Goal: Task Accomplishment & Management: Manage account settings

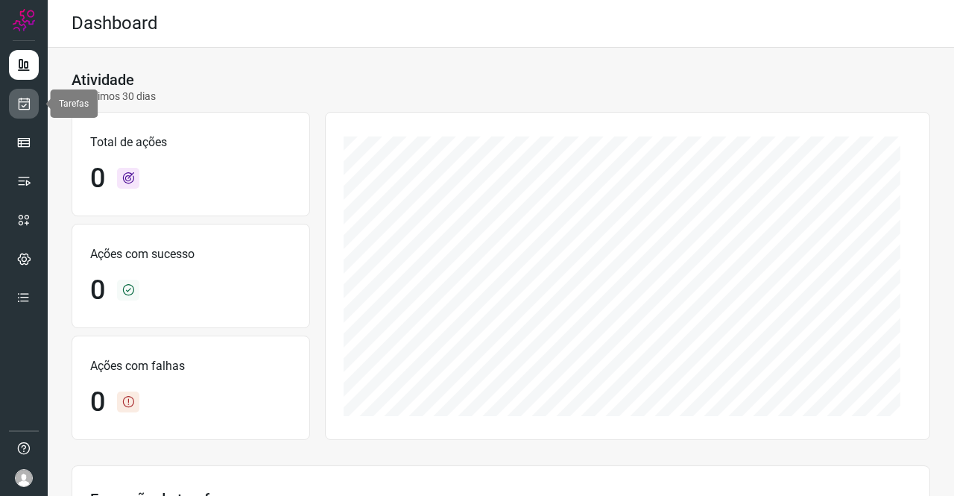
click at [13, 104] on link at bounding box center [24, 104] width 30 height 30
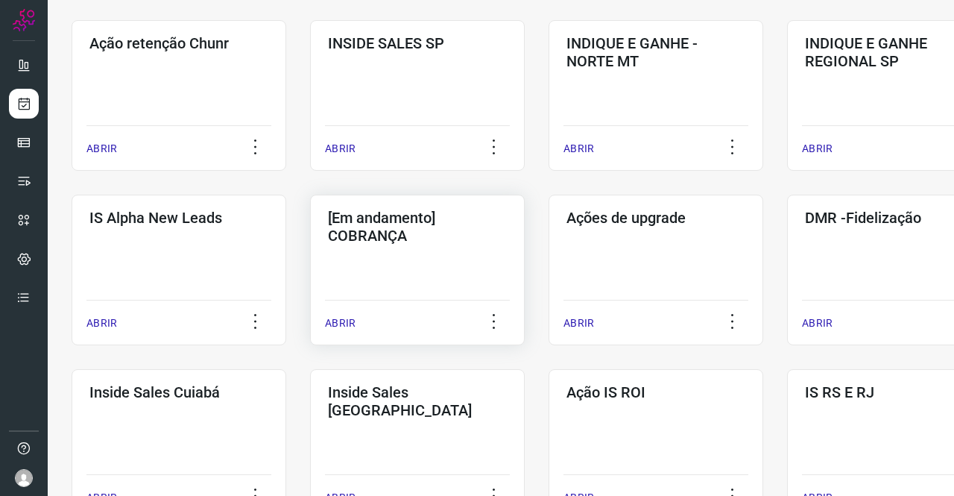
click at [549, 265] on div "[Em andamento] COBRANÇA ABRIR" at bounding box center [656, 270] width 215 height 151
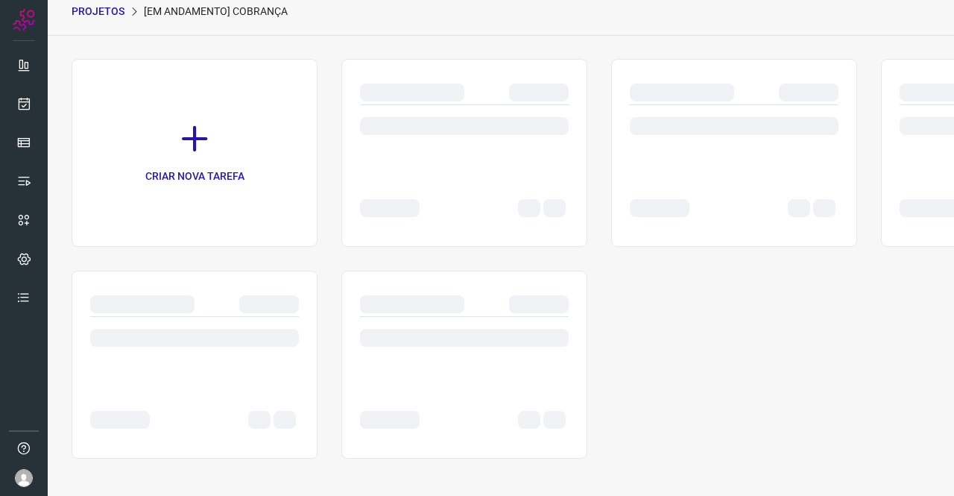
scroll to position [60, 0]
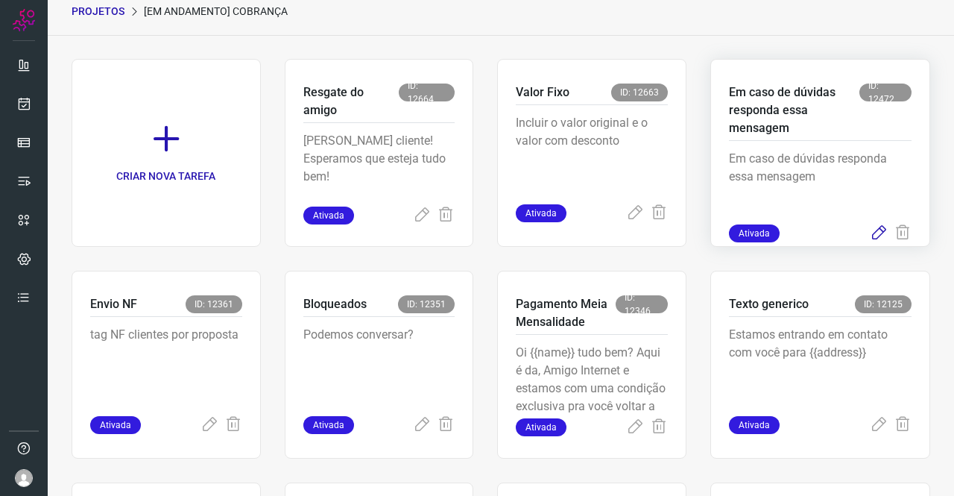
click at [870, 233] on icon at bounding box center [879, 233] width 18 height 18
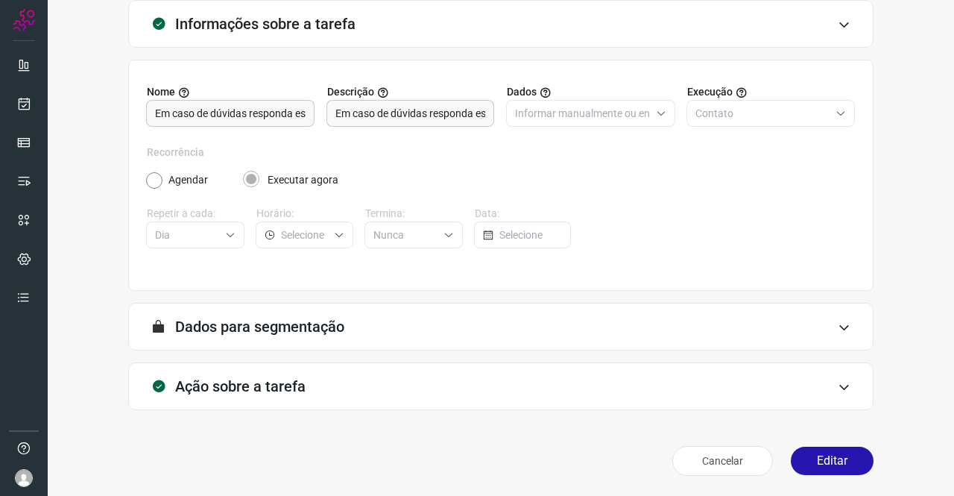
click at [325, 387] on div "Ação sobre a tarefa" at bounding box center [500, 386] width 745 height 48
type input "Amigo 0800"
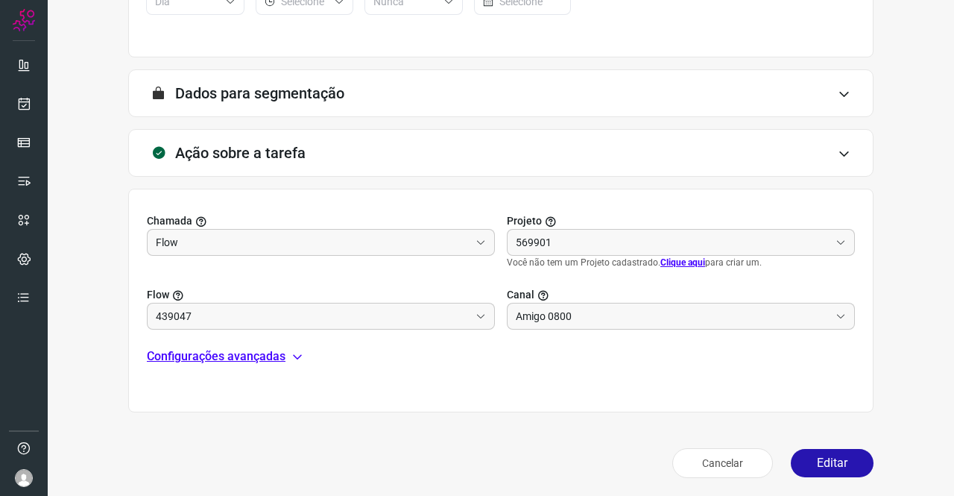
scroll to position [321, 0]
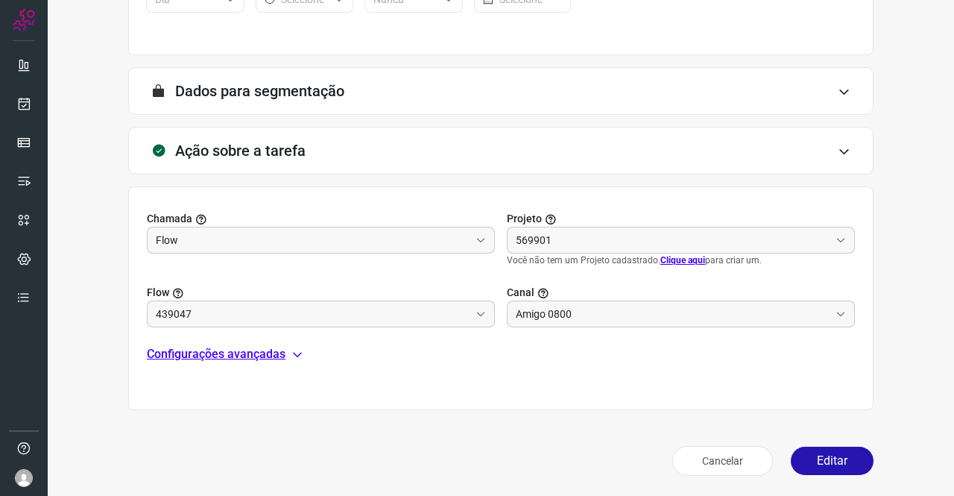
click at [271, 347] on p "Configurações avançadas" at bounding box center [216, 354] width 139 height 18
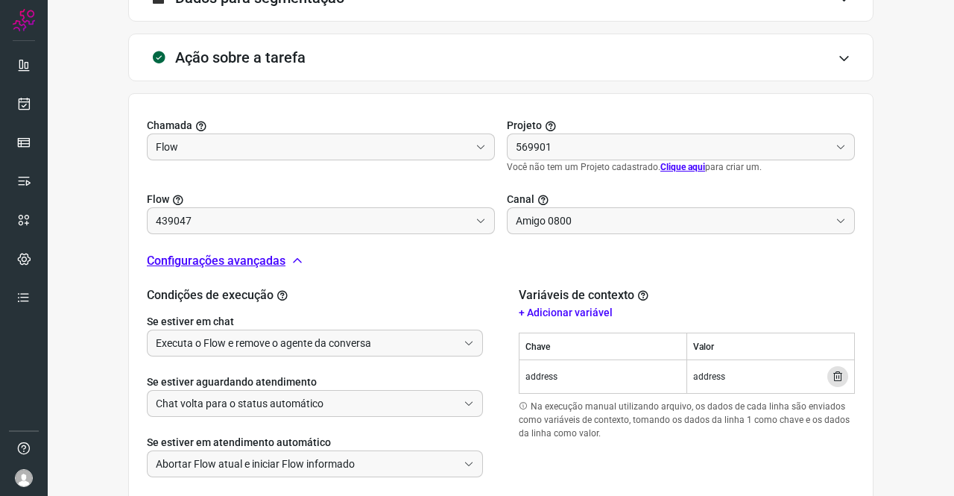
scroll to position [505, 0]
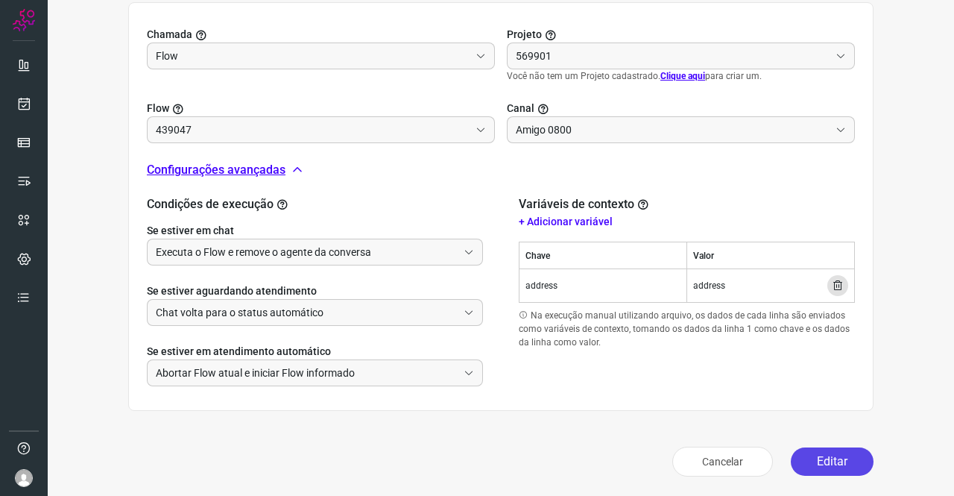
click at [845, 464] on button "Editar" at bounding box center [832, 461] width 83 height 28
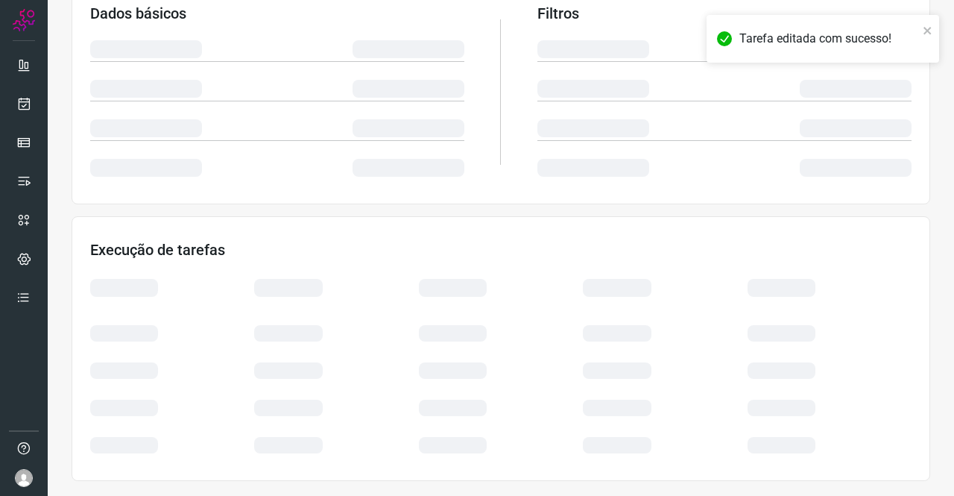
scroll to position [271, 0]
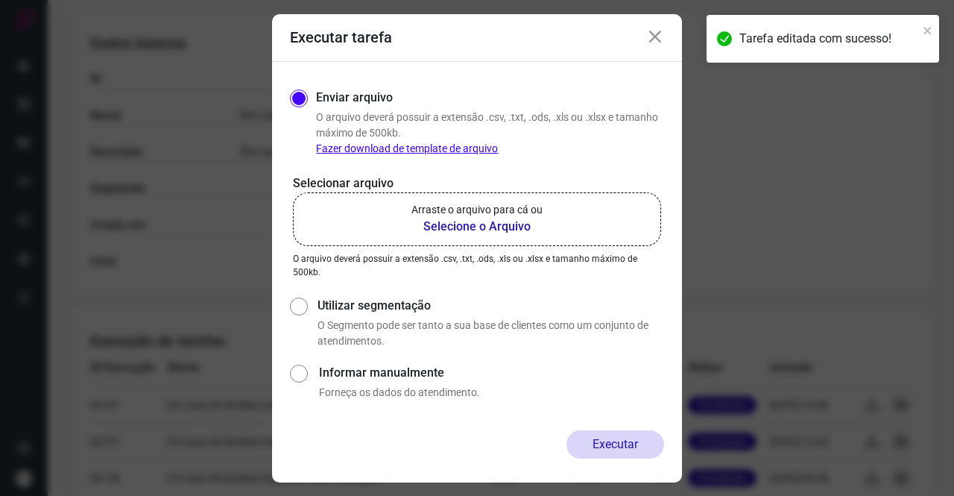
click at [510, 233] on b "Selecione o Arquivo" at bounding box center [476, 227] width 131 height 18
click at [0, 0] on input "Arraste o arquivo para cá ou Selecione o Arquivo" at bounding box center [0, 0] width 0 height 0
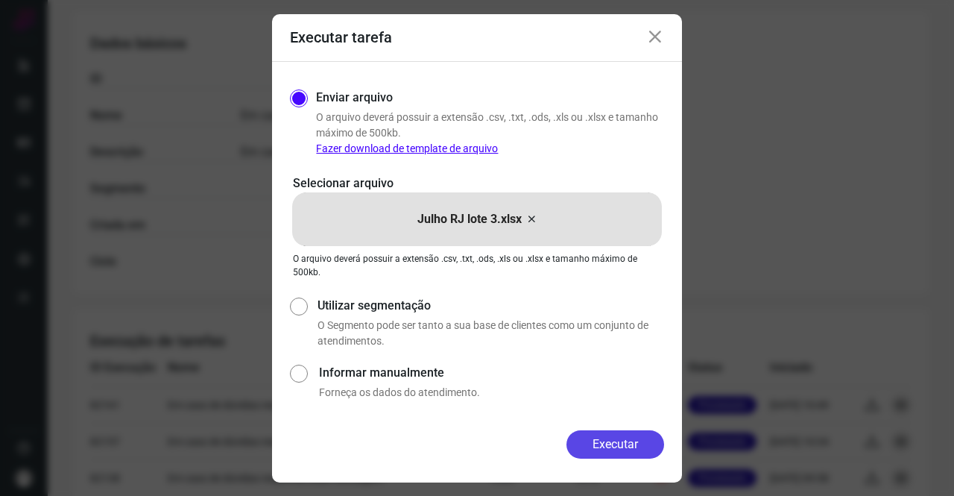
click at [617, 445] on button "Executar" at bounding box center [616, 444] width 98 height 28
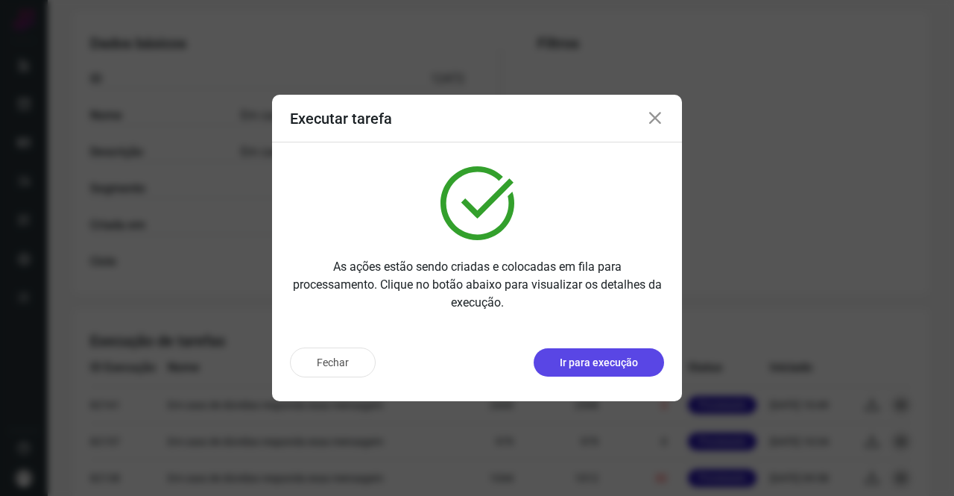
click at [626, 363] on p "Ir para execução" at bounding box center [599, 363] width 78 height 16
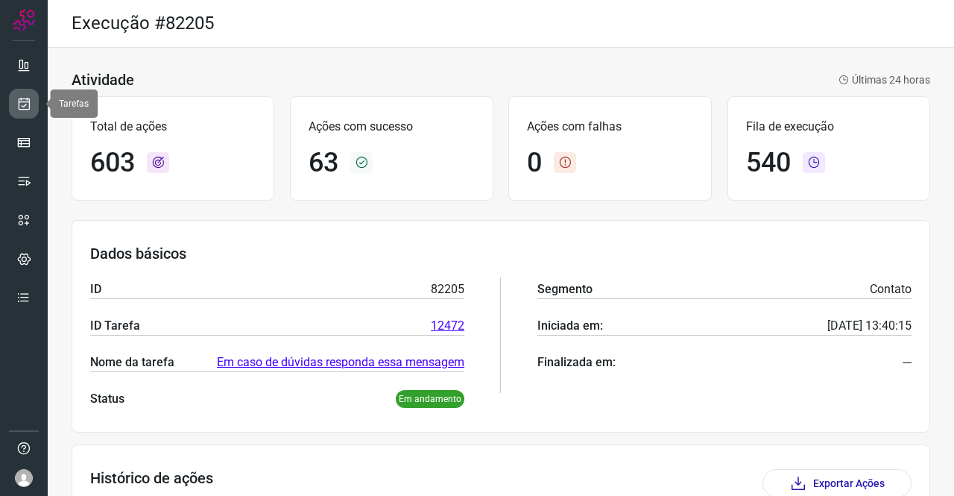
click at [32, 96] on link at bounding box center [24, 104] width 30 height 30
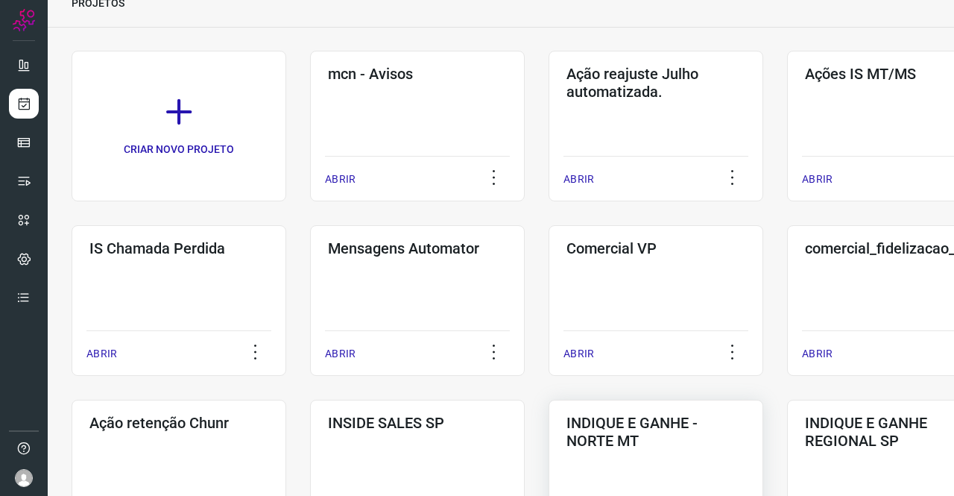
scroll to position [298, 0]
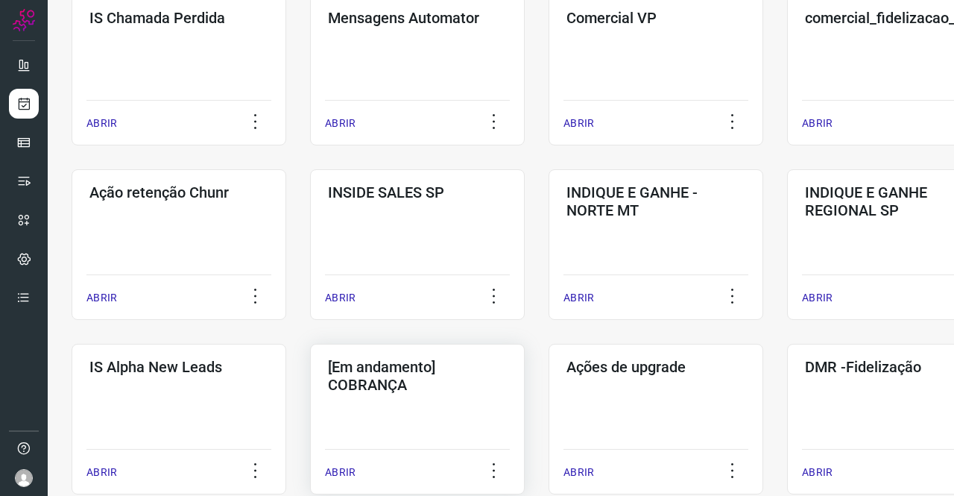
click at [461, 361] on h3 "[Em andamento] COBRANÇA" at bounding box center [417, 376] width 179 height 36
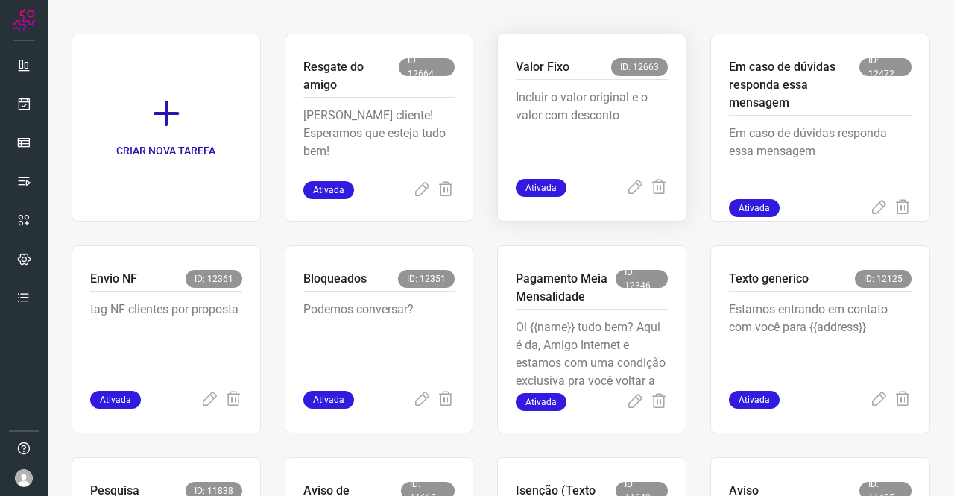
scroll to position [36, 0]
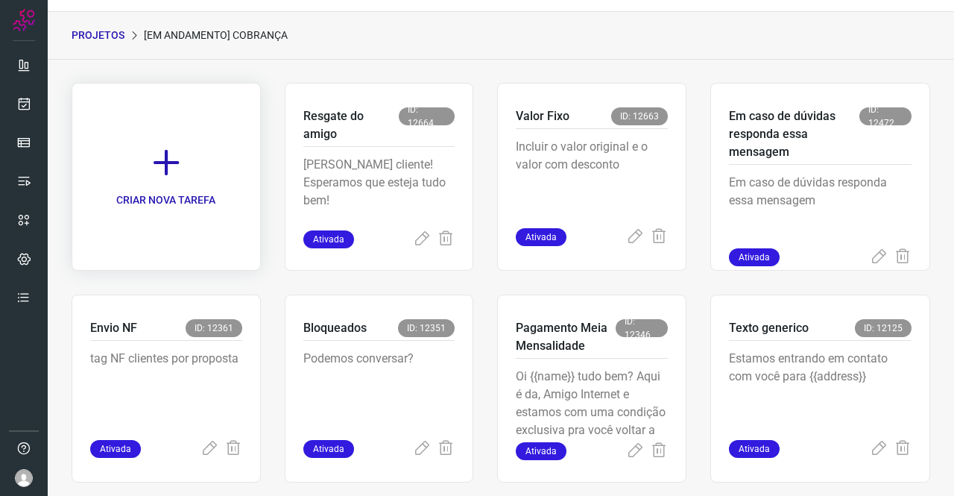
click at [167, 158] on icon at bounding box center [166, 162] width 33 height 33
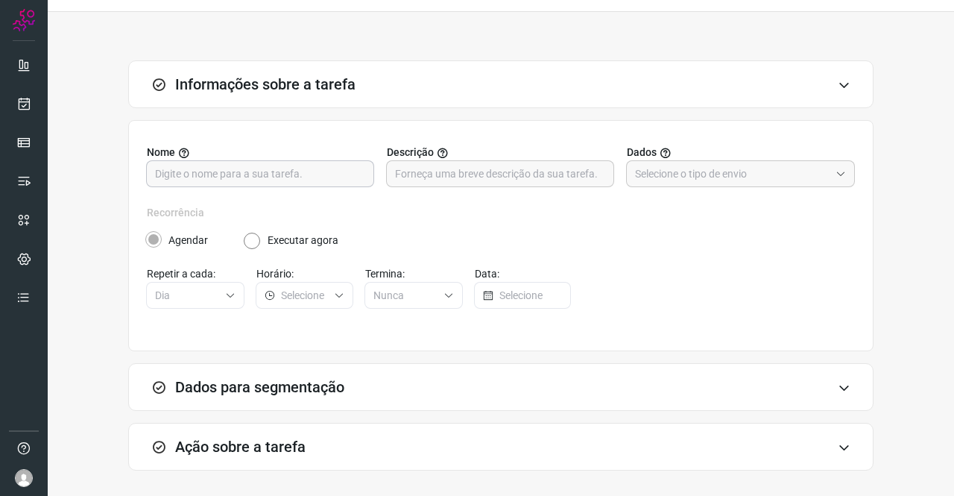
click at [273, 165] on input "text" at bounding box center [260, 173] width 210 height 25
type input "Resgate contratos cancelados"
click at [387, 165] on div at bounding box center [500, 173] width 228 height 27
click at [672, 169] on input "text" at bounding box center [732, 173] width 195 height 25
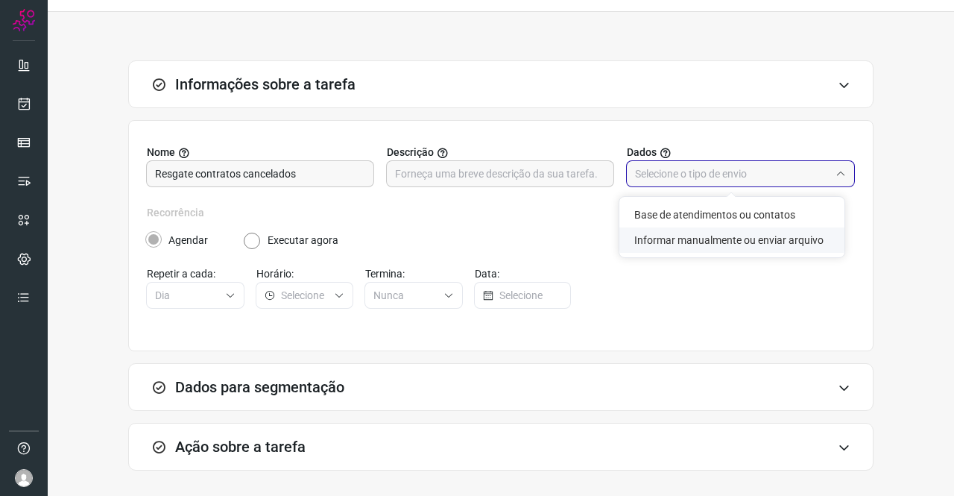
click at [690, 236] on li "Informar manualmente ou enviar arquivo" at bounding box center [731, 239] width 225 height 25
type input "Informar manualmente ou enviar arquivo"
radio input "false"
radio input "true"
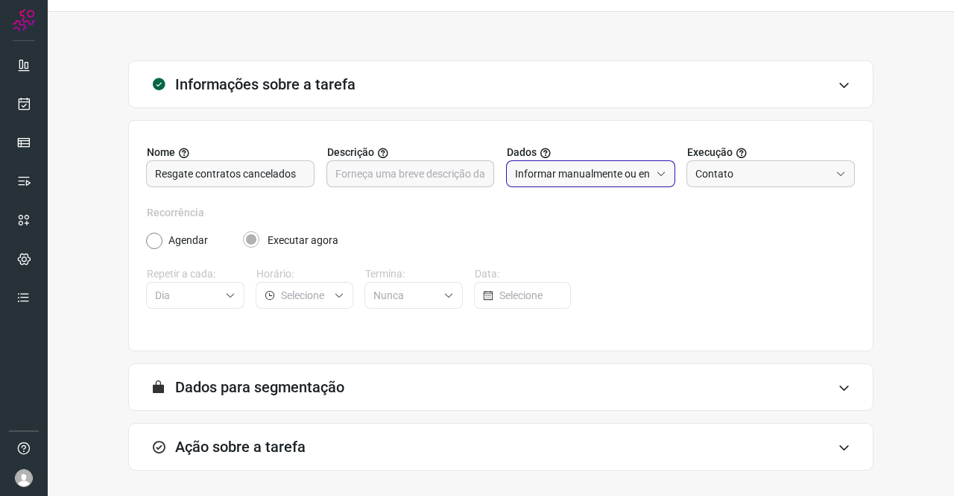
click at [385, 165] on input "text" at bounding box center [410, 173] width 151 height 25
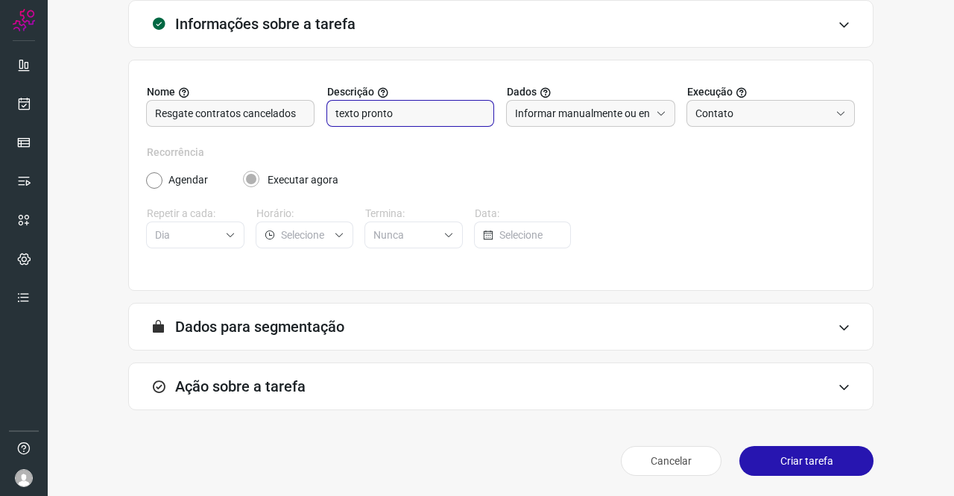
type input "texto pronto"
click at [239, 385] on h3 "Ação sobre a tarefa" at bounding box center [240, 386] width 130 height 18
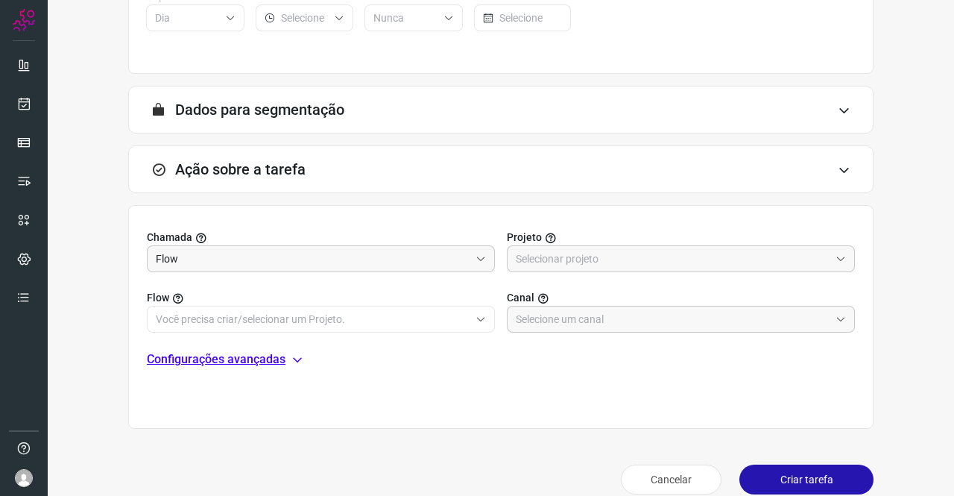
scroll to position [332, 0]
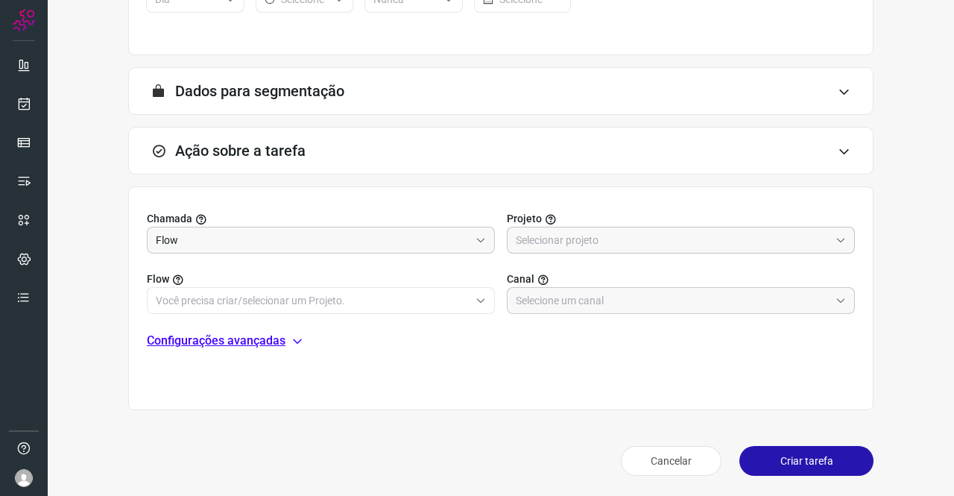
click at [605, 241] on input "text" at bounding box center [673, 239] width 314 height 25
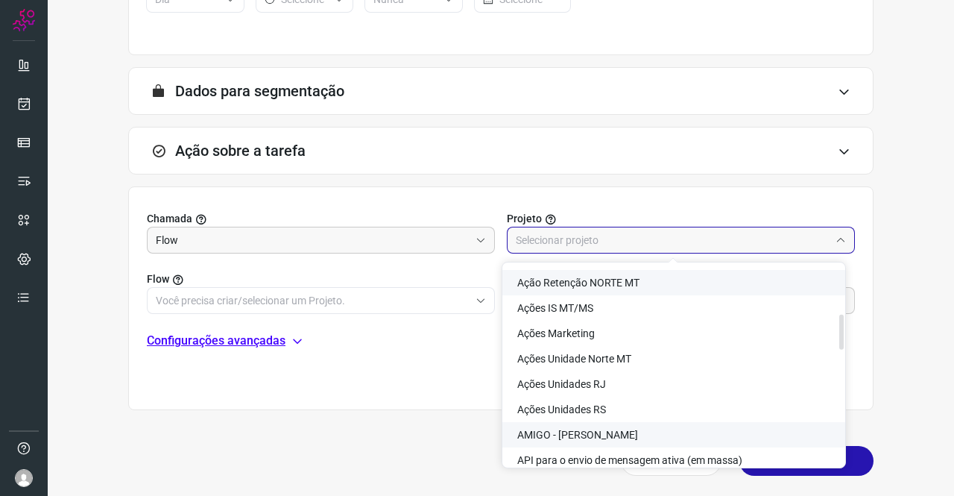
scroll to position [298, 0]
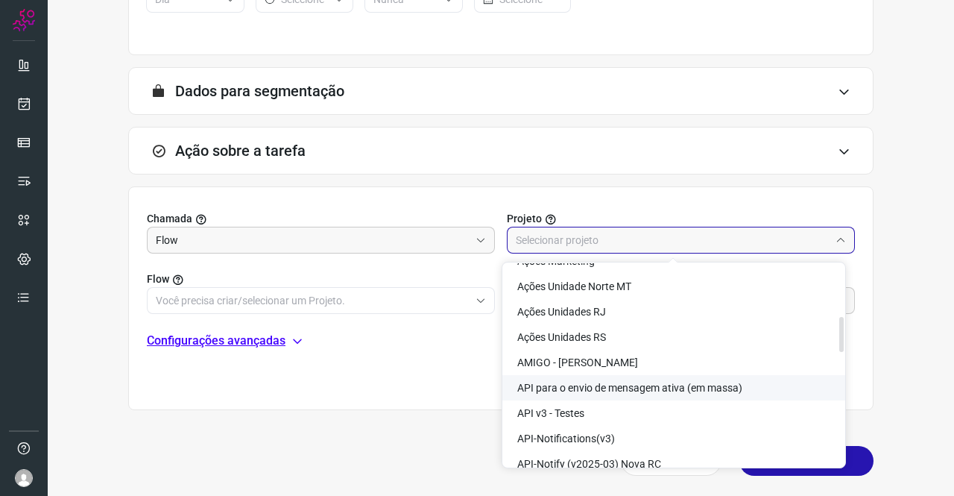
click at [660, 384] on span "API para o envio de mensagem ativa (em massa)" at bounding box center [629, 388] width 225 height 12
type input "API para o envio de mensagem ativa (em massa)"
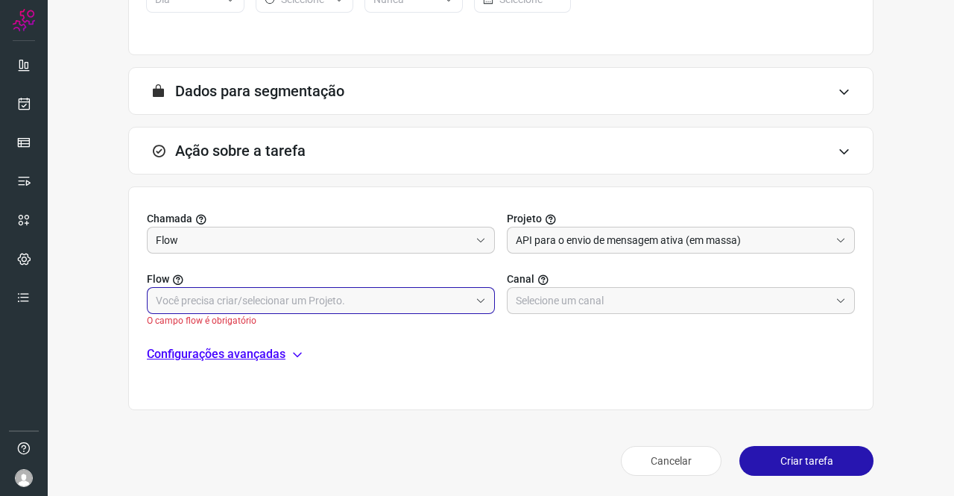
click at [383, 297] on input "text" at bounding box center [313, 300] width 314 height 25
click at [272, 288] on input "text" at bounding box center [313, 300] width 314 height 25
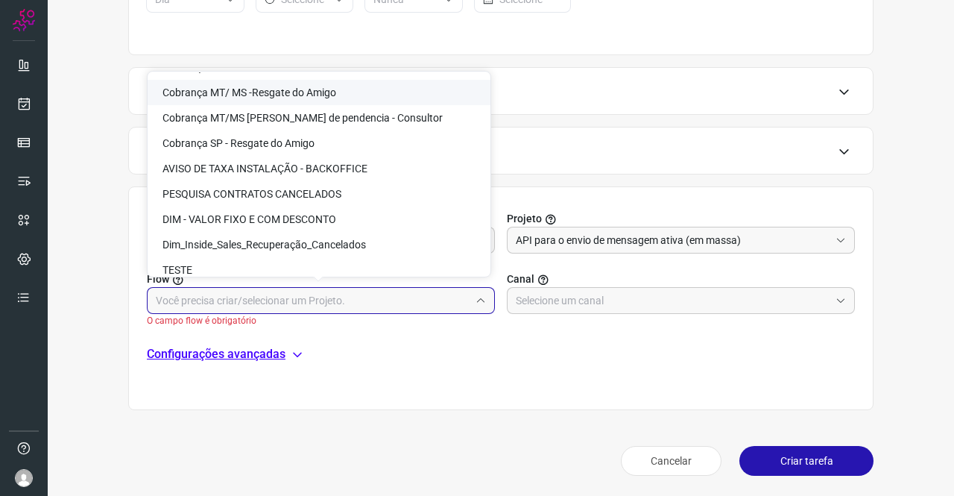
scroll to position [2790, 0]
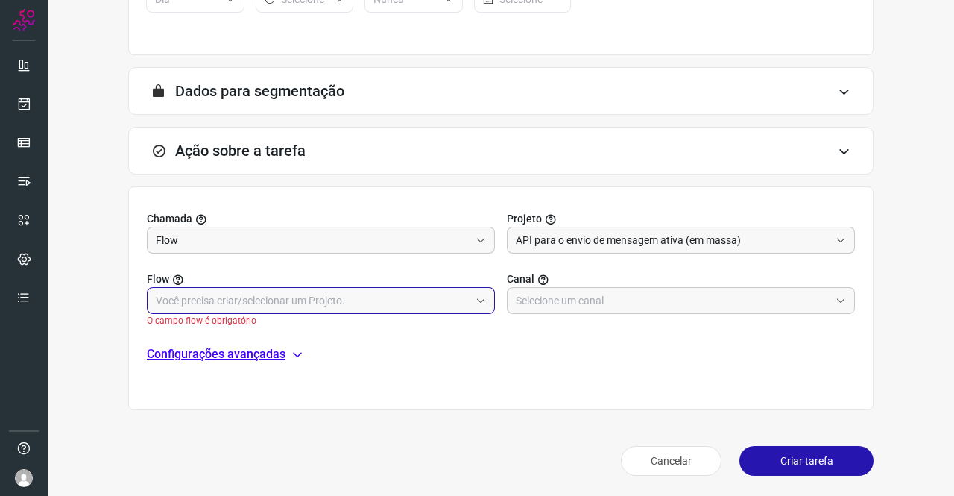
click at [251, 299] on input "text" at bounding box center [313, 300] width 314 height 25
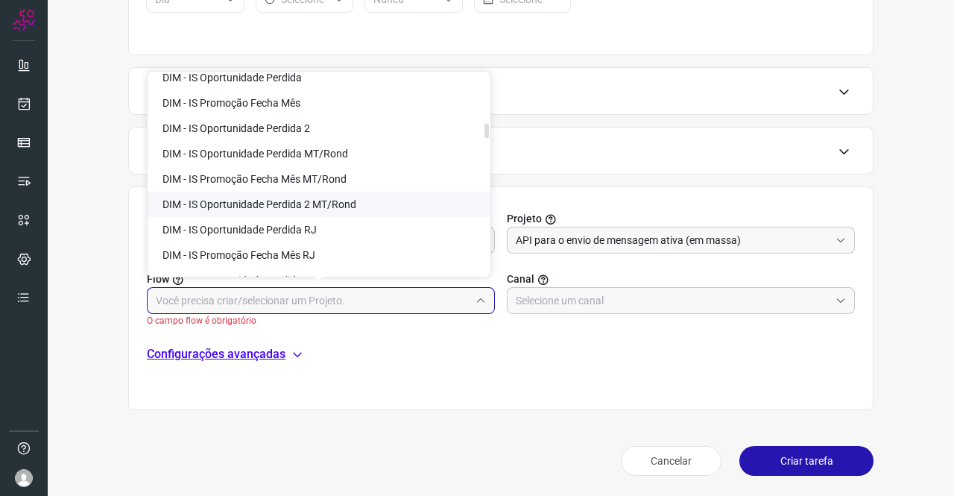
scroll to position [926, 0]
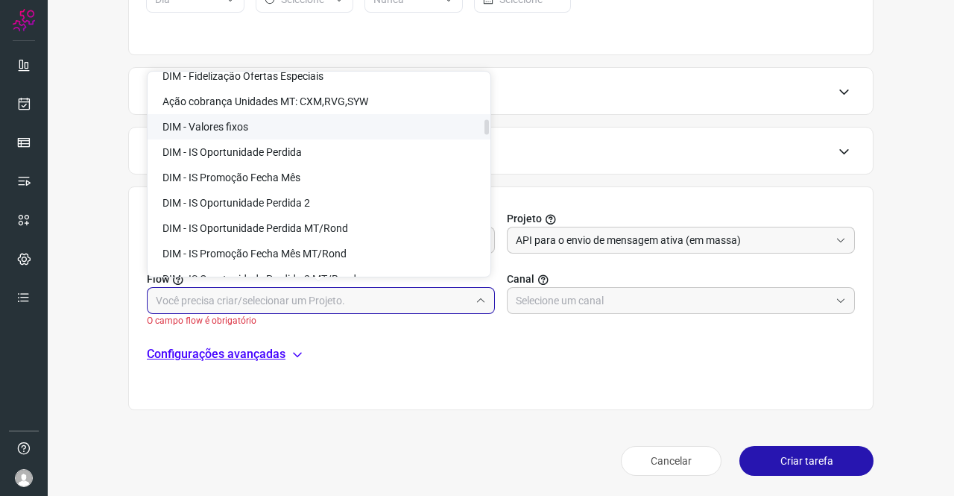
click at [222, 127] on span "DIM - Valores fixos" at bounding box center [206, 127] width 86 height 12
type input "DIM - Valores fixos"
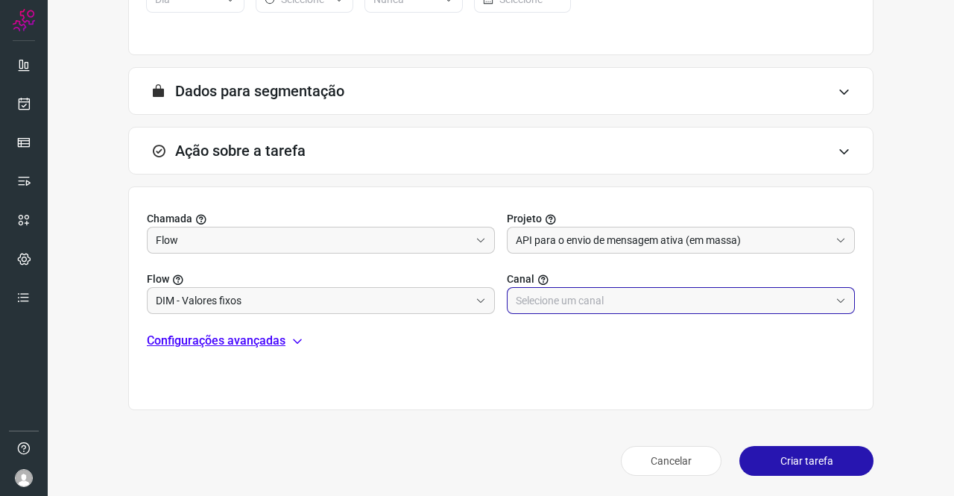
click at [519, 300] on input "text" at bounding box center [673, 300] width 314 height 25
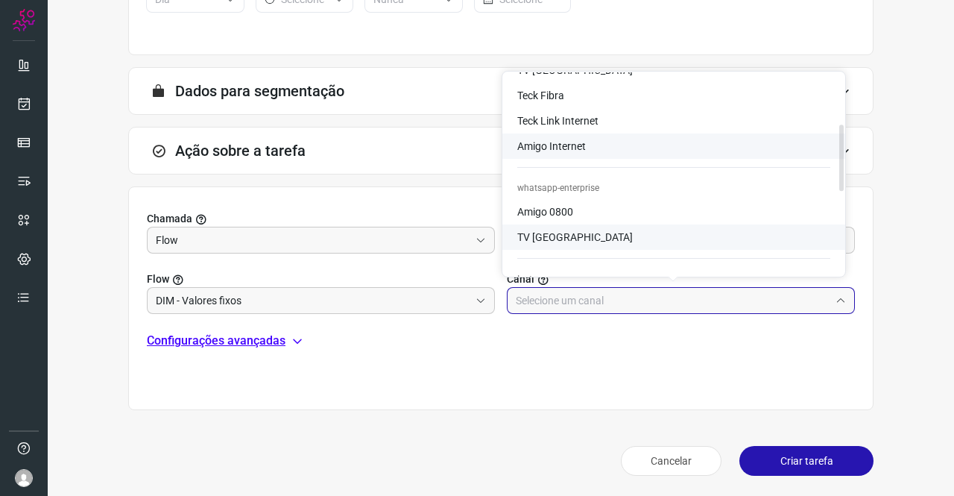
scroll to position [224, 0]
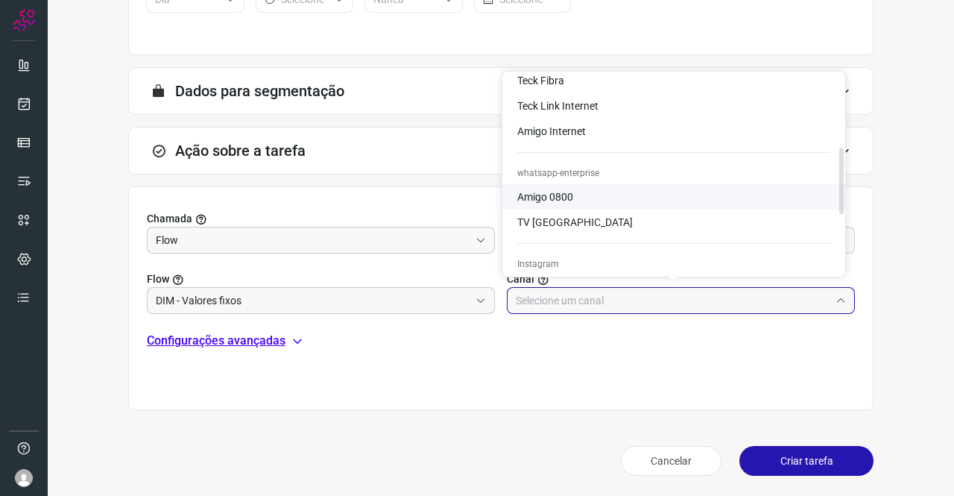
click at [569, 196] on span "Amigo 0800" at bounding box center [545, 197] width 56 height 12
type input "Amigo 0800"
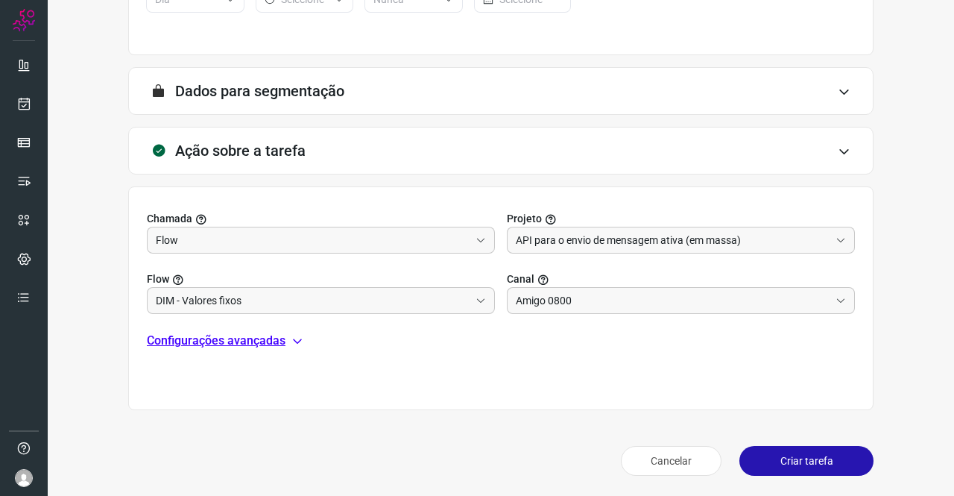
click at [259, 340] on p "Configurações avançadas" at bounding box center [216, 341] width 139 height 18
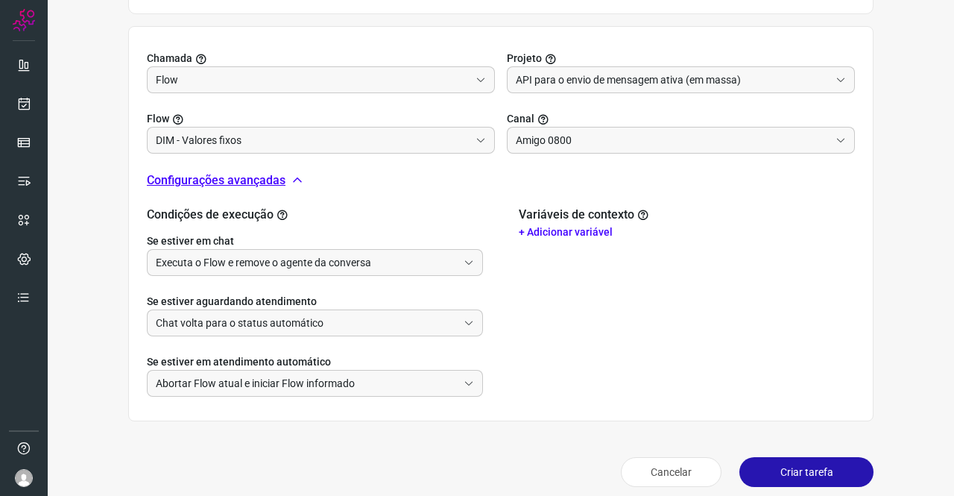
scroll to position [502, 0]
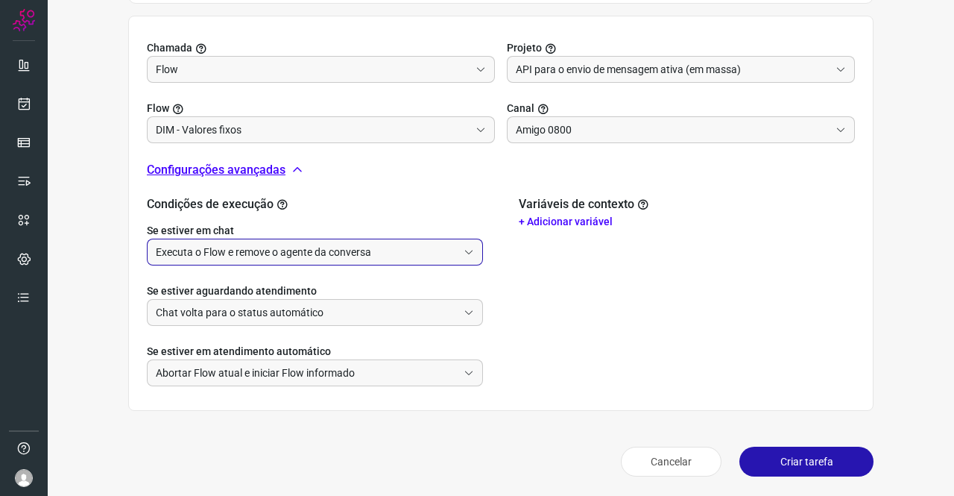
click at [292, 242] on input "Executa o Flow e remove o agente da conversa" at bounding box center [307, 251] width 302 height 25
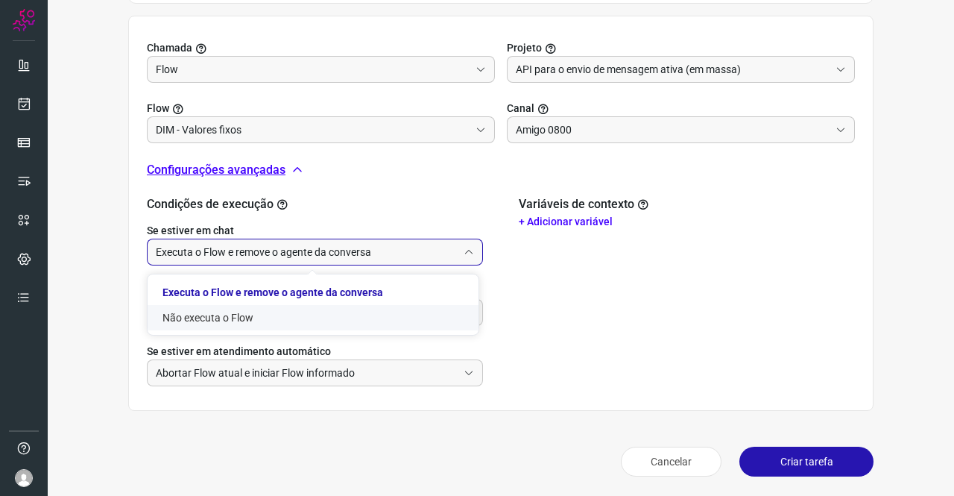
click at [255, 317] on li "Não executa o Flow" at bounding box center [313, 317] width 331 height 25
type input "Não executa o Flow"
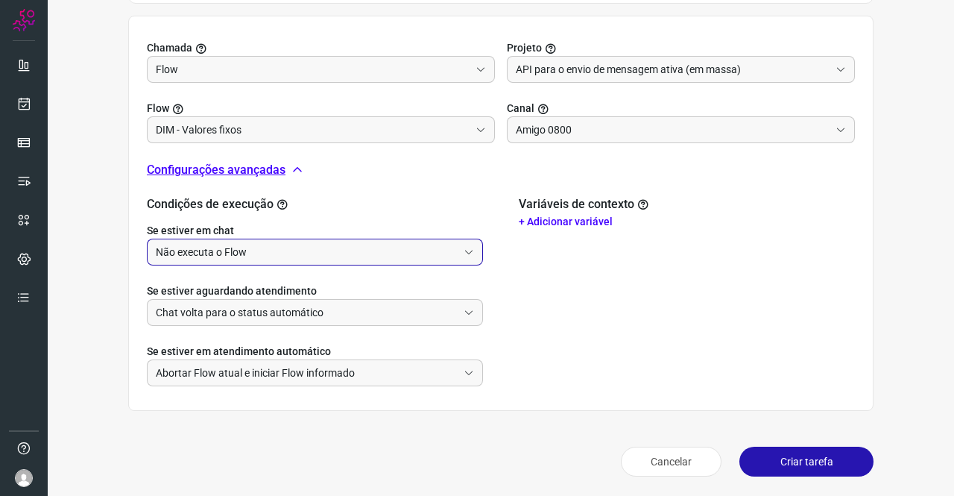
click at [557, 229] on div "Variáveis de contexto + Adicionar variável" at bounding box center [687, 291] width 336 height 189
click at [557, 220] on p "+ Adicionar variável" at bounding box center [687, 222] width 336 height 16
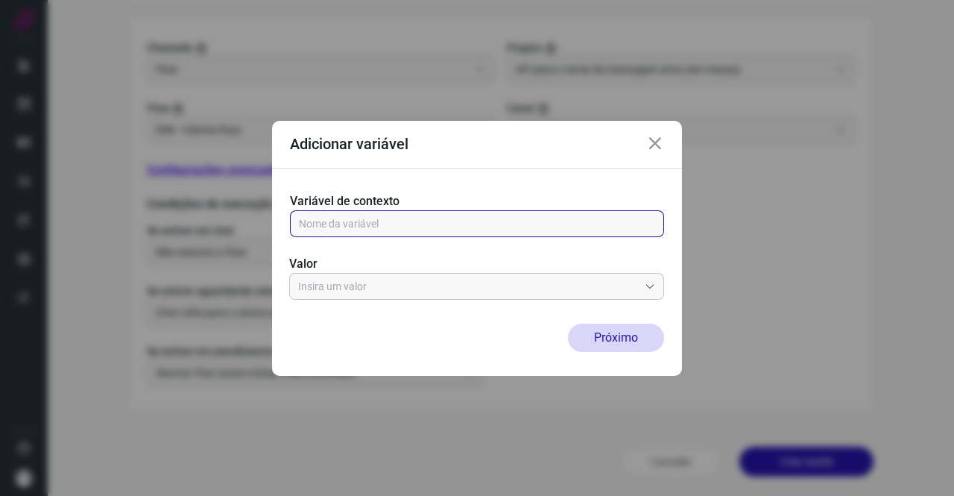
click at [451, 217] on input "text" at bounding box center [477, 223] width 356 height 25
type input "name"
click at [424, 283] on input "text" at bounding box center [468, 286] width 341 height 25
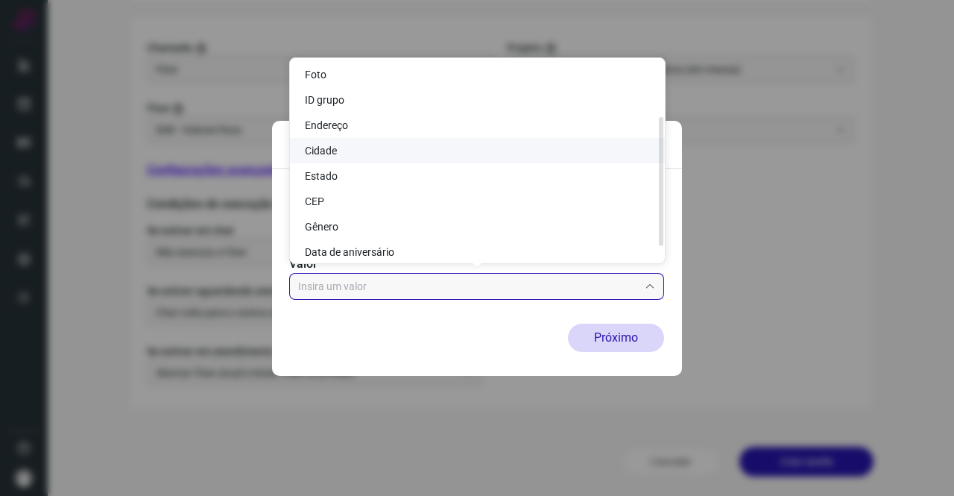
scroll to position [0, 0]
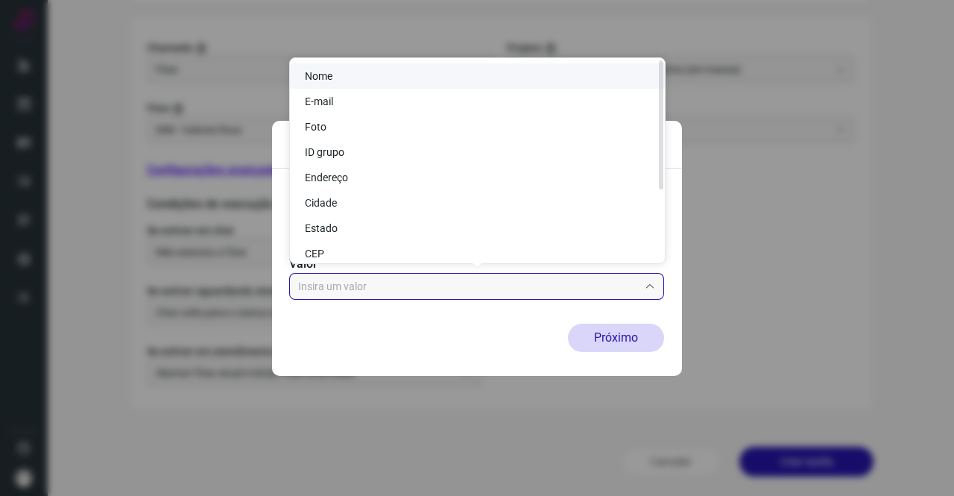
click at [342, 83] on li "Nome" at bounding box center [477, 75] width 375 height 25
type input "Nome"
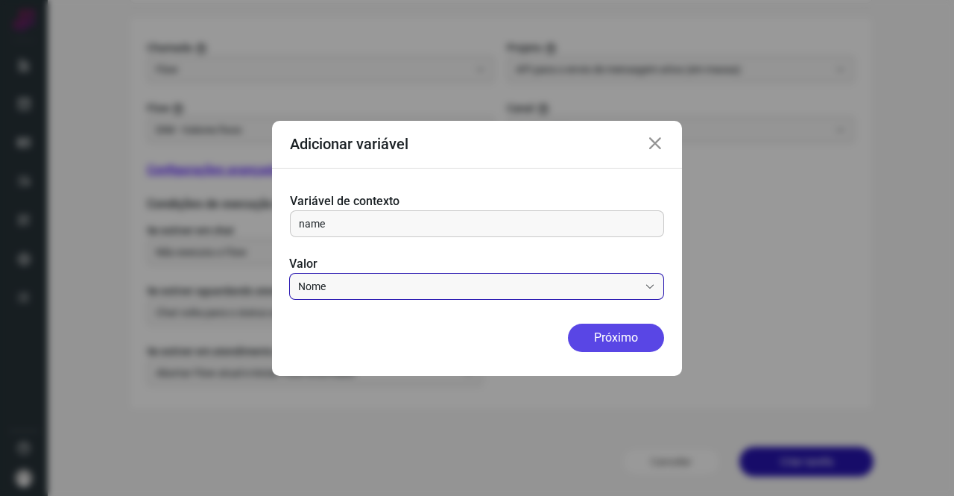
click at [593, 341] on button "Próximo" at bounding box center [616, 338] width 96 height 28
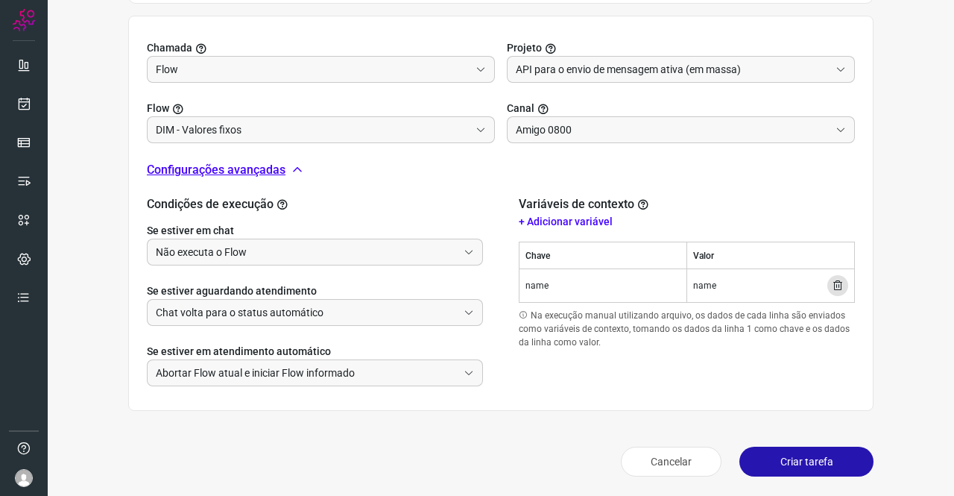
click at [552, 219] on p "+ Adicionar variável" at bounding box center [687, 222] width 336 height 16
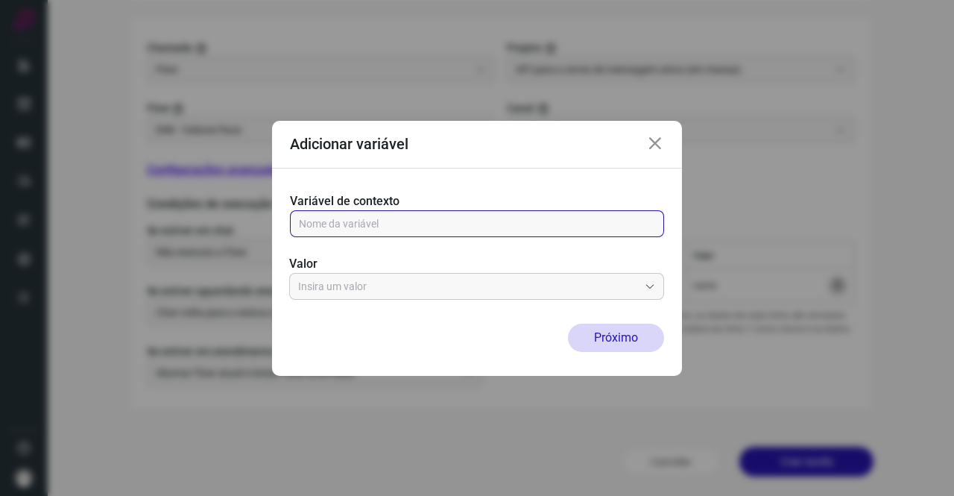
click at [397, 220] on input "text" at bounding box center [477, 223] width 356 height 25
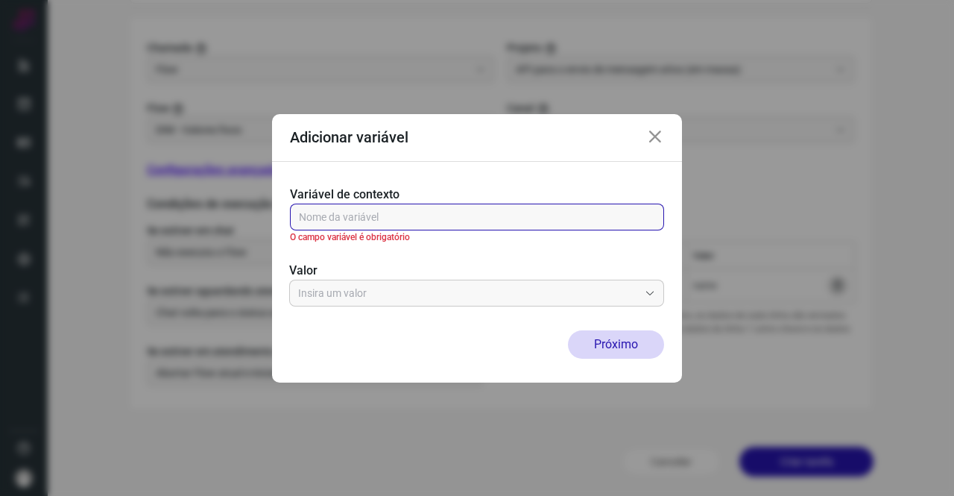
click at [344, 215] on input "text" at bounding box center [477, 216] width 356 height 25
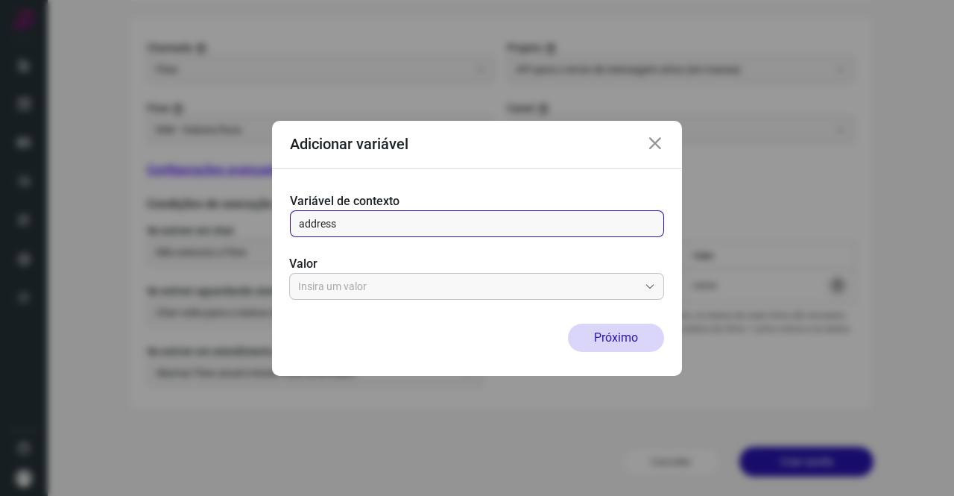
type input "address"
click at [356, 278] on input "text" at bounding box center [468, 286] width 341 height 25
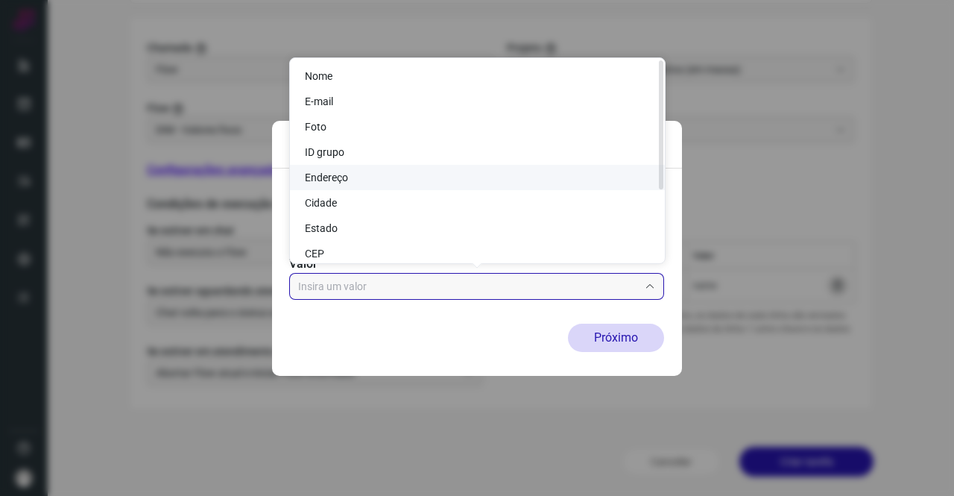
click at [337, 173] on span "Endereço" at bounding box center [326, 177] width 43 height 12
type input "Endereço"
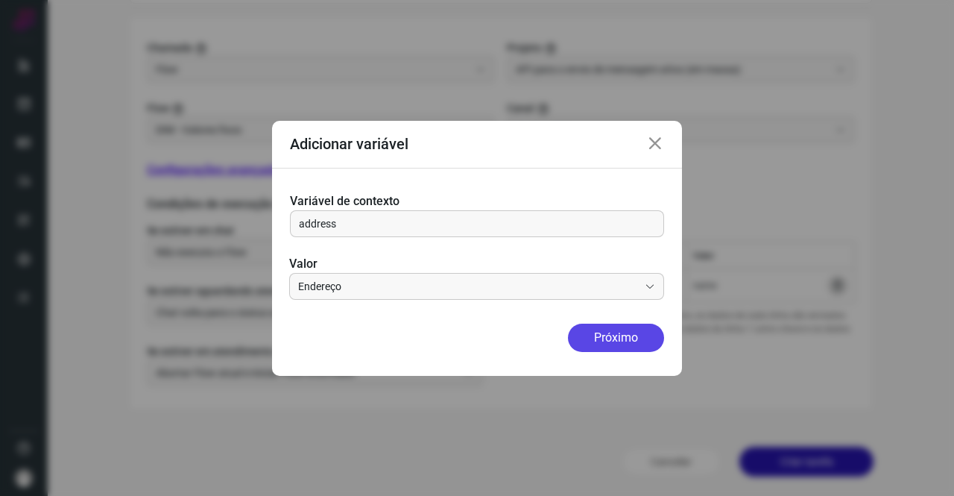
click at [610, 339] on button "Próximo" at bounding box center [616, 338] width 96 height 28
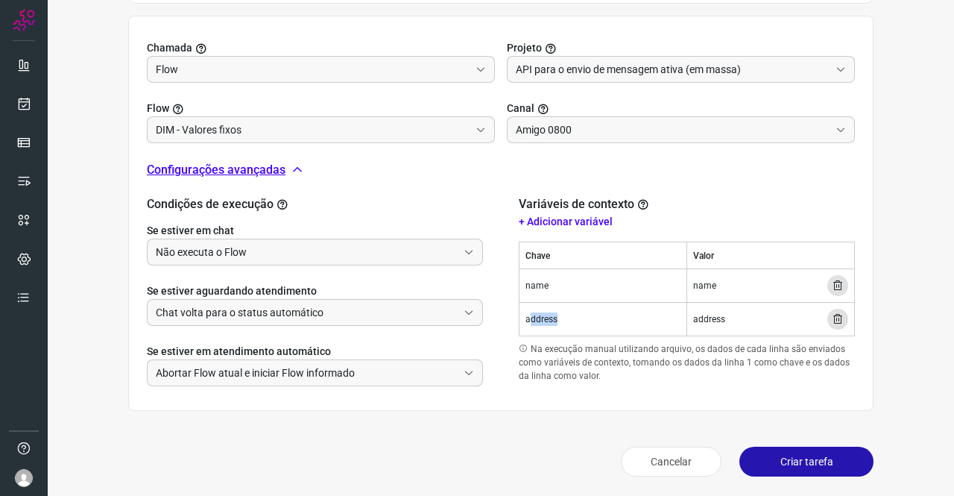
drag, startPoint x: 525, startPoint y: 319, endPoint x: 593, endPoint y: 319, distance: 68.6
click at [593, 319] on td "address" at bounding box center [604, 320] width 168 height 34
click at [817, 461] on button "Criar tarefa" at bounding box center [807, 462] width 134 height 30
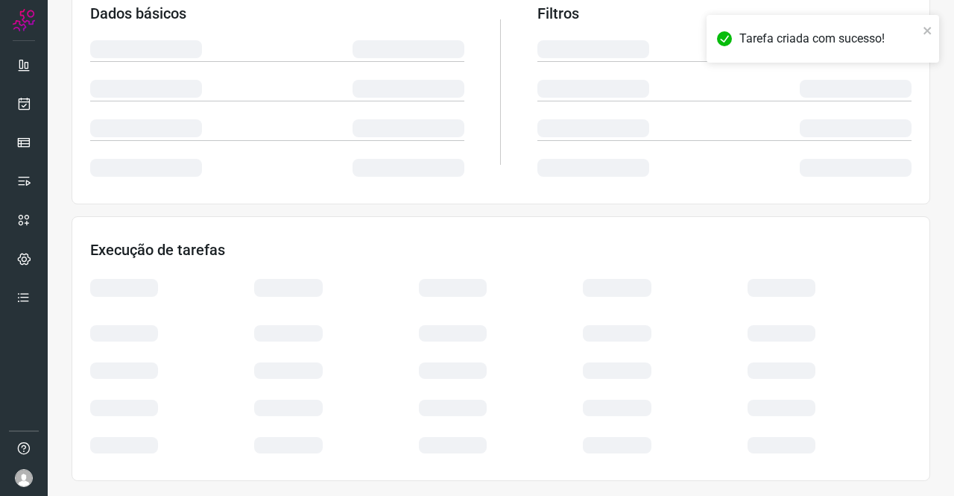
scroll to position [271, 0]
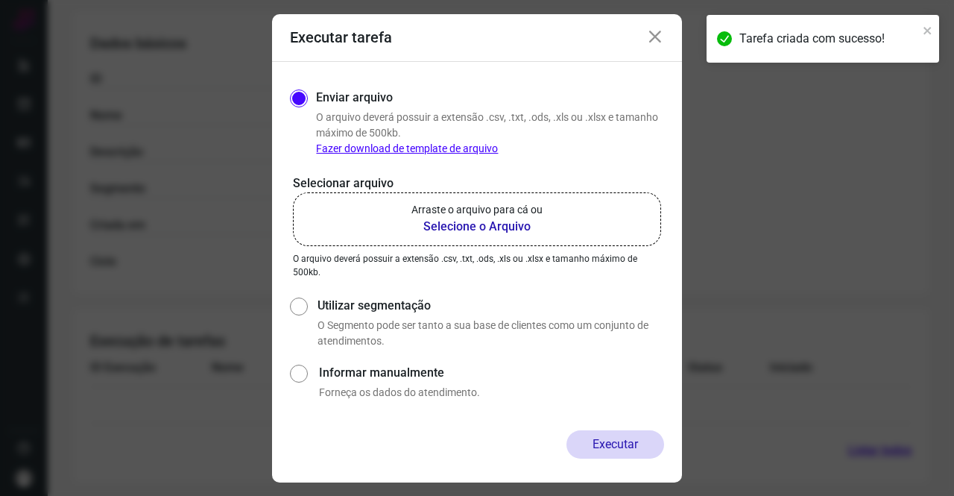
click at [659, 37] on icon at bounding box center [655, 37] width 18 height 18
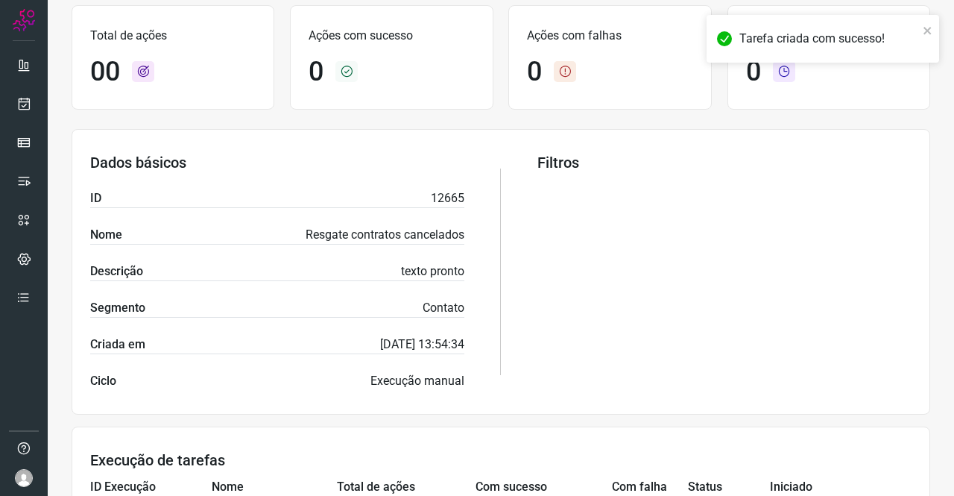
scroll to position [0, 0]
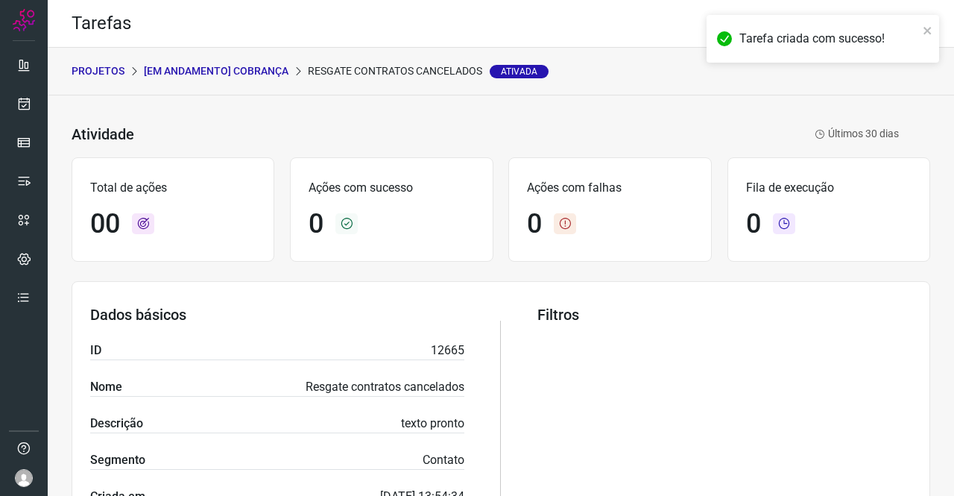
click at [237, 69] on p "[Em andamento] COBRANÇA" at bounding box center [216, 71] width 145 height 16
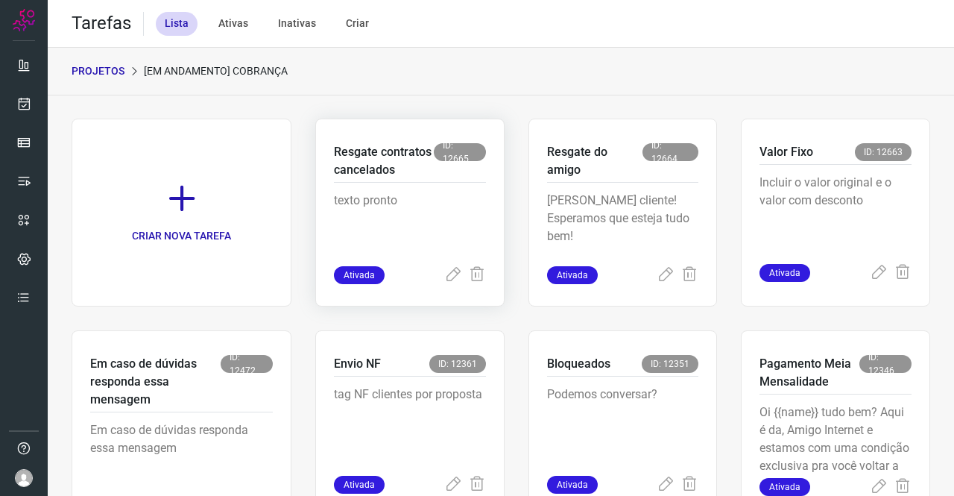
click at [455, 151] on span "ID: 12665" at bounding box center [460, 152] width 52 height 18
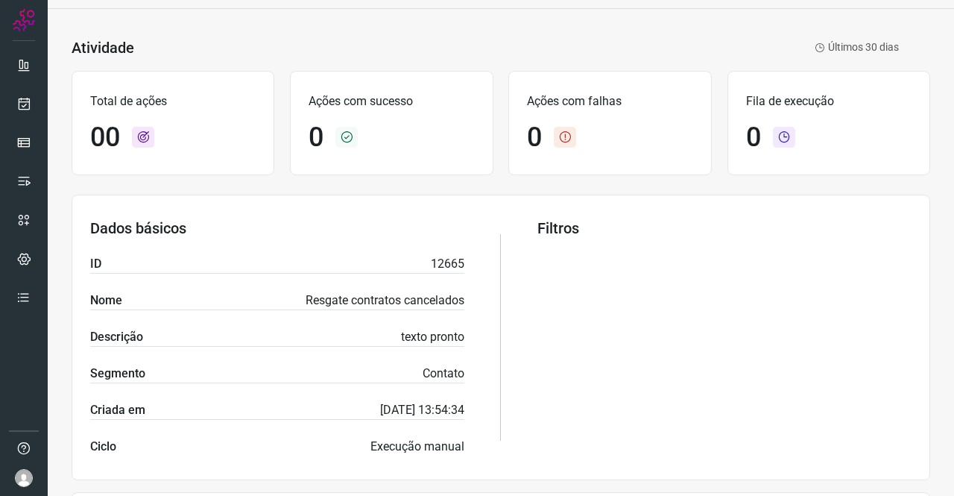
scroll to position [224, 0]
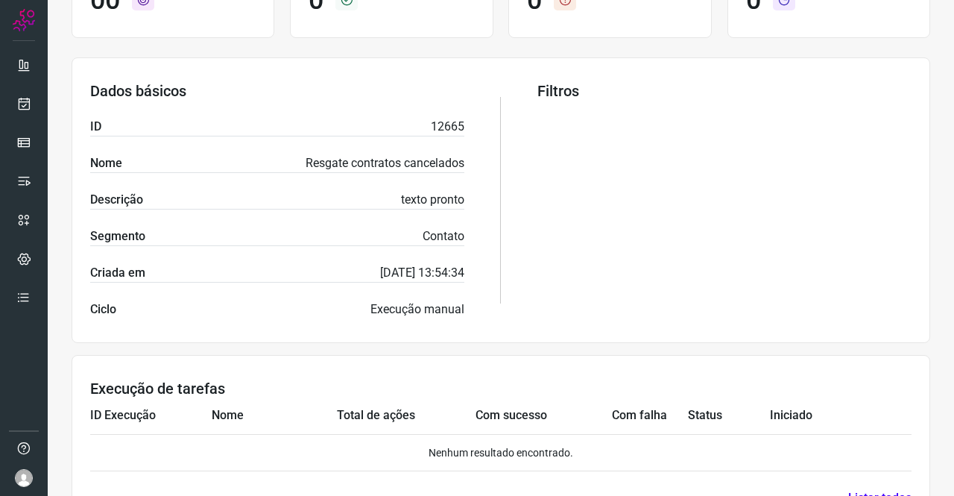
click at [447, 125] on p "12665" at bounding box center [448, 127] width 34 height 18
copy p "12665"
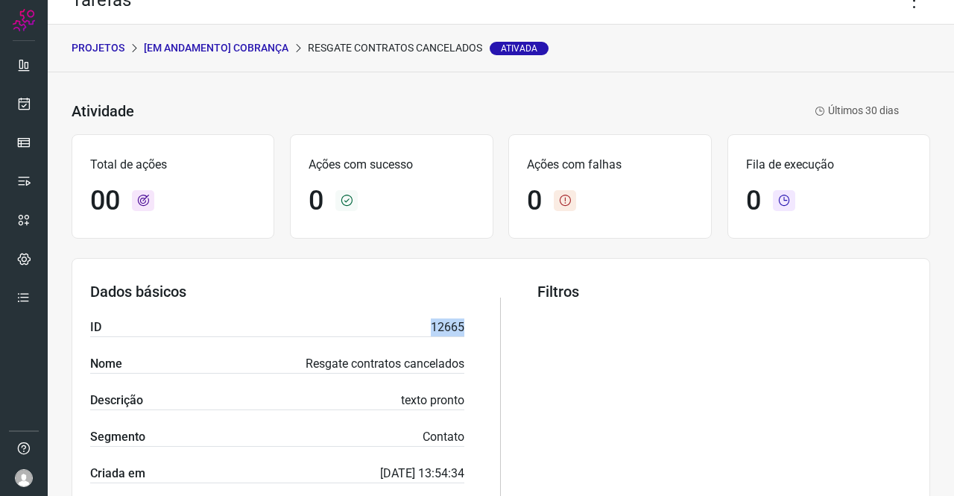
scroll to position [0, 0]
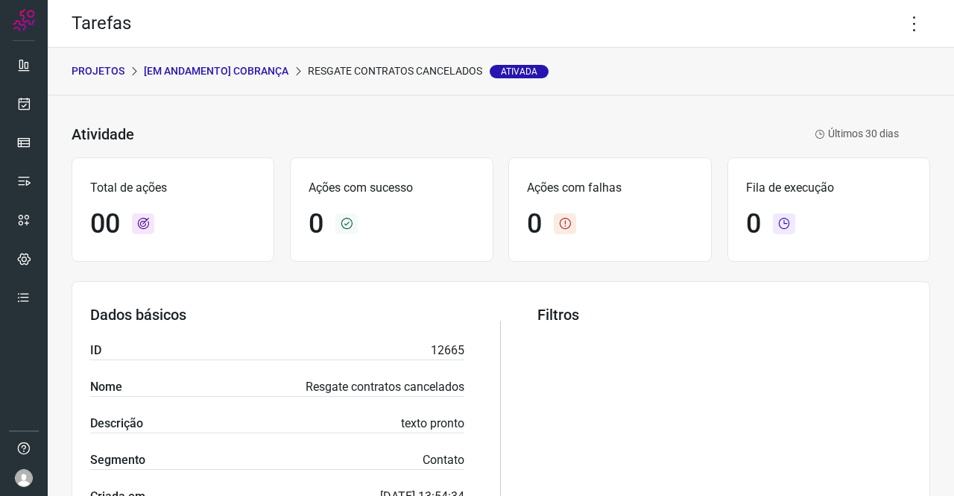
click at [256, 69] on p "[Em andamento] COBRANÇA" at bounding box center [216, 71] width 145 height 16
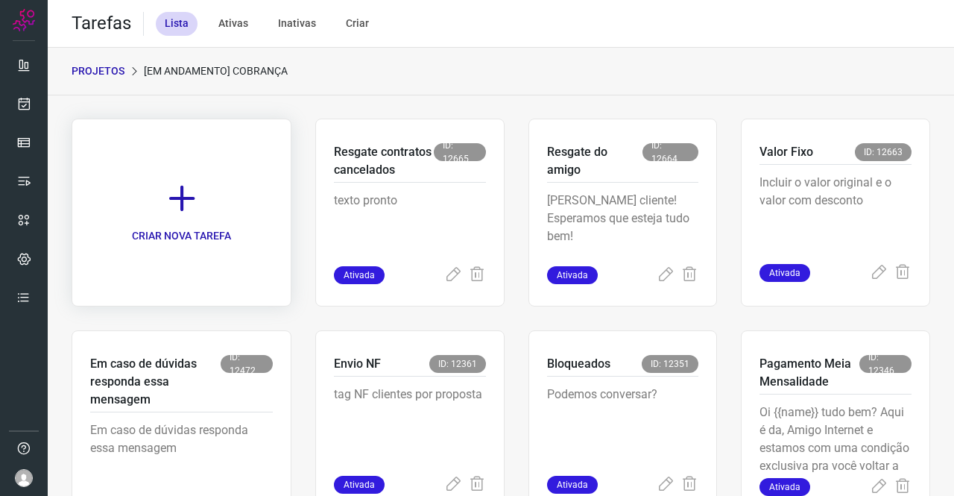
click at [176, 186] on icon at bounding box center [181, 198] width 33 height 33
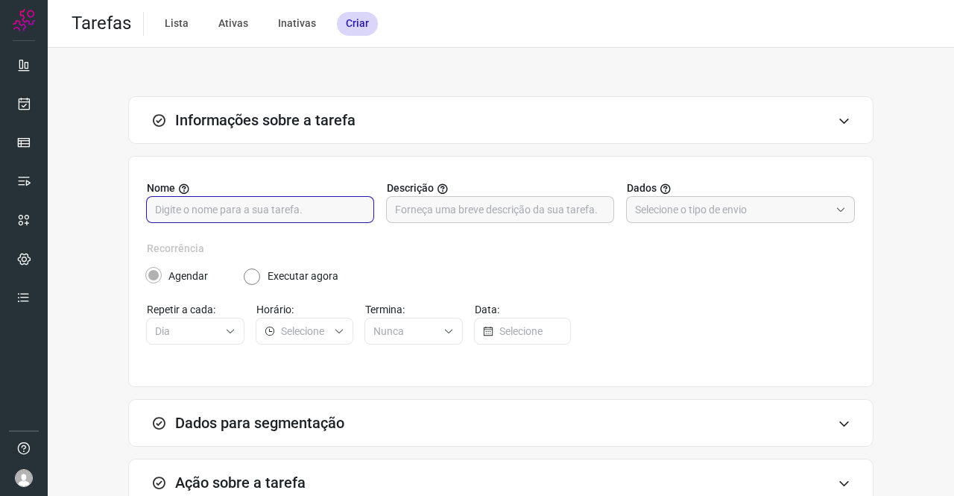
click at [234, 206] on input "text" at bounding box center [260, 209] width 210 height 25
type input "r"
type input "Resgate do Amigo"
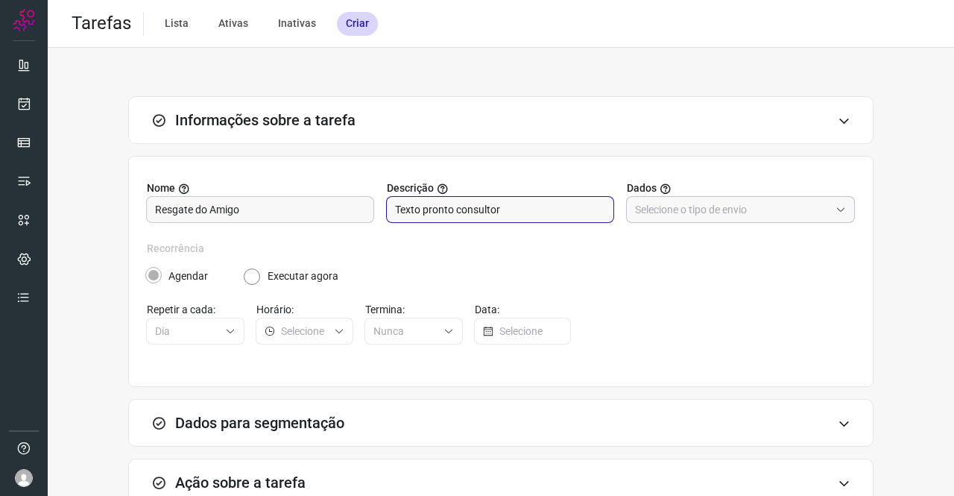
type input "Texto pronto consultor"
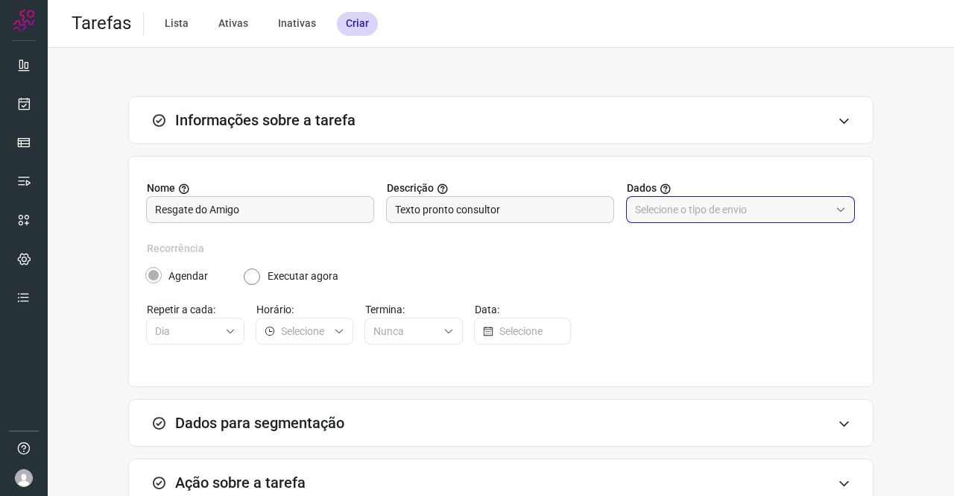
click at [719, 209] on input "text" at bounding box center [732, 209] width 195 height 25
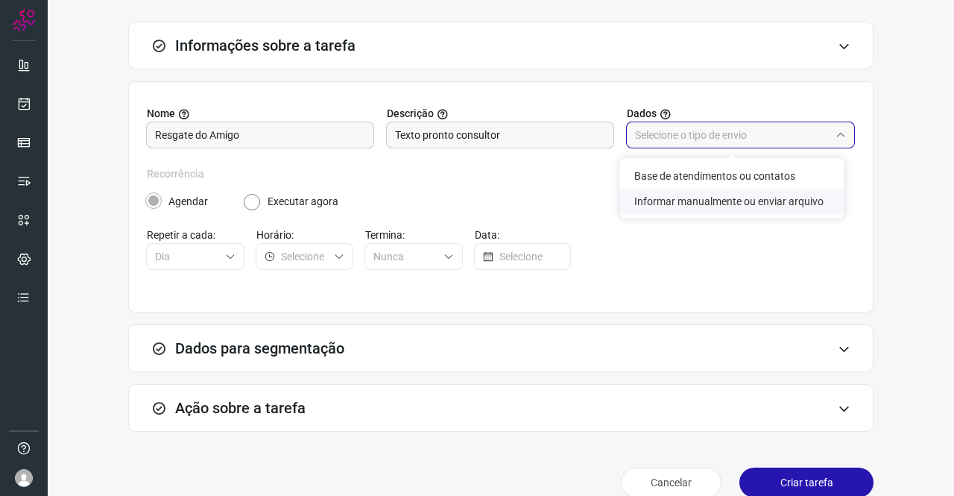
click at [718, 198] on li "Informar manualmente ou enviar arquivo" at bounding box center [731, 201] width 225 height 25
type input "Informar manualmente ou enviar arquivo"
radio input "false"
radio input "true"
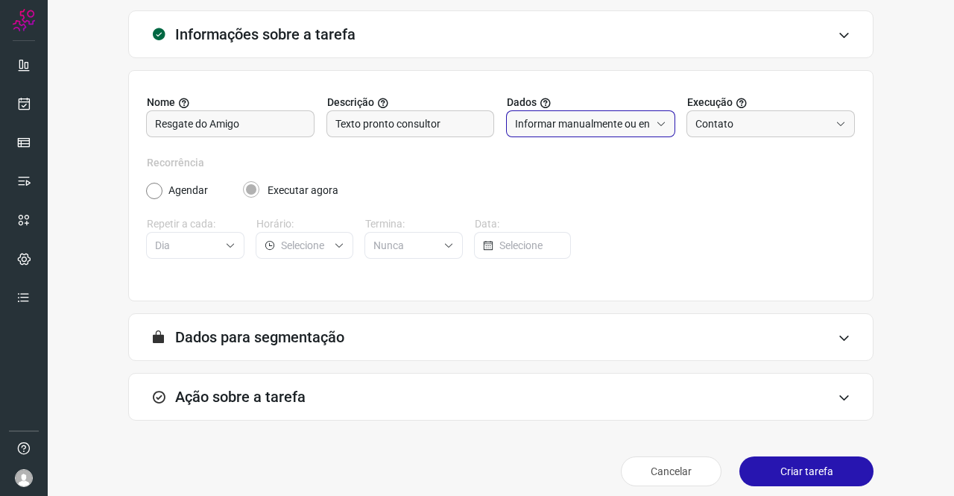
scroll to position [96, 0]
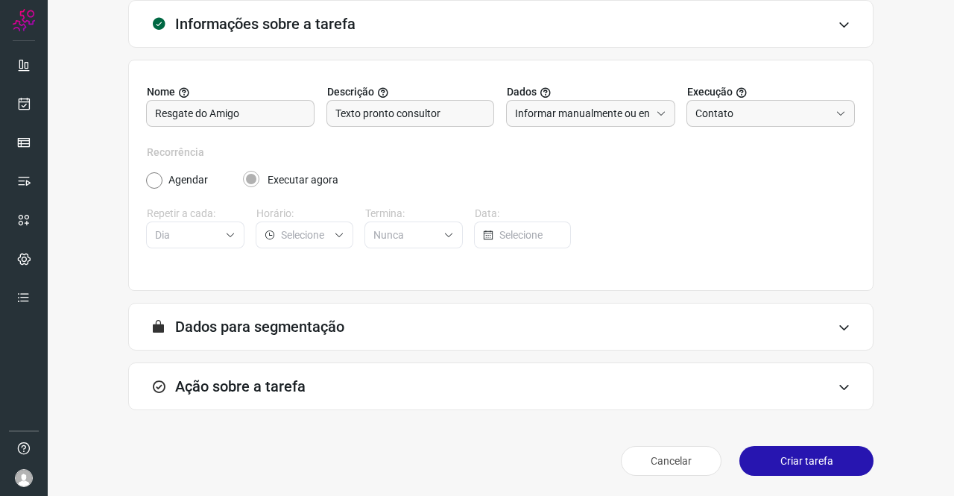
click at [250, 371] on div "Ação sobre a tarefa" at bounding box center [500, 386] width 745 height 48
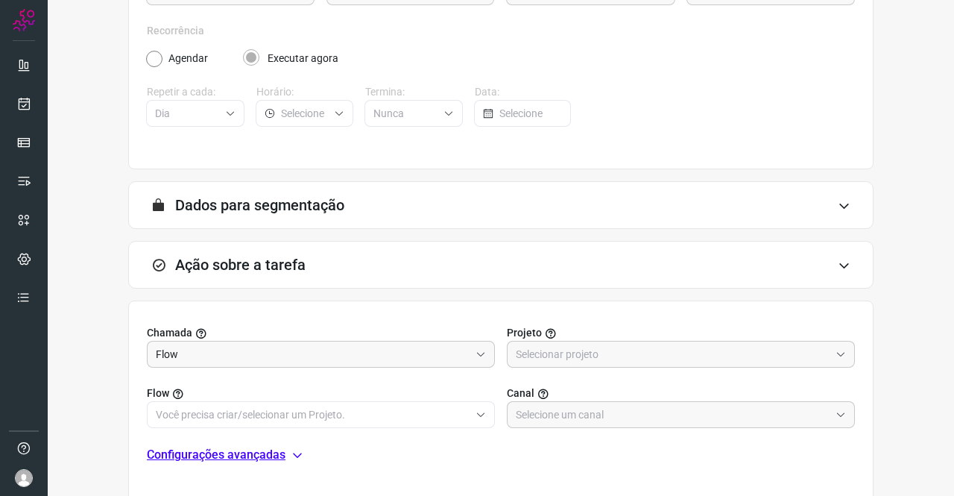
scroll to position [332, 0]
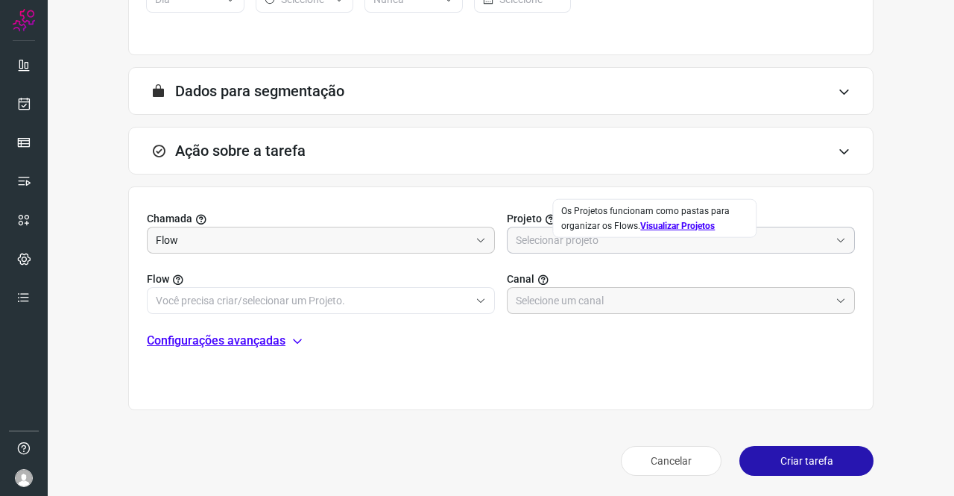
click at [578, 238] on input "text" at bounding box center [673, 239] width 314 height 25
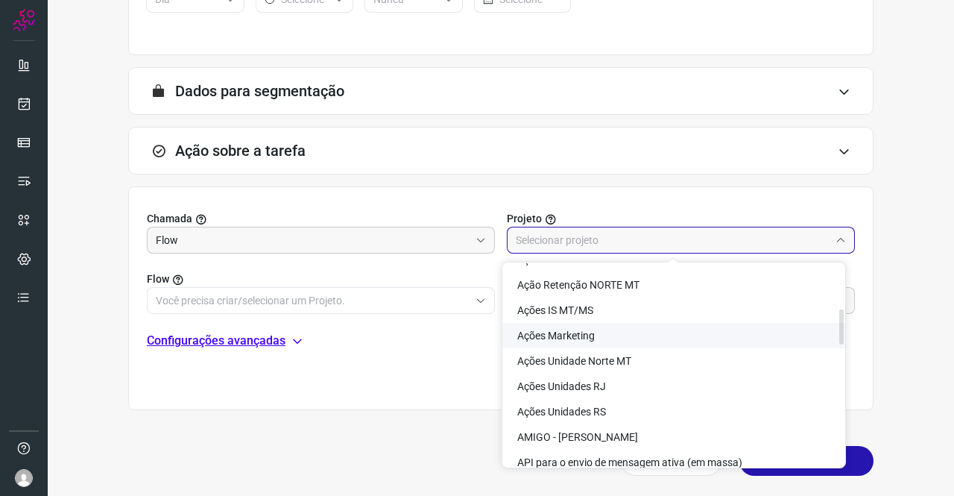
scroll to position [373, 0]
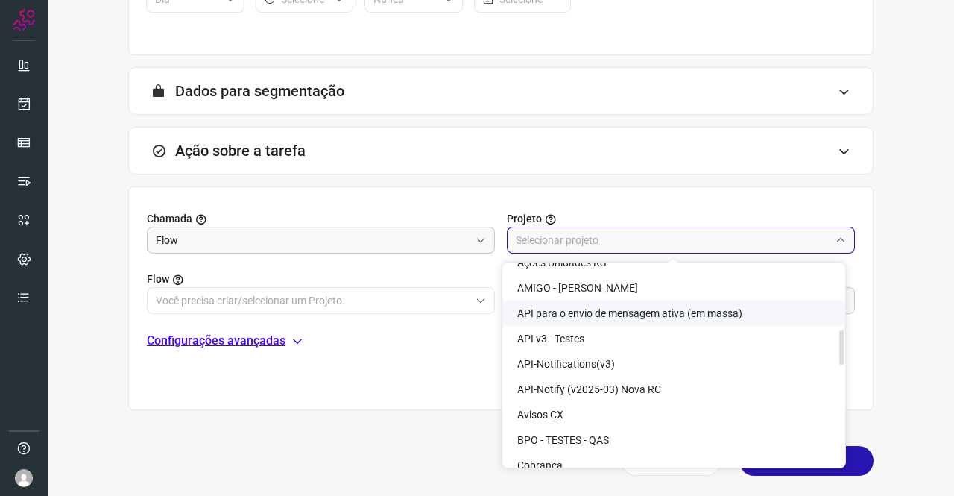
click at [654, 311] on span "API para o envio de mensagem ativa (em massa)" at bounding box center [629, 313] width 225 height 12
type input "API para o envio de mensagem ativa (em massa)"
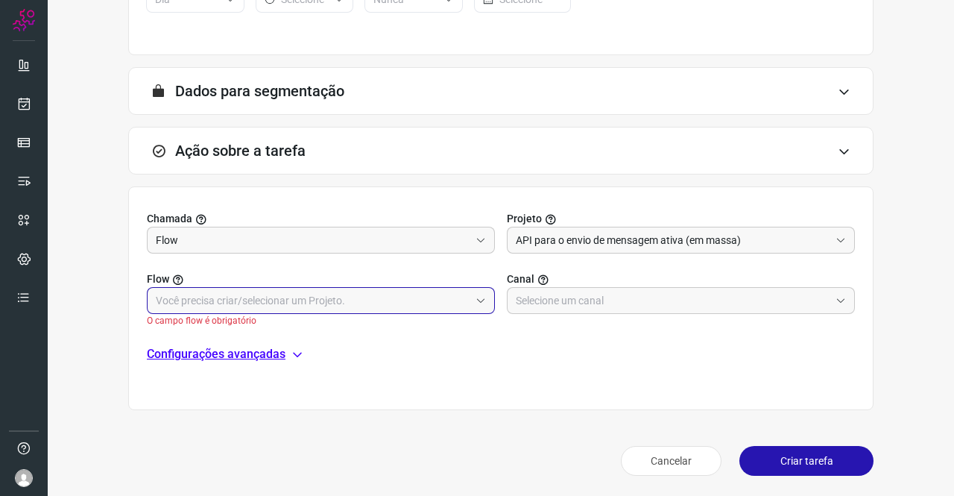
click at [356, 294] on input "text" at bounding box center [313, 300] width 314 height 25
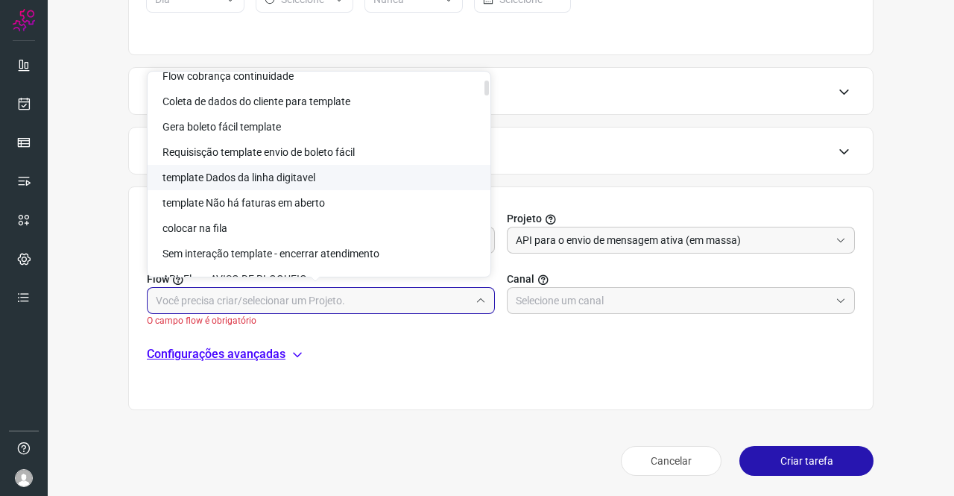
scroll to position [149, 0]
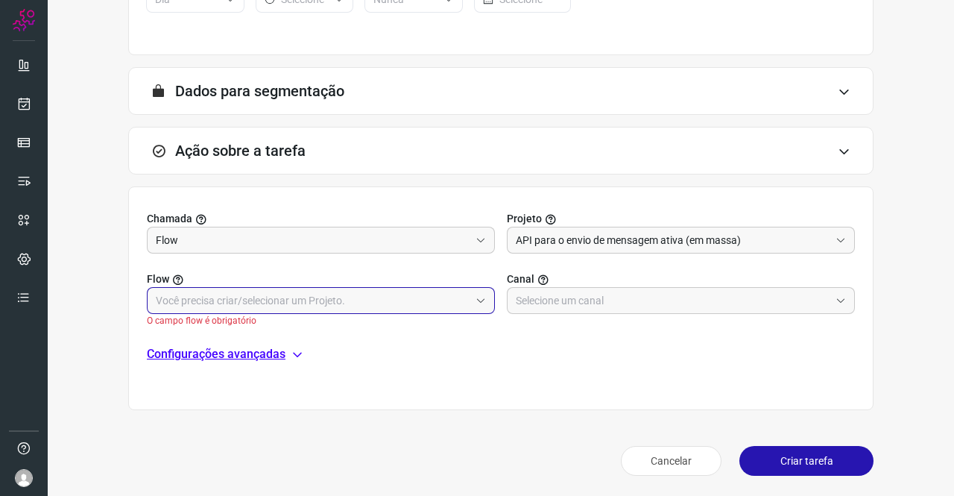
click at [222, 290] on input "text" at bounding box center [313, 300] width 314 height 25
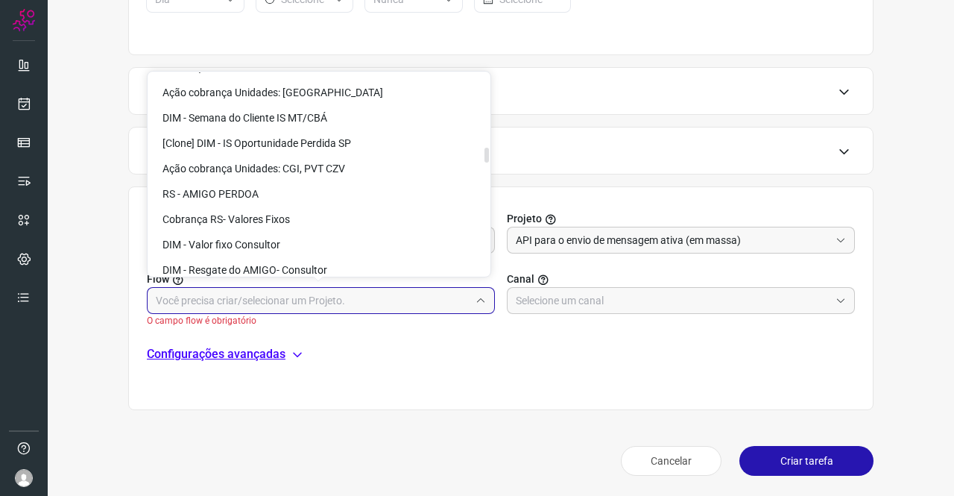
scroll to position [1491, 0]
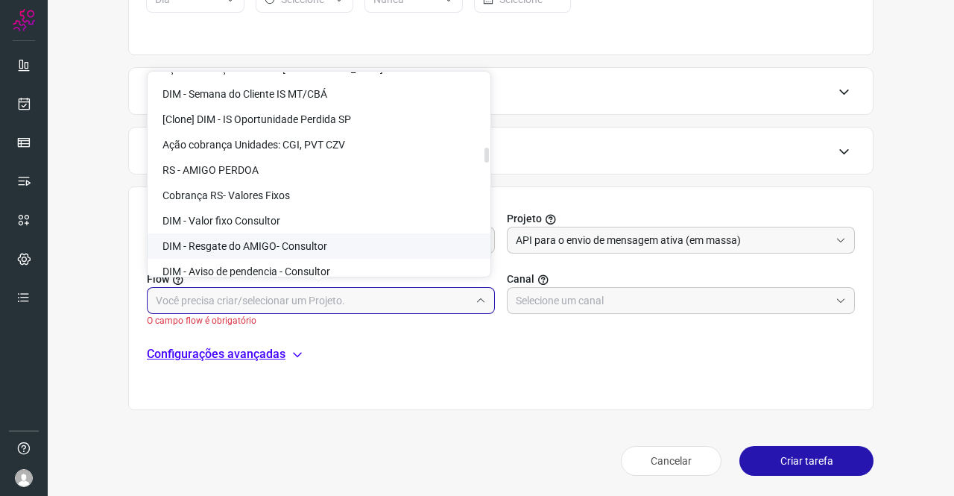
click at [315, 243] on span "DIM - Resgate do AMIGO- Consultor" at bounding box center [245, 246] width 165 height 12
type input "DIM - Resgate do AMIGO- Consultor"
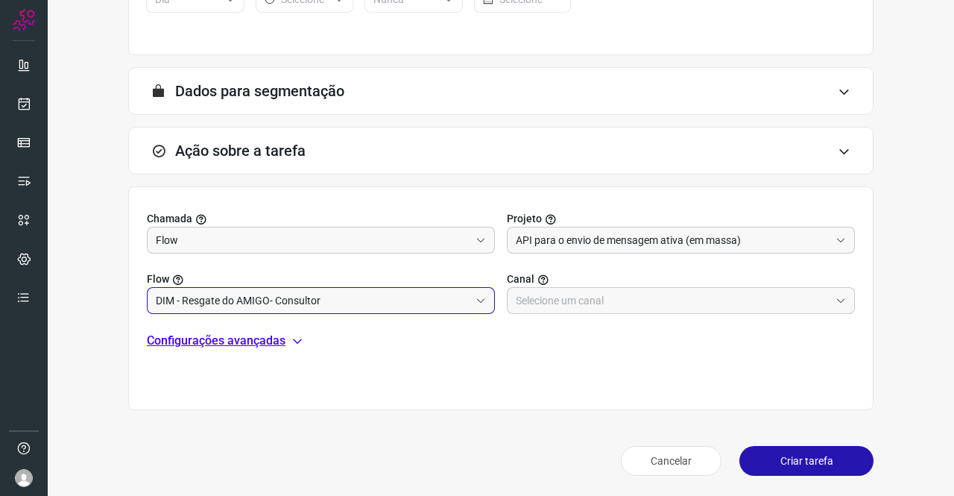
click at [237, 332] on p "Configurações avançadas" at bounding box center [216, 341] width 139 height 18
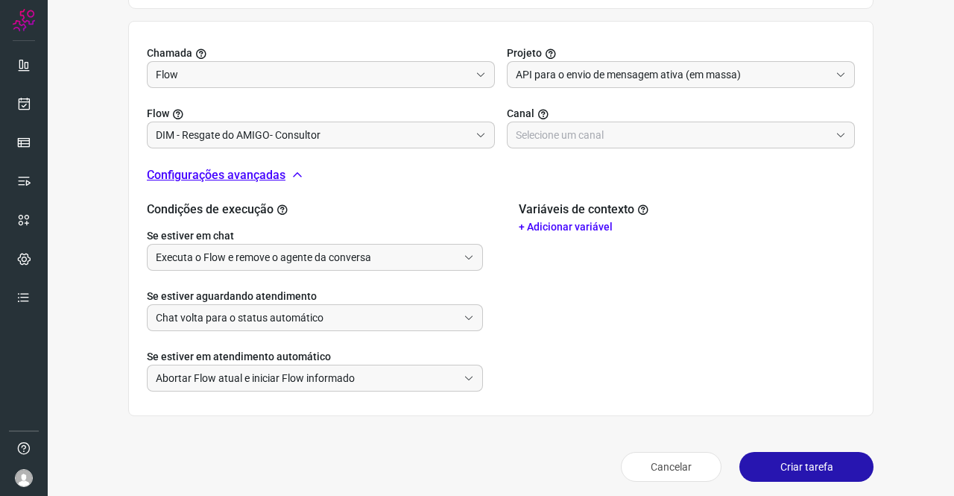
scroll to position [502, 0]
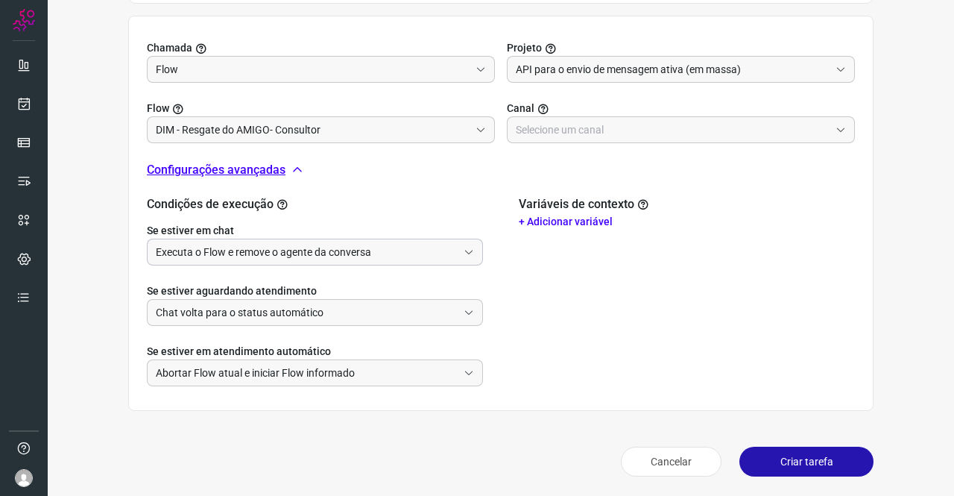
click at [282, 244] on input "Executa o Flow e remove o agente da conversa" at bounding box center [307, 251] width 302 height 25
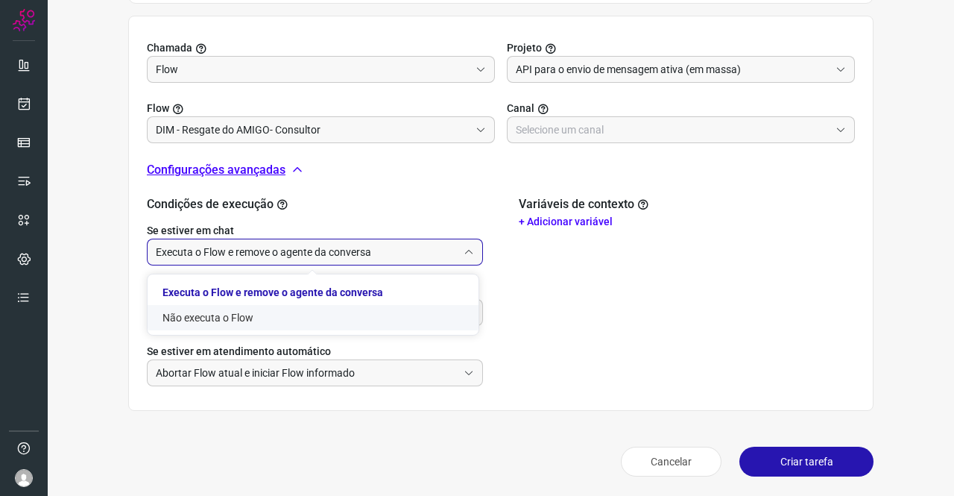
click at [215, 314] on li "Não executa o Flow" at bounding box center [313, 317] width 331 height 25
type input "Não executa o Flow"
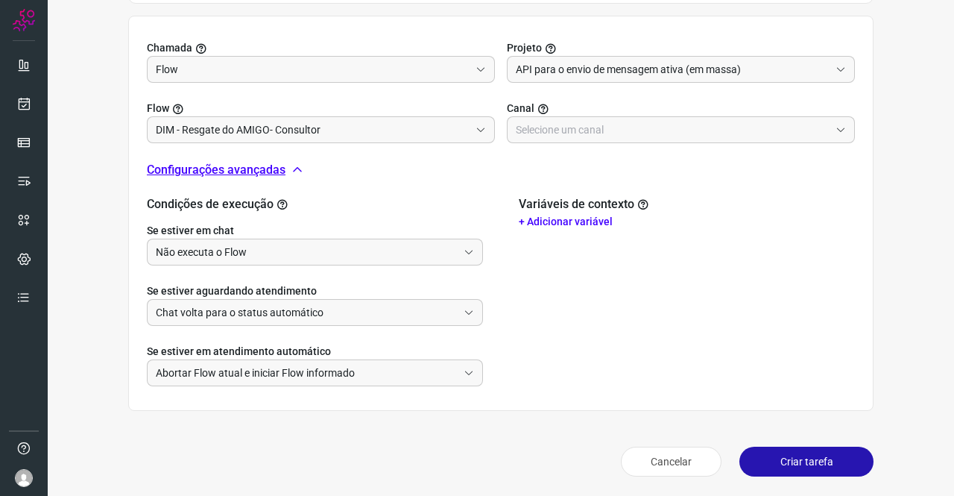
click at [813, 460] on button "Criar tarefa" at bounding box center [807, 462] width 134 height 30
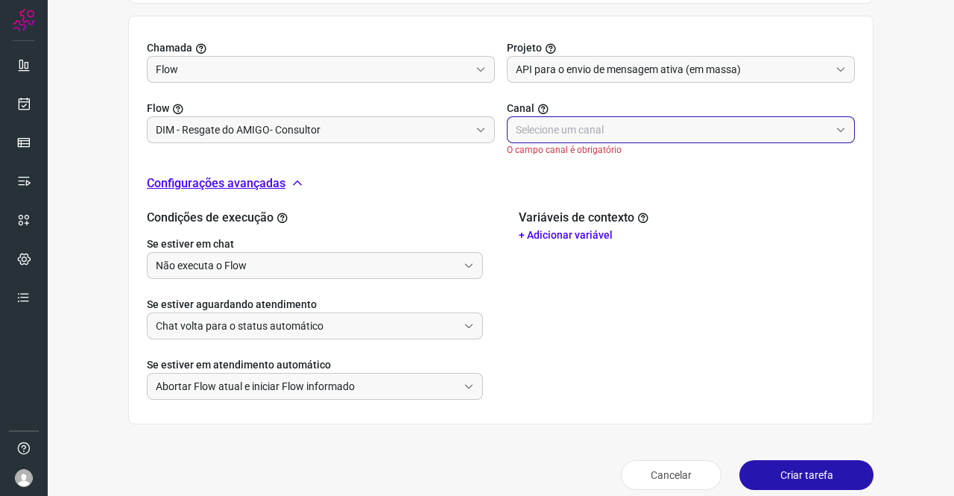
click at [560, 125] on input "text" at bounding box center [673, 129] width 314 height 25
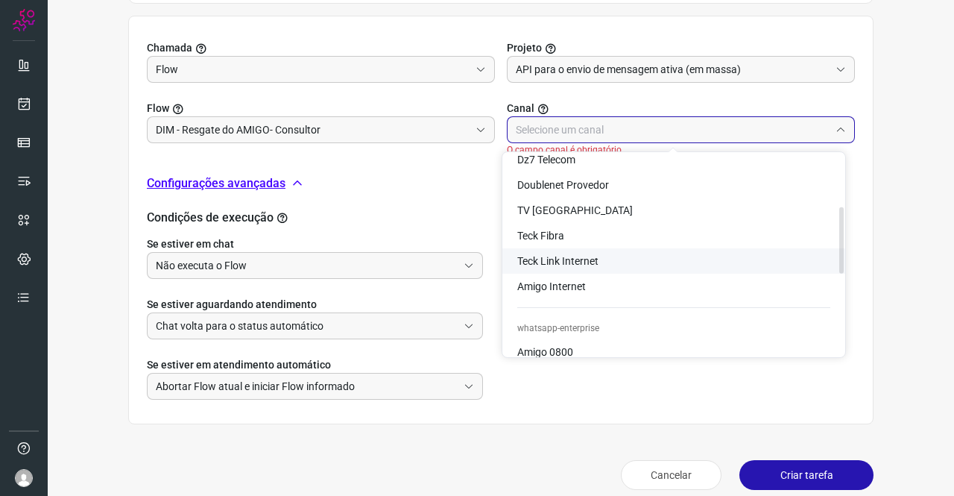
scroll to position [298, 0]
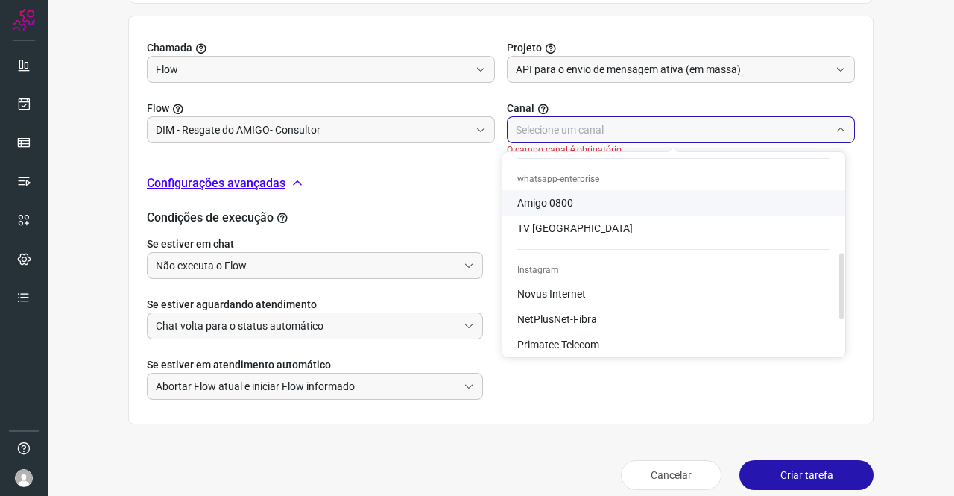
click at [564, 202] on span "Amigo 0800" at bounding box center [545, 203] width 56 height 12
type input "Amigo 0800"
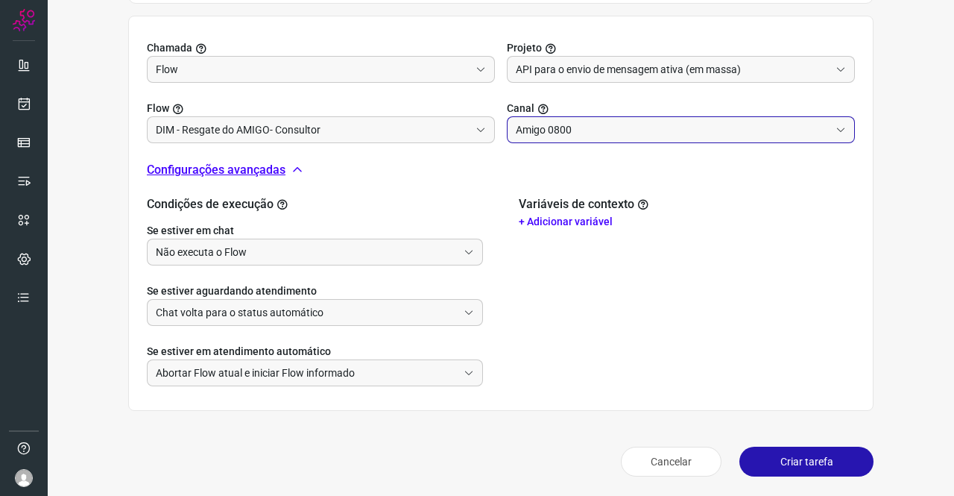
click at [775, 450] on button "Criar tarefa" at bounding box center [807, 462] width 134 height 30
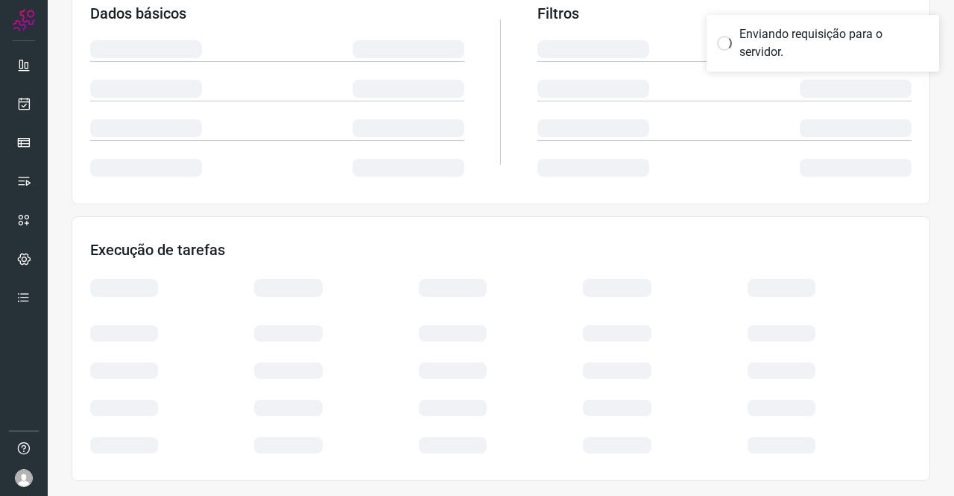
scroll to position [271, 0]
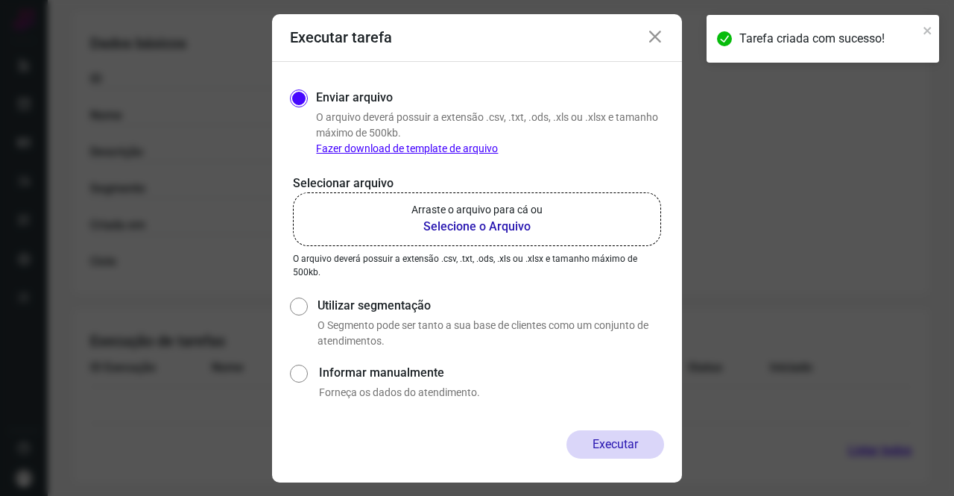
click at [661, 39] on icon at bounding box center [655, 37] width 18 height 18
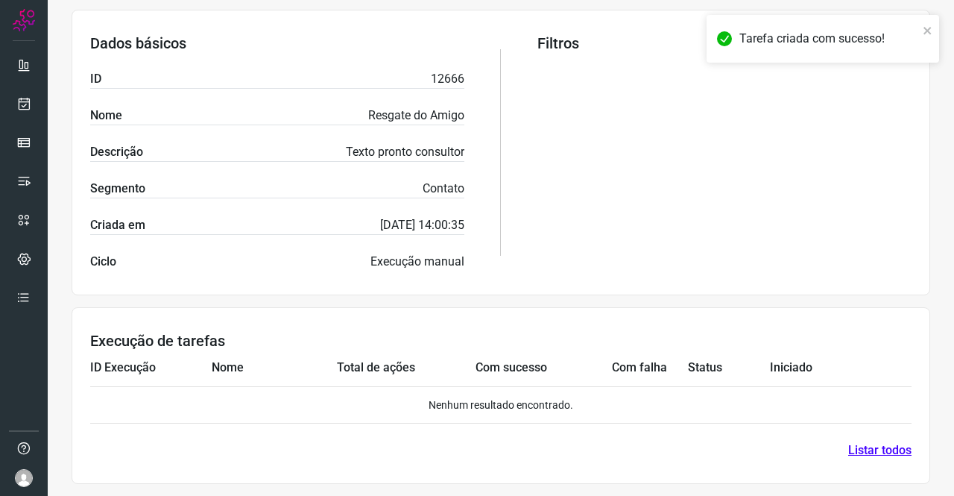
click at [444, 74] on p "12666" at bounding box center [448, 79] width 34 height 18
copy p "12666"
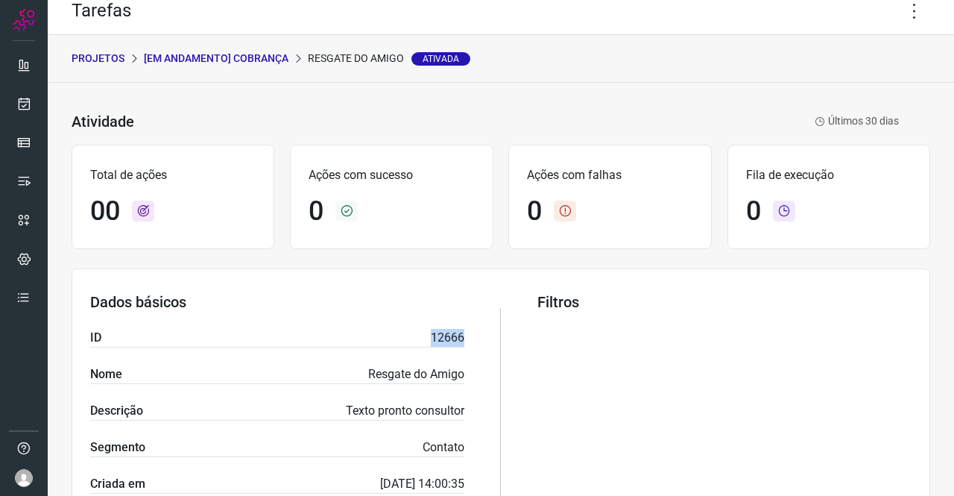
scroll to position [0, 0]
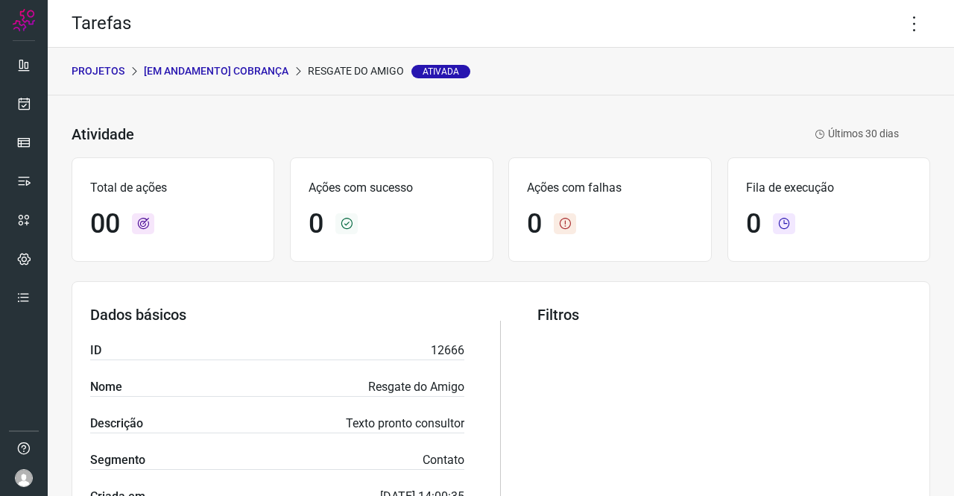
click at [234, 67] on p "[Em andamento] COBRANÇA" at bounding box center [216, 71] width 145 height 16
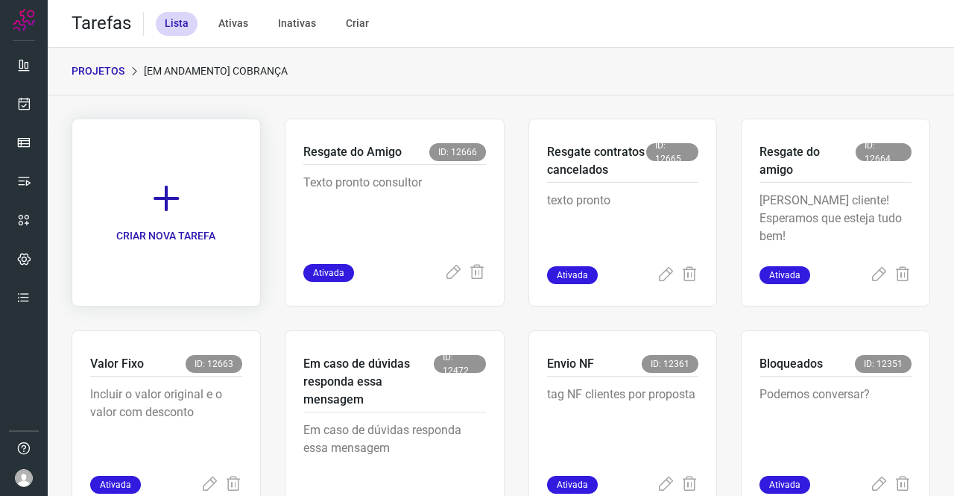
click at [171, 201] on icon at bounding box center [166, 198] width 33 height 33
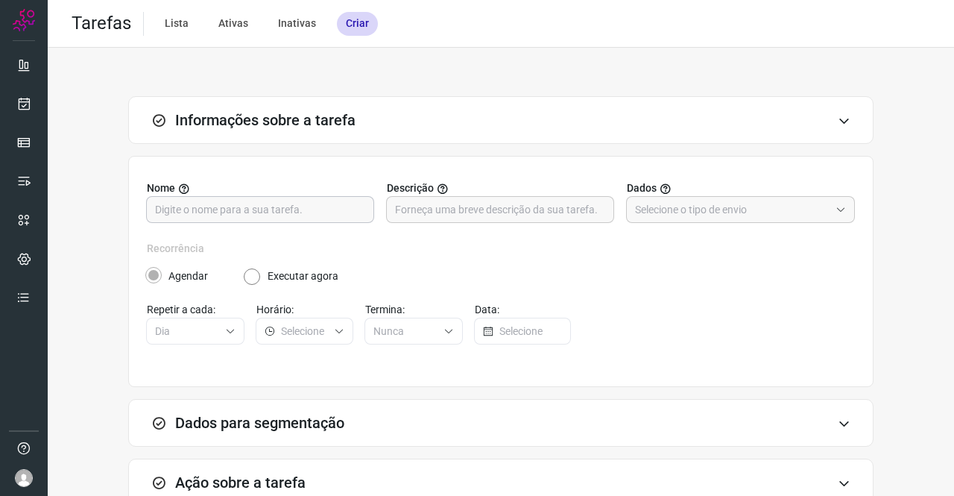
click at [181, 205] on input "text" at bounding box center [260, 209] width 210 height 25
type input "Aviso de bloqueio"
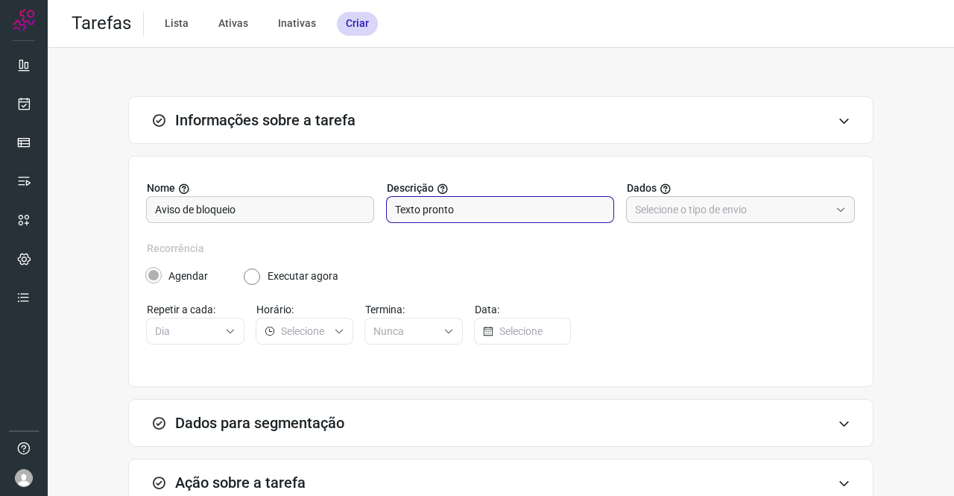
type input "Texto pronto"
click at [653, 204] on input "text" at bounding box center [732, 209] width 195 height 25
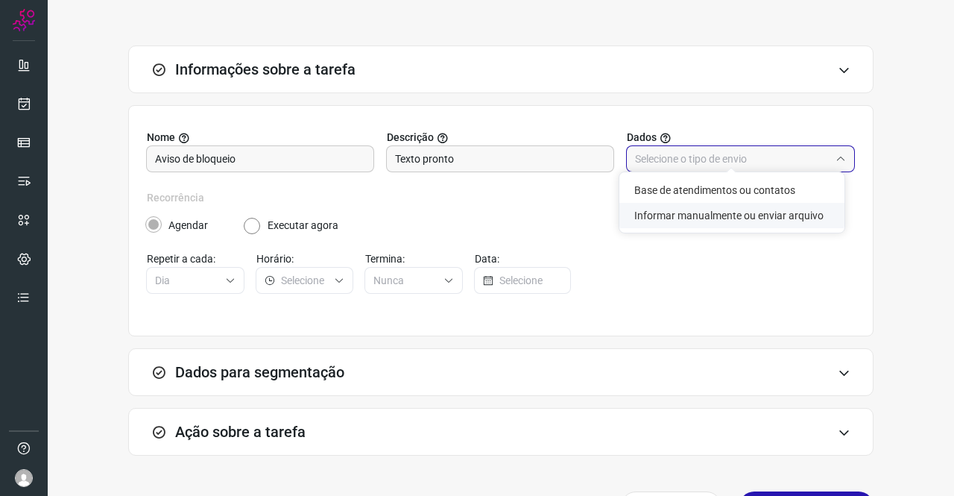
scroll to position [75, 0]
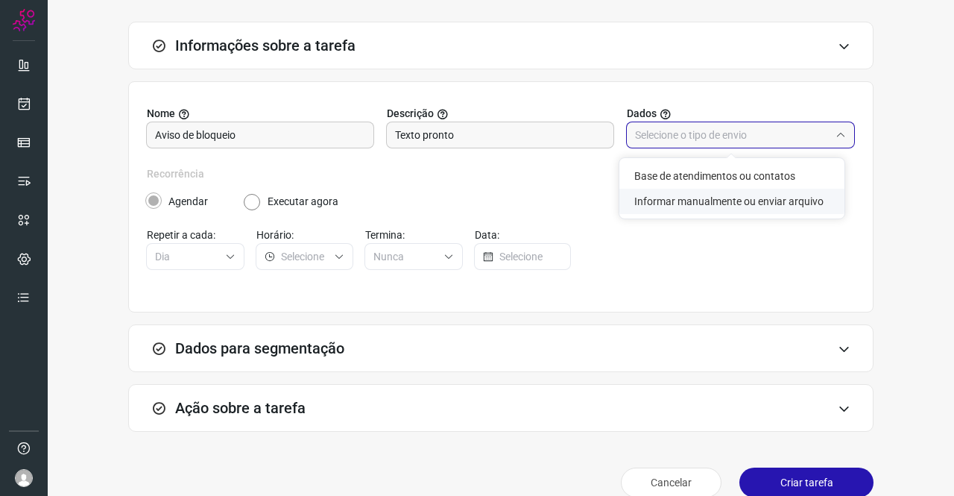
click at [735, 192] on li "Informar manualmente ou enviar arquivo" at bounding box center [731, 201] width 225 height 25
type input "Informar manualmente ou enviar arquivo"
radio input "false"
radio input "true"
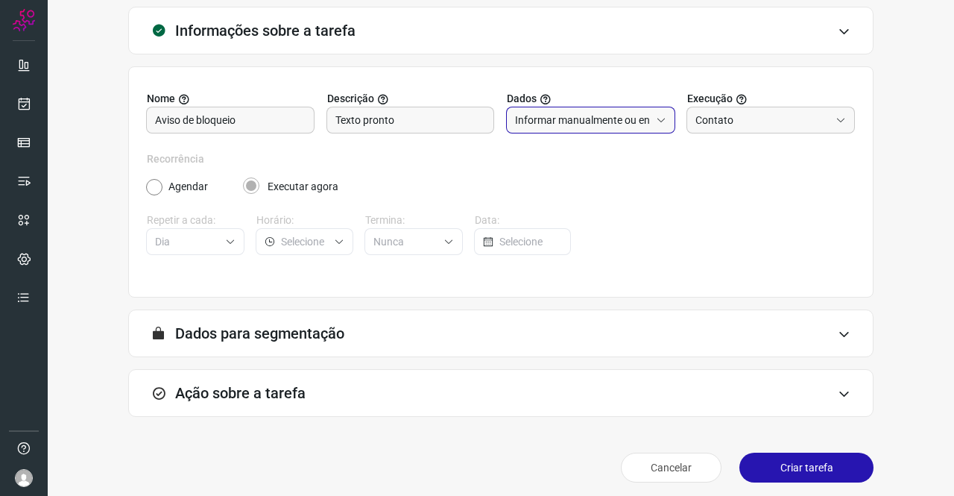
scroll to position [96, 0]
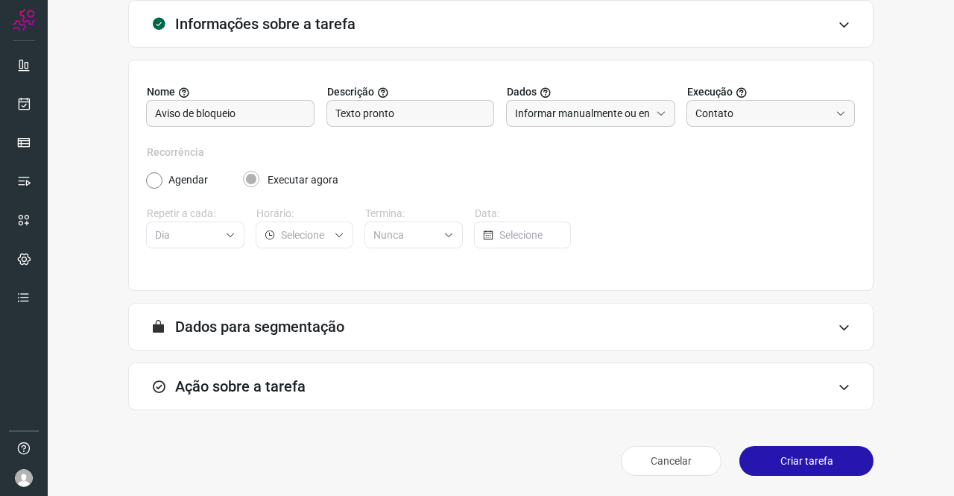
click at [292, 376] on div "Ação sobre a tarefa" at bounding box center [500, 386] width 745 height 48
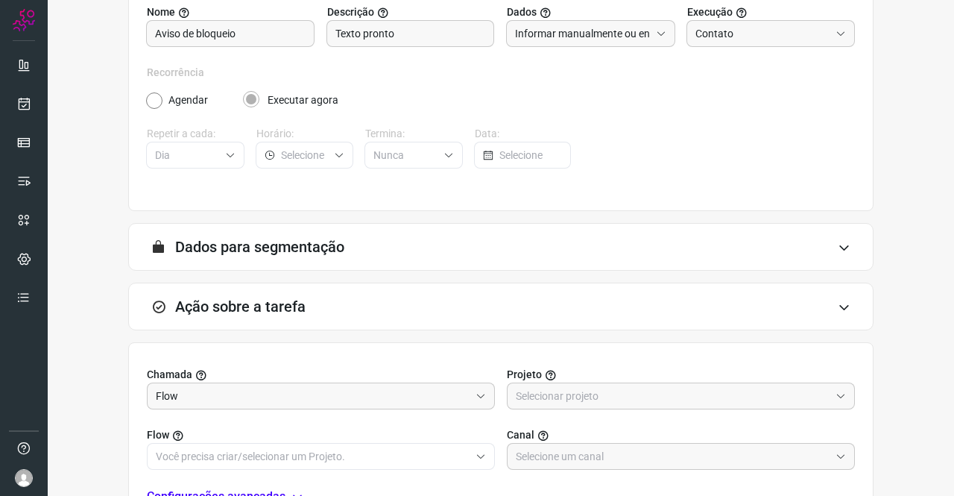
scroll to position [320, 0]
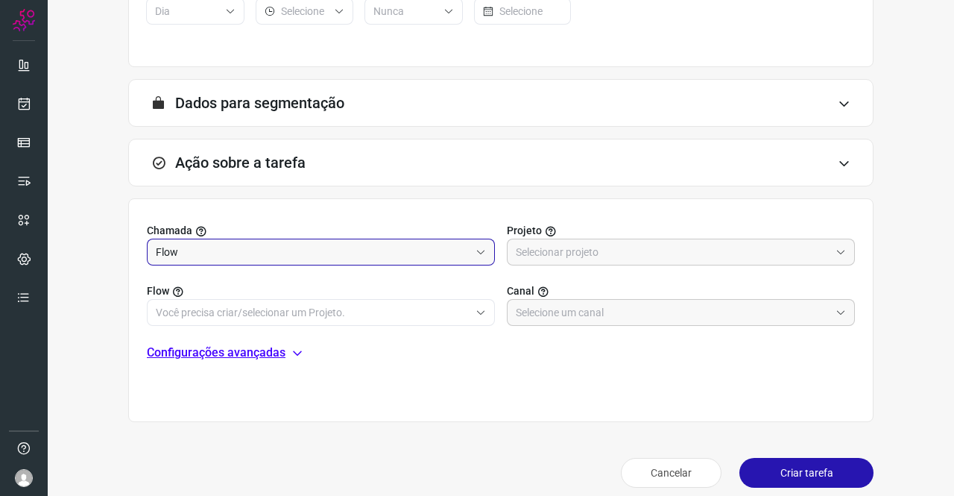
click at [256, 256] on input "Flow" at bounding box center [313, 251] width 314 height 25
click at [319, 291] on li "Flow" at bounding box center [319, 292] width 343 height 25
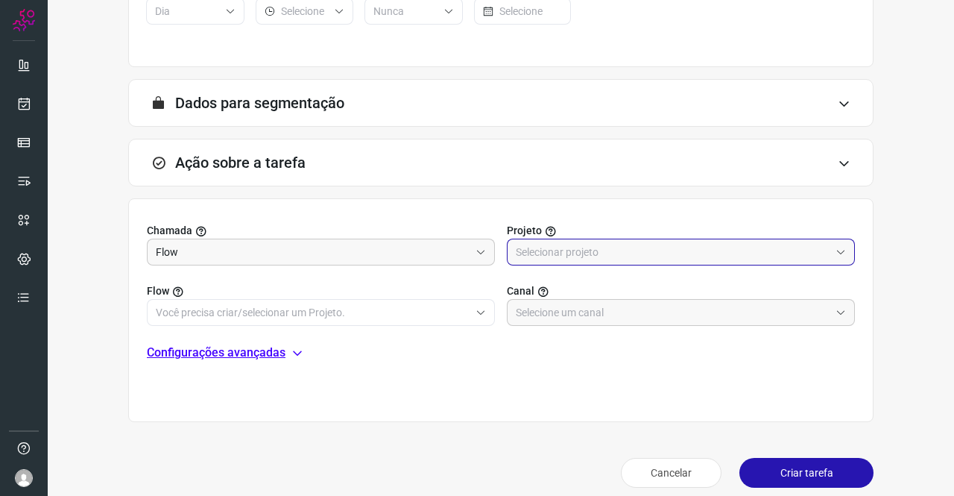
click at [637, 242] on input "text" at bounding box center [673, 251] width 314 height 25
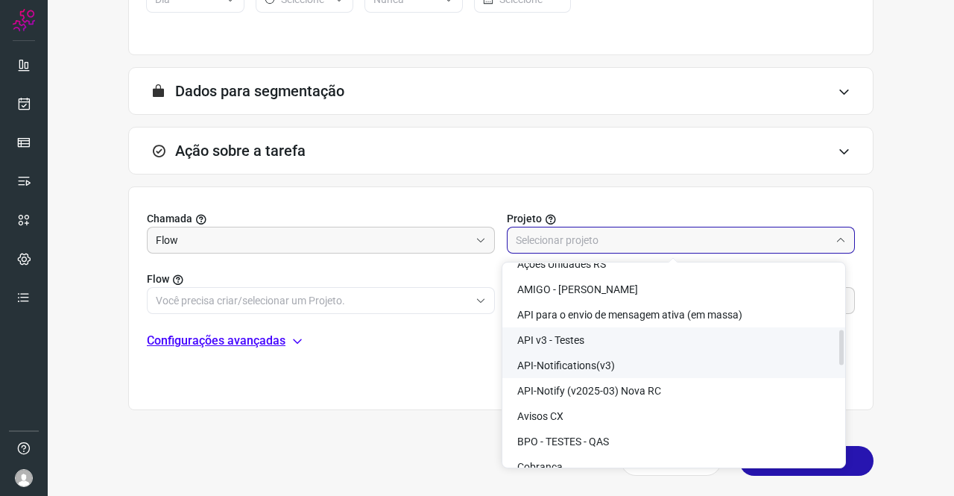
scroll to position [373, 0]
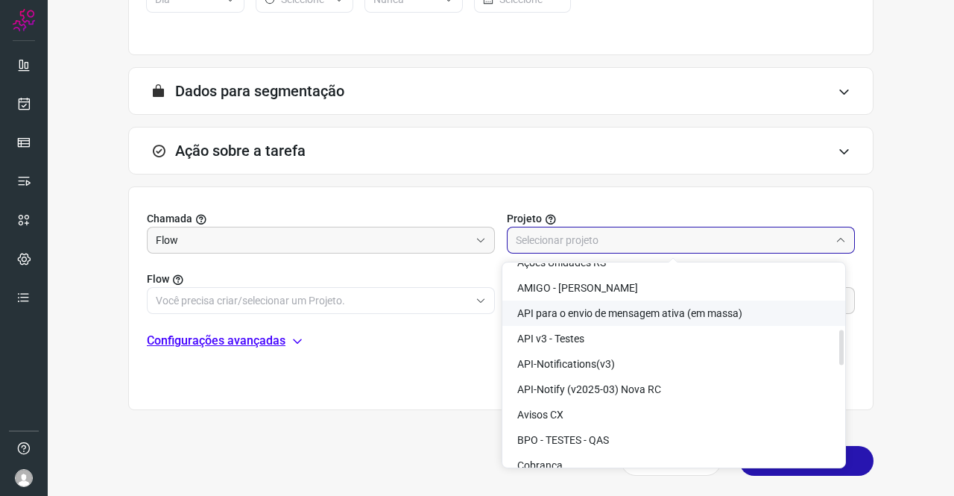
click at [653, 307] on span "API para o envio de mensagem ativa (em massa)" at bounding box center [629, 313] width 225 height 12
type input "API para o envio de mensagem ativa (em massa)"
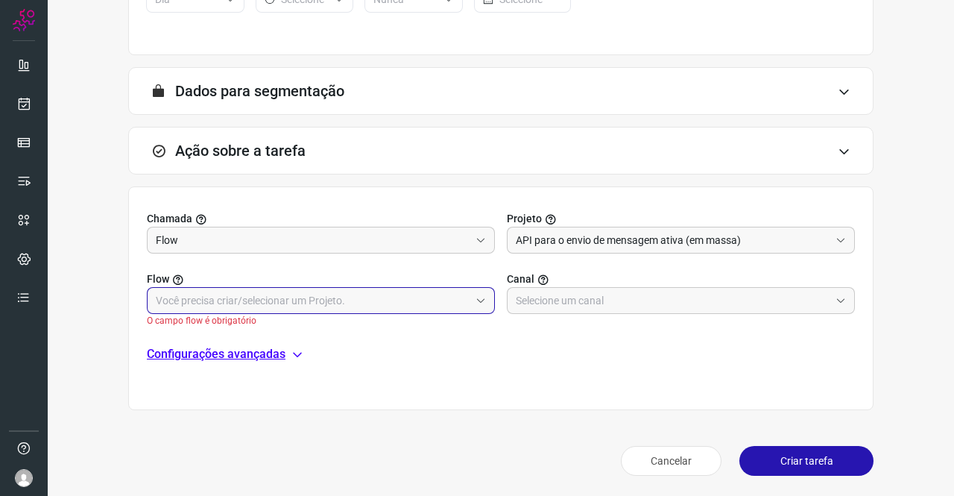
click at [382, 294] on input "text" at bounding box center [313, 300] width 314 height 25
click at [311, 307] on input "text" at bounding box center [313, 300] width 314 height 25
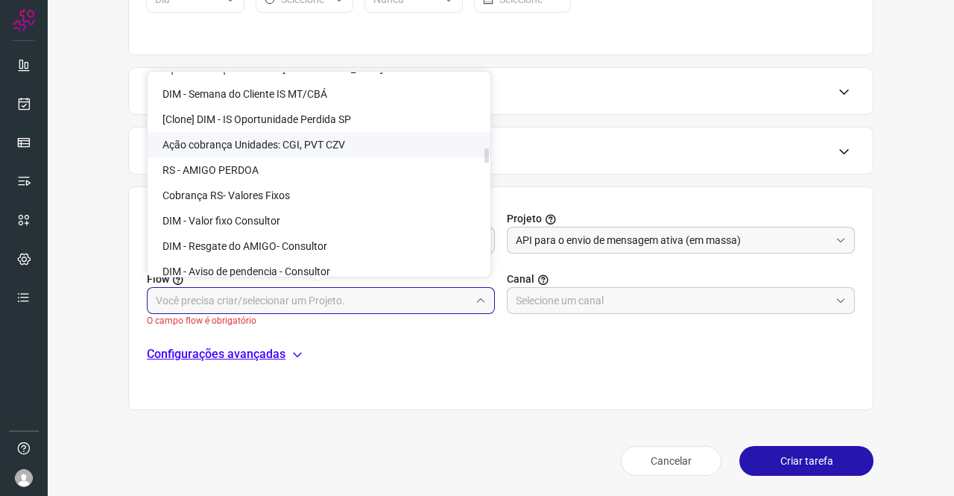
scroll to position [1565, 0]
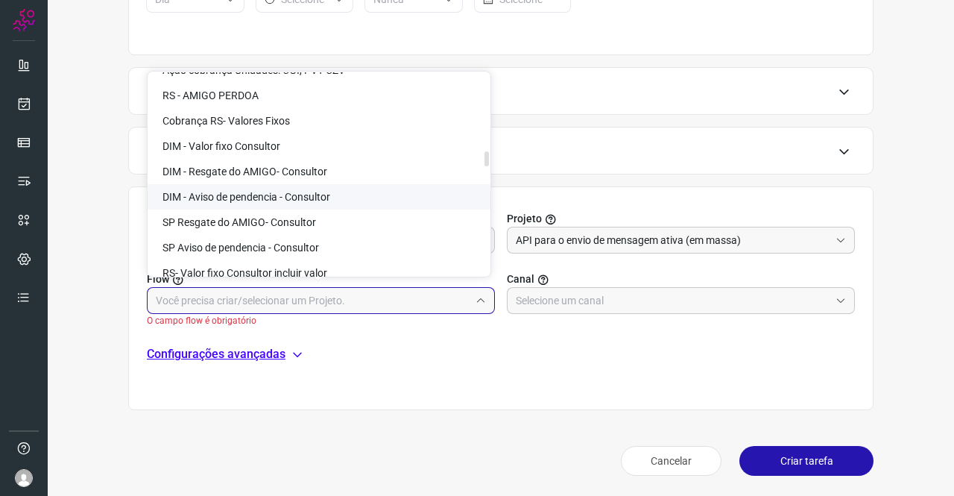
click at [289, 196] on span "DIM - Aviso de pendencia - Consultor" at bounding box center [247, 197] width 168 height 12
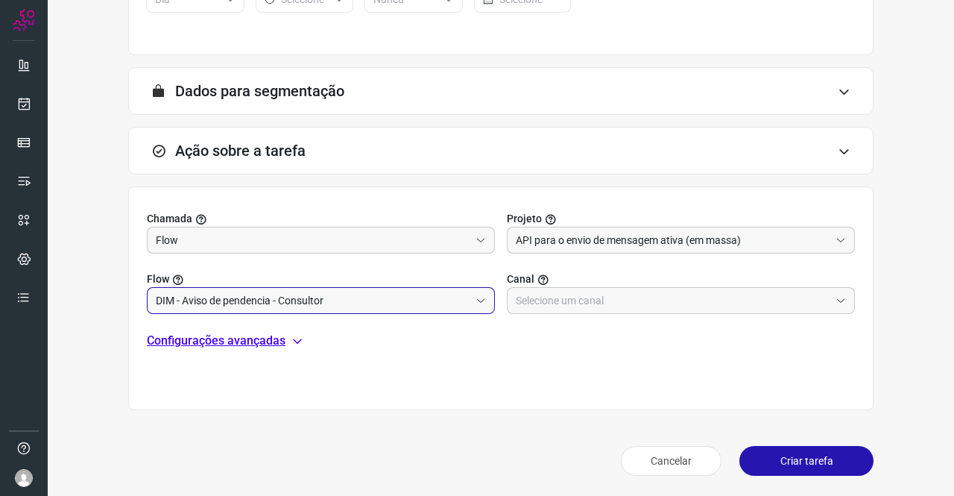
click at [318, 296] on input "DIM - Aviso de pendencia - Consultor" at bounding box center [313, 300] width 314 height 25
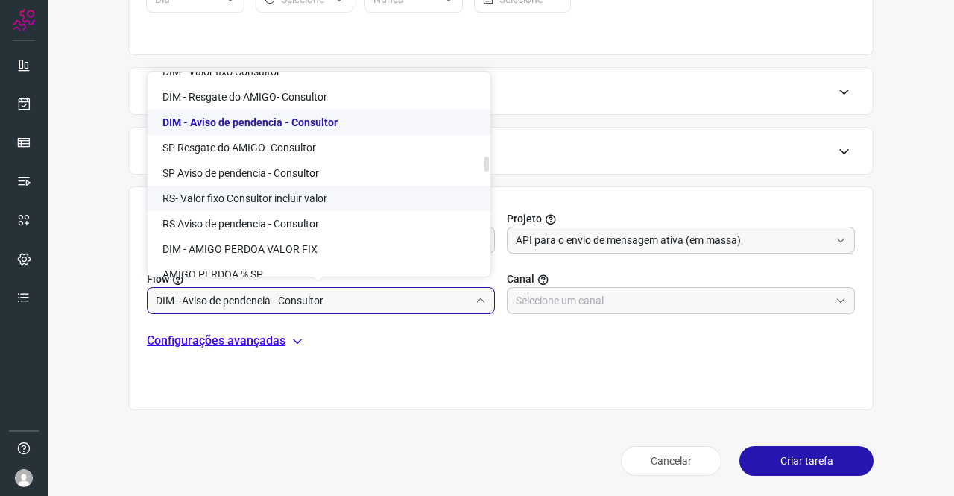
scroll to position [1715, 0]
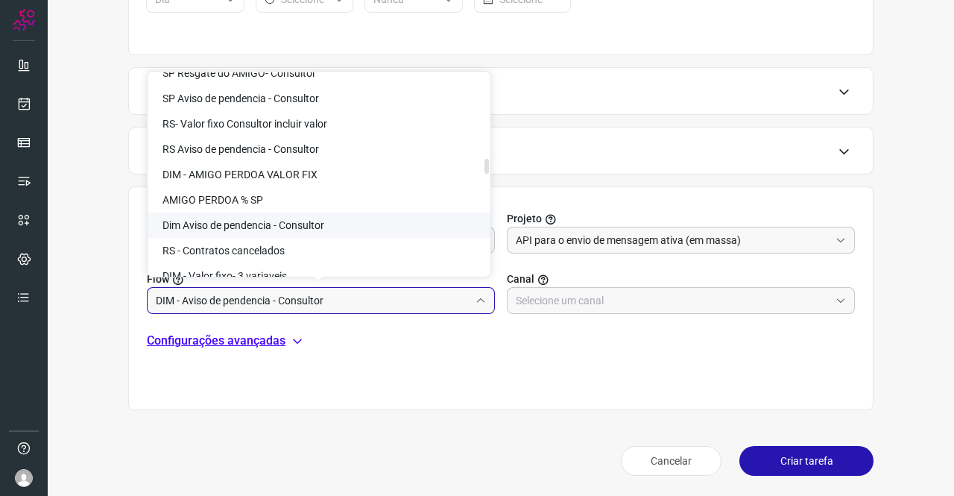
click at [290, 230] on span "Dim Aviso de pendencia - Consultor" at bounding box center [244, 225] width 162 height 12
type input "Dim Aviso de pendencia - Consultor"
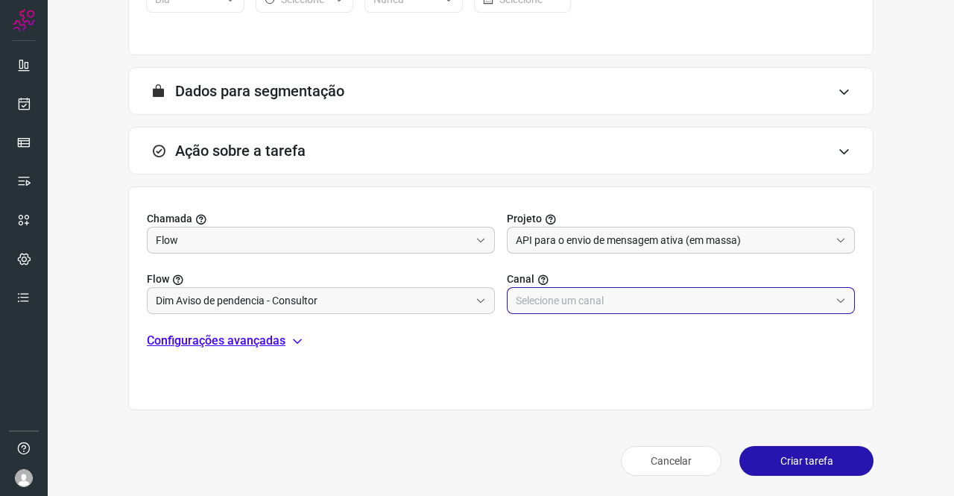
click at [555, 290] on input "text" at bounding box center [673, 300] width 314 height 25
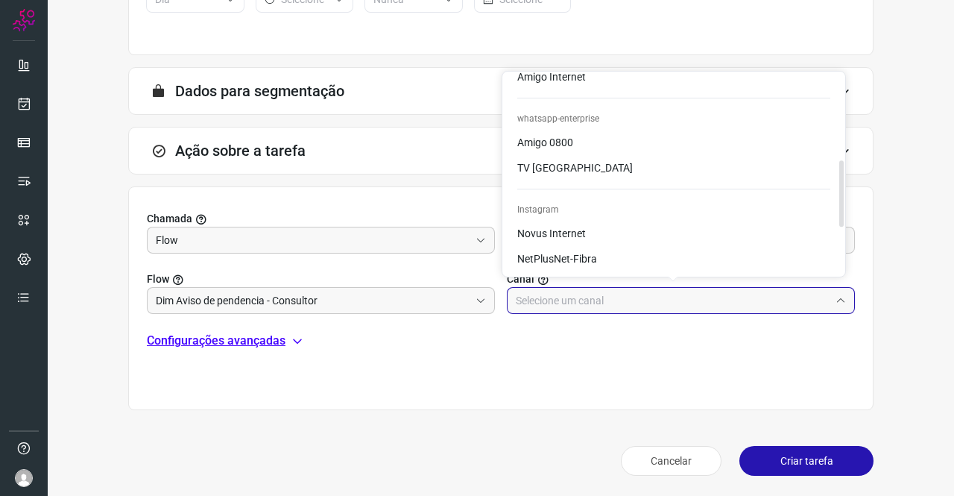
scroll to position [255, 0]
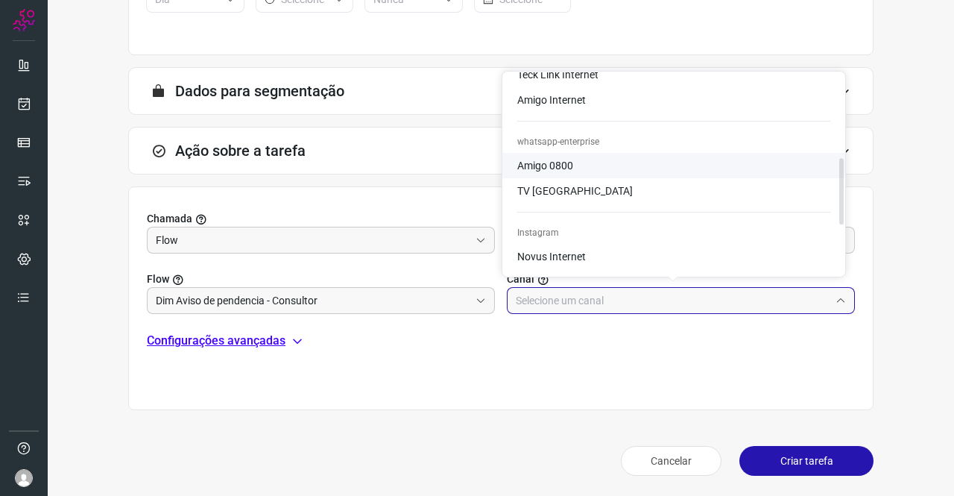
click at [547, 163] on span "Amigo 0800" at bounding box center [545, 166] width 56 height 12
type input "Amigo 0800"
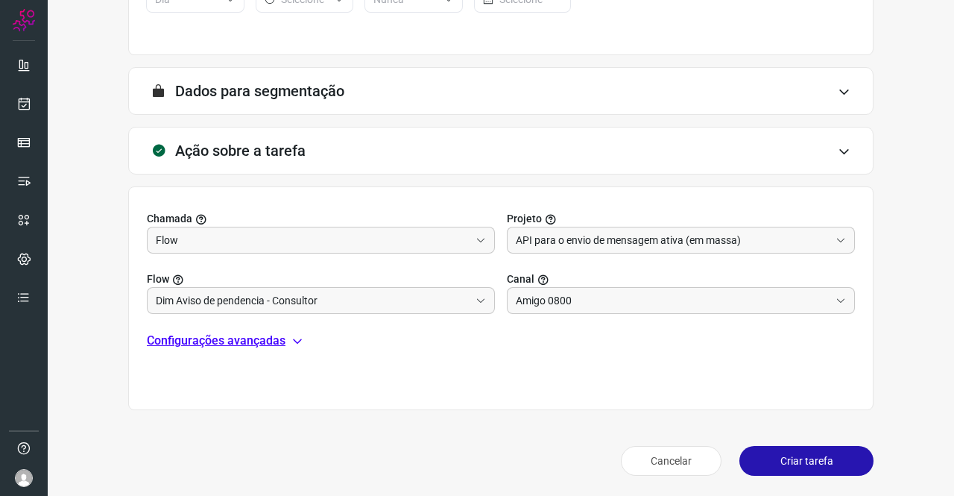
click at [270, 341] on p "Configurações avançadas" at bounding box center [216, 341] width 139 height 18
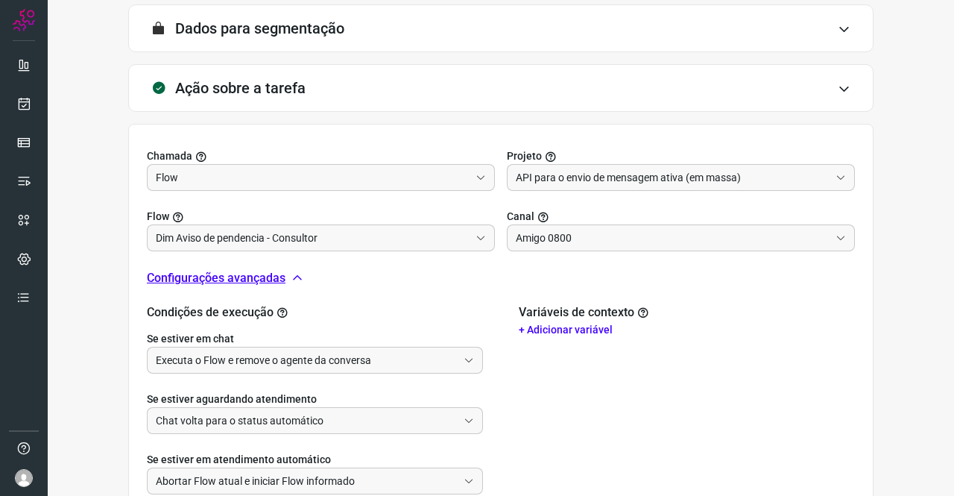
scroll to position [502, 0]
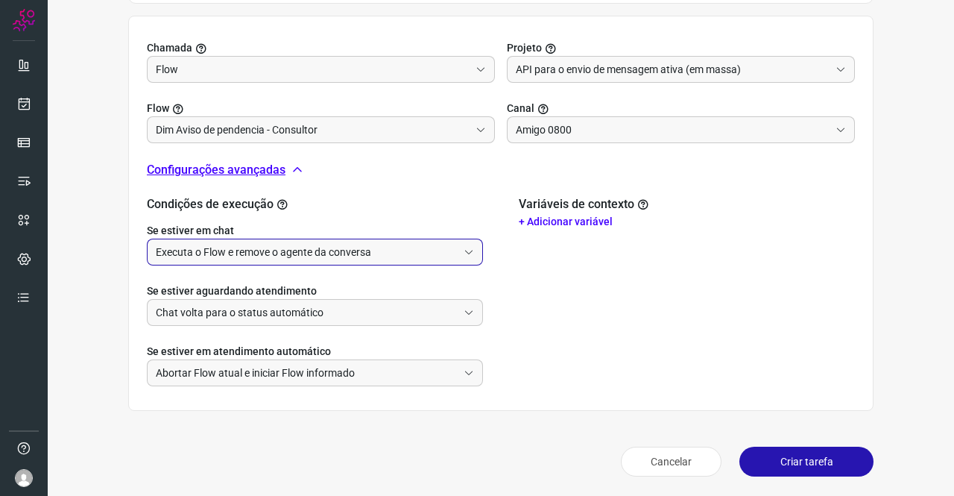
click at [231, 247] on input "Executa o Flow e remove o agente da conversa" at bounding box center [307, 251] width 302 height 25
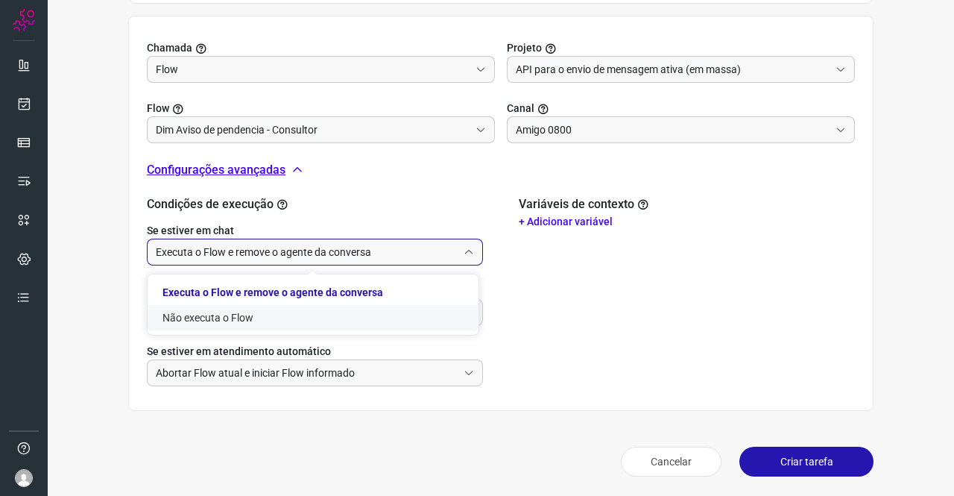
click at [241, 318] on li "Não executa o Flow" at bounding box center [313, 317] width 331 height 25
type input "Não executa o Flow"
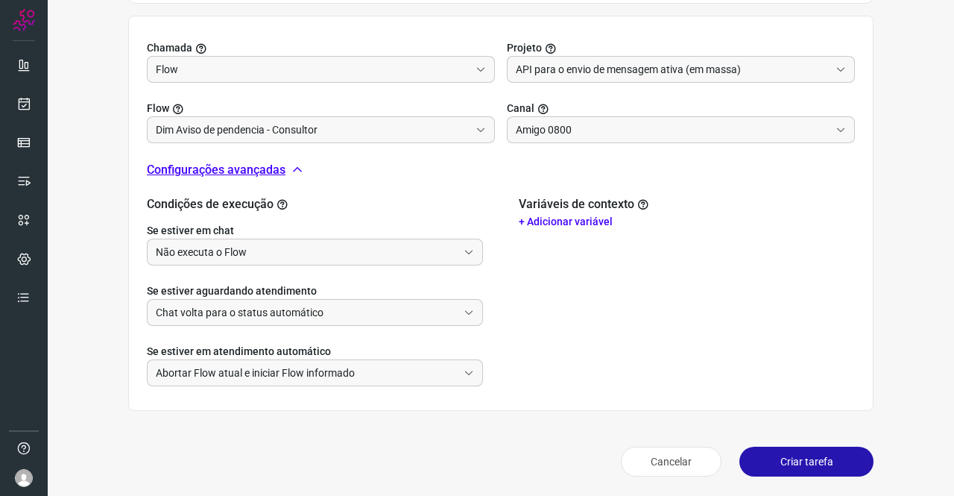
click at [816, 459] on button "Criar tarefa" at bounding box center [807, 462] width 134 height 30
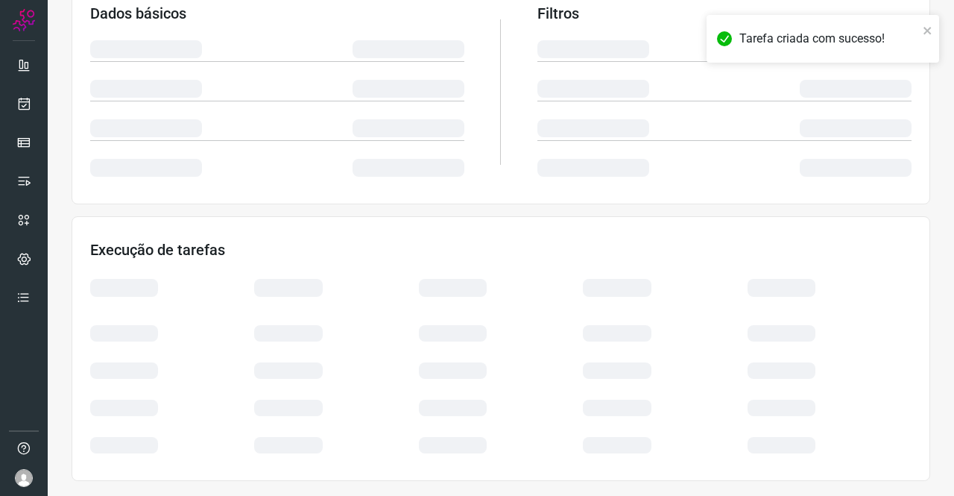
scroll to position [271, 0]
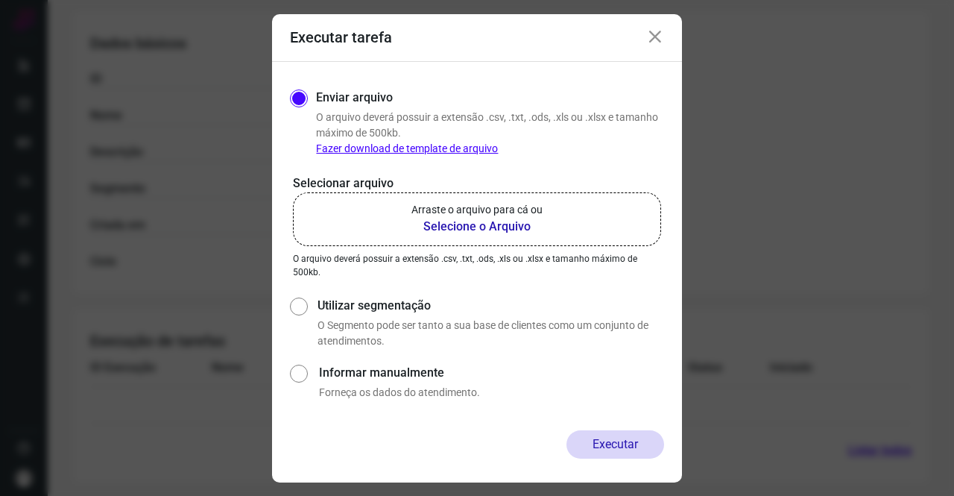
click at [658, 42] on icon at bounding box center [655, 37] width 18 height 18
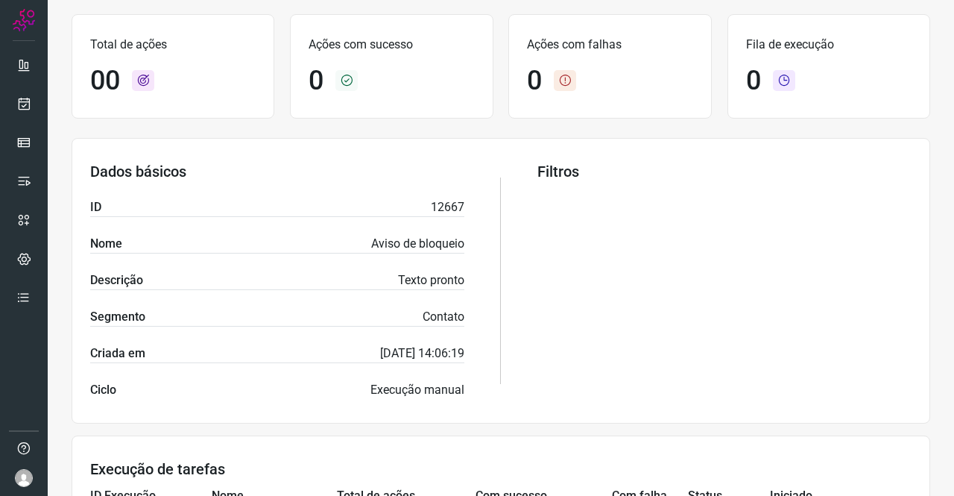
scroll to position [149, 0]
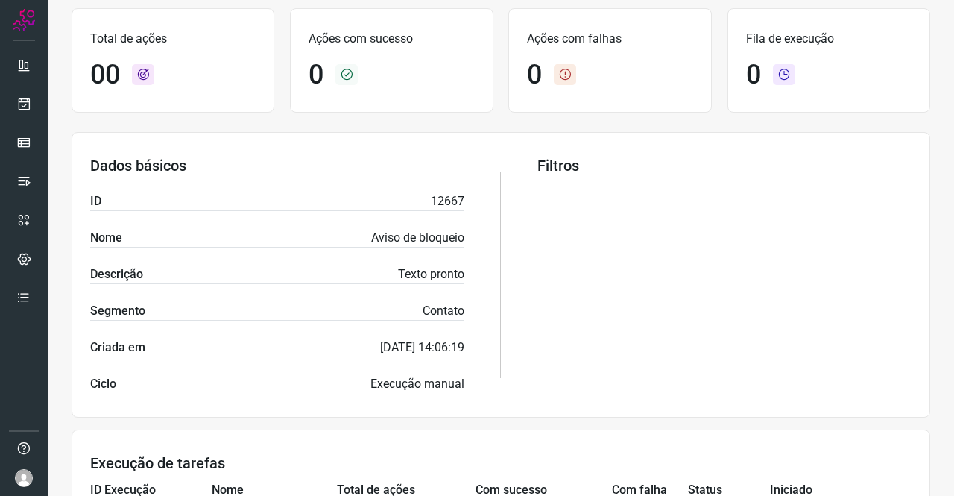
click at [441, 200] on p "12667" at bounding box center [448, 201] width 34 height 18
copy p "12667"
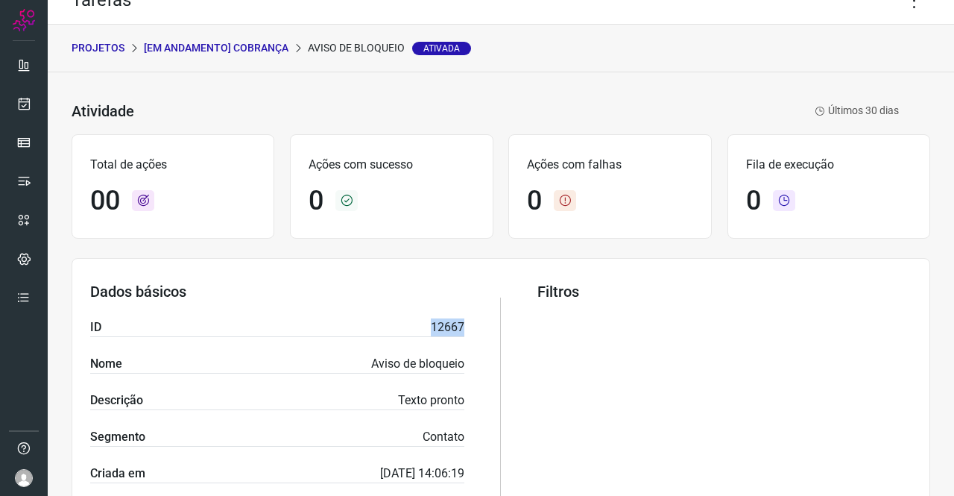
scroll to position [0, 0]
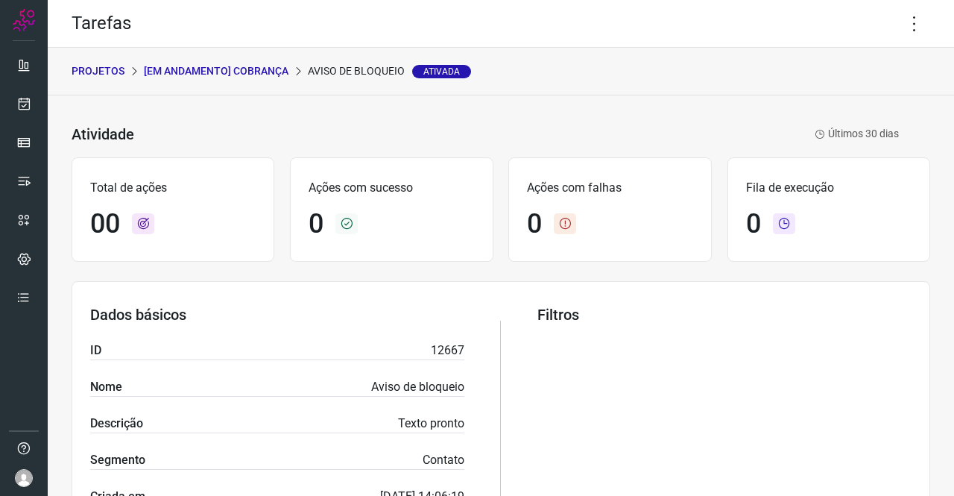
click at [233, 75] on p "[Em andamento] COBRANÇA" at bounding box center [216, 71] width 145 height 16
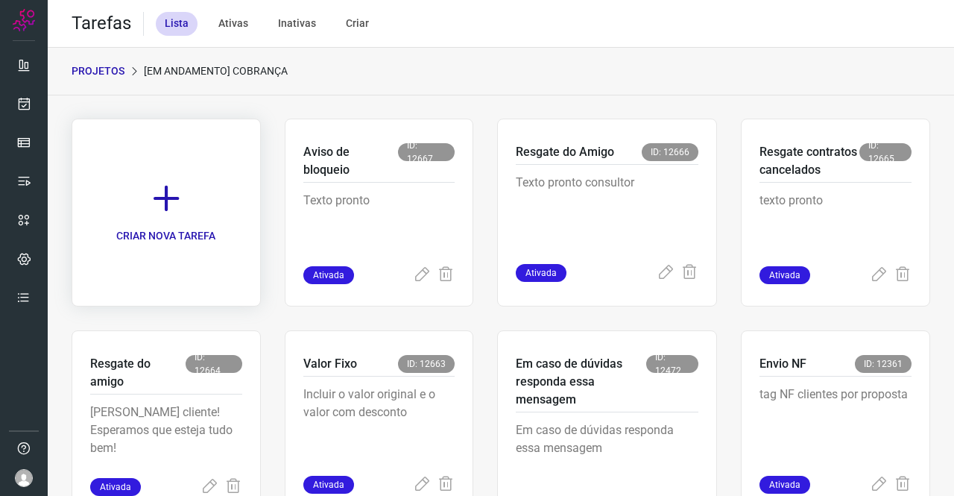
click at [163, 200] on icon at bounding box center [166, 198] width 33 height 33
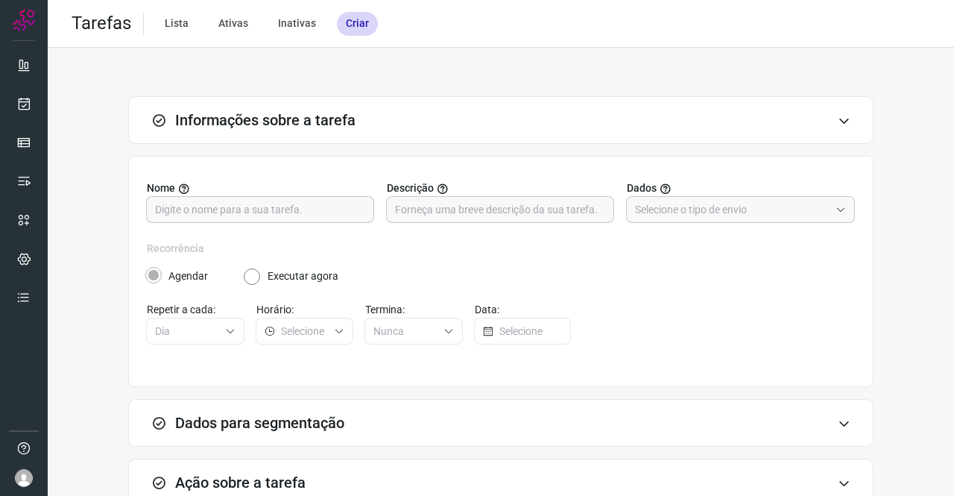
click at [163, 201] on input "text" at bounding box center [260, 209] width 210 height 25
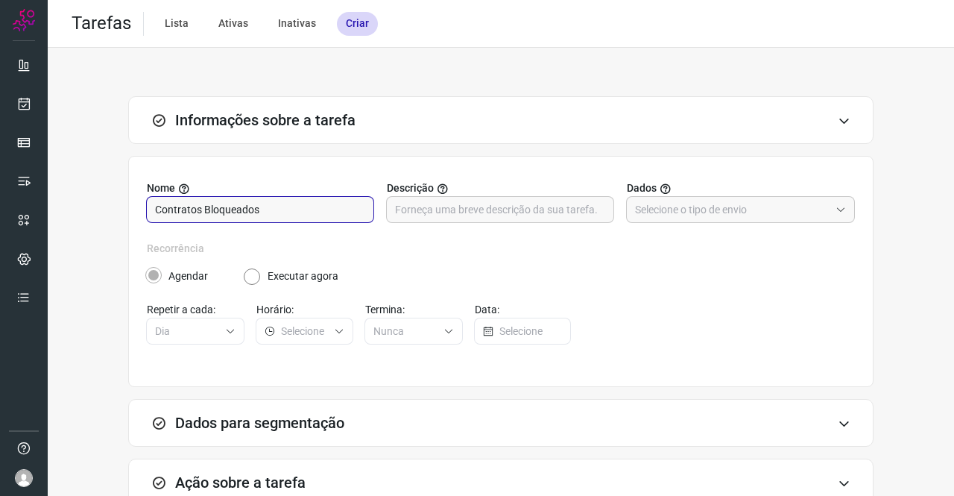
type input "Contratos Bloqueados"
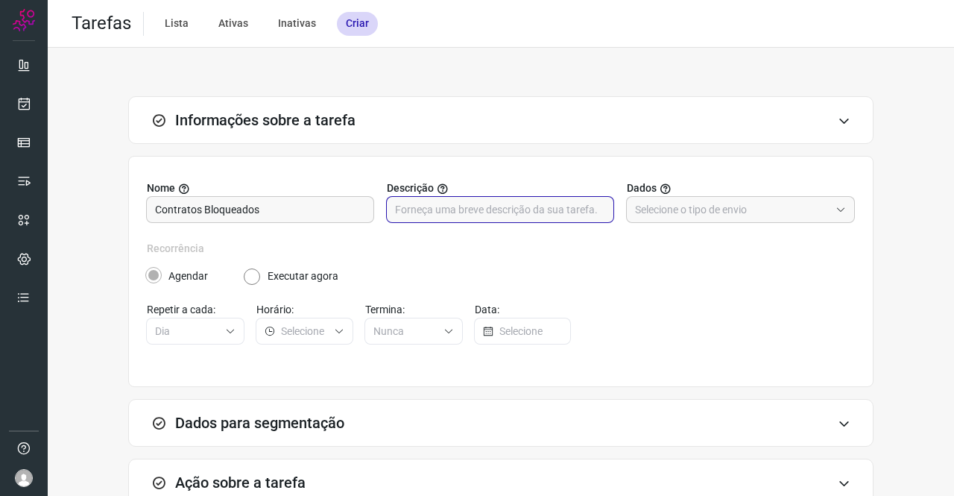
paste input ""Prezado(a) cliente {{name}}! Nosso contato com você é referente {{address}}. R…"
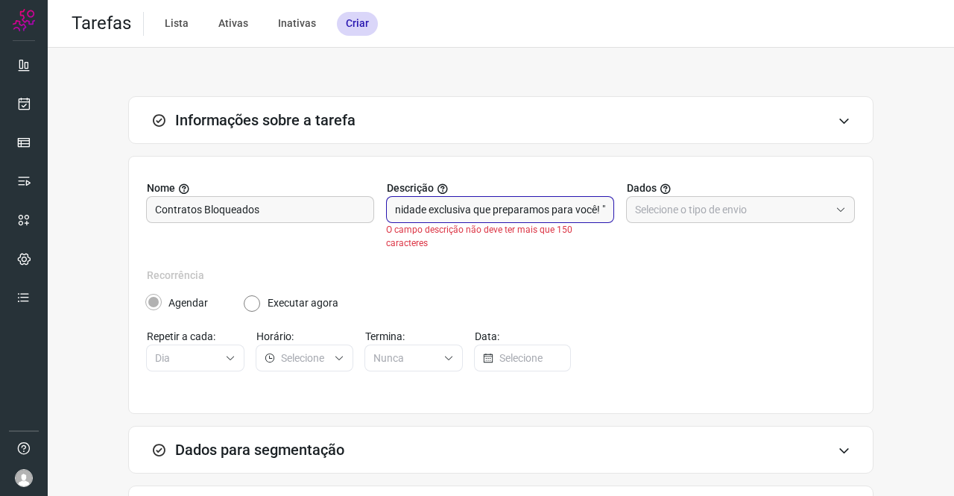
type input ""Prezado(a) cliente {{name}}! Nosso contato com você é referente {{address}}. R…"
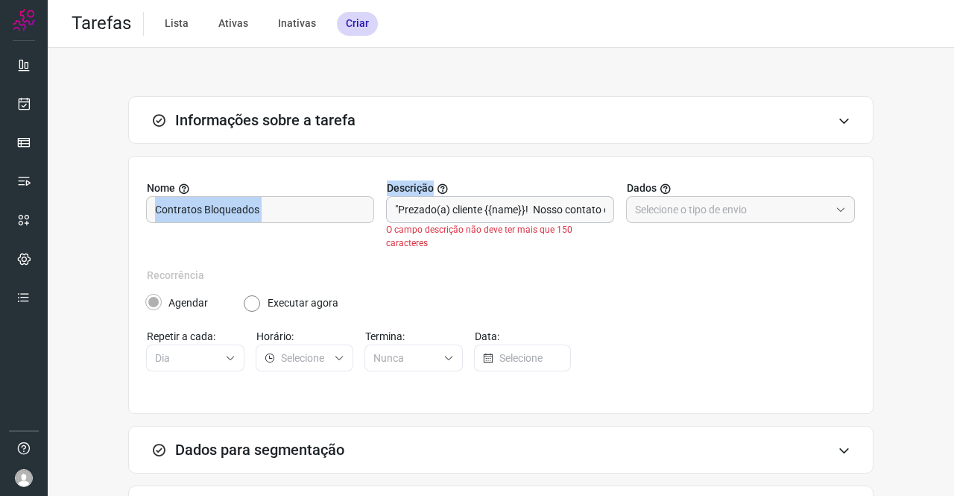
drag, startPoint x: 374, startPoint y: 208, endPoint x: 398, endPoint y: 209, distance: 23.9
click at [398, 209] on div "Nome Contratos Bloqueados Descrição "Prezado(a) cliente {{name}}! Nosso contato…" at bounding box center [501, 223] width 708 height 87
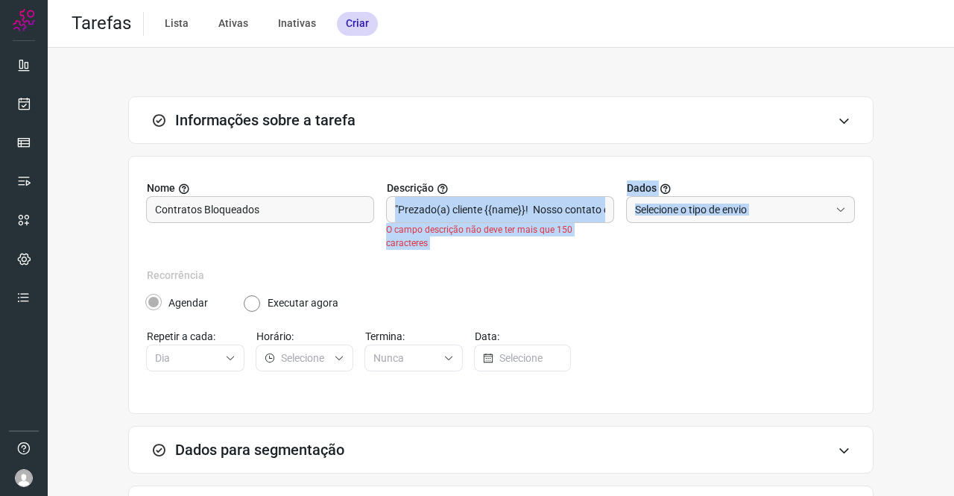
drag, startPoint x: 388, startPoint y: 209, endPoint x: 947, endPoint y: 236, distance: 559.8
click at [947, 236] on main "Tarefas Lista Ativas Inativas Criar Informações sobre a tarefa Nome Contratos B…" at bounding box center [501, 248] width 906 height 496
click at [587, 209] on input ""Prezado(a) cliente {{name}}! Nosso contato com você é referente {{address}}. R…" at bounding box center [500, 209] width 210 height 25
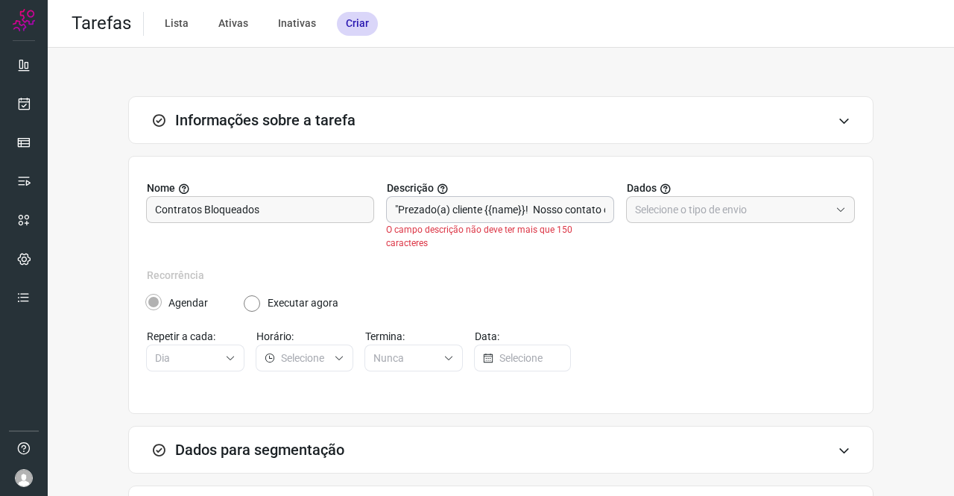
scroll to position [0, 666]
click at [587, 209] on input ""Prezado(a) cliente {{name}}! Nosso contato com você é referente {{address}}. R…" at bounding box center [500, 209] width 210 height 25
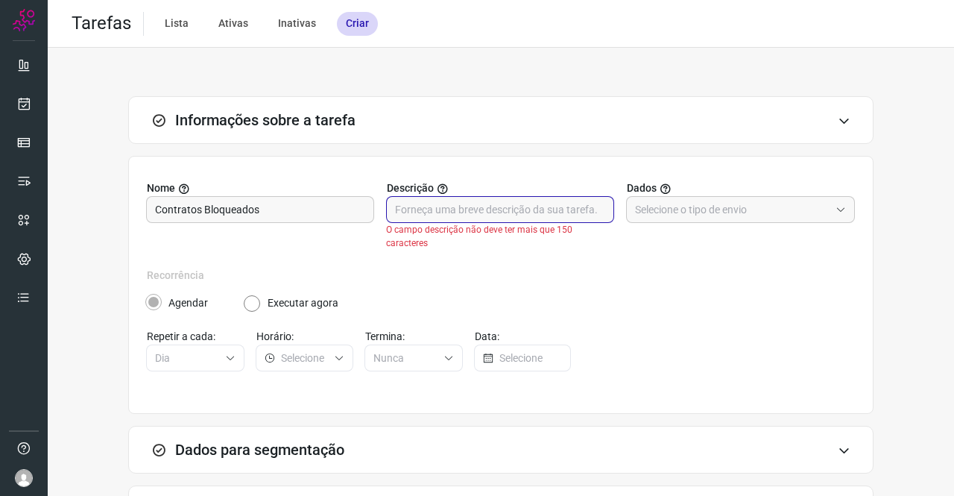
scroll to position [0, 0]
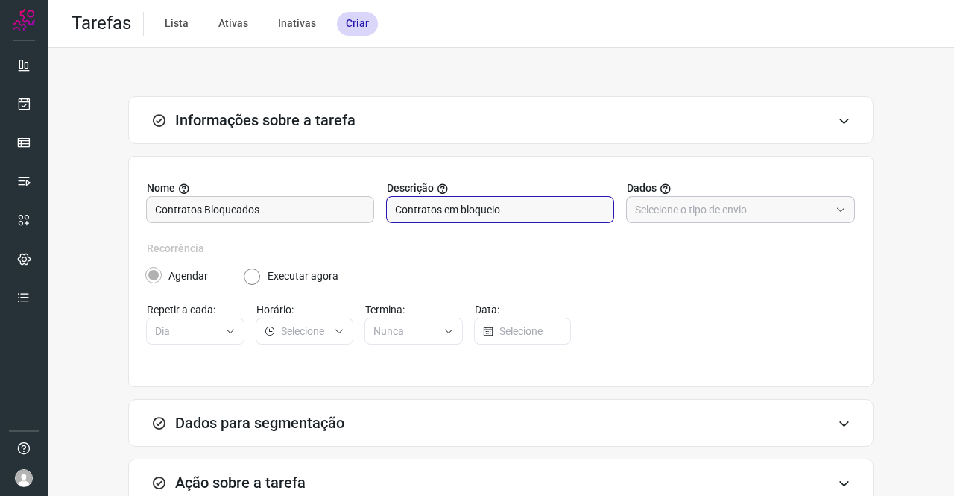
type input "Contratos em bloqueio"
click at [728, 219] on input "text" at bounding box center [732, 209] width 195 height 25
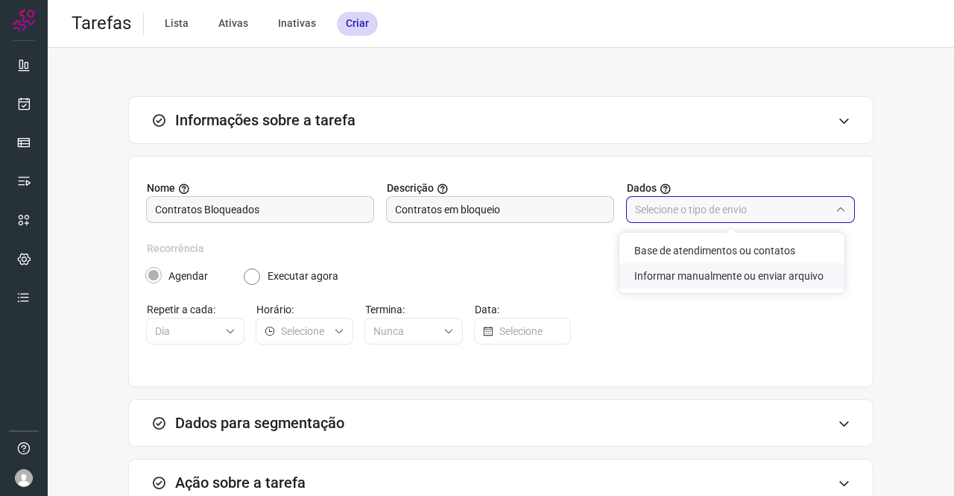
click at [732, 268] on li "Informar manualmente ou enviar arquivo" at bounding box center [731, 275] width 225 height 25
type input "Informar manualmente ou enviar arquivo"
radio input "false"
radio input "true"
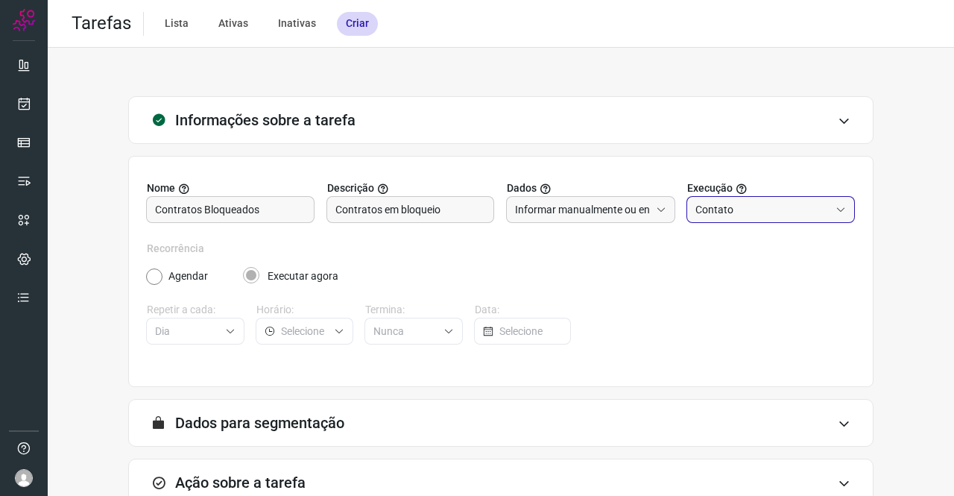
click at [766, 217] on input "Contato" at bounding box center [763, 209] width 135 height 25
click at [710, 284] on li "Contato" at bounding box center [761, 275] width 166 height 25
click at [737, 209] on input "Contato" at bounding box center [763, 209] width 135 height 25
click at [724, 287] on li "Contato" at bounding box center [761, 275] width 166 height 25
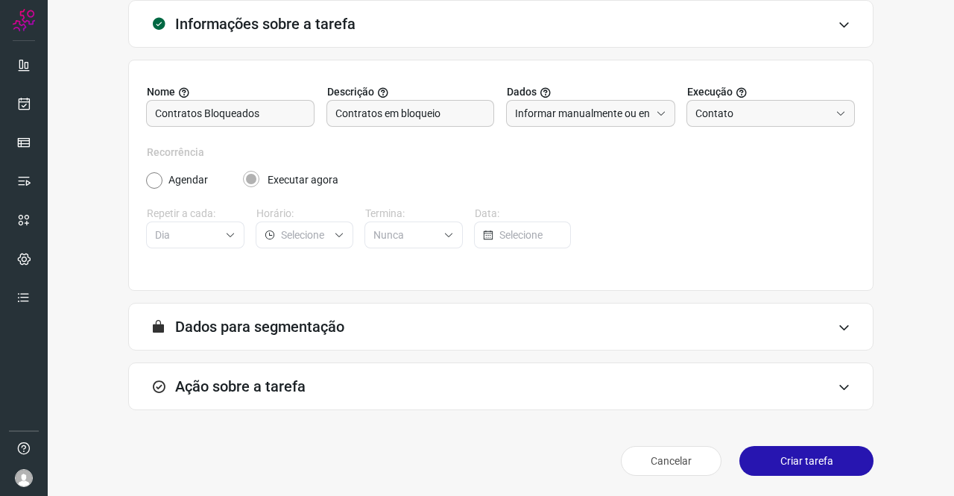
click at [250, 370] on div "Ação sobre a tarefa" at bounding box center [500, 386] width 745 height 48
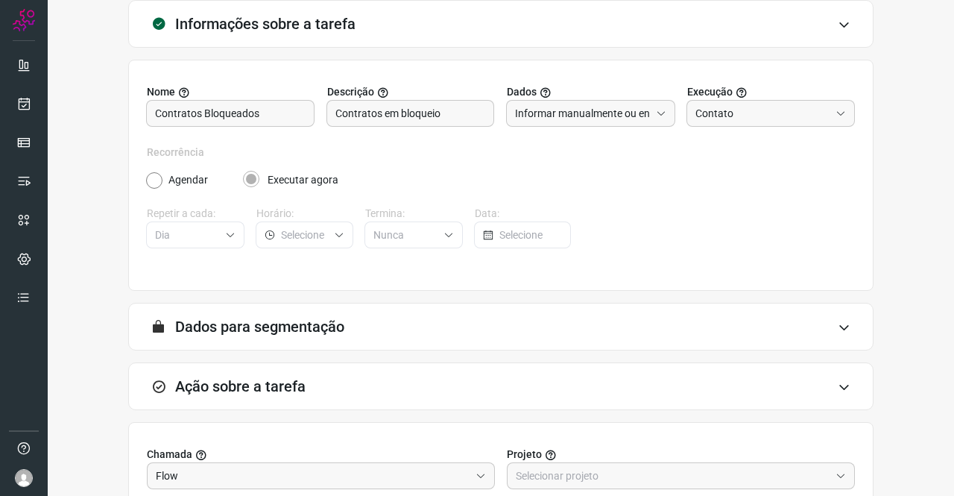
scroll to position [320, 0]
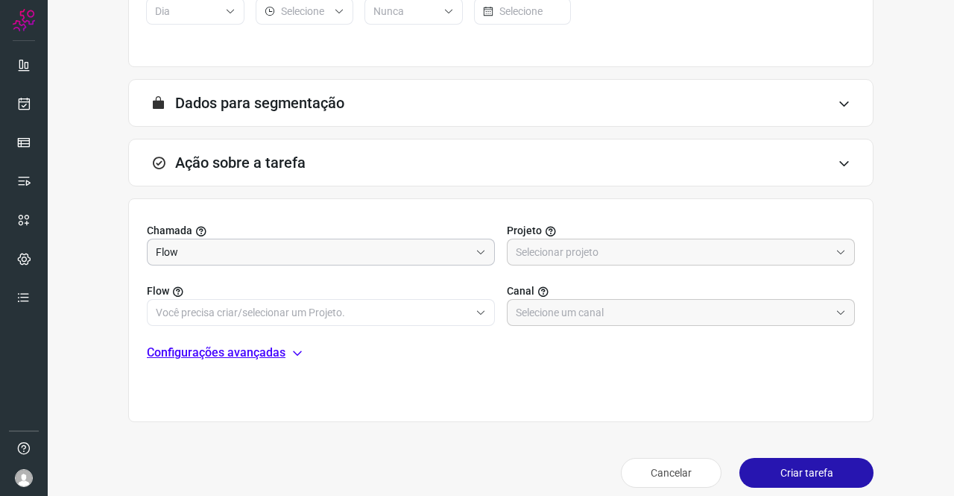
click at [246, 251] on input "Flow" at bounding box center [313, 251] width 314 height 25
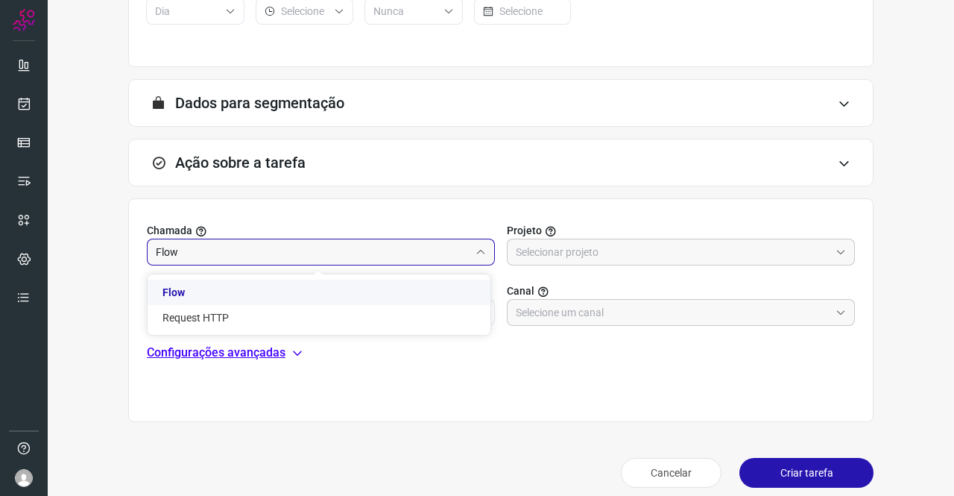
click at [230, 297] on li "Flow" at bounding box center [319, 292] width 343 height 25
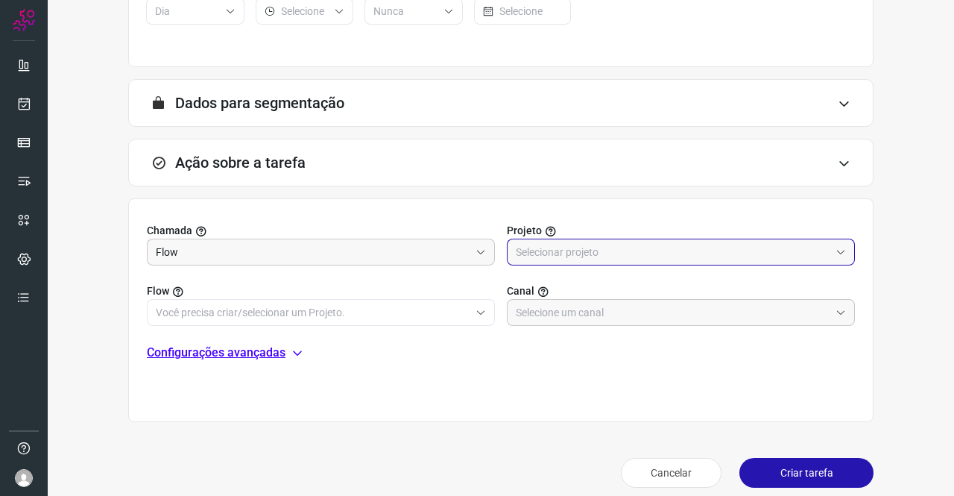
click at [562, 248] on input "text" at bounding box center [673, 251] width 314 height 25
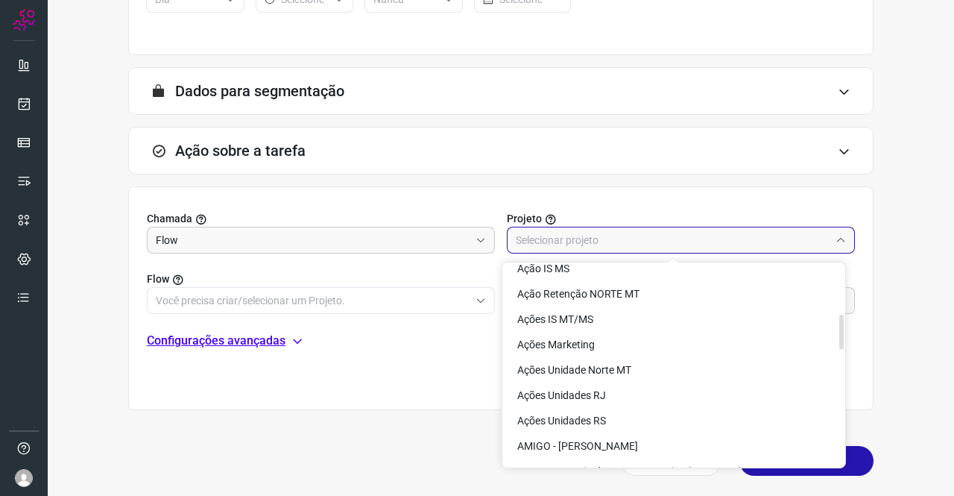
scroll to position [298, 0]
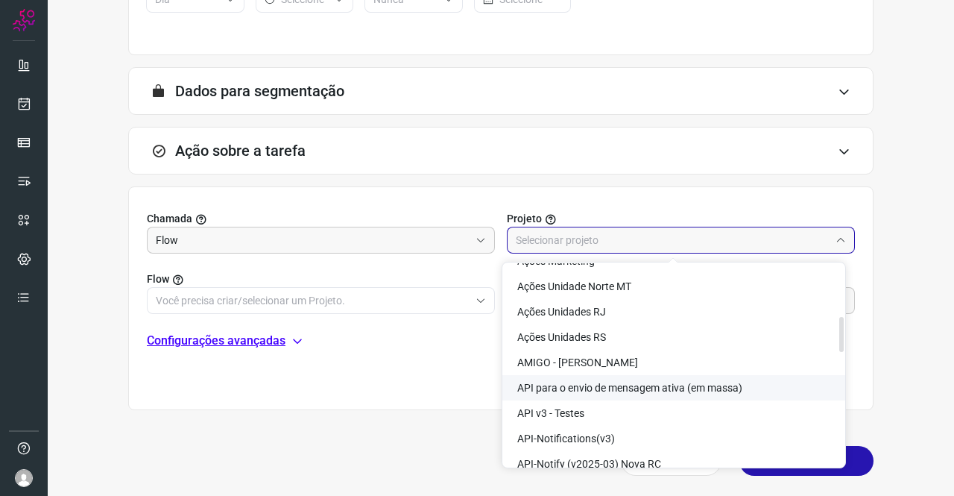
click at [614, 384] on span "API para o envio de mensagem ativa (em massa)" at bounding box center [629, 388] width 225 height 12
type input "API para o envio de mensagem ativa (em massa)"
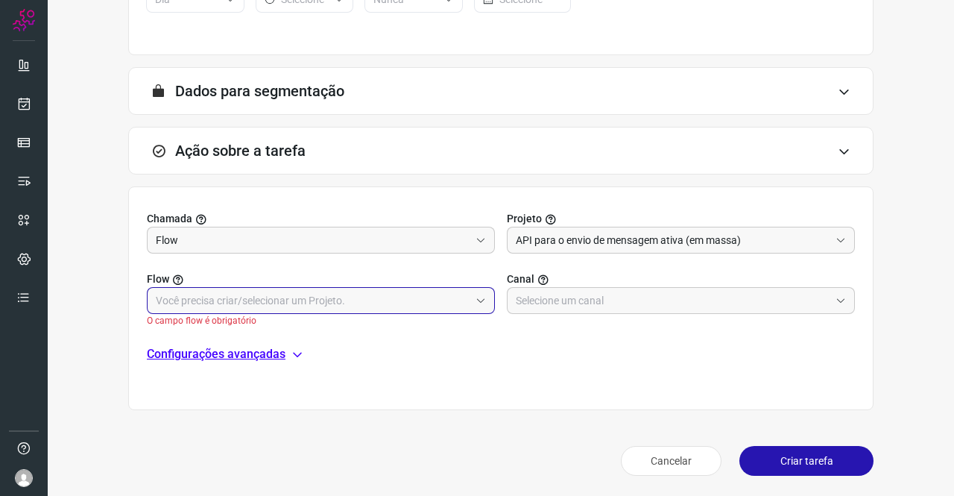
click at [215, 294] on input "text" at bounding box center [313, 300] width 314 height 25
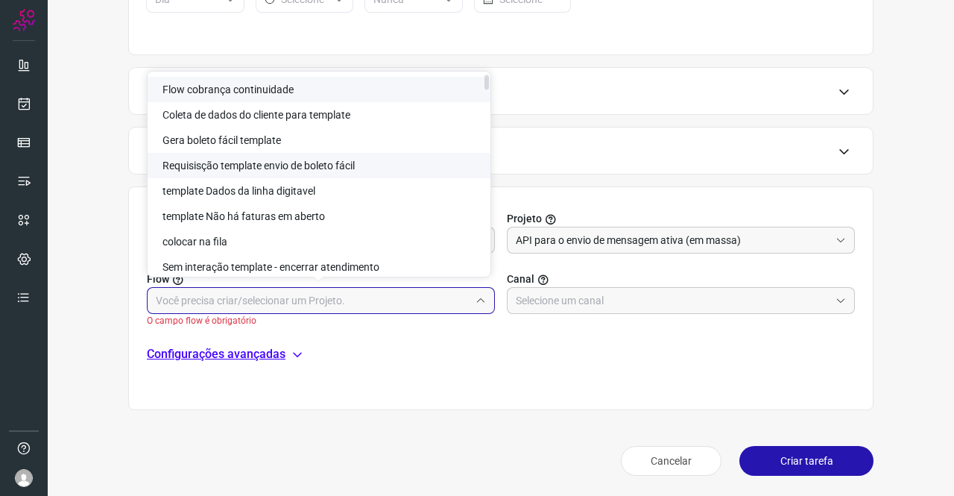
scroll to position [75, 0]
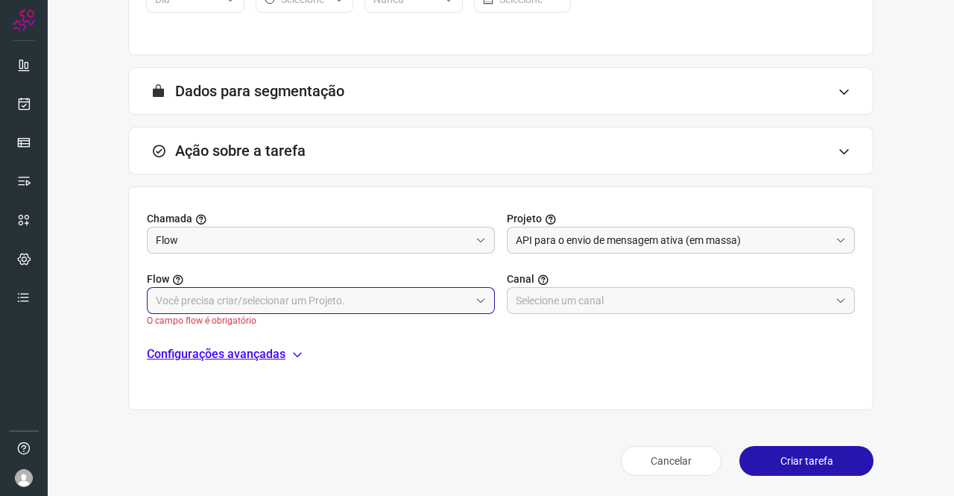
click at [232, 288] on input "text" at bounding box center [313, 300] width 314 height 25
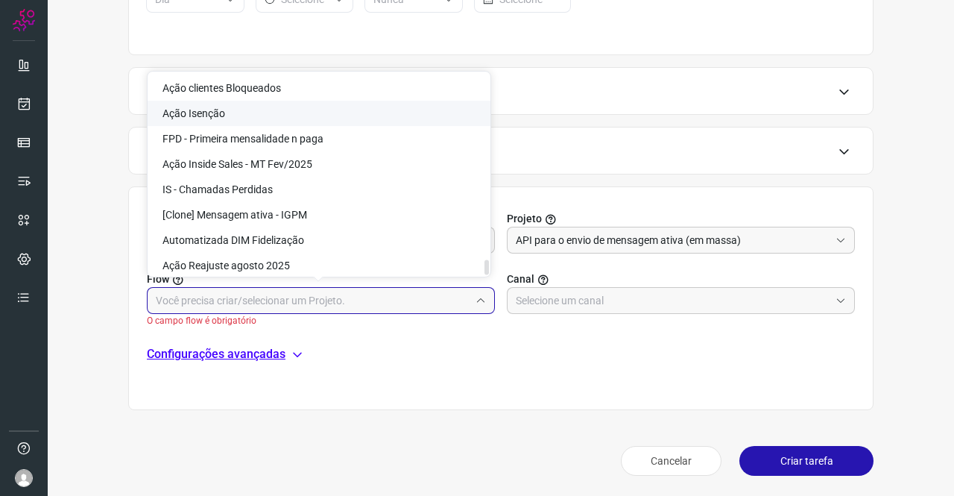
scroll to position [3733, 0]
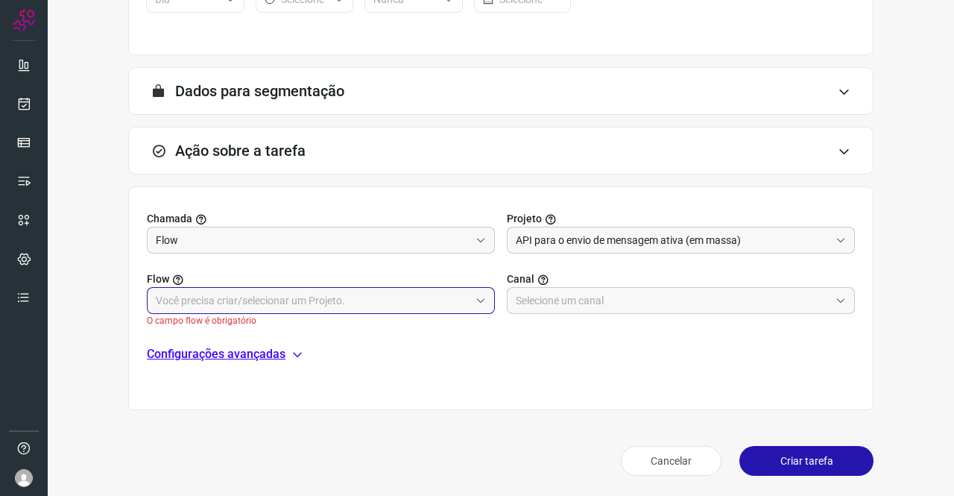
click at [233, 295] on input "text" at bounding box center [313, 300] width 314 height 25
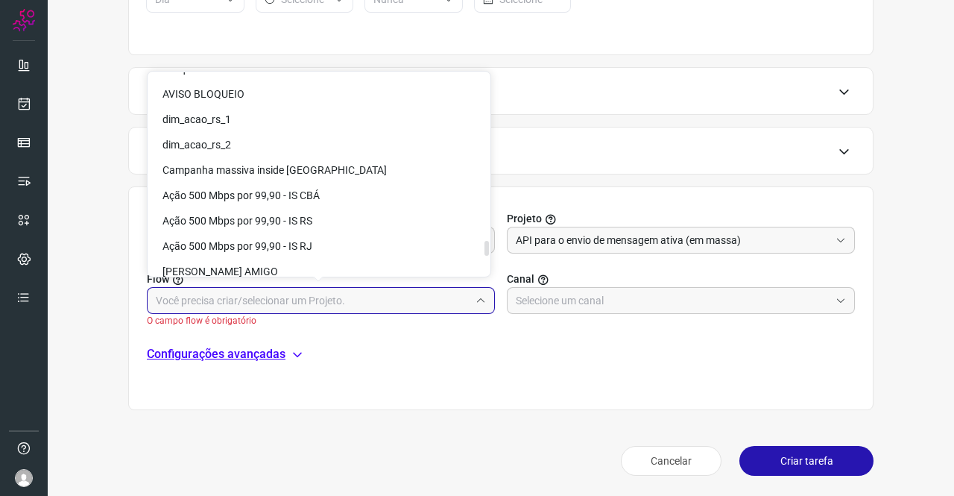
scroll to position [3286, 0]
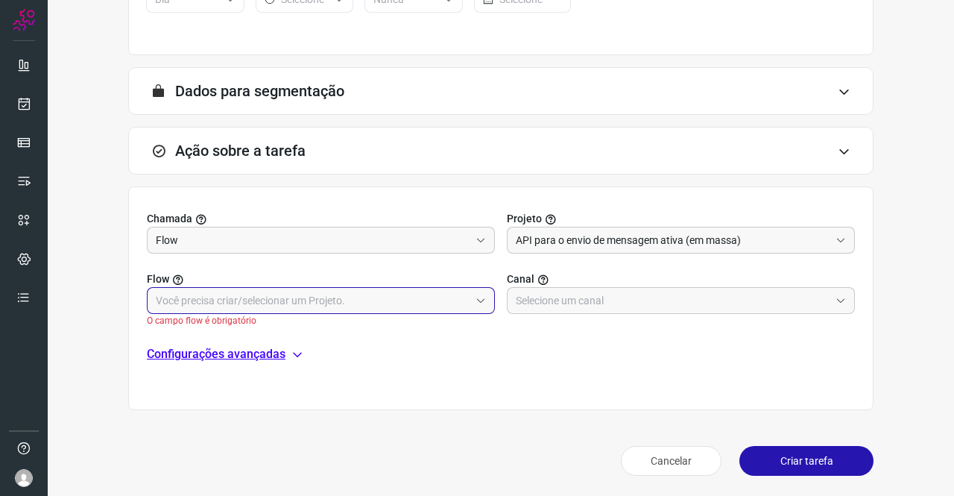
click at [334, 309] on input "text" at bounding box center [313, 300] width 314 height 25
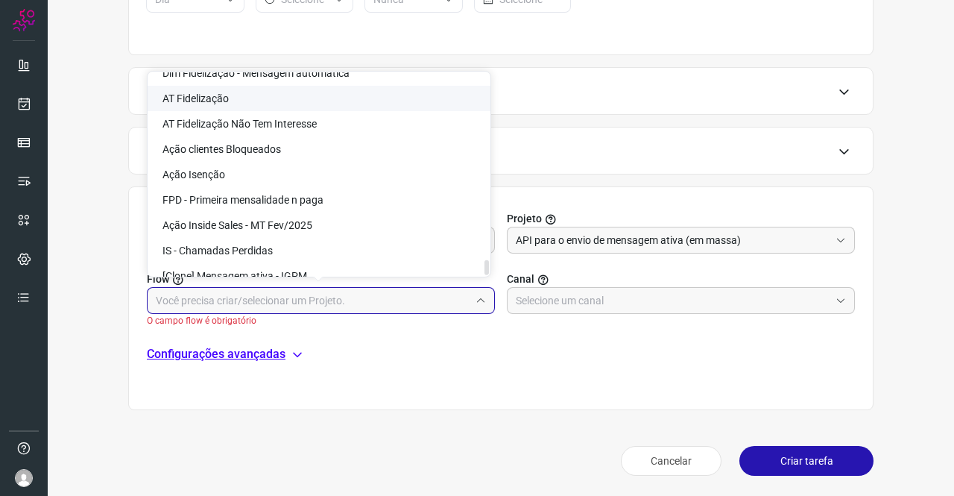
scroll to position [3733, 0]
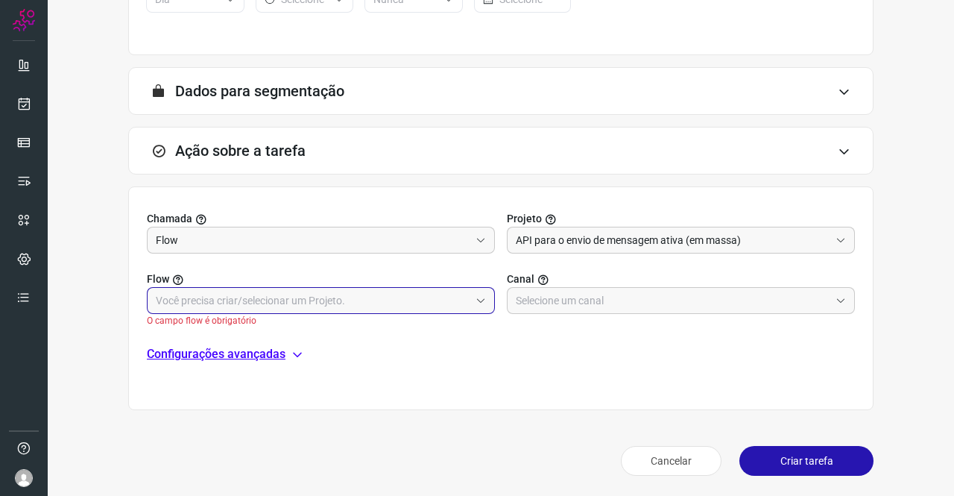
click at [235, 302] on input "text" at bounding box center [313, 300] width 314 height 25
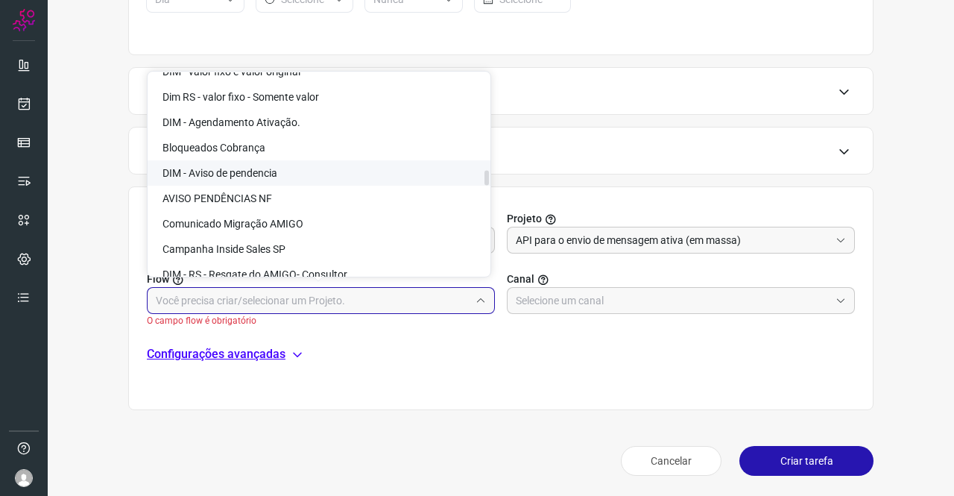
scroll to position [1870, 0]
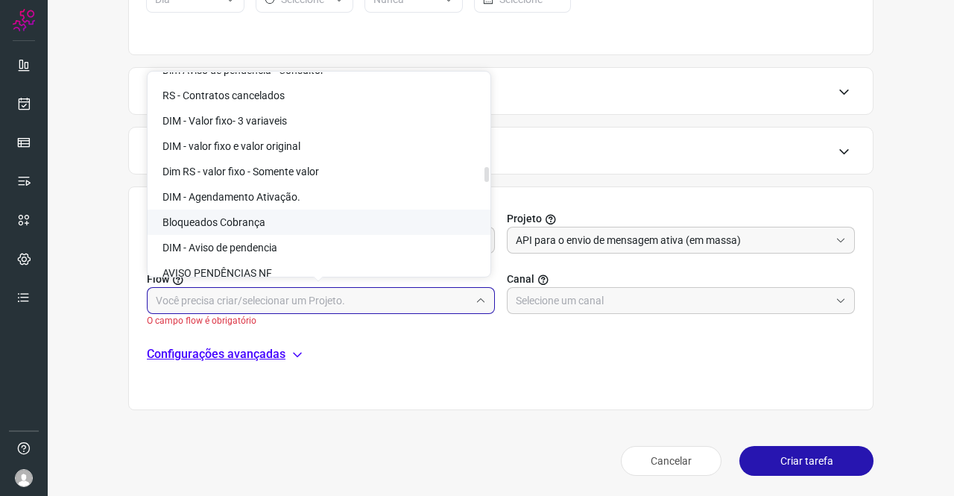
click at [259, 218] on span "Bloqueados Cobrança" at bounding box center [214, 222] width 103 height 12
type input "Bloqueados Cobrança"
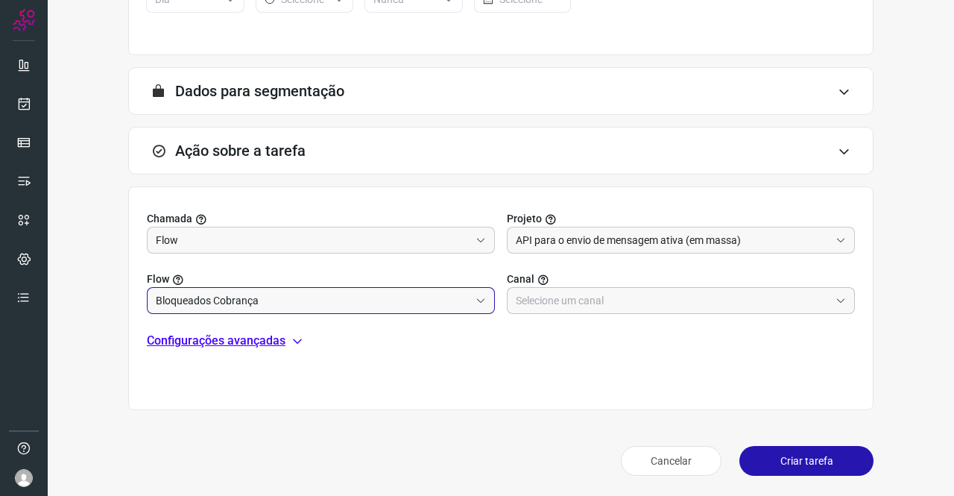
click at [561, 287] on div at bounding box center [681, 300] width 348 height 27
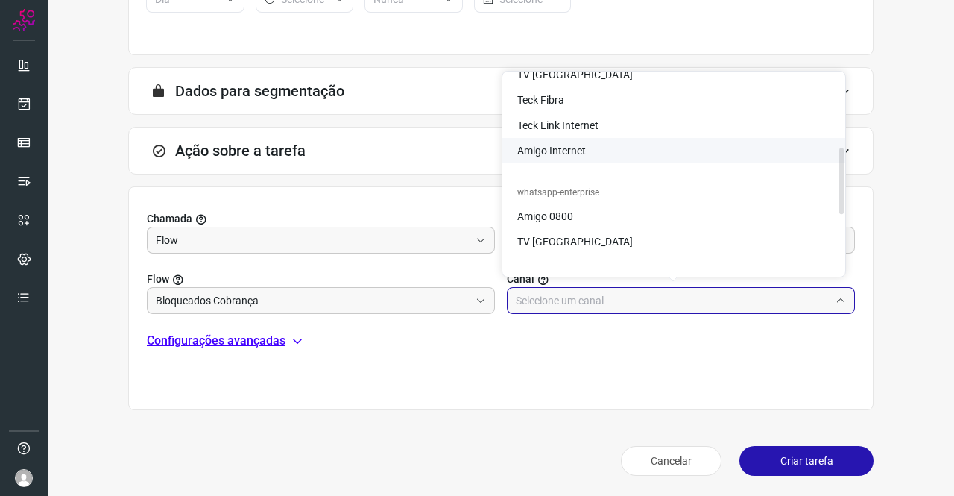
scroll to position [224, 0]
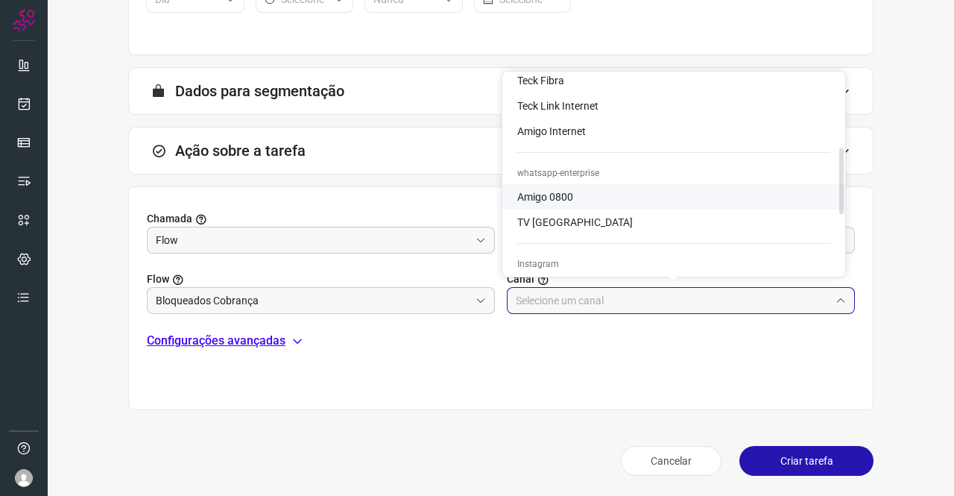
click at [559, 191] on span "Amigo 0800" at bounding box center [545, 197] width 56 height 12
type input "Amigo 0800"
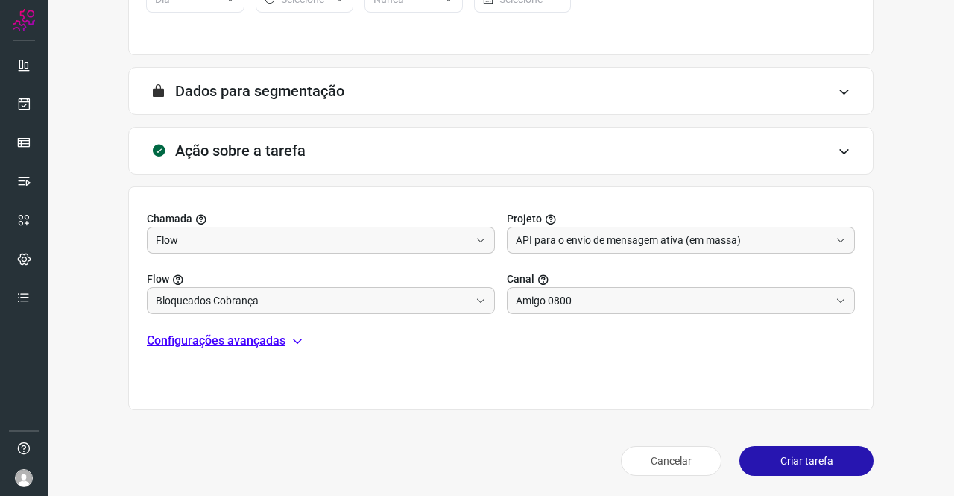
click at [218, 344] on p "Configurações avançadas" at bounding box center [216, 341] width 139 height 18
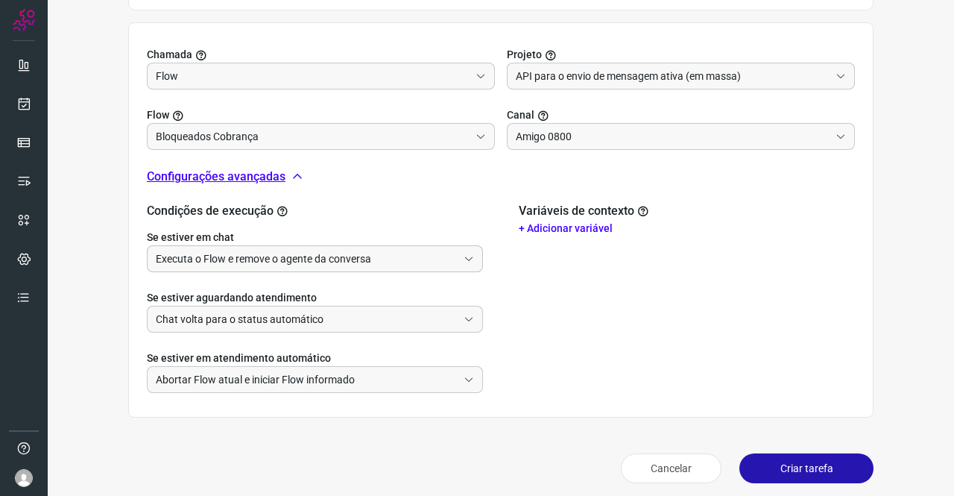
scroll to position [502, 0]
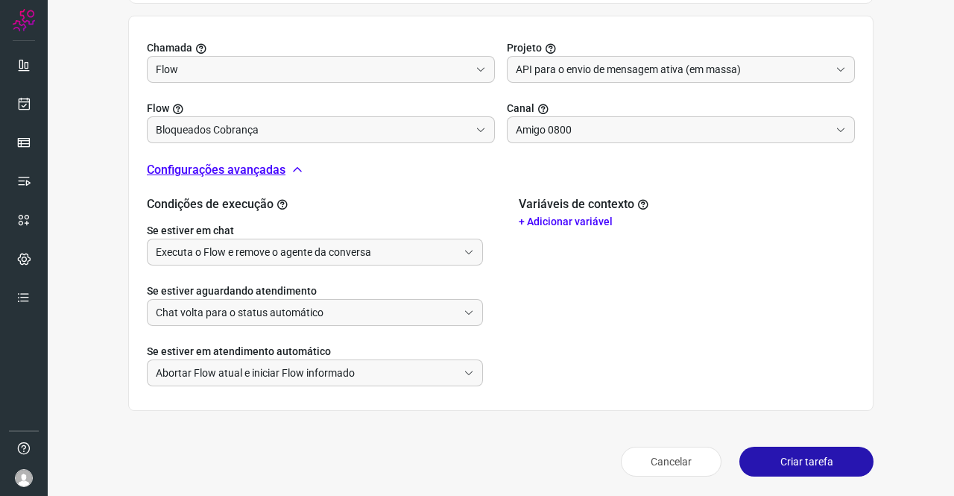
click at [274, 233] on label "Se estiver em chat" at bounding box center [315, 231] width 336 height 16
click at [276, 241] on input "Executa o Flow e remove o agente da conversa" at bounding box center [307, 251] width 302 height 25
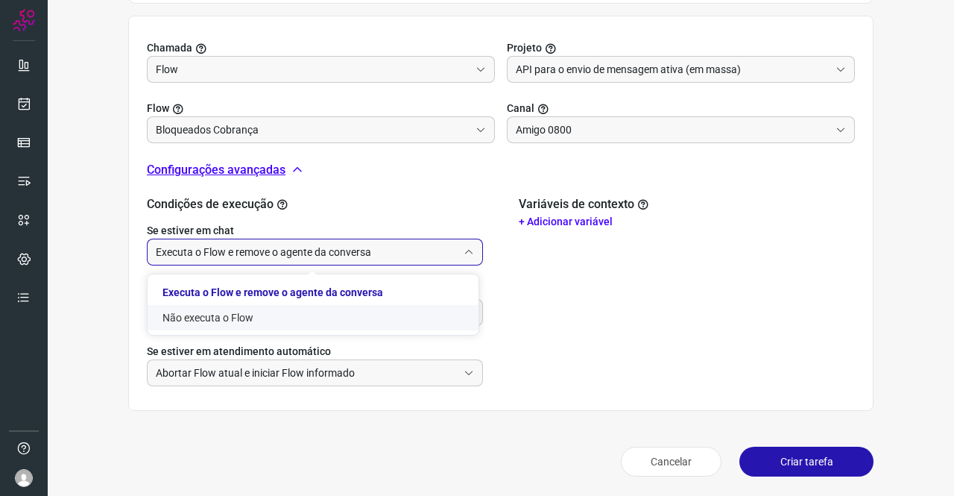
click at [235, 318] on li "Não executa o Flow" at bounding box center [313, 317] width 331 height 25
type input "Não executa o Flow"
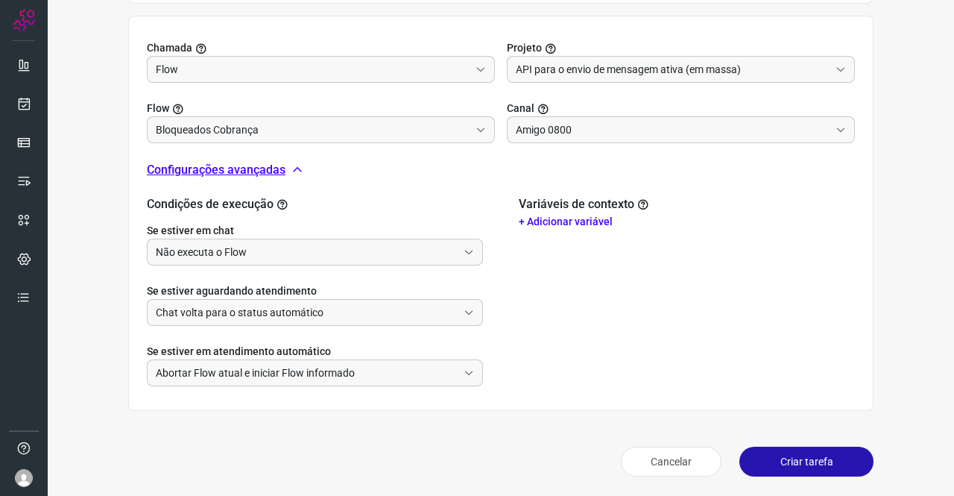
click at [571, 215] on p "+ Adicionar variável" at bounding box center [687, 222] width 336 height 16
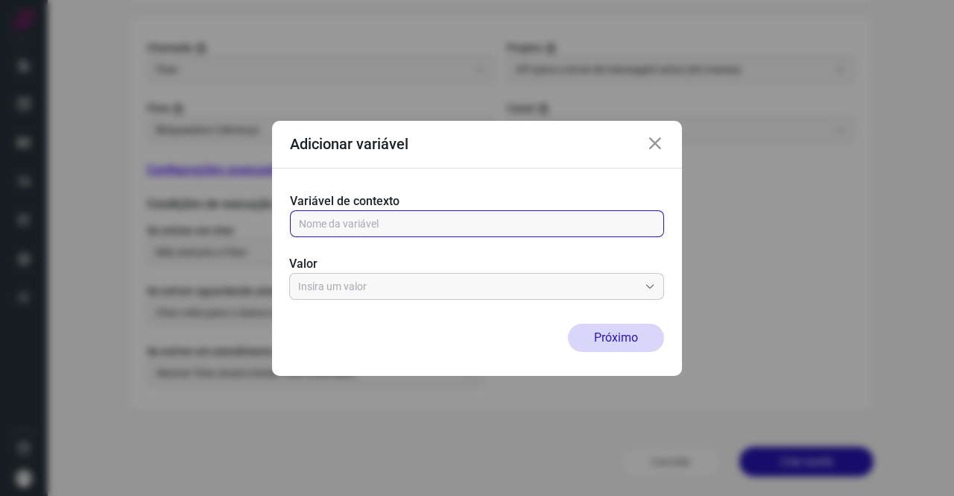
click at [504, 223] on input "text" at bounding box center [477, 223] width 356 height 25
paste input "name"
type input "name"
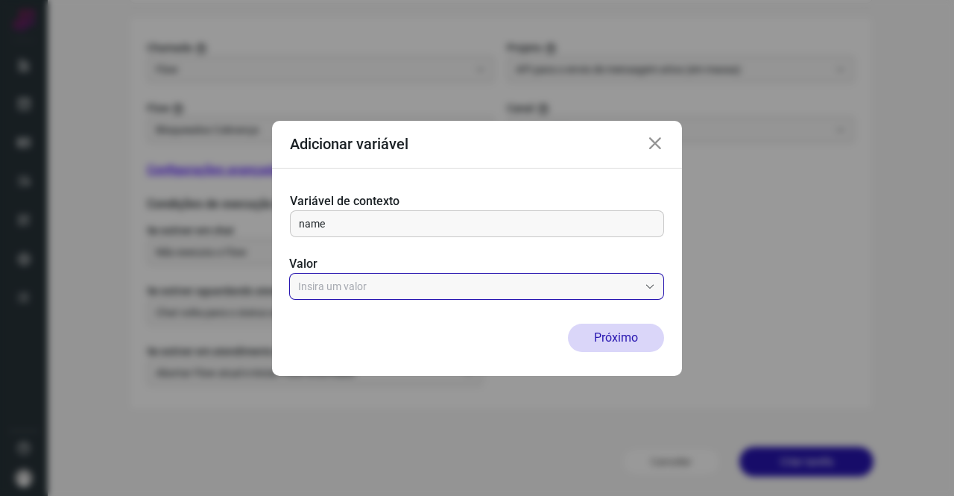
click at [327, 274] on input "text" at bounding box center [468, 286] width 341 height 25
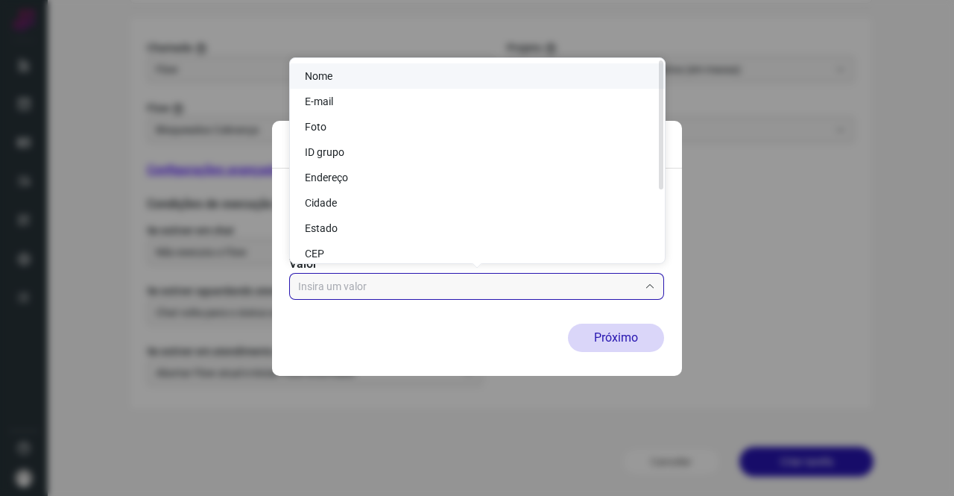
click at [347, 76] on li "Nome" at bounding box center [477, 75] width 375 height 25
type input "Nome"
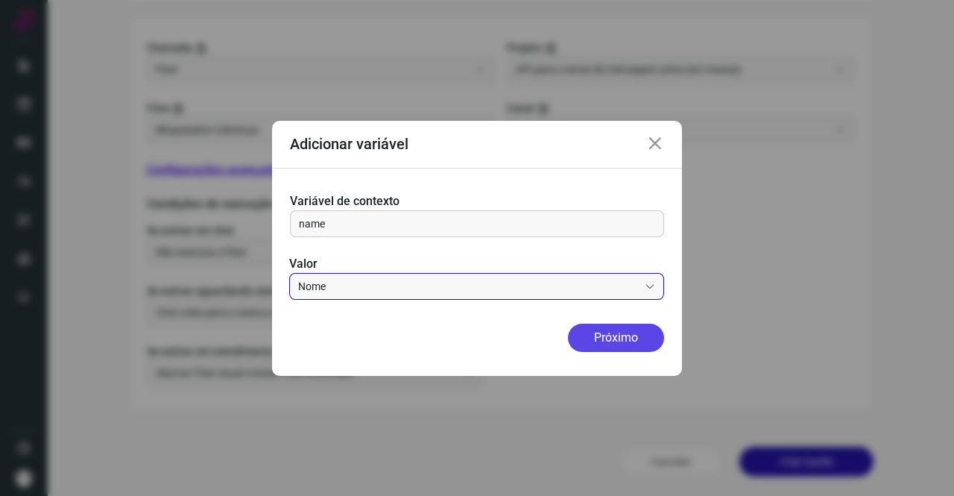
click at [598, 347] on button "Próximo" at bounding box center [616, 338] width 96 height 28
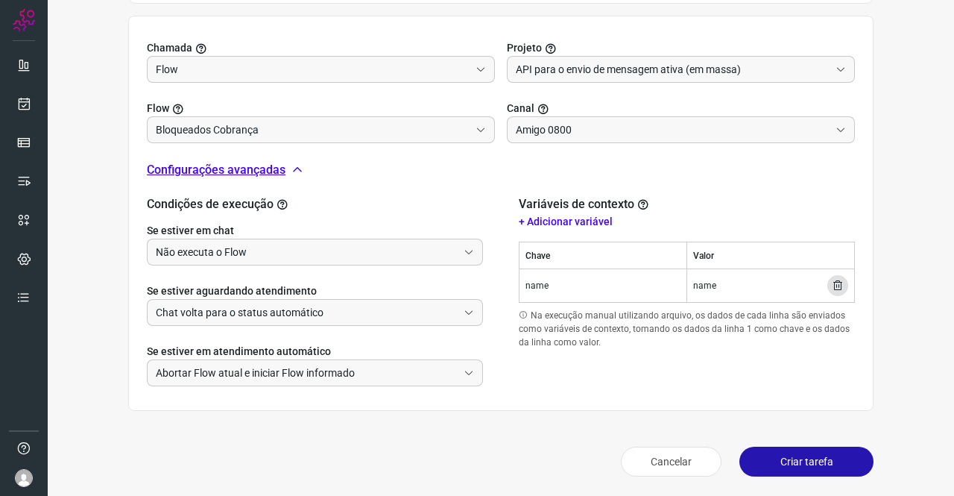
click at [562, 223] on p "+ Adicionar variável" at bounding box center [687, 222] width 336 height 16
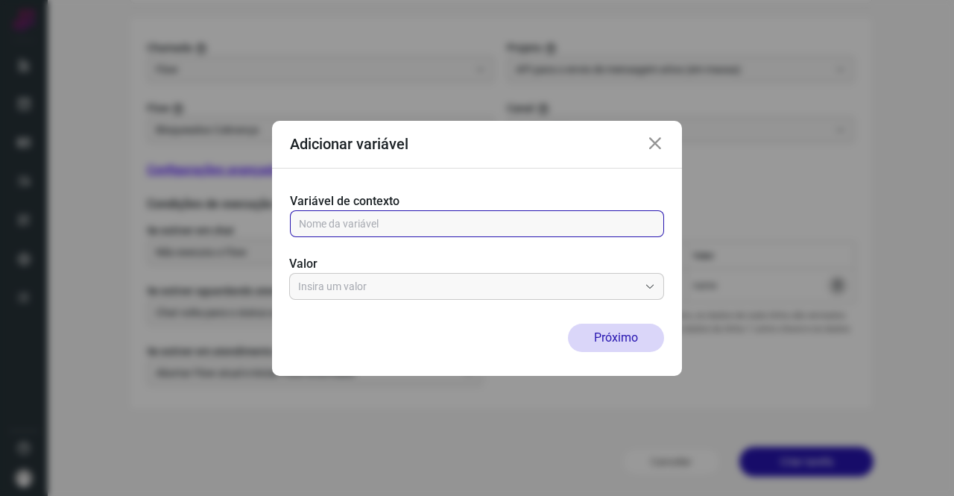
click at [419, 218] on input "text" at bounding box center [477, 223] width 356 height 25
type input "address"
click at [411, 277] on input "text" at bounding box center [468, 286] width 341 height 25
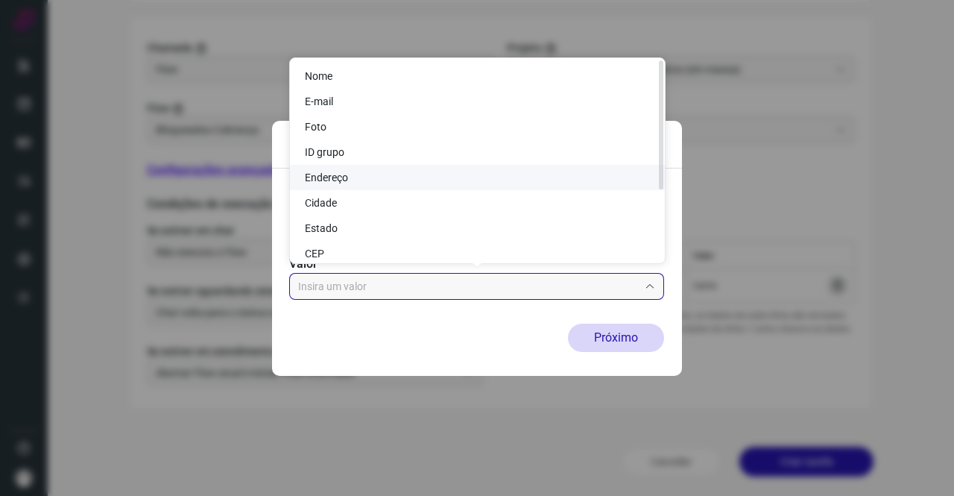
click at [350, 172] on li "Endereço" at bounding box center [477, 177] width 375 height 25
type input "Endereço"
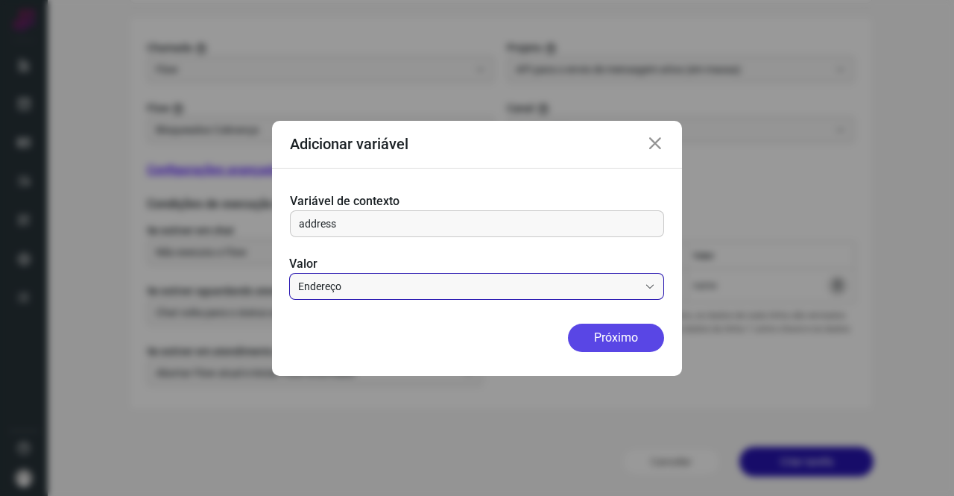
click at [620, 334] on button "Próximo" at bounding box center [616, 338] width 96 height 28
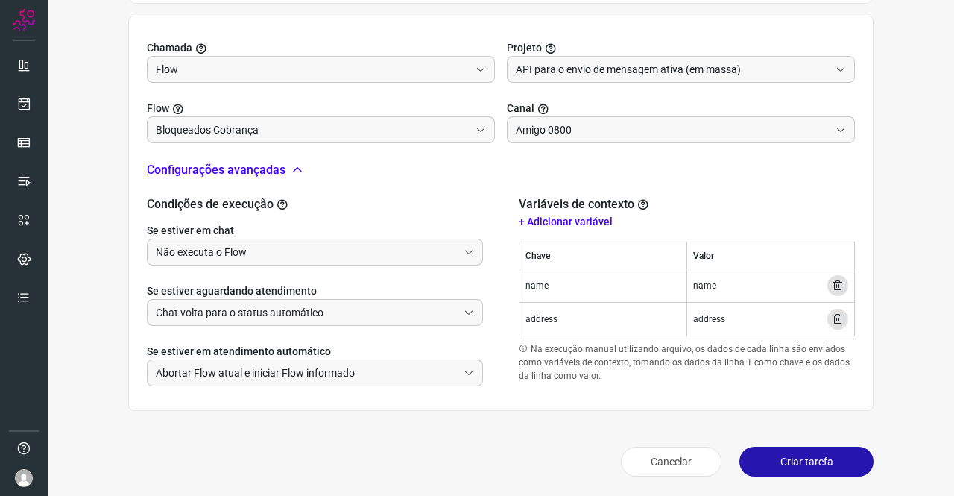
click at [792, 463] on button "Criar tarefa" at bounding box center [807, 462] width 134 height 30
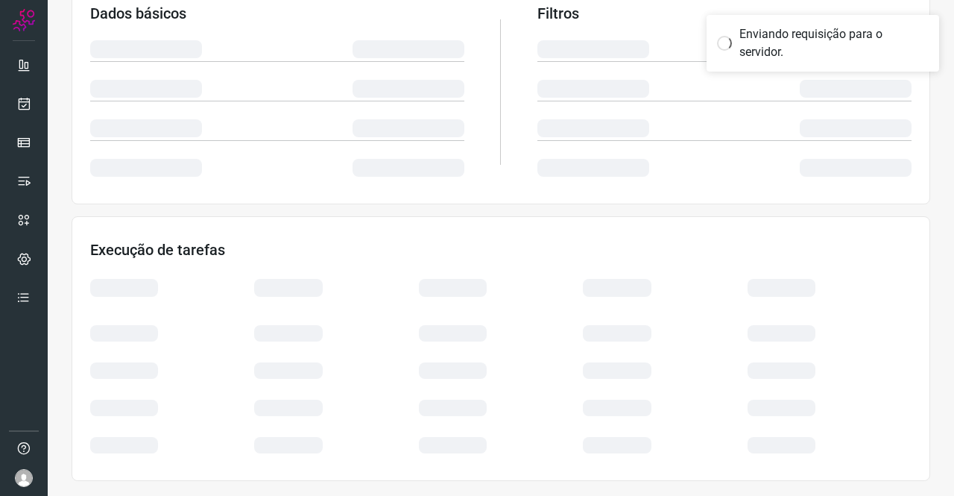
scroll to position [271, 0]
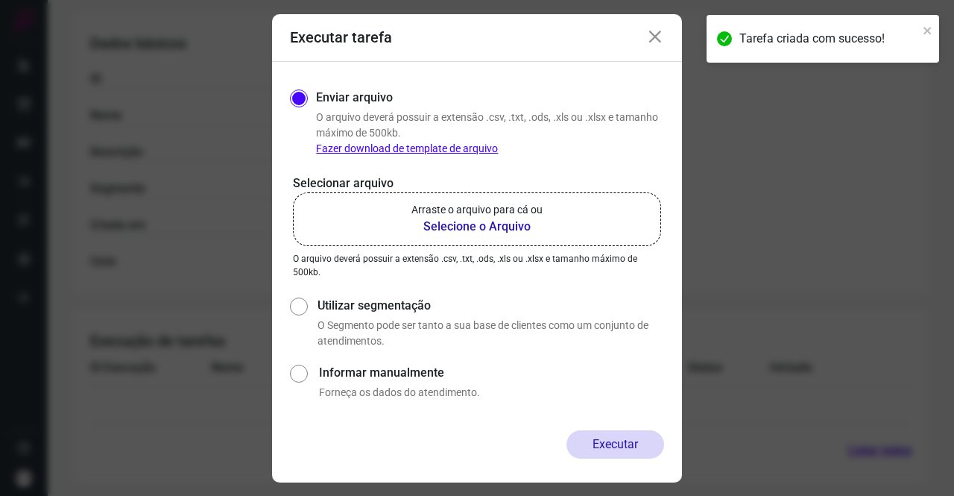
click at [659, 24] on div "Executar tarefa" at bounding box center [477, 38] width 410 height 48
click at [659, 35] on icon at bounding box center [655, 37] width 18 height 18
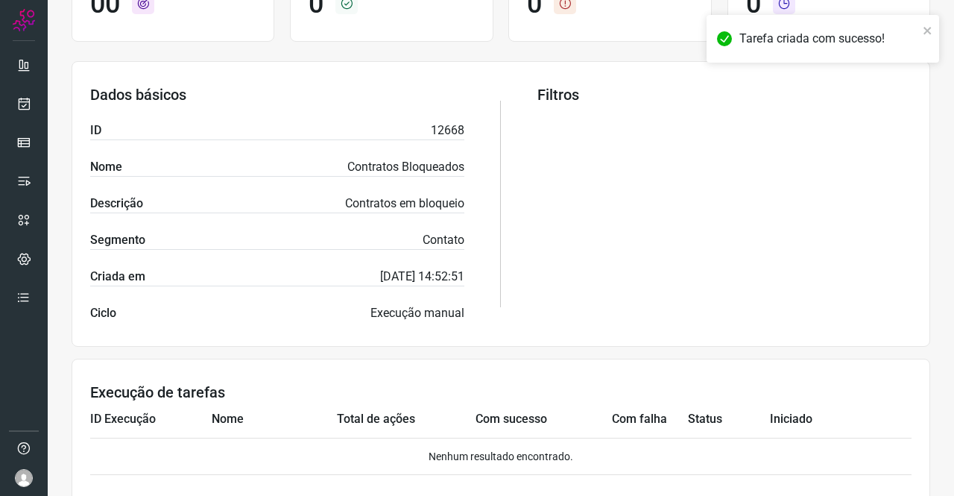
scroll to position [197, 0]
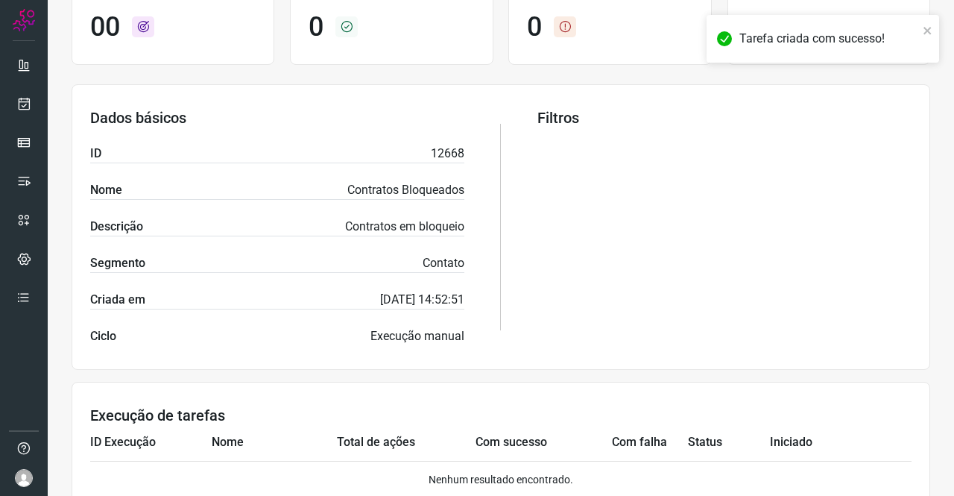
click at [438, 145] on p "12668" at bounding box center [448, 154] width 34 height 18
copy p "12668"
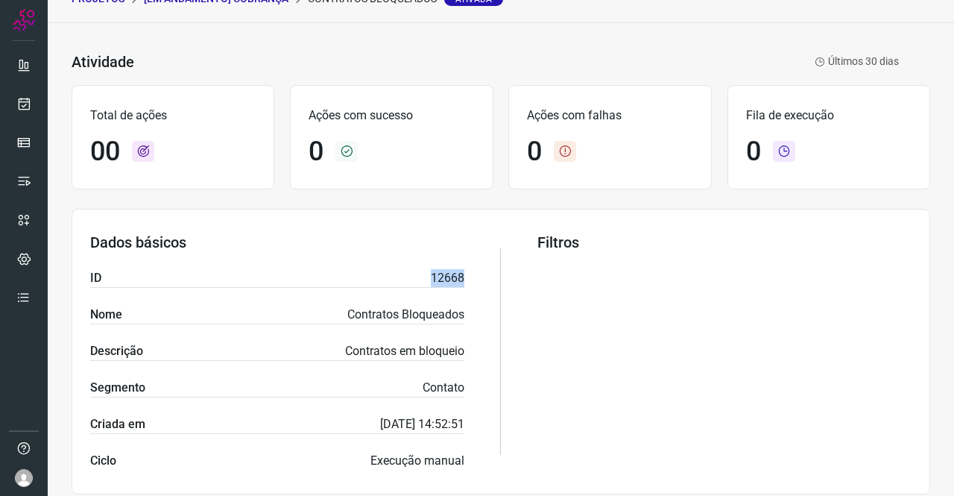
scroll to position [0, 0]
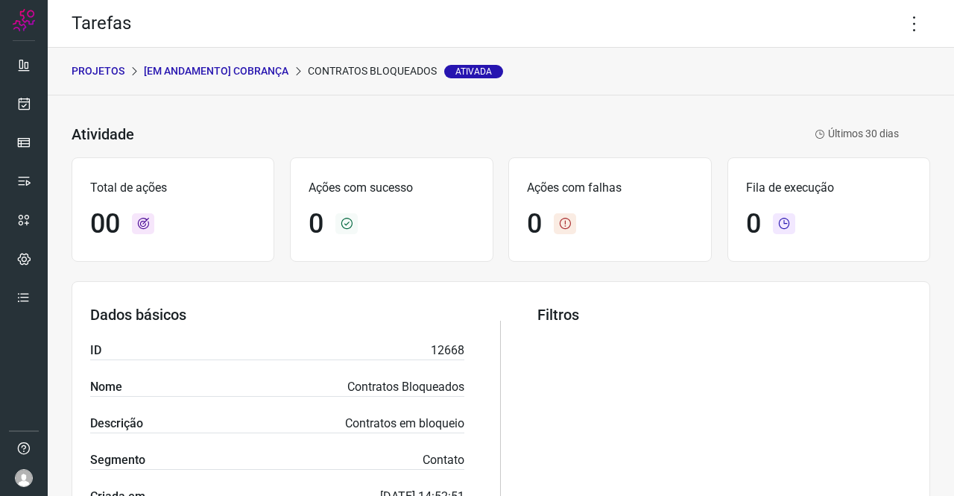
click at [201, 72] on p "[Em andamento] COBRANÇA" at bounding box center [216, 71] width 145 height 16
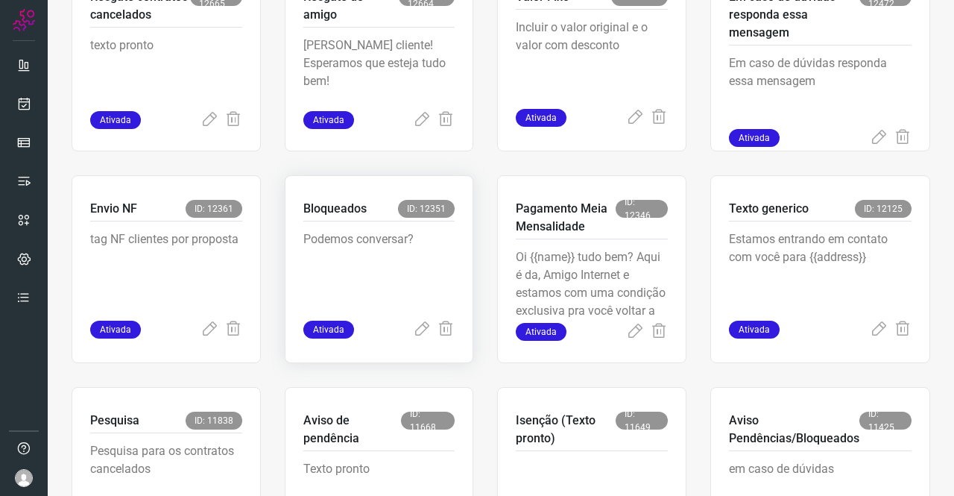
scroll to position [373, 0]
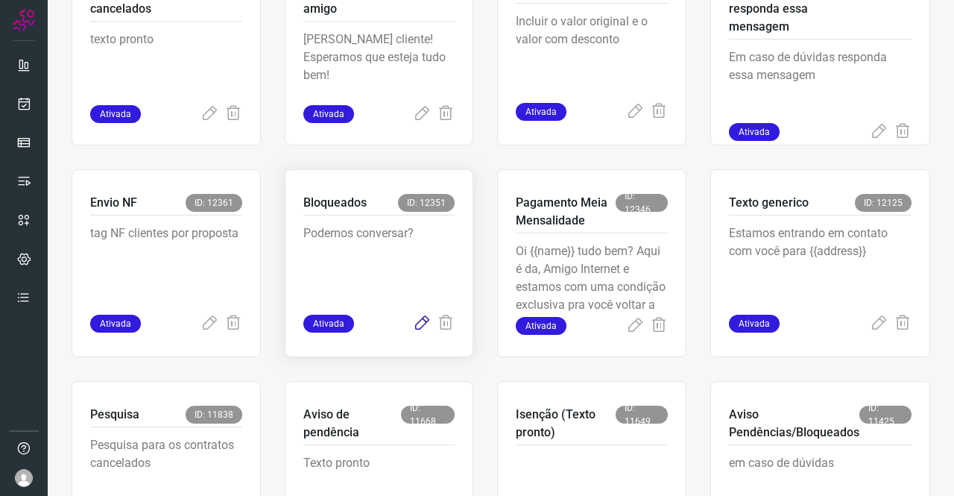
click at [417, 324] on icon at bounding box center [422, 324] width 18 height 18
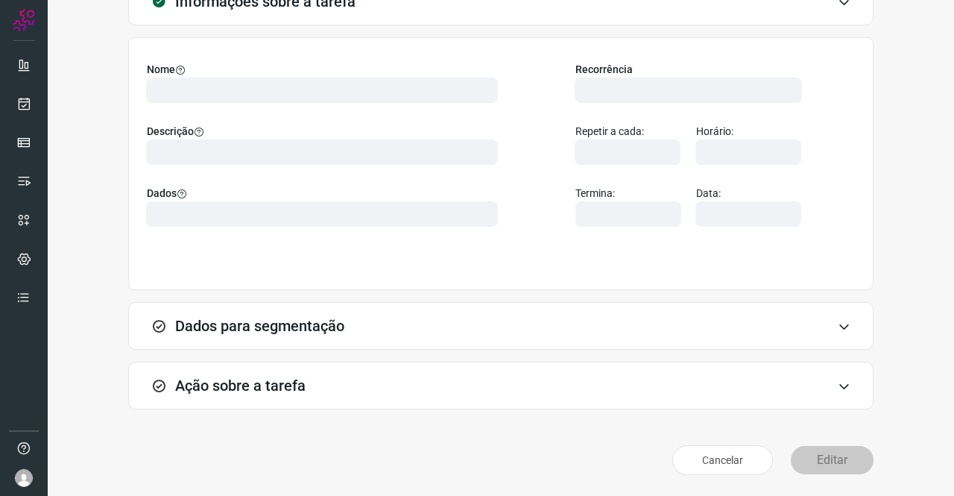
scroll to position [86, 0]
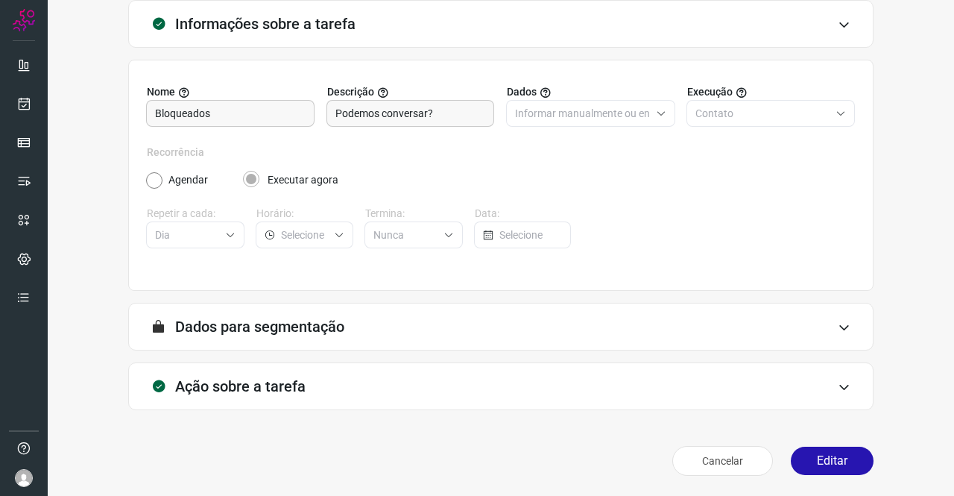
click at [210, 390] on h3 "Ação sobre a tarefa" at bounding box center [240, 386] width 130 height 18
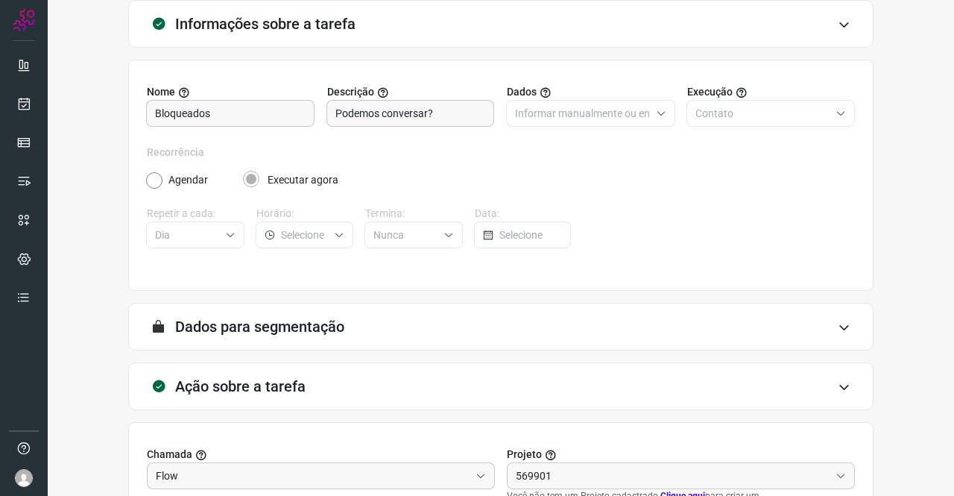
scroll to position [321, 0]
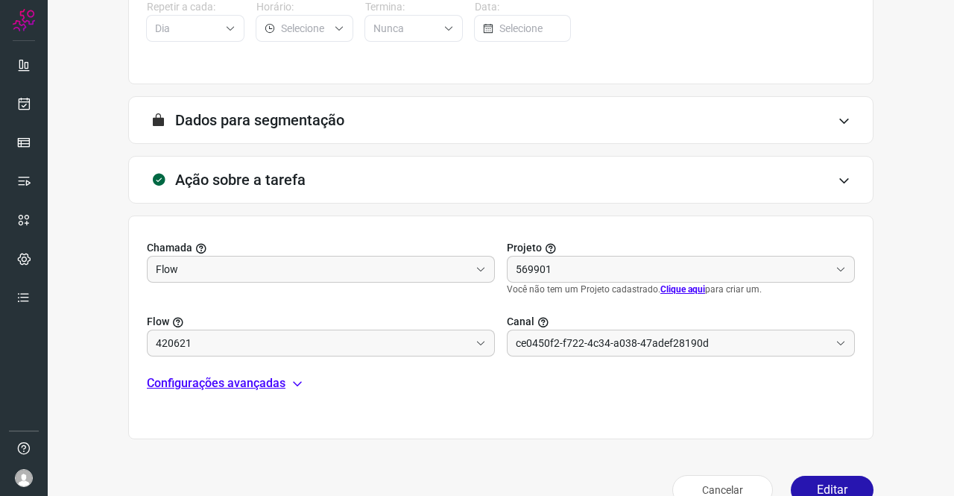
type input "Clientes Bloqueados - Texto generico"
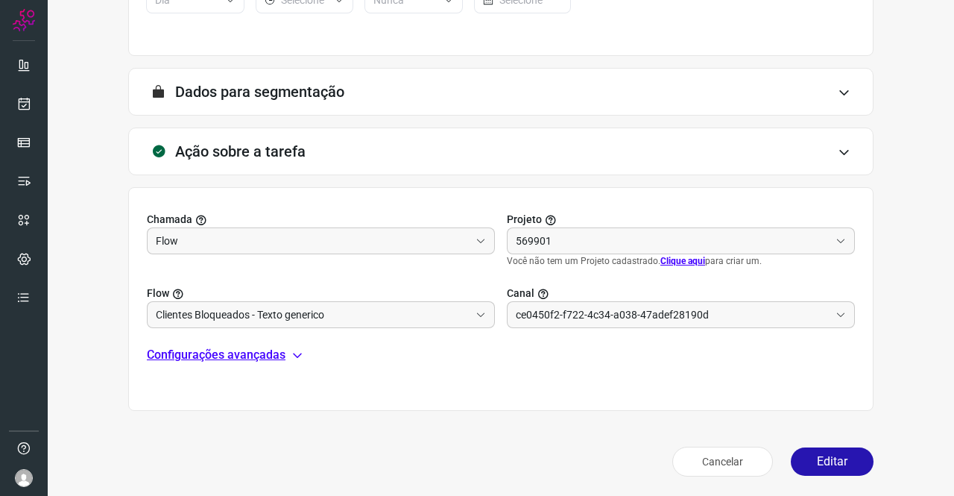
type input "Cobrança"
type input "Amigo 0800"
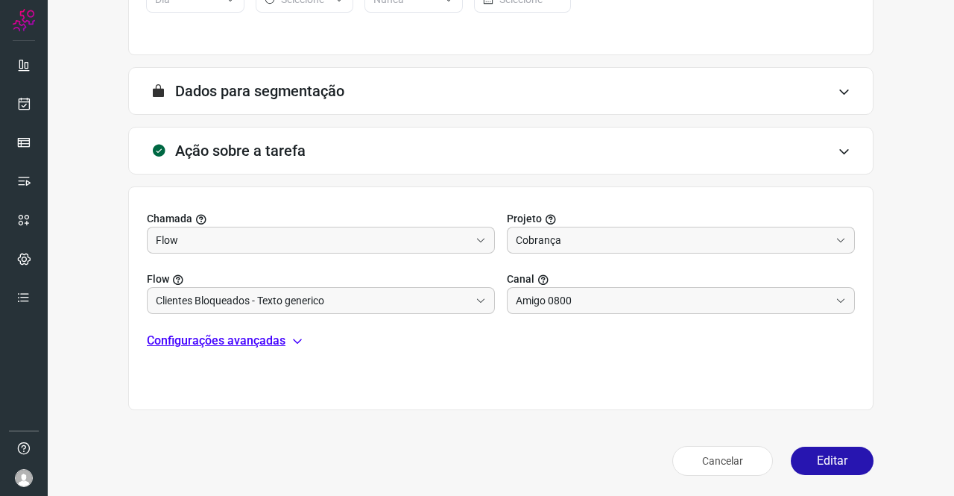
click at [237, 342] on p "Configurações avançadas" at bounding box center [216, 341] width 139 height 18
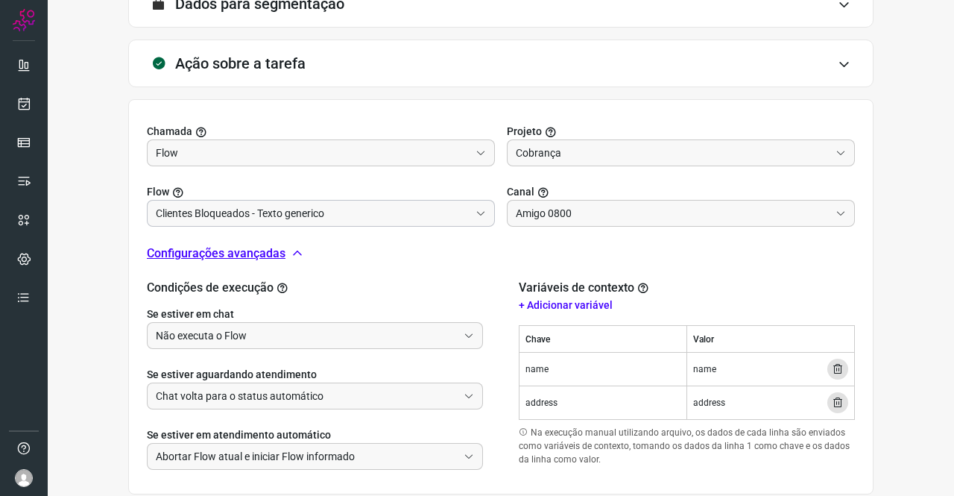
scroll to position [492, 0]
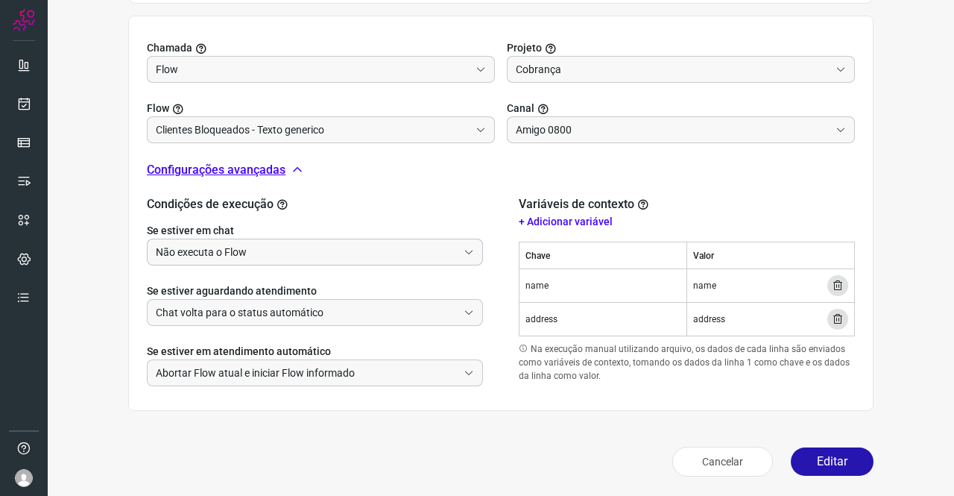
click at [240, 254] on input "Não executa o Flow" at bounding box center [307, 251] width 302 height 25
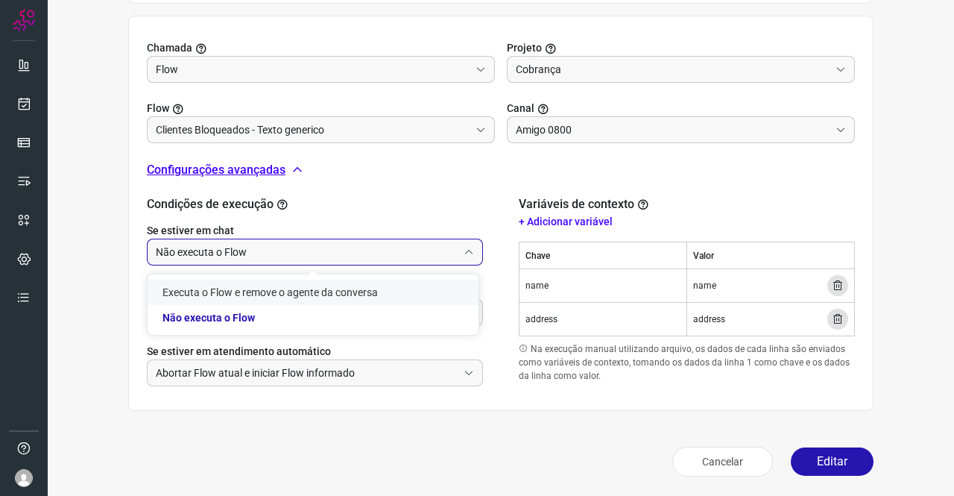
click at [230, 297] on li "Executa o Flow e remove o agente da conversa" at bounding box center [313, 292] width 331 height 25
type input "Executa o Flow e remove o agente da conversa"
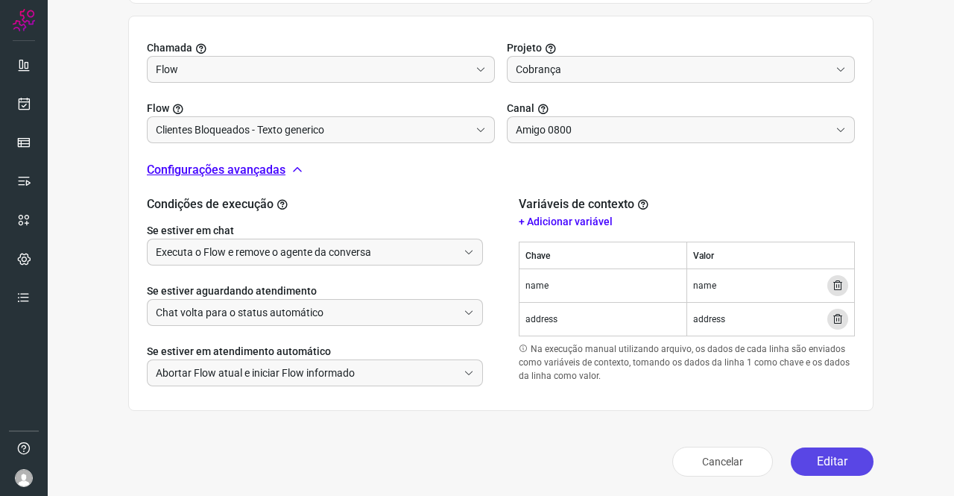
click at [794, 453] on button "Editar" at bounding box center [832, 461] width 83 height 28
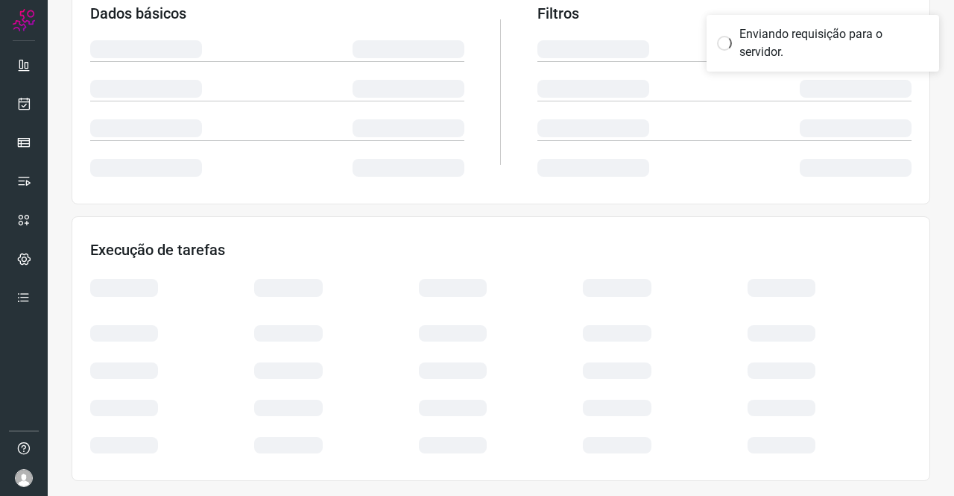
scroll to position [271, 0]
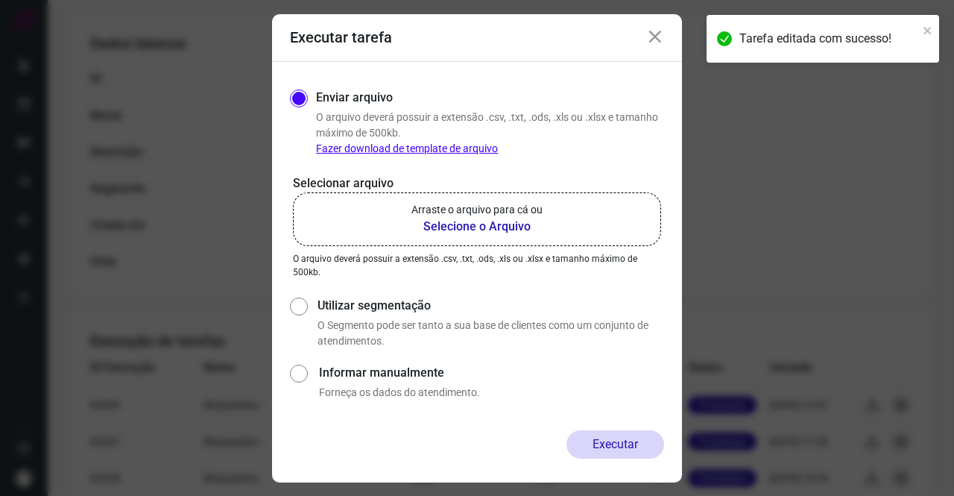
click at [480, 234] on b "Selecione o Arquivo" at bounding box center [476, 227] width 131 height 18
click at [0, 0] on input "Arraste o arquivo para cá ou Selecione o Arquivo" at bounding box center [0, 0] width 0 height 0
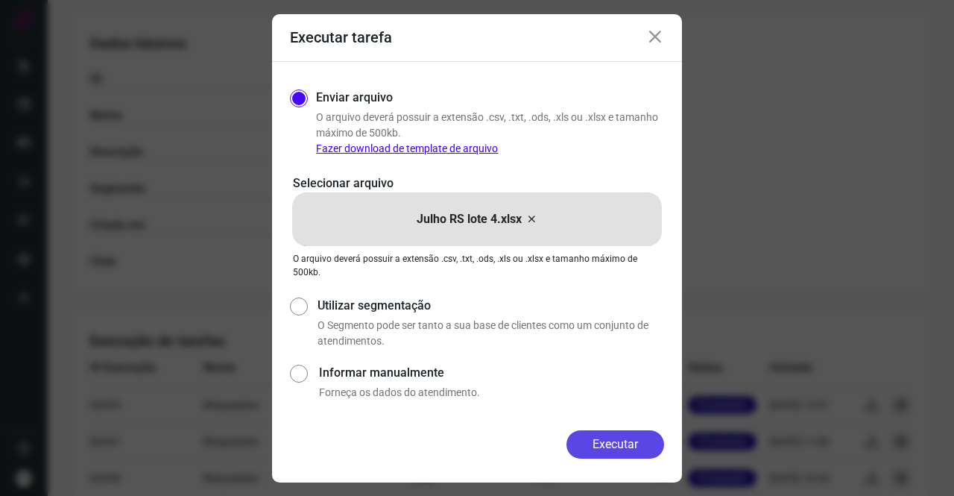
click at [623, 444] on button "Executar" at bounding box center [616, 444] width 98 height 28
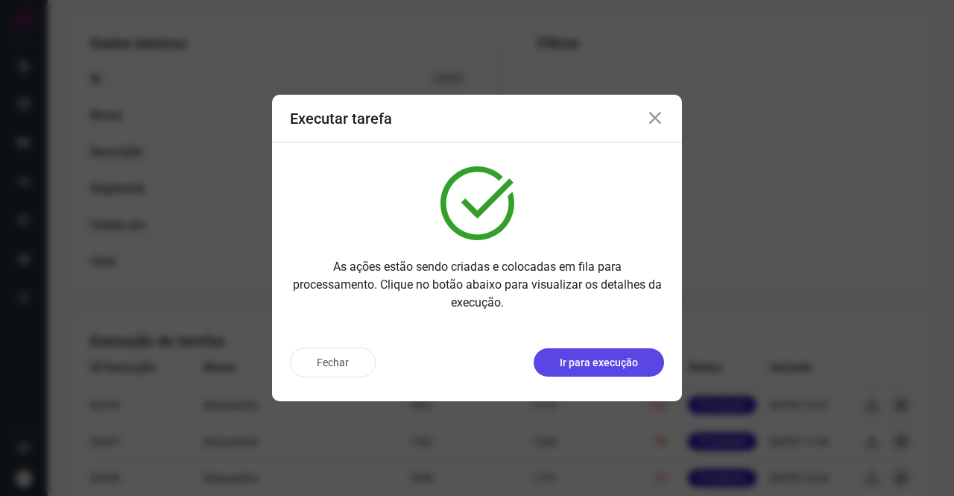
click at [613, 360] on p "Ir para execução" at bounding box center [599, 363] width 78 height 16
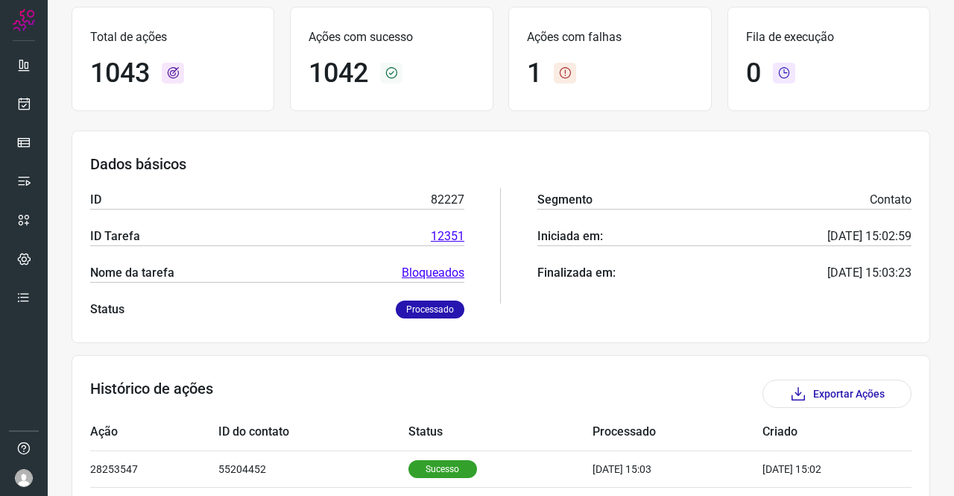
scroll to position [35, 0]
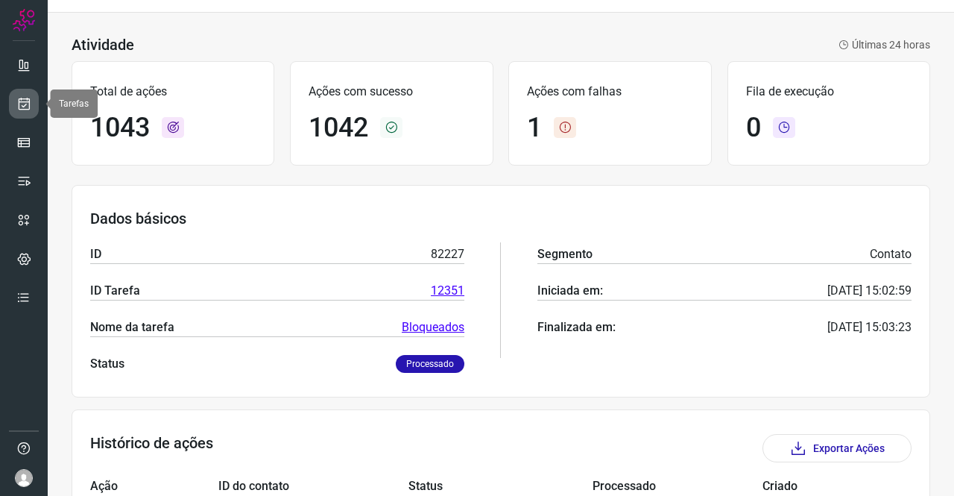
click at [20, 99] on icon at bounding box center [24, 103] width 16 height 15
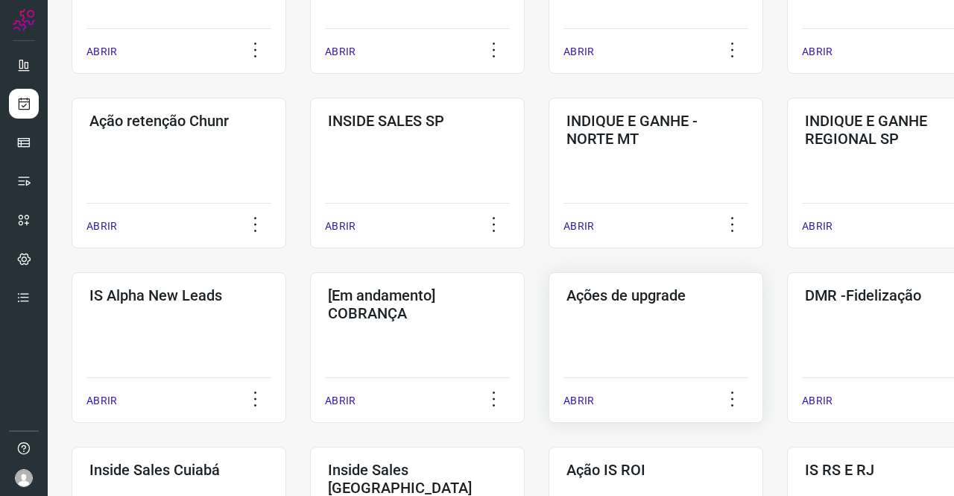
scroll to position [596, 0]
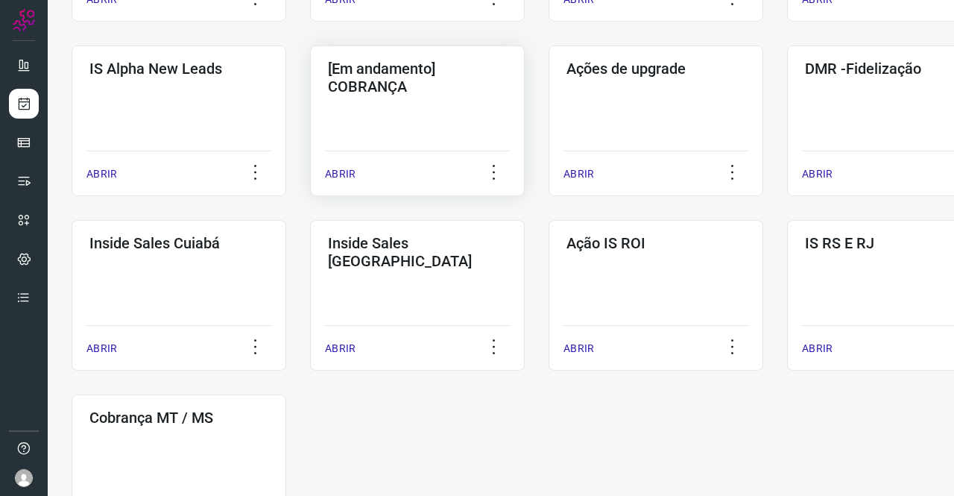
click at [450, 83] on h3 "[Em andamento] COBRANÇA" at bounding box center [417, 78] width 179 height 36
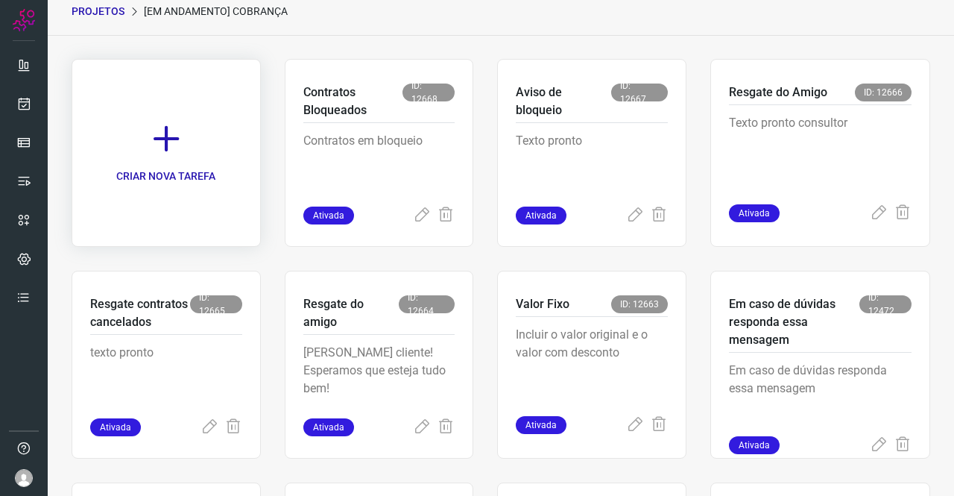
click at [162, 132] on icon at bounding box center [166, 138] width 33 height 33
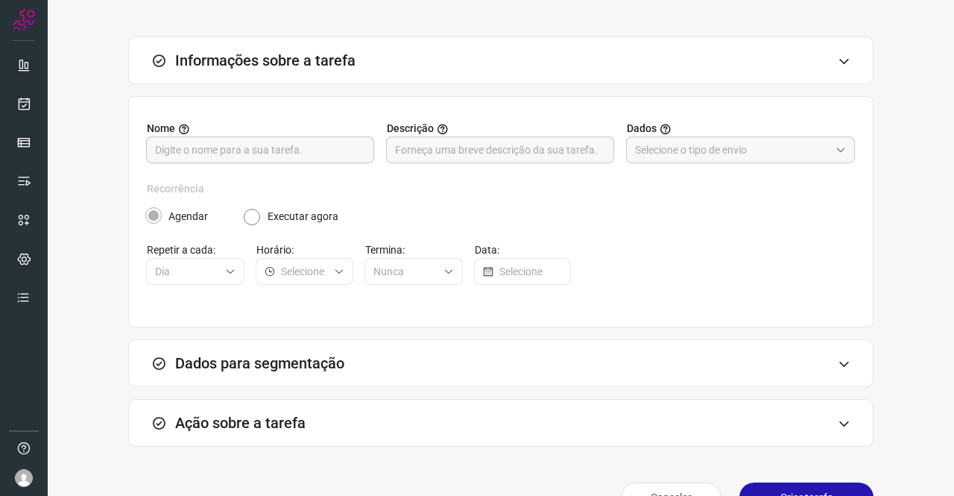
click at [313, 154] on input "text" at bounding box center [260, 149] width 210 height 25
type input "V"
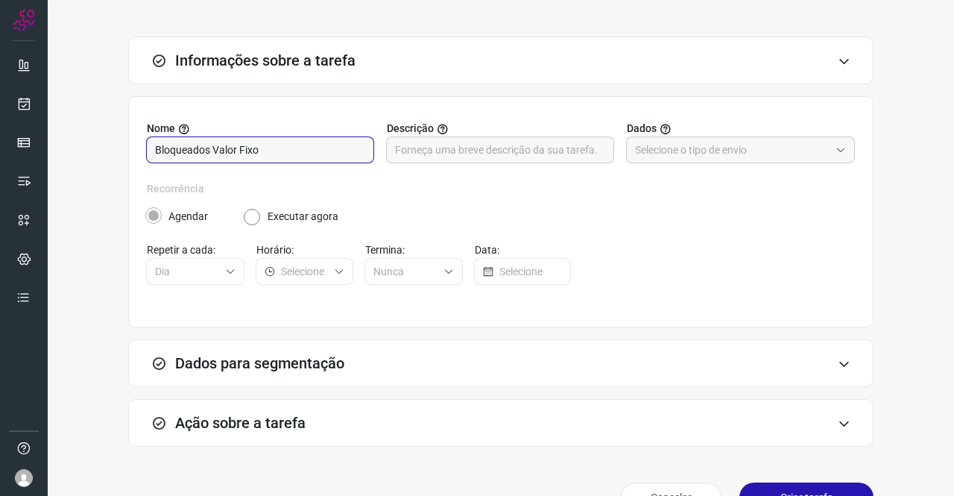
type input "Bloqueados Valor Fixo"
click at [501, 148] on input "text" at bounding box center [500, 149] width 210 height 25
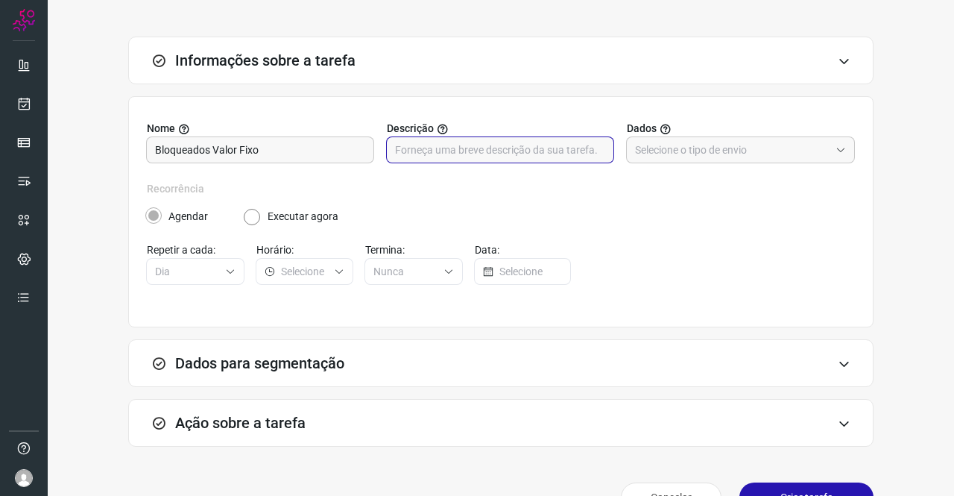
paste input "Responda agora mesmo essa mensagem com: “QUERO MEU BOLETO”"
type input "Responda agora mesmo essa mensagem com: “QUERO MEU BOLETO”"
click at [716, 144] on input "text" at bounding box center [732, 149] width 195 height 25
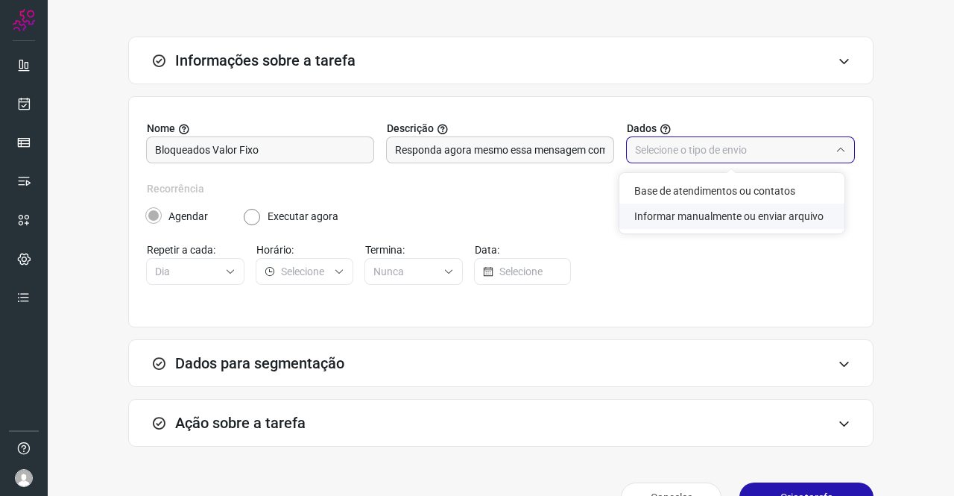
click at [698, 211] on li "Informar manualmente ou enviar arquivo" at bounding box center [731, 216] width 225 height 25
type input "Informar manualmente ou enviar arquivo"
radio input "false"
radio input "true"
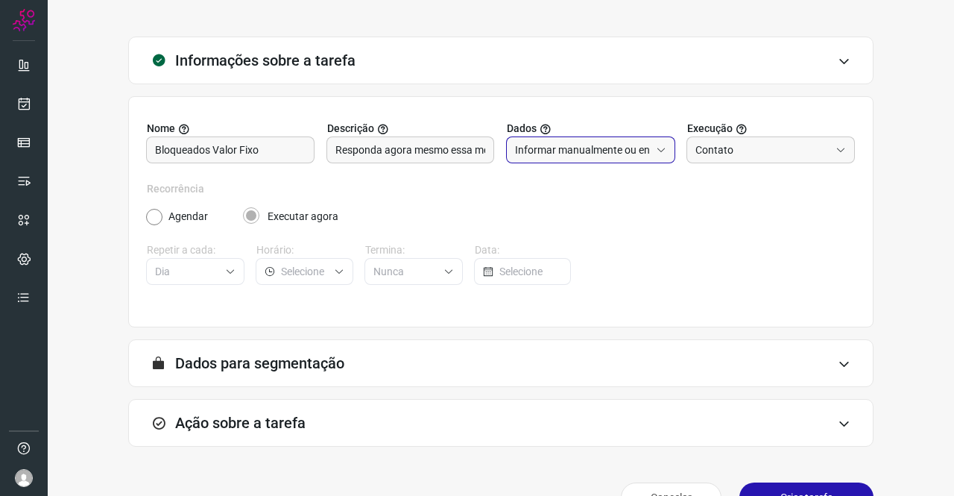
click at [268, 420] on h3 "Ação sobre a tarefa" at bounding box center [240, 423] width 130 height 18
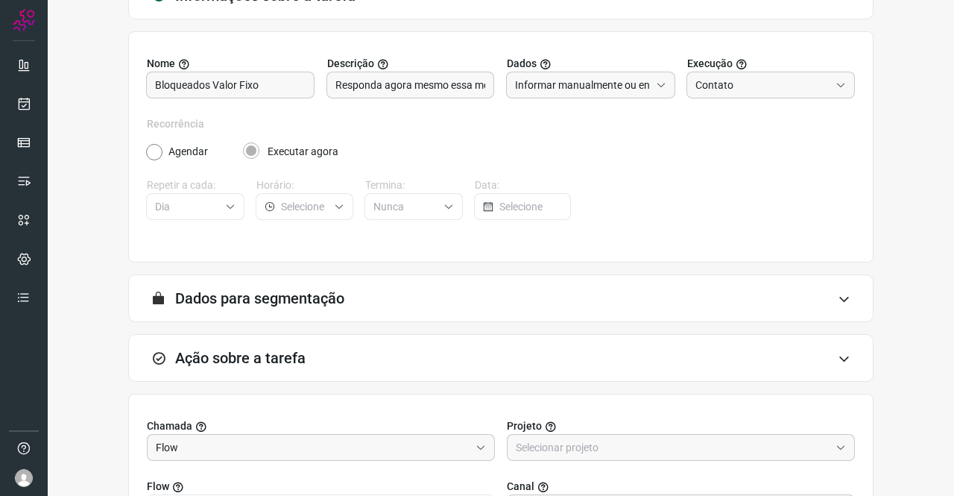
scroll to position [332, 0]
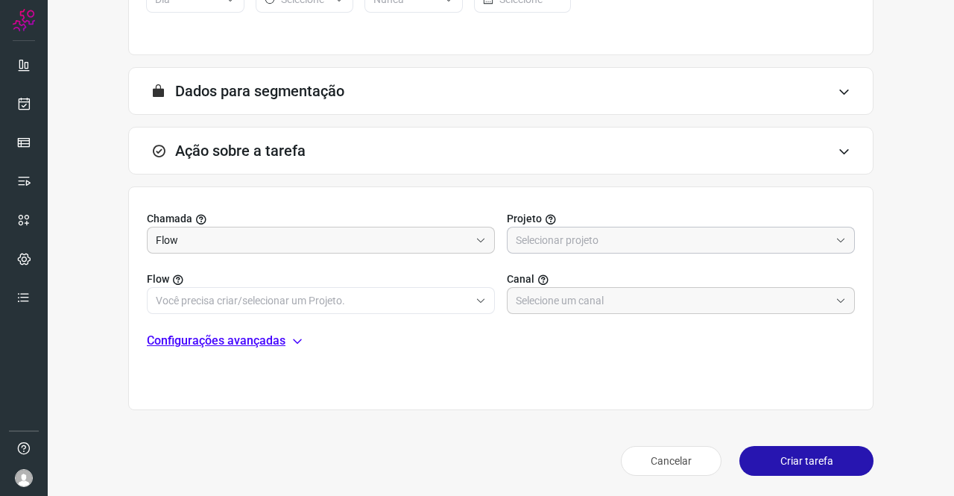
click at [535, 229] on input "text" at bounding box center [673, 239] width 314 height 25
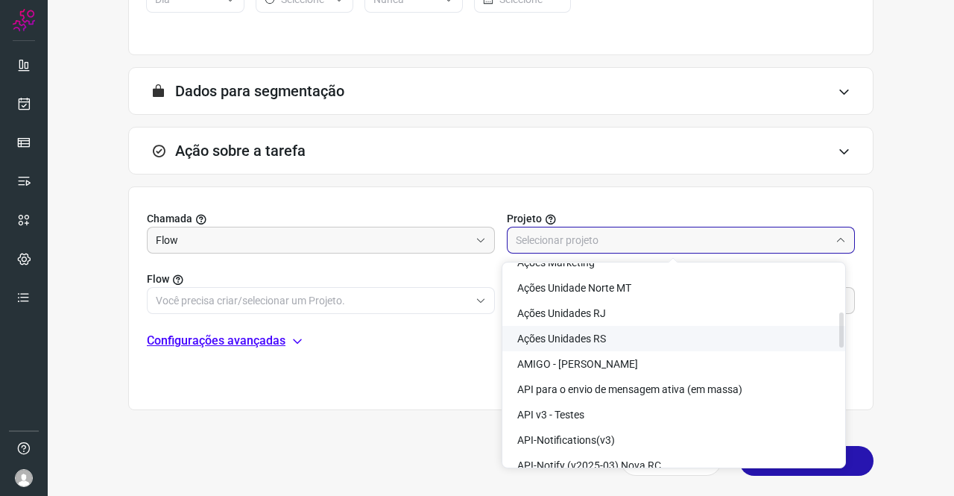
scroll to position [298, 0]
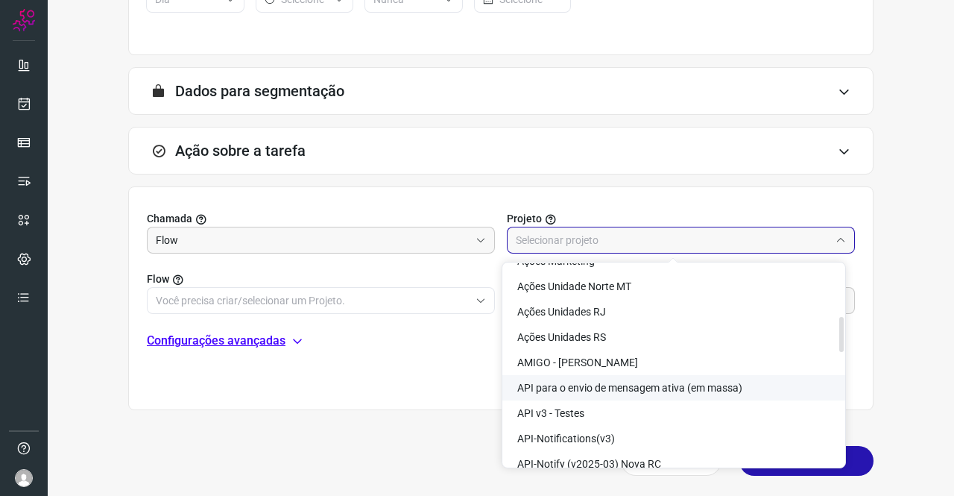
click at [642, 391] on span "API para o envio de mensagem ativa (em massa)" at bounding box center [629, 388] width 225 height 12
type input "API para o envio de mensagem ativa (em massa)"
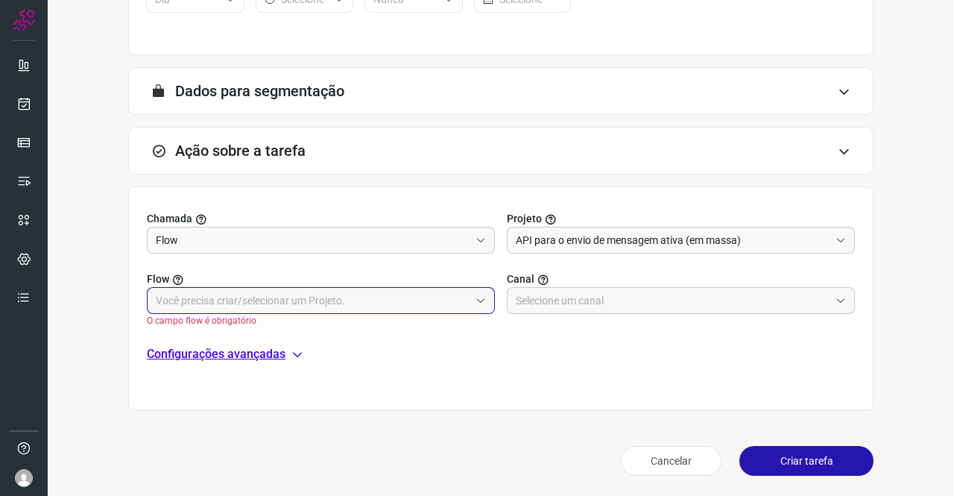
click at [392, 288] on input "text" at bounding box center [313, 300] width 314 height 25
click at [316, 299] on input "text" at bounding box center [313, 300] width 314 height 25
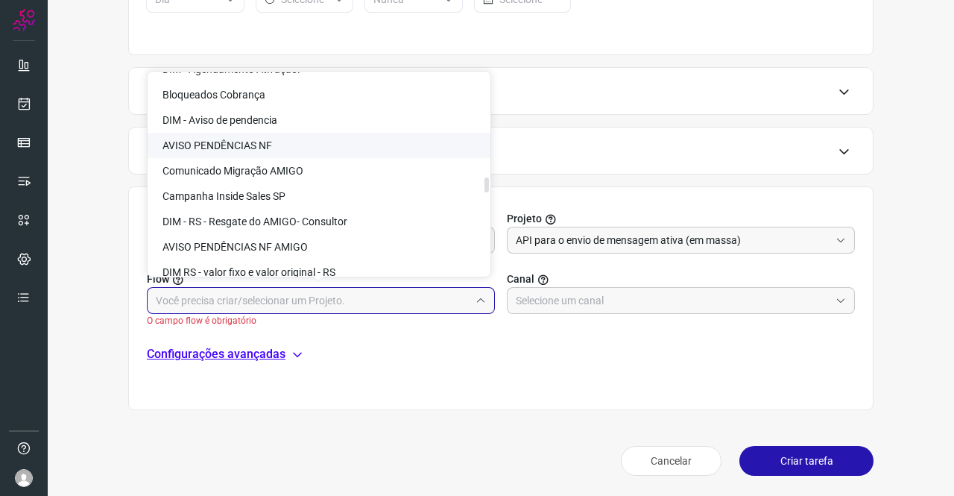
scroll to position [2087, 0]
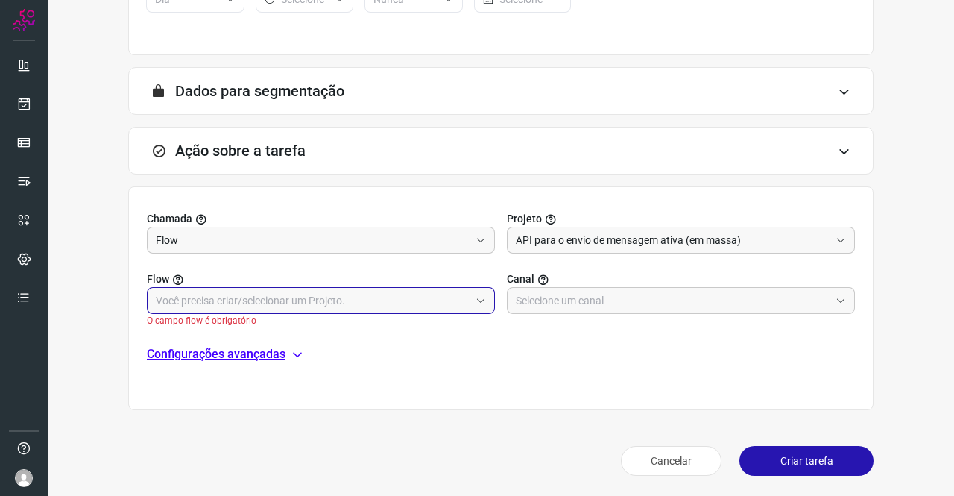
click at [230, 292] on input "text" at bounding box center [313, 300] width 314 height 25
click at [306, 290] on input "text" at bounding box center [313, 300] width 314 height 25
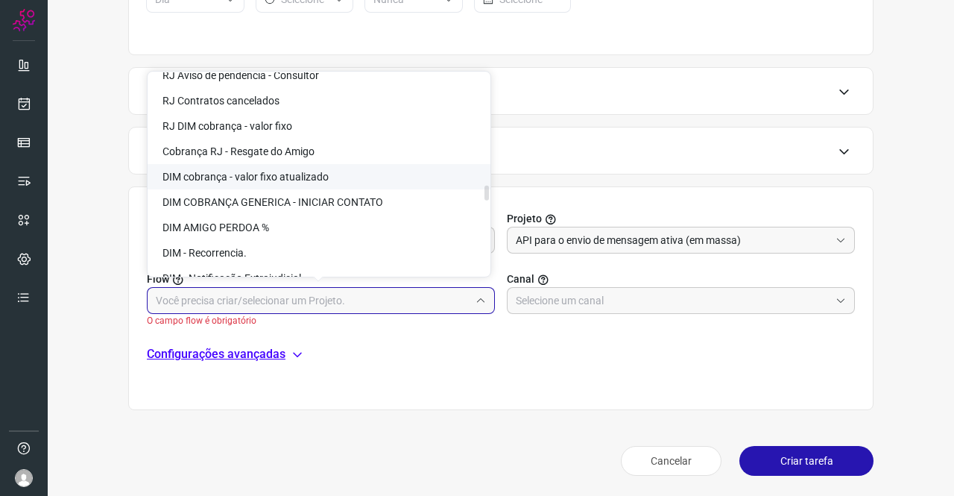
scroll to position [2236, 0]
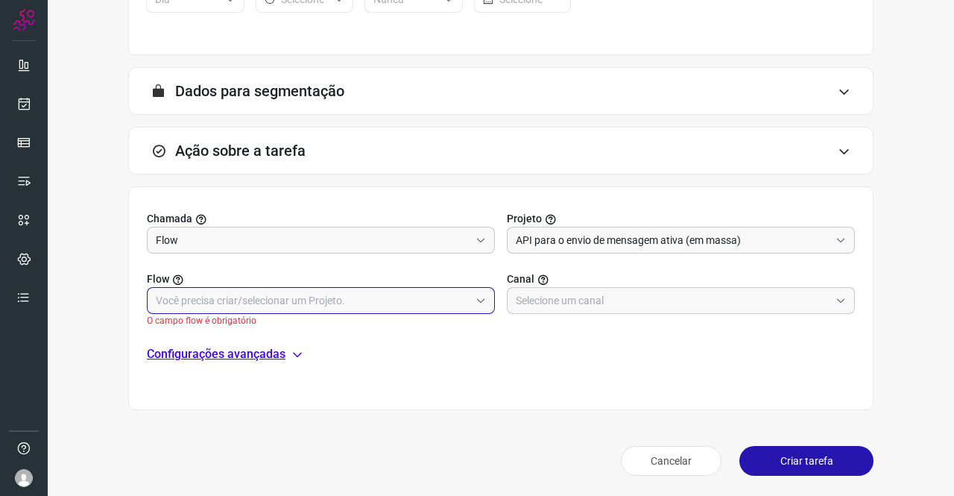
click at [270, 291] on input "text" at bounding box center [313, 300] width 314 height 25
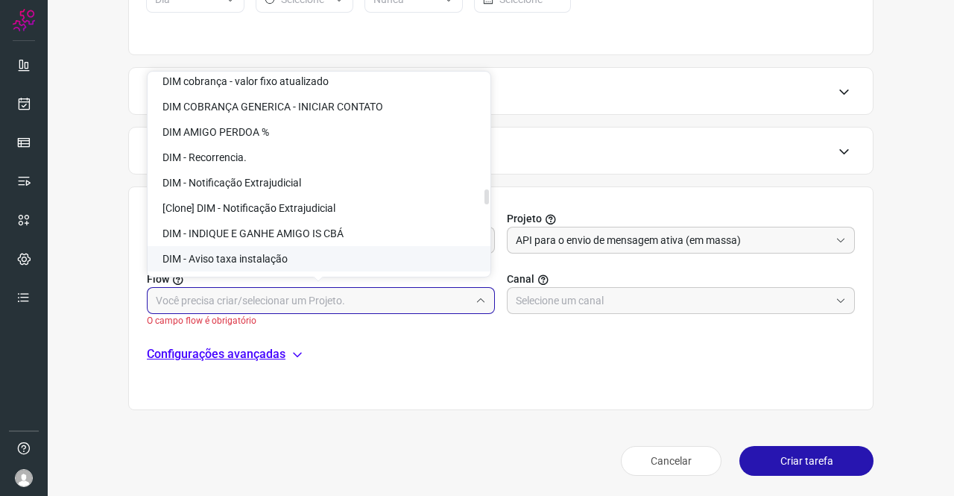
scroll to position [2317, 0]
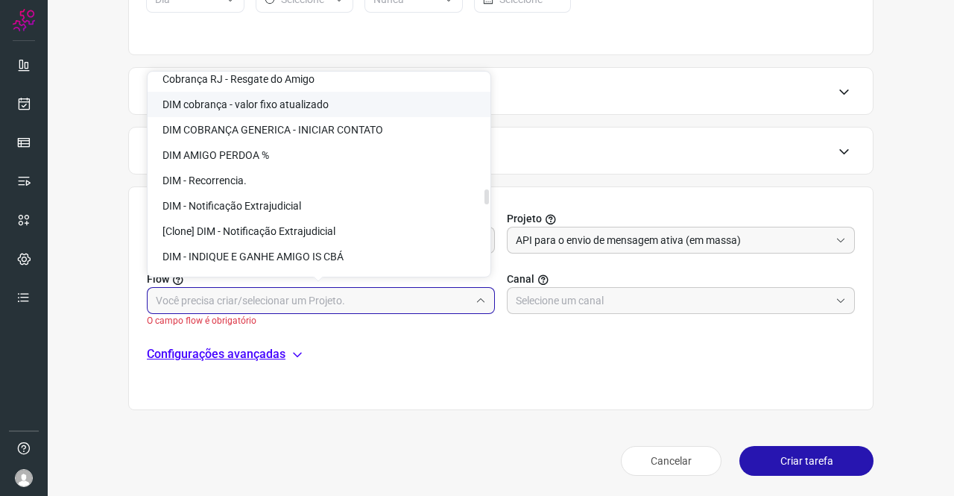
click at [247, 107] on span "DIM cobrança - valor fixo atualizado" at bounding box center [246, 104] width 166 height 12
type input "DIM cobrança - valor fixo atualizado"
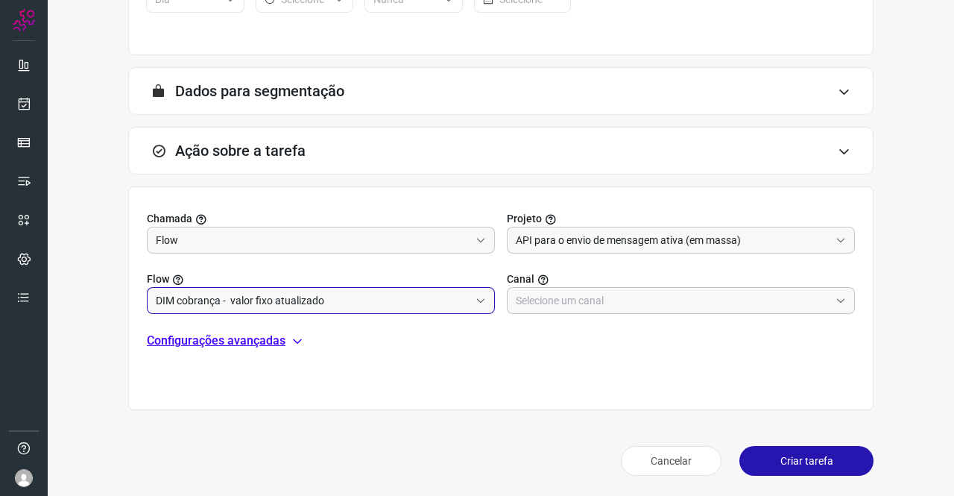
click at [532, 306] on input "text" at bounding box center [673, 300] width 314 height 25
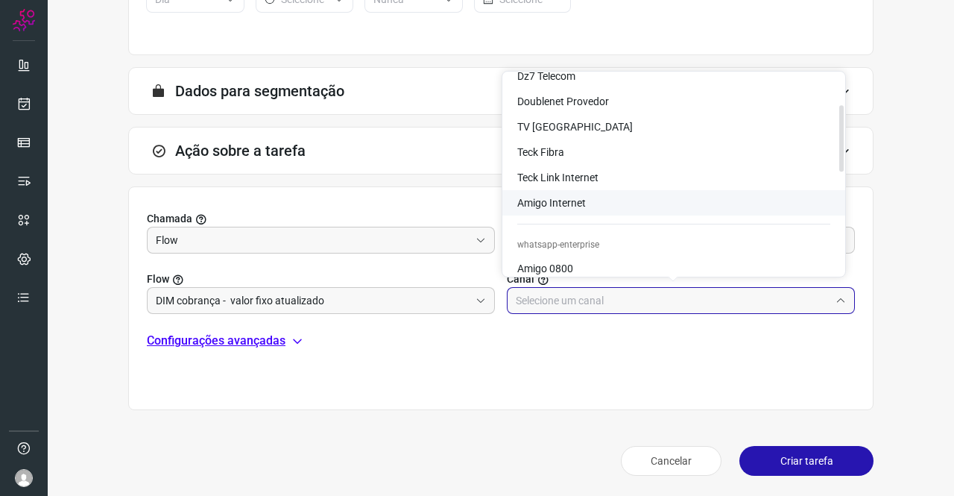
scroll to position [224, 0]
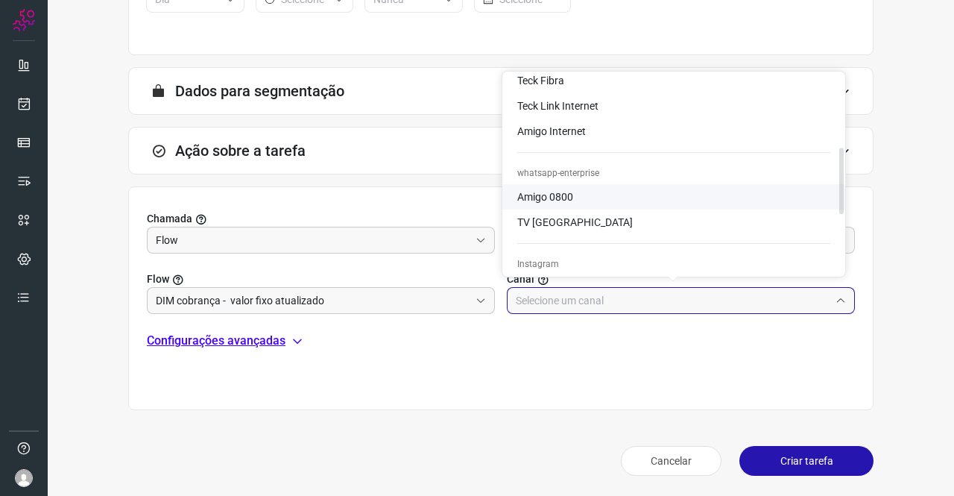
click at [562, 197] on span "Amigo 0800" at bounding box center [545, 197] width 56 height 12
type input "Amigo 0800"
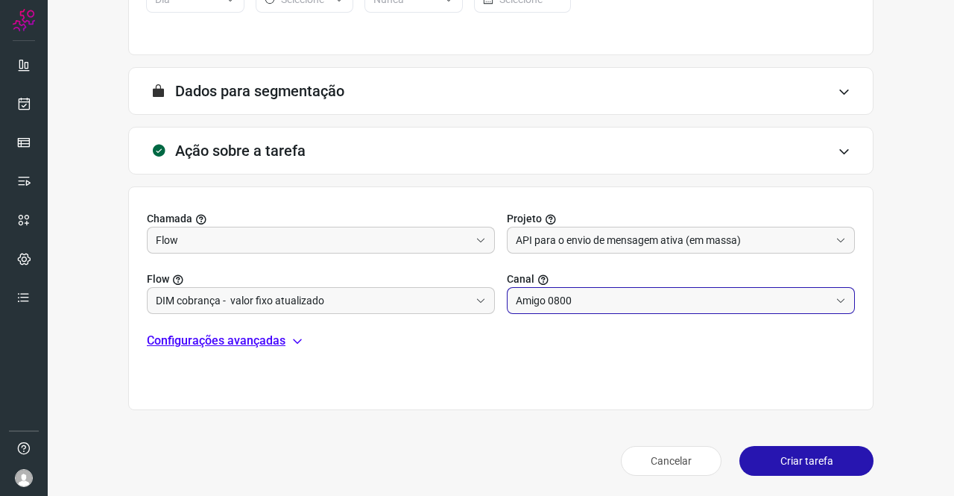
click at [243, 344] on p "Configurações avançadas" at bounding box center [216, 341] width 139 height 18
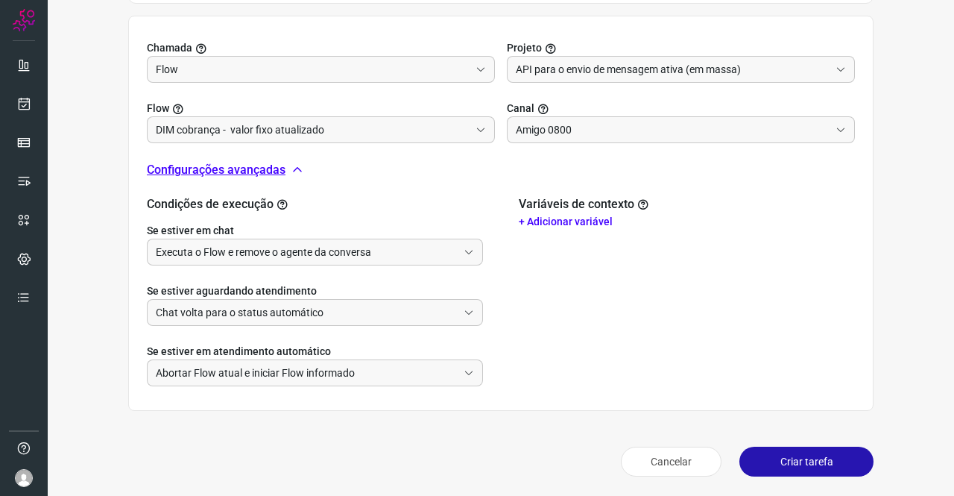
scroll to position [502, 0]
click at [267, 247] on input "Executa o Flow e remove o agente da conversa" at bounding box center [307, 251] width 302 height 25
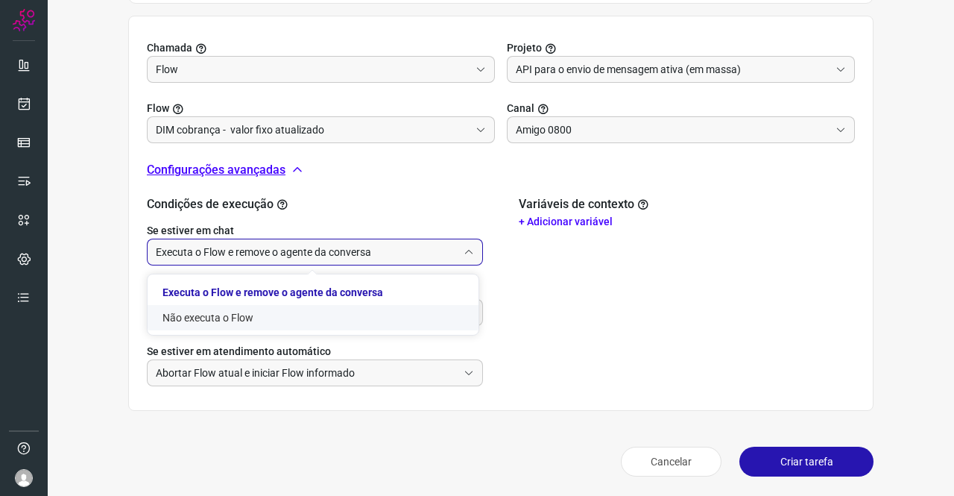
click at [228, 310] on li "Não executa o Flow" at bounding box center [313, 317] width 331 height 25
type input "Não executa o Flow"
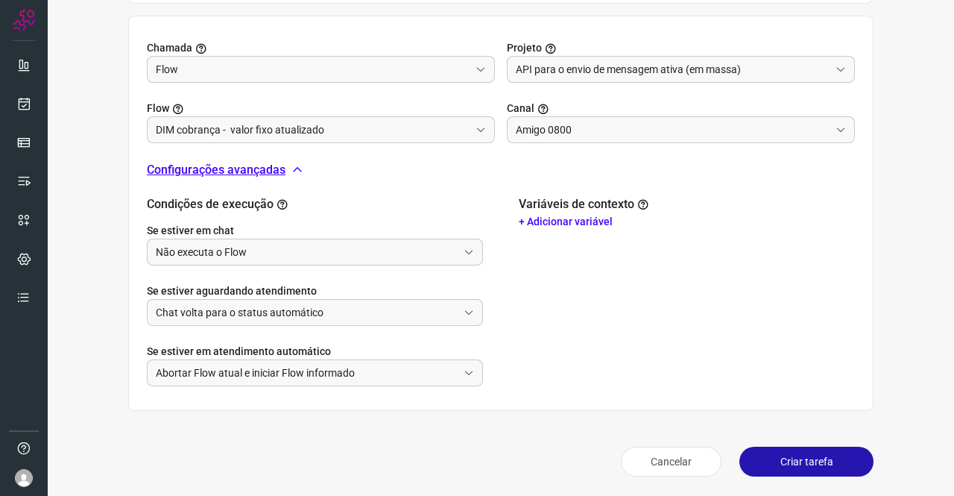
click at [570, 214] on p "+ Adicionar variável" at bounding box center [687, 222] width 336 height 16
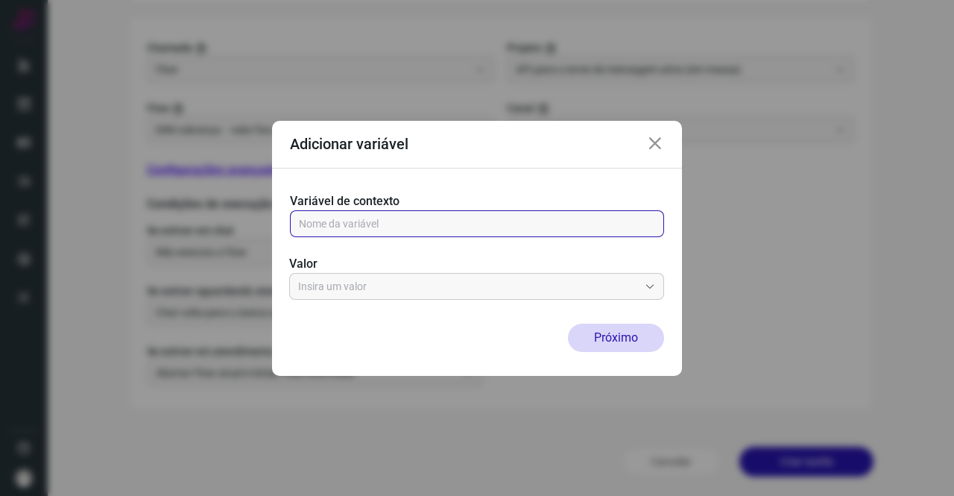
click at [391, 217] on input "text" at bounding box center [477, 223] width 356 height 25
type input "address"
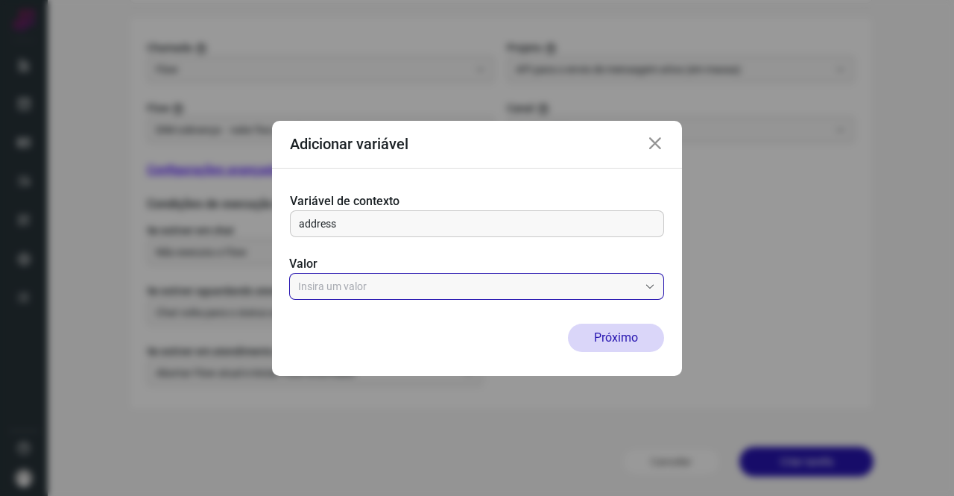
click at [382, 285] on input "text" at bounding box center [468, 286] width 341 height 25
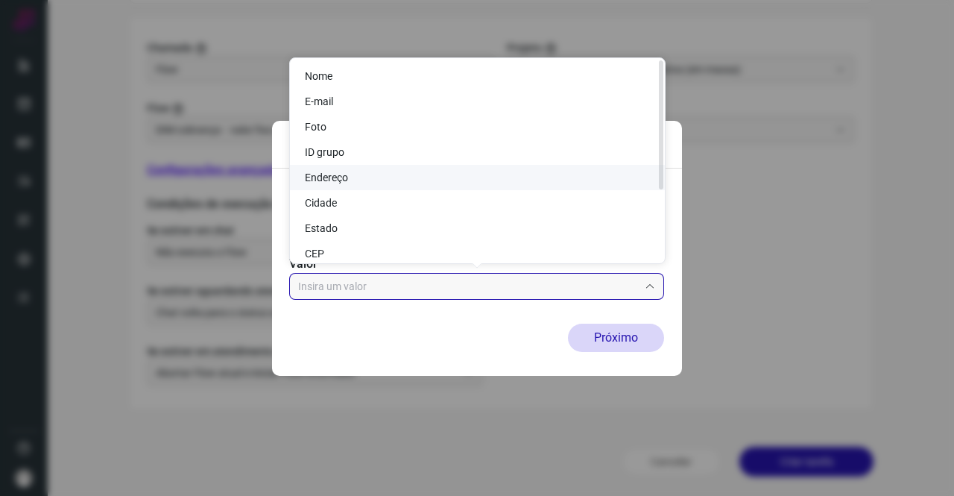
click at [358, 178] on li "Endereço" at bounding box center [477, 177] width 375 height 25
type input "Endereço"
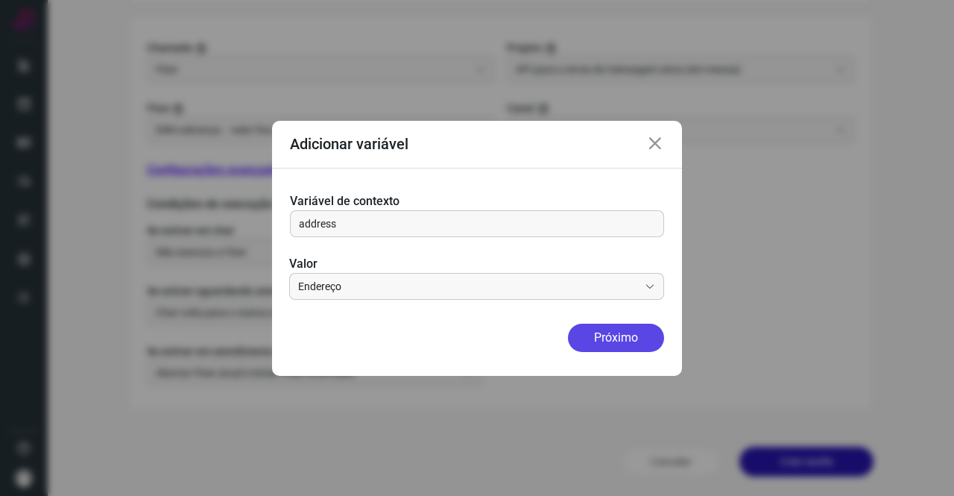
click at [585, 335] on button "Próximo" at bounding box center [616, 338] width 96 height 28
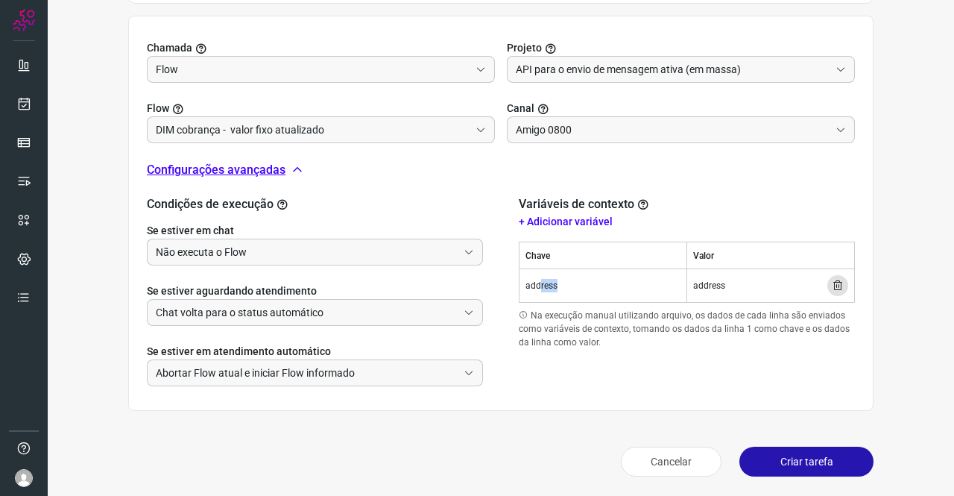
drag, startPoint x: 532, startPoint y: 280, endPoint x: 585, endPoint y: 285, distance: 53.1
click at [575, 283] on td "address" at bounding box center [604, 286] width 168 height 34
click at [790, 457] on button "Criar tarefa" at bounding box center [807, 462] width 134 height 30
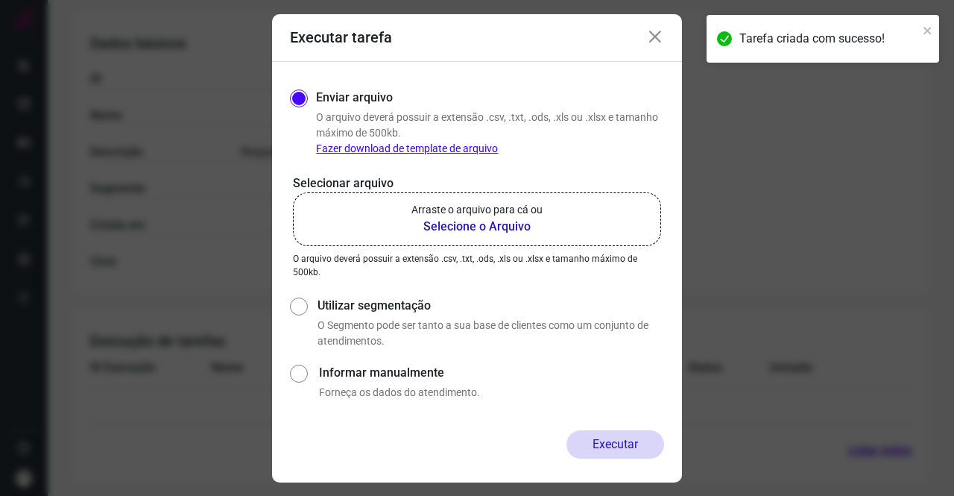
click at [652, 40] on icon at bounding box center [655, 37] width 18 height 18
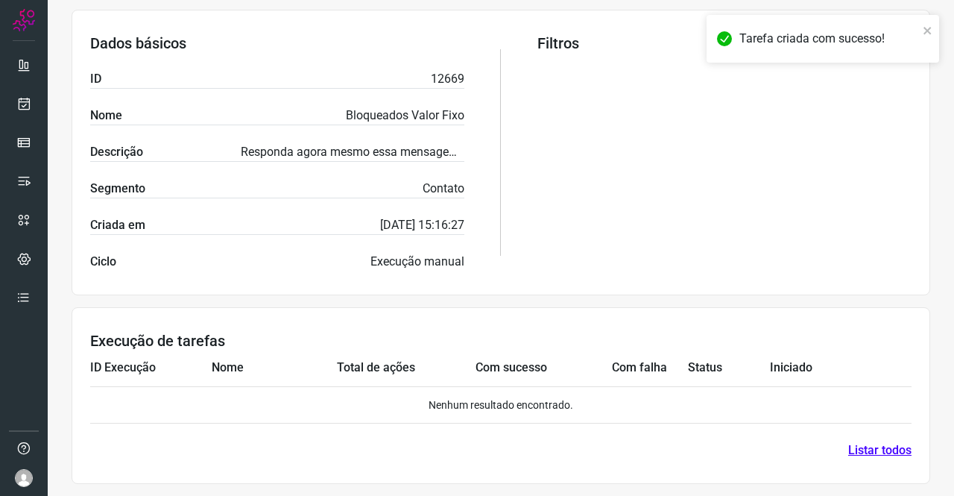
click at [441, 77] on p "12669" at bounding box center [448, 79] width 34 height 18
copy p "12669"
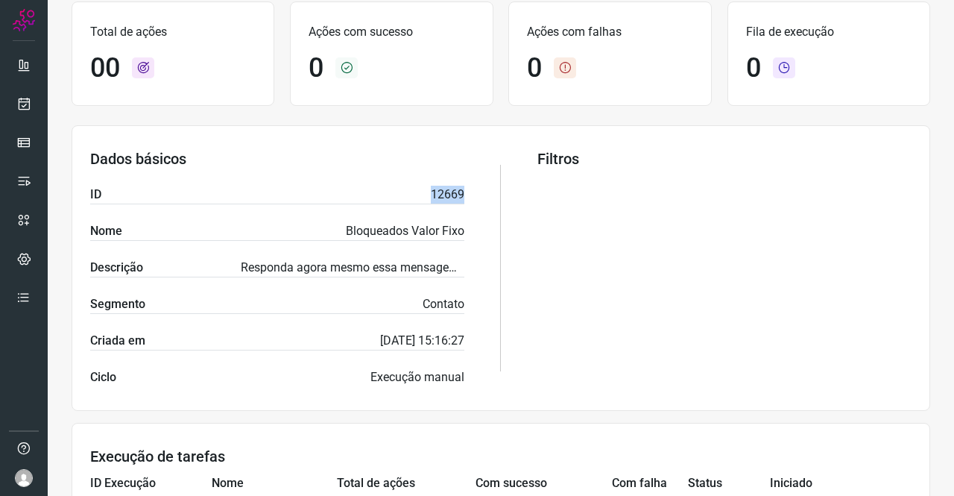
scroll to position [0, 0]
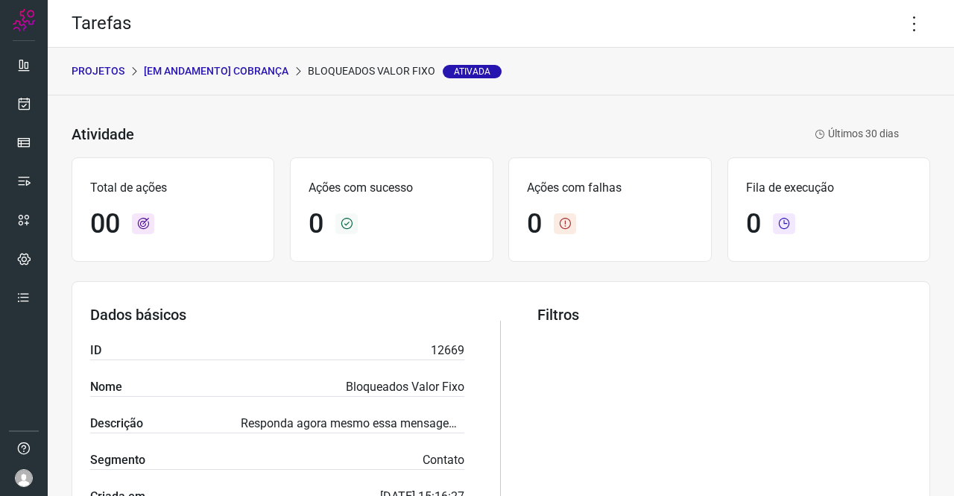
click at [200, 72] on p "[Em andamento] COBRANÇA" at bounding box center [216, 71] width 145 height 16
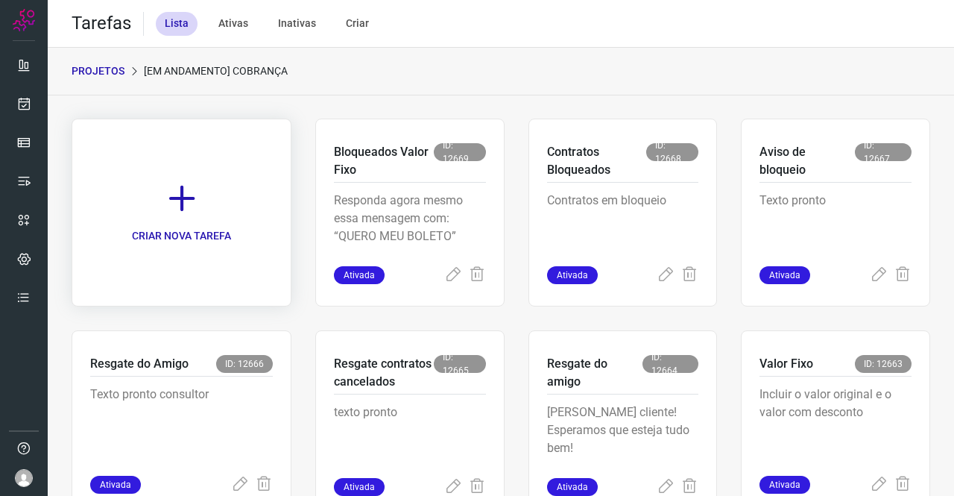
click at [170, 184] on icon at bounding box center [181, 198] width 33 height 33
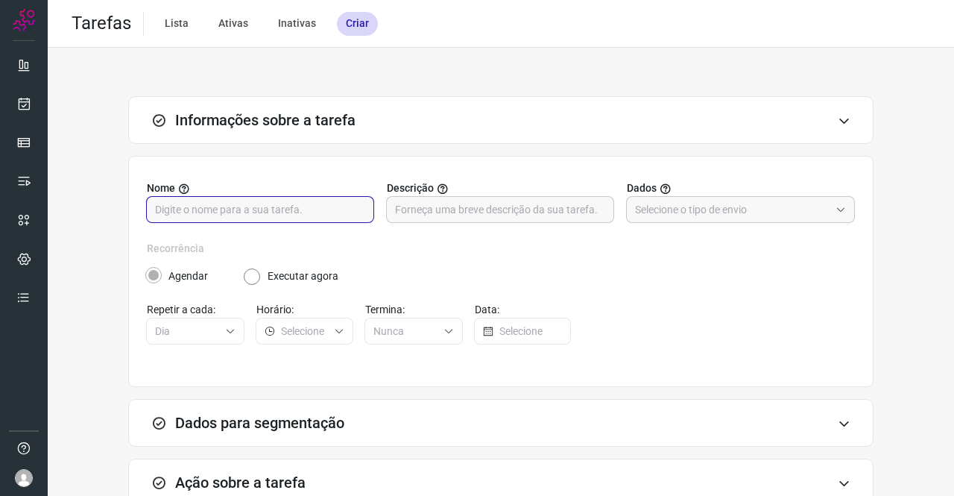
click at [197, 218] on input "text" at bounding box center [260, 209] width 210 height 25
type input "b"
type input "Bloqueados"
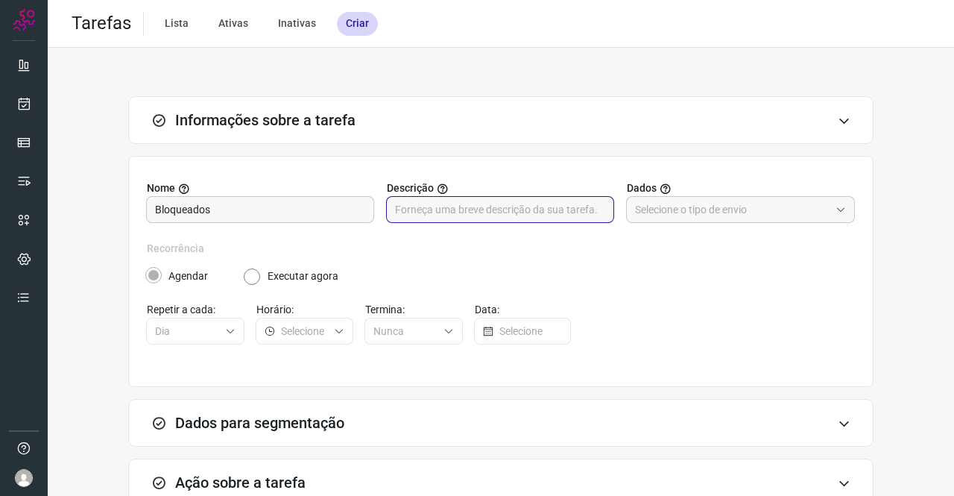
paste input ""Olá, {{name}}, sou da AMIGO Internet! Estou entrando em contato referente {{ad…"
type input ""Olá, {{name}}, sou da AMIGO Internet! Estou entrando em contato referente {{ad…"
click at [698, 204] on input "text" at bounding box center [732, 209] width 195 height 25
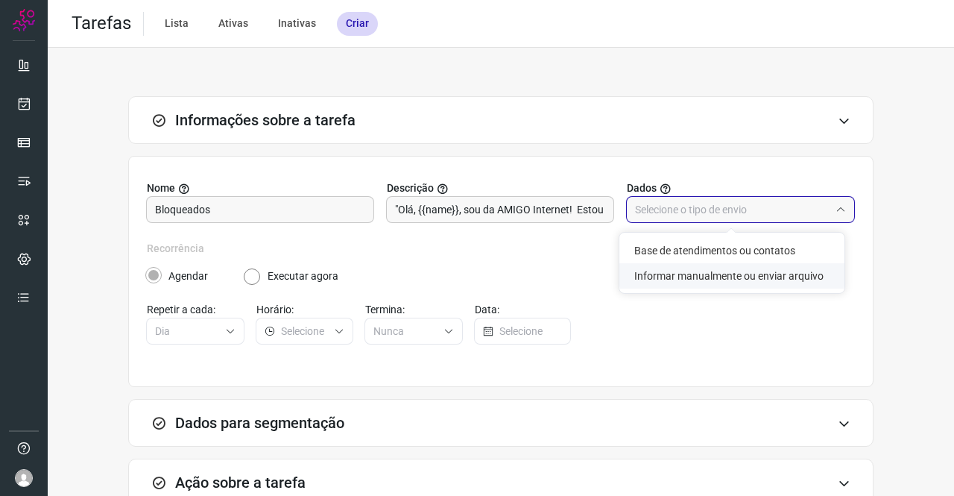
click at [693, 274] on li "Informar manualmente ou enviar arquivo" at bounding box center [731, 275] width 225 height 25
type input "Informar manualmente ou enviar arquivo"
radio input "false"
radio input "true"
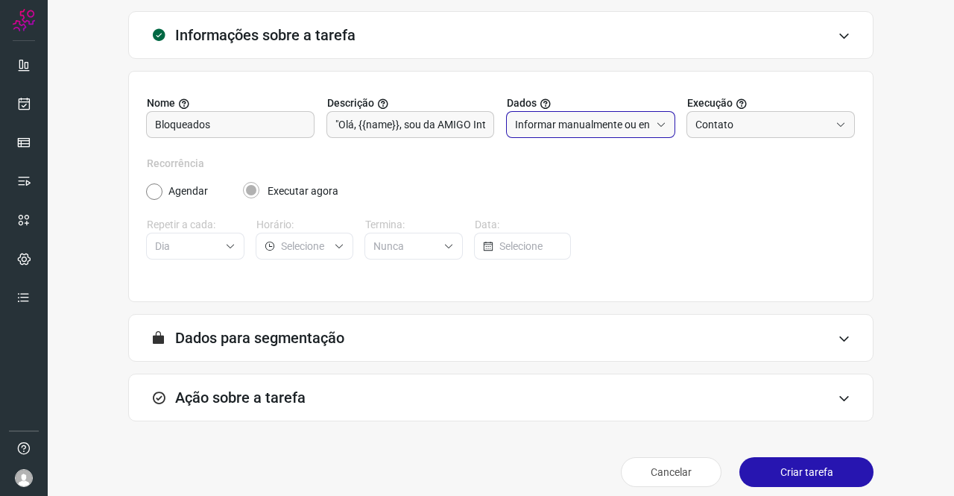
scroll to position [96, 0]
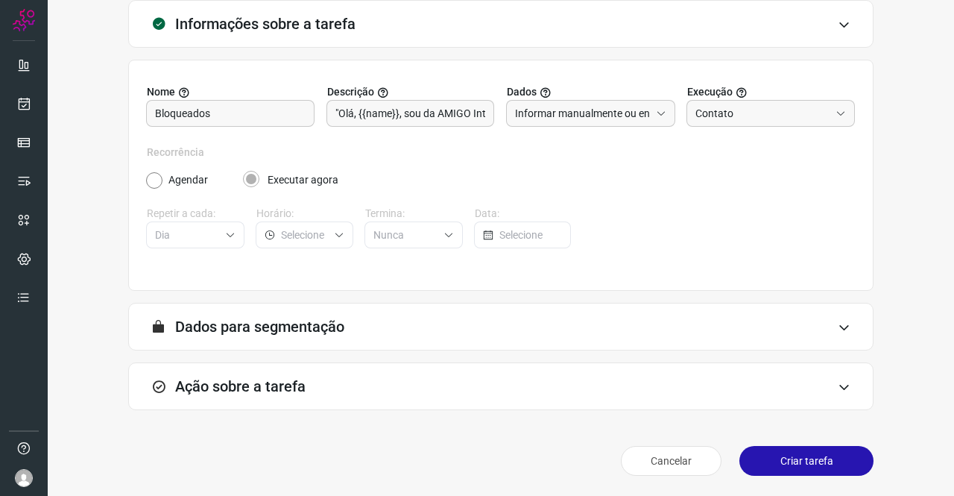
click at [306, 377] on div "Ação sobre a tarefa" at bounding box center [500, 386] width 745 height 48
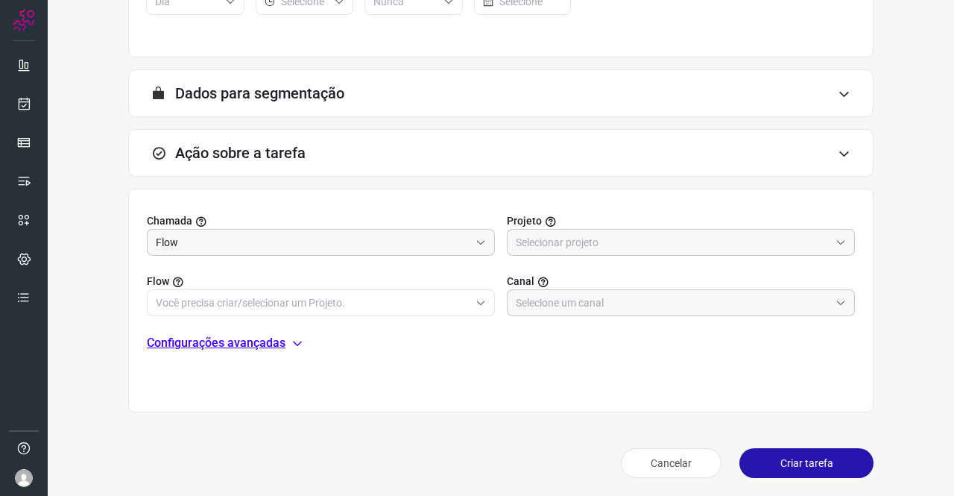
scroll to position [332, 0]
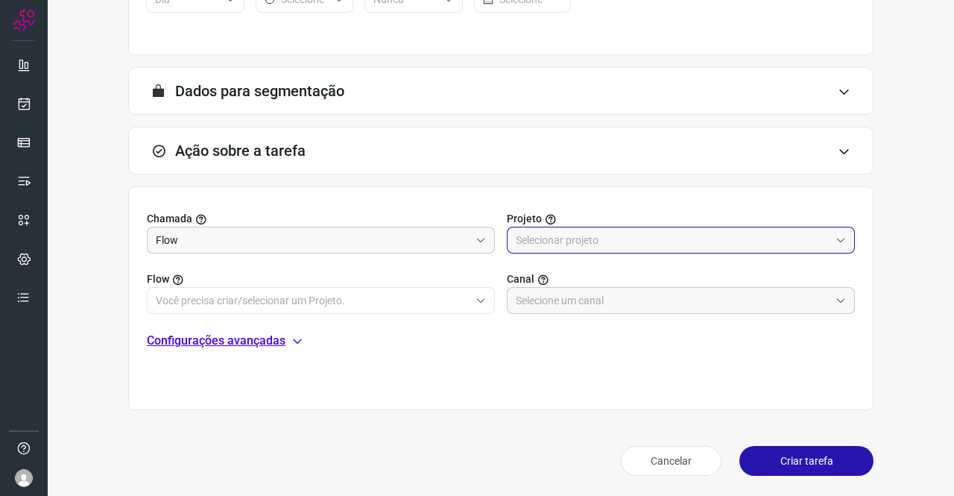
click at [549, 227] on input "text" at bounding box center [673, 239] width 314 height 25
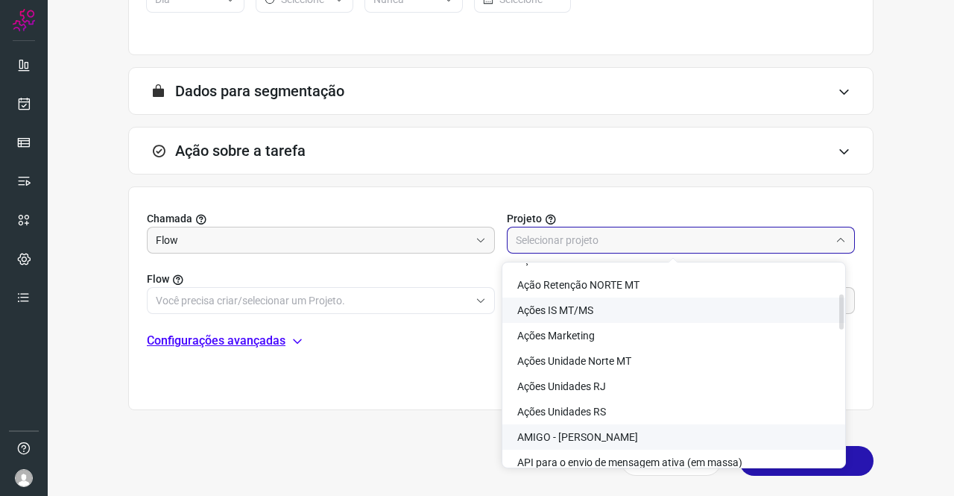
scroll to position [298, 0]
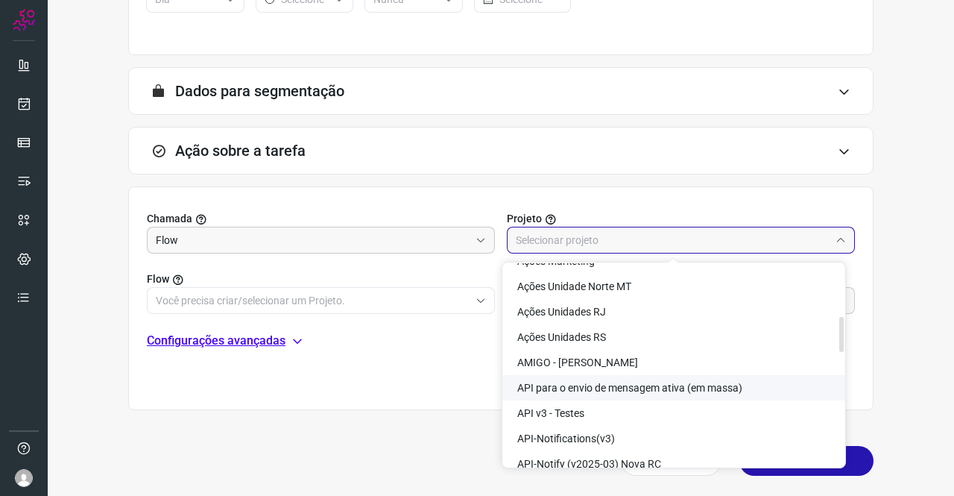
click at [634, 385] on span "API para o envio de mensagem ativa (em massa)" at bounding box center [629, 388] width 225 height 12
type input "API para o envio de mensagem ativa (em massa)"
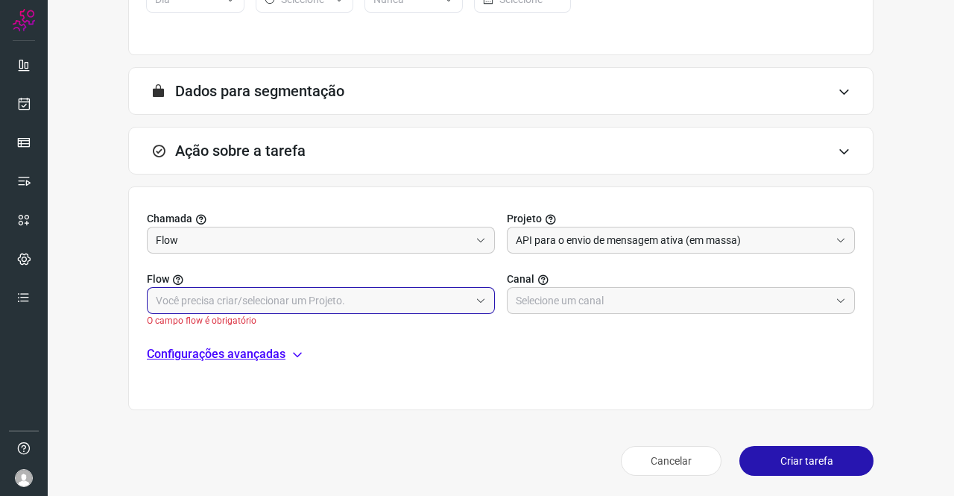
click at [198, 298] on input "text" at bounding box center [313, 300] width 314 height 25
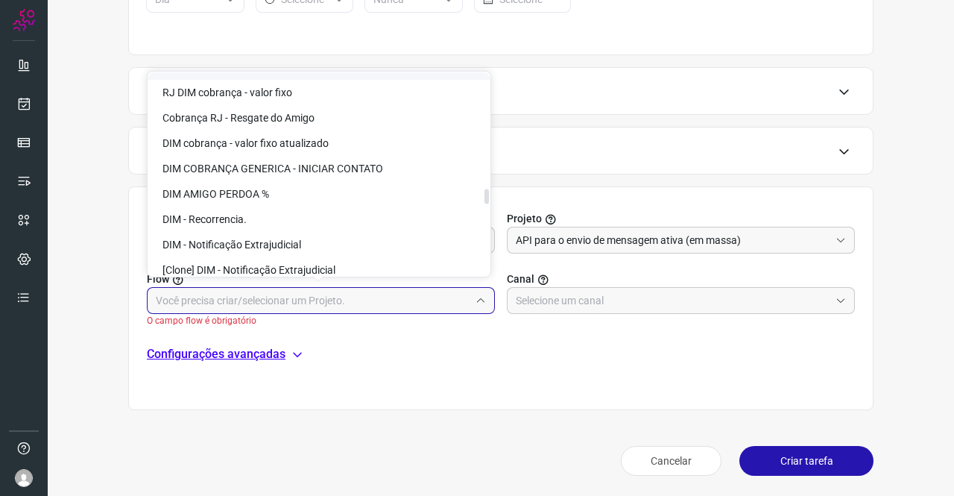
scroll to position [2311, 0]
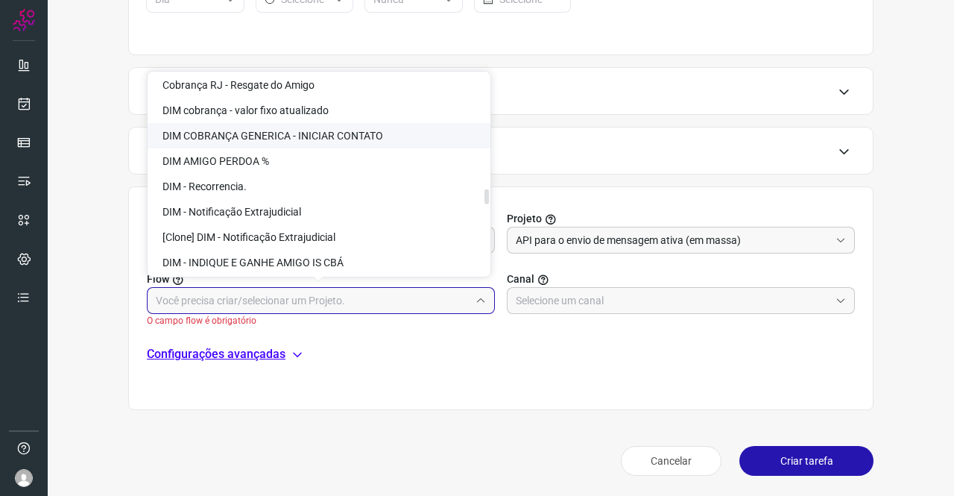
click at [224, 142] on li "DIM COBRANÇA GENERICA - INICIAR CONTATO" at bounding box center [319, 135] width 343 height 25
type input "DIM COBRANÇA GENERICA - INICIAR CONTATO"
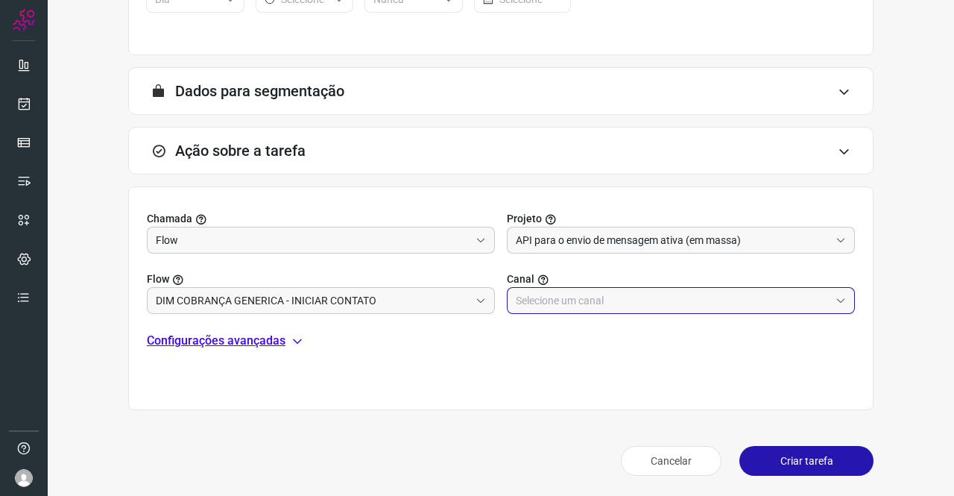
click at [582, 299] on input "text" at bounding box center [673, 300] width 314 height 25
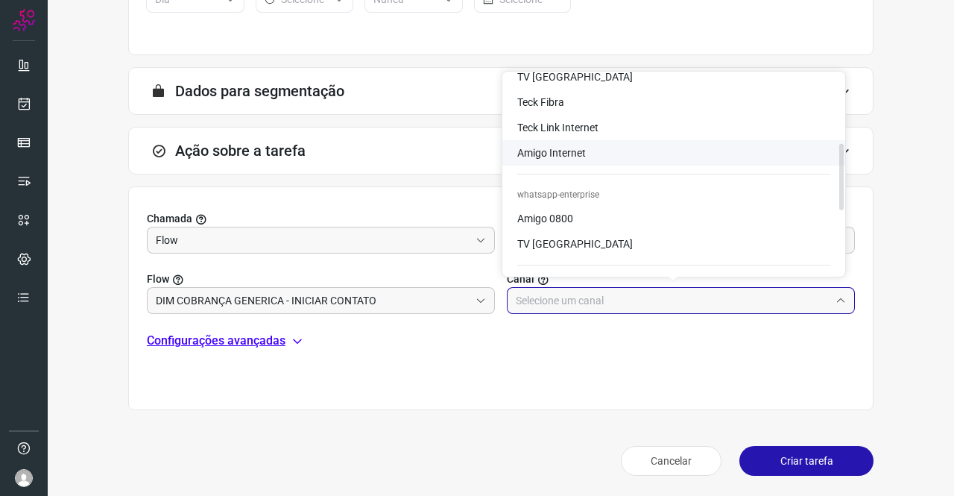
scroll to position [224, 0]
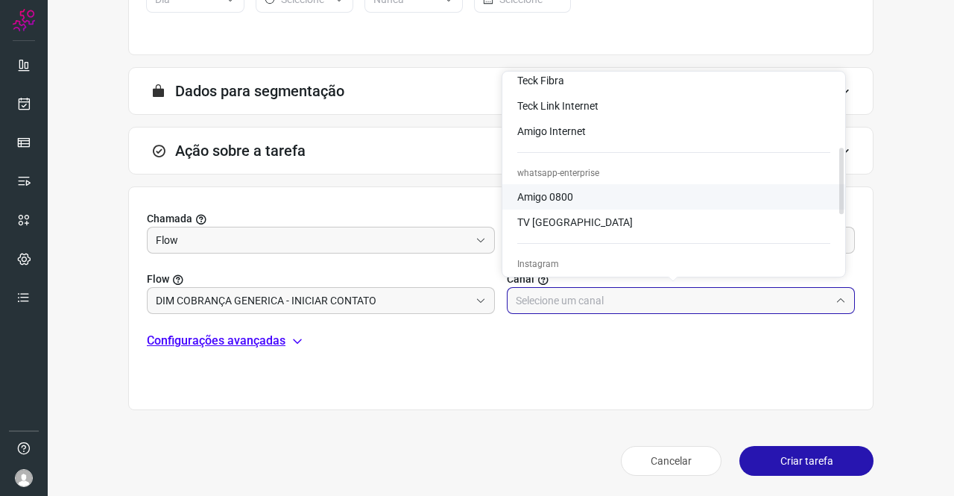
click at [558, 201] on span "Amigo 0800" at bounding box center [545, 197] width 56 height 12
type input "Amigo 0800"
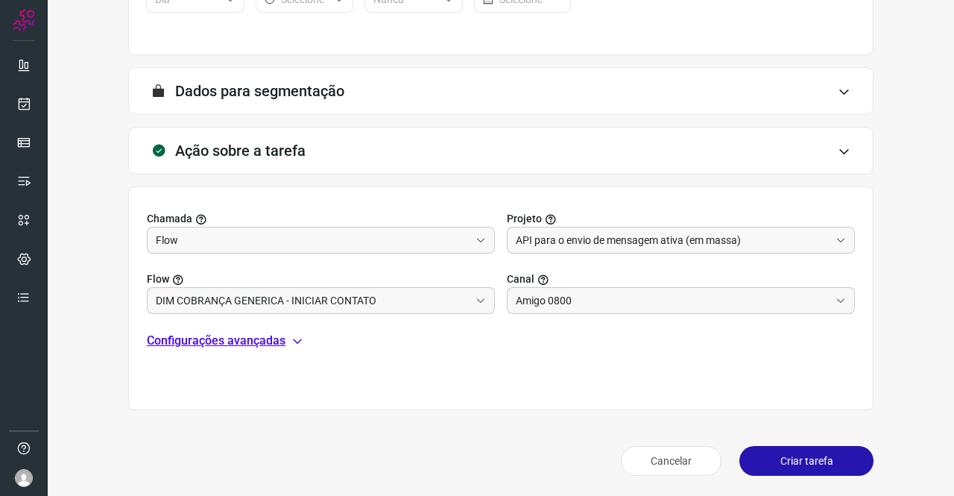
click at [264, 335] on p "Configurações avançadas" at bounding box center [216, 341] width 139 height 18
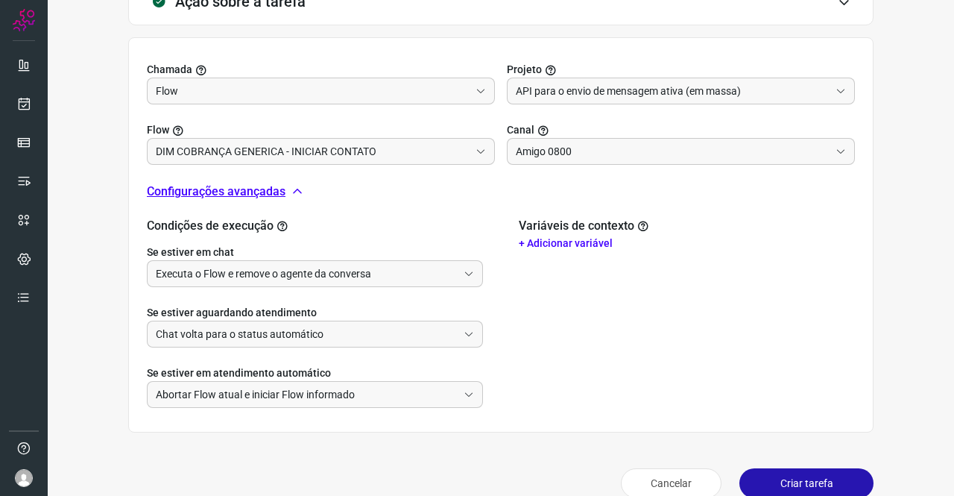
scroll to position [502, 0]
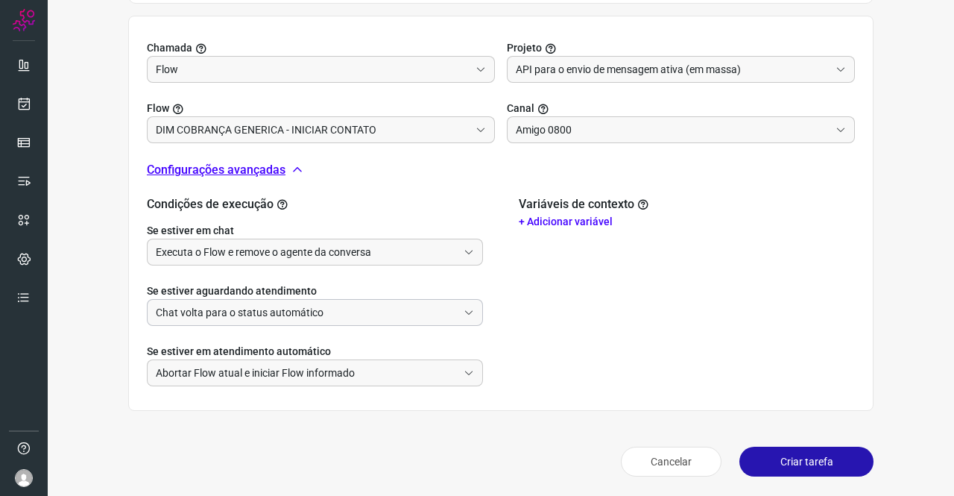
click at [265, 306] on input "Chat volta para o status automático" at bounding box center [307, 312] width 302 height 25
click at [239, 256] on input "Executa o Flow e remove o agente da conversa" at bounding box center [307, 251] width 302 height 25
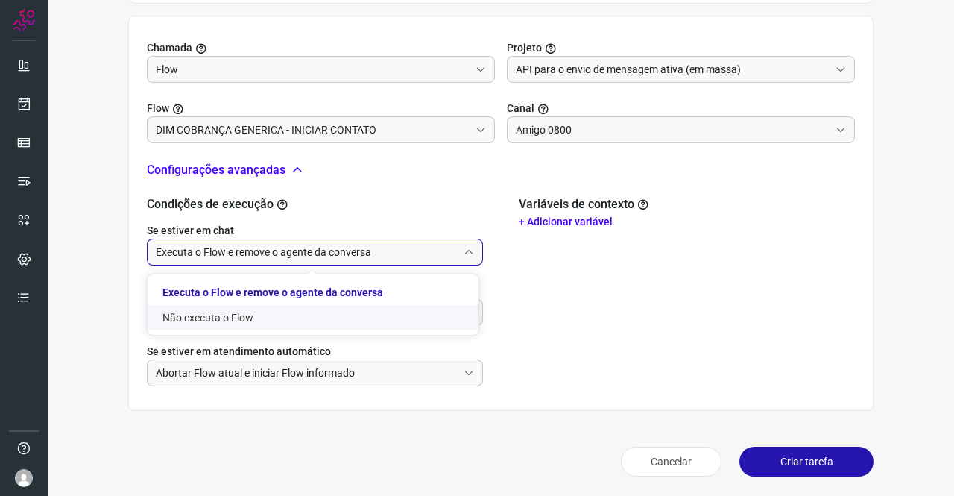
click at [242, 312] on li "Não executa o Flow" at bounding box center [313, 317] width 331 height 25
type input "Não executa o Flow"
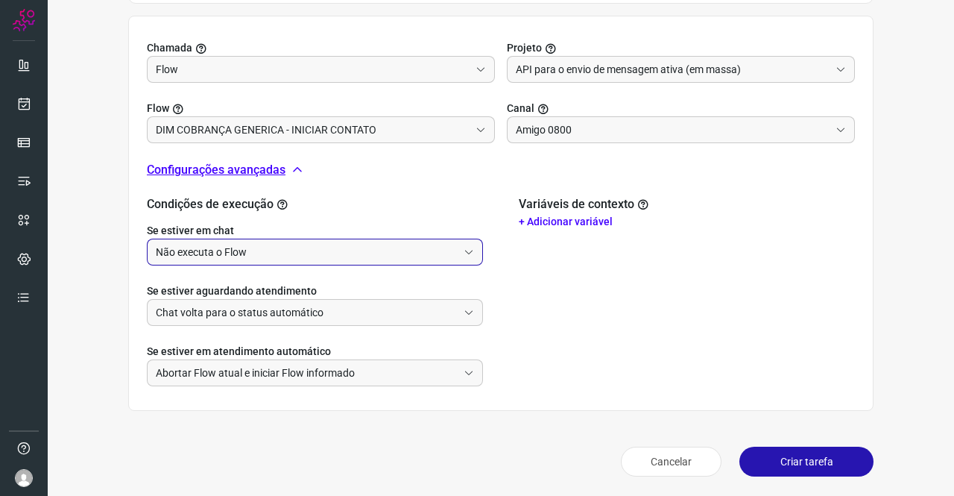
click at [543, 219] on p "+ Adicionar variável" at bounding box center [687, 222] width 336 height 16
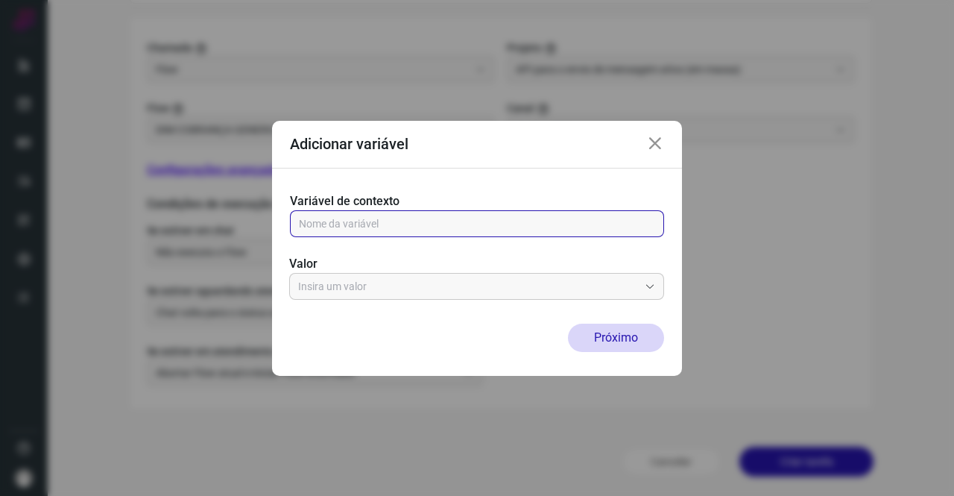
click at [385, 220] on input "text" at bounding box center [477, 223] width 356 height 25
type input "name"
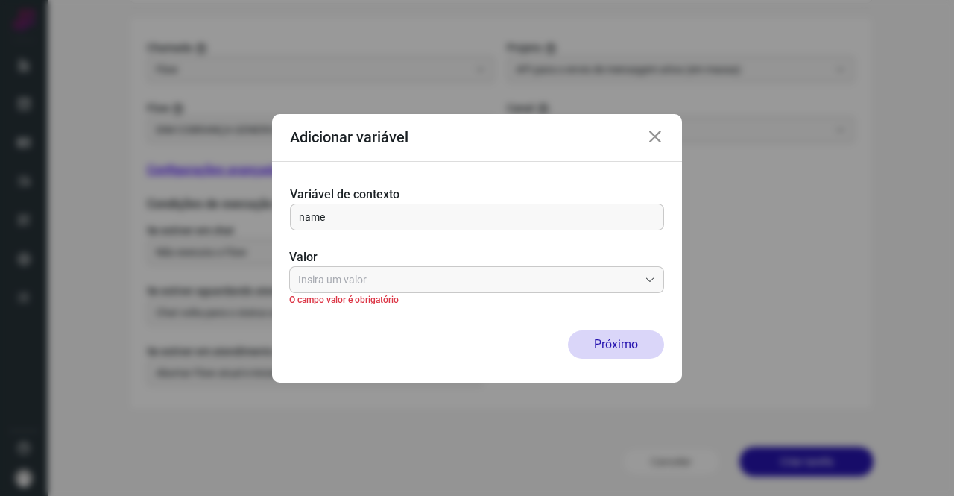
click at [351, 272] on div "Valor O campo valor é obrigatório" at bounding box center [476, 277] width 375 height 58
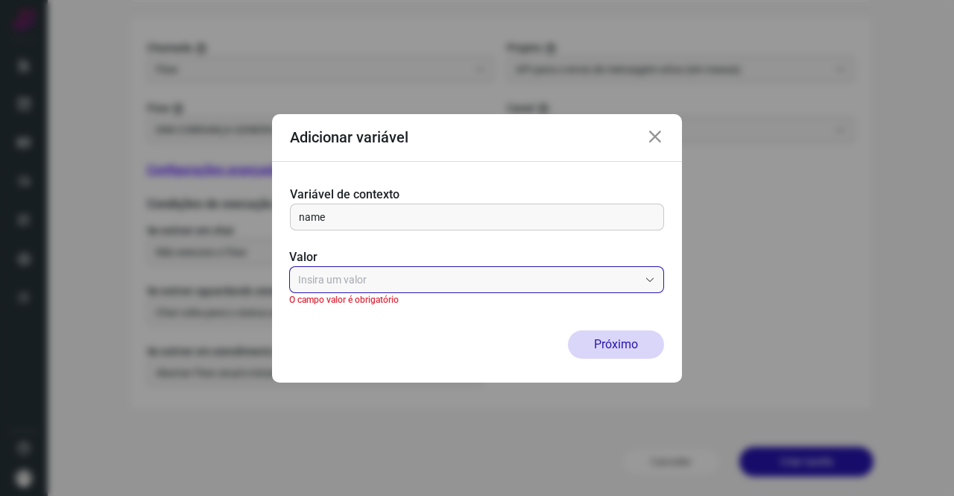
click at [350, 275] on input "text" at bounding box center [468, 279] width 341 height 25
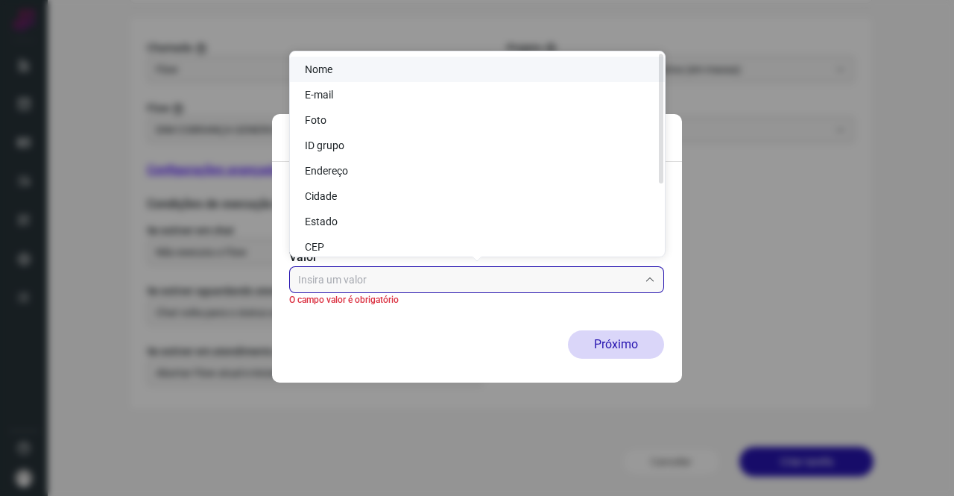
click at [338, 80] on li "Nome" at bounding box center [477, 69] width 375 height 25
type input "Nome"
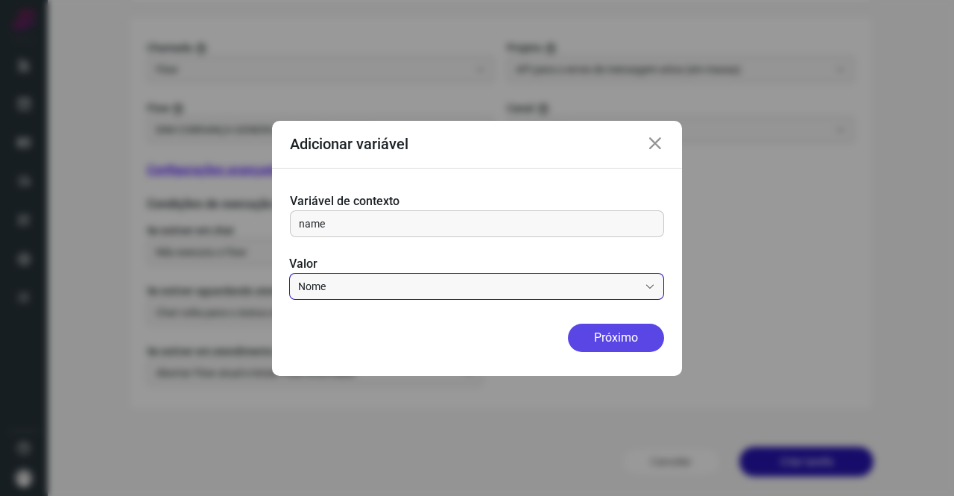
click at [598, 344] on button "Próximo" at bounding box center [616, 338] width 96 height 28
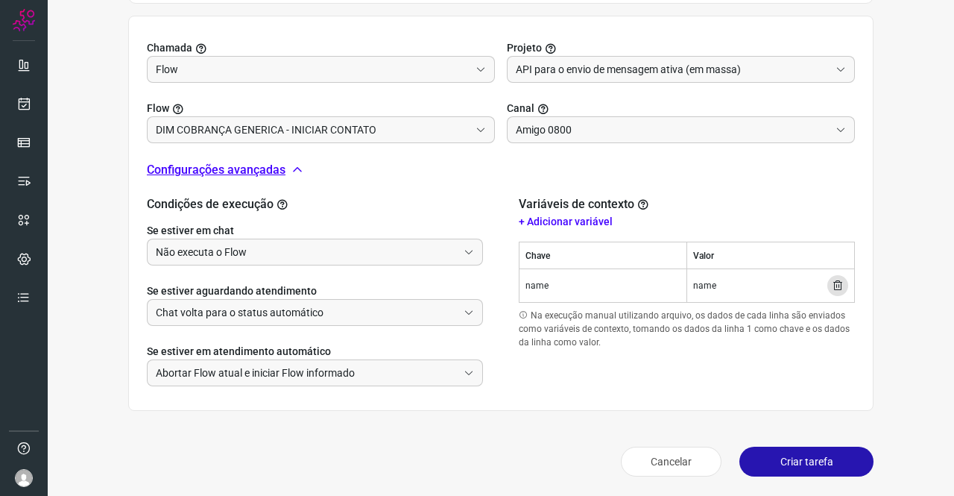
click at [527, 221] on p "+ Adicionar variável" at bounding box center [687, 222] width 336 height 16
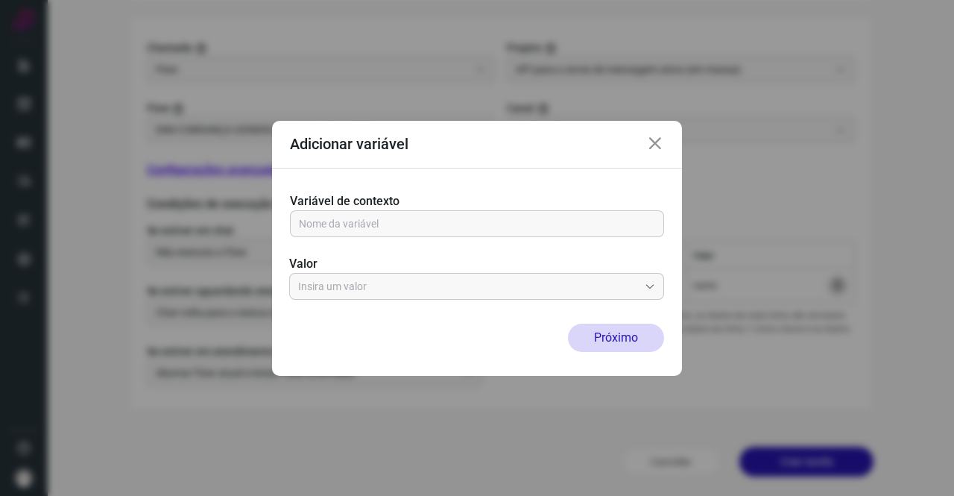
click at [343, 209] on label "Variável de contexto" at bounding box center [477, 201] width 374 height 18
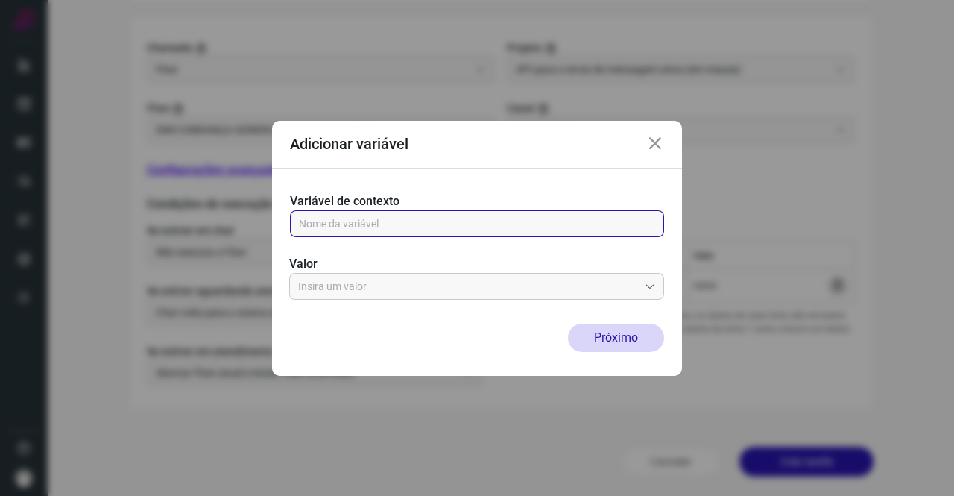
click at [343, 218] on input "text" at bounding box center [477, 223] width 356 height 25
type input "address"
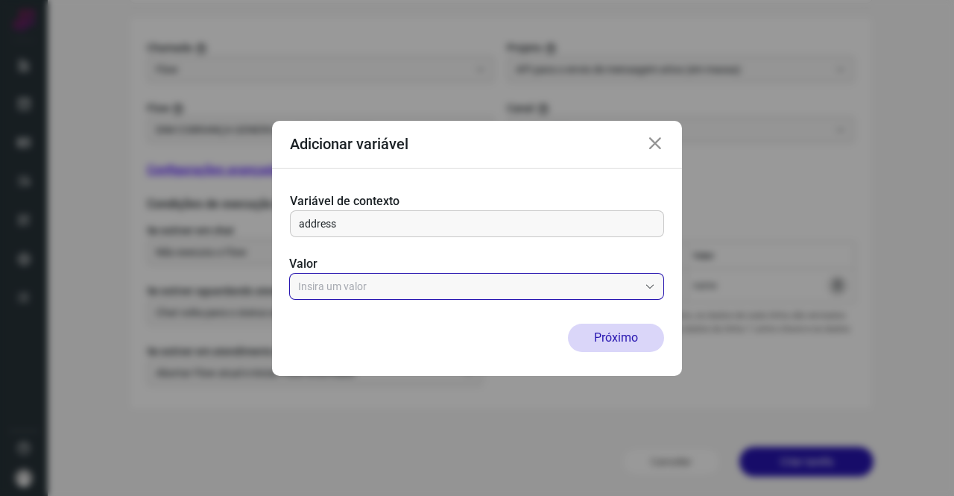
drag, startPoint x: 341, startPoint y: 261, endPoint x: 346, endPoint y: 276, distance: 15.6
click at [341, 262] on label "Valor" at bounding box center [476, 264] width 375 height 18
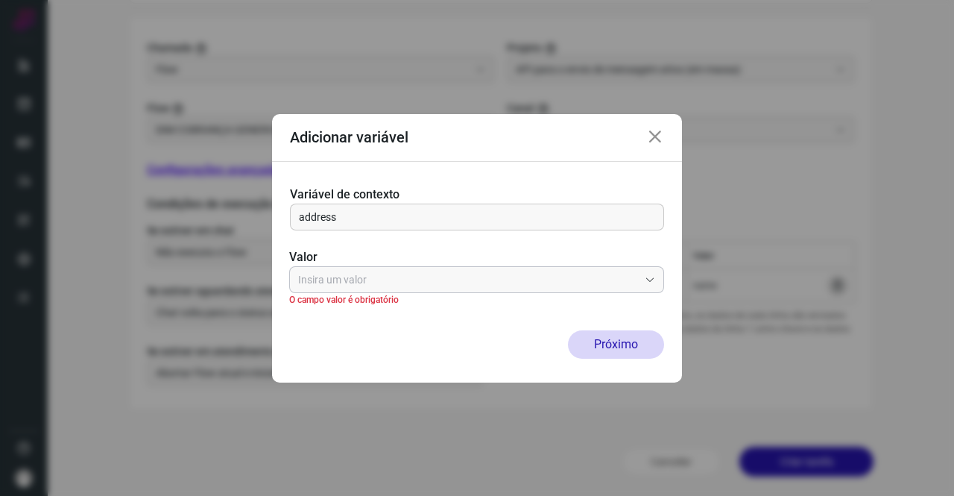
click at [353, 291] on div at bounding box center [476, 279] width 375 height 27
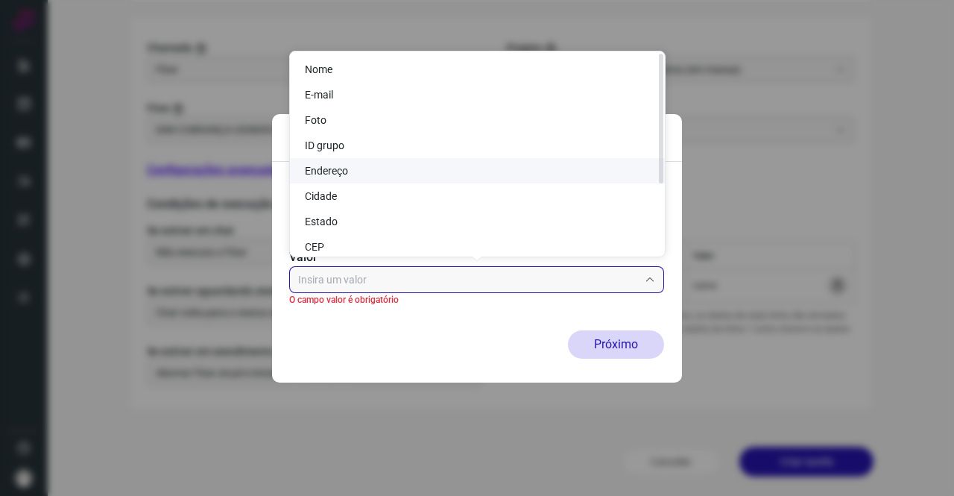
click at [341, 171] on span "Endereço" at bounding box center [326, 171] width 43 height 12
type input "Endereço"
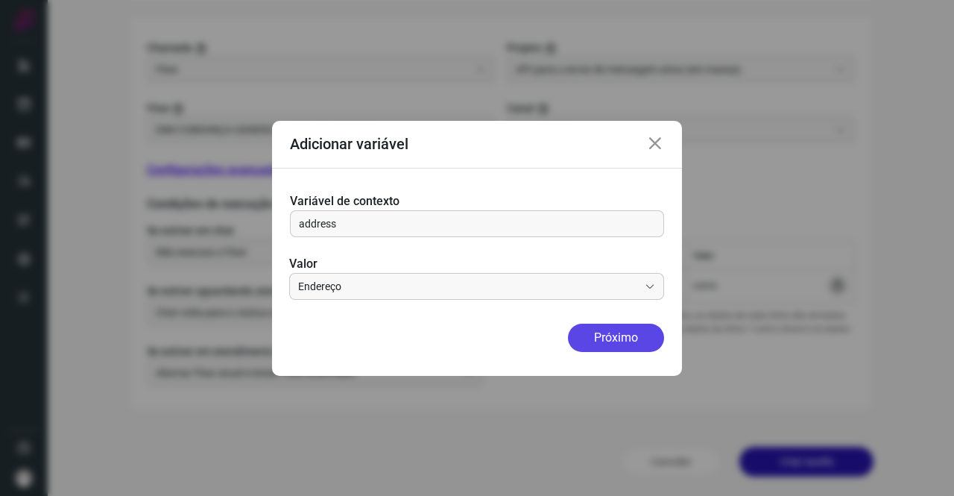
click at [618, 336] on button "Próximo" at bounding box center [616, 338] width 96 height 28
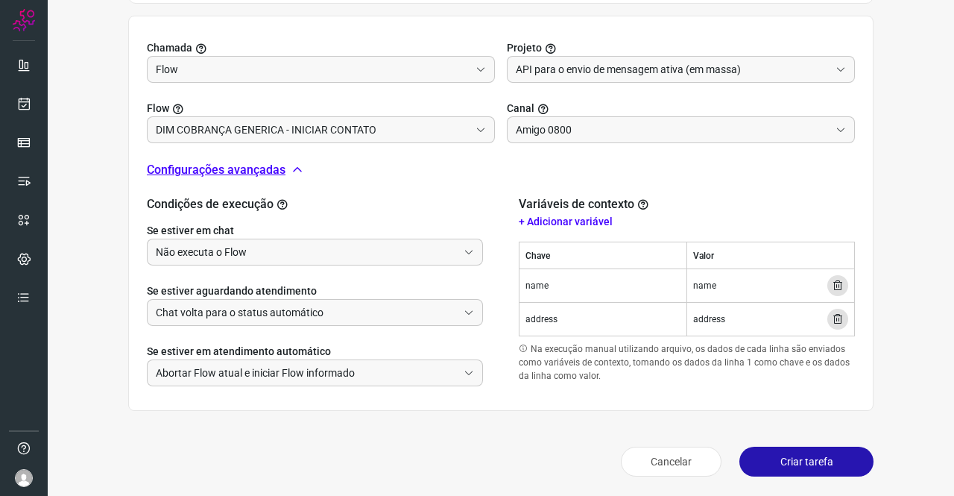
click at [748, 463] on button "Criar tarefa" at bounding box center [807, 462] width 134 height 30
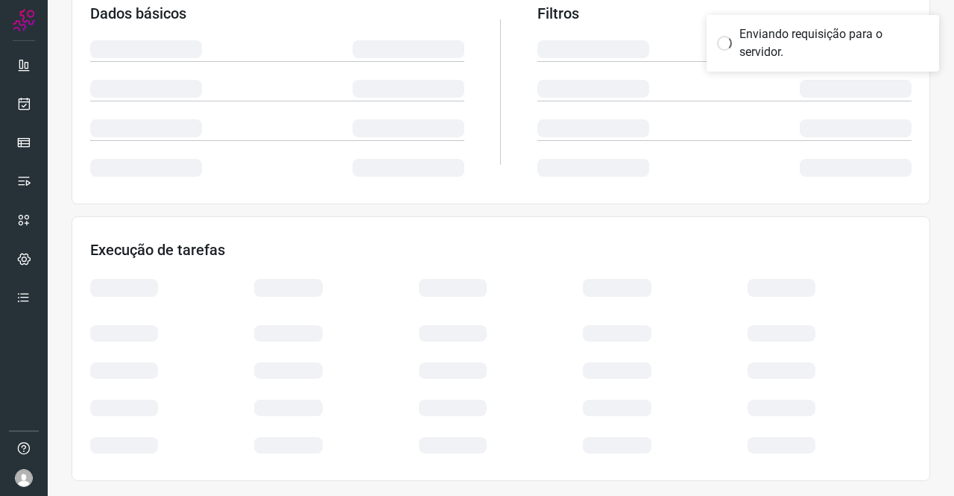
scroll to position [271, 0]
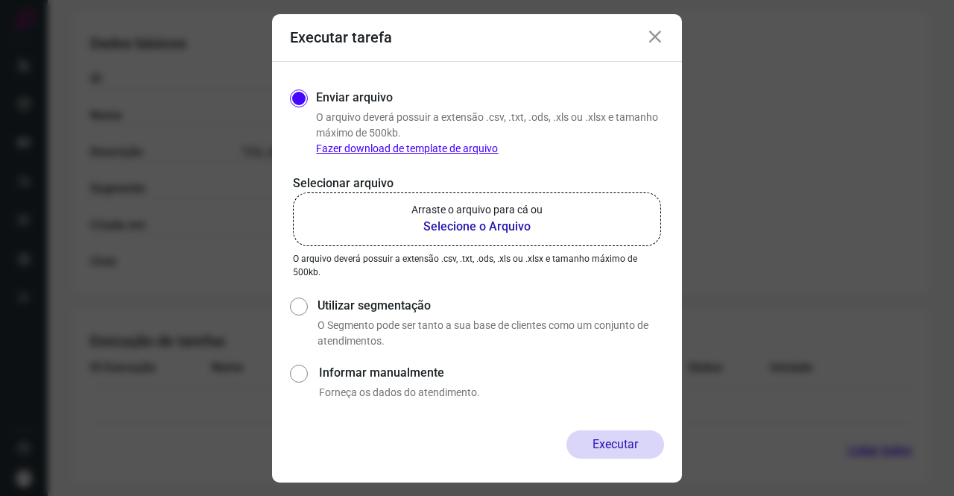
click at [649, 42] on icon at bounding box center [655, 37] width 18 height 18
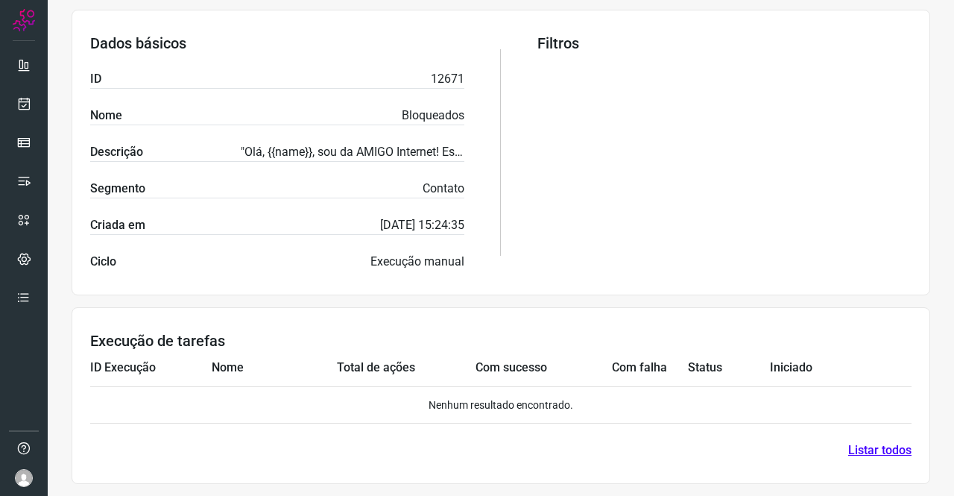
click at [436, 80] on p "12671" at bounding box center [448, 79] width 34 height 18
copy p "12671"
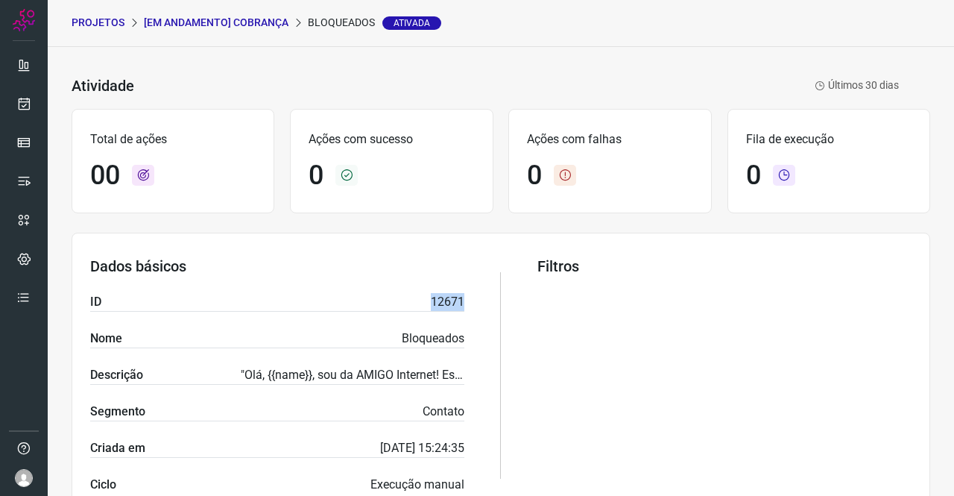
scroll to position [48, 0]
click at [206, 28] on p "[Em andamento] COBRANÇA" at bounding box center [216, 24] width 145 height 16
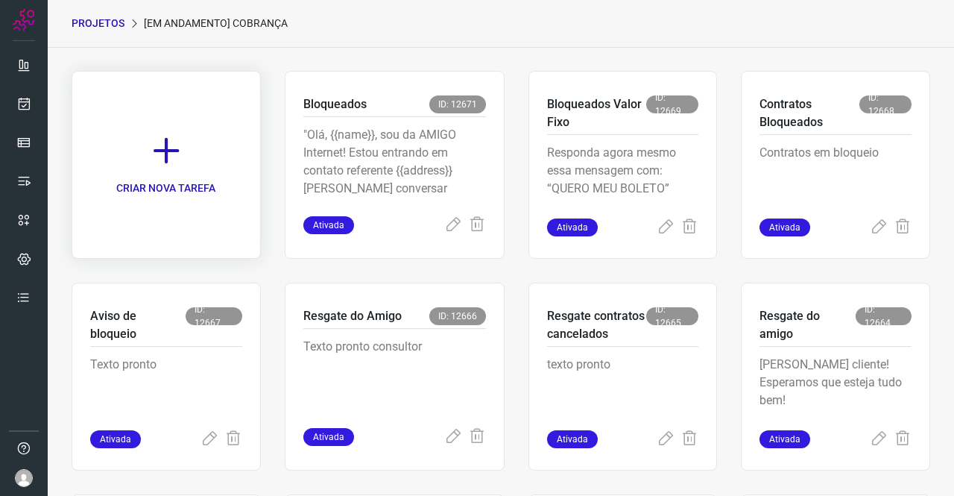
click at [163, 136] on icon at bounding box center [166, 150] width 33 height 33
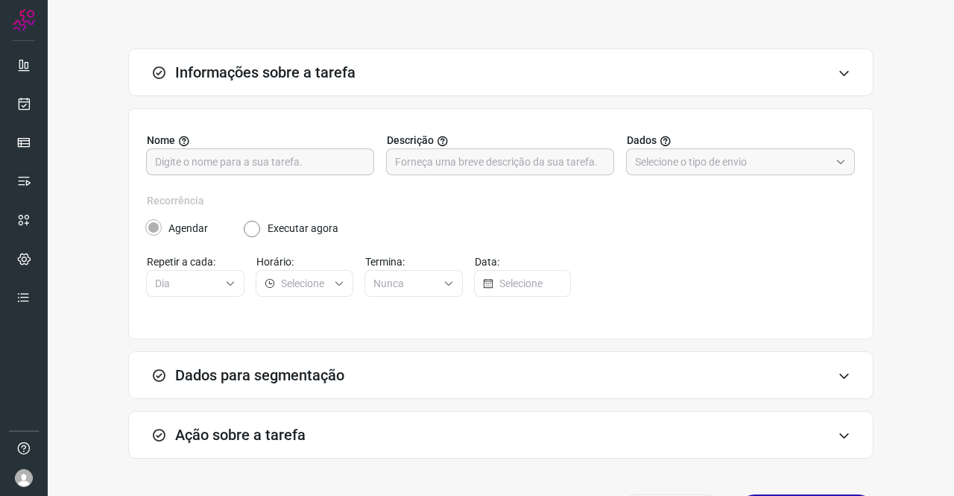
click at [189, 157] on input "text" at bounding box center [260, 161] width 210 height 25
type input "Bloqueados"
paste input ""Prezado(a) cliente! Estamos entrando em contato com você para {{address}} Em c…"
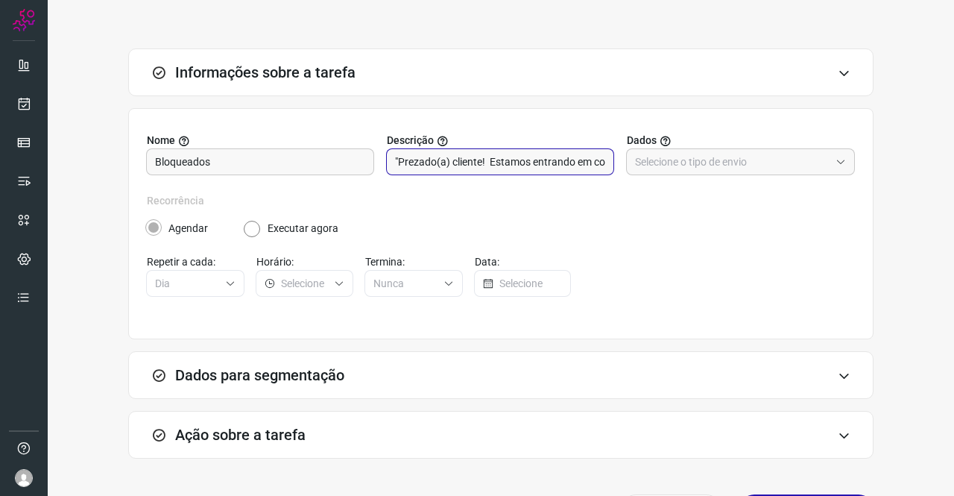
scroll to position [0, 507]
type input ""Prezado(a) cliente! Estamos entrando em contato com você para {{address}} Em c…"
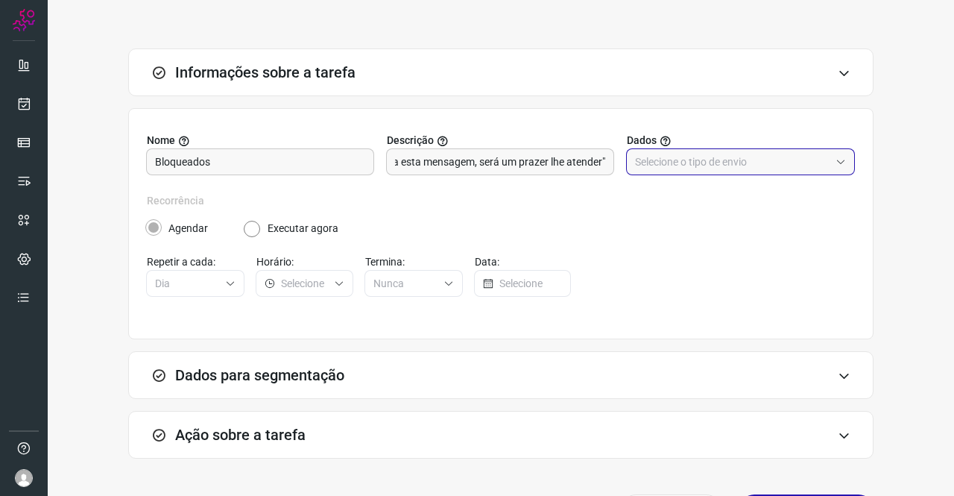
scroll to position [0, 0]
click at [635, 154] on input "text" at bounding box center [732, 161] width 195 height 25
click at [681, 226] on li "Informar manualmente ou enviar arquivo" at bounding box center [731, 227] width 225 height 25
type input "Informar manualmente ou enviar arquivo"
radio input "false"
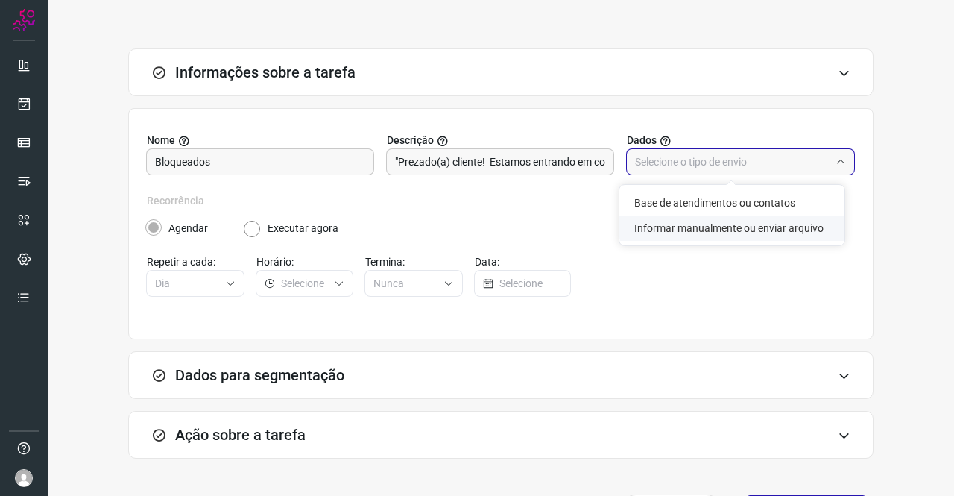
radio input "true"
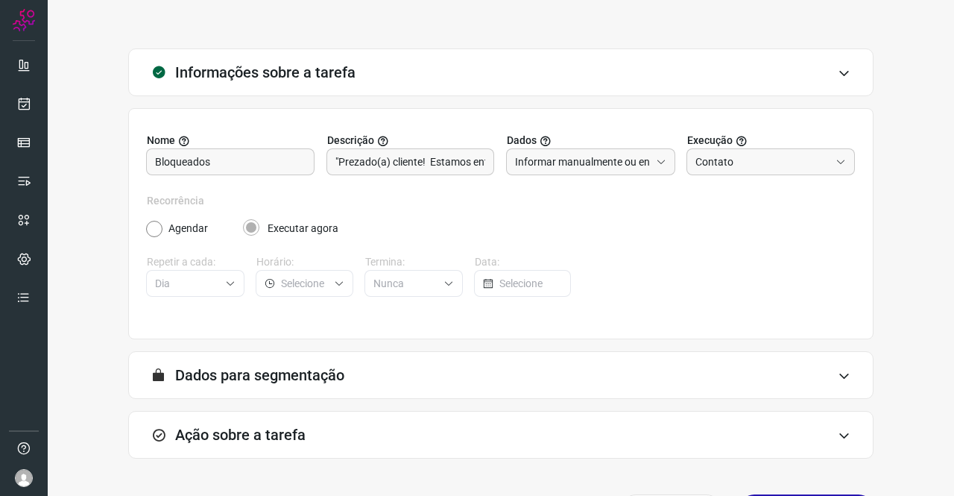
click at [320, 409] on form "A segmentação de dados está desabilitada porque a opção de envio manual foi sel…" at bounding box center [500, 381] width 745 height 60
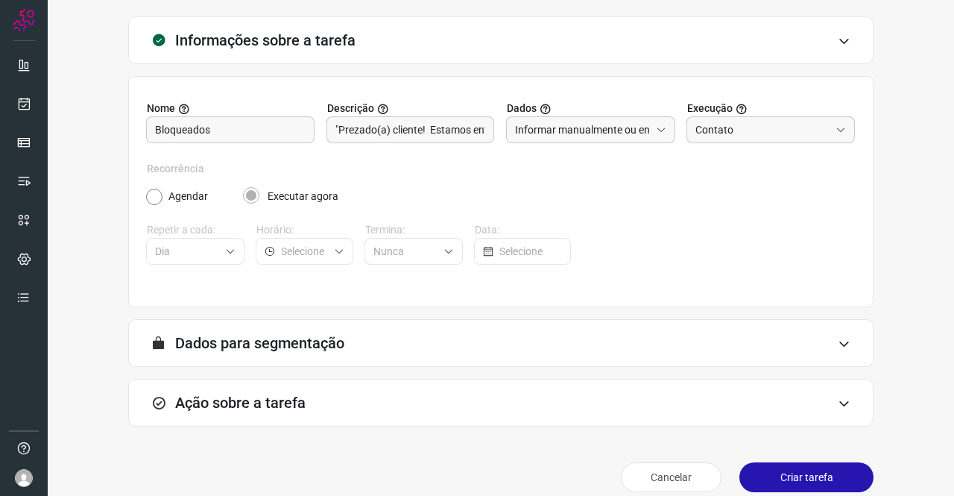
scroll to position [96, 0]
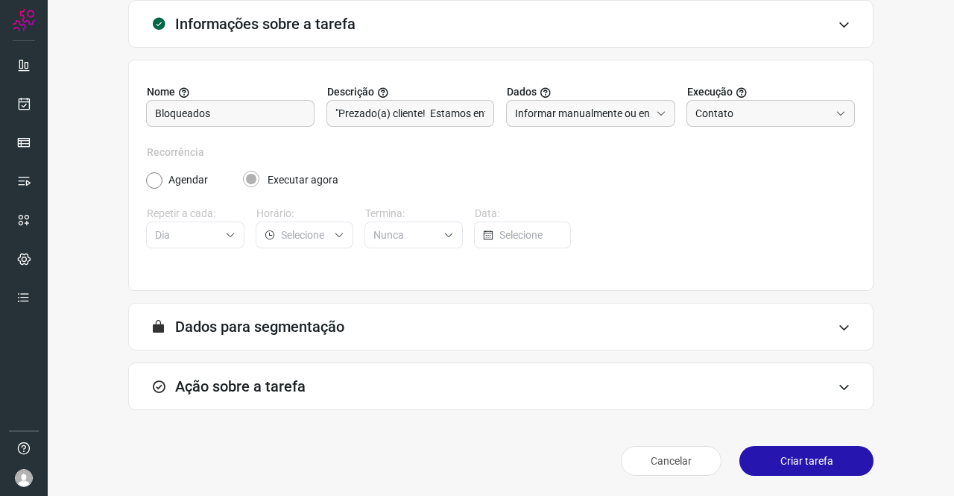
click at [267, 382] on h3 "Ação sobre a tarefa" at bounding box center [240, 386] width 130 height 18
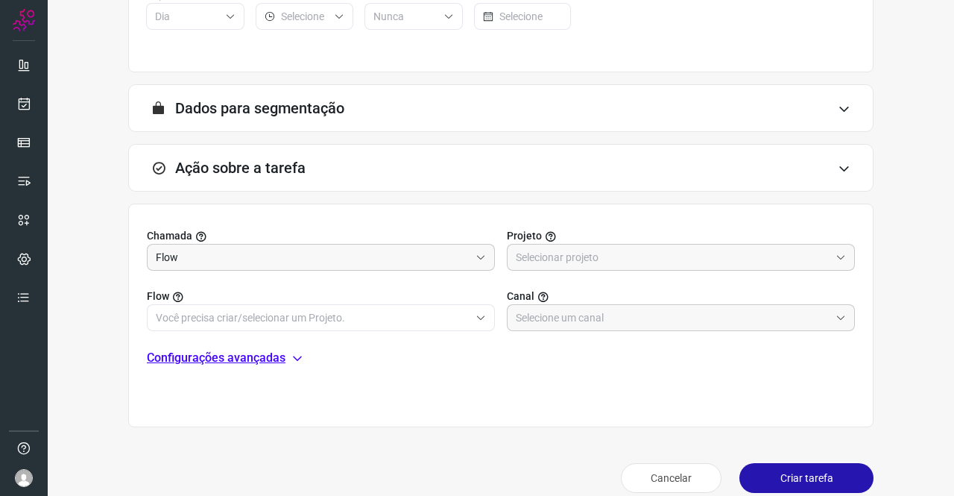
scroll to position [320, 0]
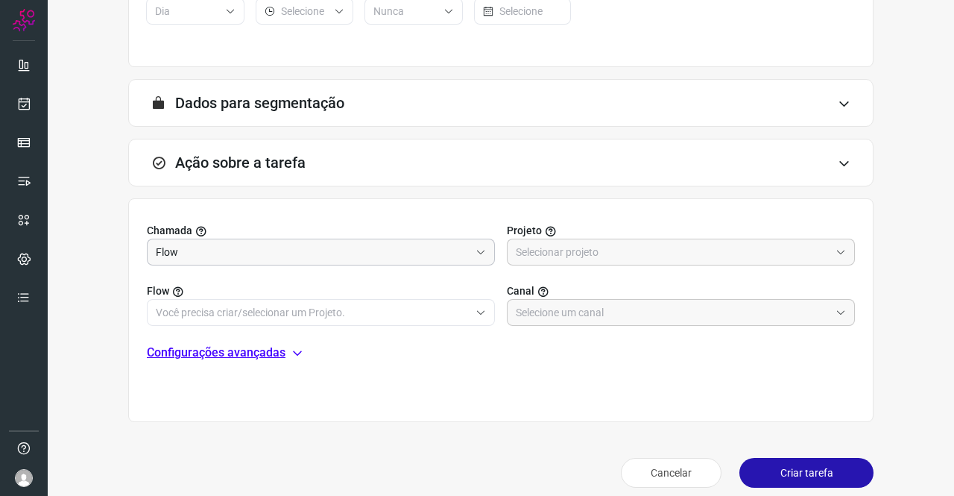
click at [293, 257] on input "Flow" at bounding box center [313, 251] width 314 height 25
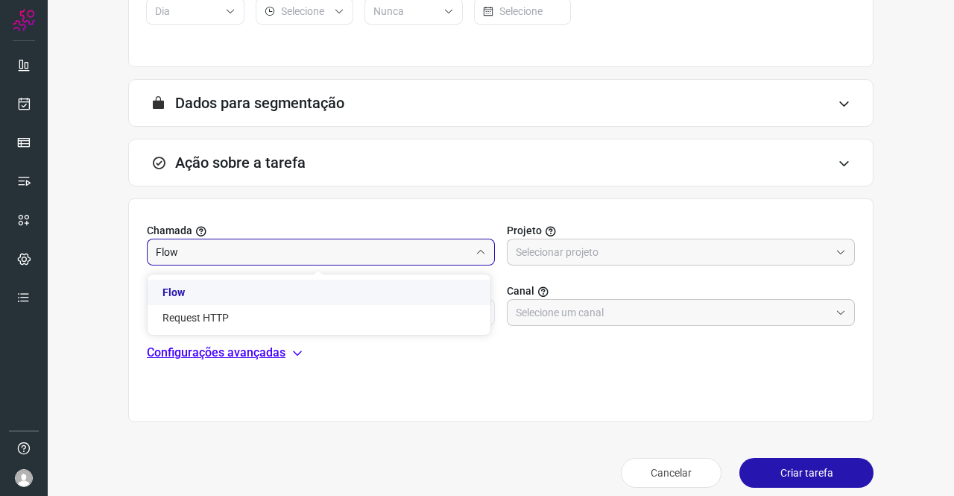
click at [260, 294] on li "Flow" at bounding box center [319, 292] width 343 height 25
click at [647, 253] on input "text" at bounding box center [673, 251] width 314 height 25
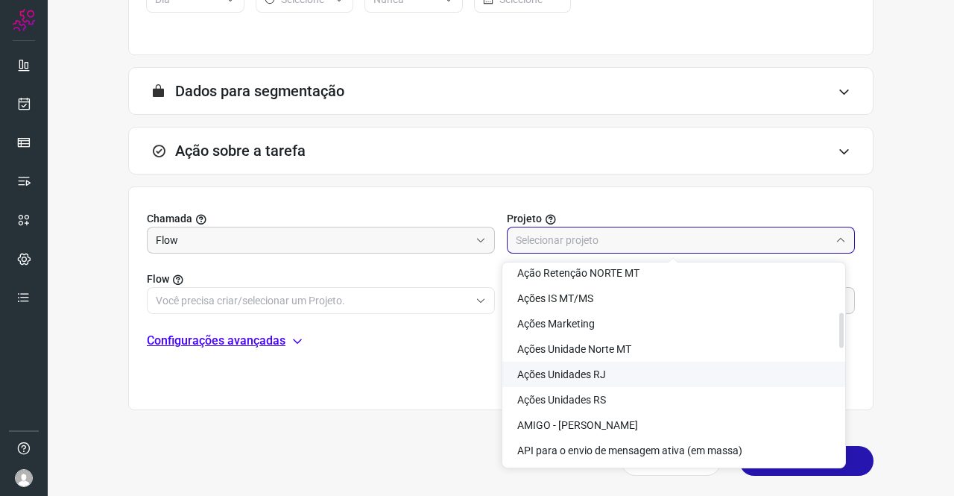
scroll to position [298, 0]
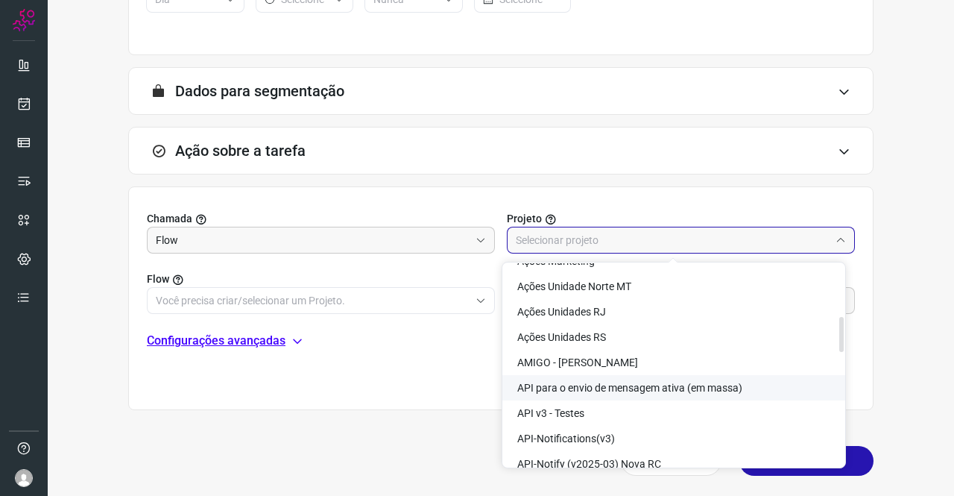
click at [648, 382] on span "API para o envio de mensagem ativa (em massa)" at bounding box center [629, 388] width 225 height 12
type input "API para o envio de mensagem ativa (em massa)"
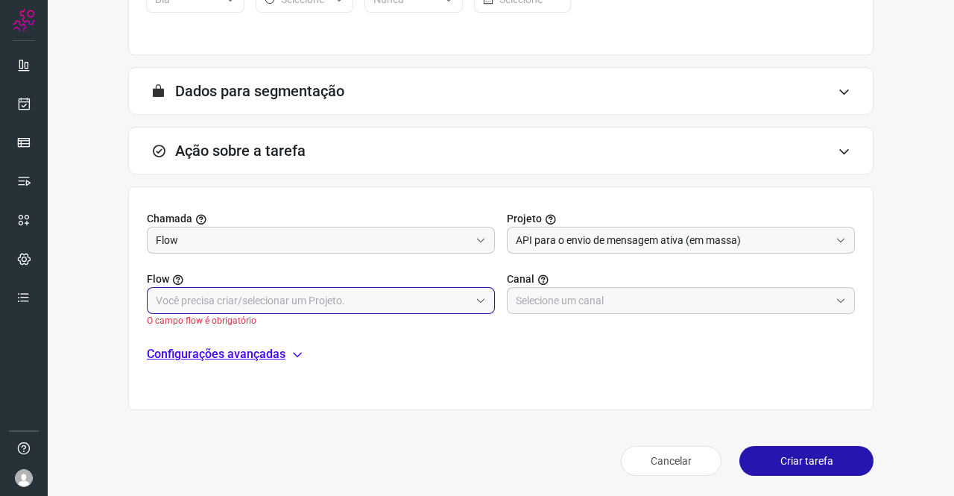
click at [233, 295] on input "text" at bounding box center [313, 300] width 314 height 25
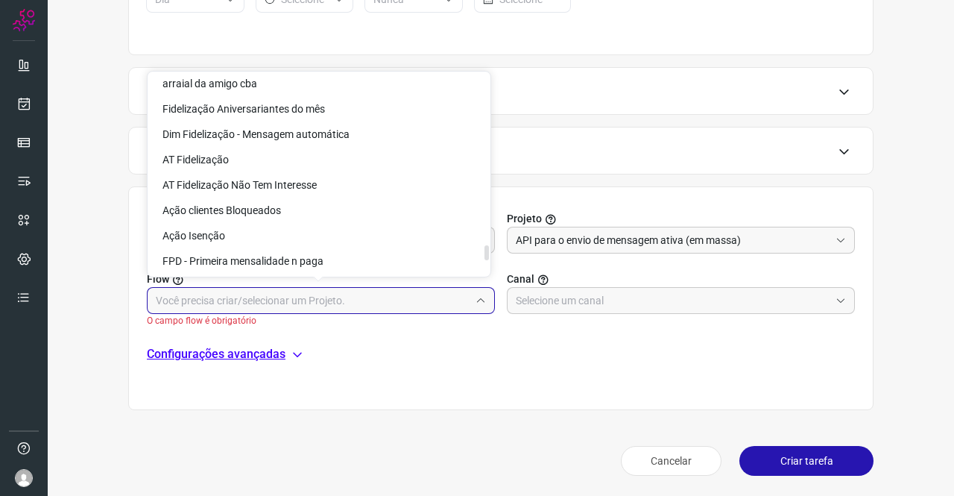
scroll to position [3410, 0]
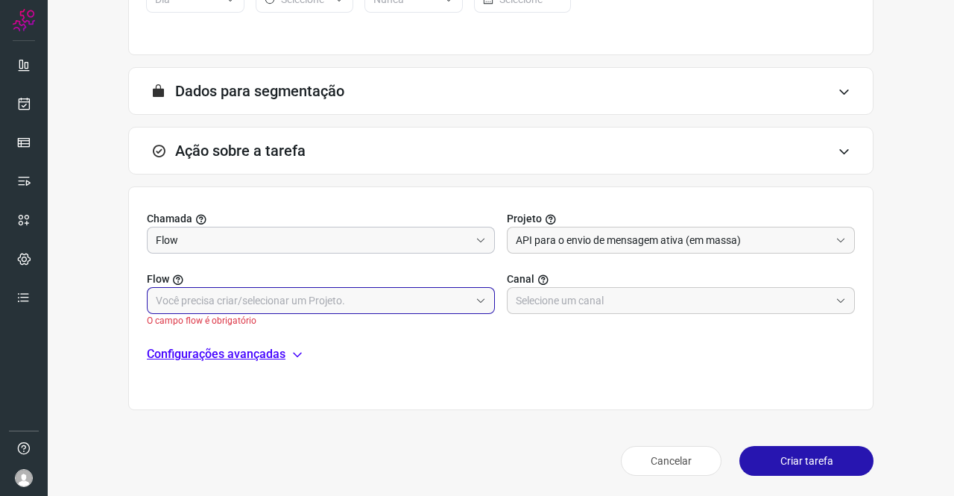
click at [282, 232] on input "Flow" at bounding box center [313, 239] width 314 height 25
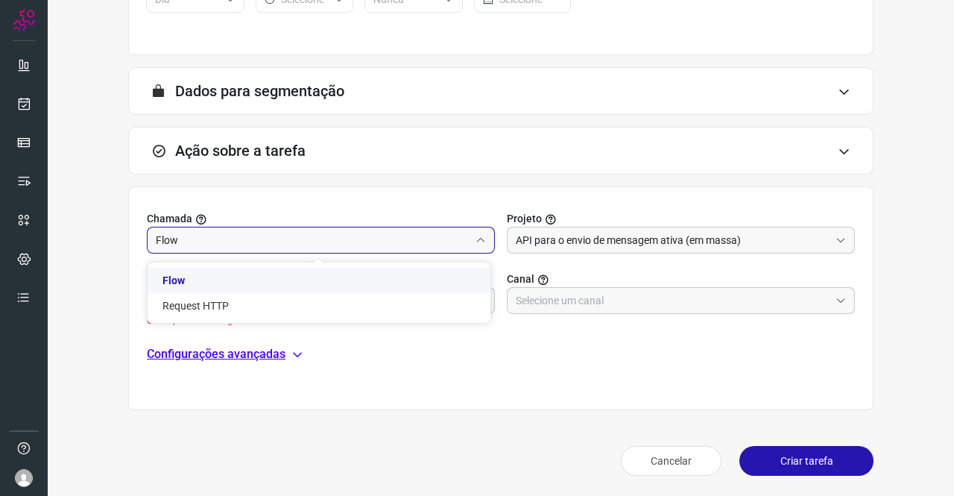
click at [258, 231] on input "Flow" at bounding box center [313, 239] width 314 height 25
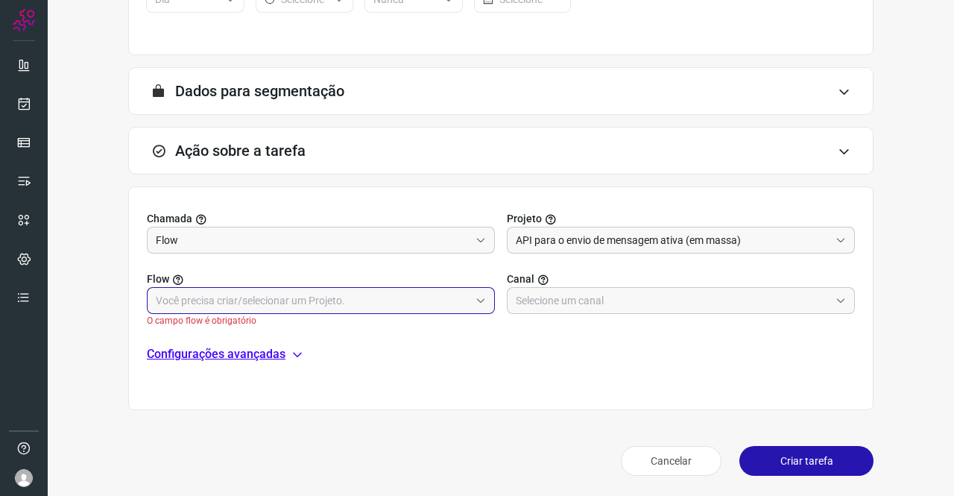
click at [265, 300] on input "text" at bounding box center [313, 300] width 314 height 25
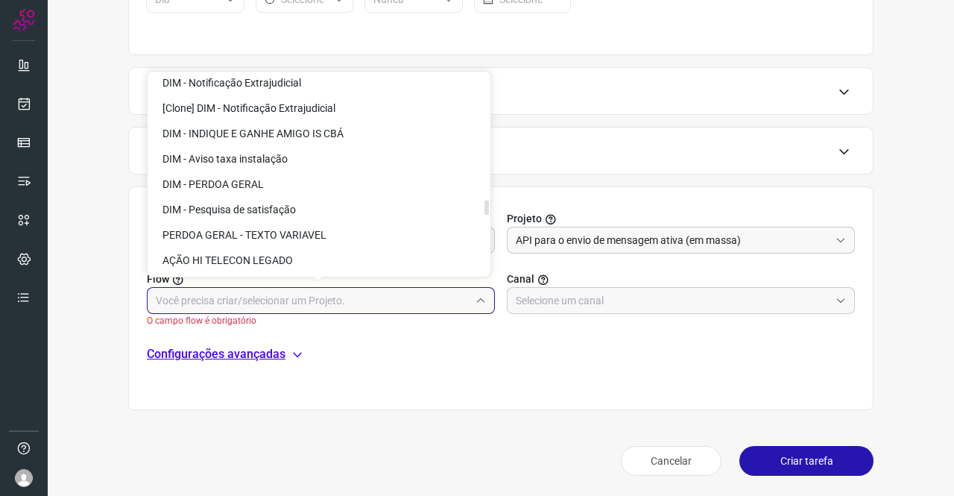
scroll to position [2292, 0]
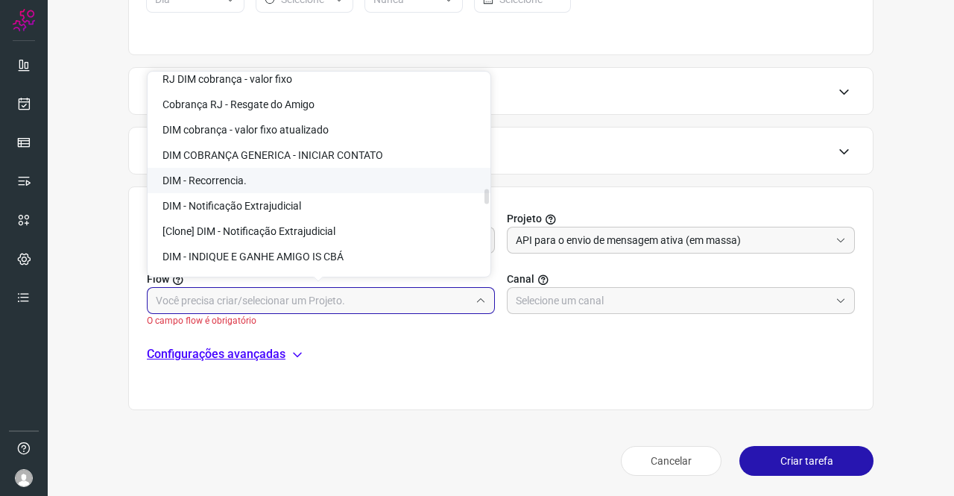
click at [254, 172] on li "DIM - Recorrencia." at bounding box center [319, 180] width 343 height 25
type input "DIM - Recorrencia."
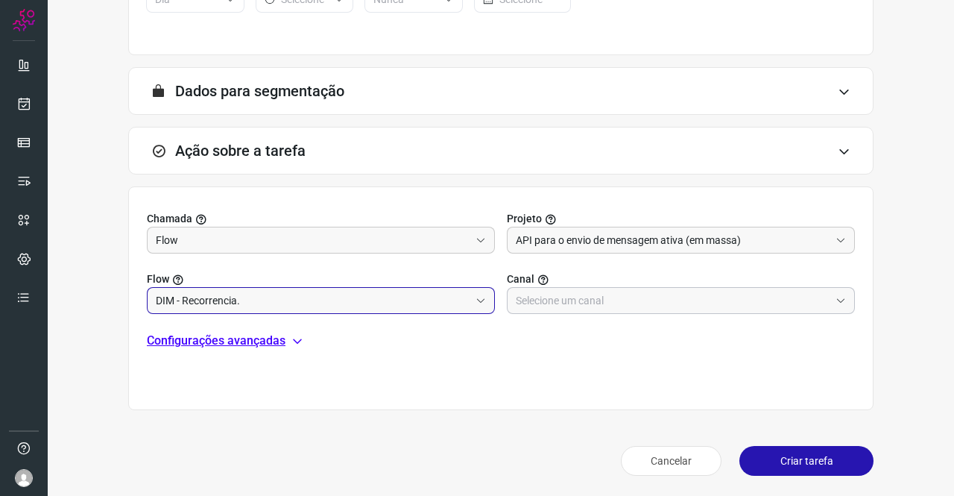
click at [551, 302] on input "text" at bounding box center [673, 300] width 314 height 25
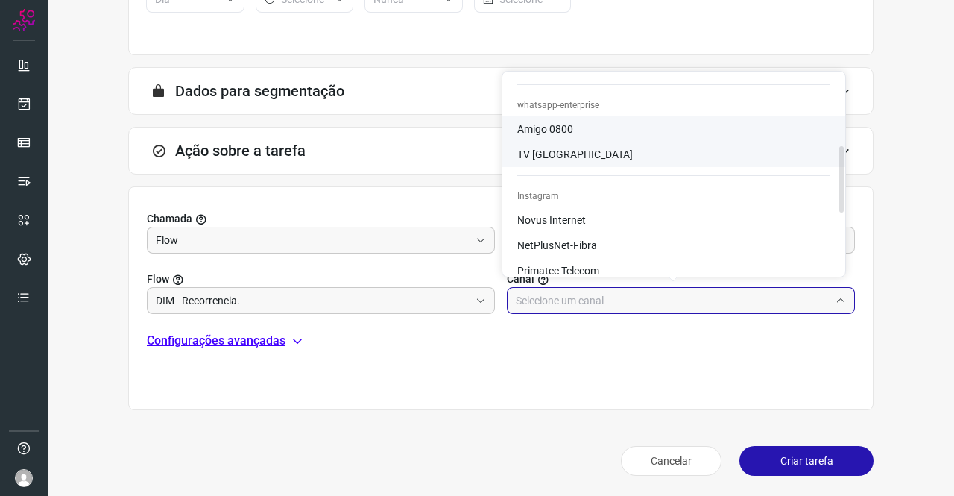
scroll to position [298, 0]
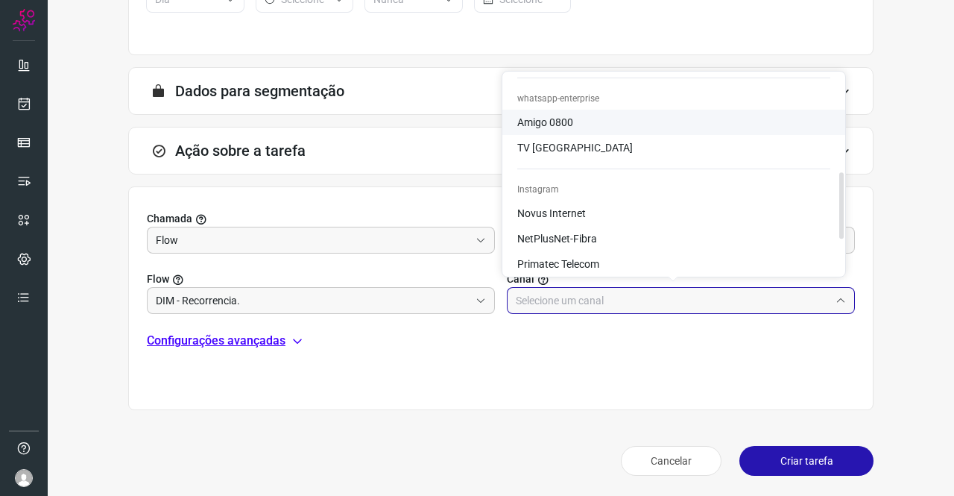
click at [558, 122] on span "Amigo 0800" at bounding box center [545, 122] width 56 height 12
type input "Amigo 0800"
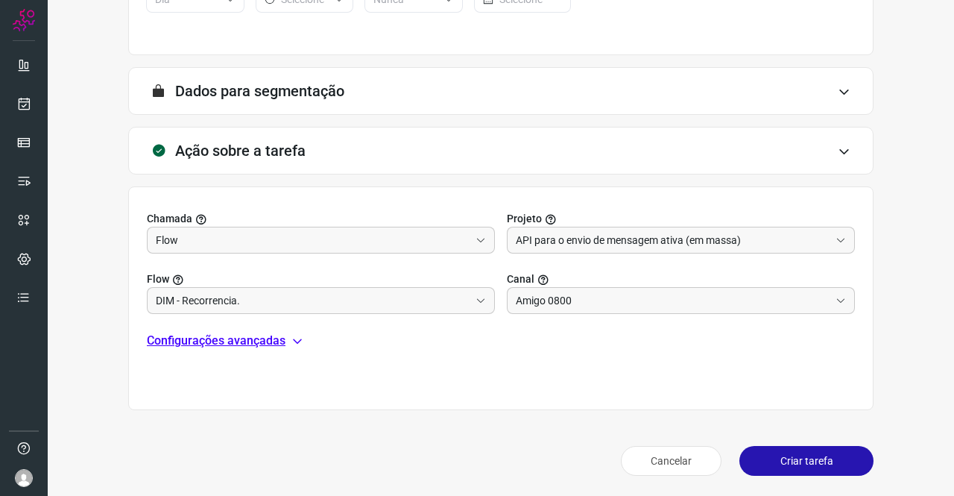
click at [283, 341] on p "Configurações avançadas" at bounding box center [216, 341] width 139 height 18
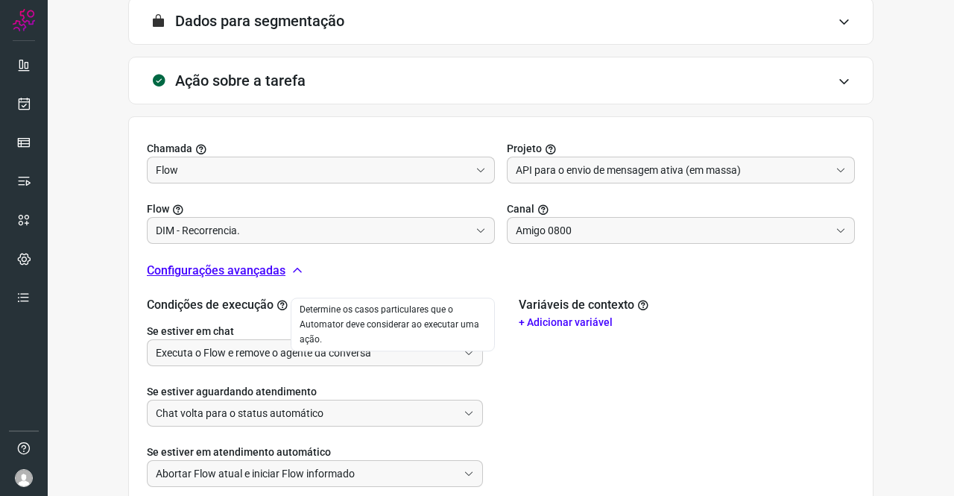
scroll to position [481, 0]
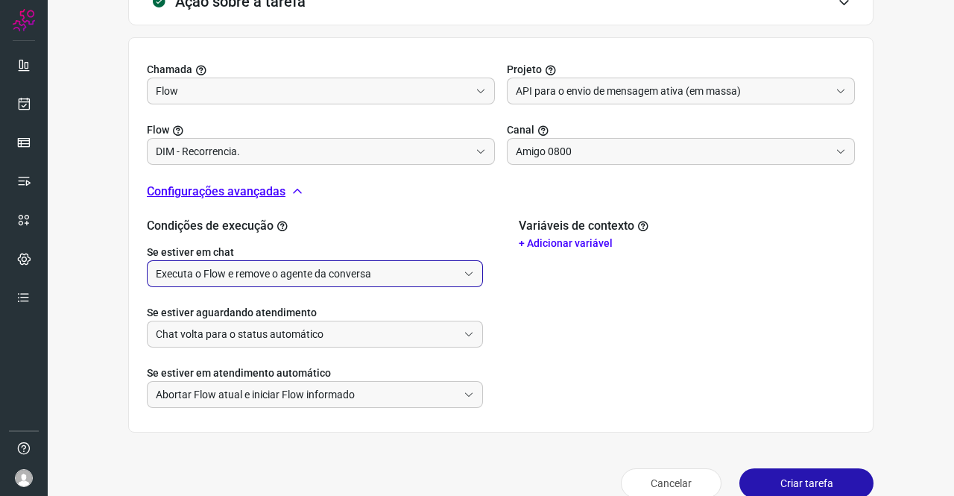
click at [323, 278] on input "Executa o Flow e remove o agente da conversa" at bounding box center [307, 273] width 302 height 25
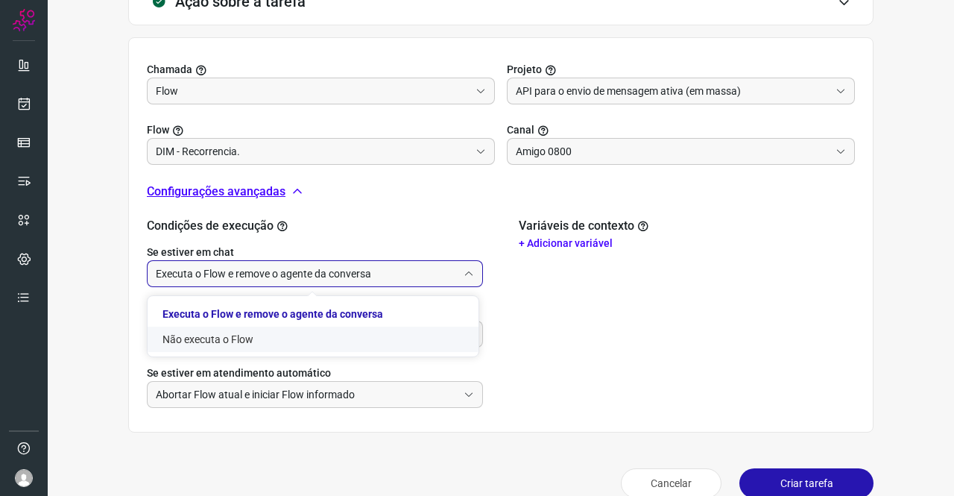
click at [281, 341] on li "Não executa o Flow" at bounding box center [313, 339] width 331 height 25
type input "Não executa o Flow"
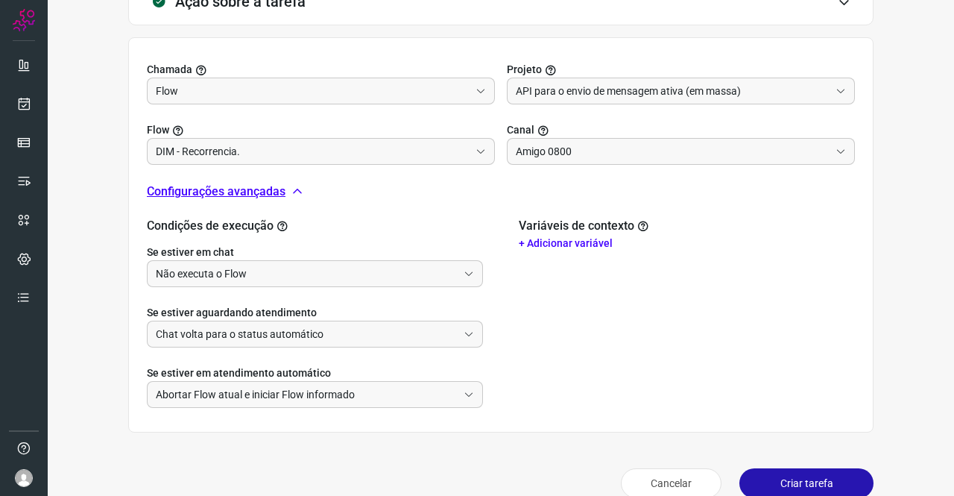
click at [556, 240] on p "+ Adicionar variável" at bounding box center [687, 244] width 336 height 16
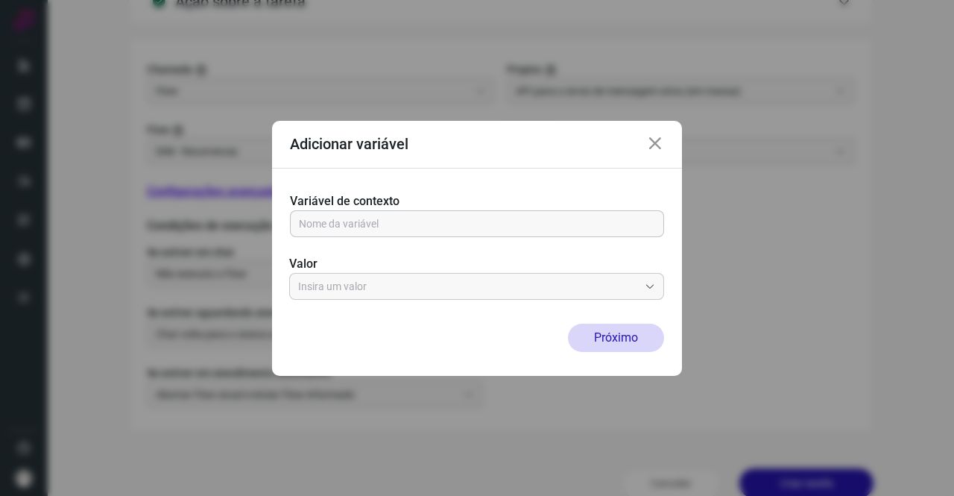
click at [401, 217] on input "text" at bounding box center [477, 223] width 356 height 25
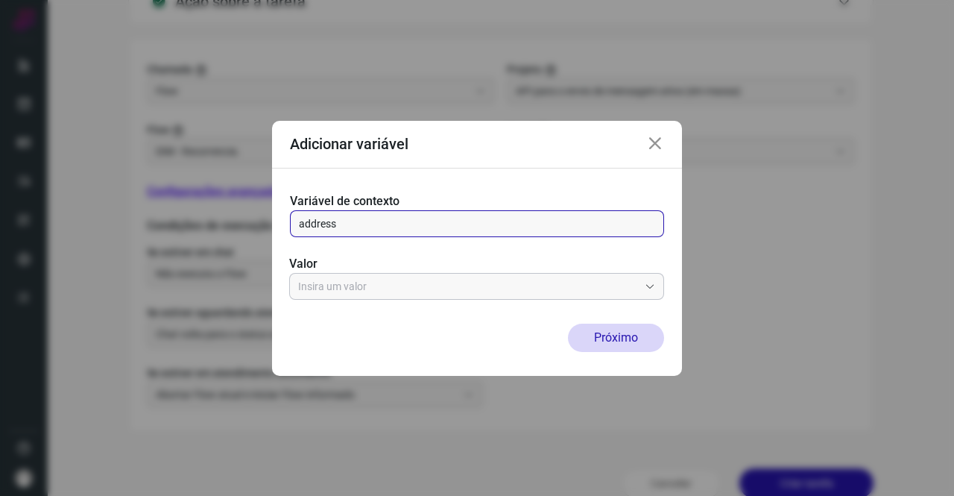
type input "address"
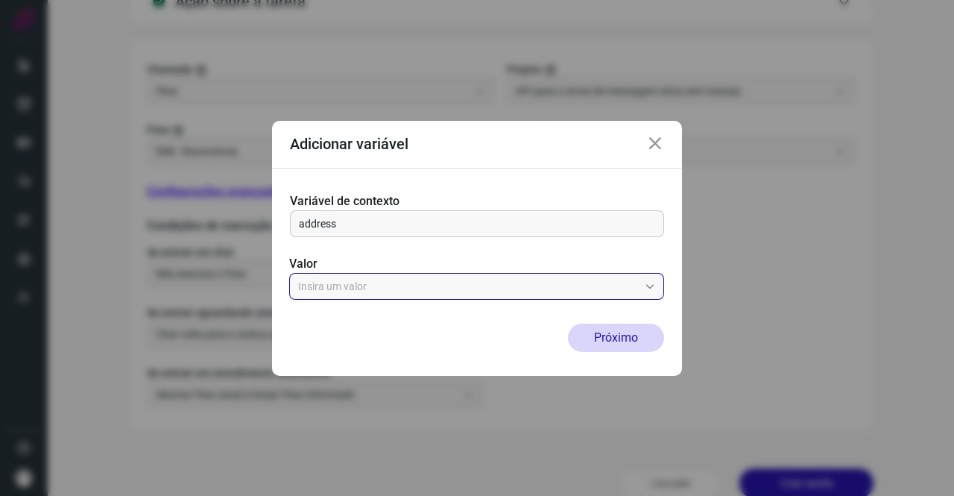
click at [391, 296] on input "text" at bounding box center [468, 286] width 341 height 25
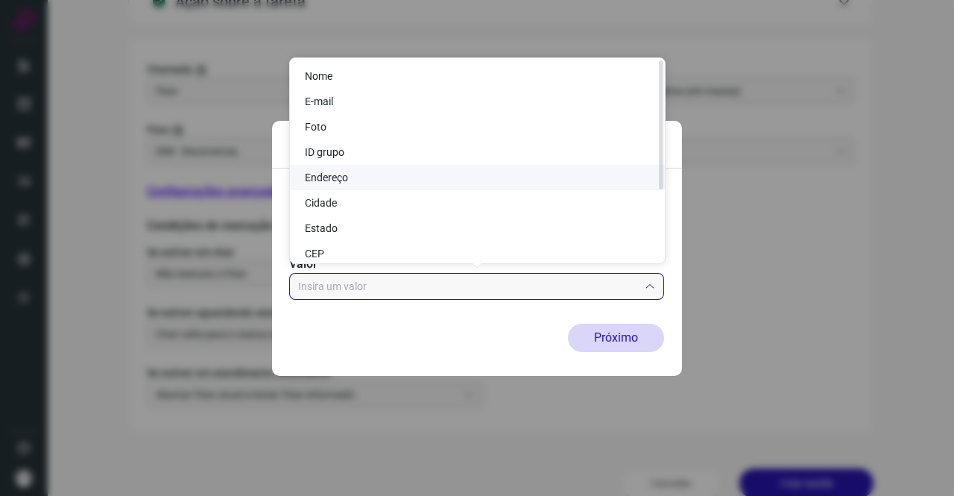
click at [371, 176] on li "Endereço" at bounding box center [477, 177] width 375 height 25
type input "Endereço"
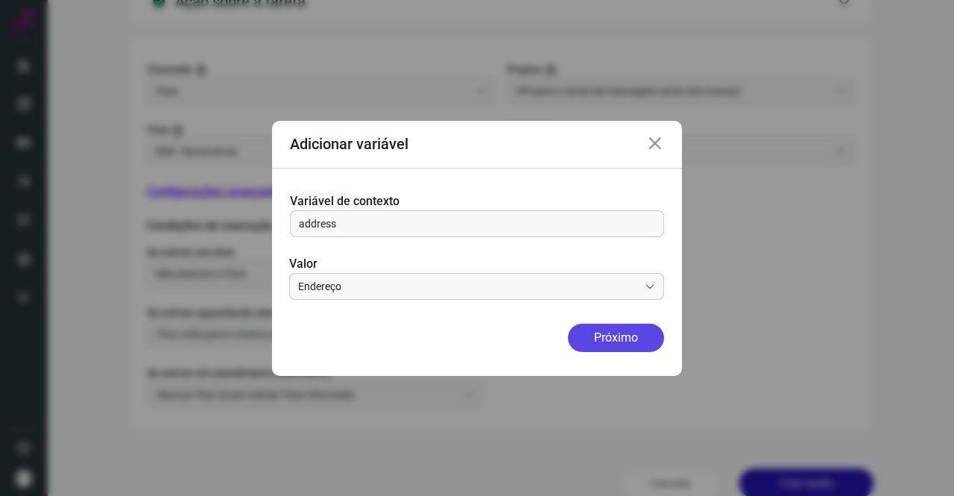
click at [632, 344] on button "Próximo" at bounding box center [616, 338] width 96 height 28
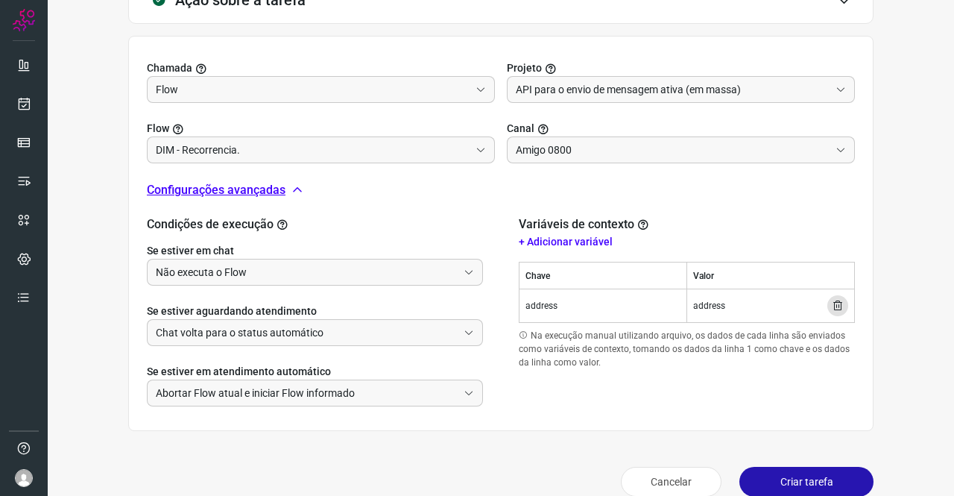
scroll to position [502, 0]
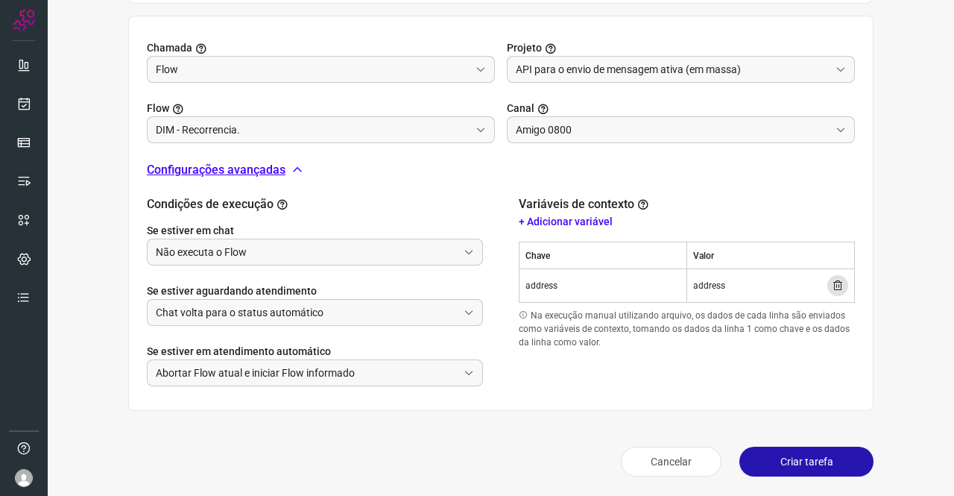
click at [776, 450] on button "Criar tarefa" at bounding box center [807, 462] width 134 height 30
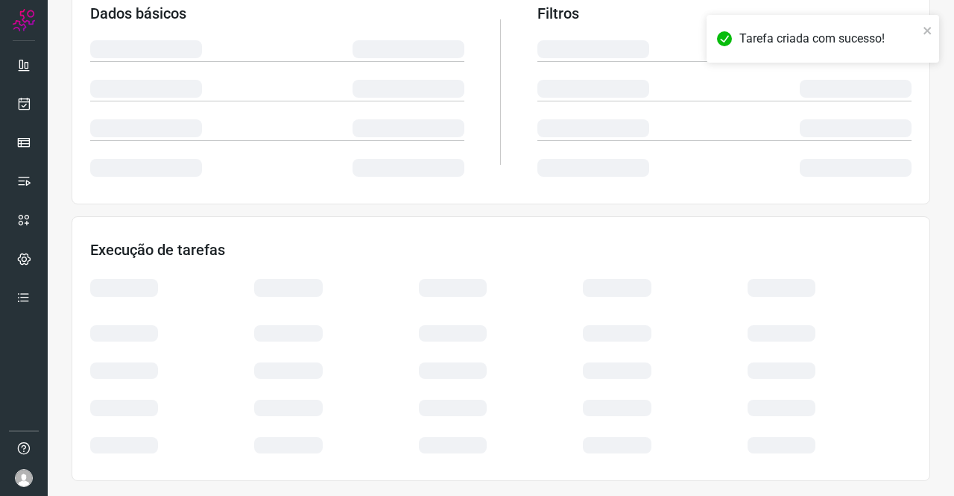
scroll to position [271, 0]
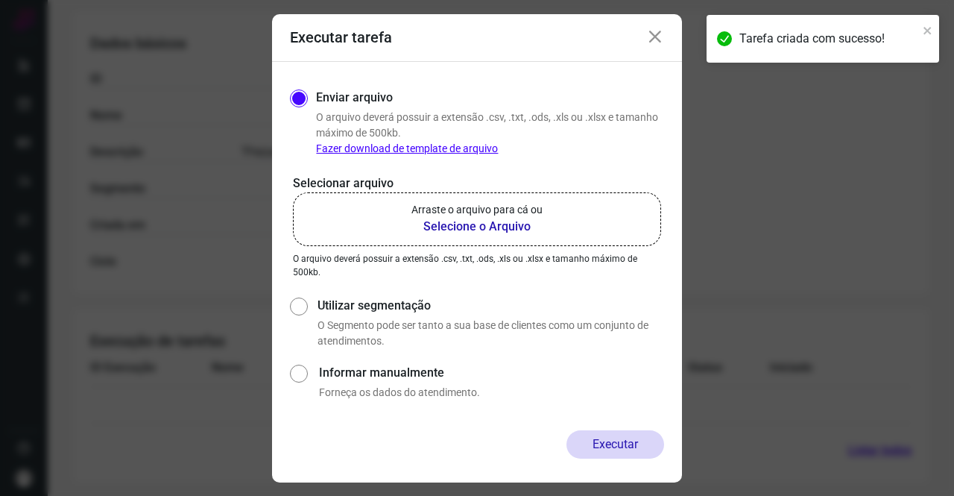
click at [659, 34] on icon at bounding box center [655, 37] width 18 height 18
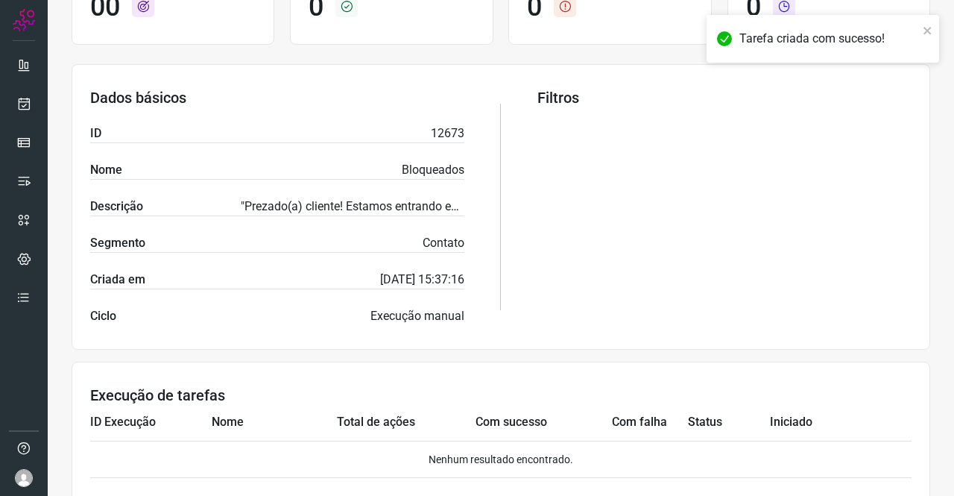
scroll to position [0, 0]
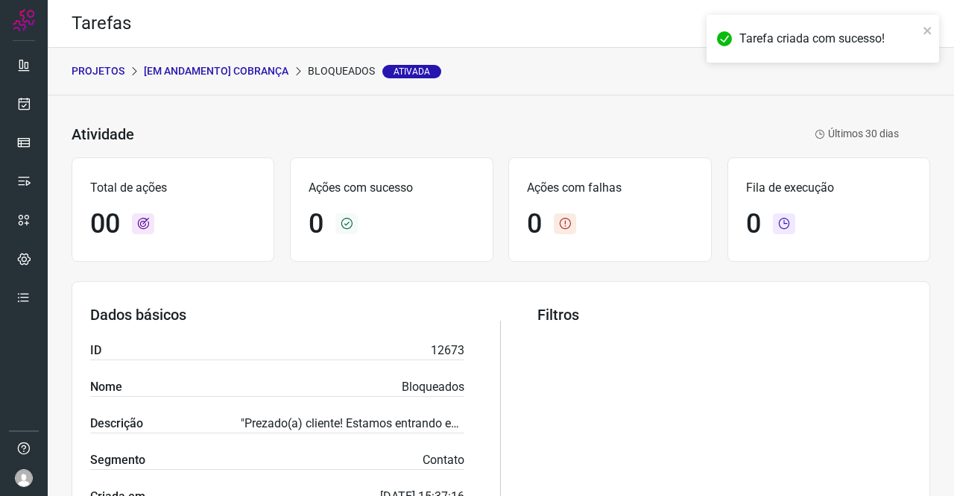
click at [203, 68] on p "[Em andamento] COBRANÇA" at bounding box center [216, 71] width 145 height 16
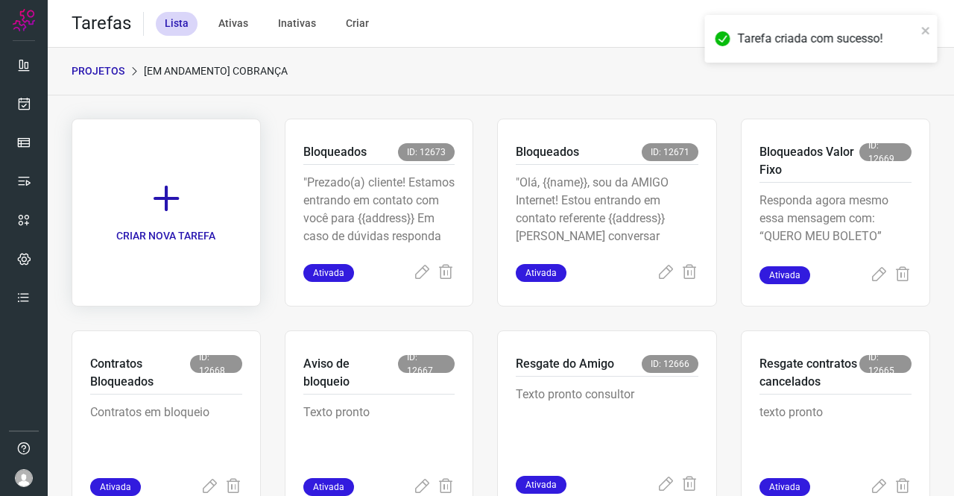
click at [180, 184] on icon at bounding box center [166, 198] width 33 height 33
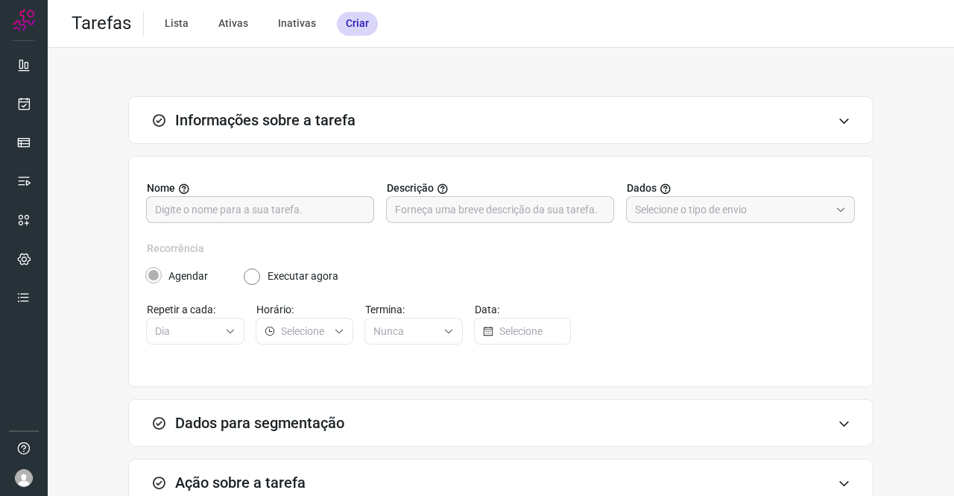
click at [273, 200] on input "text" at bounding box center [260, 209] width 210 height 25
type input "Cancelados/ 60 dias"
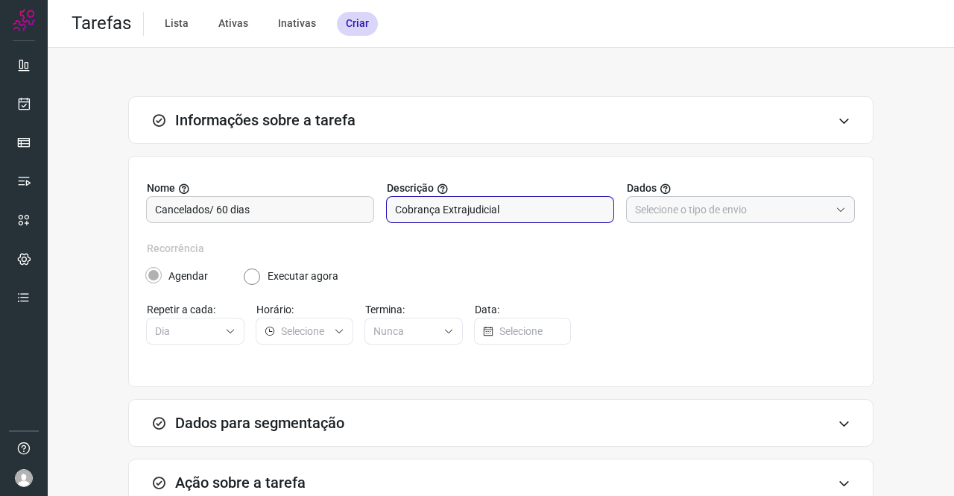
type input "Cobrança Extrajudicial"
click at [640, 206] on input "text" at bounding box center [732, 209] width 195 height 25
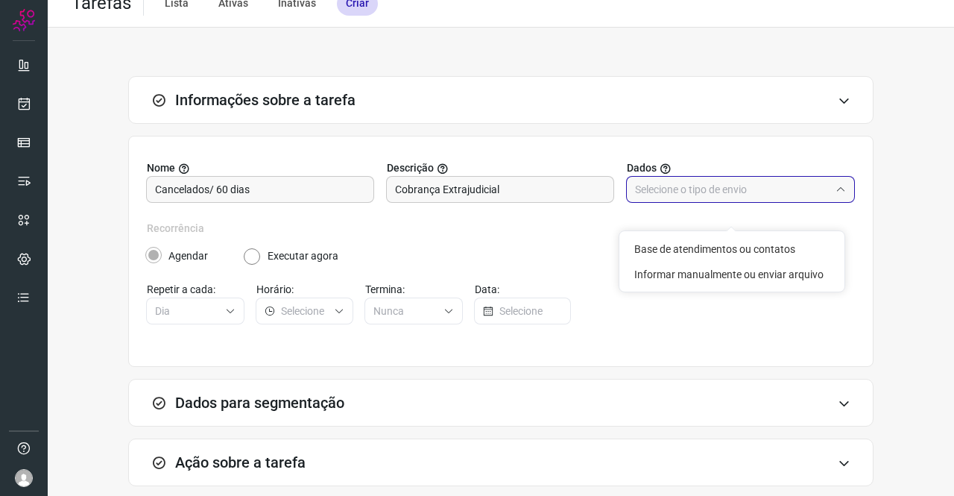
scroll to position [75, 0]
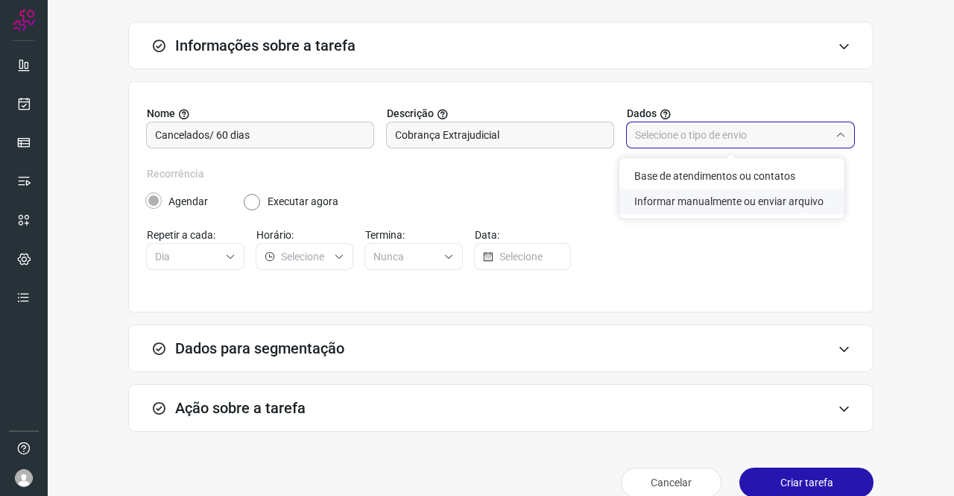
click at [724, 199] on li "Informar manualmente ou enviar arquivo" at bounding box center [731, 201] width 225 height 25
type input "Informar manualmente ou enviar arquivo"
radio input "false"
radio input "true"
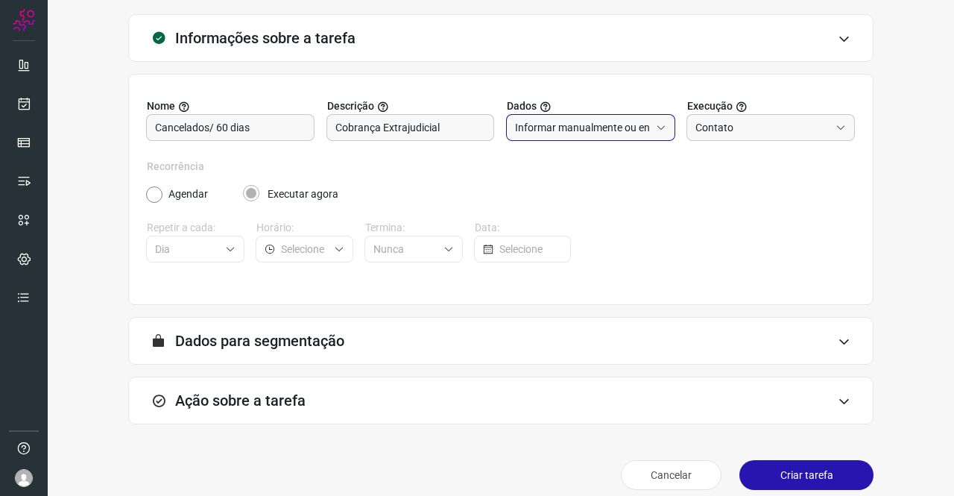
scroll to position [96, 0]
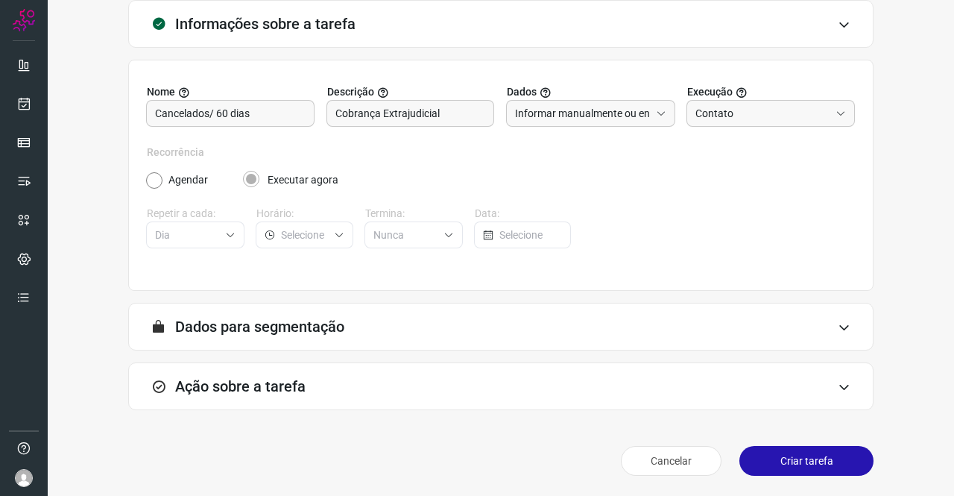
click at [291, 369] on div "Ação sobre a tarefa" at bounding box center [500, 386] width 745 height 48
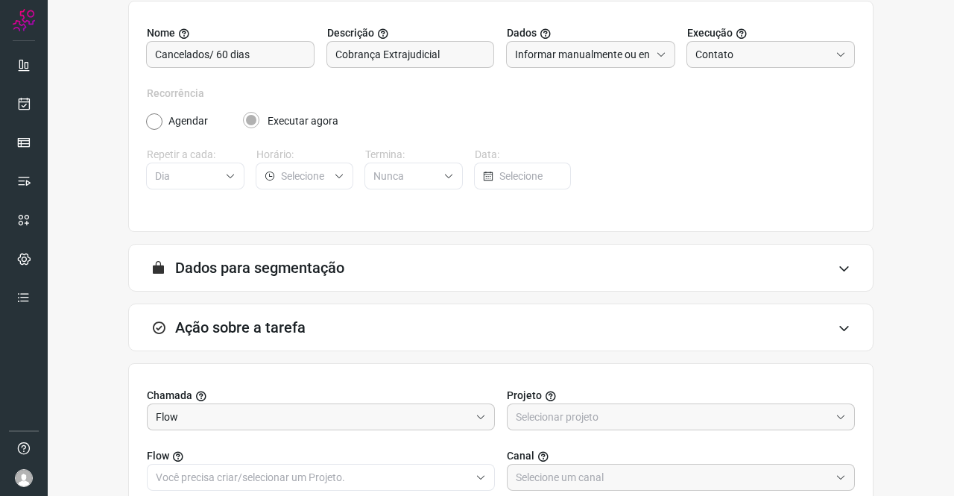
scroll to position [320, 0]
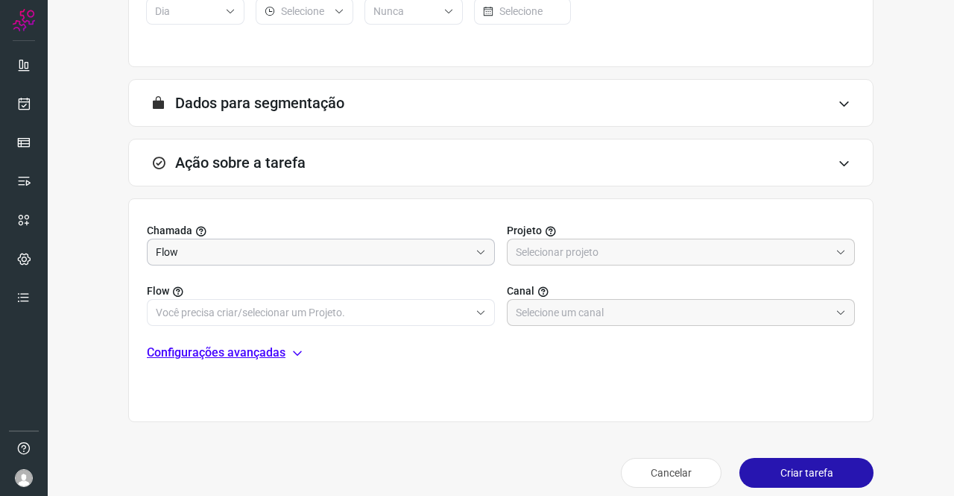
click at [233, 245] on input "Flow" at bounding box center [313, 251] width 314 height 25
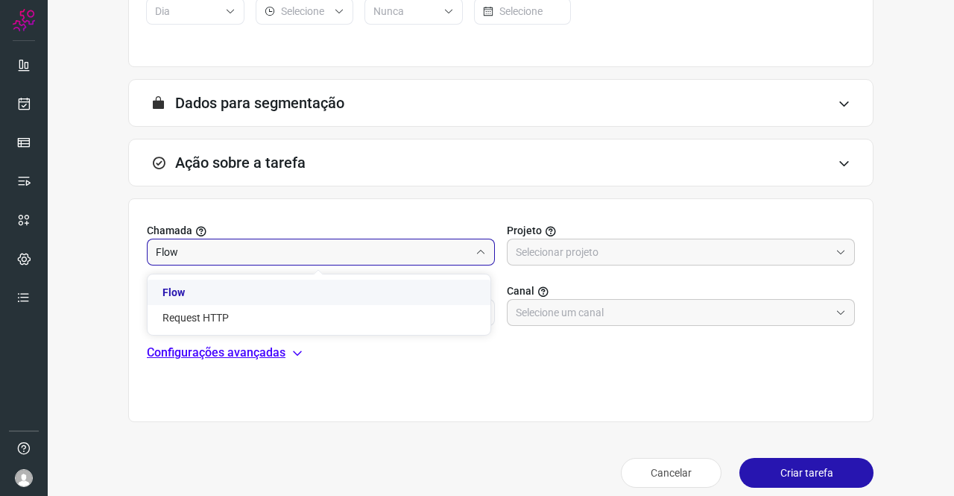
click at [224, 294] on li "Flow" at bounding box center [319, 292] width 343 height 25
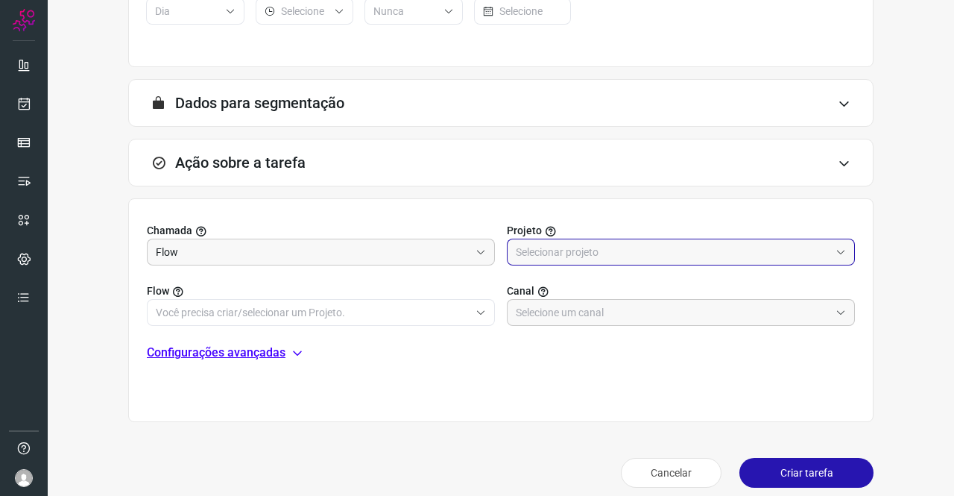
click at [604, 257] on input "text" at bounding box center [673, 251] width 314 height 25
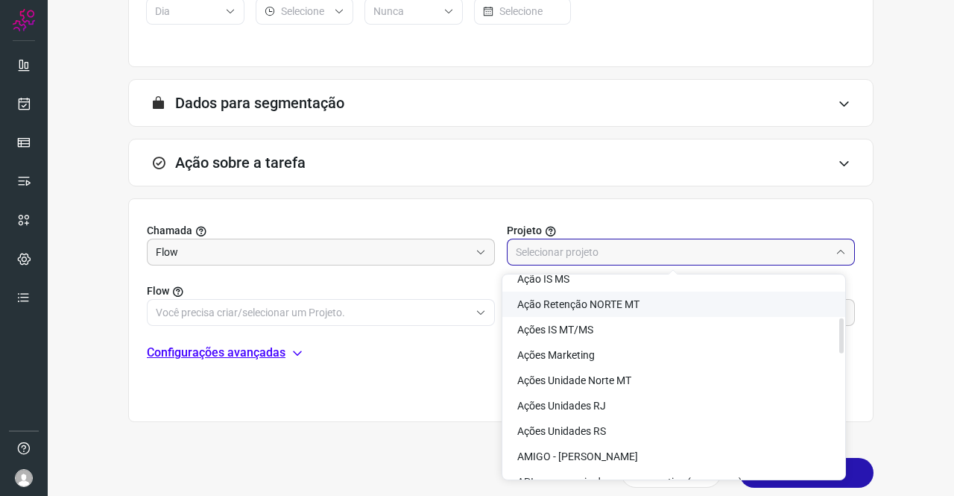
scroll to position [373, 0]
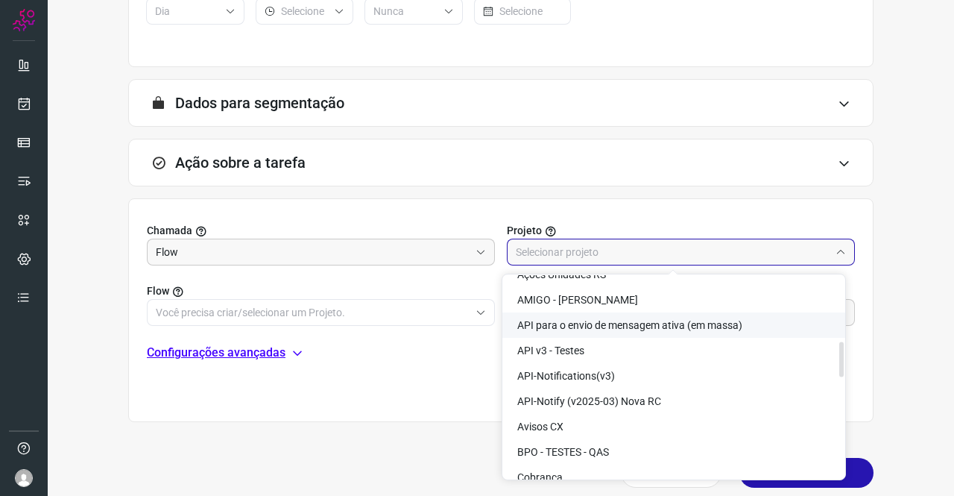
click at [652, 319] on span "API para o envio de mensagem ativa (em massa)" at bounding box center [629, 325] width 225 height 12
type input "API para o envio de mensagem ativa (em massa)"
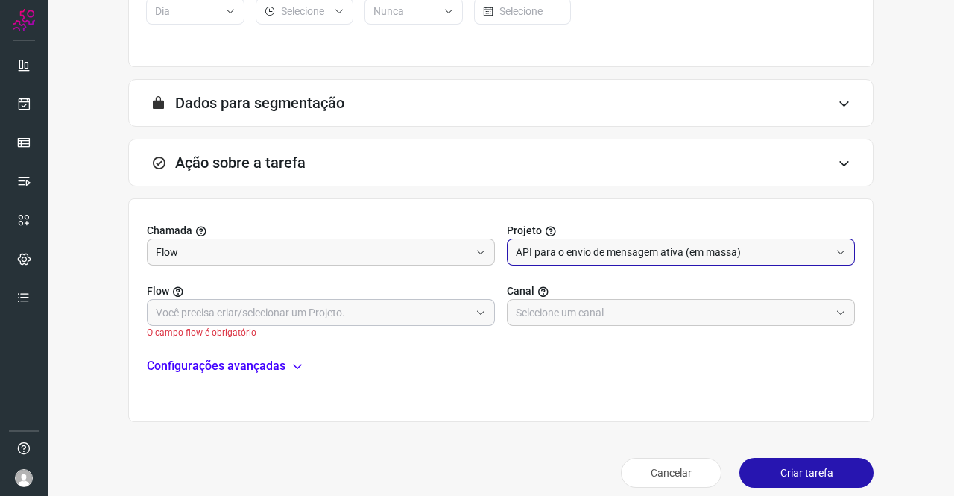
click at [223, 303] on input "text" at bounding box center [313, 312] width 314 height 25
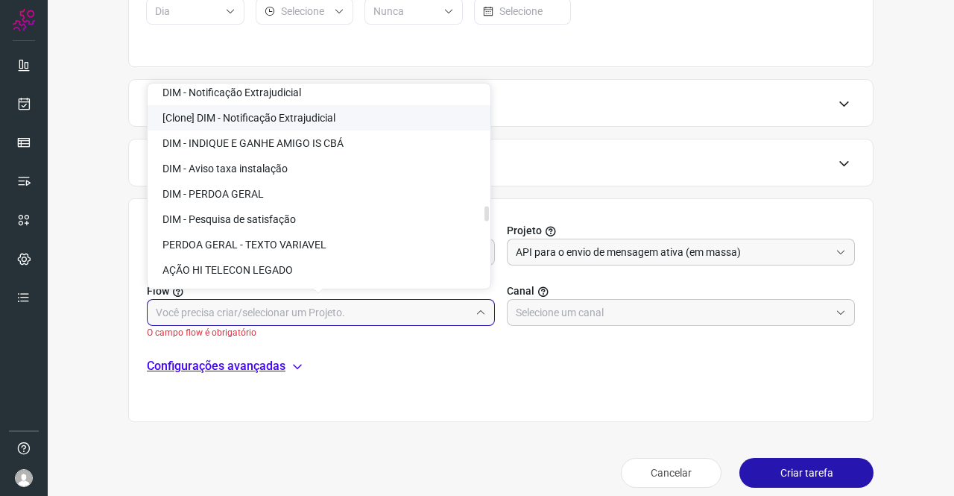
scroll to position [2386, 0]
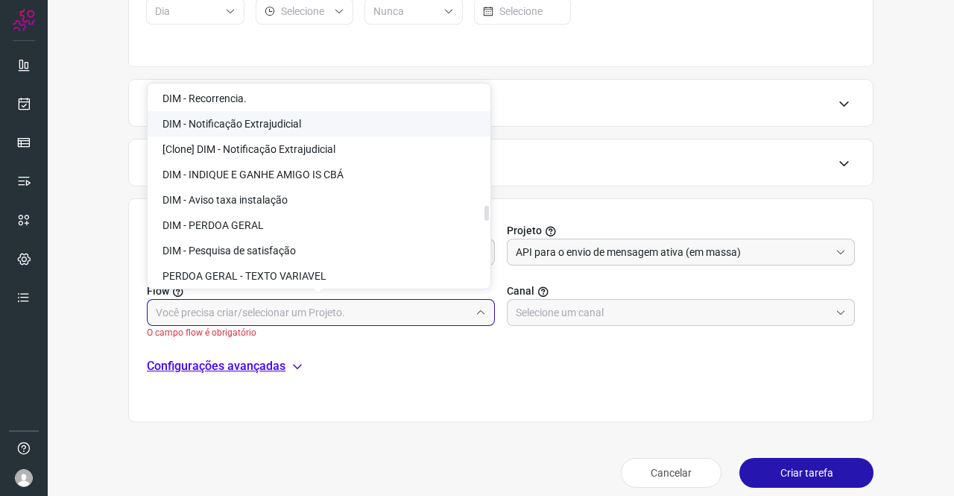
click at [256, 127] on span "DIM - Notificação Extrajudicial" at bounding box center [232, 124] width 139 height 12
type input "DIM - Notificação Extrajudicial"
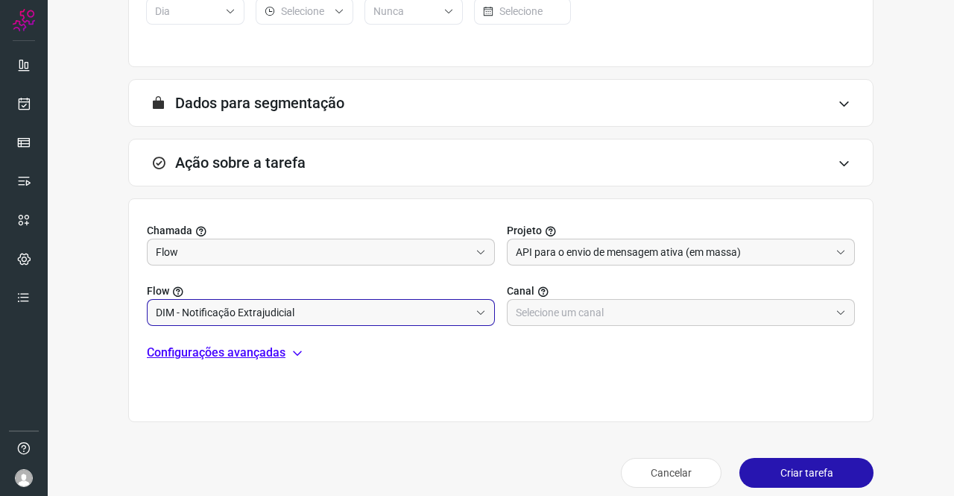
click at [219, 353] on p "Configurações avançadas" at bounding box center [216, 353] width 139 height 18
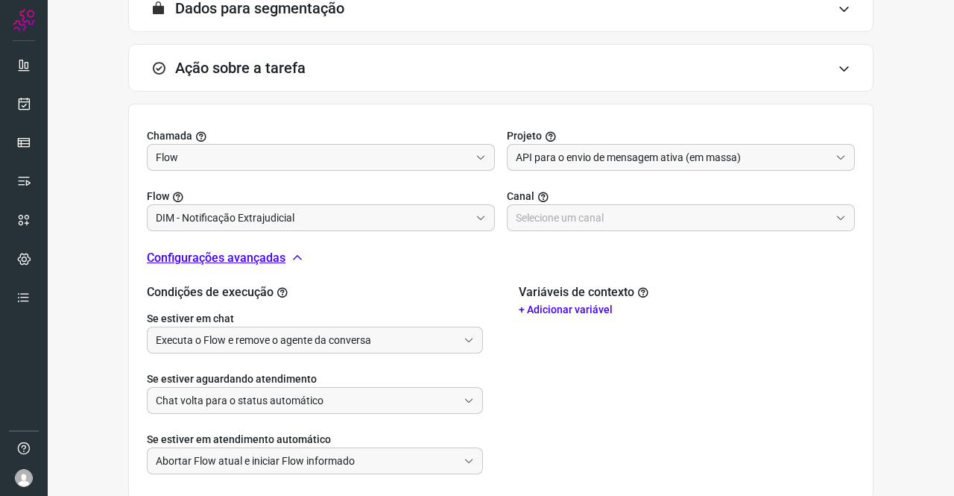
scroll to position [469, 0]
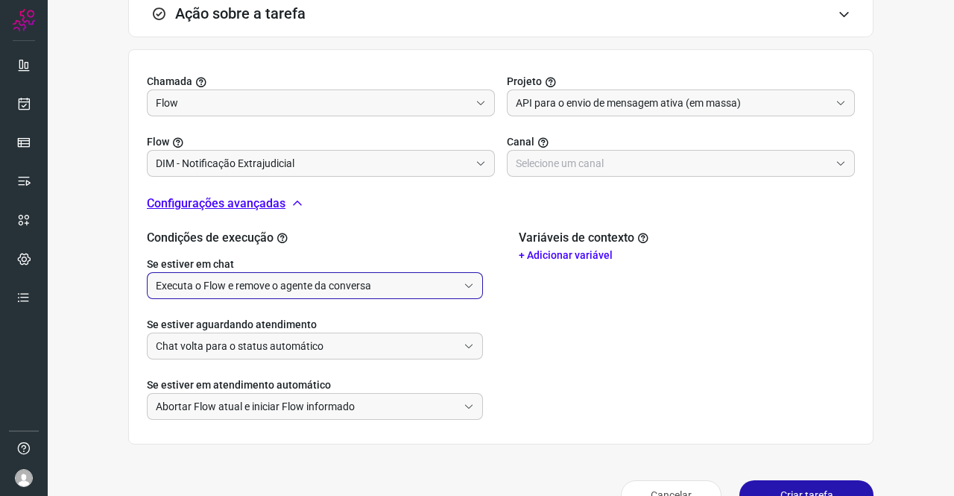
click at [256, 277] on input "Executa o Flow e remove o agente da conversa" at bounding box center [307, 285] width 302 height 25
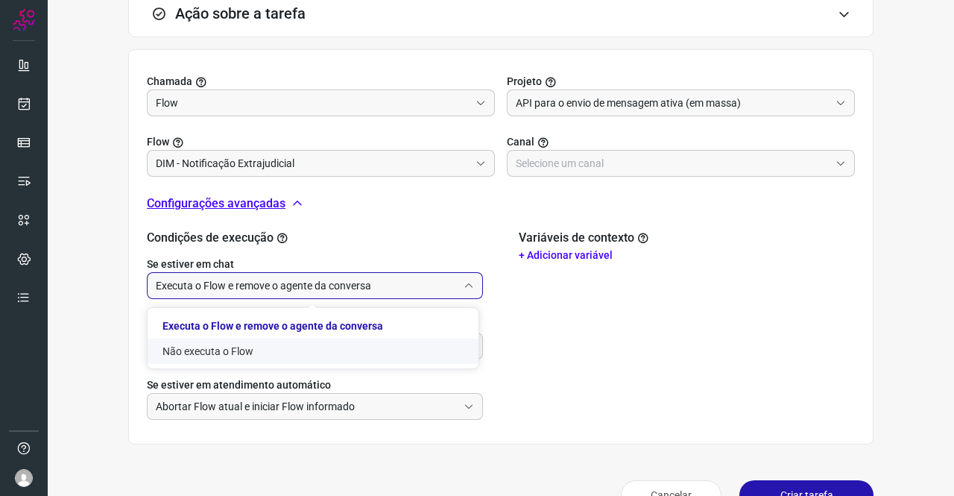
click at [231, 345] on li "Não executa o Flow" at bounding box center [313, 350] width 331 height 25
type input "Não executa o Flow"
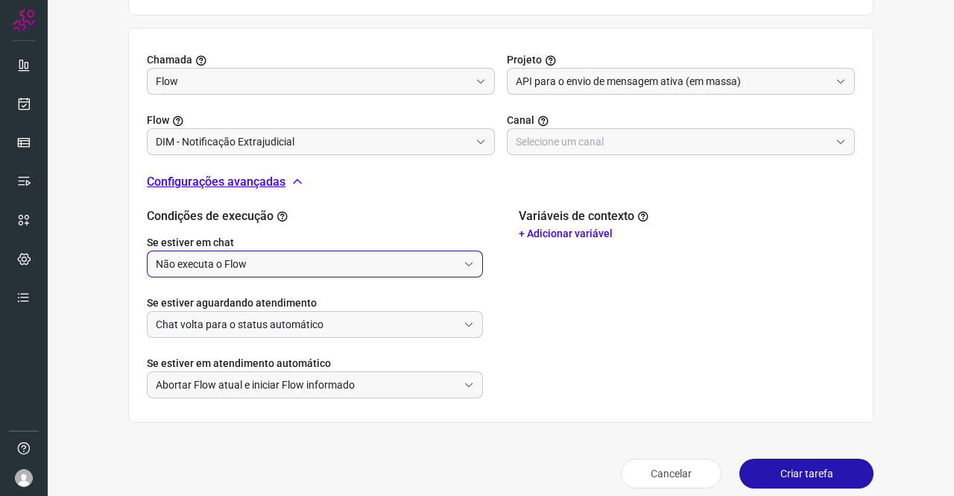
scroll to position [502, 0]
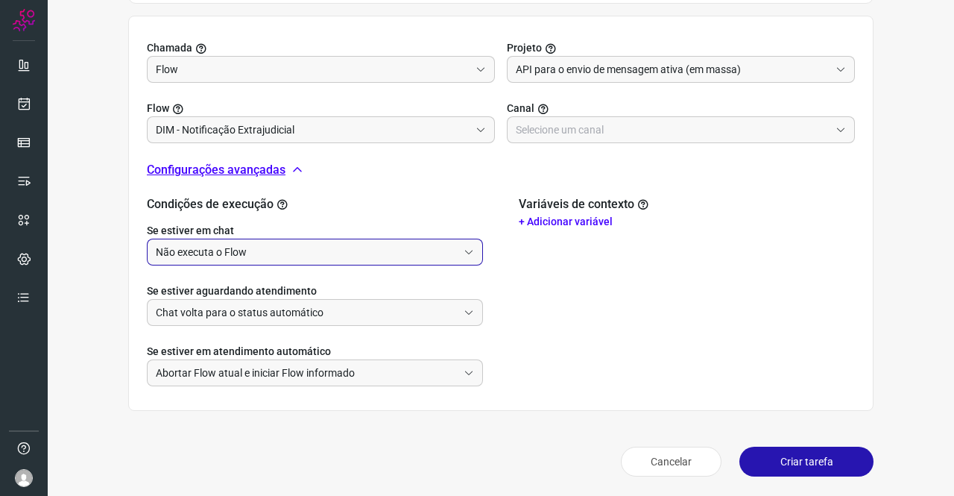
click at [822, 453] on button "Criar tarefa" at bounding box center [807, 462] width 134 height 30
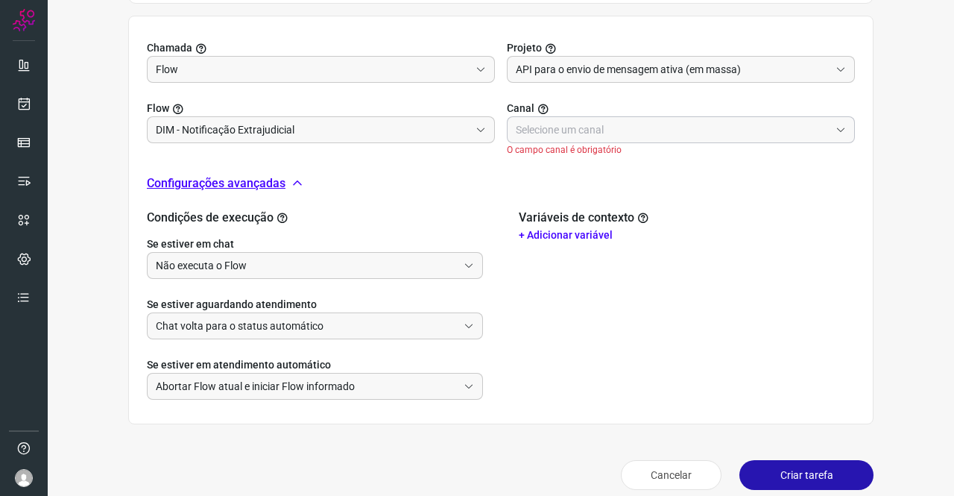
click at [580, 123] on input "text" at bounding box center [673, 129] width 314 height 25
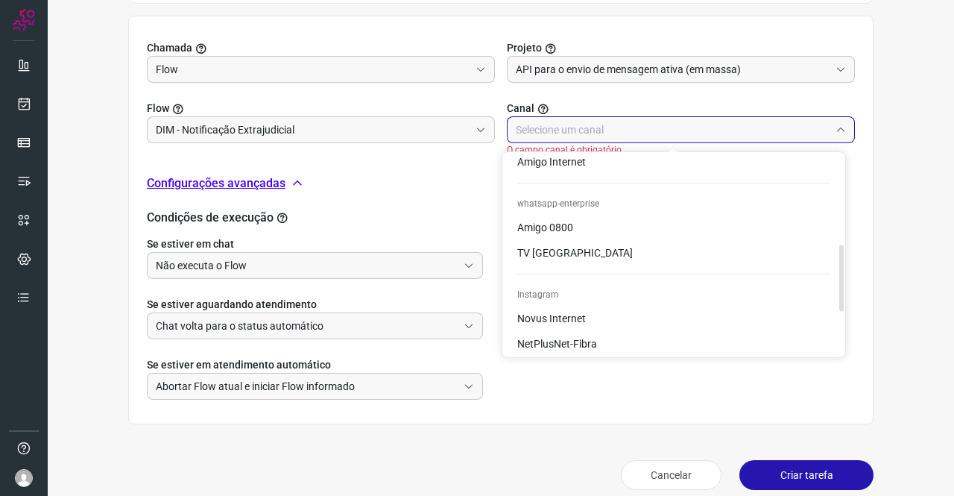
scroll to position [255, 0]
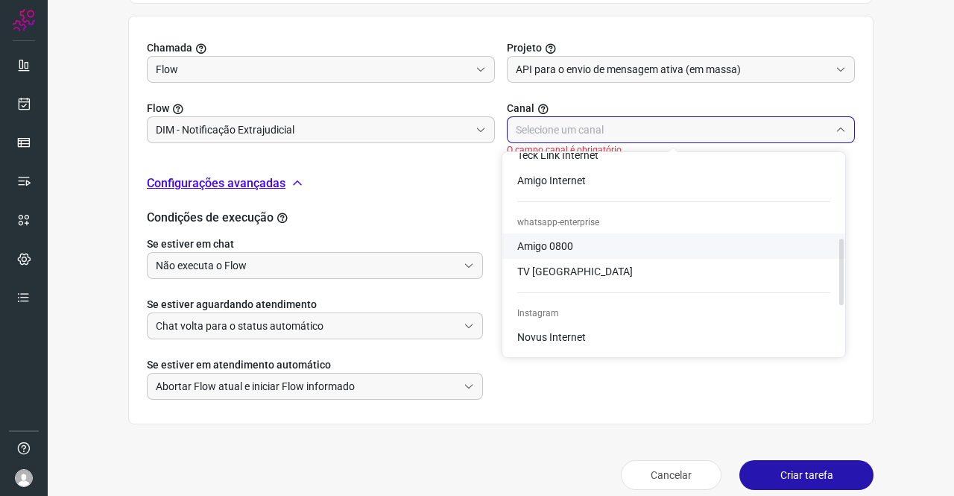
click at [580, 244] on li "Amigo 0800" at bounding box center [673, 245] width 343 height 25
type input "Amigo 0800"
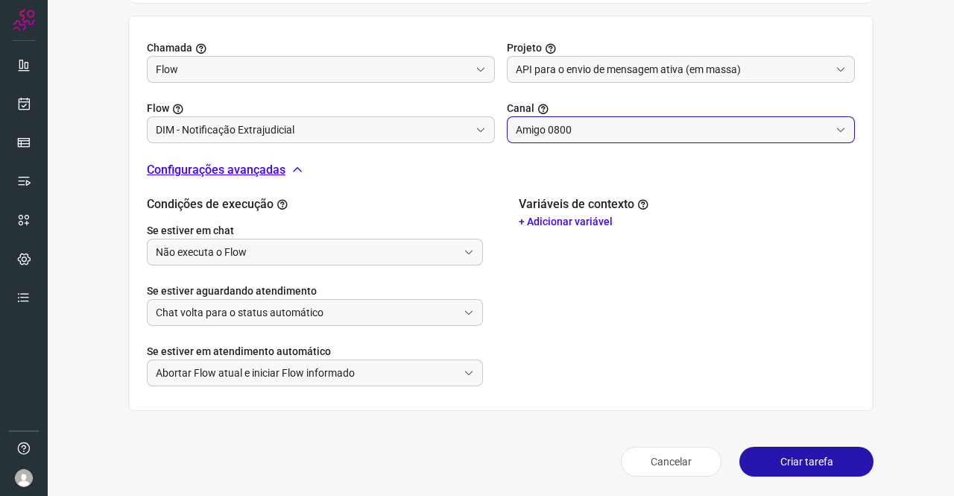
click at [790, 463] on button "Criar tarefa" at bounding box center [807, 462] width 134 height 30
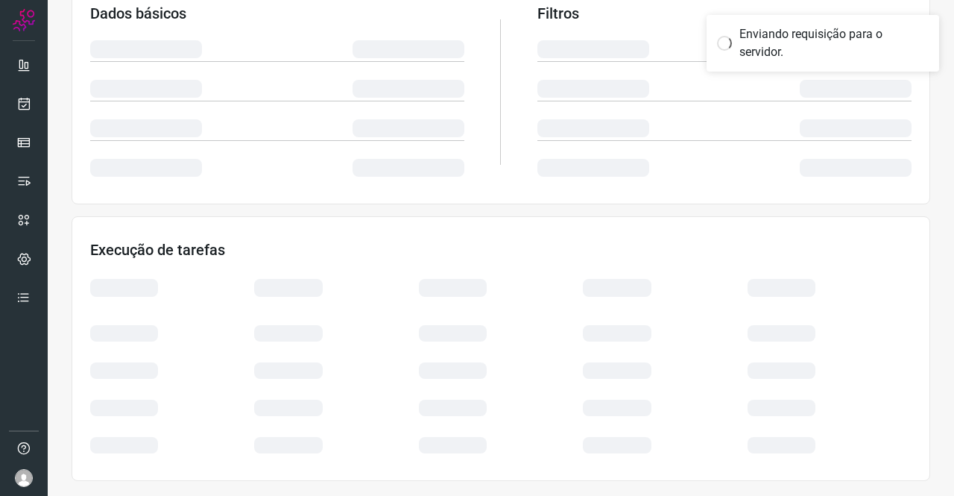
scroll to position [271, 0]
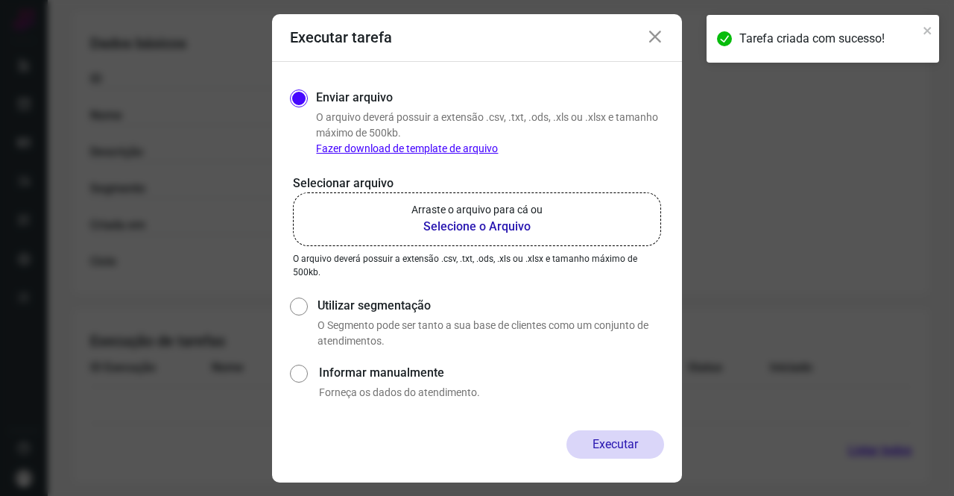
click at [659, 36] on icon at bounding box center [655, 37] width 18 height 18
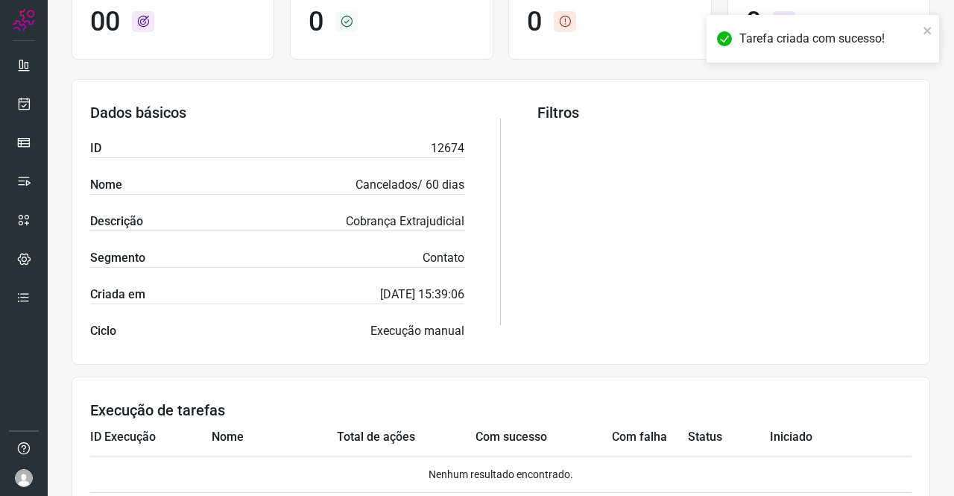
scroll to position [122, 0]
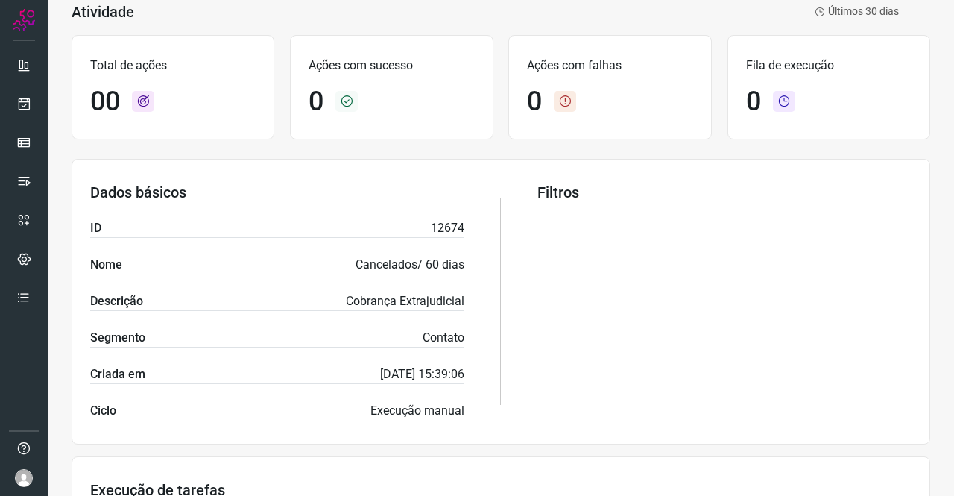
click at [440, 233] on p "12674" at bounding box center [448, 228] width 34 height 18
copy p "12674"
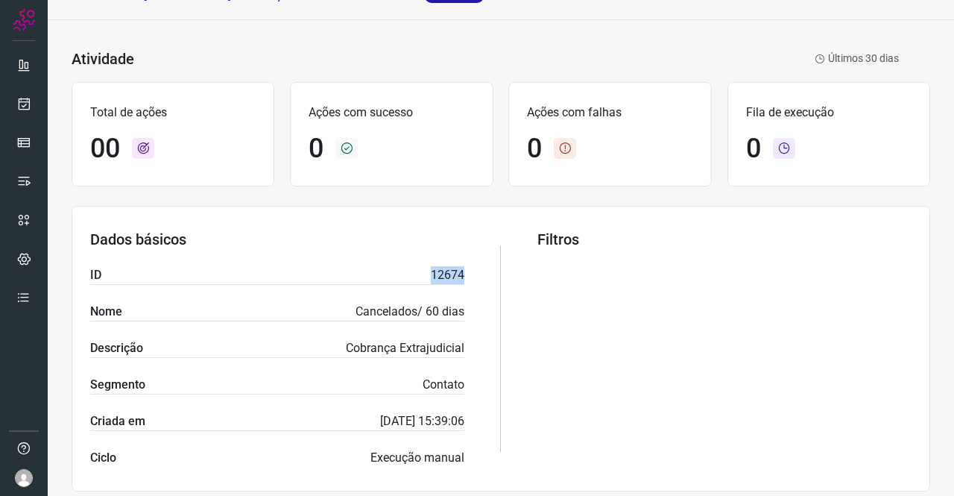
scroll to position [0, 0]
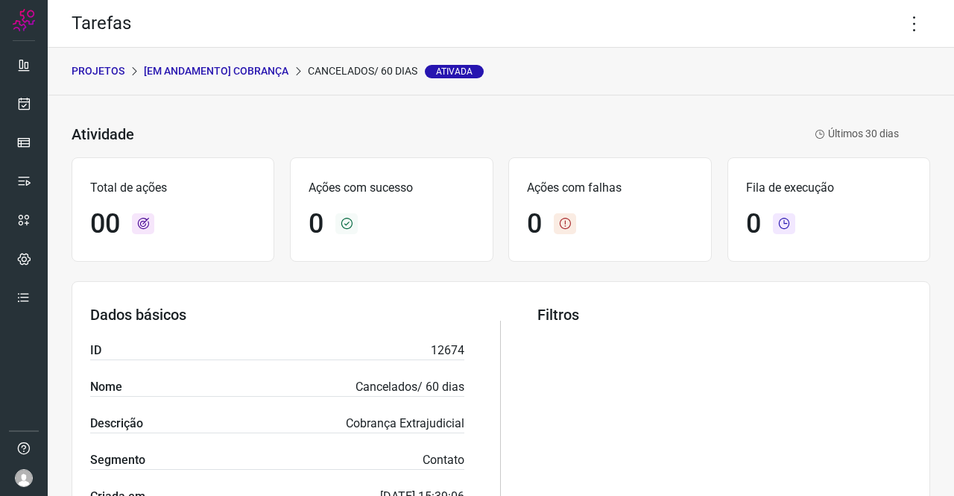
click at [241, 74] on p "[Em andamento] COBRANÇA" at bounding box center [216, 71] width 145 height 16
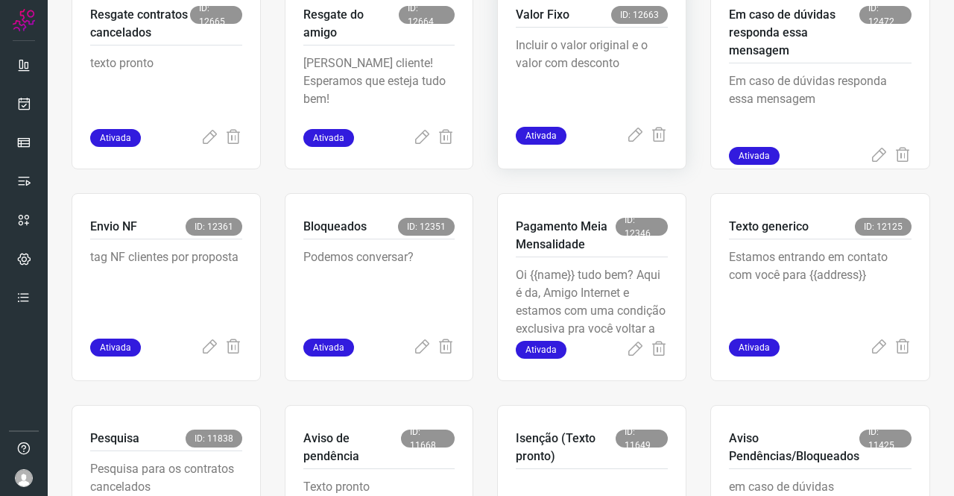
scroll to position [596, 0]
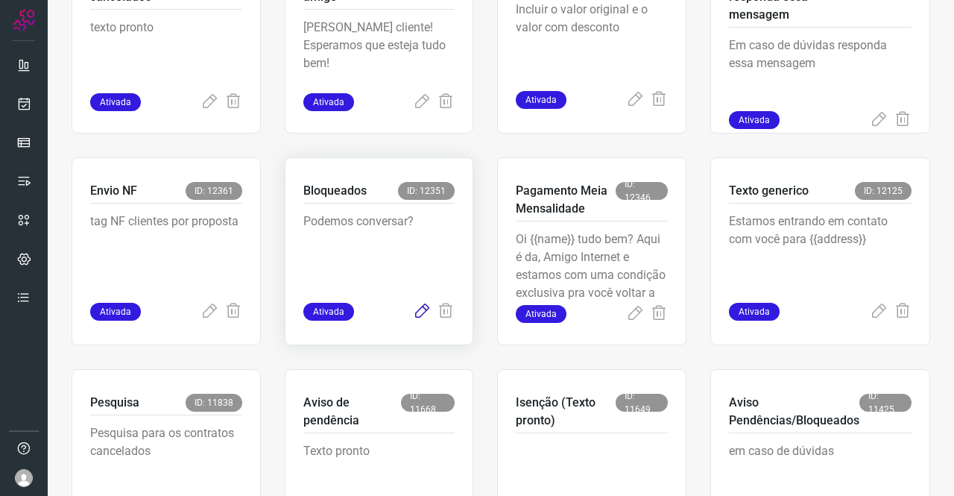
click at [414, 314] on icon at bounding box center [422, 312] width 18 height 18
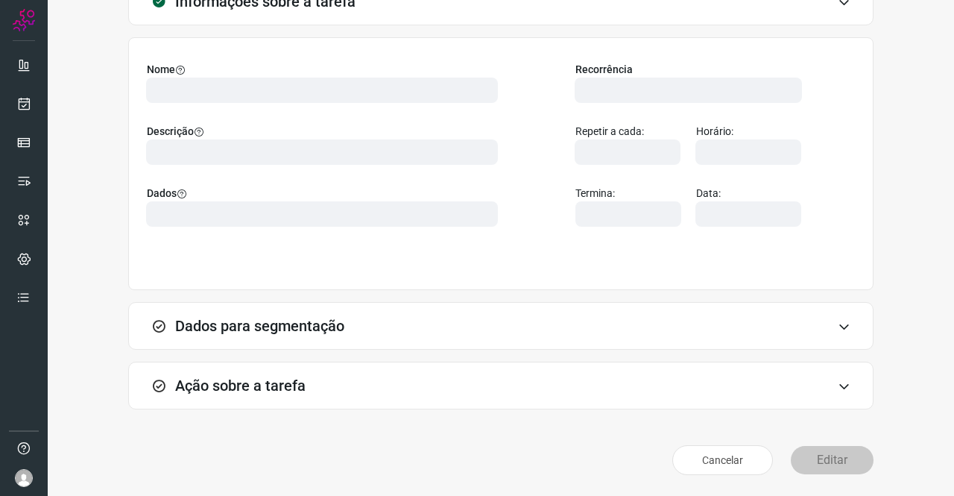
scroll to position [86, 0]
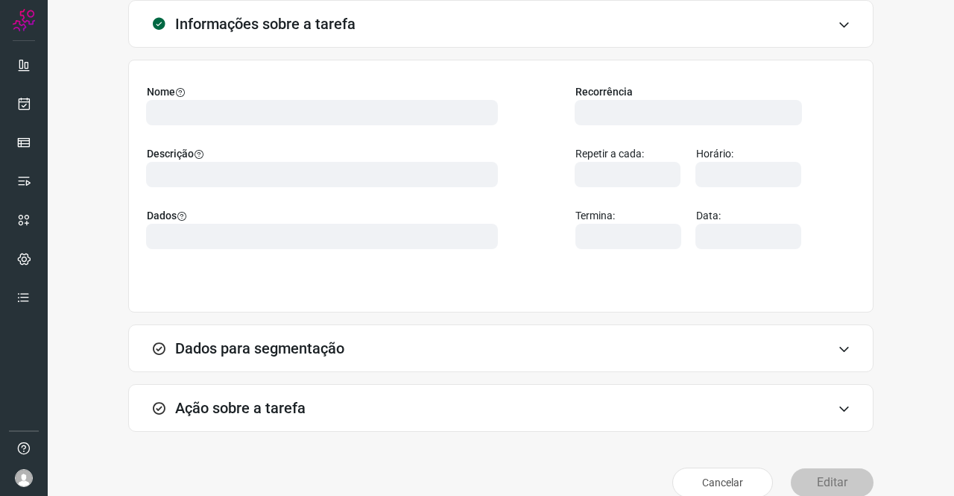
type input "569901"
type input "420621"
type input "ce0450f2-f722-4c34-a038-47adef28190d"
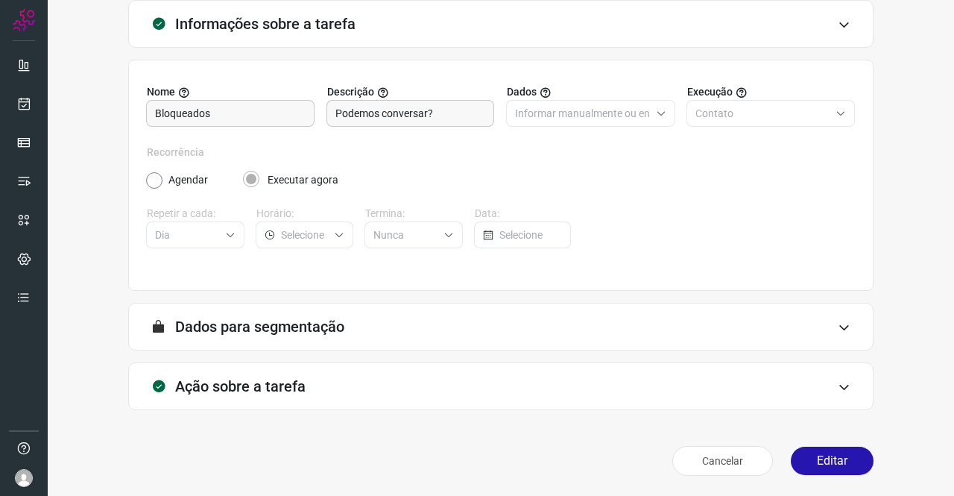
click at [315, 365] on div "Ação sobre a tarefa" at bounding box center [500, 386] width 745 height 48
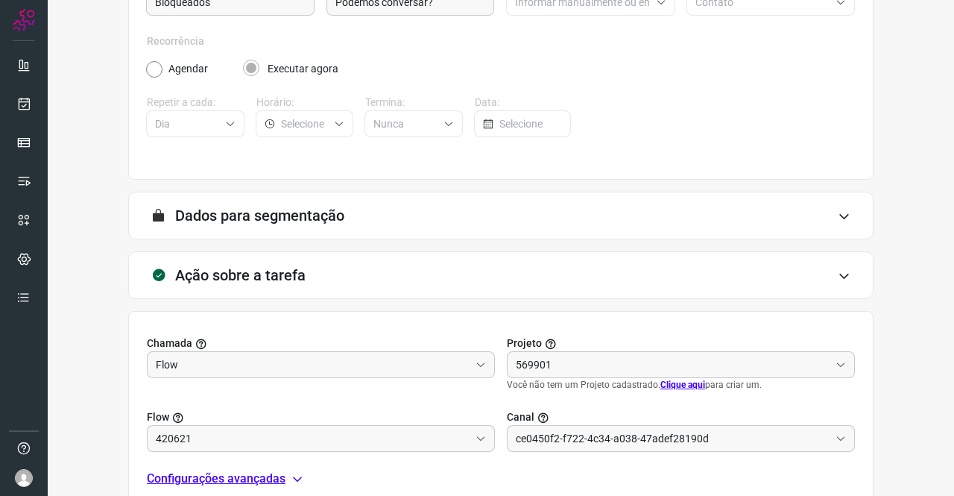
scroll to position [321, 0]
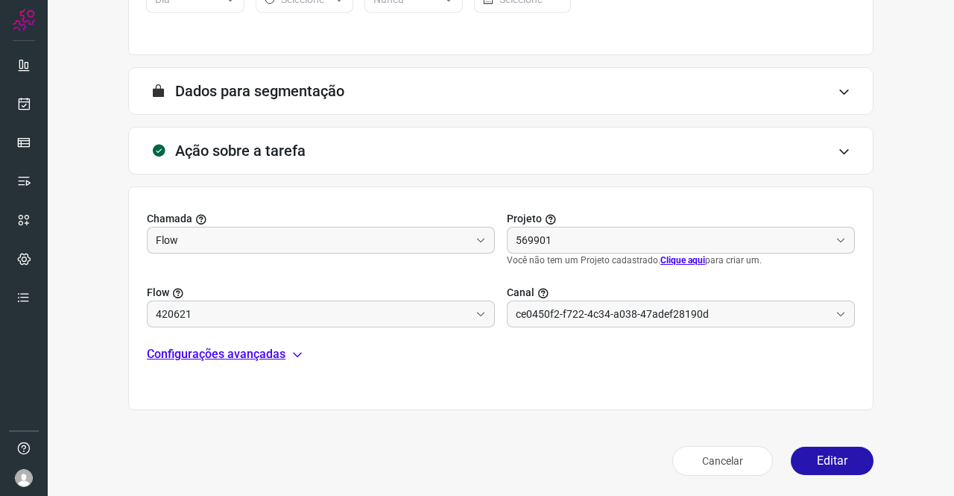
click at [276, 347] on p "Configurações avançadas" at bounding box center [216, 354] width 139 height 18
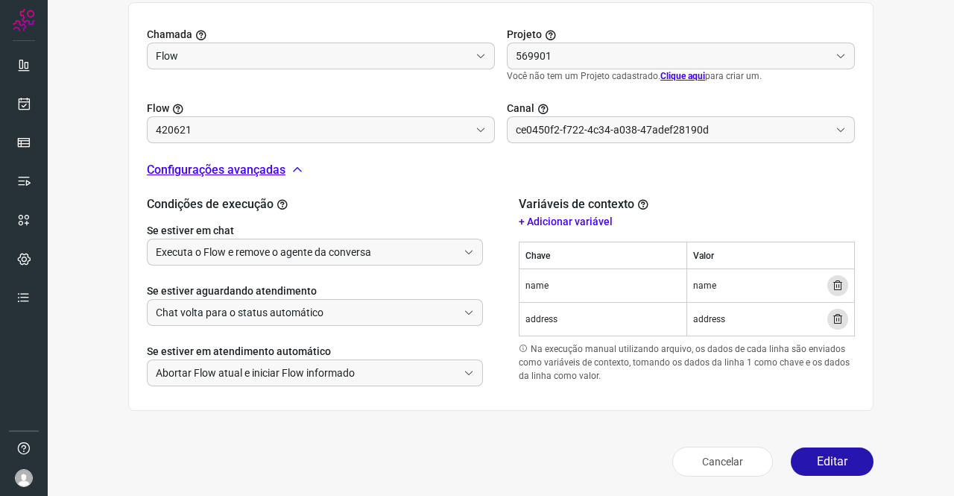
type input "Cobrança"
type input "Clientes Bloqueados - Texto generico"
type input "Amigo 0800"
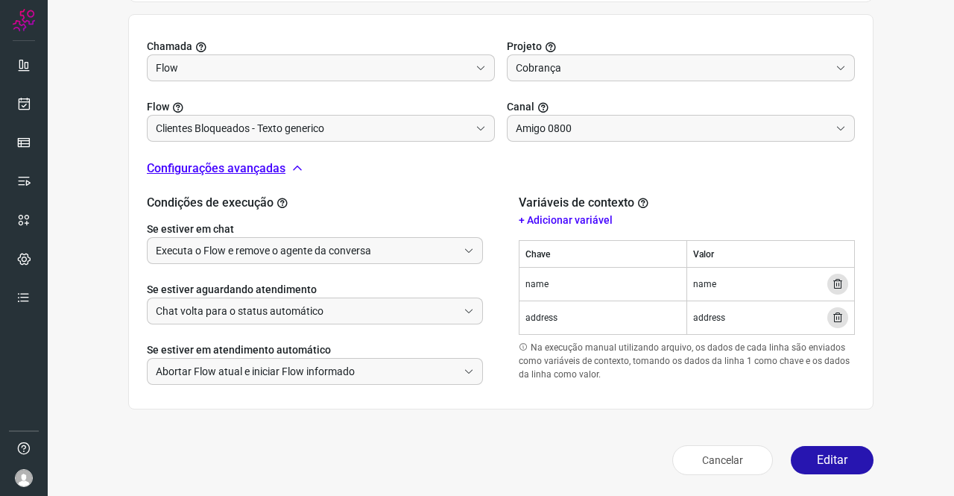
scroll to position [492, 0]
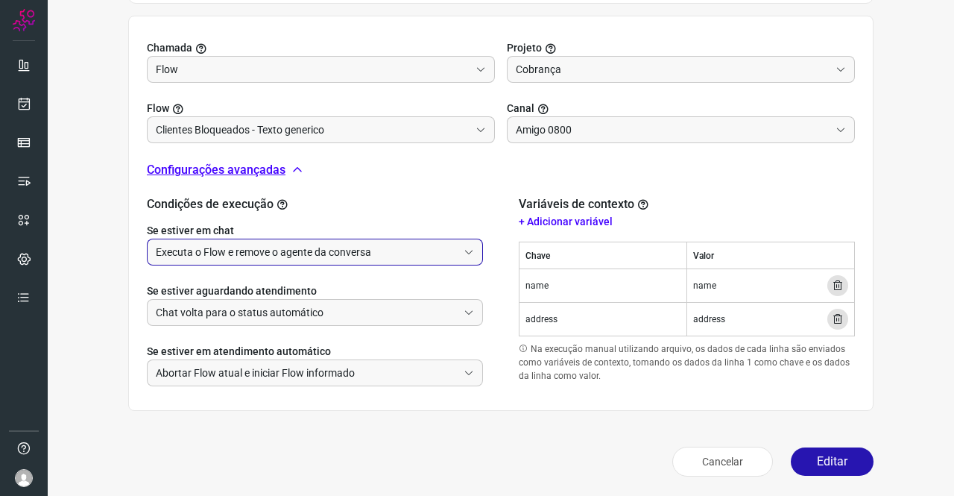
click at [379, 253] on input "Executa o Flow e remove o agente da conversa" at bounding box center [307, 251] width 302 height 25
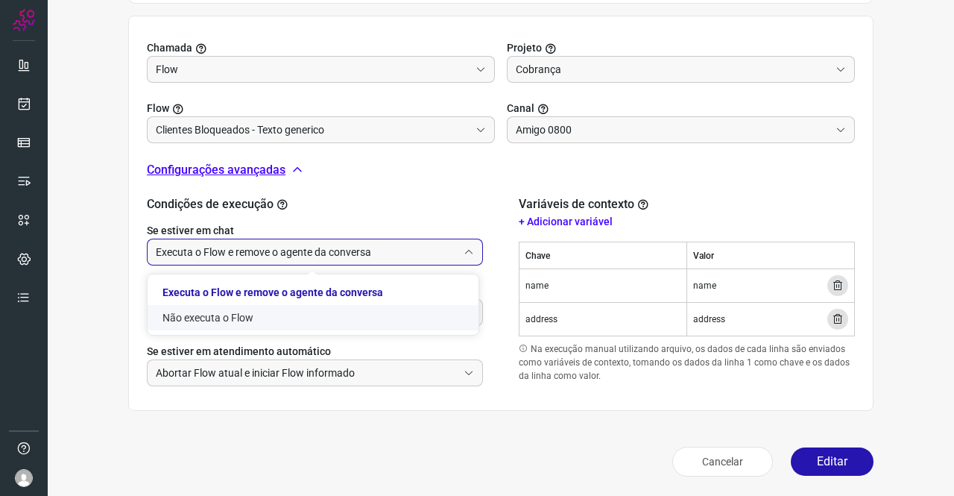
click at [234, 312] on li "Não executa o Flow" at bounding box center [313, 317] width 331 height 25
type input "Não executa o Flow"
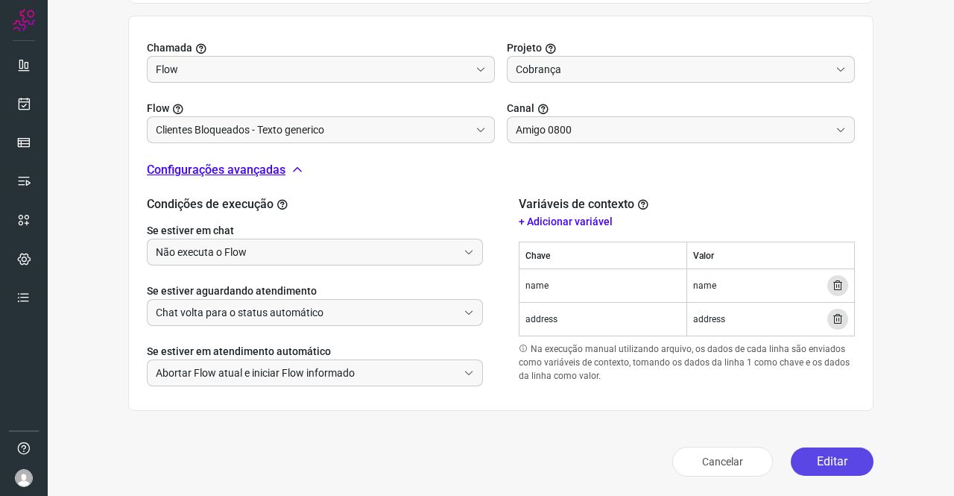
click at [822, 449] on button "Editar" at bounding box center [832, 461] width 83 height 28
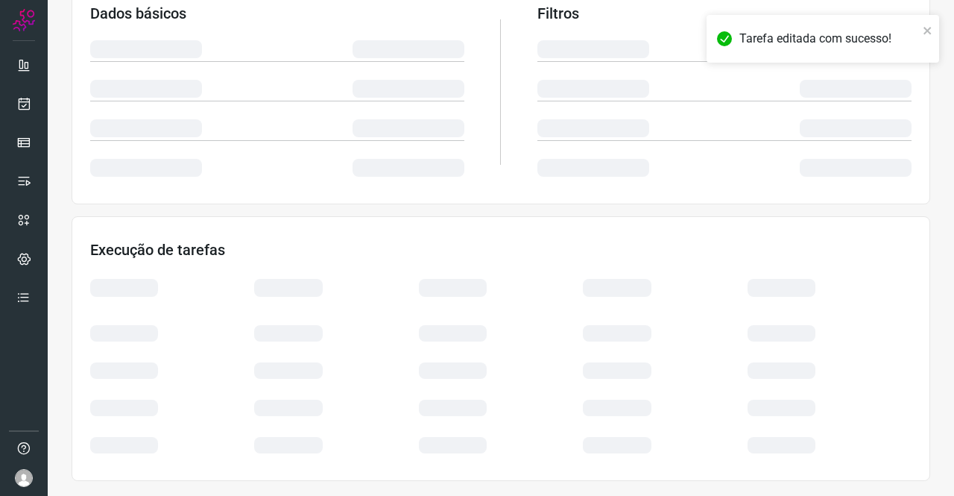
scroll to position [271, 0]
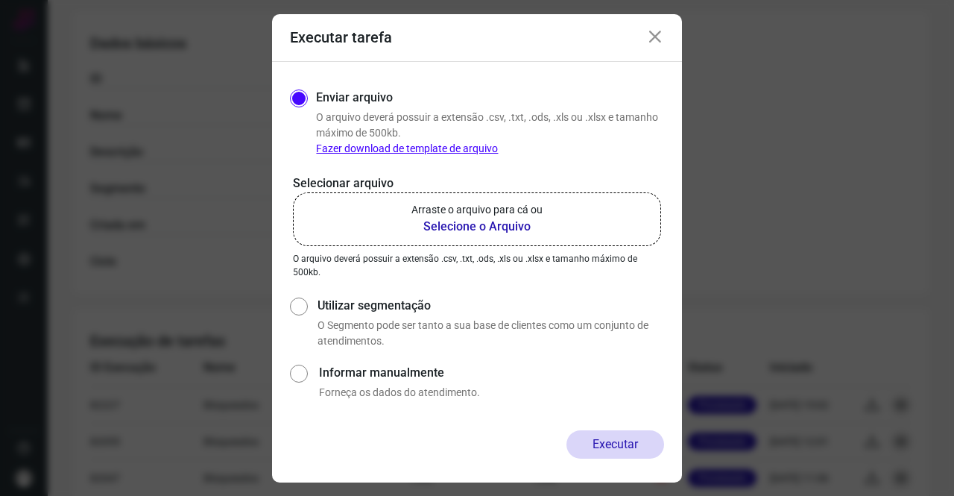
click at [499, 223] on b "Selecione o Arquivo" at bounding box center [476, 227] width 131 height 18
click at [0, 0] on input "Arraste o arquivo para cá ou Selecione o Arquivo" at bounding box center [0, 0] width 0 height 0
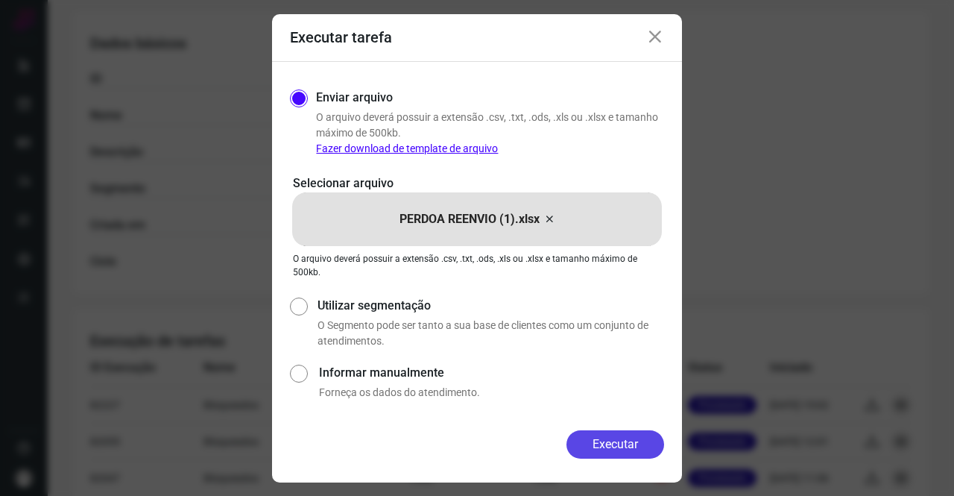
click at [639, 441] on button "Executar" at bounding box center [616, 444] width 98 height 28
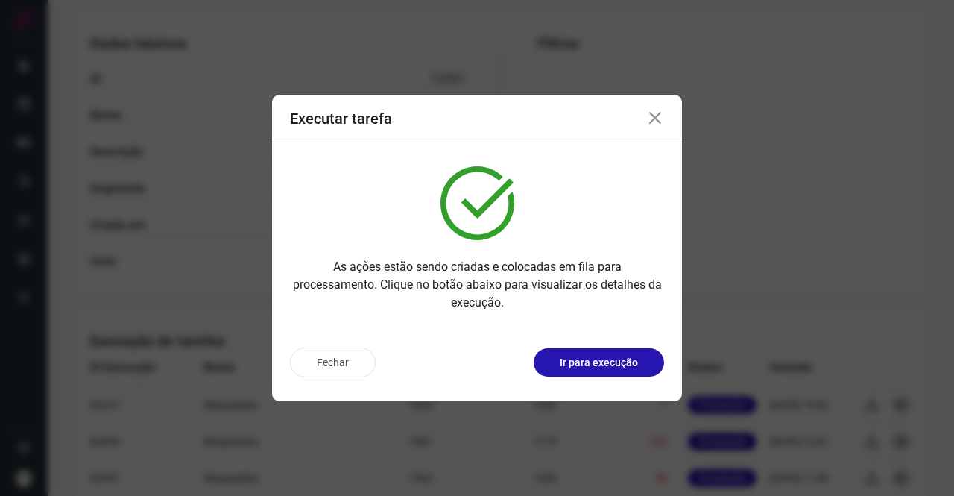
click at [655, 111] on icon at bounding box center [655, 119] width 18 height 18
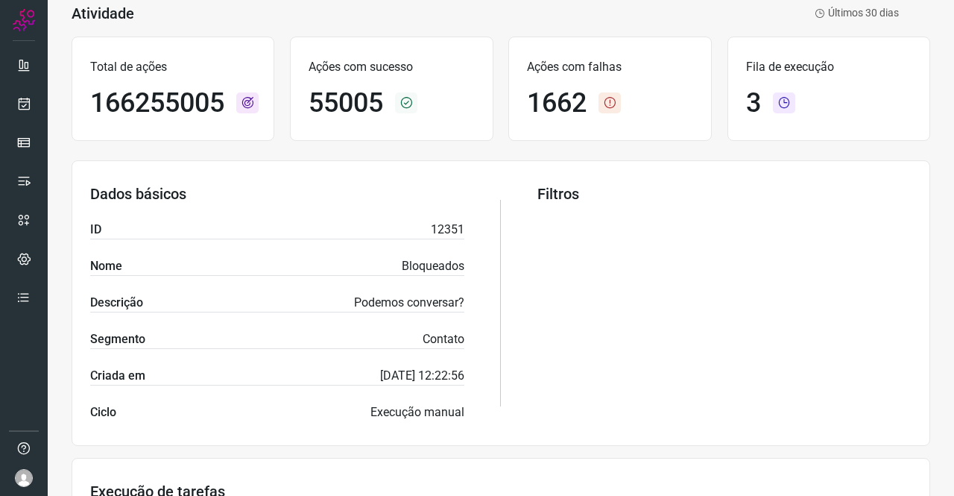
scroll to position [0, 0]
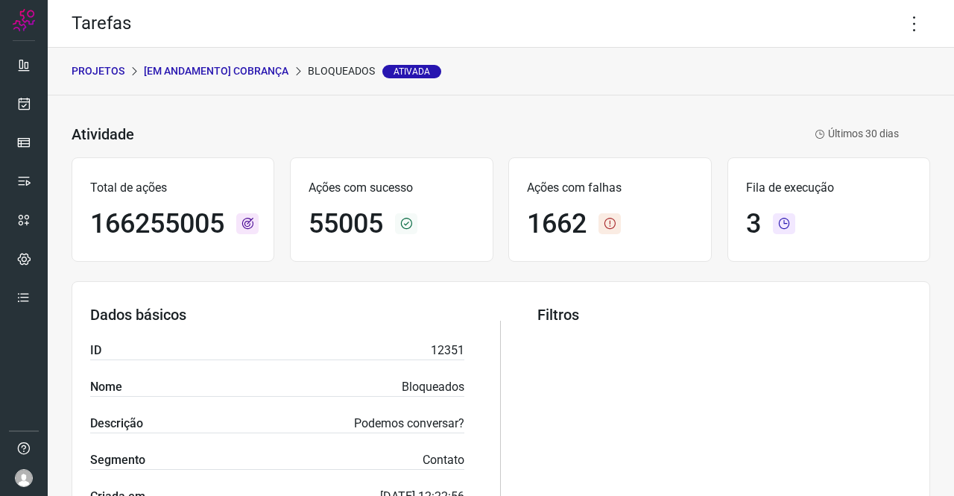
click at [236, 66] on p "[Em andamento] COBRANÇA" at bounding box center [216, 71] width 145 height 16
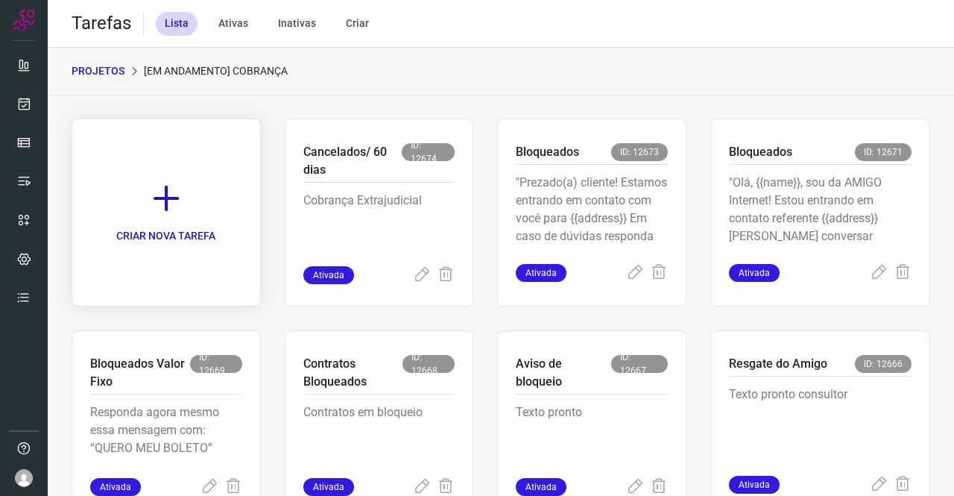
click at [166, 205] on icon at bounding box center [166, 198] width 33 height 33
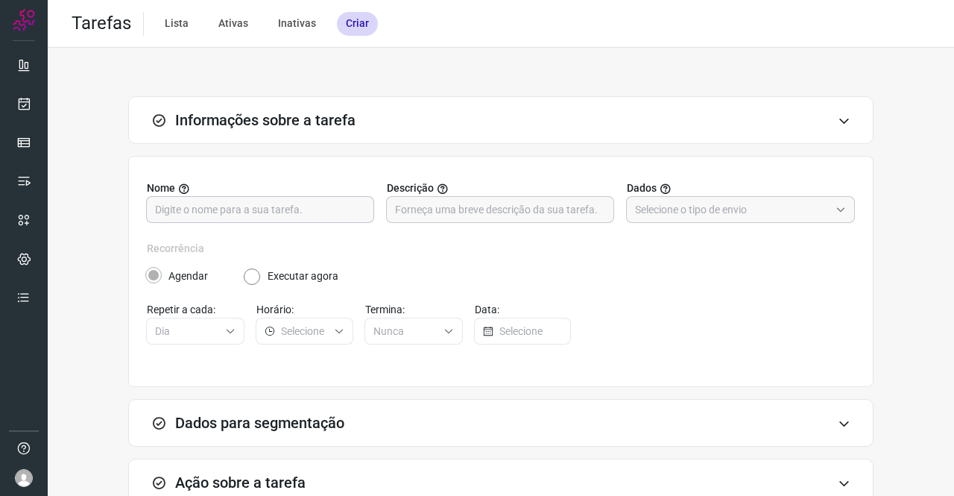
click at [271, 204] on input "text" at bounding box center [260, 209] width 210 height 25
type input "V"
type input "b"
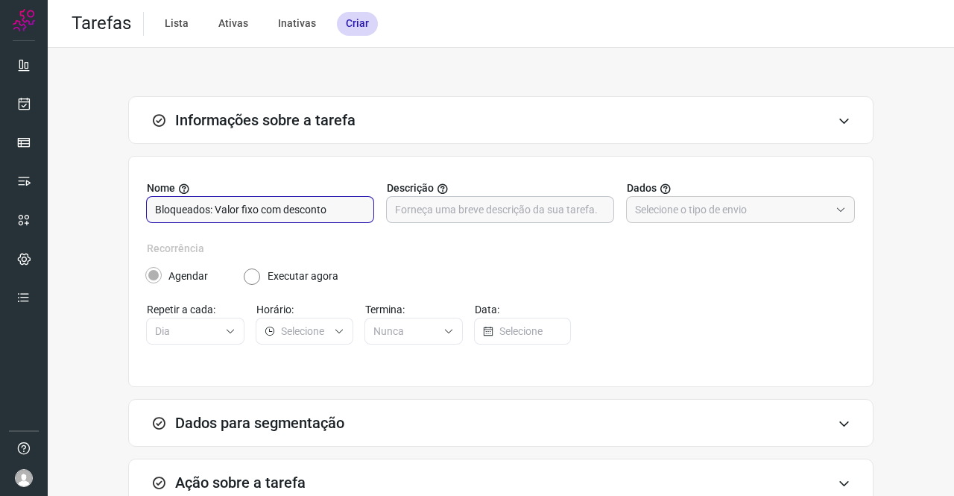
type input "Bloqueados: Valor fixo com desconto"
click at [429, 213] on input "text" at bounding box center [500, 209] width 210 height 25
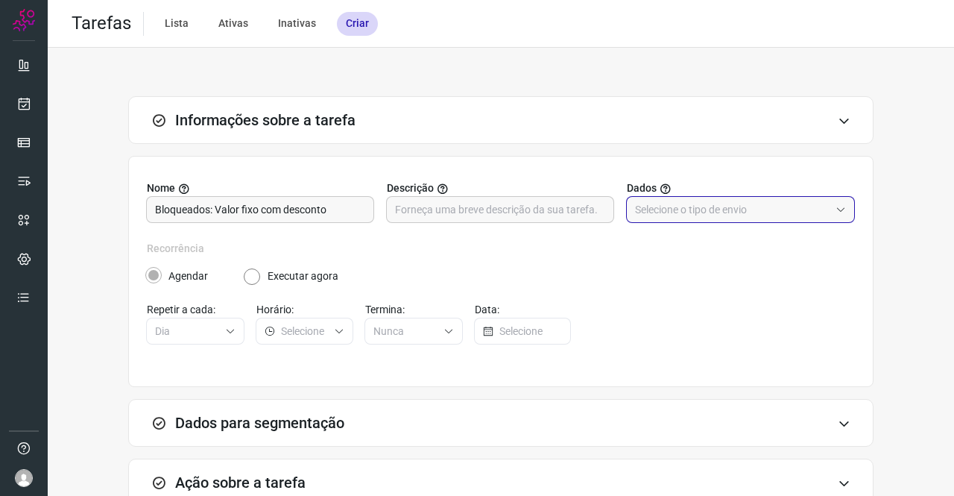
click at [649, 215] on input "text" at bounding box center [732, 209] width 195 height 25
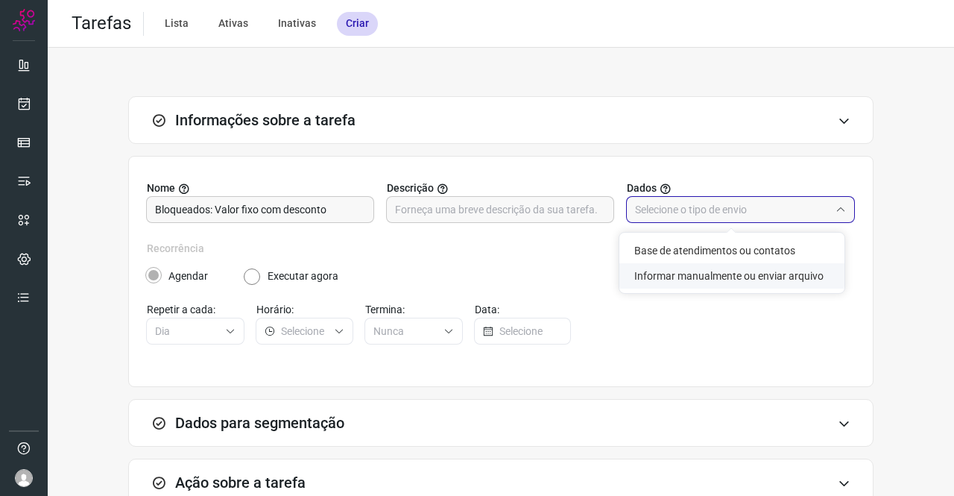
click at [690, 271] on li "Informar manualmente ou enviar arquivo" at bounding box center [731, 275] width 225 height 25
type input "Informar manualmente ou enviar arquivo"
radio input "false"
radio input "true"
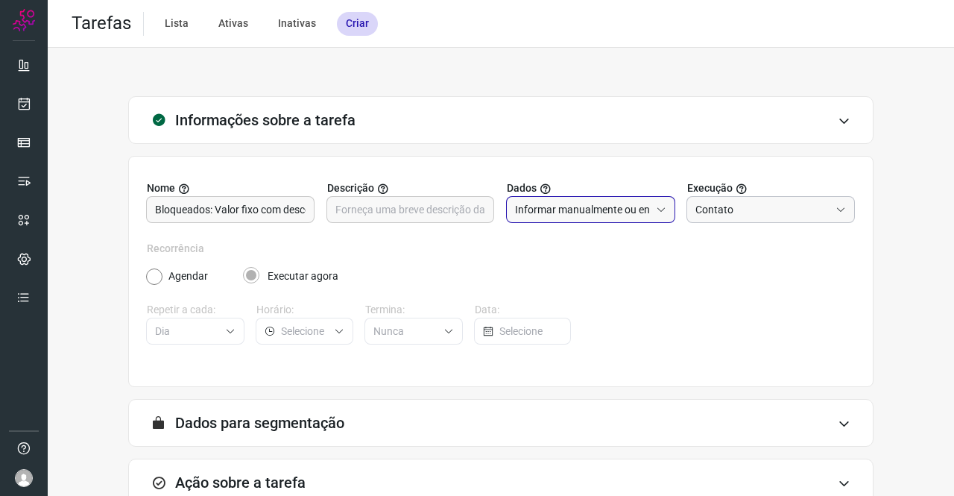
click at [719, 207] on input "Contato" at bounding box center [763, 209] width 135 height 25
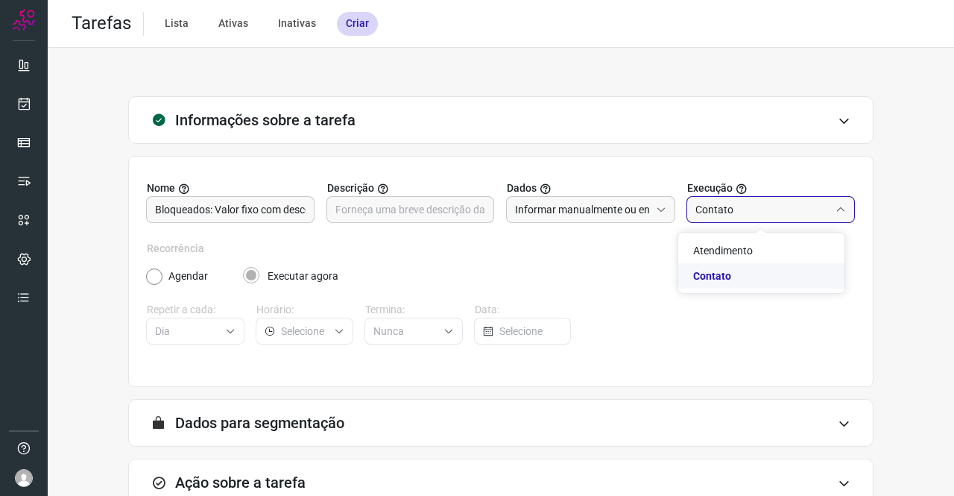
click at [726, 278] on span "Contato" at bounding box center [712, 276] width 38 height 12
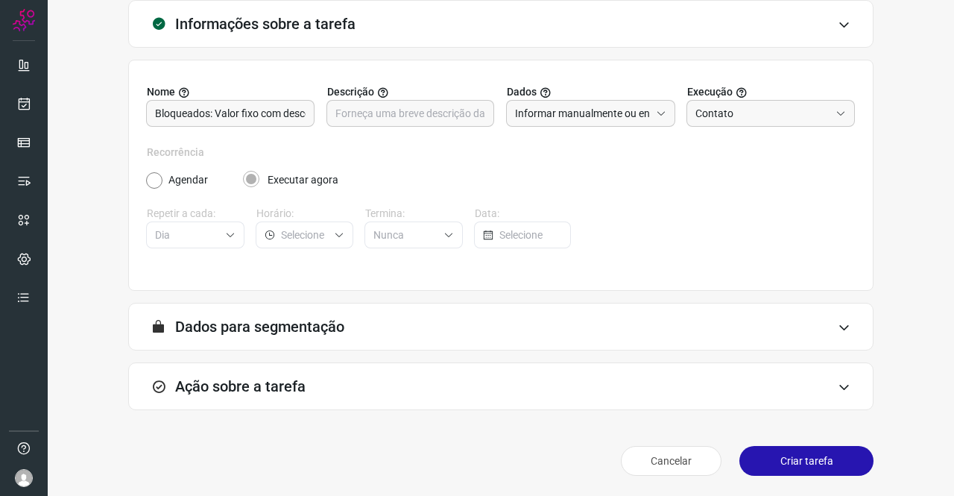
click at [285, 379] on h3 "Ação sobre a tarefa" at bounding box center [240, 386] width 130 height 18
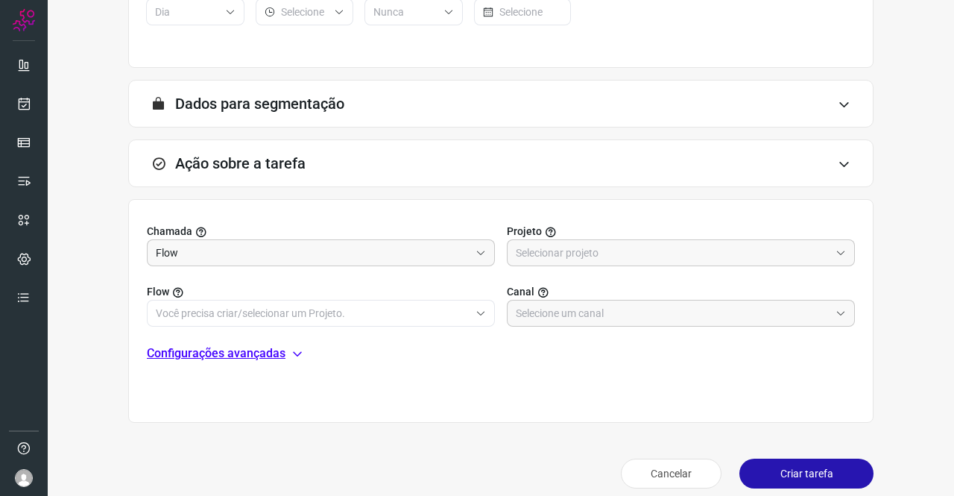
scroll to position [320, 0]
click at [394, 253] on input "Flow" at bounding box center [313, 251] width 314 height 25
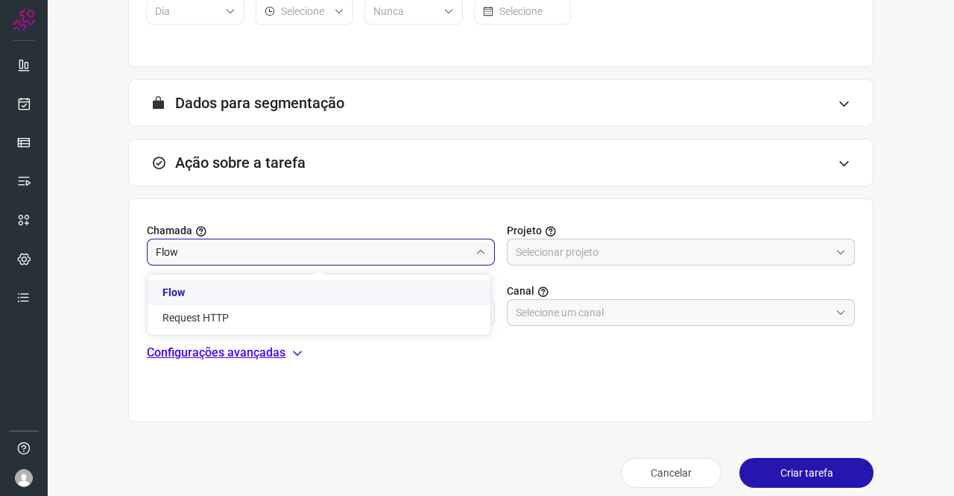
click at [270, 291] on li "Flow" at bounding box center [319, 292] width 343 height 25
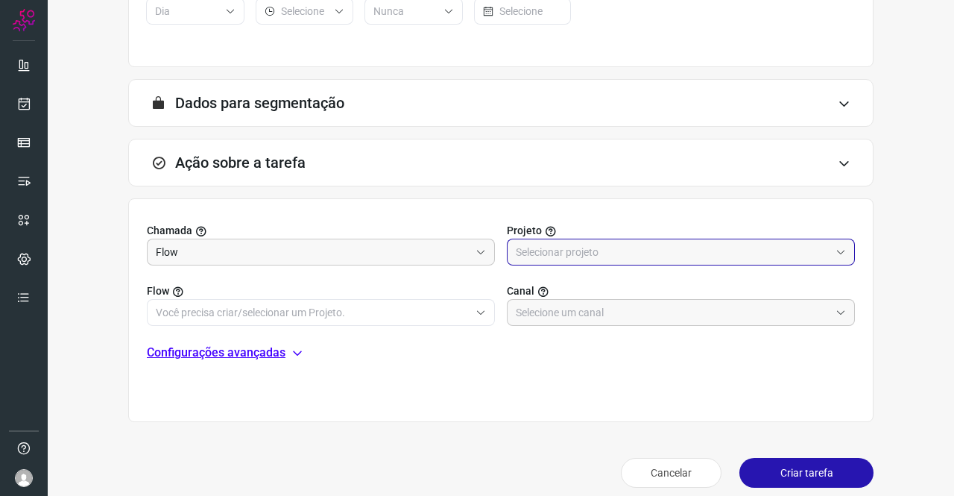
click at [608, 247] on input "text" at bounding box center [673, 251] width 314 height 25
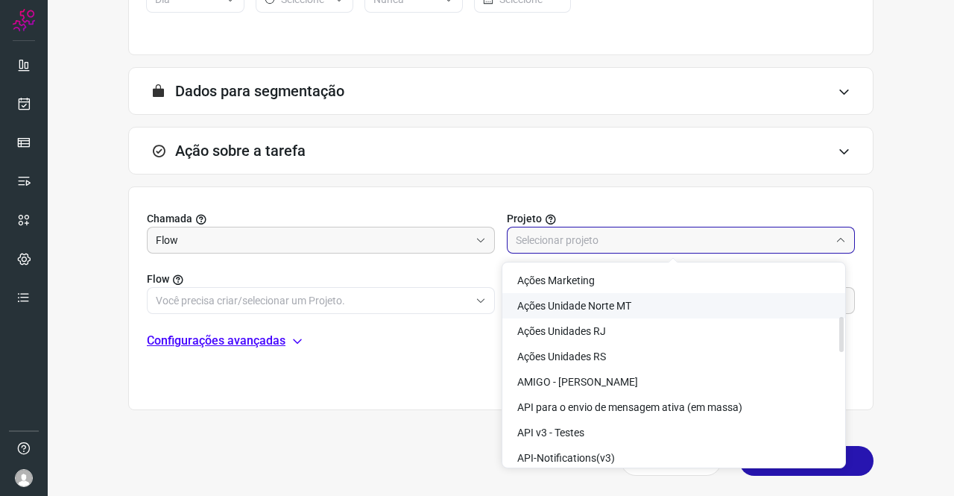
scroll to position [298, 0]
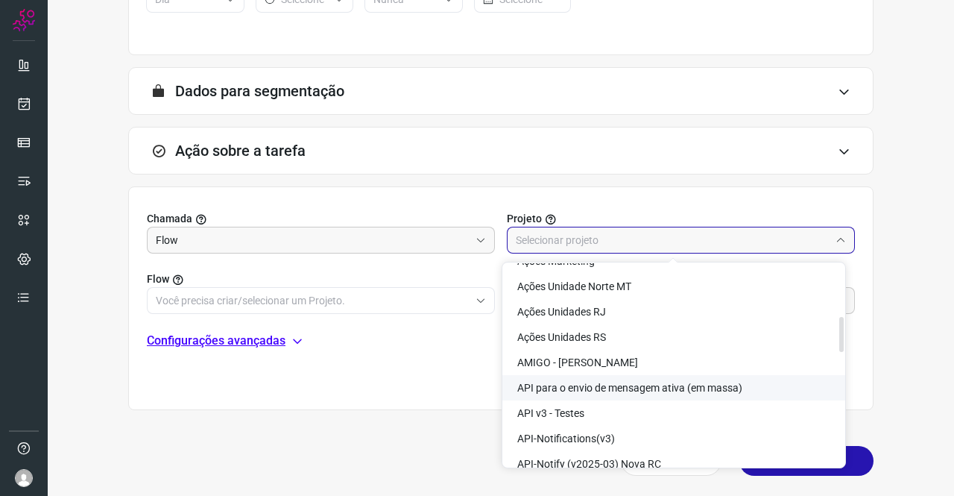
click at [623, 385] on span "API para o envio de mensagem ativa (em massa)" at bounding box center [629, 388] width 225 height 12
type input "API para o envio de mensagem ativa (em massa)"
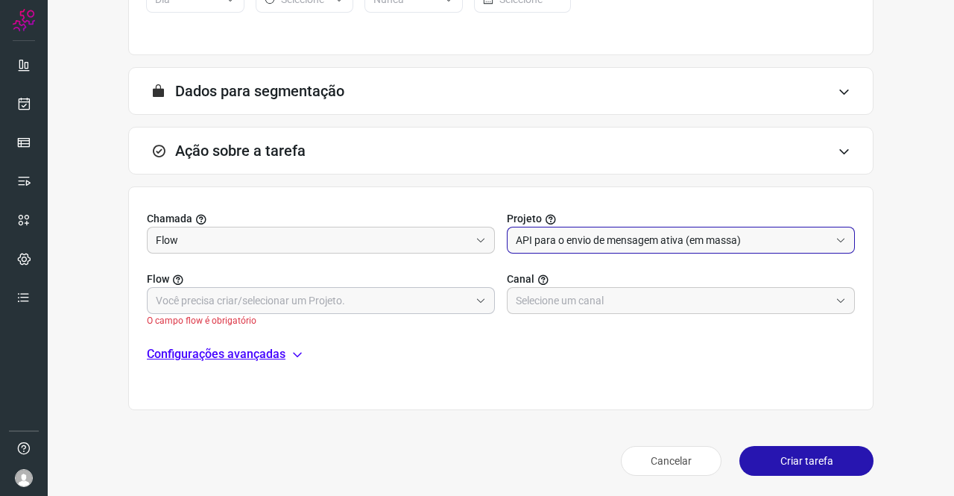
click at [250, 290] on input "text" at bounding box center [313, 300] width 314 height 25
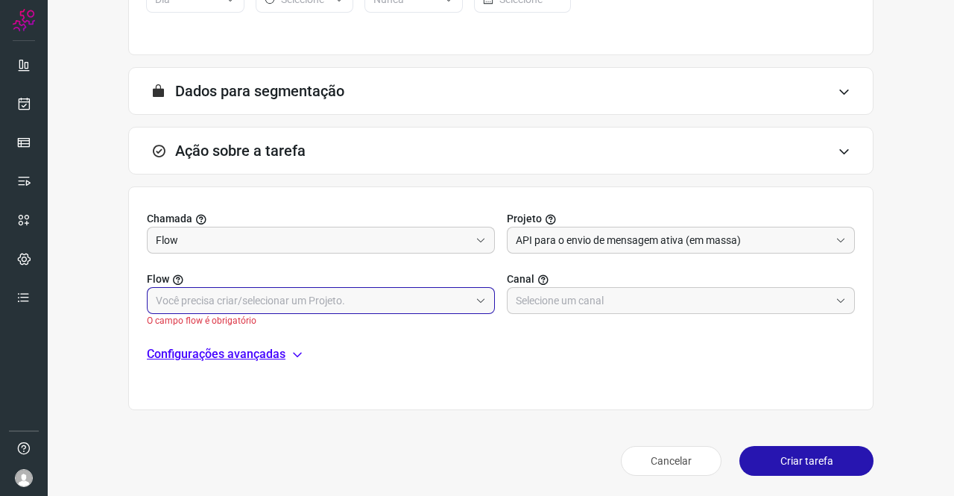
click at [295, 309] on input "text" at bounding box center [313, 300] width 314 height 25
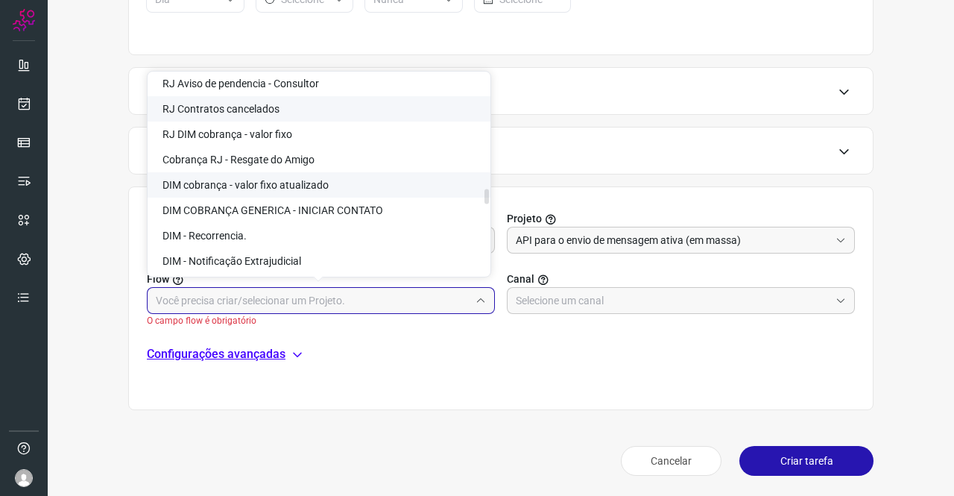
scroll to position [2311, 0]
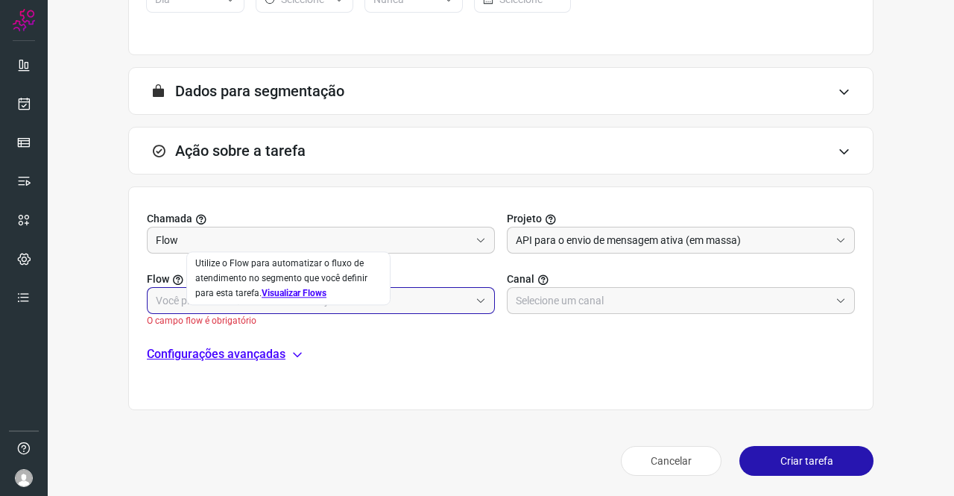
click at [193, 293] on div "Utilize o Flow para automatizar o fluxo de atendimento no segmento que você def…" at bounding box center [288, 278] width 204 height 54
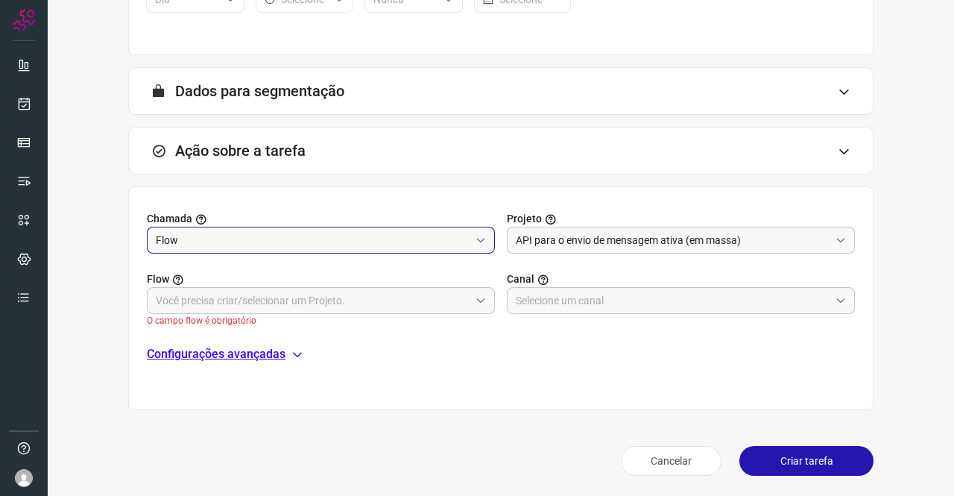
click at [201, 231] on input "Flow" at bounding box center [313, 239] width 314 height 25
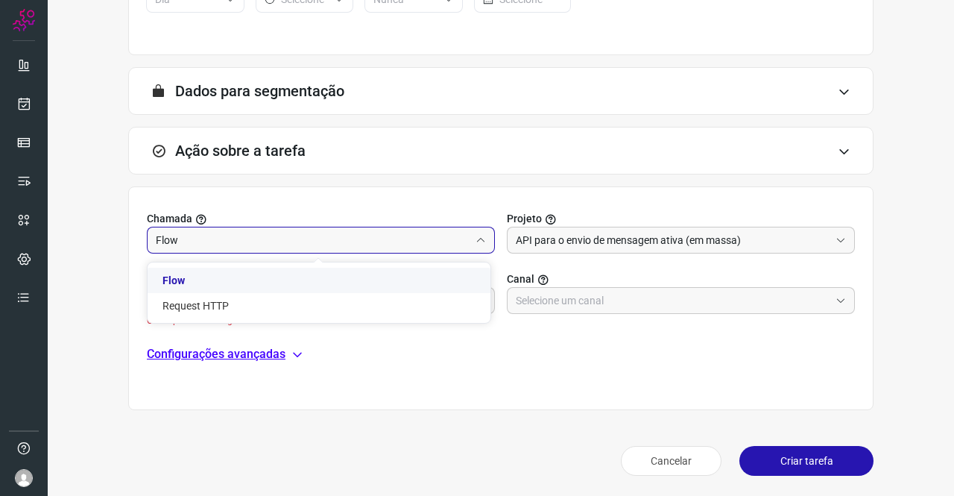
click at [206, 280] on li "Flow" at bounding box center [319, 280] width 343 height 25
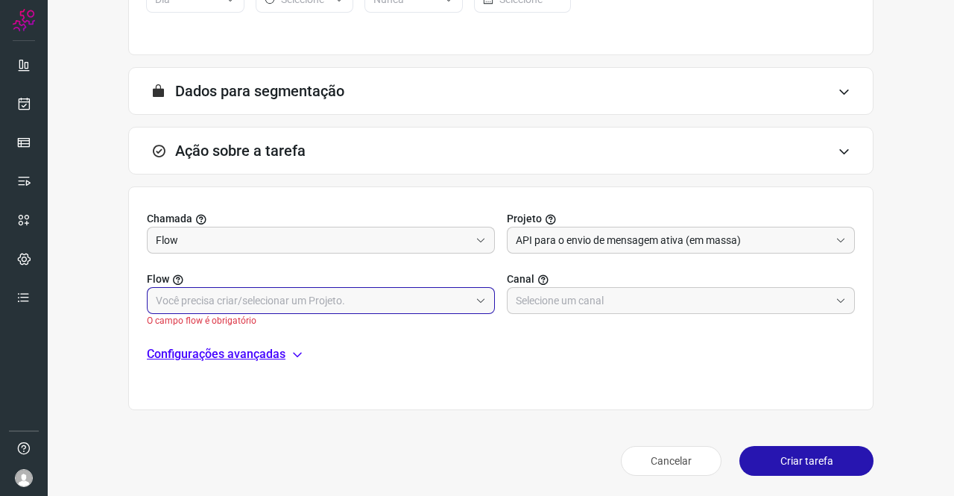
click at [302, 293] on input "text" at bounding box center [313, 300] width 314 height 25
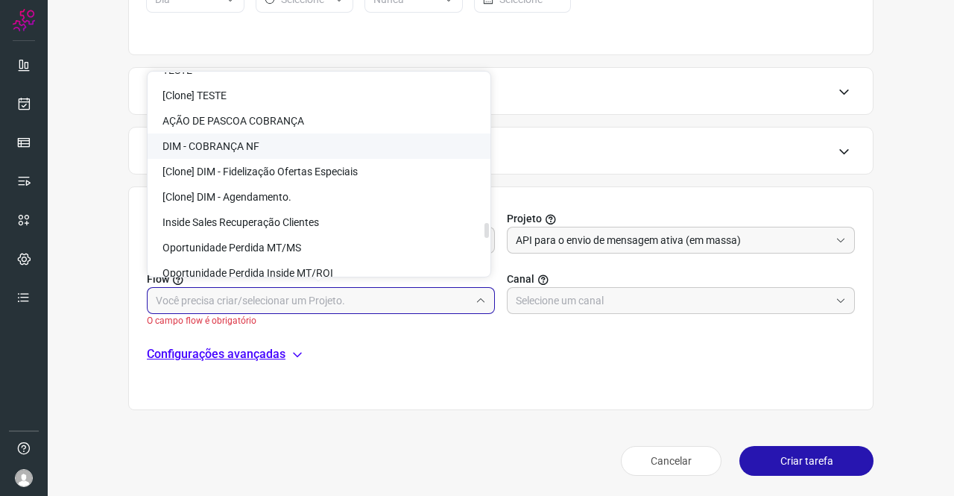
scroll to position [2907, 0]
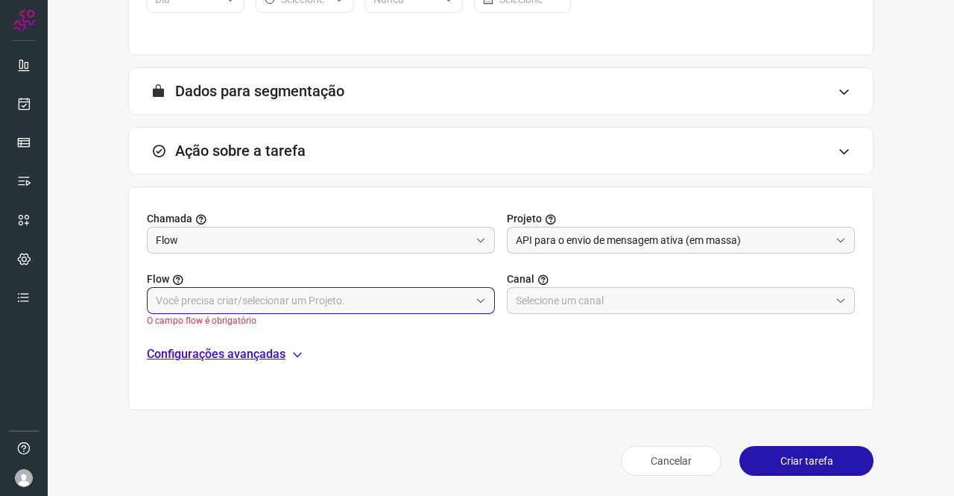
click at [223, 294] on input "text" at bounding box center [313, 300] width 314 height 25
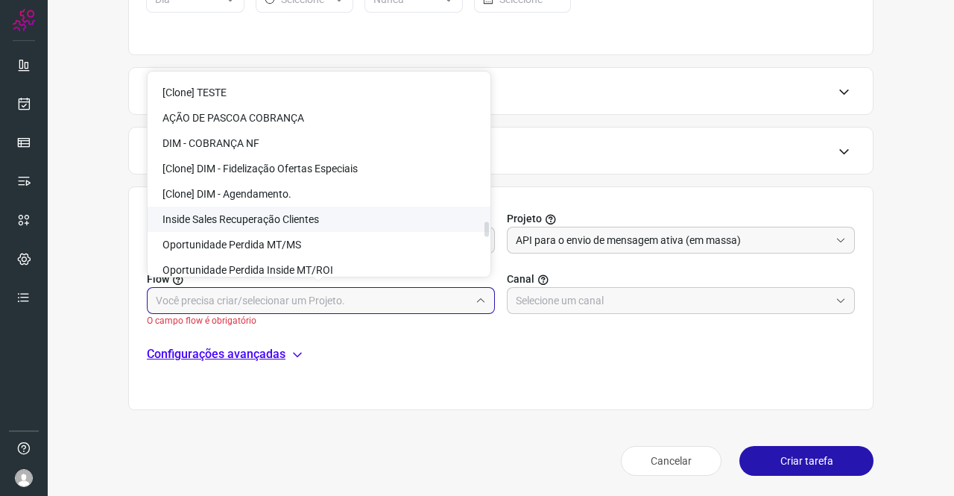
scroll to position [2812, 0]
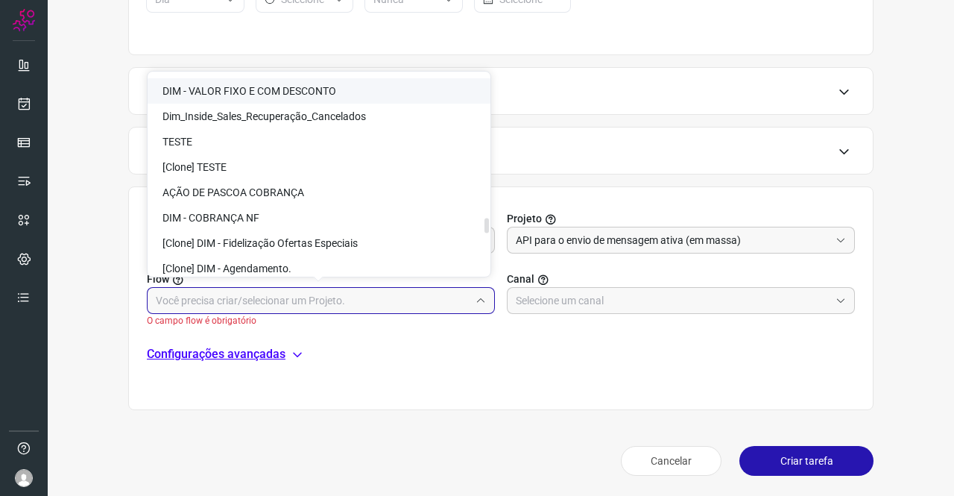
click at [293, 89] on span "DIM - VALOR FIXO E COM DESCONTO" at bounding box center [250, 91] width 174 height 12
type input "DIM - VALOR FIXO E COM DESCONTO"
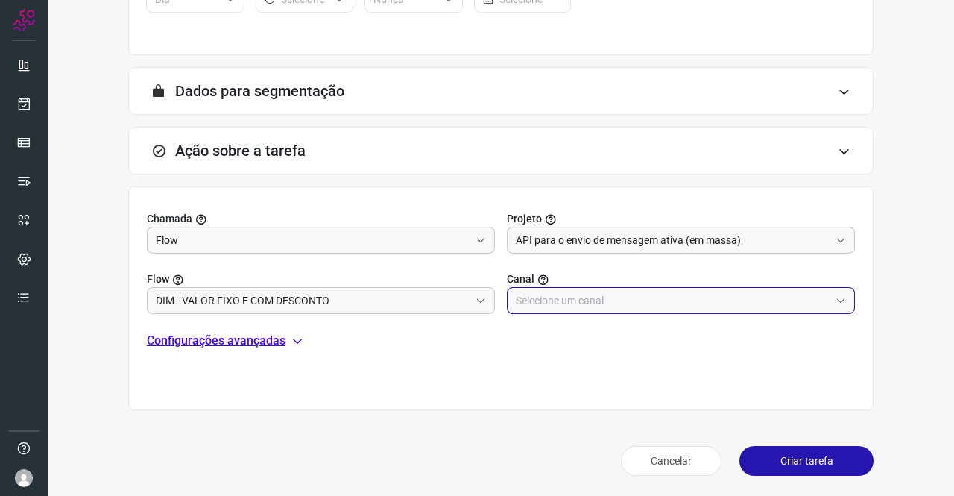
click at [551, 300] on input "text" at bounding box center [673, 300] width 314 height 25
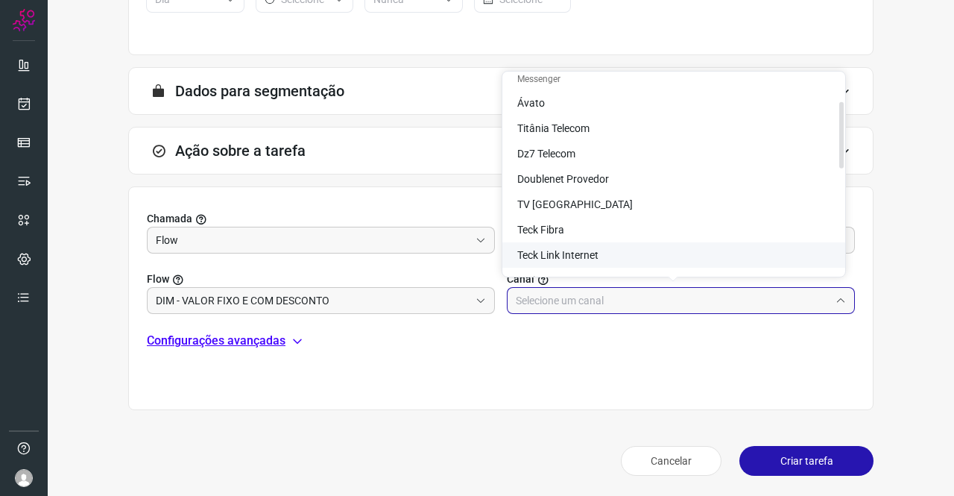
scroll to position [149, 0]
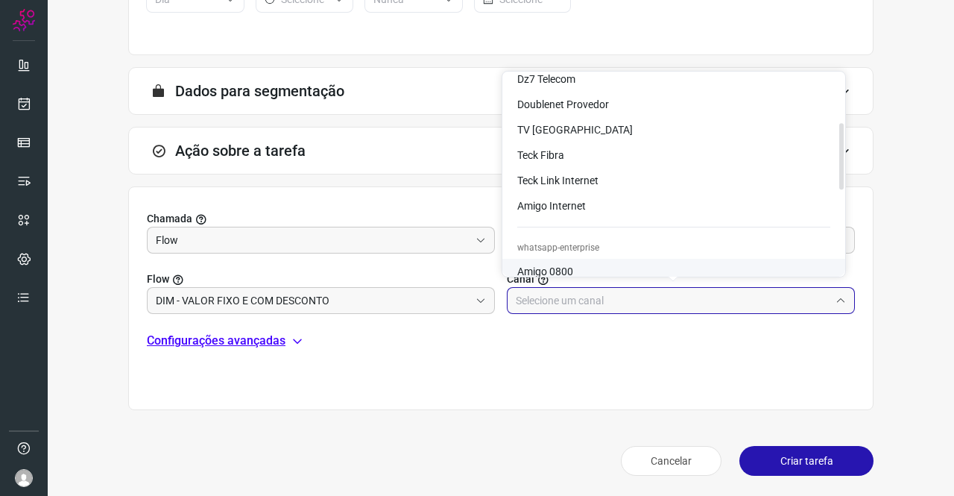
click at [549, 269] on span "Amigo 0800" at bounding box center [545, 271] width 56 height 12
type input "Amigo 0800"
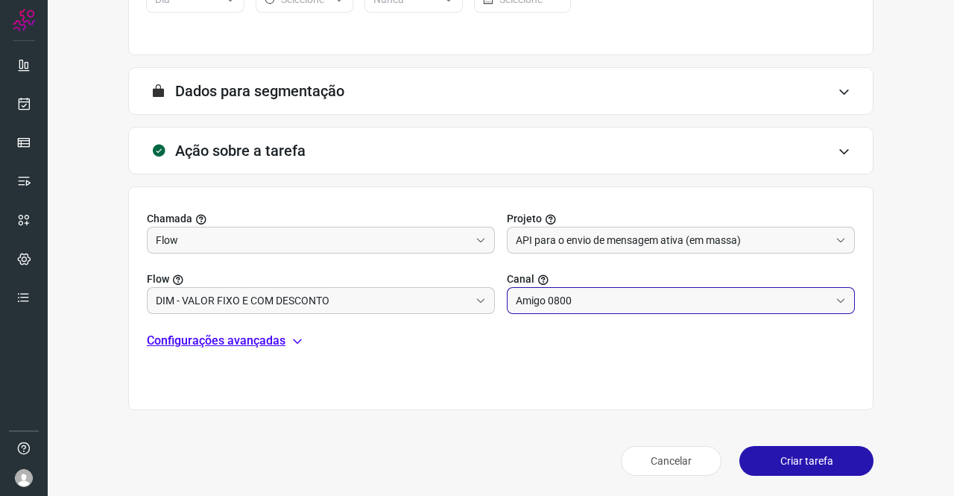
scroll to position [157, 0]
click at [267, 335] on p "Configurações avançadas" at bounding box center [216, 341] width 139 height 18
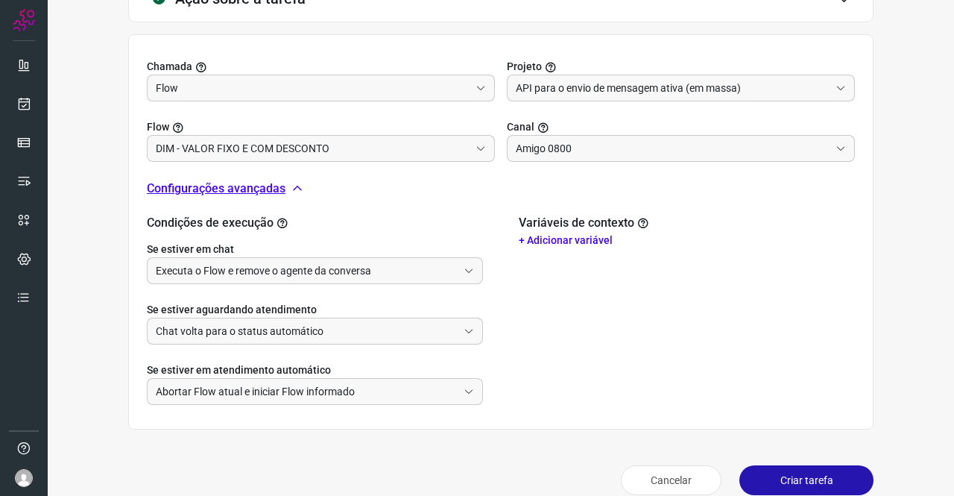
scroll to position [502, 0]
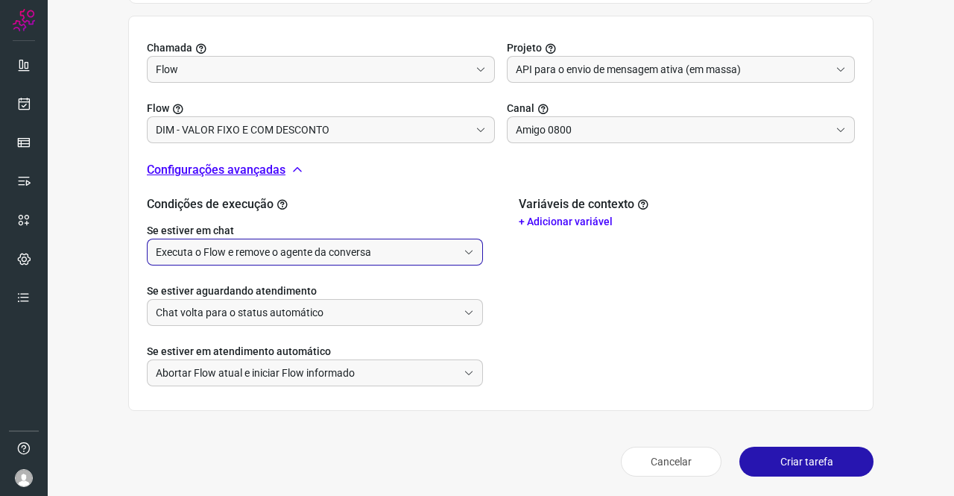
click at [262, 254] on input "Executa o Flow e remove o agente da conversa" at bounding box center [307, 251] width 302 height 25
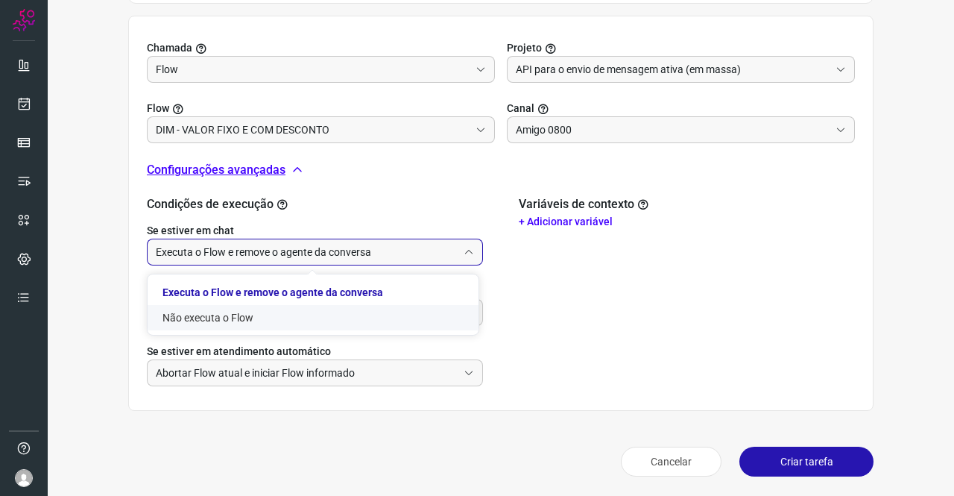
click at [231, 318] on li "Não executa o Flow" at bounding box center [313, 317] width 331 height 25
type input "Não executa o Flow"
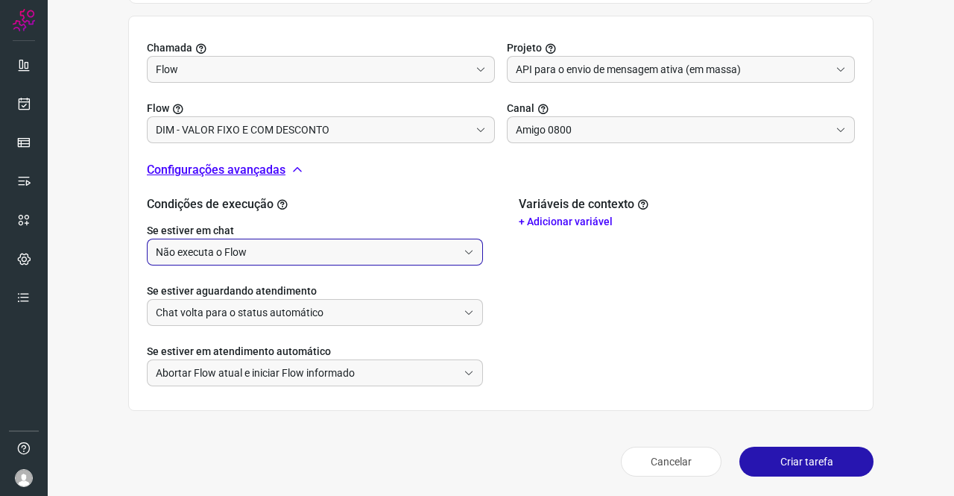
click at [526, 217] on p "+ Adicionar variável" at bounding box center [687, 222] width 336 height 16
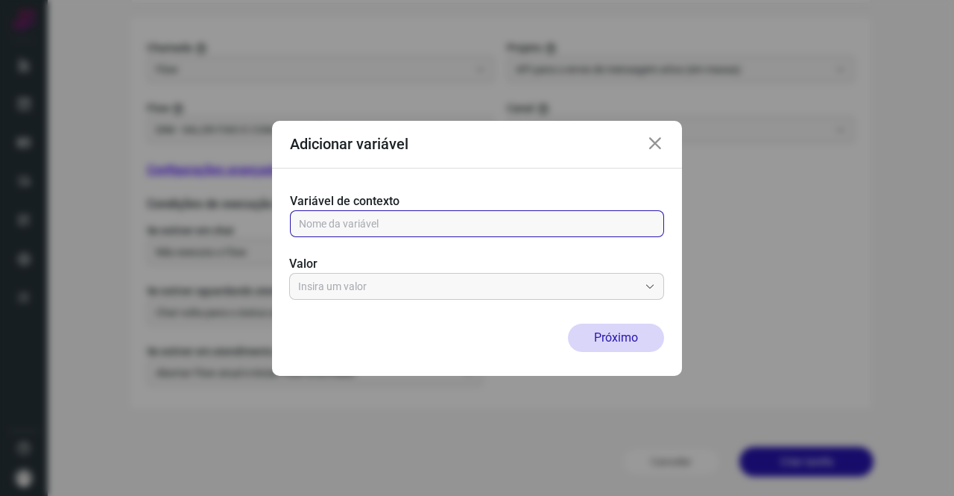
paste input "address"
type input "address"
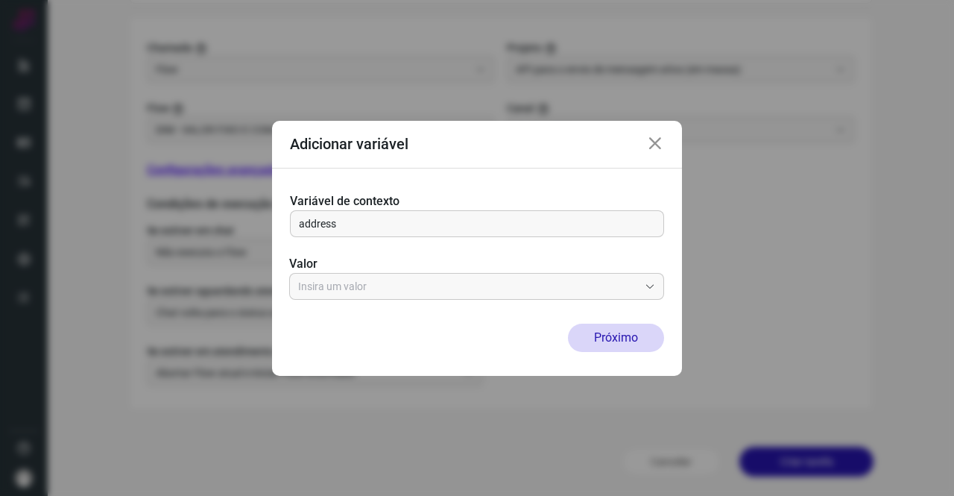
click at [381, 309] on div "Variável de contexto address Valor" at bounding box center [477, 245] width 410 height 155
click at [367, 282] on input "text" at bounding box center [468, 286] width 341 height 25
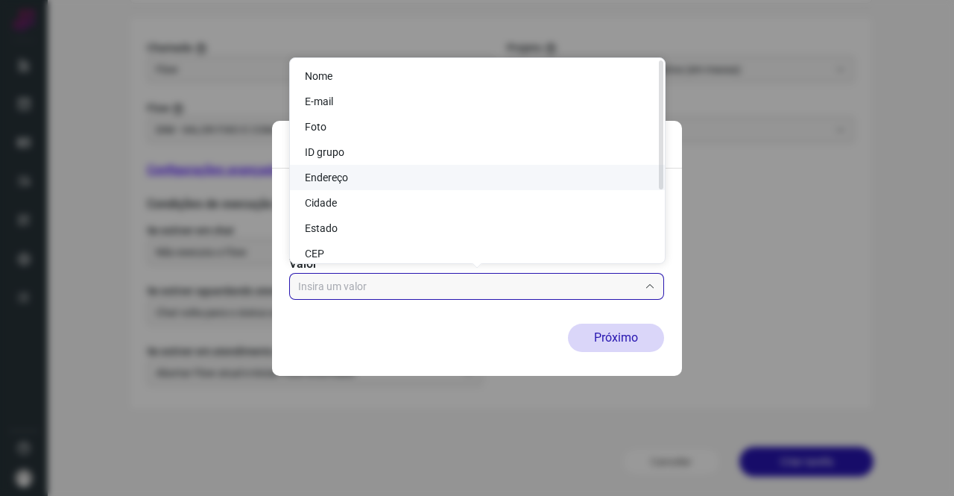
click at [339, 180] on span "Endereço" at bounding box center [326, 177] width 43 height 12
type input "Endereço"
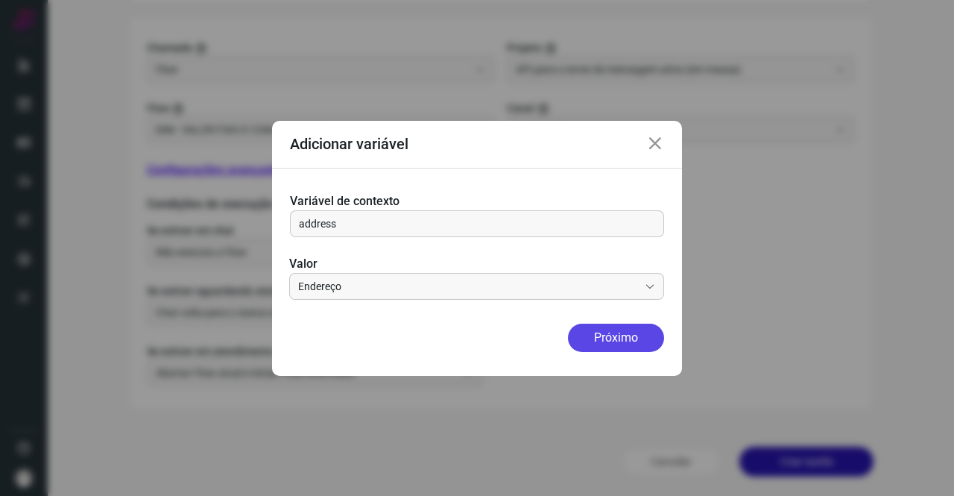
click at [590, 341] on button "Próximo" at bounding box center [616, 338] width 96 height 28
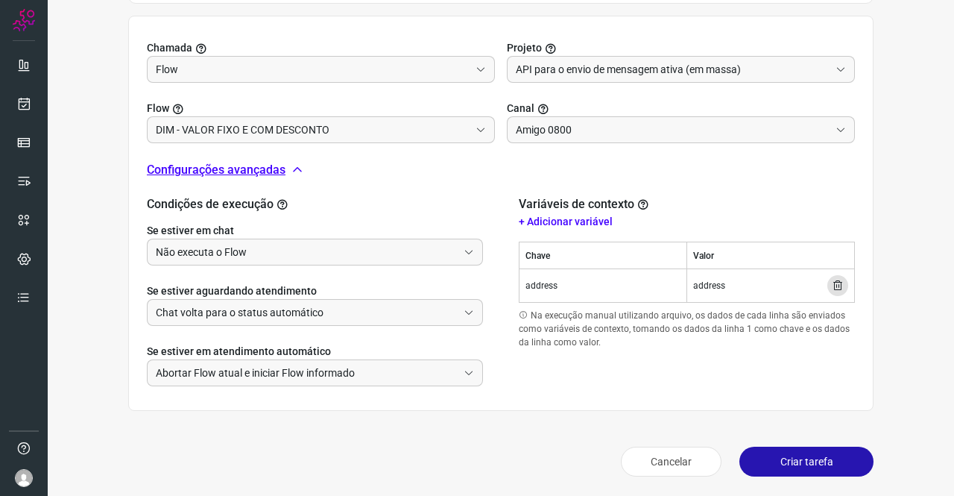
click at [550, 223] on p "+ Adicionar variável" at bounding box center [687, 222] width 336 height 16
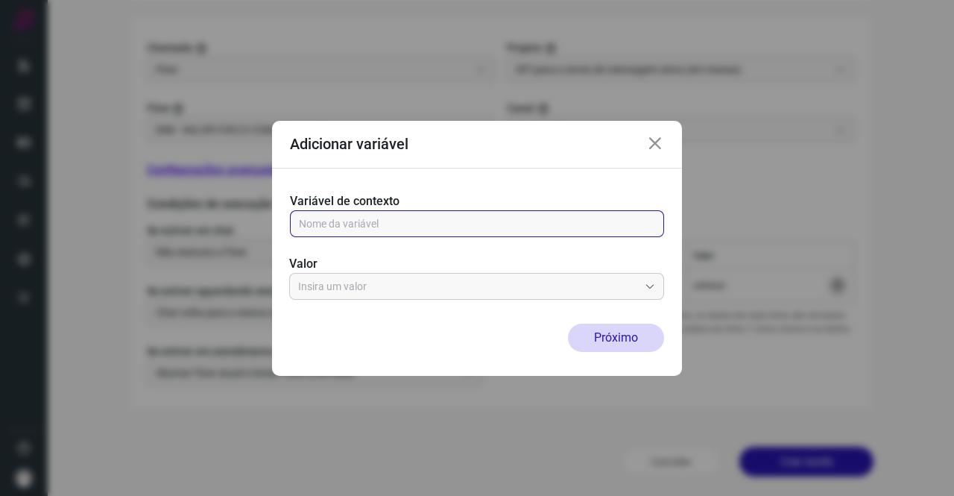
click at [327, 218] on input "text" at bounding box center [477, 223] width 356 height 25
paste input "state"
type input "state"
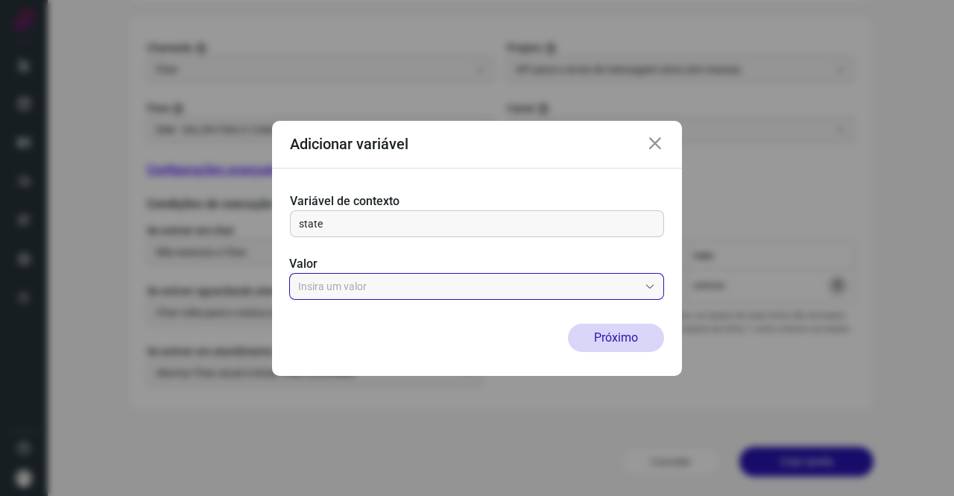
click at [370, 291] on input "text" at bounding box center [468, 286] width 341 height 25
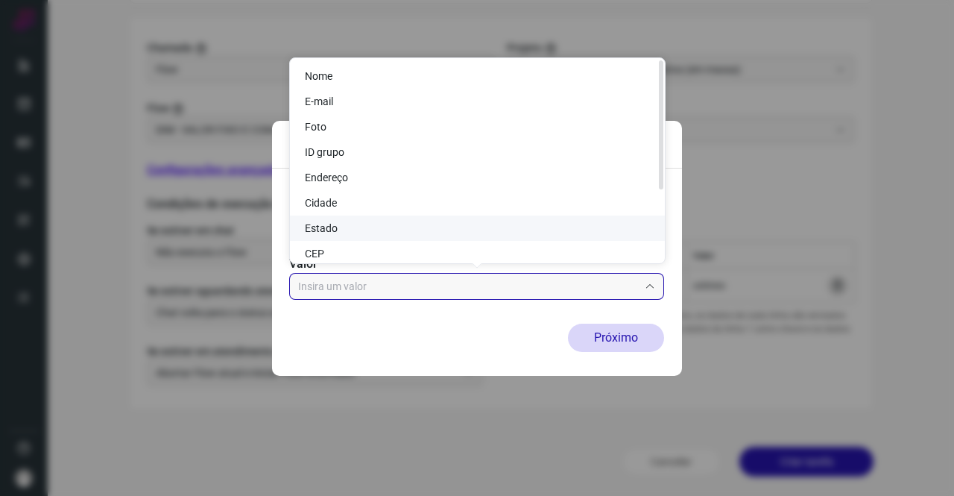
click at [353, 223] on li "Estado" at bounding box center [477, 227] width 375 height 25
type input "Estado"
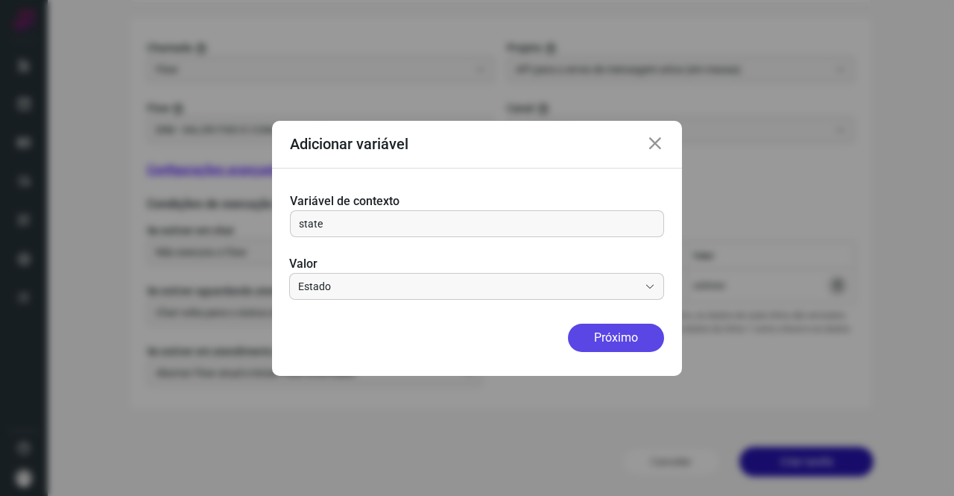
click at [602, 338] on button "Próximo" at bounding box center [616, 338] width 96 height 28
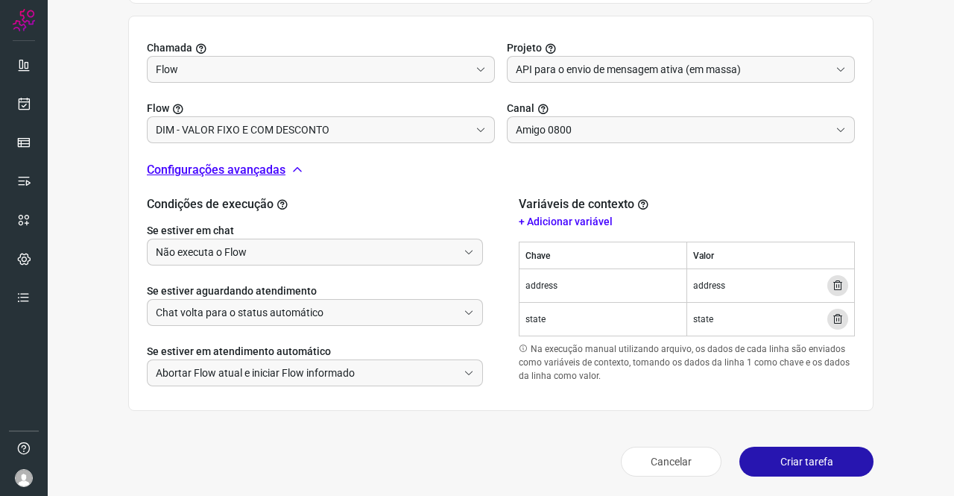
click at [804, 458] on button "Criar tarefa" at bounding box center [807, 462] width 134 height 30
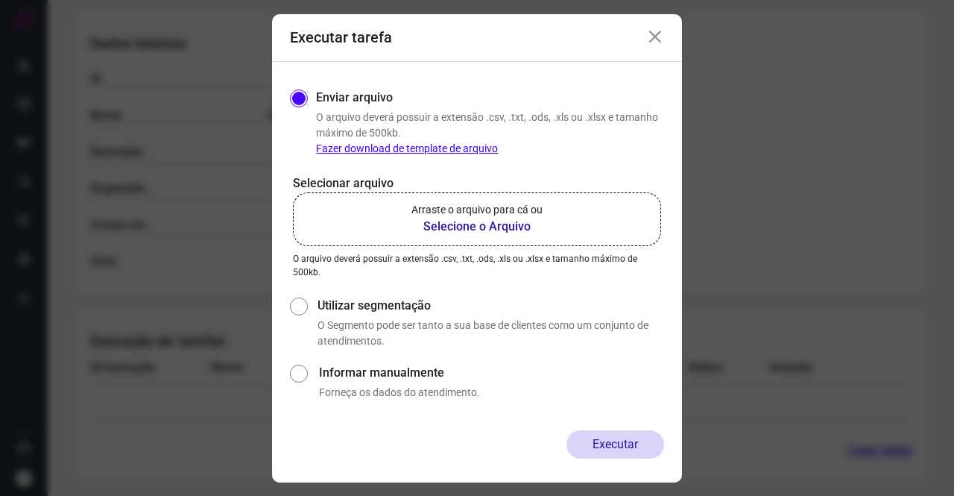
click at [644, 36] on div "Executar tarefa" at bounding box center [477, 38] width 410 height 48
click at [652, 37] on icon at bounding box center [655, 37] width 18 height 18
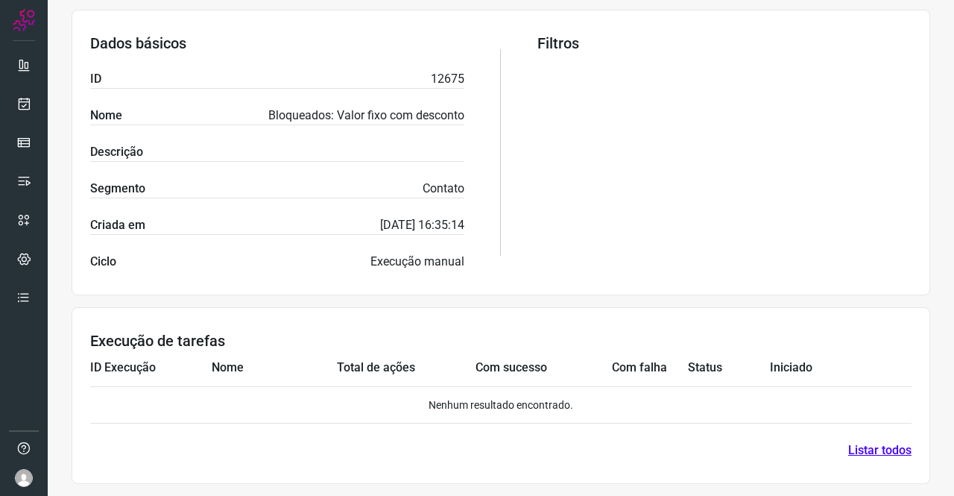
click at [440, 79] on p "12675" at bounding box center [448, 79] width 34 height 18
copy p "12675"
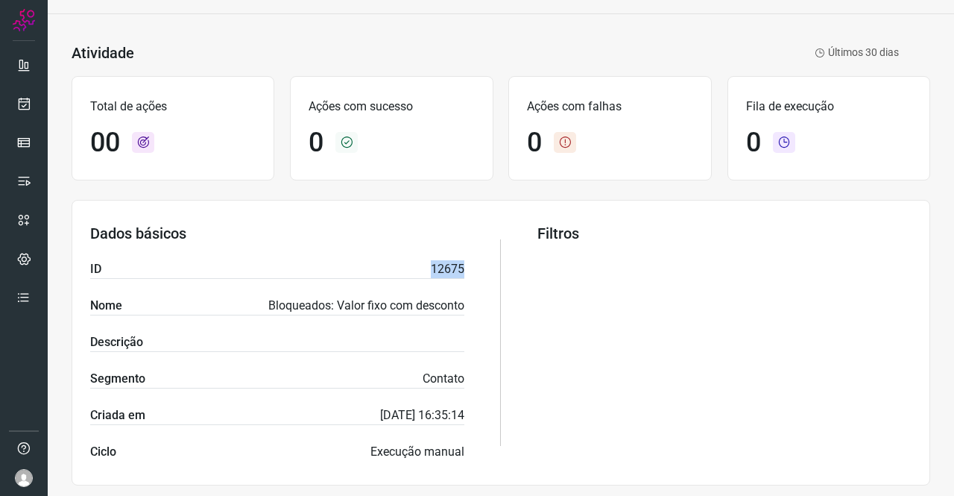
scroll to position [0, 0]
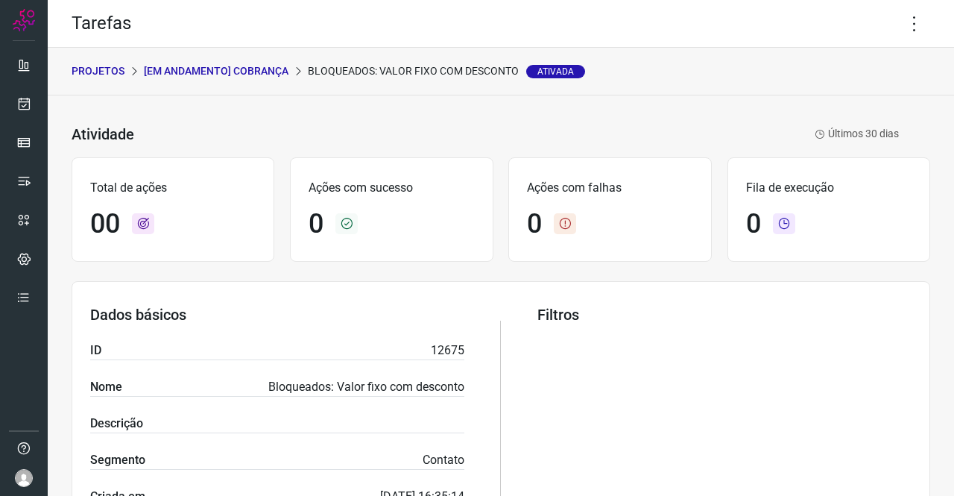
click at [271, 58] on div "PROJETOS [Em andamento] COBRANÇA Bloqueados: Valor fixo com desconto Ativada" at bounding box center [501, 72] width 906 height 48
click at [273, 65] on p "[Em andamento] COBRANÇA" at bounding box center [216, 71] width 145 height 16
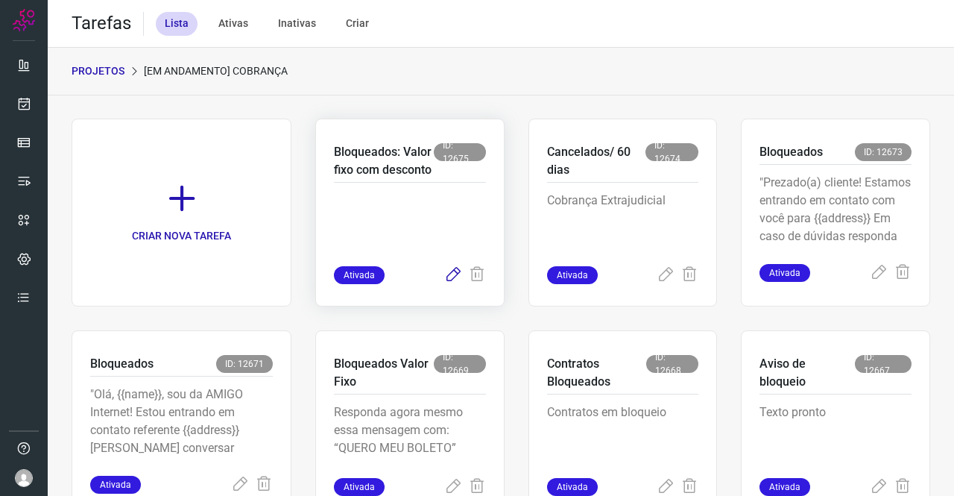
click at [444, 284] on icon at bounding box center [453, 275] width 18 height 18
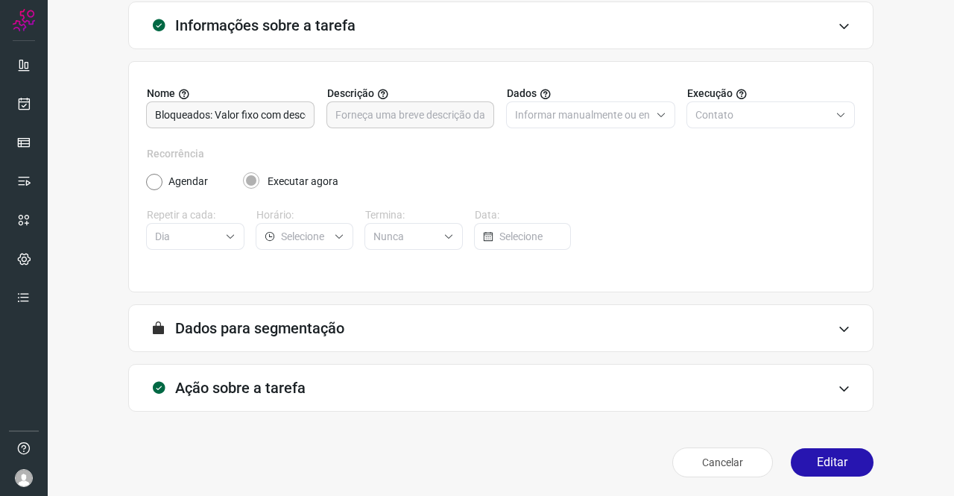
scroll to position [86, 0]
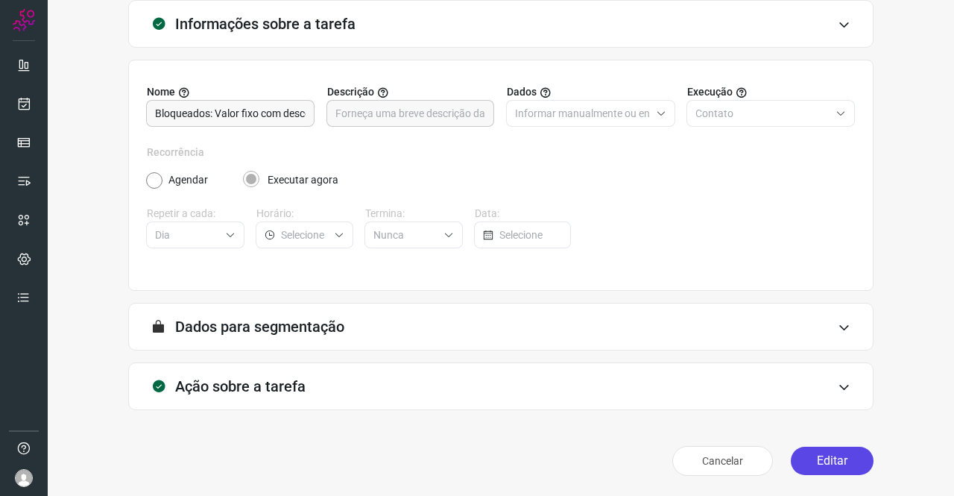
click at [813, 458] on button "Editar" at bounding box center [832, 461] width 83 height 28
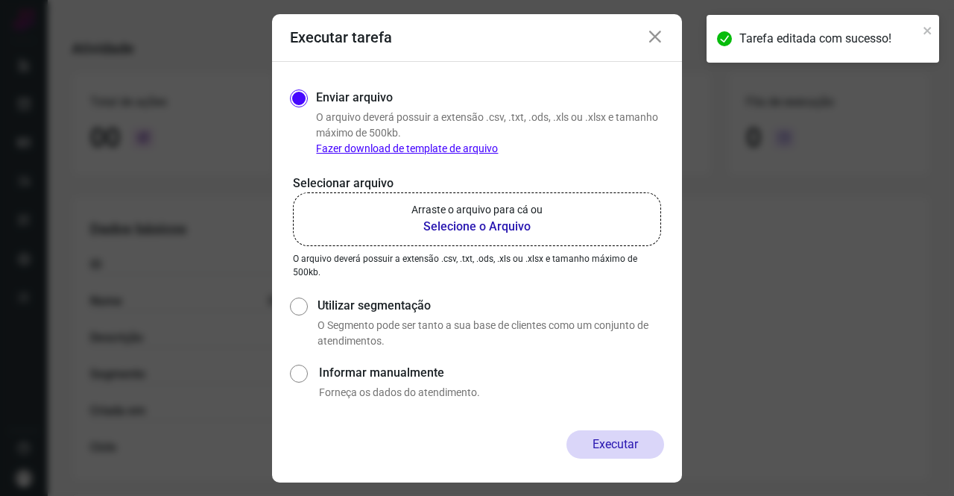
click at [659, 30] on icon at bounding box center [655, 37] width 18 height 18
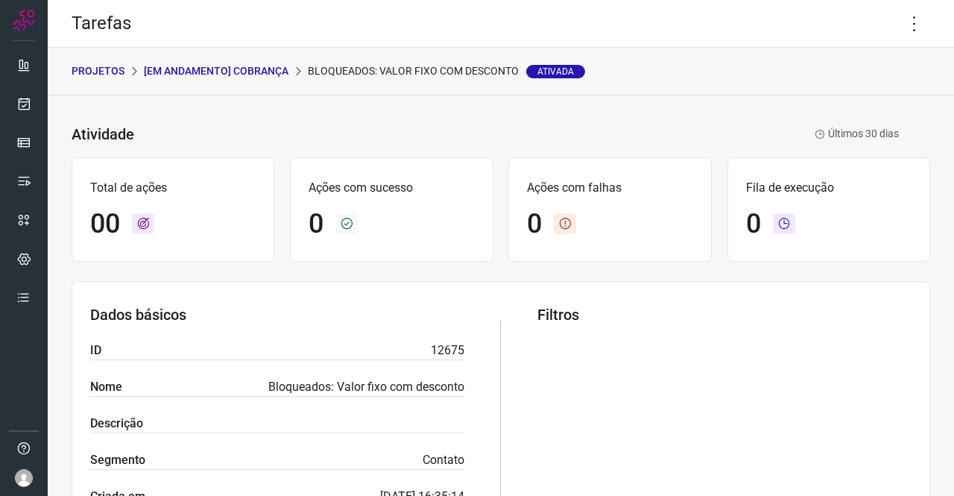
click at [253, 75] on p "[Em andamento] COBRANÇA" at bounding box center [216, 71] width 145 height 16
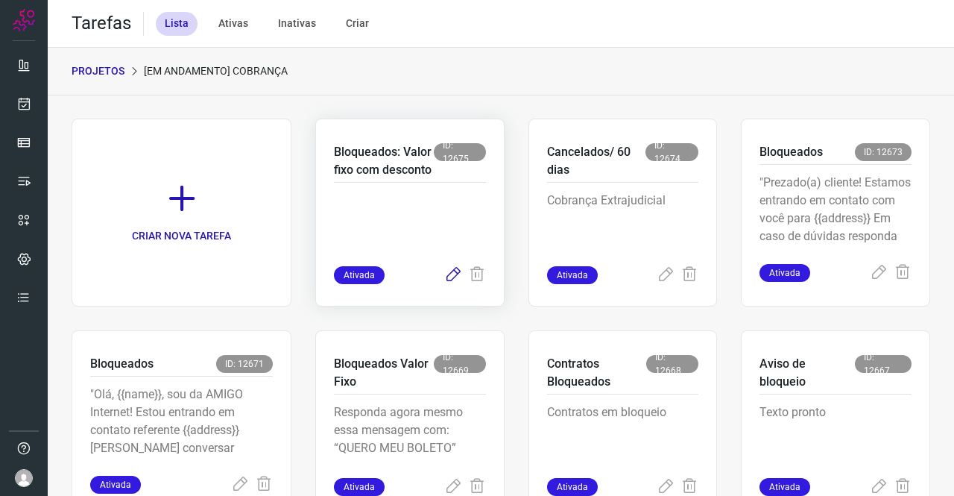
click at [447, 284] on icon at bounding box center [453, 275] width 18 height 18
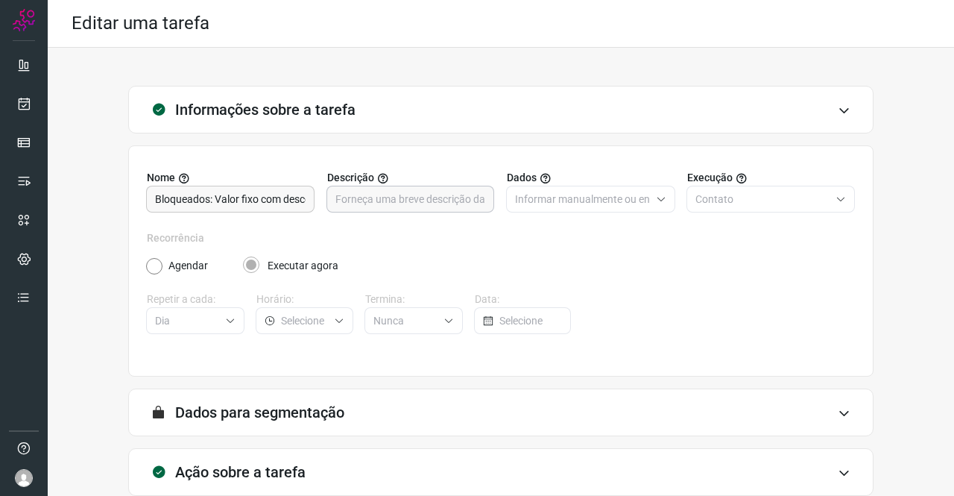
click at [395, 198] on input "text" at bounding box center [410, 198] width 151 height 25
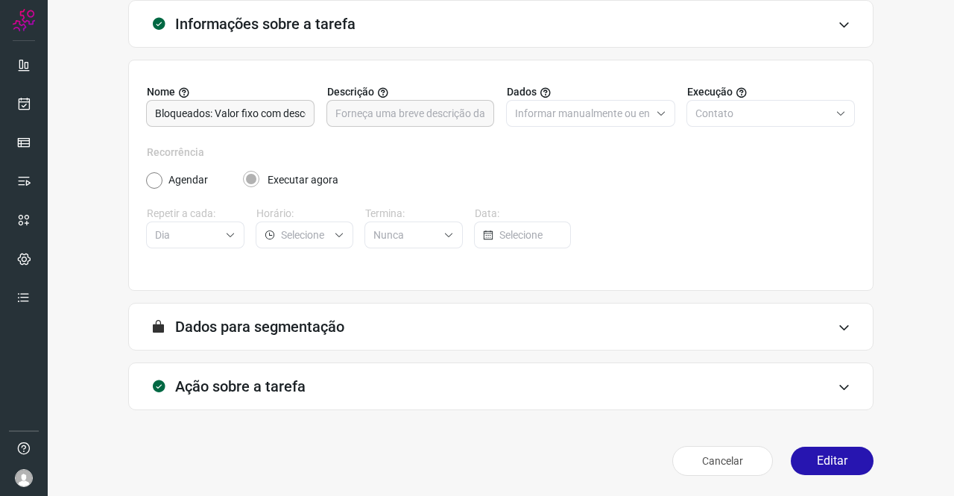
click at [265, 369] on div "Ação sobre a tarefa" at bounding box center [500, 386] width 745 height 48
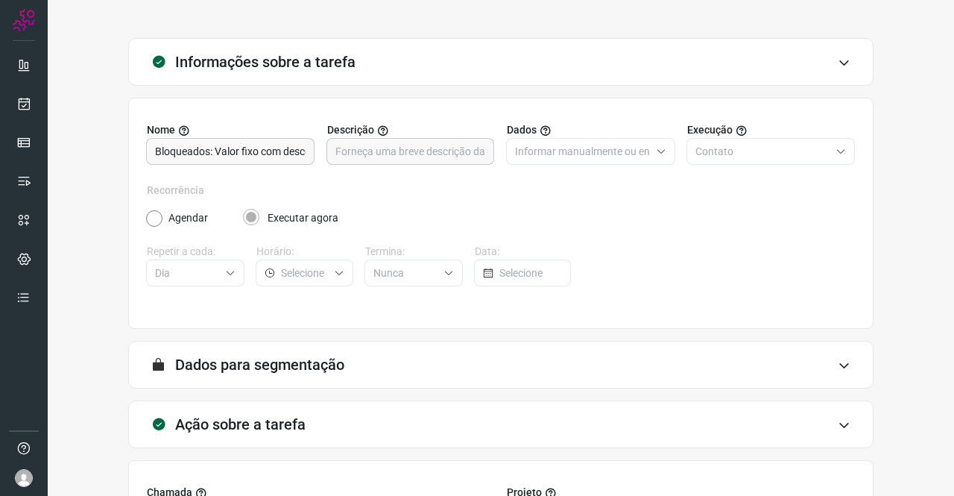
scroll to position [11, 0]
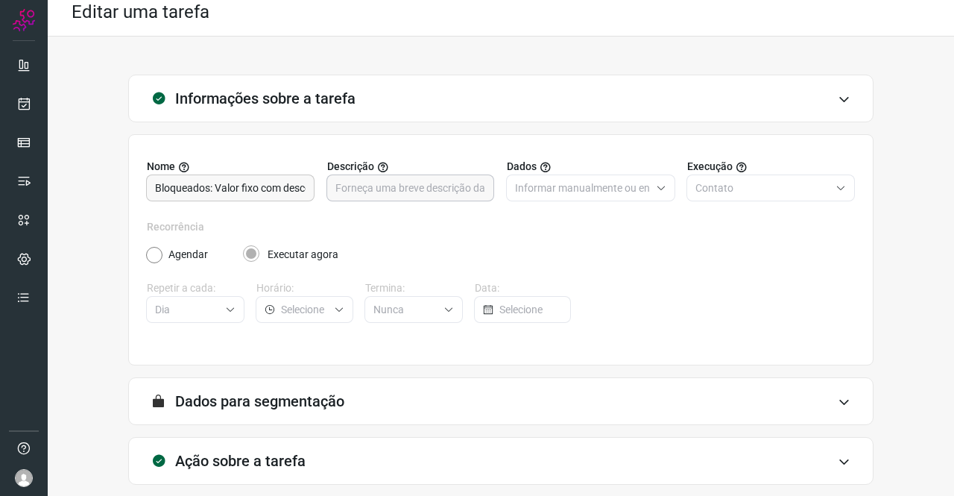
click at [392, 177] on input "text" at bounding box center [410, 187] width 151 height 25
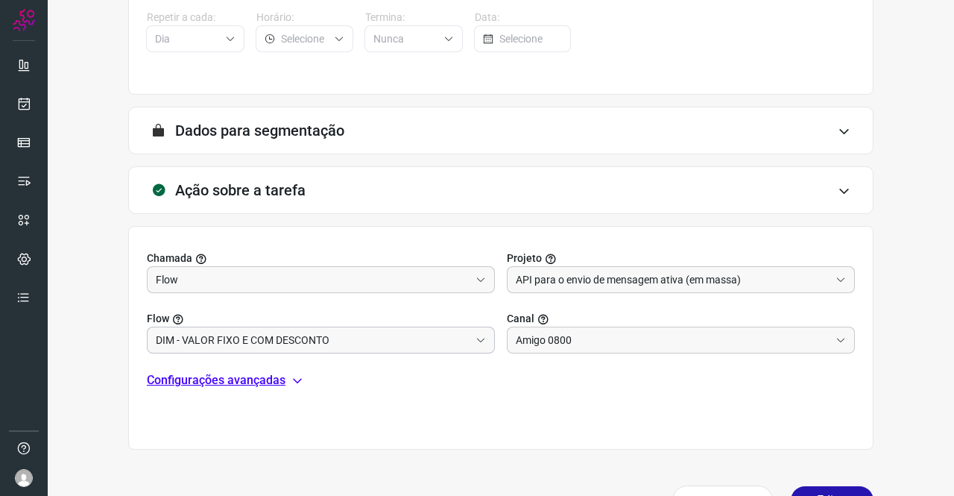
scroll to position [321, 0]
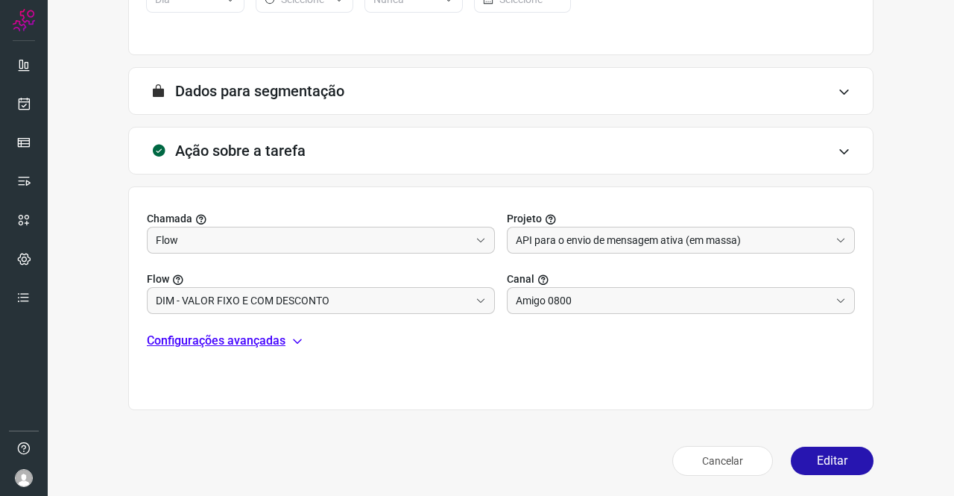
type input "Valor fixo e valor com desconto"
click at [237, 344] on p "Configurações avançadas" at bounding box center [216, 341] width 139 height 18
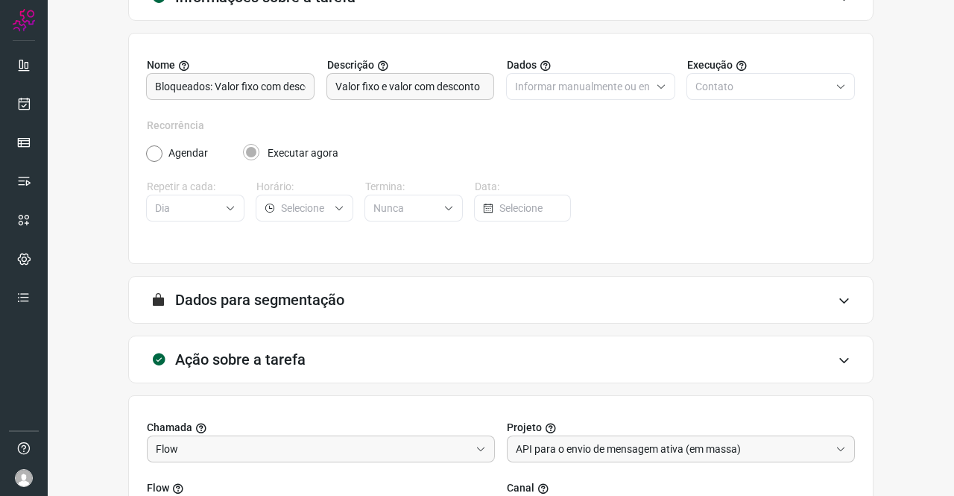
scroll to position [0, 0]
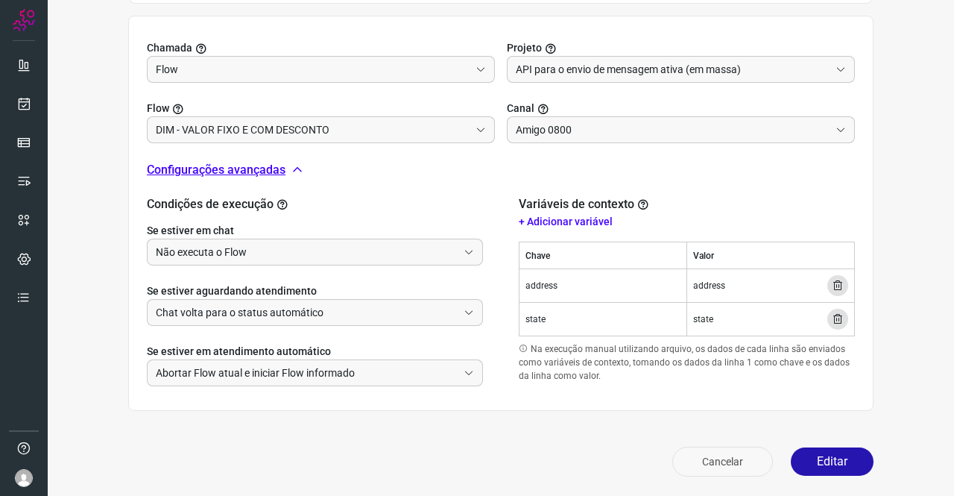
click at [717, 461] on button "Cancelar" at bounding box center [722, 462] width 101 height 30
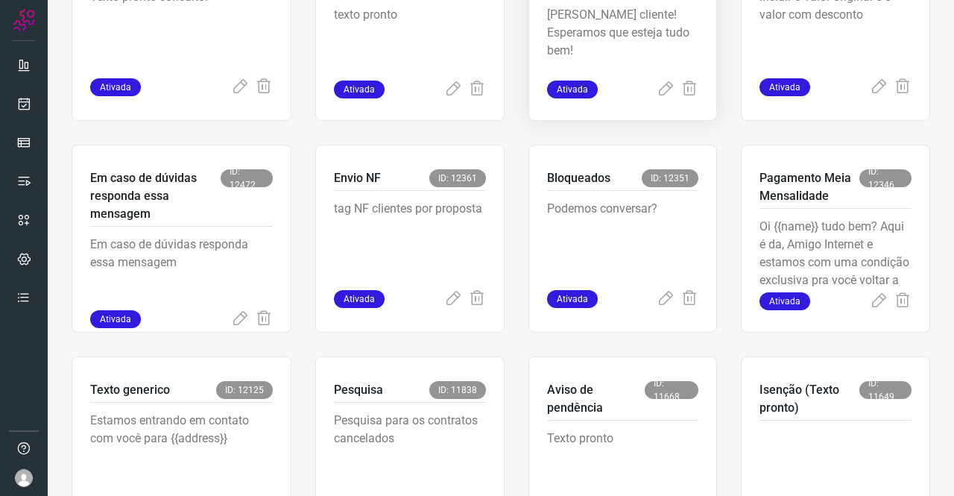
scroll to position [608, 0]
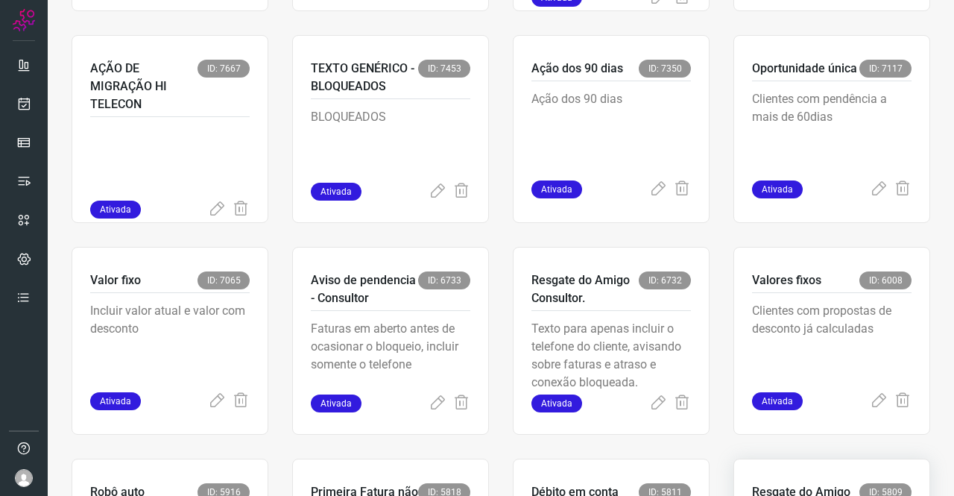
scroll to position [731, 0]
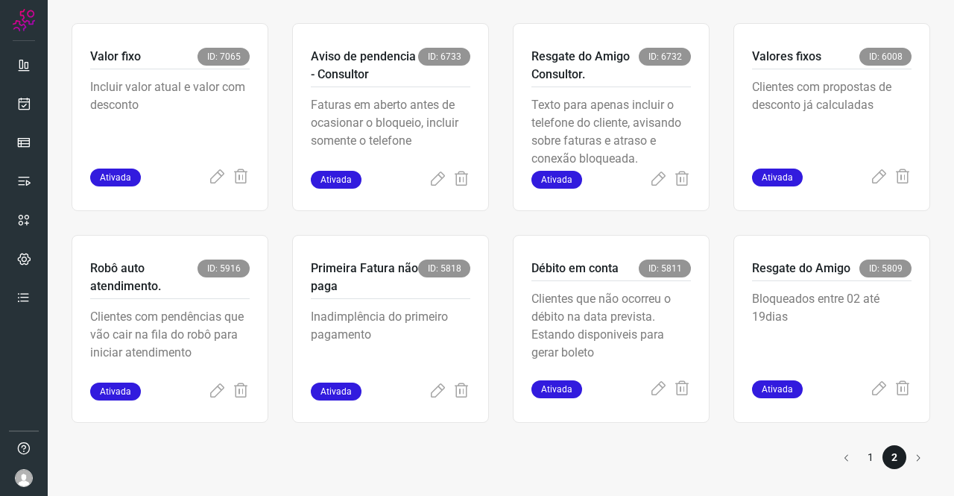
click at [860, 457] on li "1" at bounding box center [871, 457] width 24 height 24
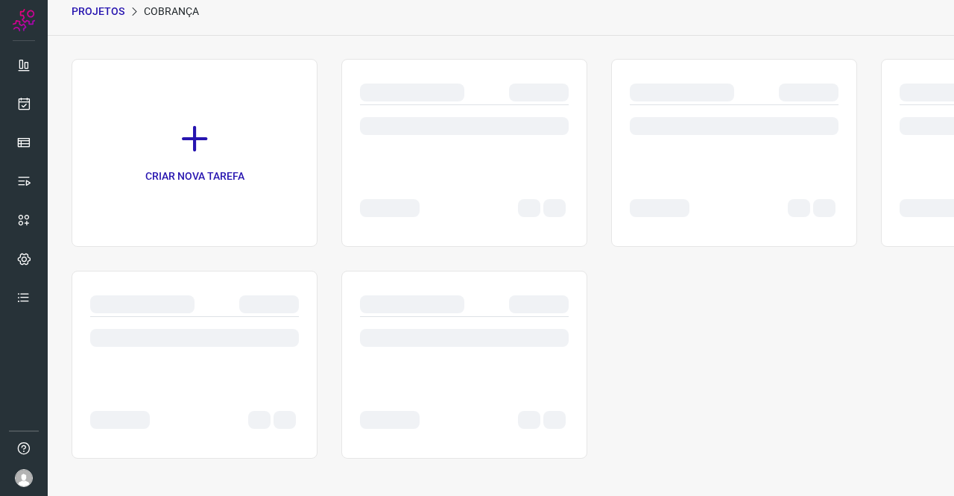
scroll to position [60, 0]
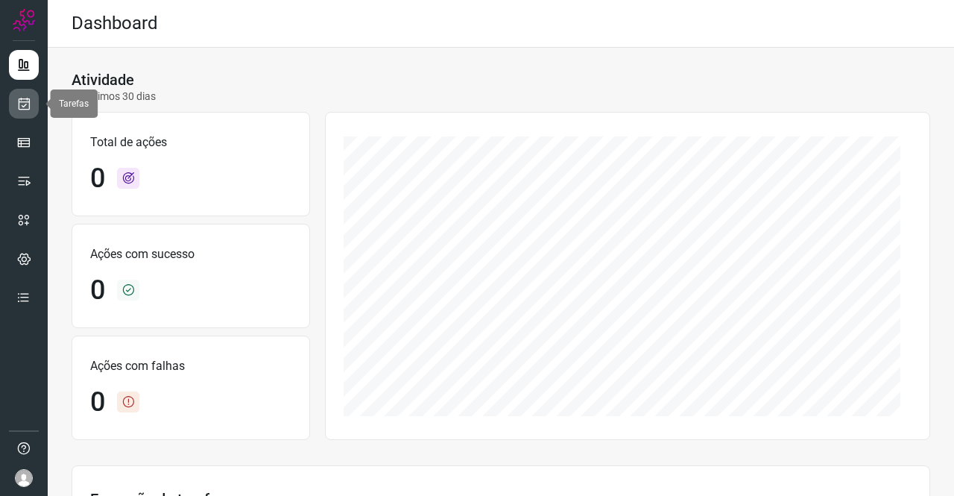
click at [30, 105] on icon at bounding box center [24, 103] width 16 height 15
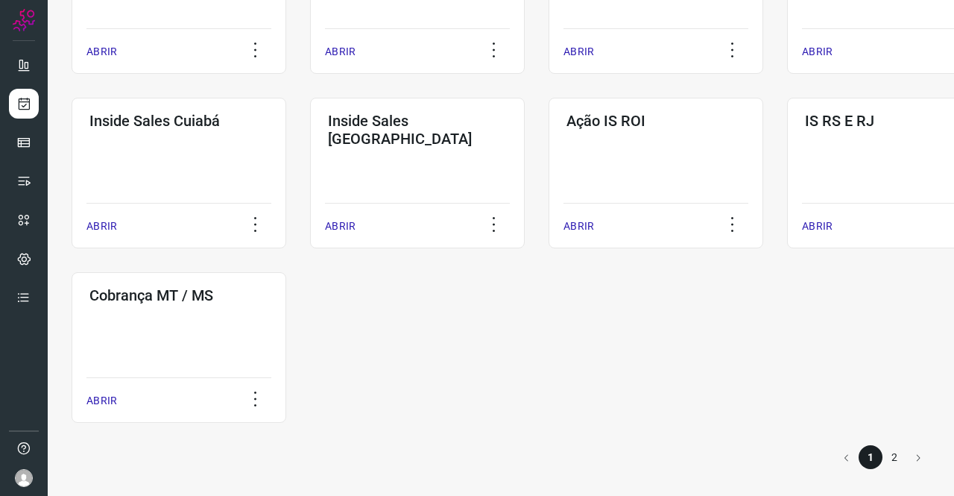
click at [889, 455] on li "2" at bounding box center [895, 457] width 24 height 24
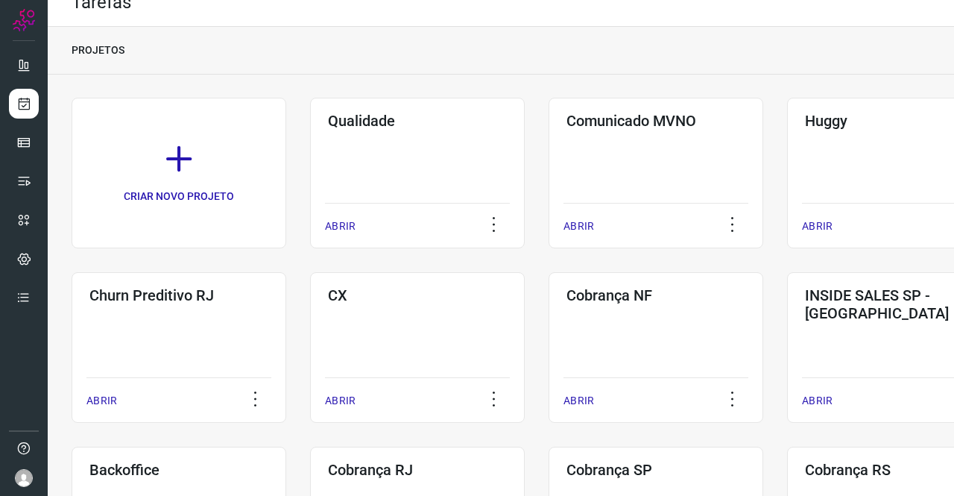
scroll to position [370, 0]
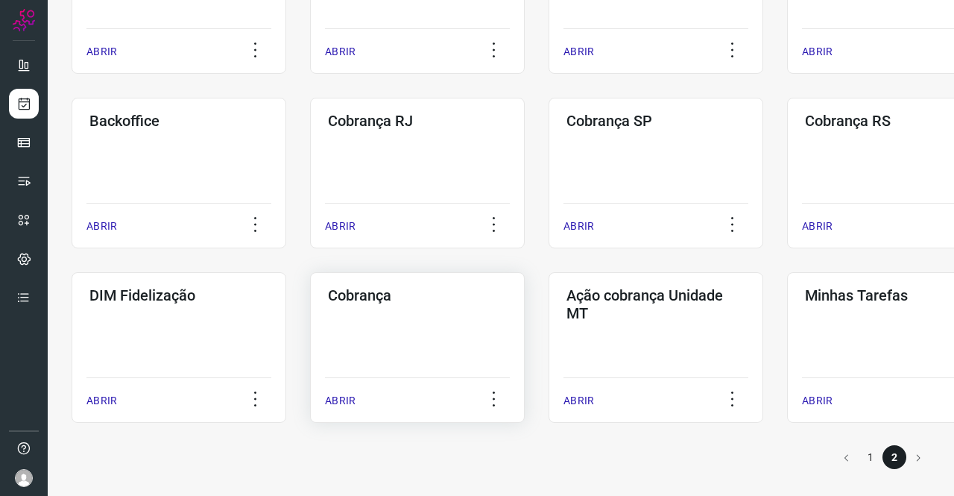
click at [549, 327] on div "Cobrança ABRIR" at bounding box center [656, 347] width 215 height 151
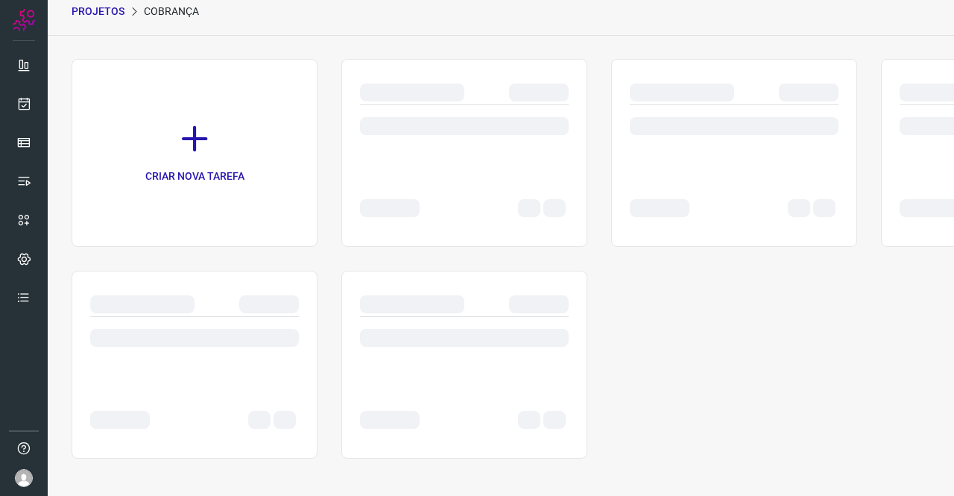
scroll to position [60, 0]
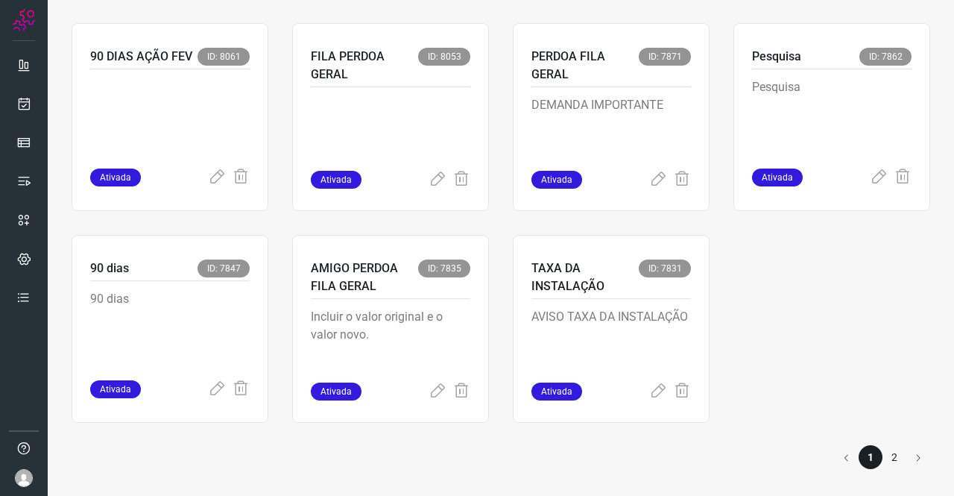
click at [885, 459] on li "2" at bounding box center [895, 457] width 24 height 24
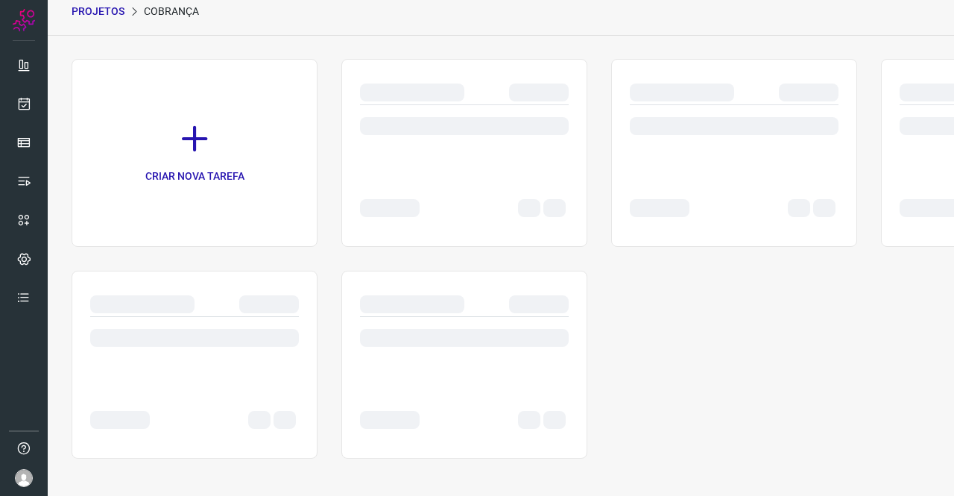
scroll to position [731, 0]
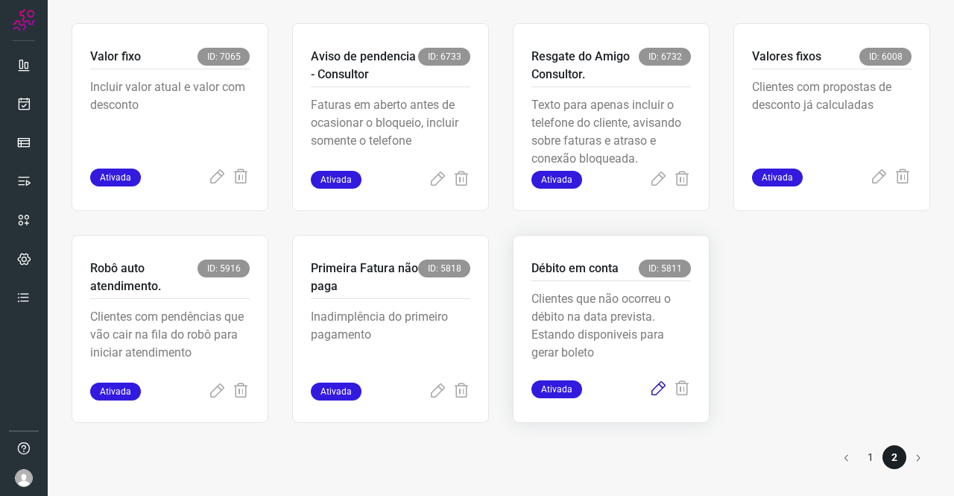
click at [649, 393] on icon at bounding box center [658, 389] width 18 height 18
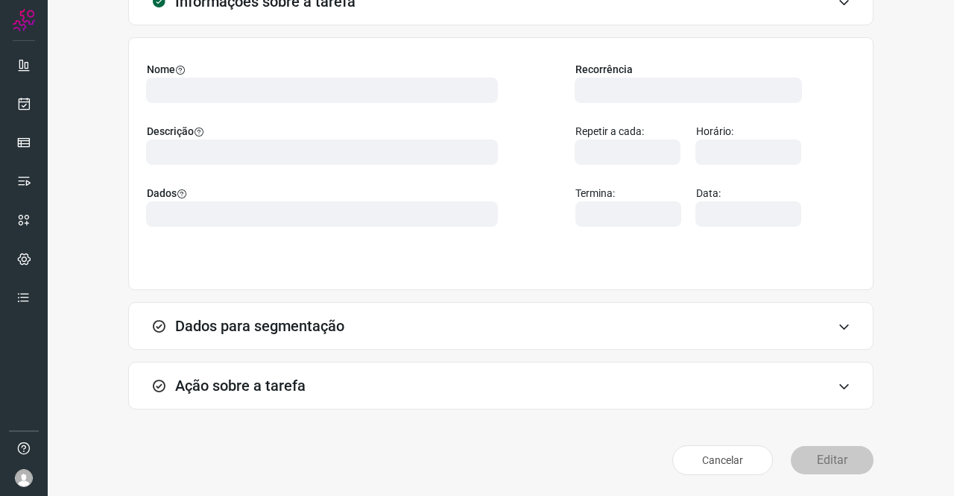
scroll to position [86, 0]
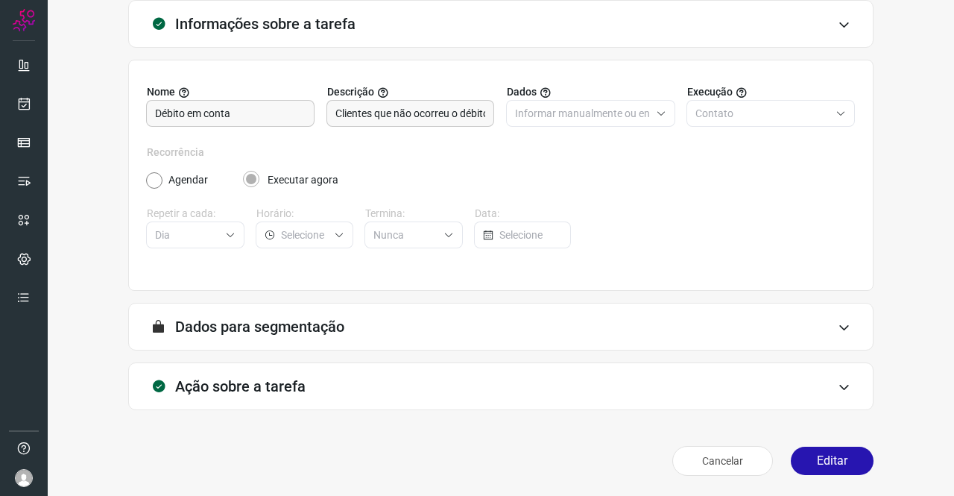
click at [201, 397] on div "Ação sobre a tarefa" at bounding box center [500, 386] width 745 height 48
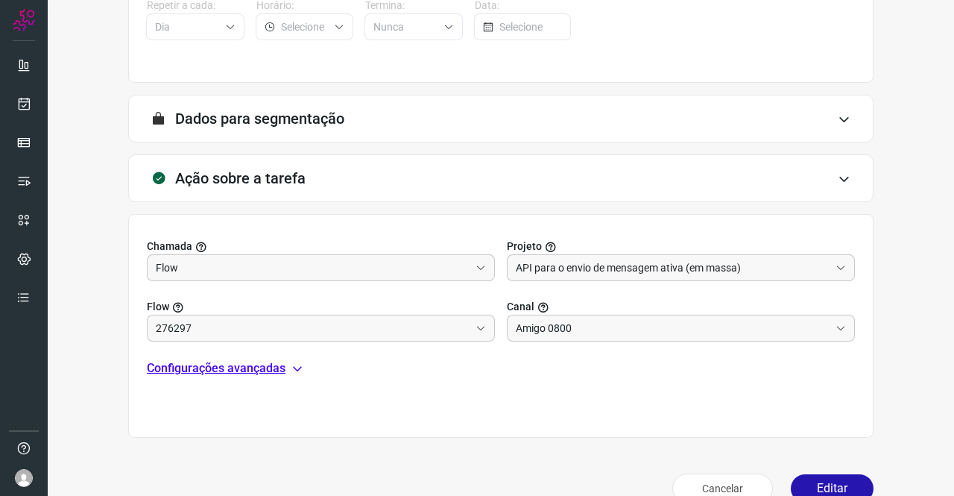
scroll to position [309, 0]
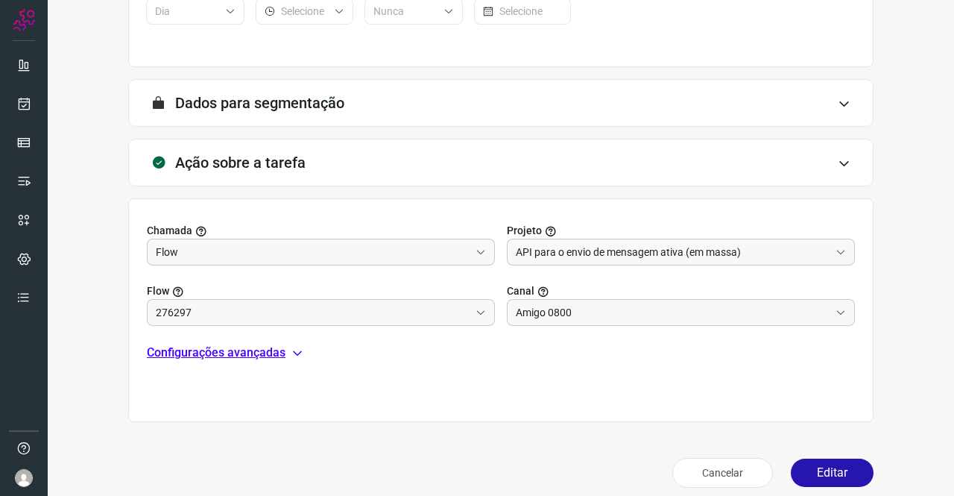
click at [240, 351] on p "Configurações avançadas" at bounding box center [216, 353] width 139 height 18
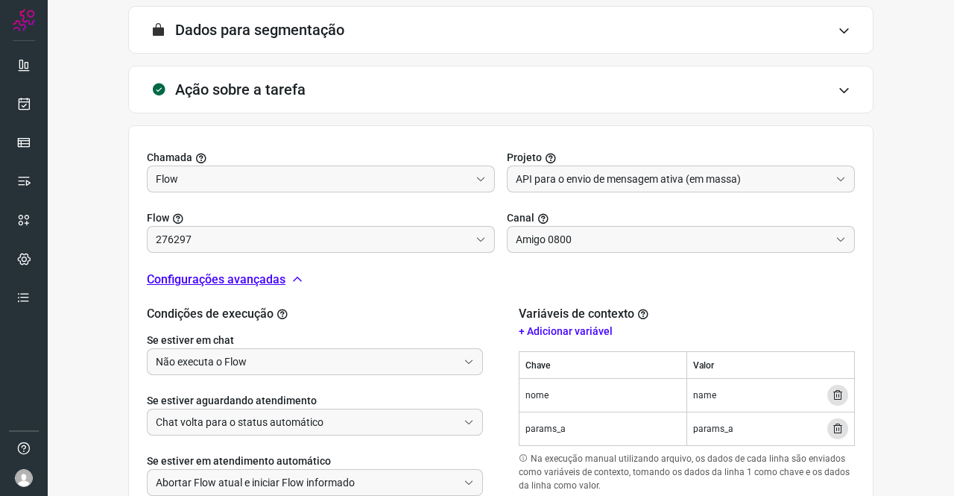
scroll to position [384, 0]
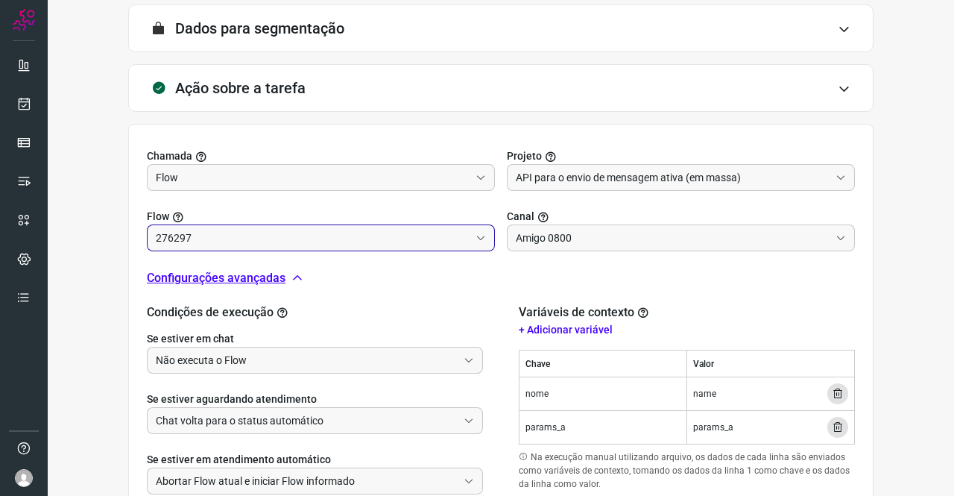
click at [174, 235] on input "276297" at bounding box center [313, 237] width 314 height 25
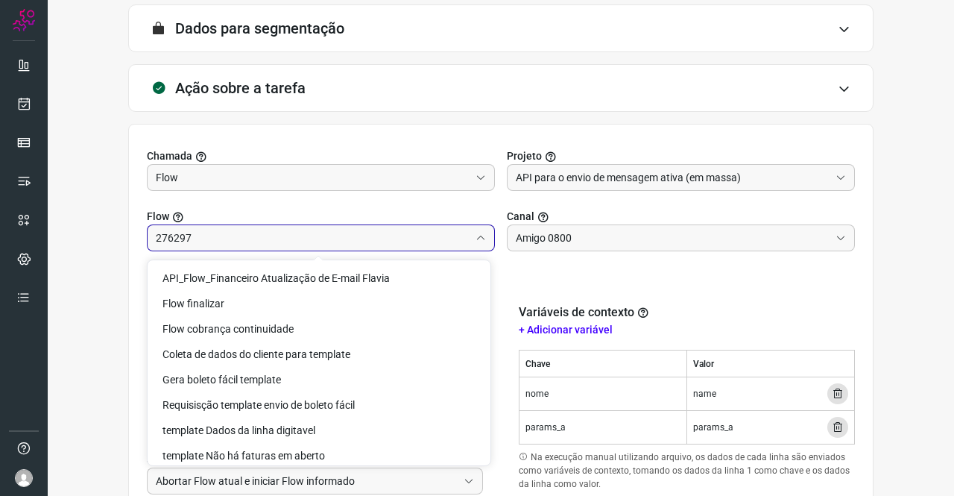
click at [174, 235] on input "276297" at bounding box center [313, 237] width 314 height 25
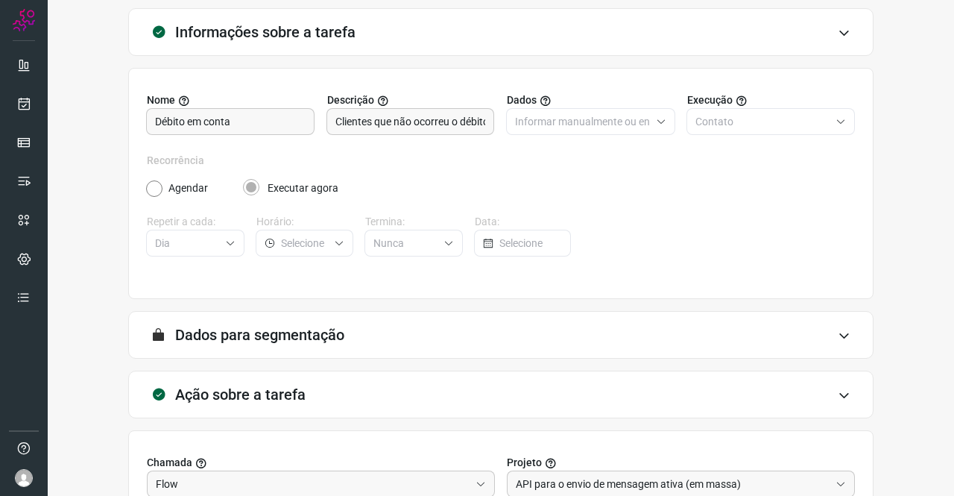
scroll to position [45, 0]
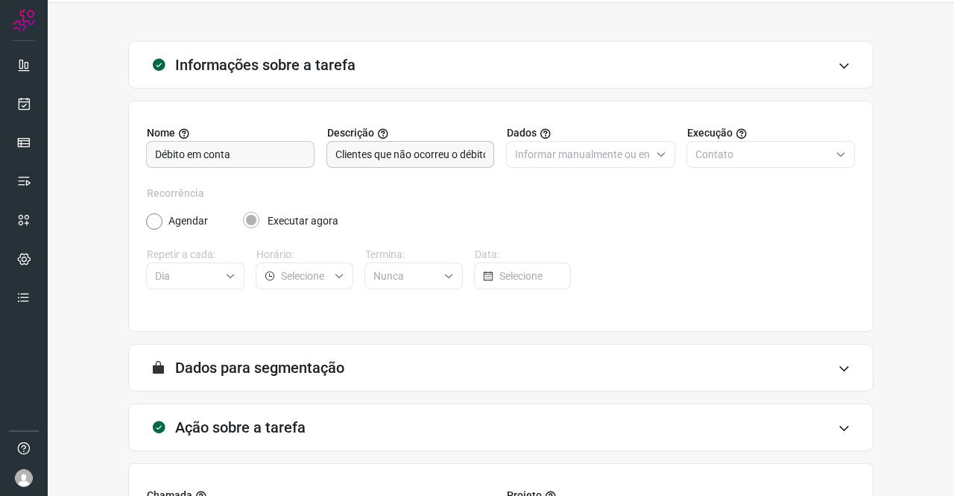
click at [385, 157] on input "Clientes que não ocorreu o débito na data prevista. Estando disponiveis para ge…" at bounding box center [410, 154] width 151 height 25
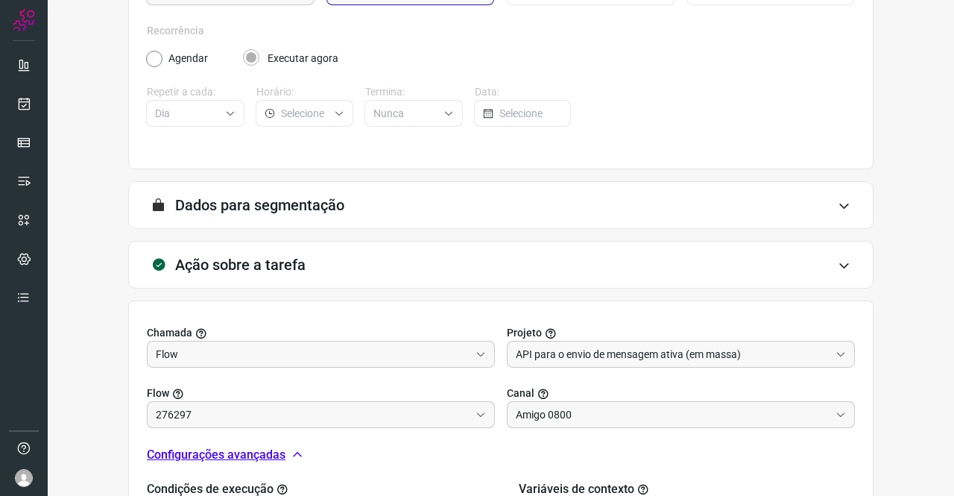
scroll to position [343, 0]
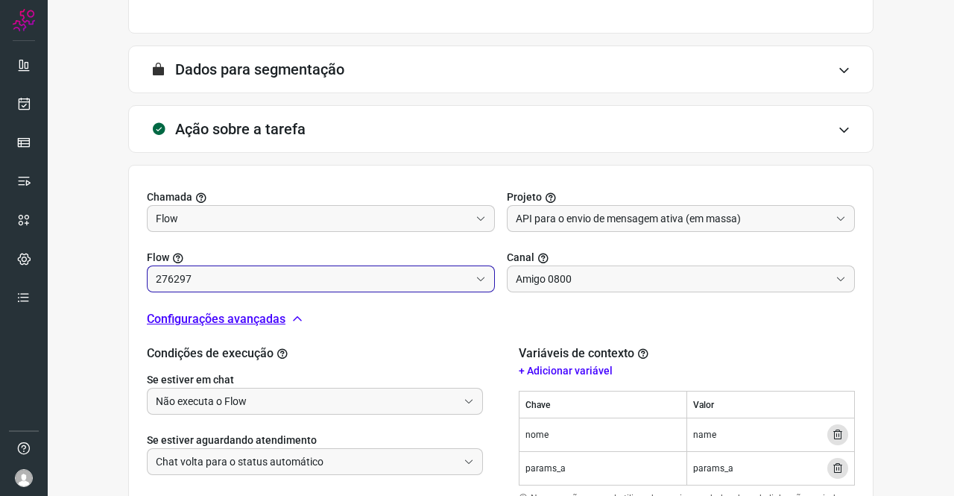
click at [164, 269] on input "276297" at bounding box center [313, 278] width 314 height 25
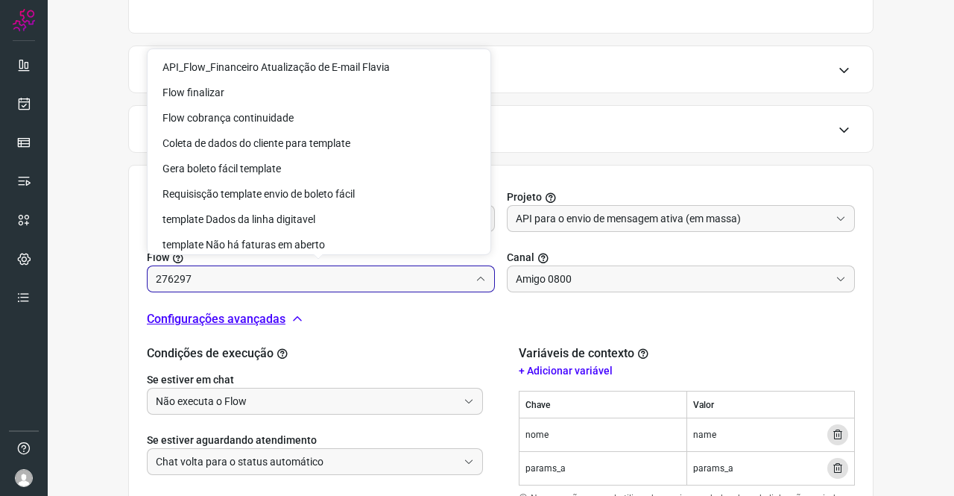
click at [164, 269] on input "276297" at bounding box center [313, 278] width 314 height 25
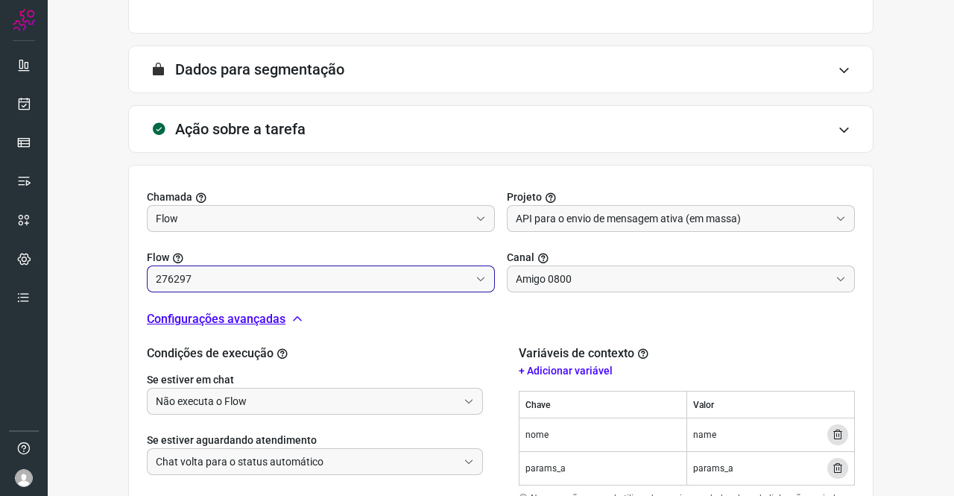
click at [164, 269] on input "276297" at bounding box center [313, 278] width 314 height 25
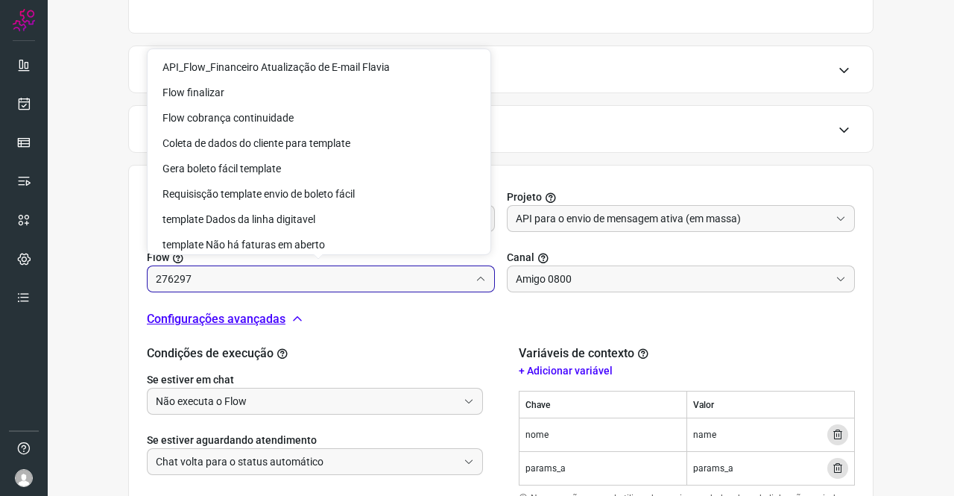
click at [164, 269] on input "276297" at bounding box center [313, 278] width 314 height 25
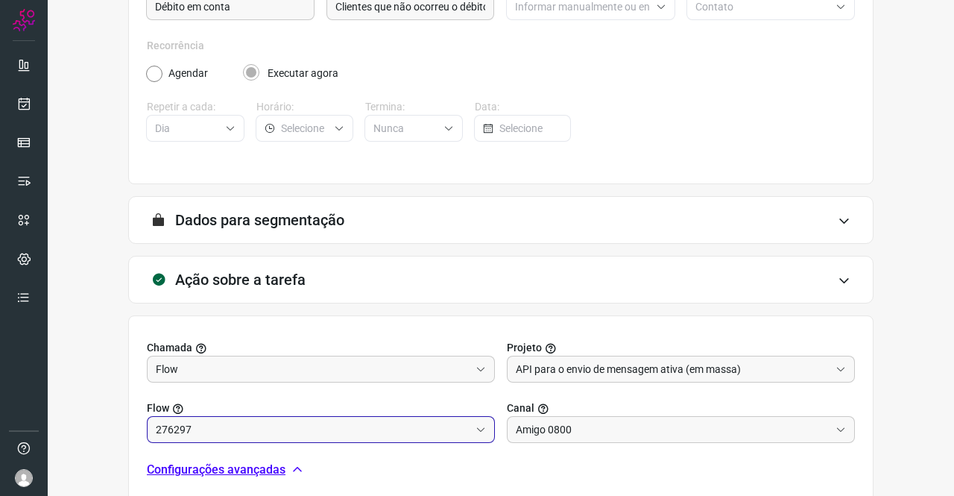
scroll to position [0, 0]
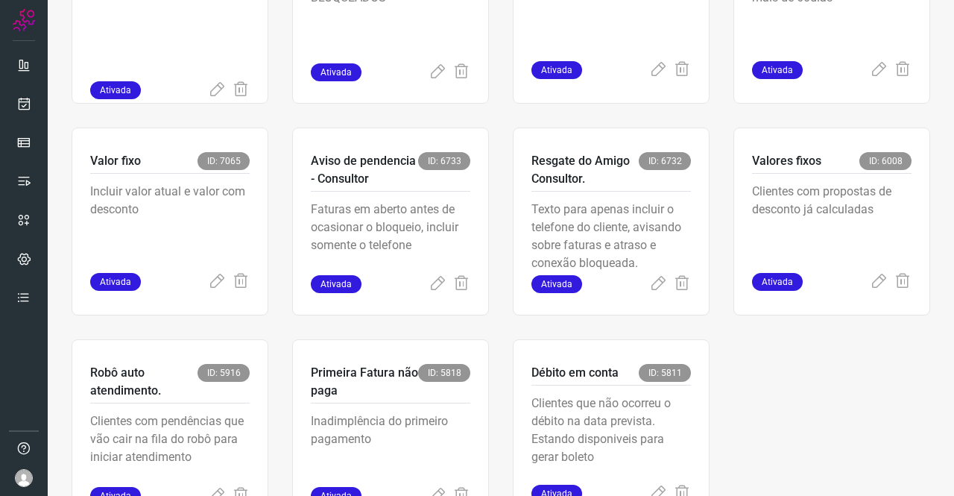
scroll to position [731, 0]
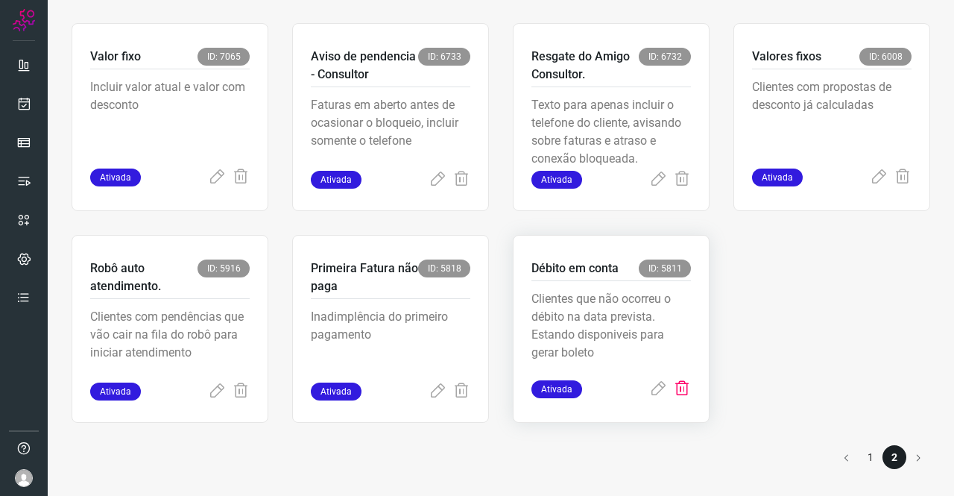
click at [676, 383] on icon at bounding box center [682, 389] width 18 height 18
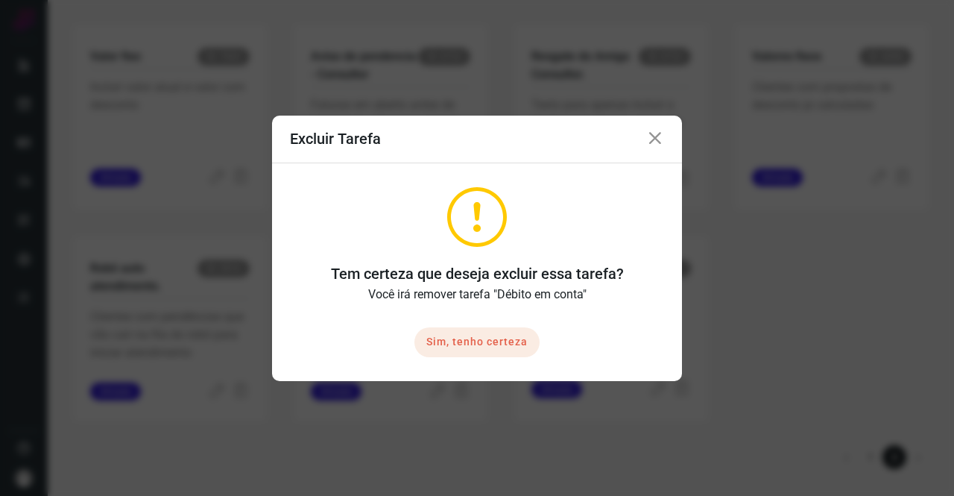
click at [485, 342] on button "Sim, tenho certeza" at bounding box center [476, 342] width 125 height 30
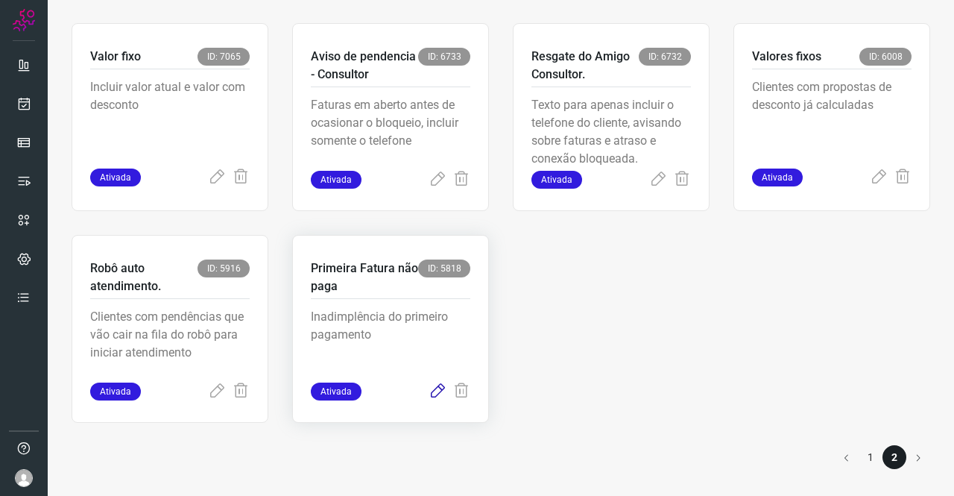
click at [429, 393] on icon at bounding box center [438, 391] width 18 height 18
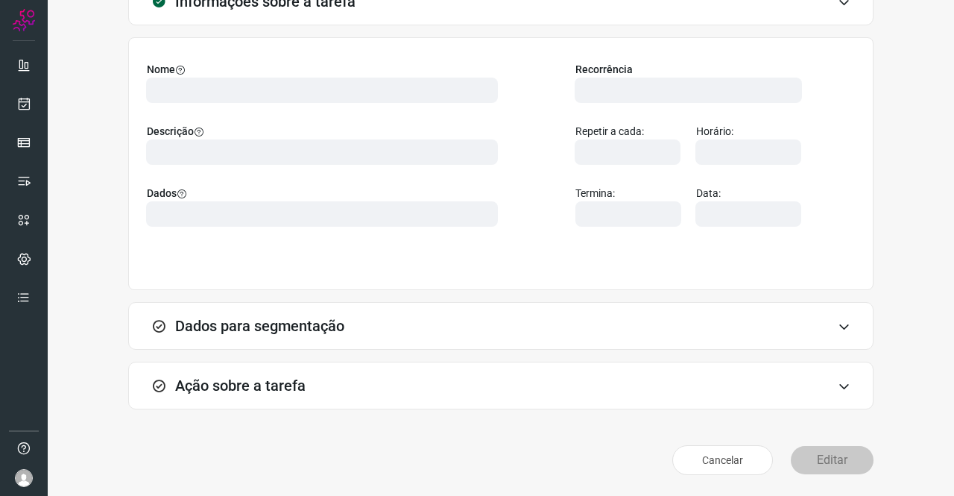
scroll to position [86, 0]
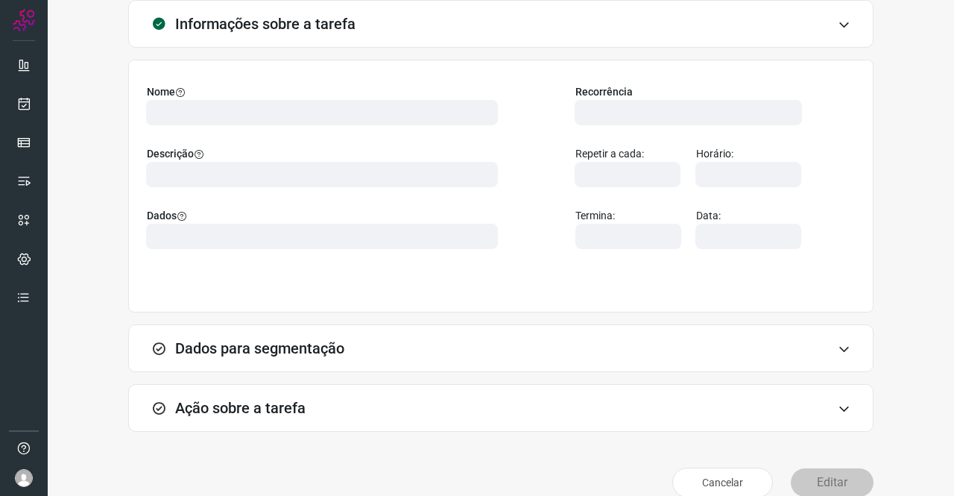
type input "524641"
type input "308218"
type input "ce0450f2-f722-4c34-a038-47adef28190d"
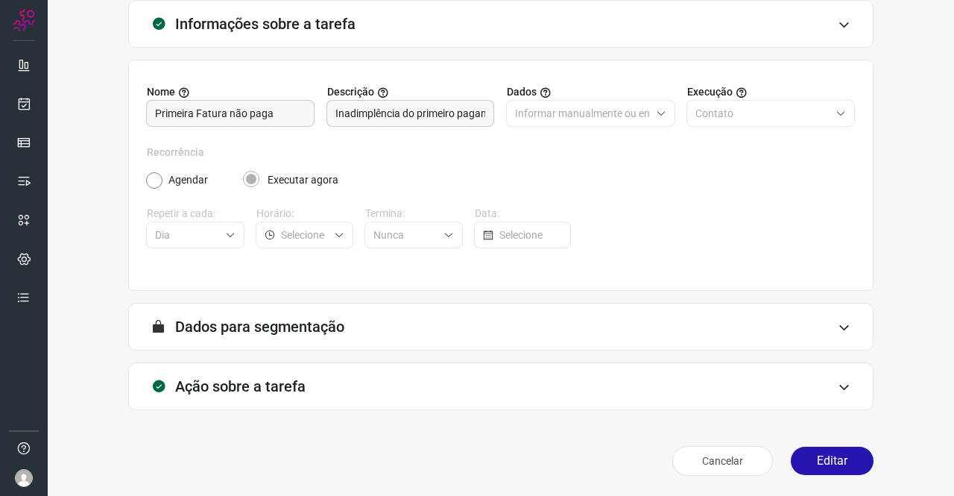
type input "API para o envio de mensagem ativa (em massa)"
click at [283, 382] on h3 "Ação sobre a tarefa" at bounding box center [240, 386] width 130 height 18
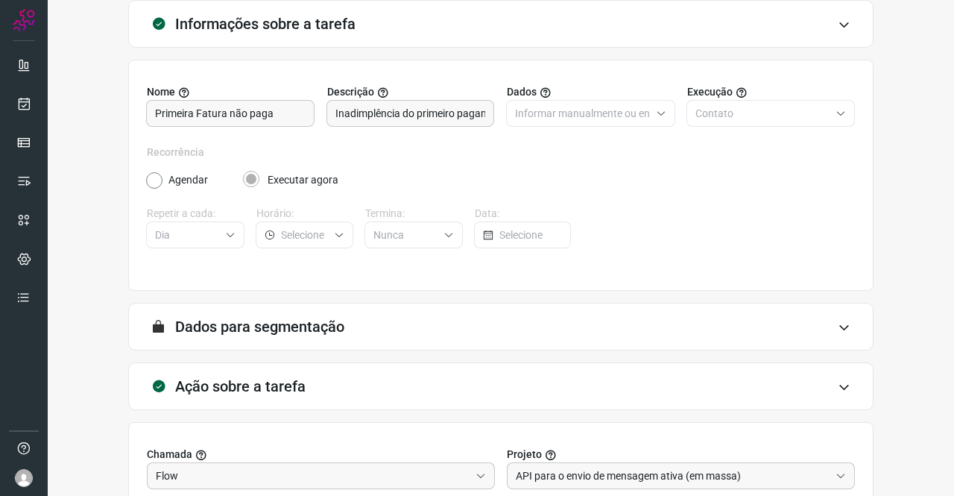
type input "Amigo 0800"
type input "DIM- Primeira fatura não paga"
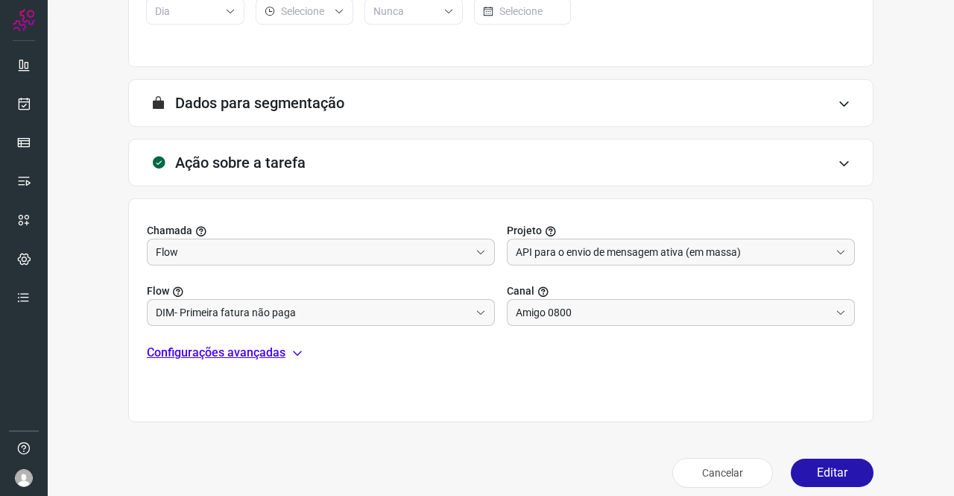
click at [285, 348] on div "Configurações avançadas" at bounding box center [501, 353] width 708 height 18
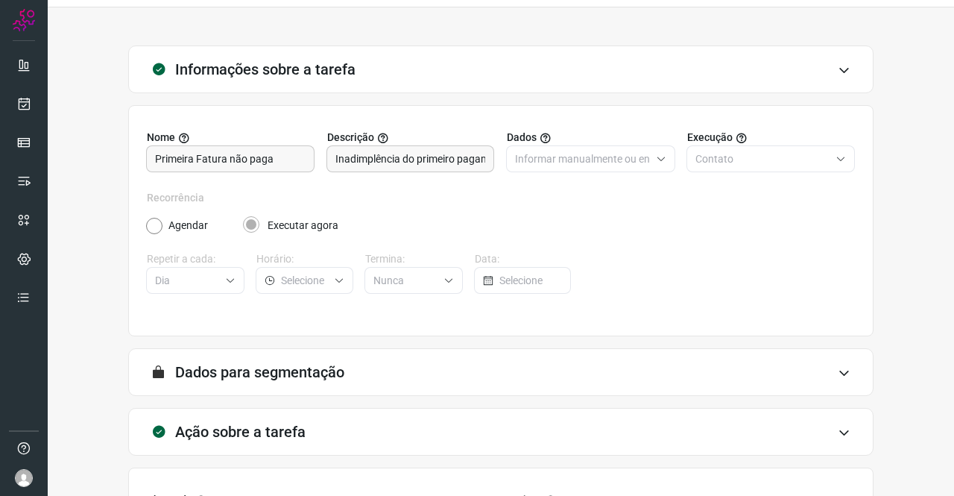
scroll to position [0, 0]
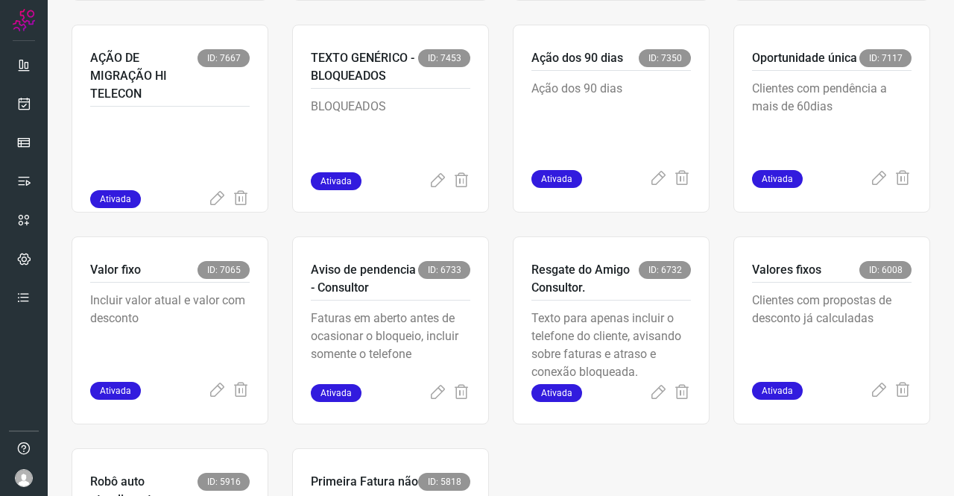
scroll to position [731, 0]
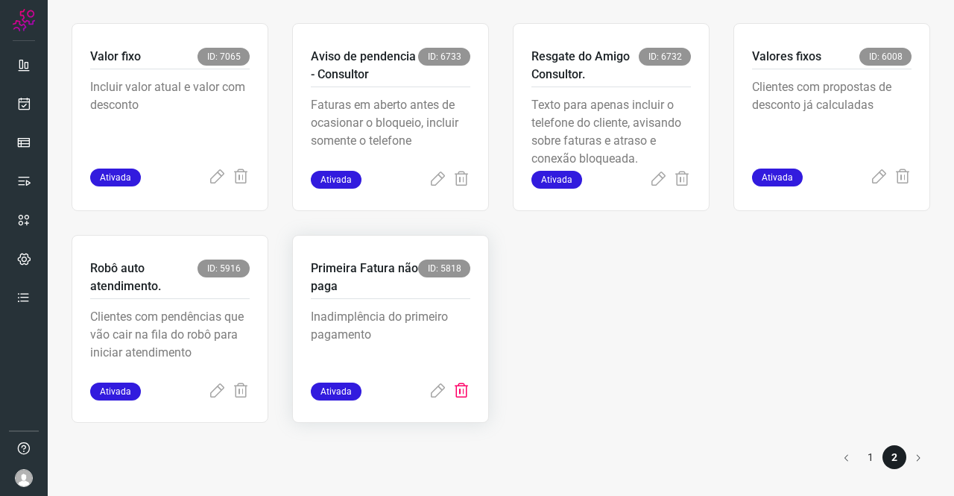
click at [461, 385] on icon at bounding box center [462, 391] width 18 height 18
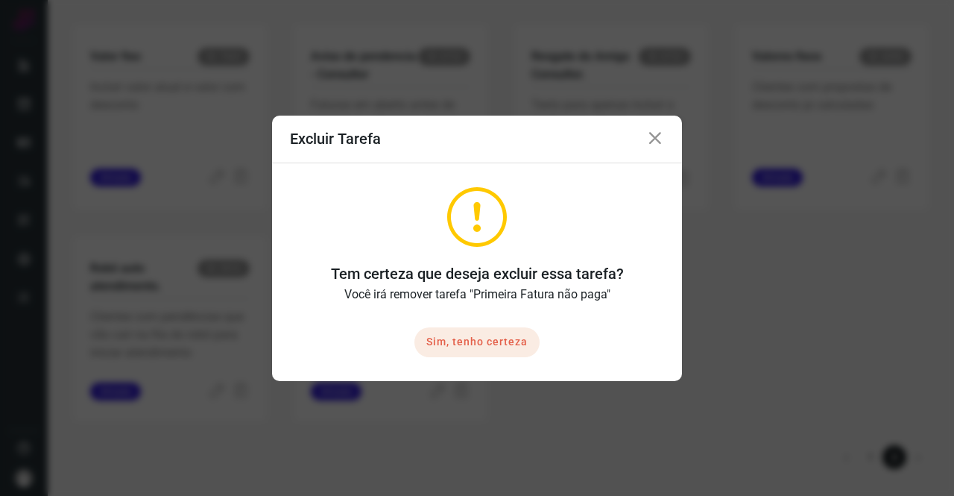
click at [469, 336] on button "Sim, tenho certeza" at bounding box center [476, 342] width 125 height 30
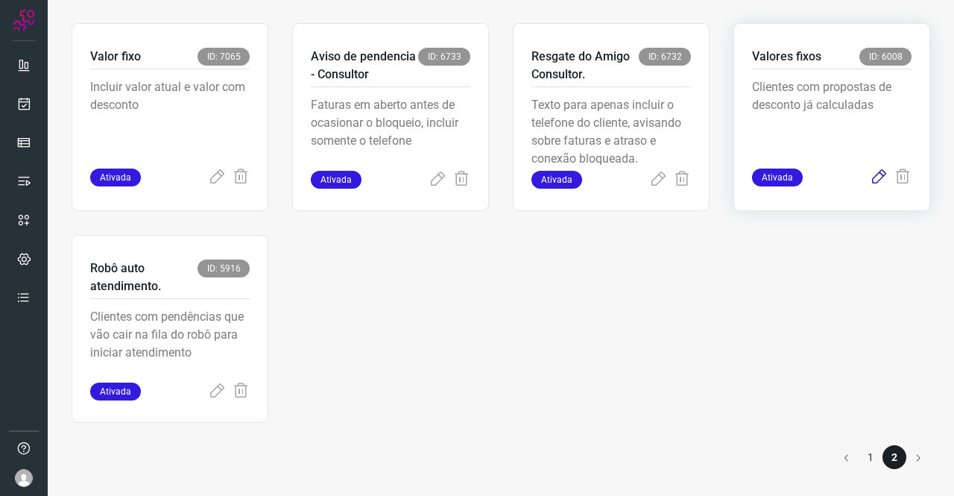
click at [870, 172] on icon at bounding box center [879, 177] width 18 height 18
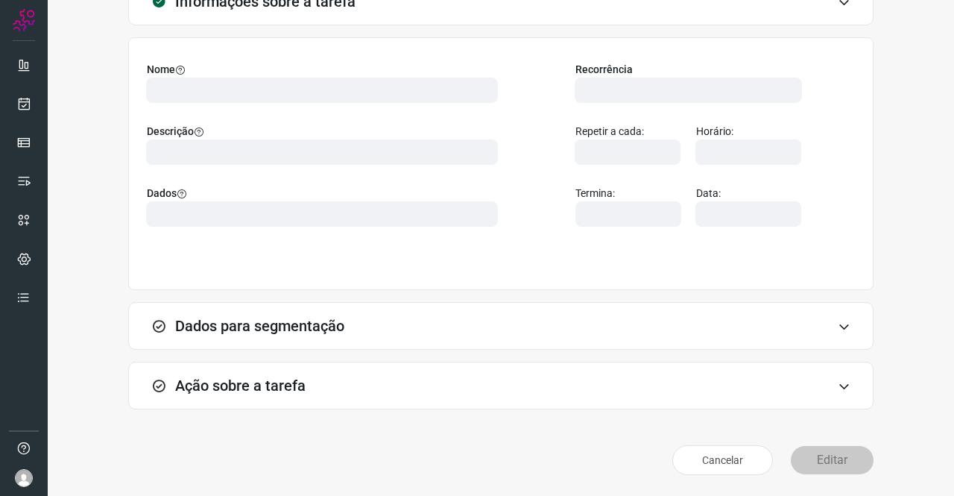
scroll to position [86, 0]
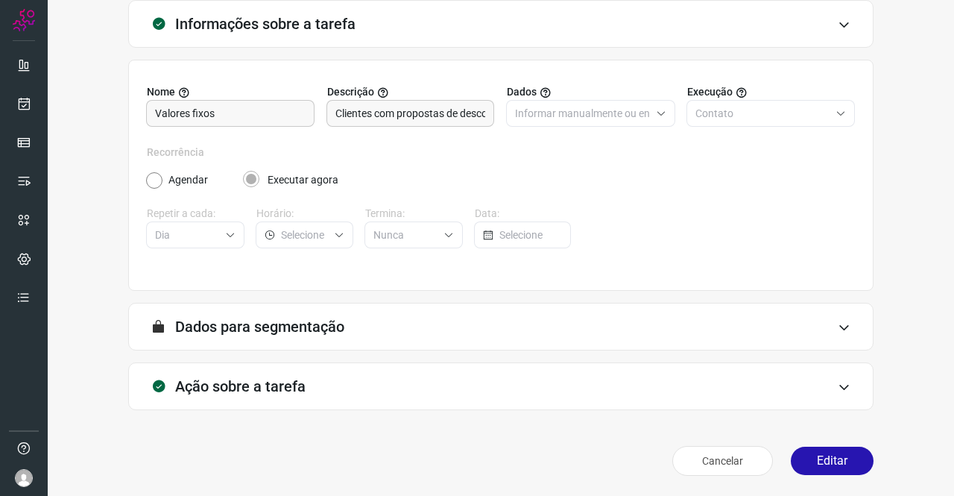
type input "DIM - Valores fixos"
type input "API para o envio de mensagem ativa (em massa)"
type input "Amigo 0800"
click at [226, 392] on h3 "Ação sobre a tarefa" at bounding box center [240, 386] width 130 height 18
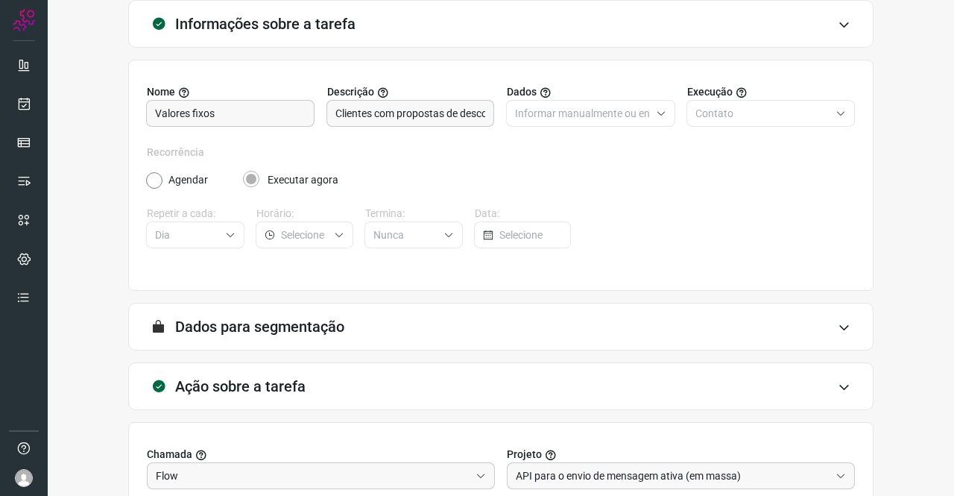
scroll to position [321, 0]
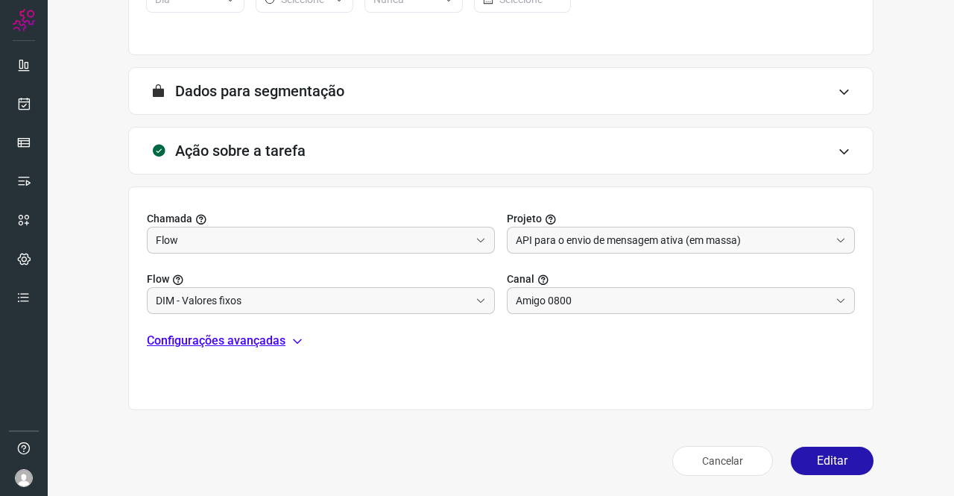
click at [270, 347] on p "Configurações avançadas" at bounding box center [216, 341] width 139 height 18
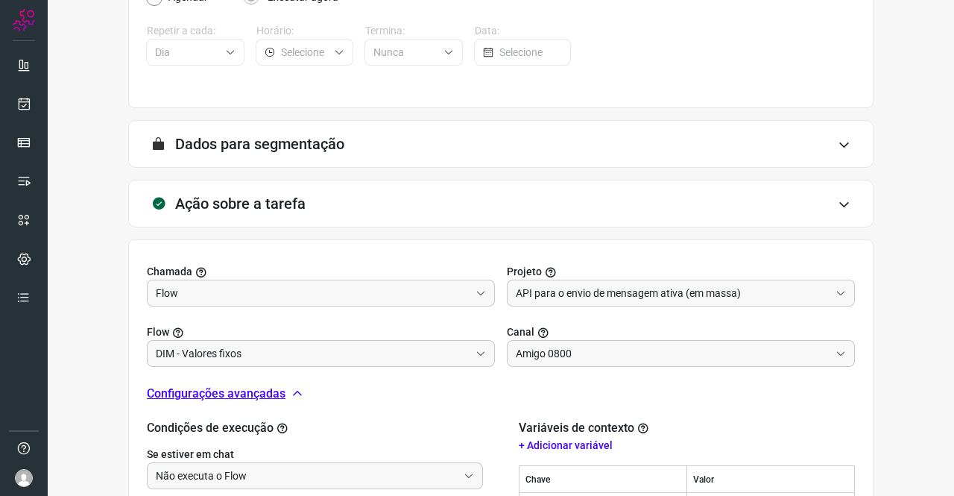
scroll to position [417, 0]
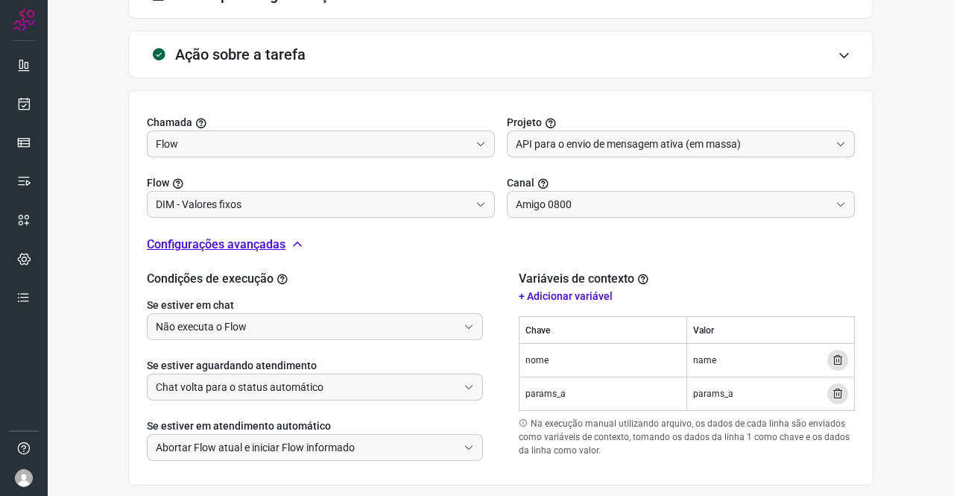
click at [544, 391] on td "params_a" at bounding box center [604, 394] width 168 height 34
copy td "params_a"
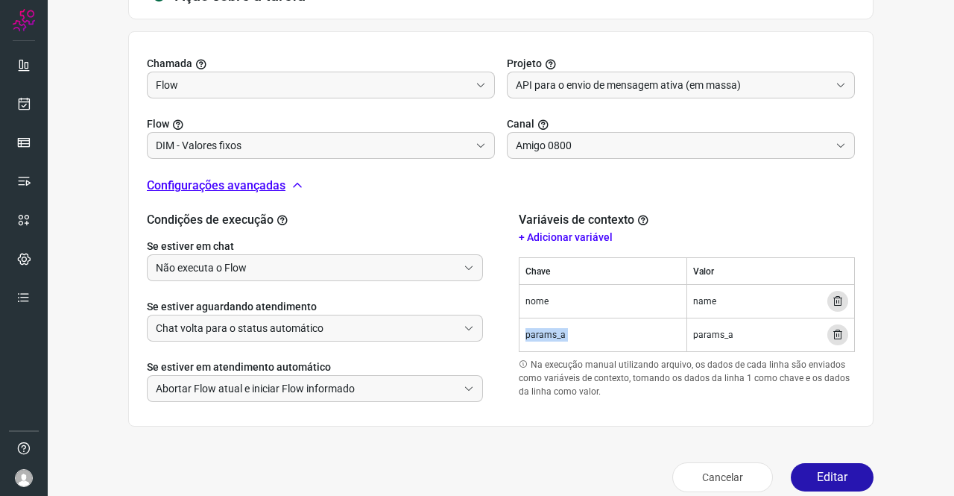
scroll to position [492, 0]
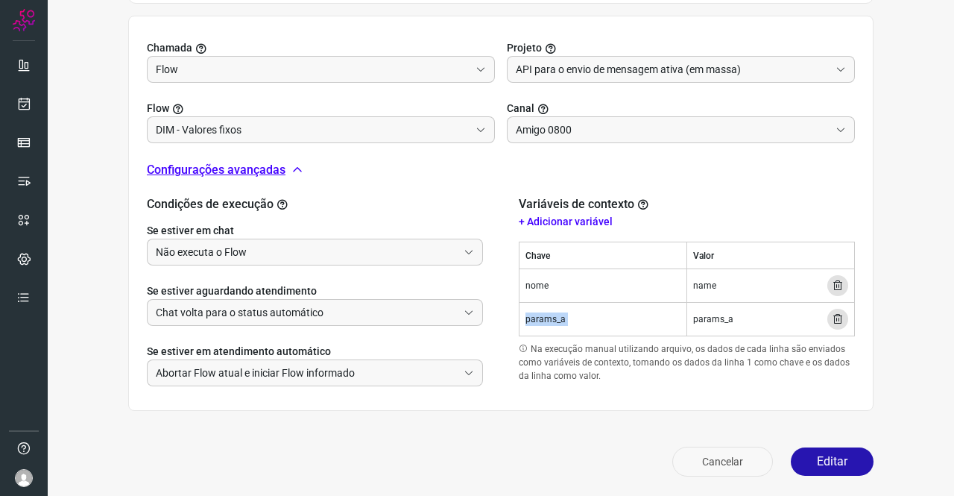
click at [714, 455] on button "Cancelar" at bounding box center [722, 462] width 101 height 30
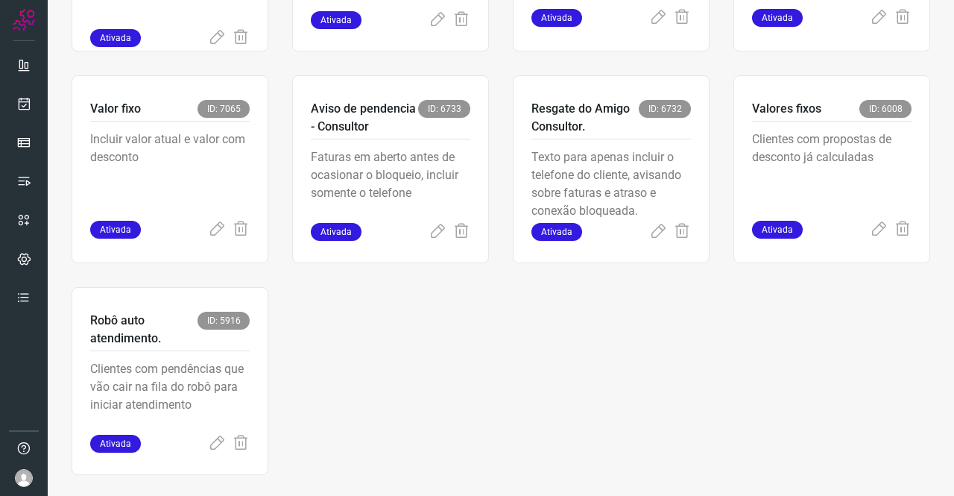
scroll to position [731, 0]
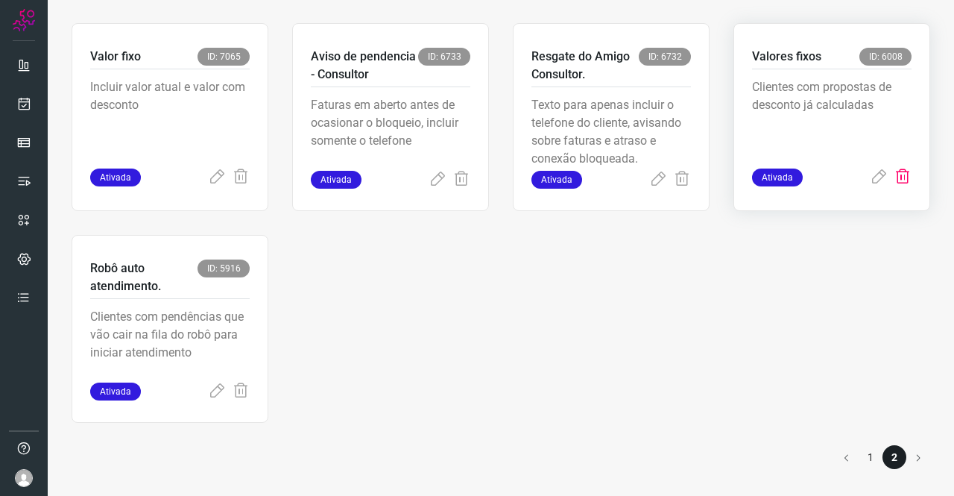
click at [895, 177] on icon at bounding box center [903, 177] width 18 height 18
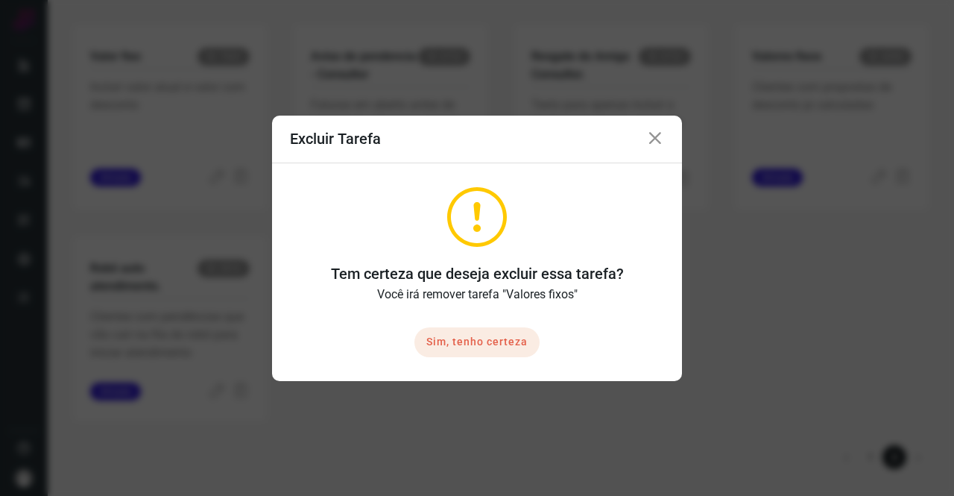
click at [523, 344] on button "Sim, tenho certeza" at bounding box center [476, 342] width 125 height 30
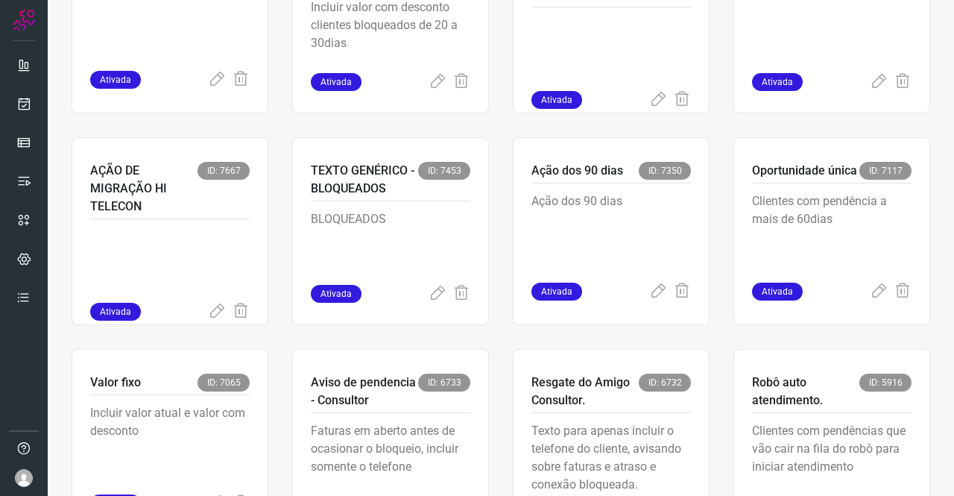
scroll to position [519, 0]
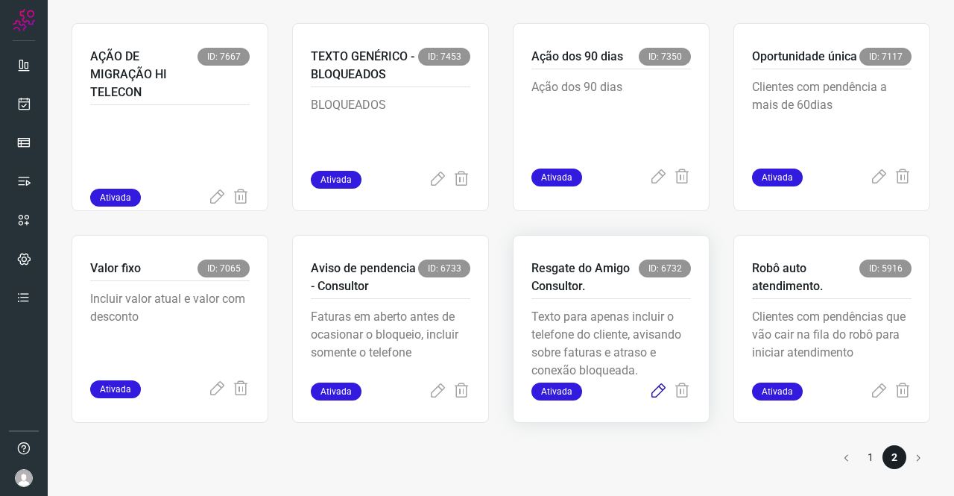
click at [655, 387] on icon at bounding box center [658, 391] width 18 height 18
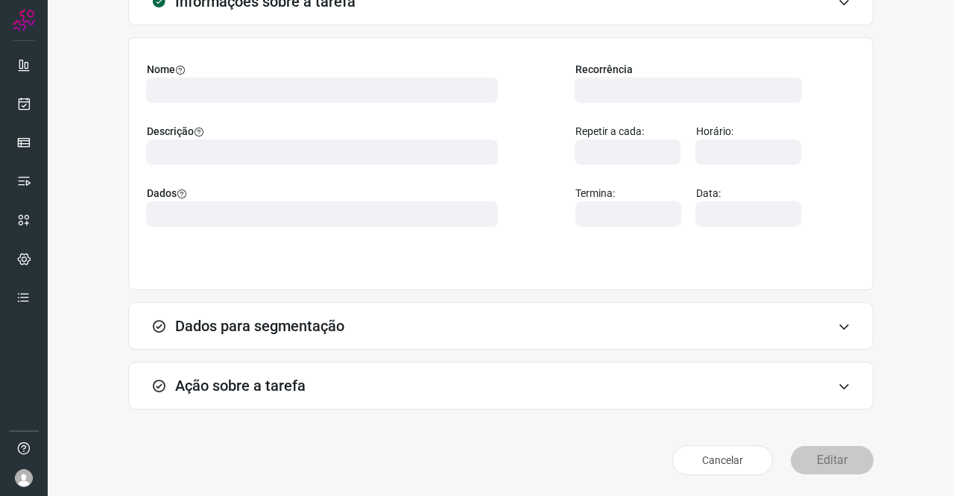
scroll to position [86, 0]
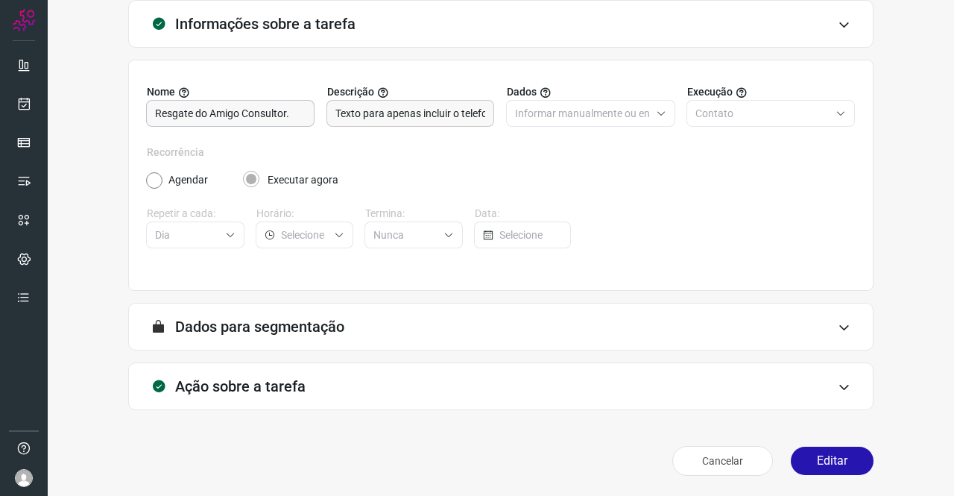
type input "Amigo 0800"
type input "API para o envio de mensagem ativa (em massa)"
type input "DIM - Resgate do AMIGO- Consultor"
click at [274, 391] on h3 "Ação sobre a tarefa" at bounding box center [240, 386] width 130 height 18
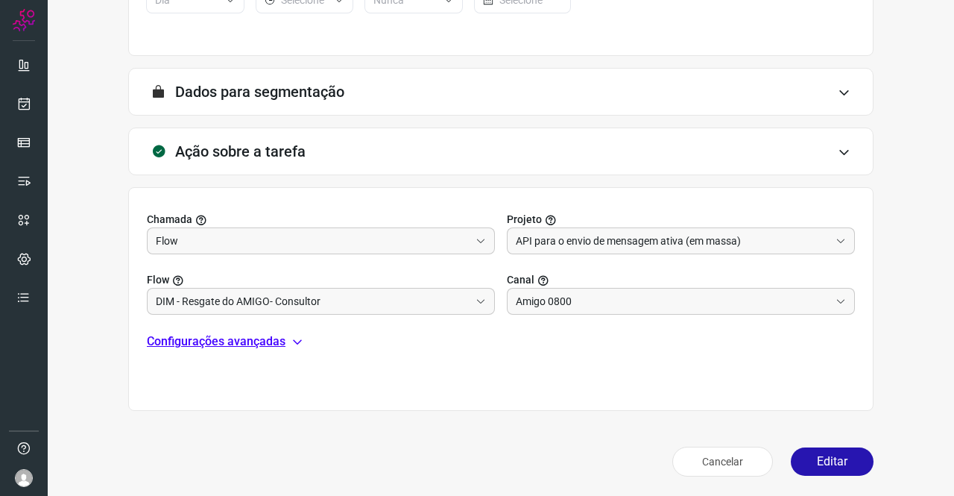
scroll to position [321, 0]
click at [262, 338] on p "Configurações avançadas" at bounding box center [216, 341] width 139 height 18
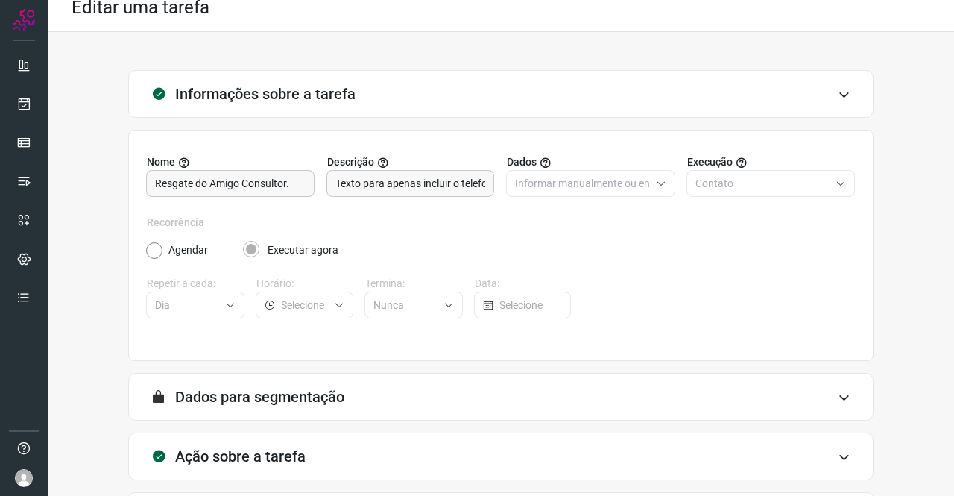
scroll to position [0, 0]
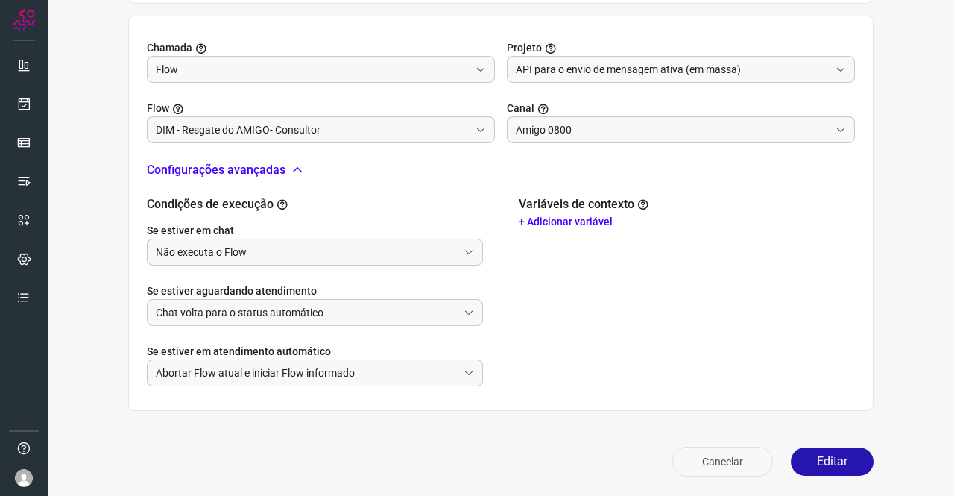
click at [735, 468] on button "Cancelar" at bounding box center [722, 462] width 101 height 30
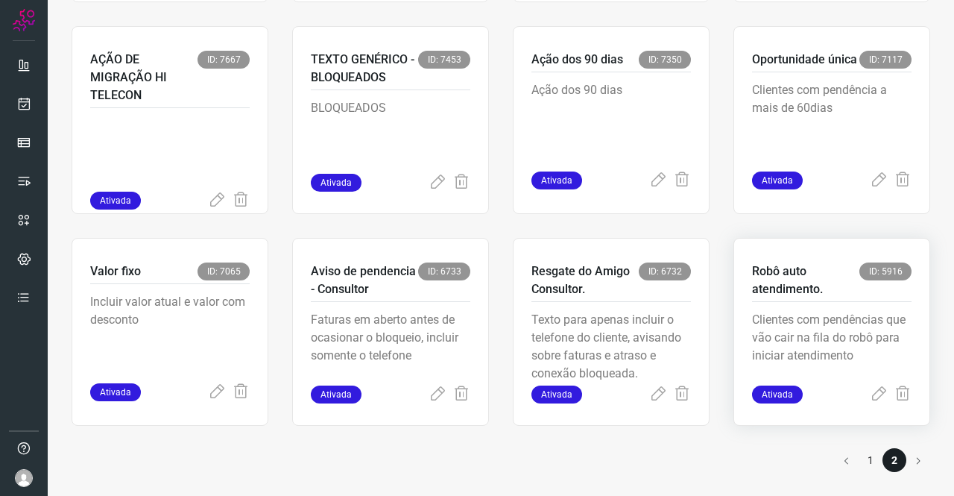
scroll to position [519, 0]
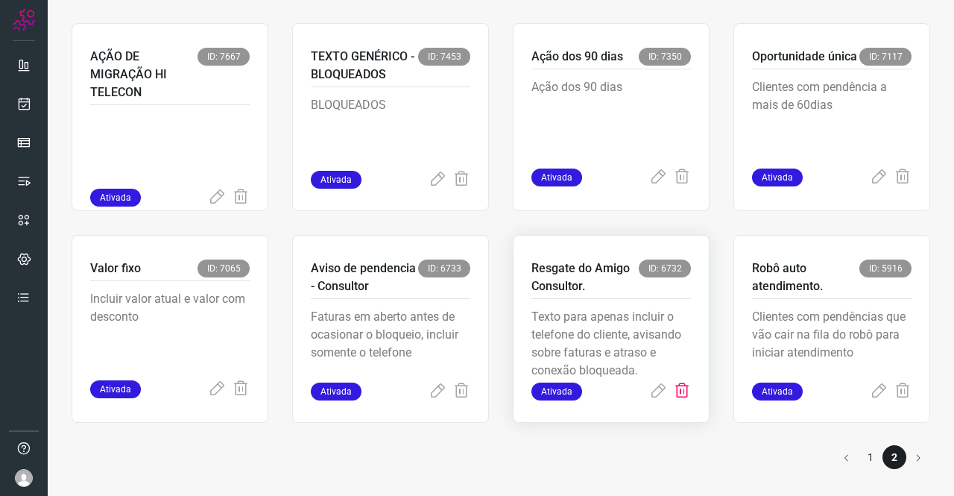
click at [673, 391] on icon at bounding box center [682, 391] width 18 height 18
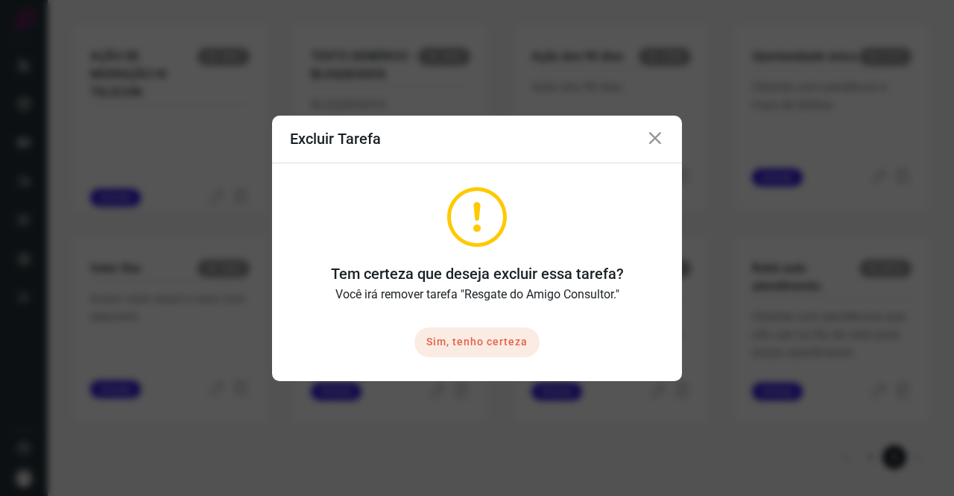
click at [490, 337] on button "Sim, tenho certeza" at bounding box center [476, 342] width 125 height 30
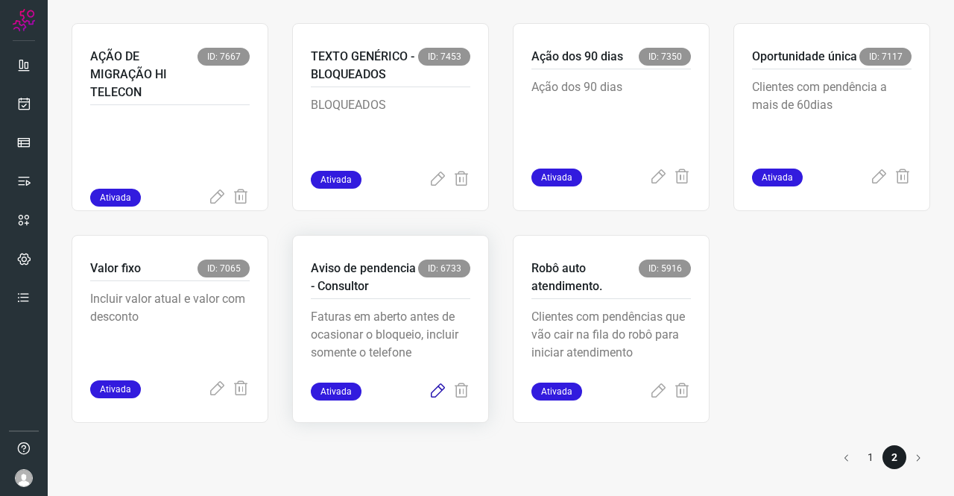
click at [434, 390] on icon at bounding box center [438, 391] width 18 height 18
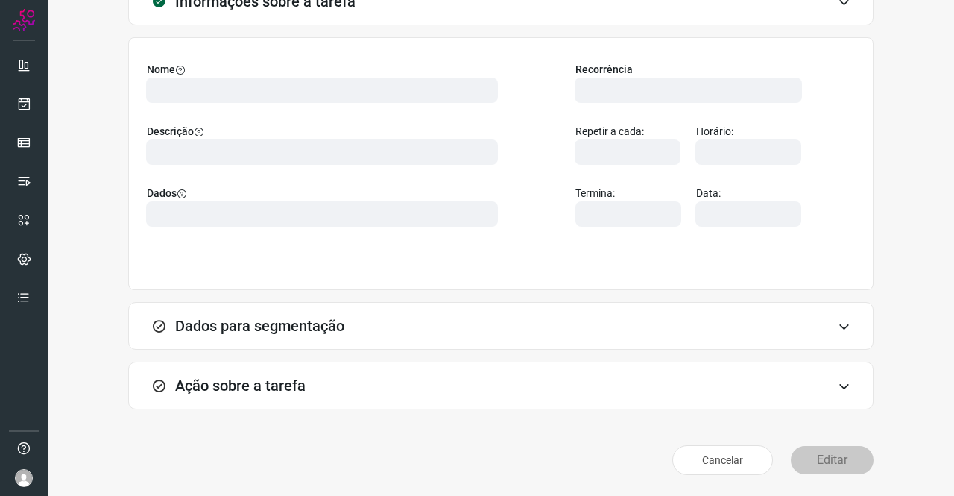
scroll to position [86, 0]
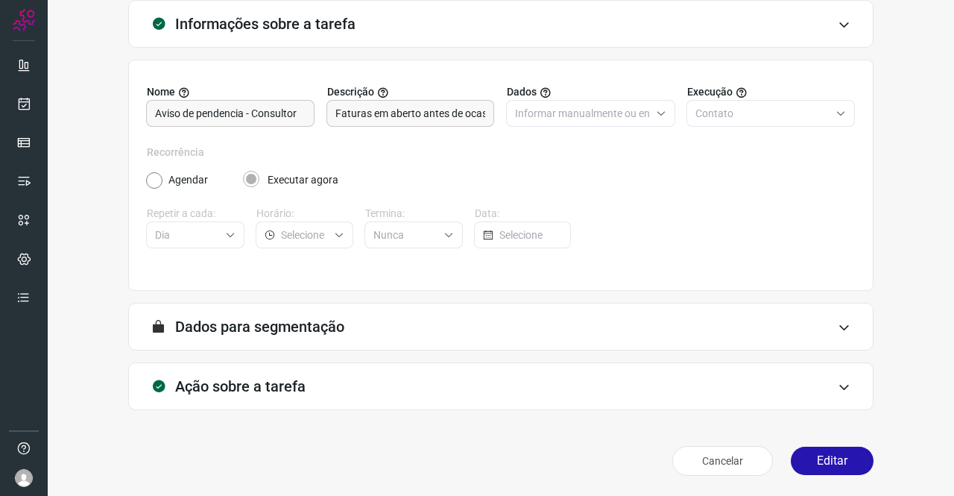
click at [268, 374] on div "Ação sobre a tarefa" at bounding box center [500, 386] width 745 height 48
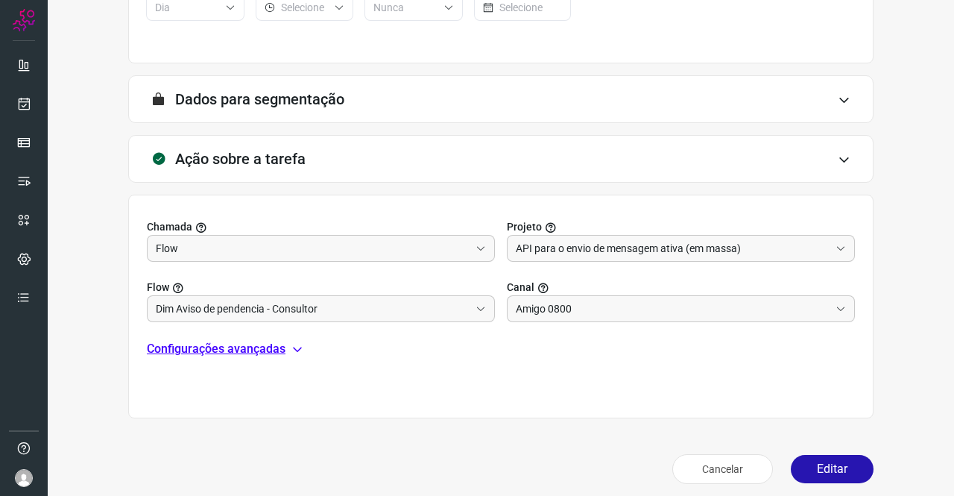
scroll to position [321, 0]
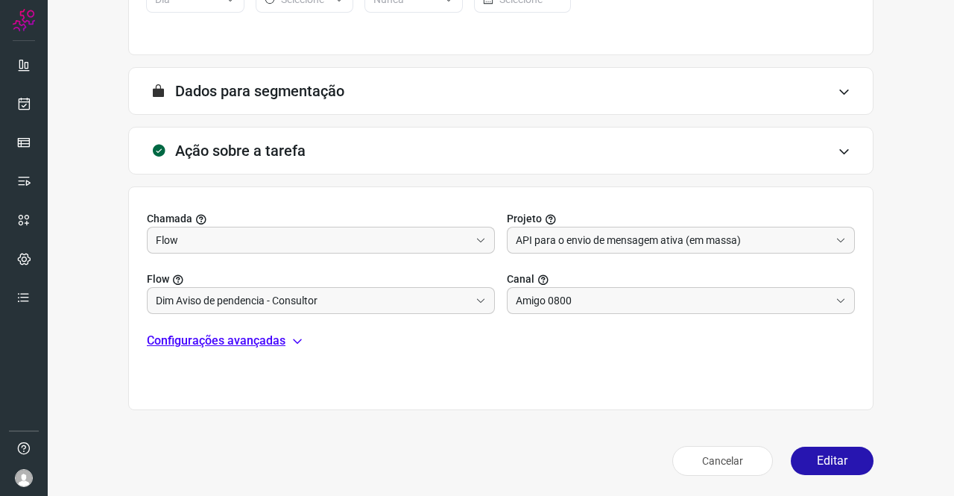
click at [276, 335] on p "Configurações avançadas" at bounding box center [216, 341] width 139 height 18
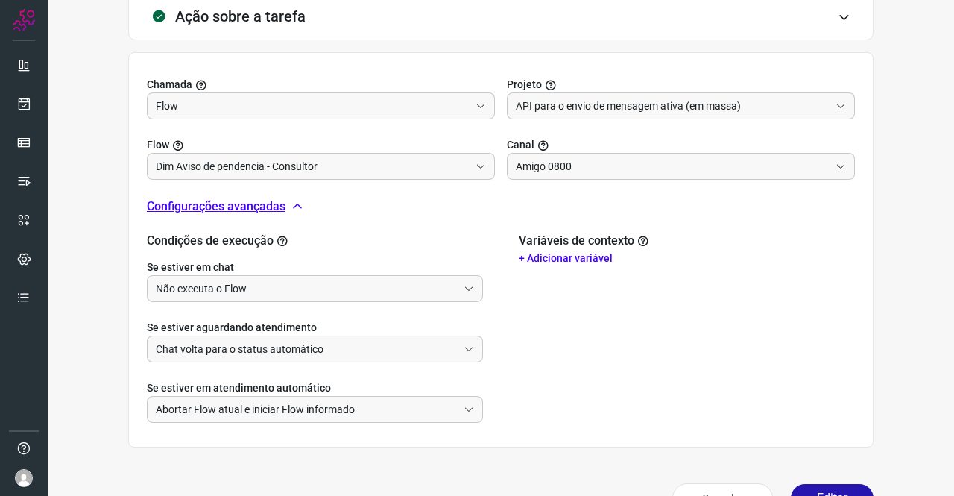
scroll to position [492, 0]
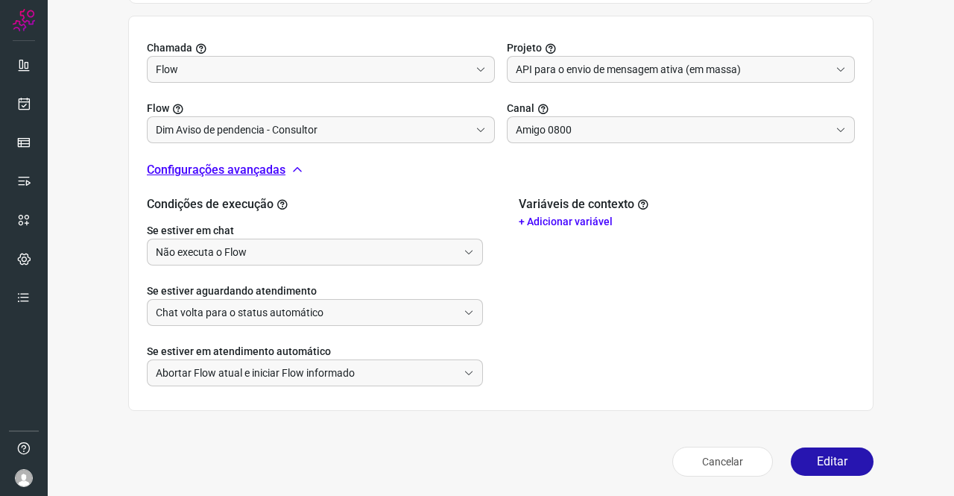
click at [711, 444] on div "Cancelar Editar" at bounding box center [500, 462] width 745 height 42
click at [711, 453] on button "Cancelar" at bounding box center [722, 462] width 101 height 30
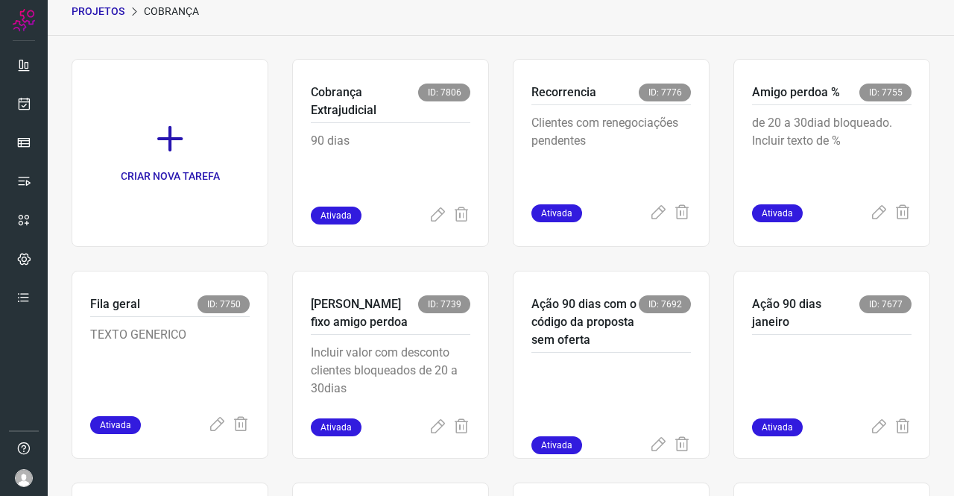
scroll to position [519, 0]
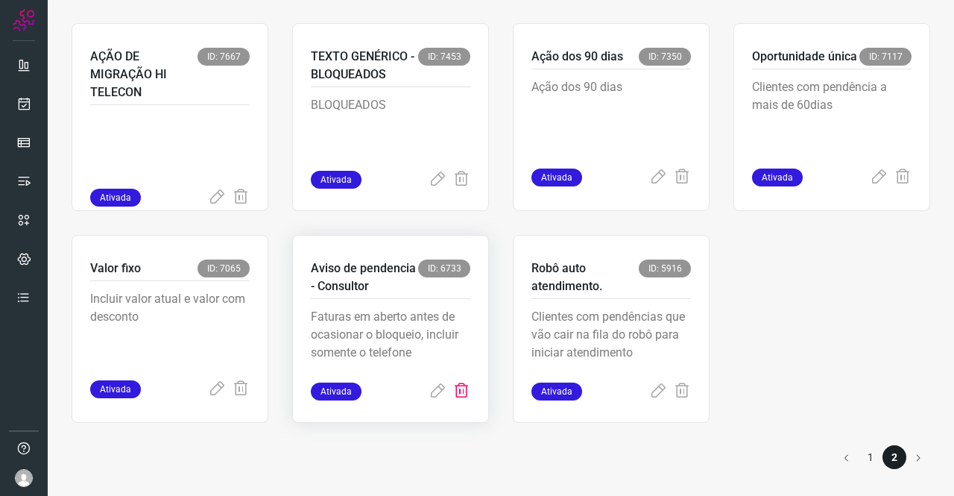
click at [453, 391] on icon at bounding box center [462, 391] width 18 height 18
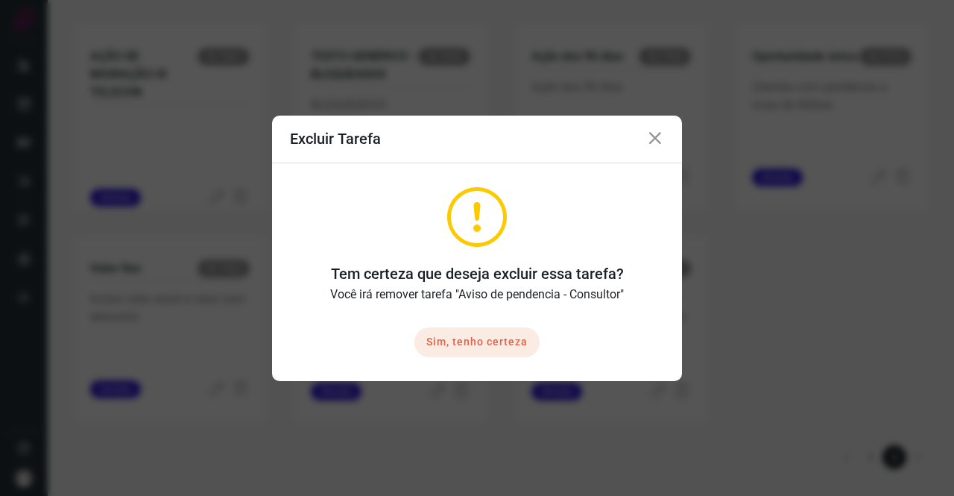
click at [465, 335] on button "Sim, tenho certeza" at bounding box center [476, 342] width 125 height 30
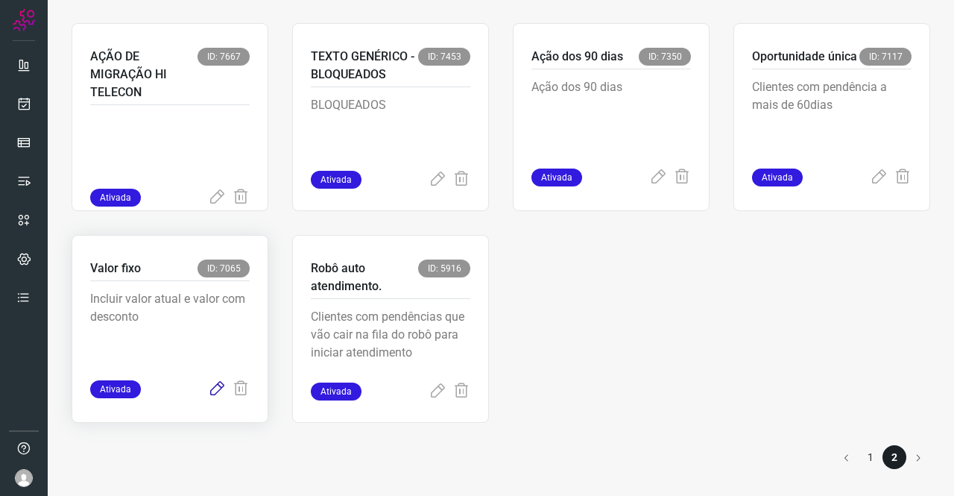
click at [212, 387] on icon at bounding box center [217, 389] width 18 height 18
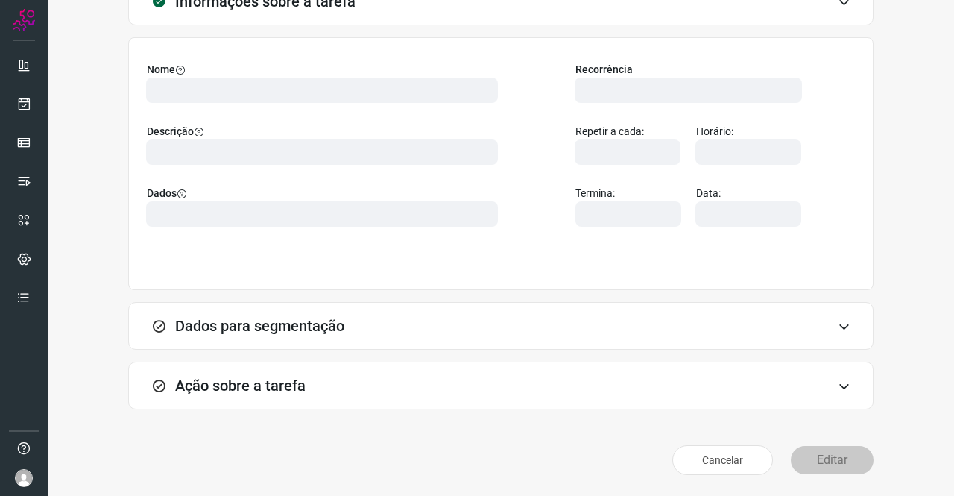
scroll to position [86, 0]
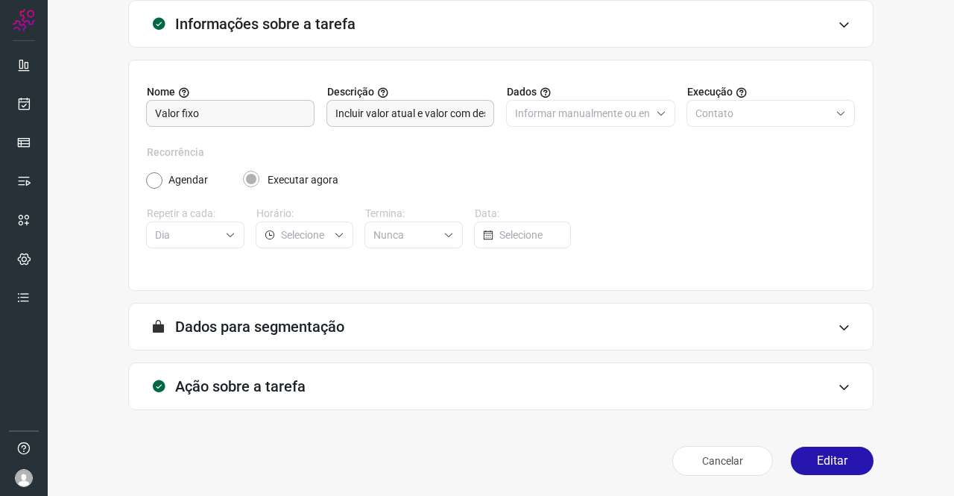
click at [221, 377] on h3 "Ação sobre a tarefa" at bounding box center [240, 386] width 130 height 18
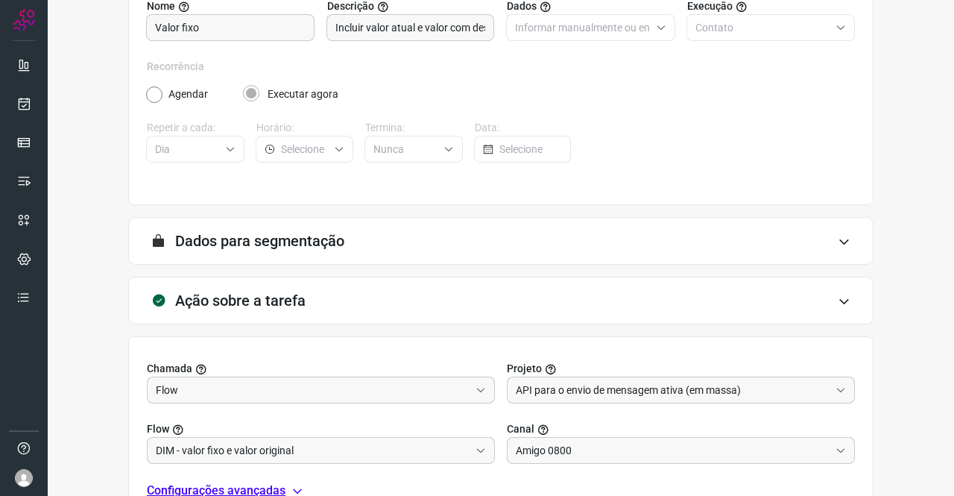
scroll to position [321, 0]
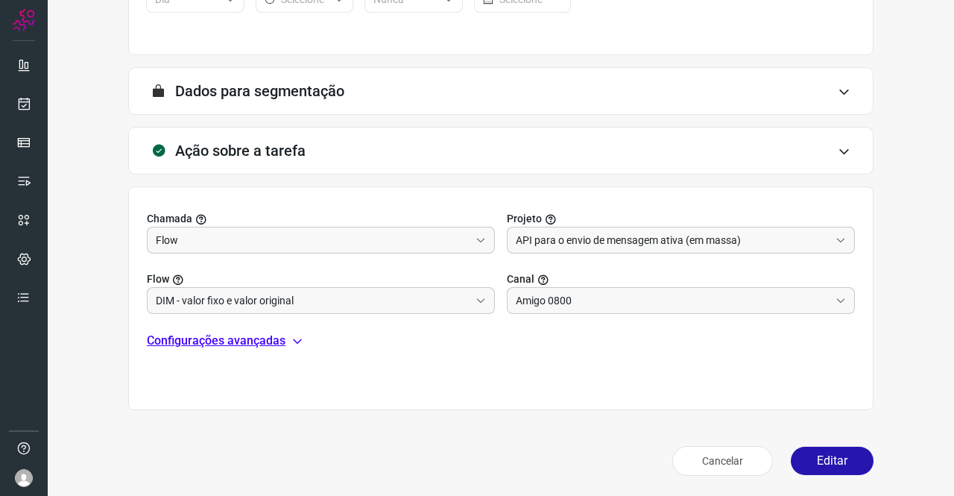
click at [267, 336] on p "Configurações avançadas" at bounding box center [216, 341] width 139 height 18
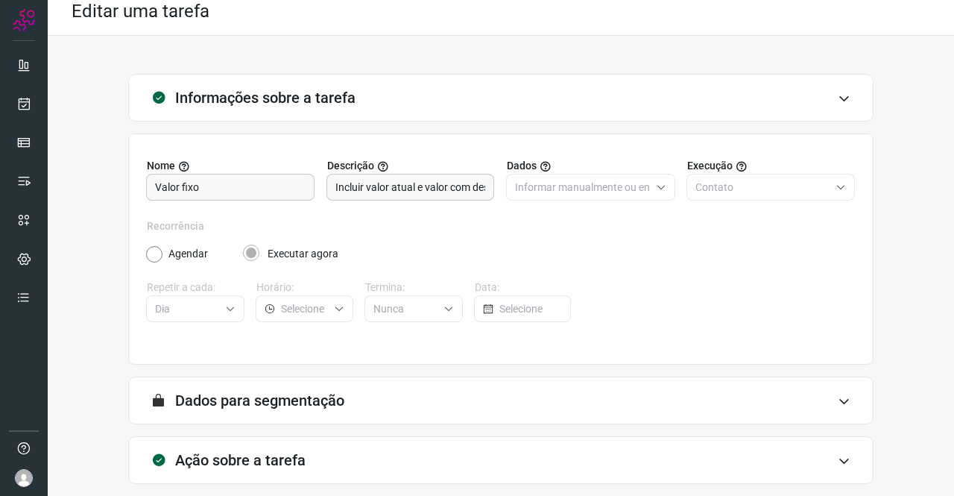
scroll to position [0, 0]
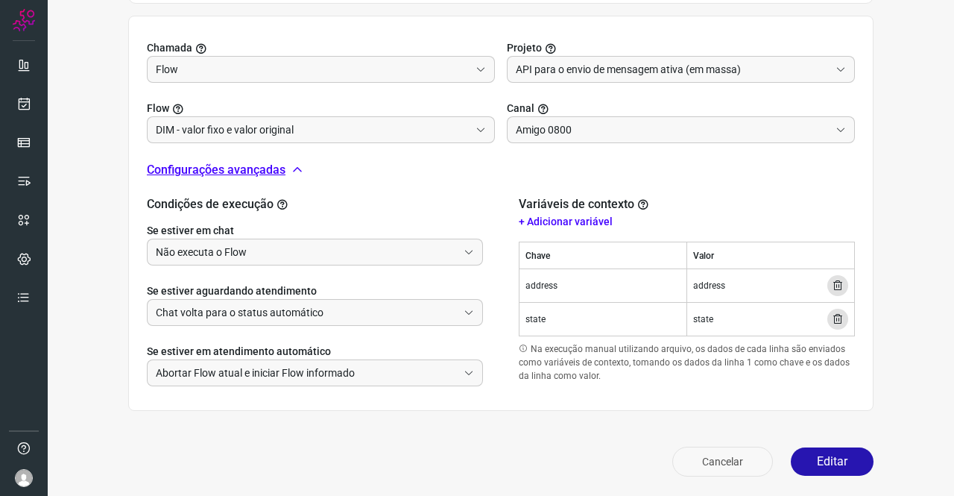
click at [725, 453] on button "Cancelar" at bounding box center [722, 462] width 101 height 30
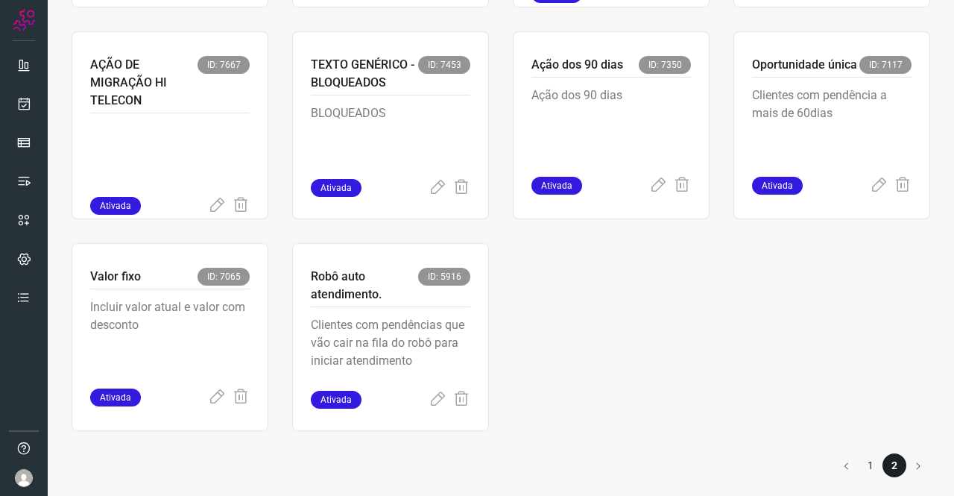
scroll to position [519, 0]
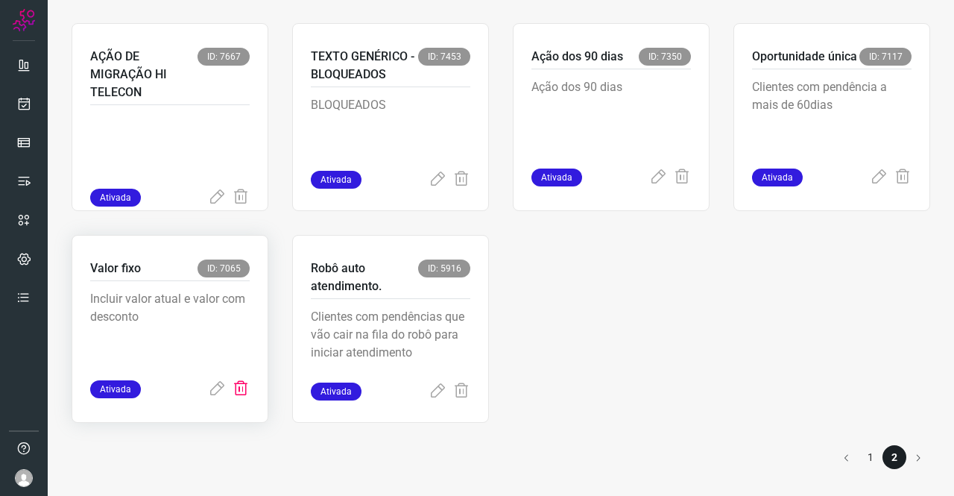
click at [242, 391] on icon at bounding box center [241, 389] width 18 height 18
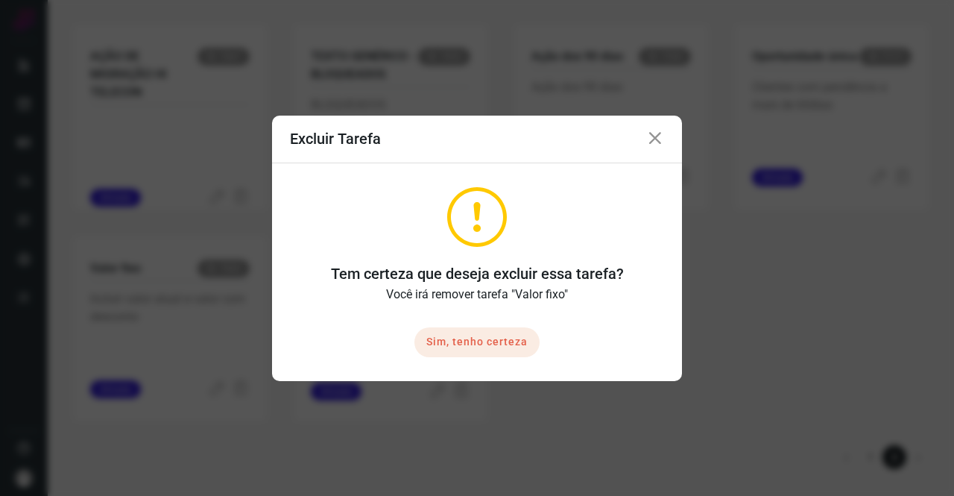
click at [512, 339] on button "Sim, tenho certeza" at bounding box center [476, 342] width 125 height 30
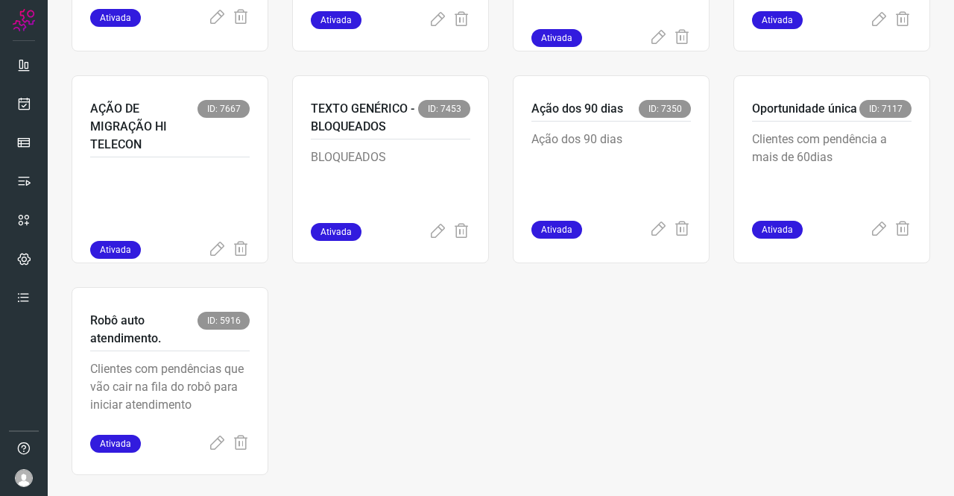
scroll to position [444, 0]
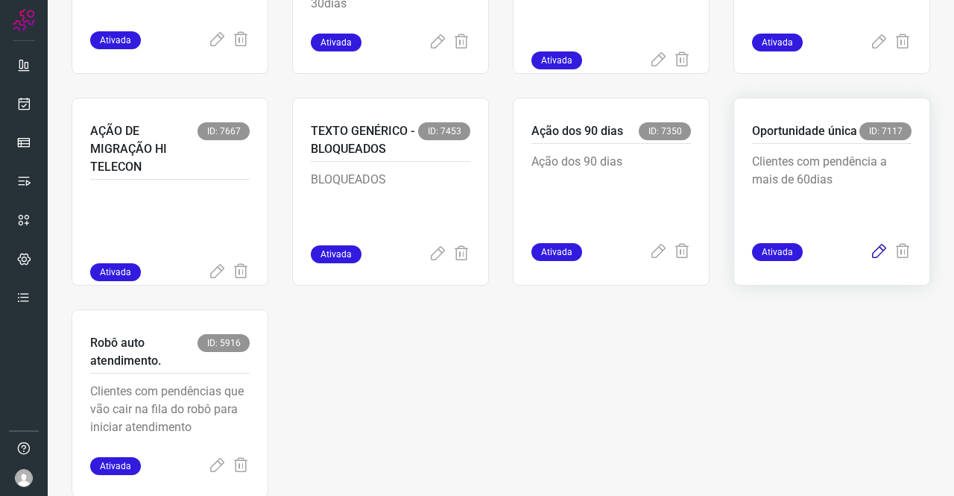
click at [870, 250] on icon at bounding box center [879, 252] width 18 height 18
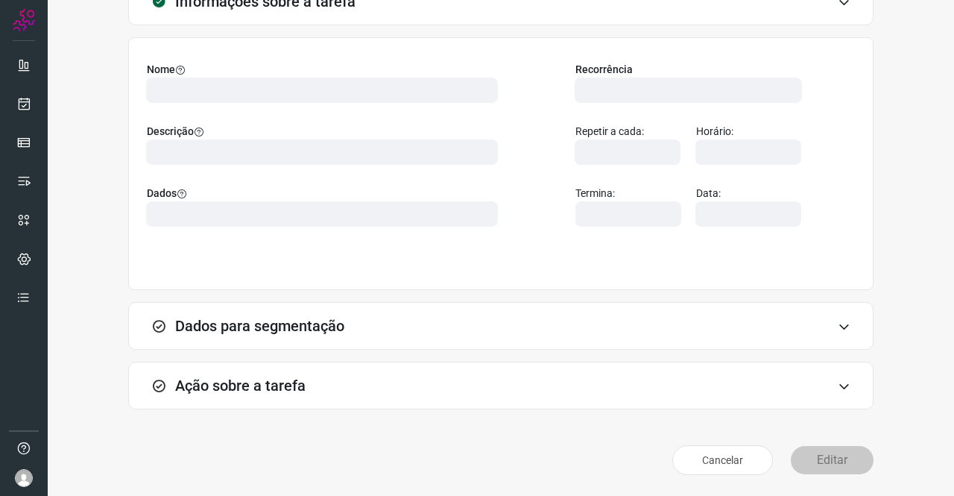
scroll to position [86, 0]
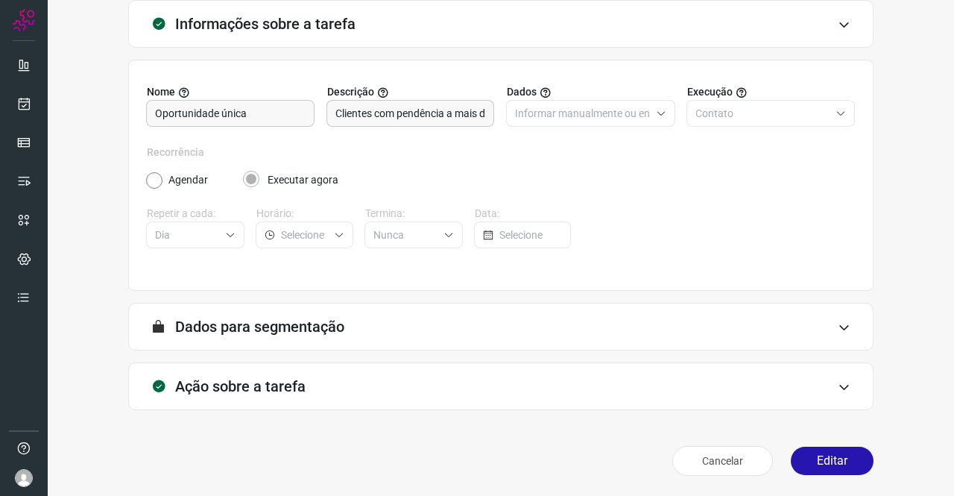
click at [282, 368] on div "Ação sobre a tarefa" at bounding box center [500, 386] width 745 height 48
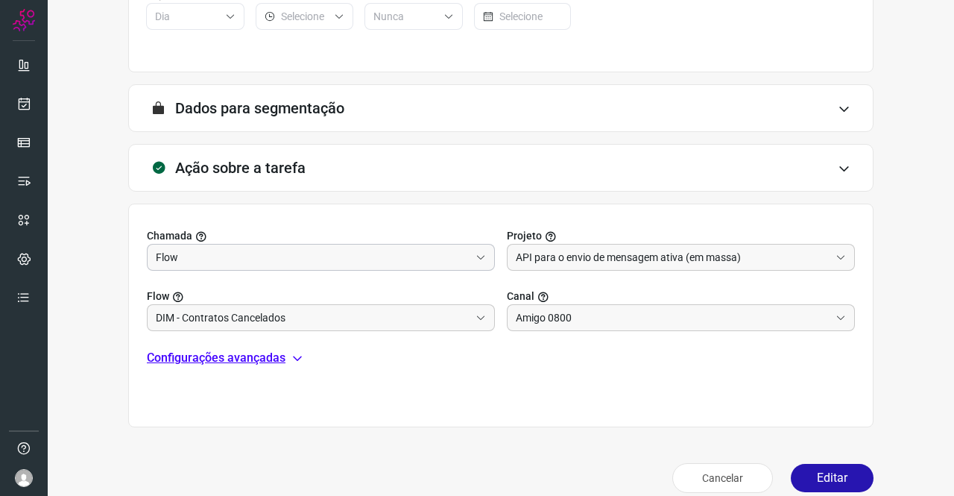
scroll to position [309, 0]
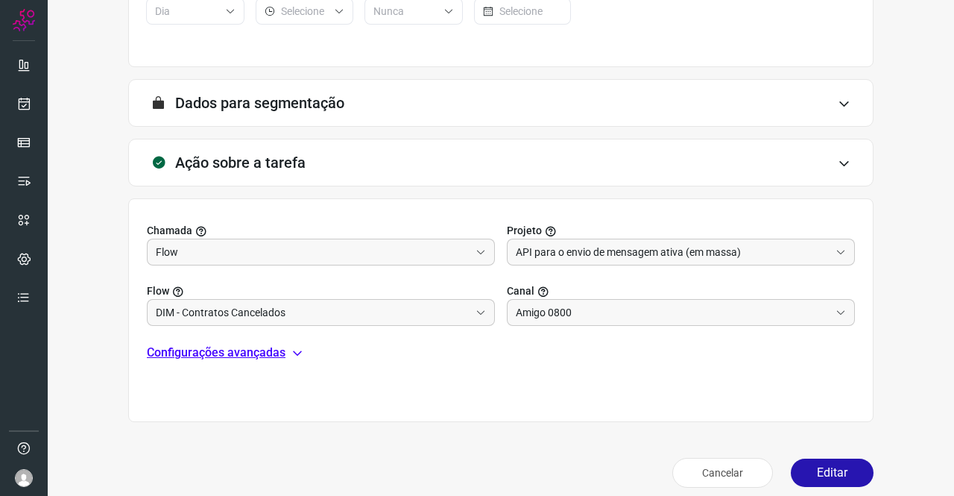
click at [259, 345] on p "Configurações avançadas" at bounding box center [216, 353] width 139 height 18
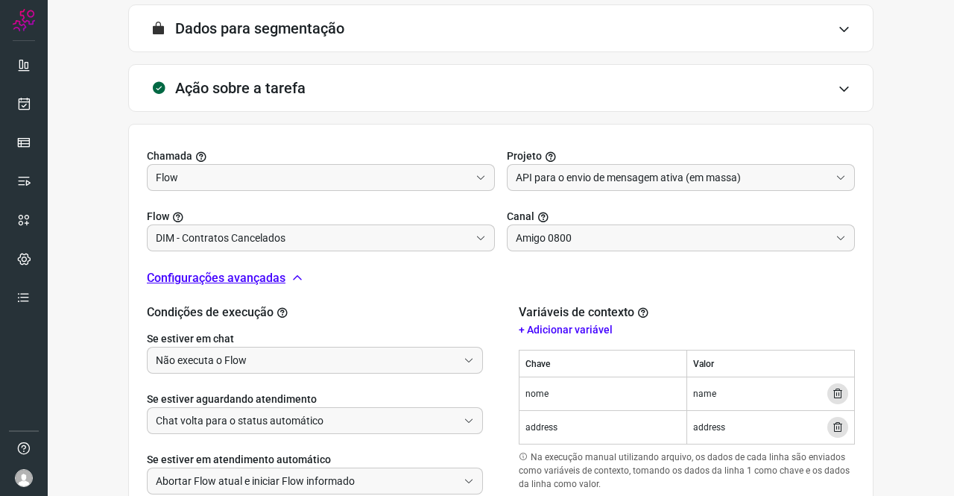
scroll to position [492, 0]
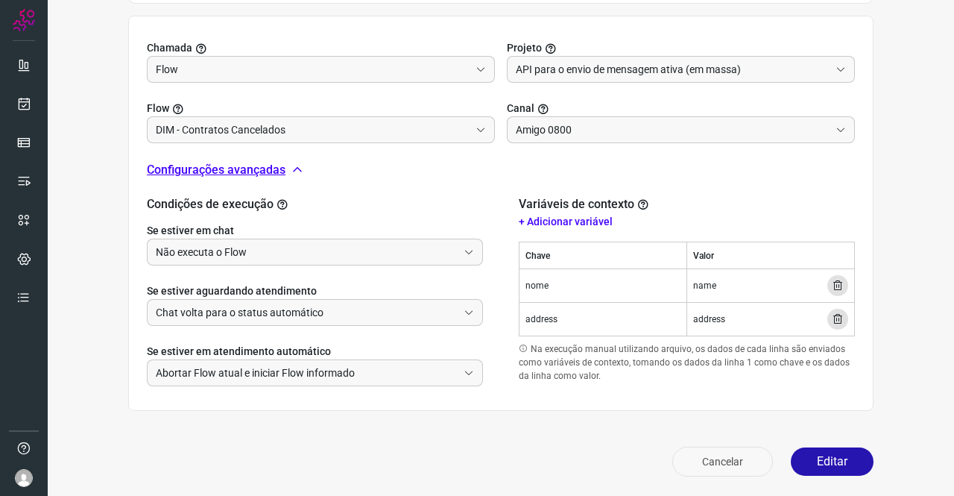
click at [737, 453] on button "Cancelar" at bounding box center [722, 462] width 101 height 30
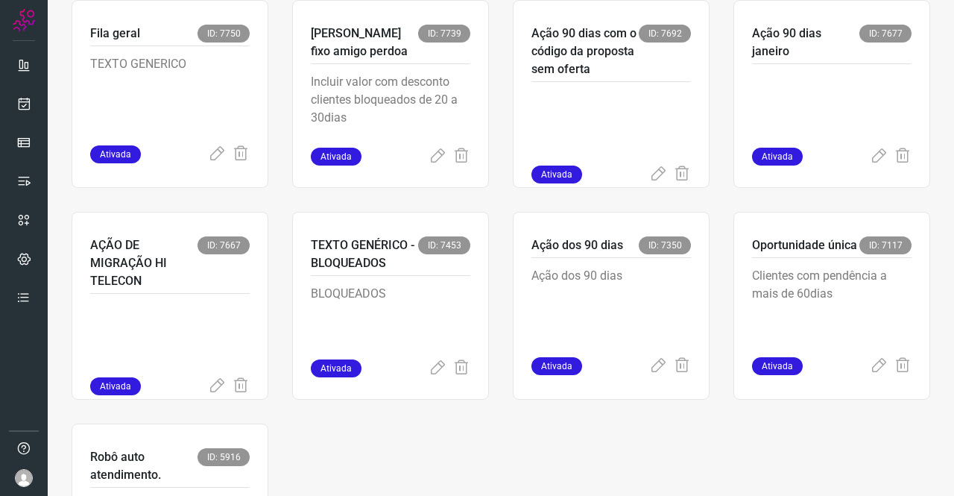
scroll to position [519, 0]
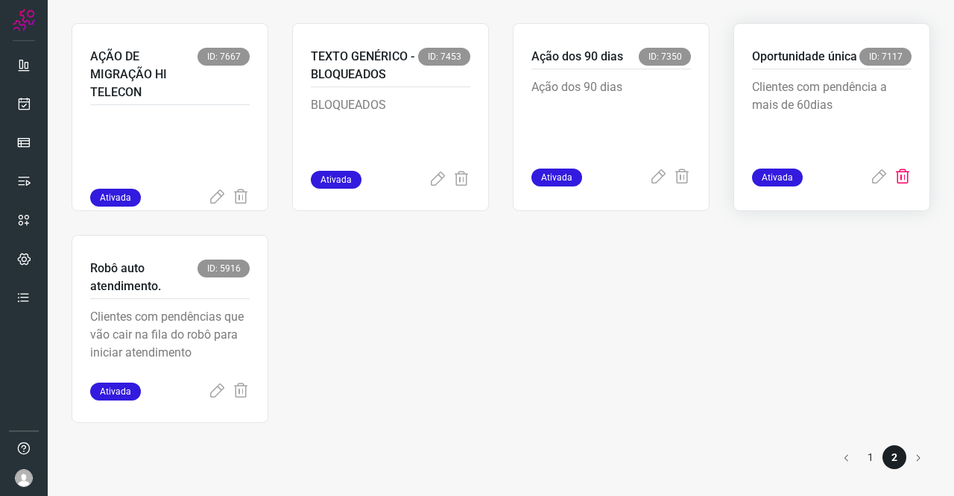
click at [895, 180] on icon at bounding box center [903, 177] width 18 height 18
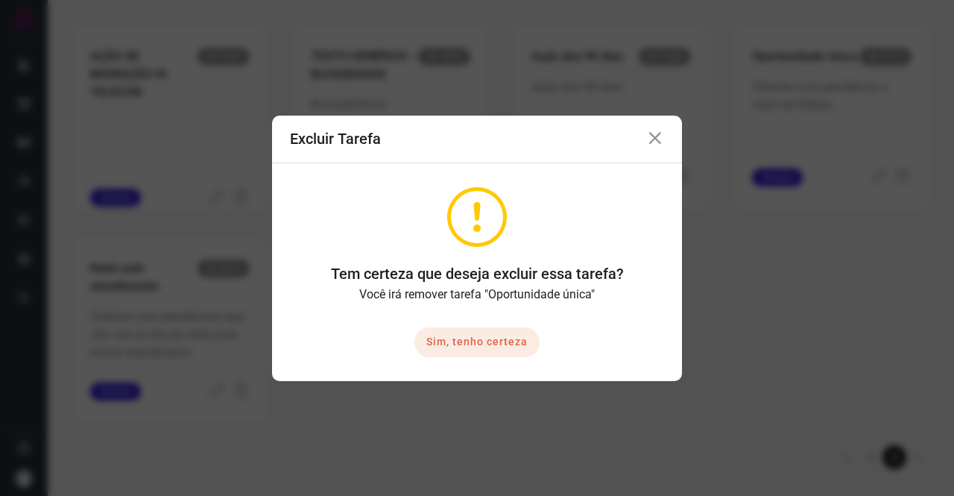
click at [510, 338] on button "Sim, tenho certeza" at bounding box center [476, 342] width 125 height 30
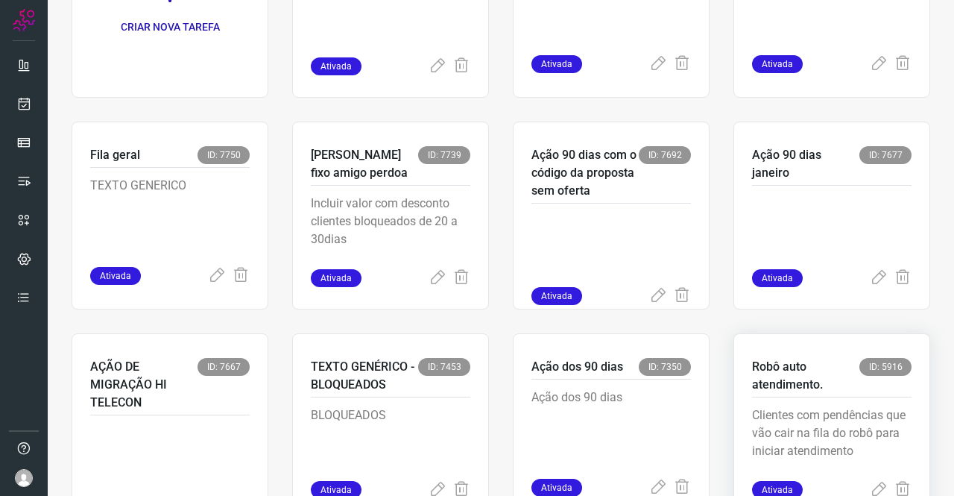
scroll to position [307, 0]
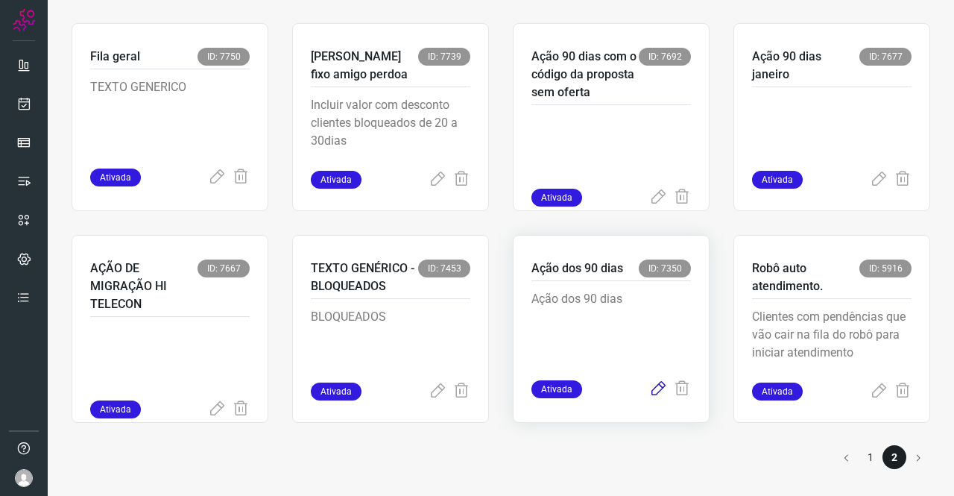
click at [652, 388] on icon at bounding box center [658, 389] width 18 height 18
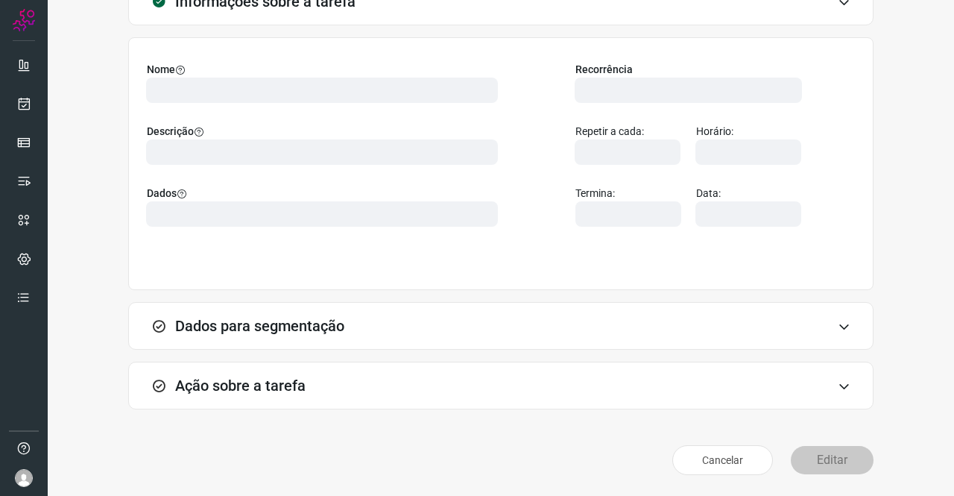
scroll to position [86, 0]
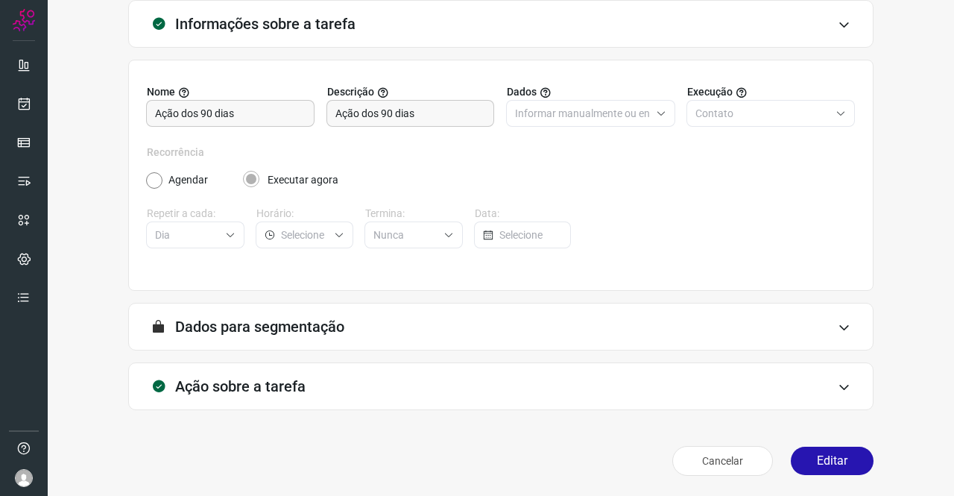
click at [198, 380] on h3 "Ação sobre a tarefa" at bounding box center [240, 386] width 130 height 18
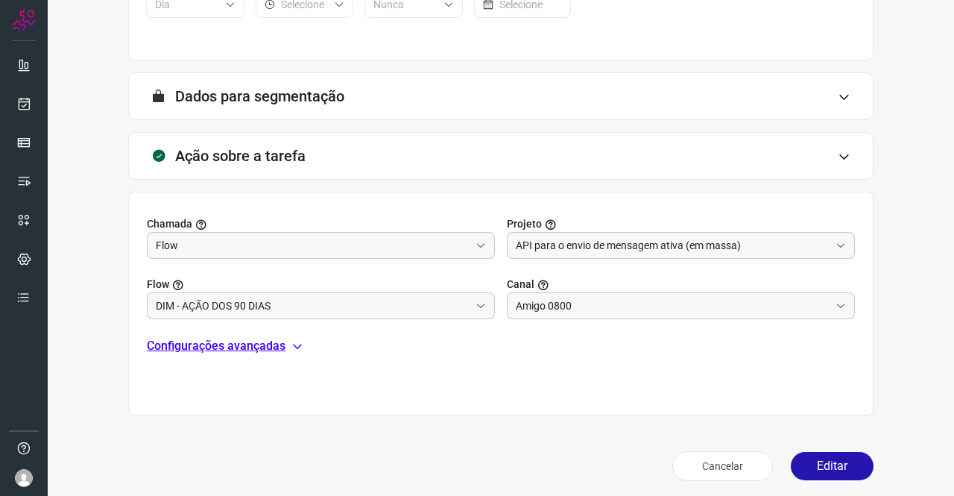
scroll to position [321, 0]
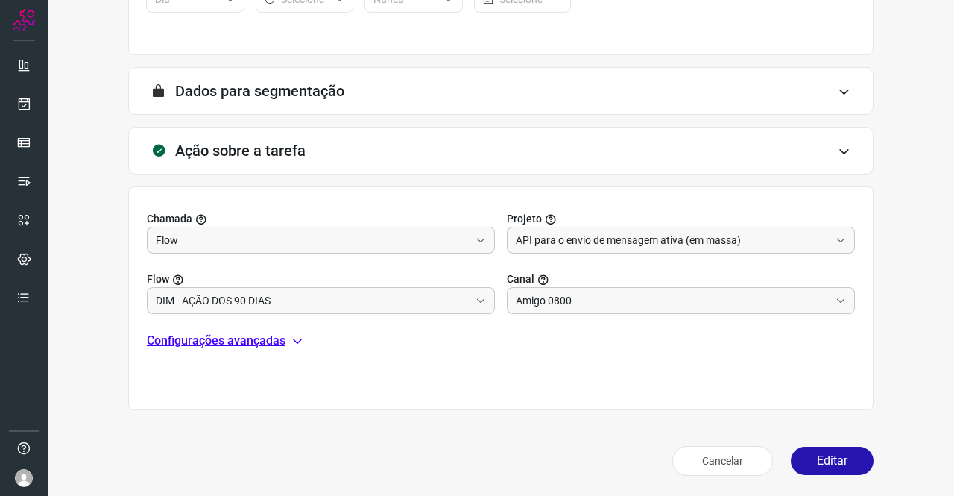
click at [246, 338] on p "Configurações avançadas" at bounding box center [216, 341] width 139 height 18
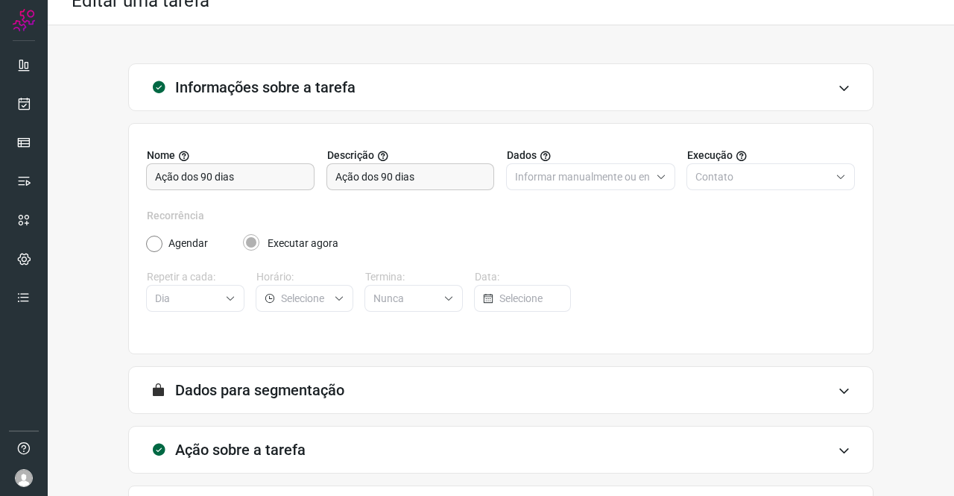
scroll to position [0, 0]
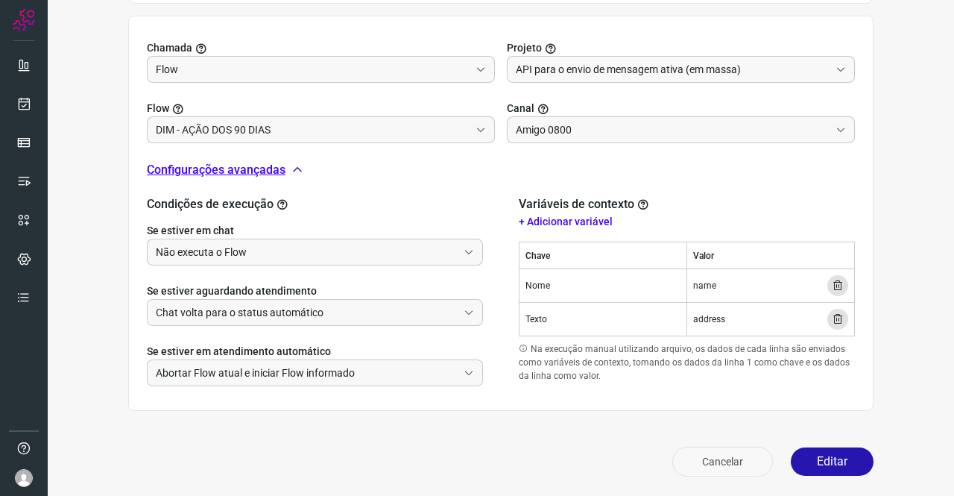
click at [722, 458] on button "Cancelar" at bounding box center [722, 462] width 101 height 30
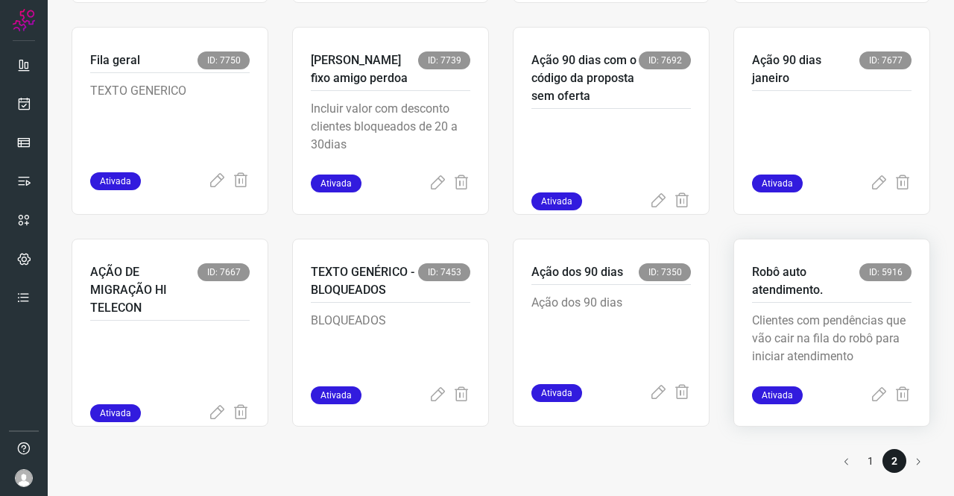
scroll to position [307, 0]
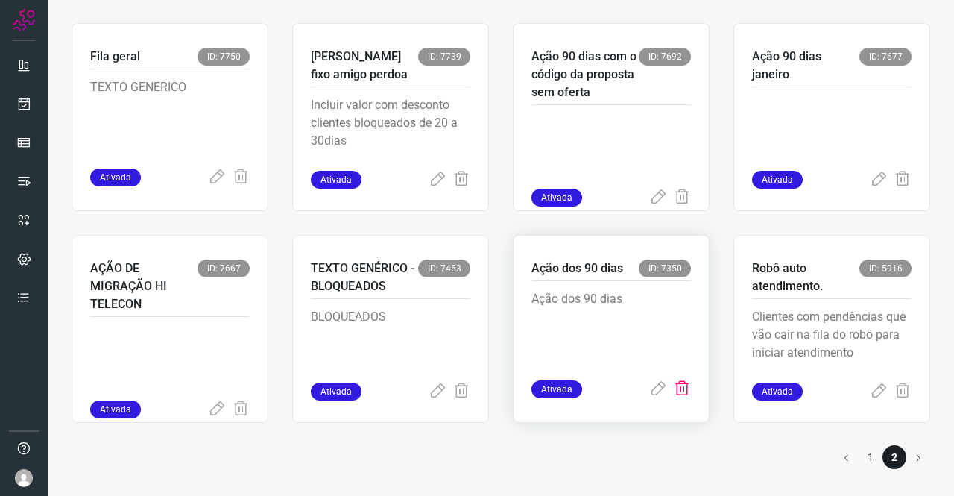
click at [674, 384] on icon at bounding box center [682, 389] width 18 height 18
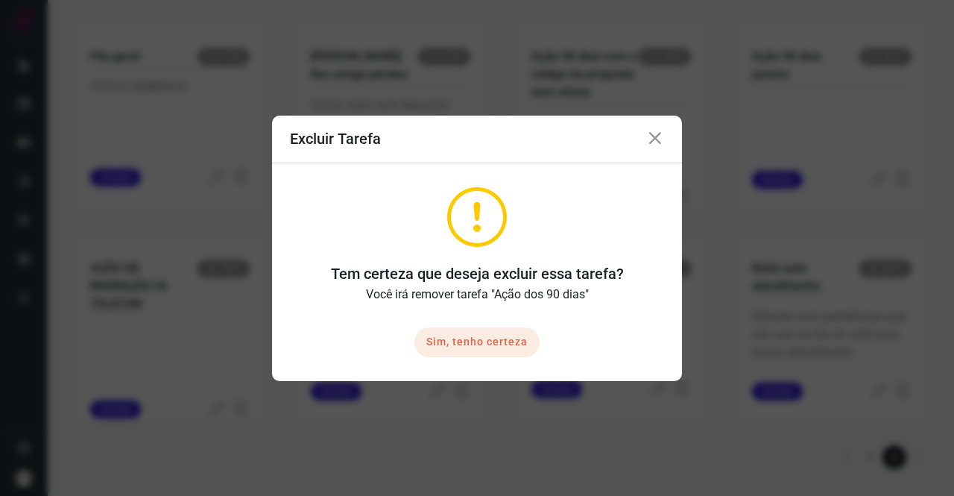
click at [498, 335] on button "Sim, tenho certeza" at bounding box center [476, 342] width 125 height 30
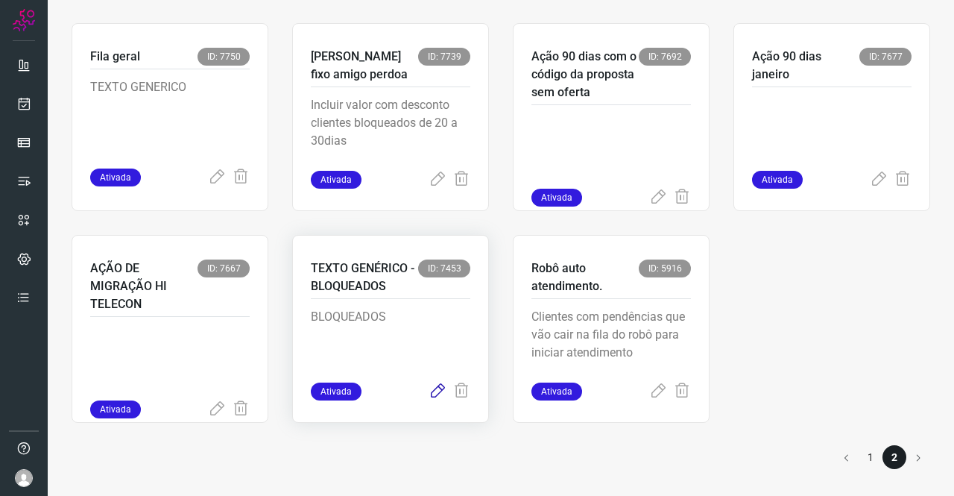
click at [432, 393] on icon at bounding box center [438, 391] width 18 height 18
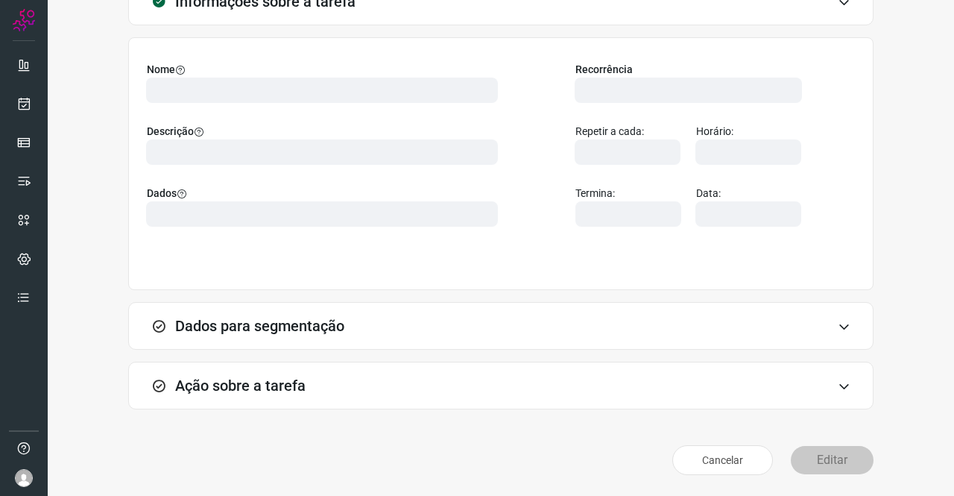
scroll to position [86, 0]
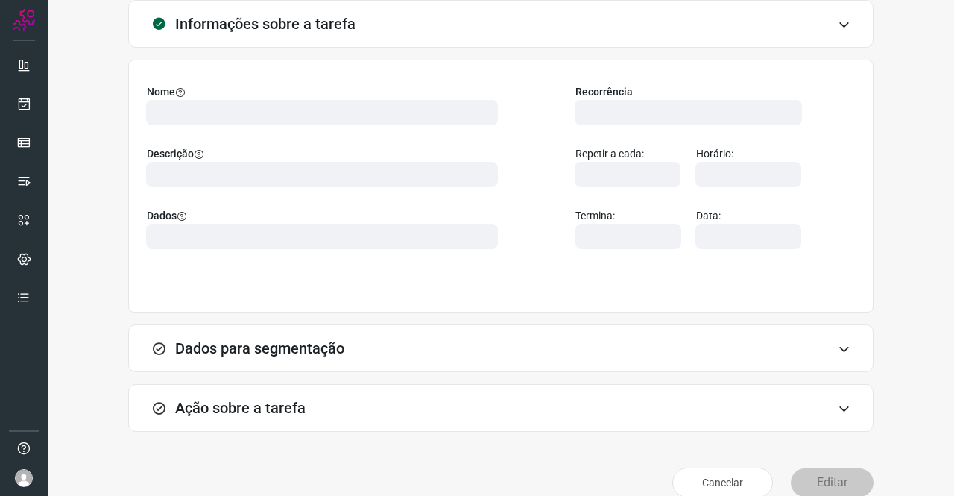
type input "524641"
type input "349993"
type input "ce0450f2-f722-4c34-a038-47adef28190d"
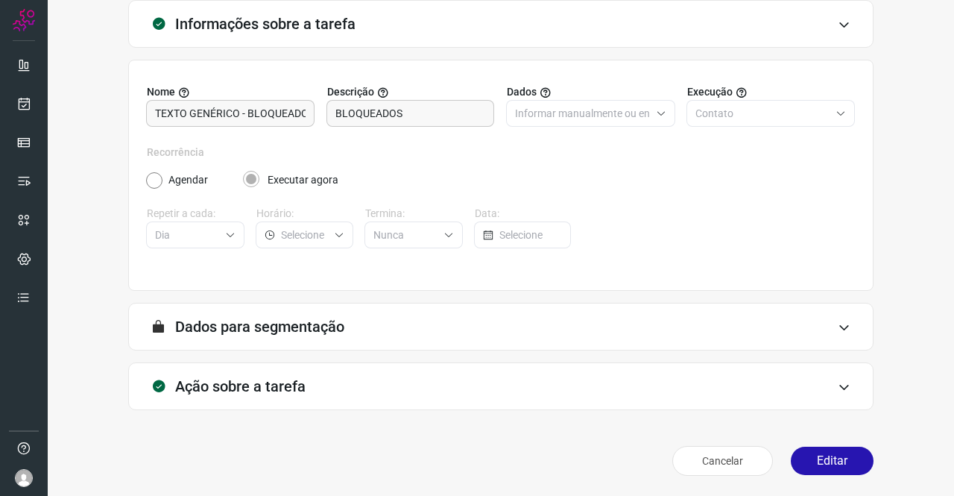
click at [288, 380] on h3 "Ação sobre a tarefa" at bounding box center [240, 386] width 130 height 18
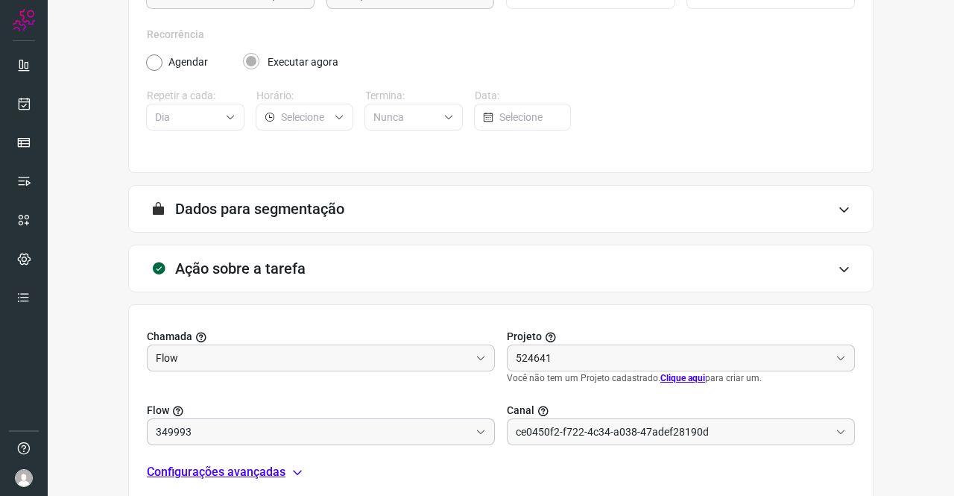
scroll to position [321, 0]
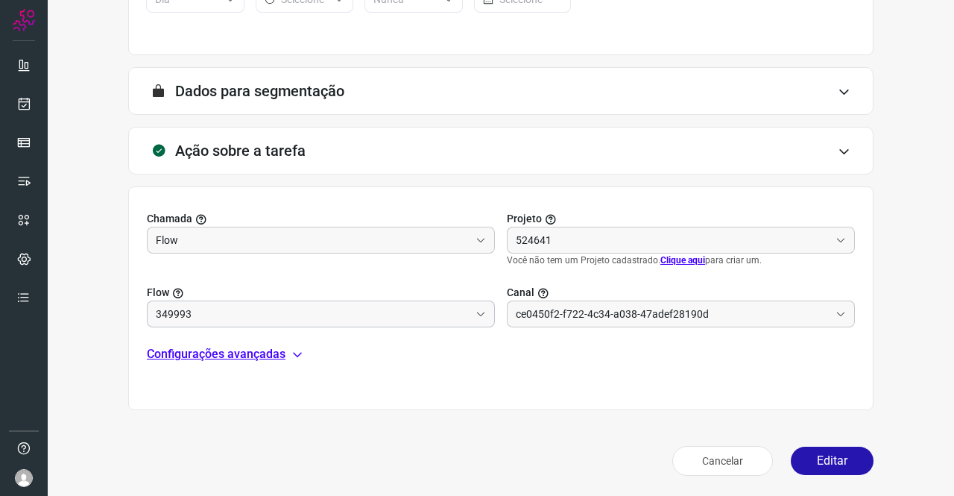
type input "DIM - Aviso de pendencia"
type input "API para o envio de mensagem ativa (em massa)"
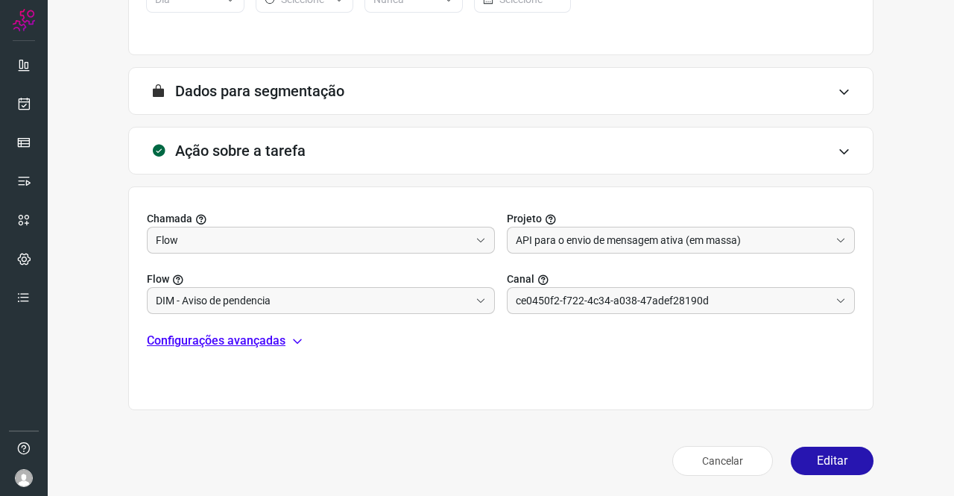
type input "Amigo 0800"
click at [262, 342] on p "Configurações avançadas" at bounding box center [216, 341] width 139 height 18
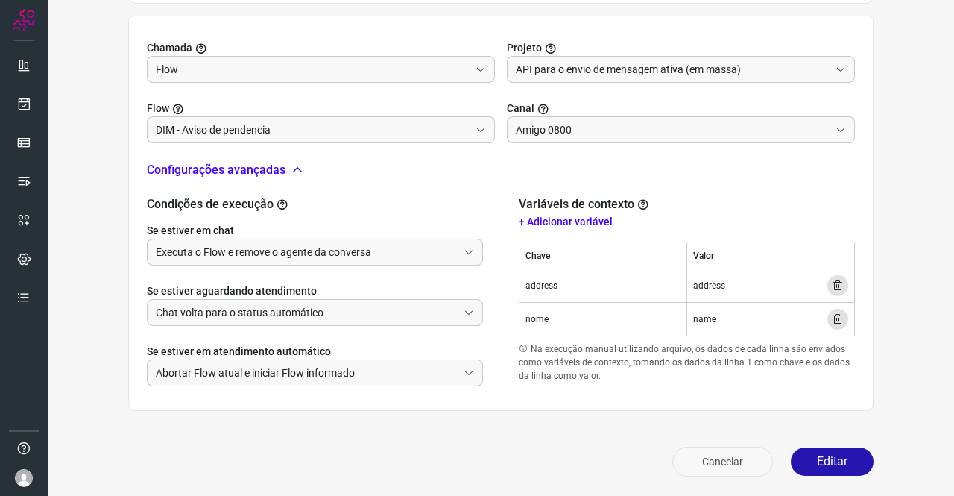
click at [726, 461] on button "Cancelar" at bounding box center [722, 462] width 101 height 30
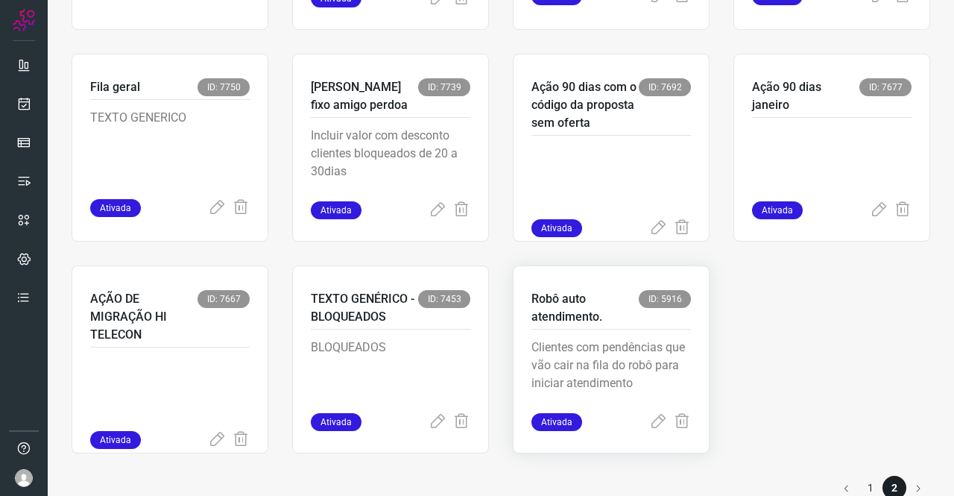
scroll to position [307, 0]
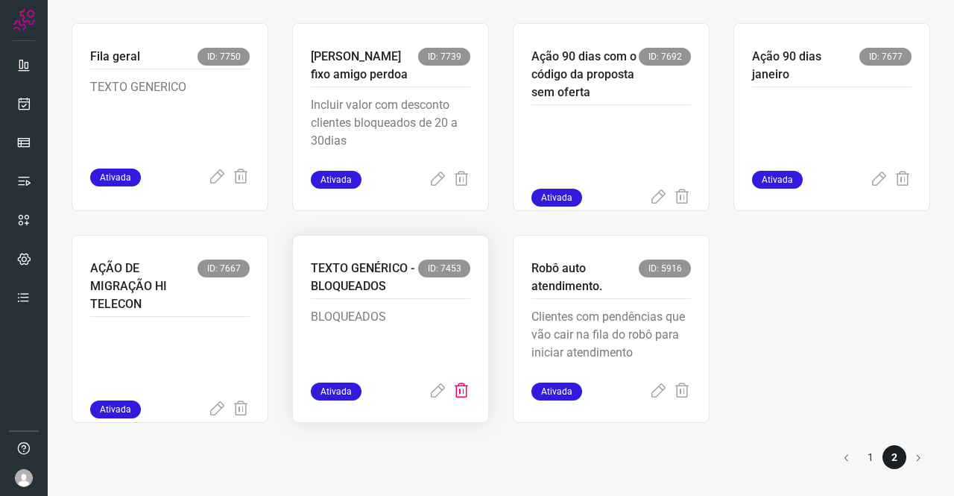
click at [458, 396] on icon at bounding box center [462, 391] width 18 height 18
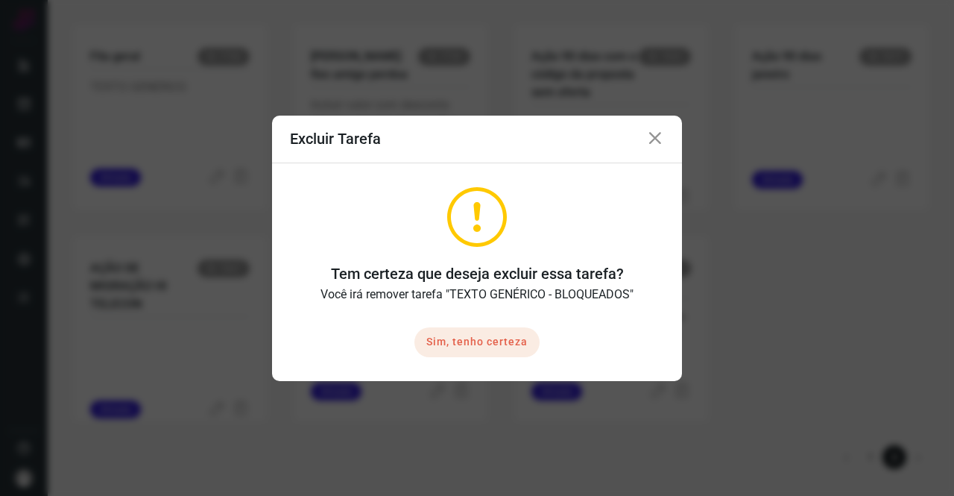
click at [474, 349] on button "Sim, tenho certeza" at bounding box center [476, 342] width 125 height 30
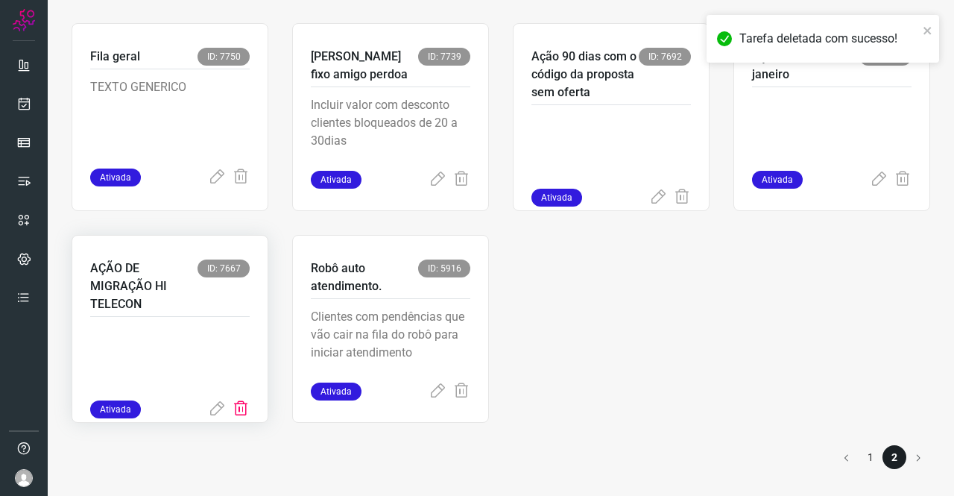
click at [237, 405] on icon at bounding box center [241, 409] width 18 height 18
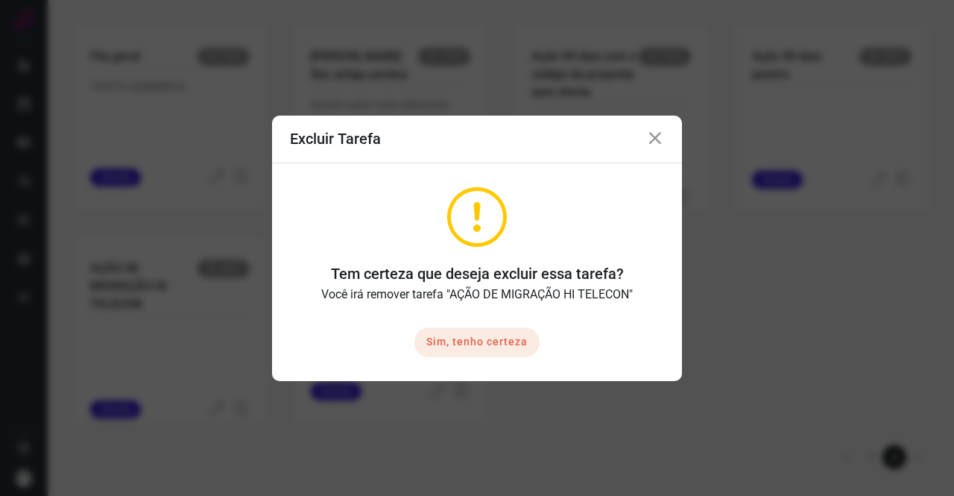
click at [481, 336] on button "Sim, tenho certeza" at bounding box center [476, 342] width 125 height 30
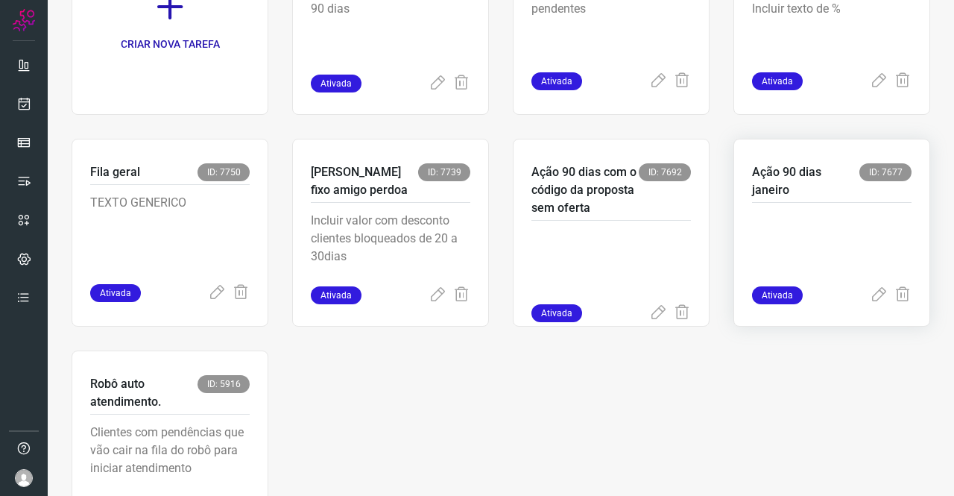
scroll to position [158, 0]
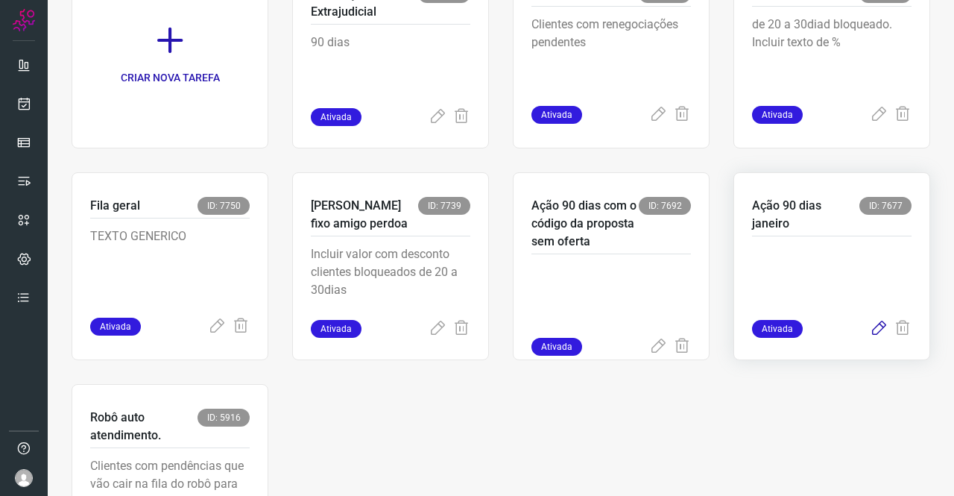
click at [873, 329] on icon at bounding box center [879, 329] width 18 height 18
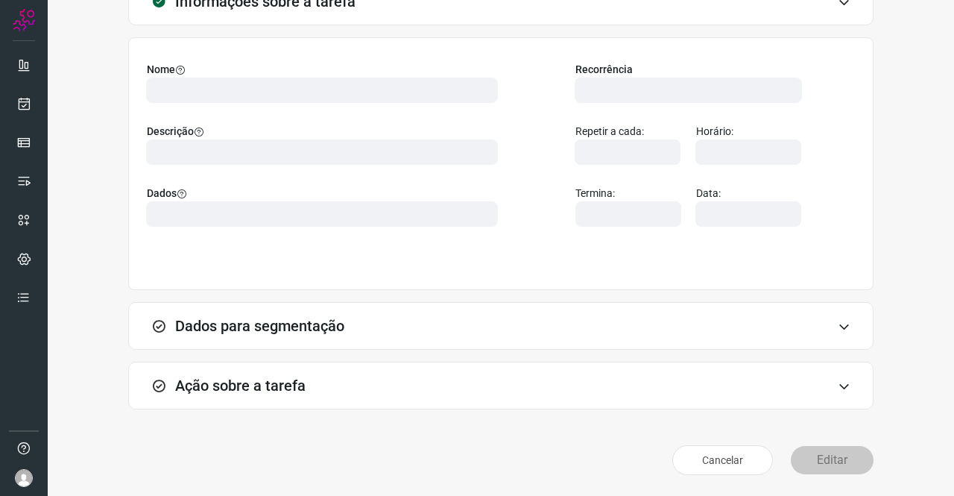
scroll to position [86, 0]
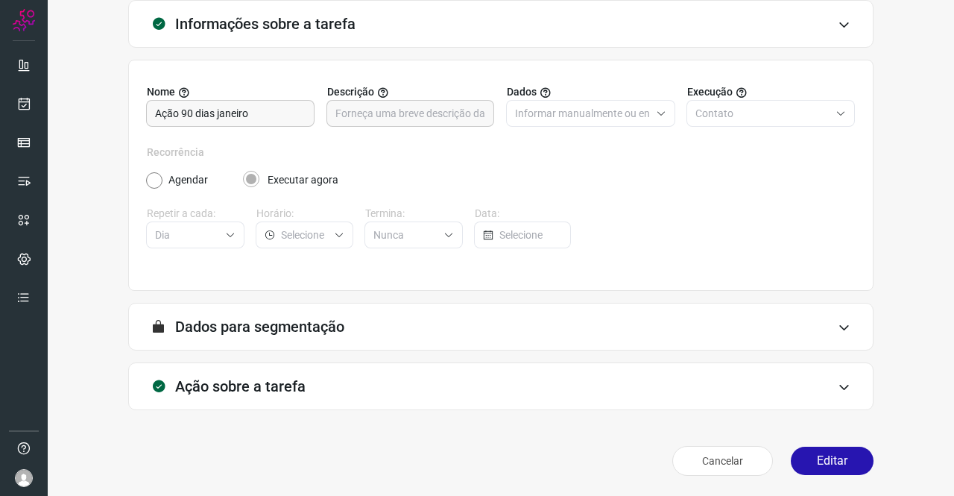
click at [300, 382] on h3 "Ação sobre a tarefa" at bounding box center [240, 386] width 130 height 18
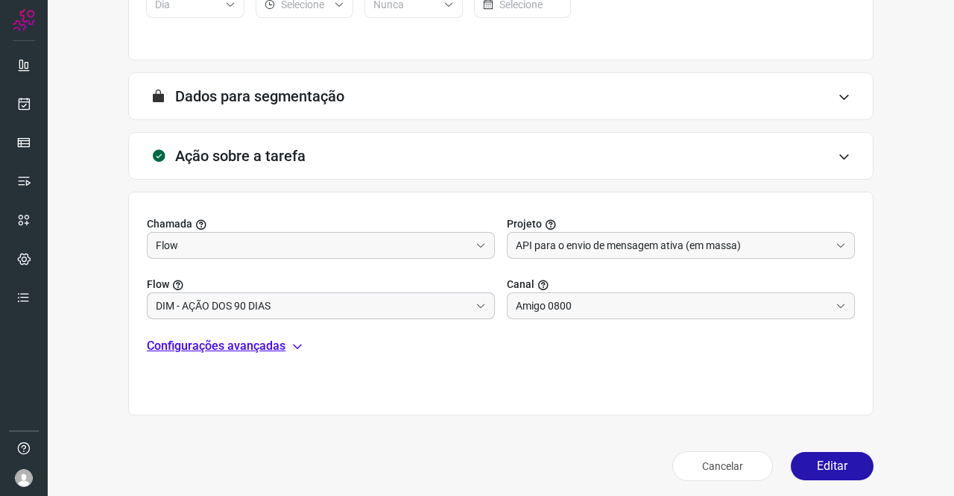
scroll to position [321, 0]
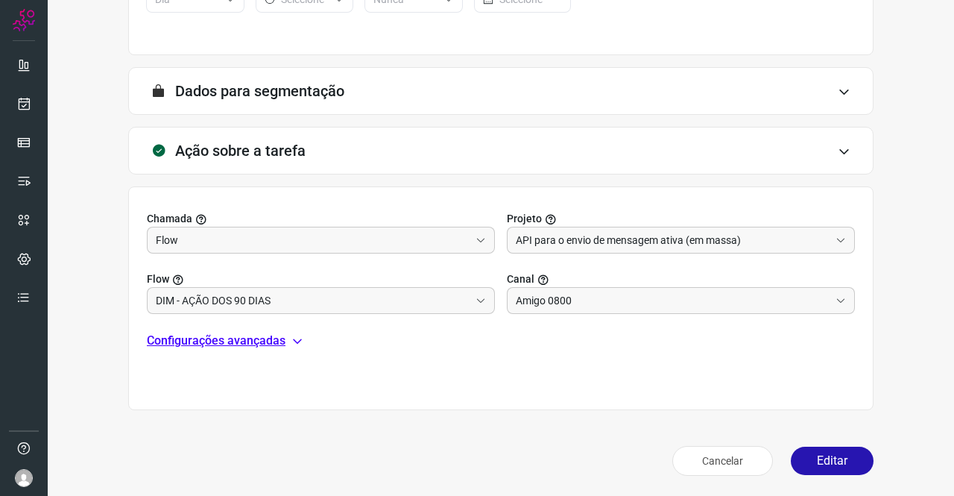
click at [267, 345] on p "Configurações avançadas" at bounding box center [216, 341] width 139 height 18
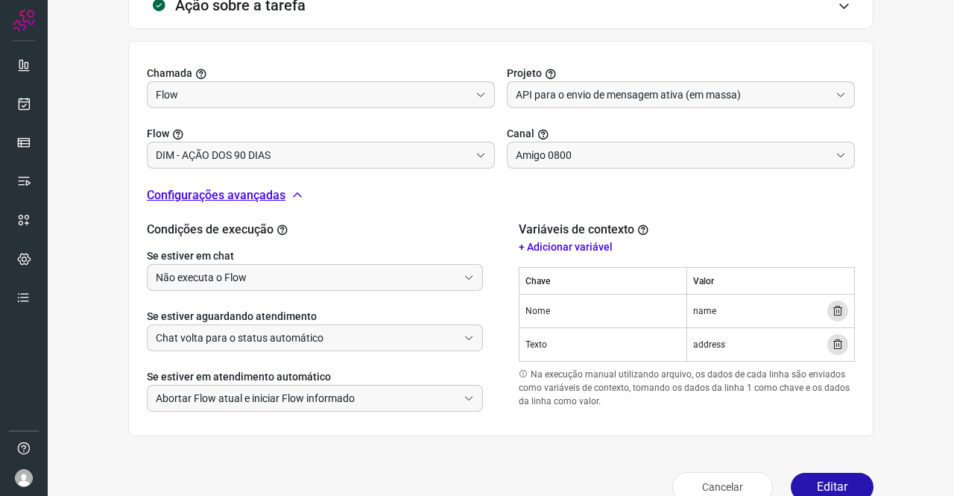
scroll to position [492, 0]
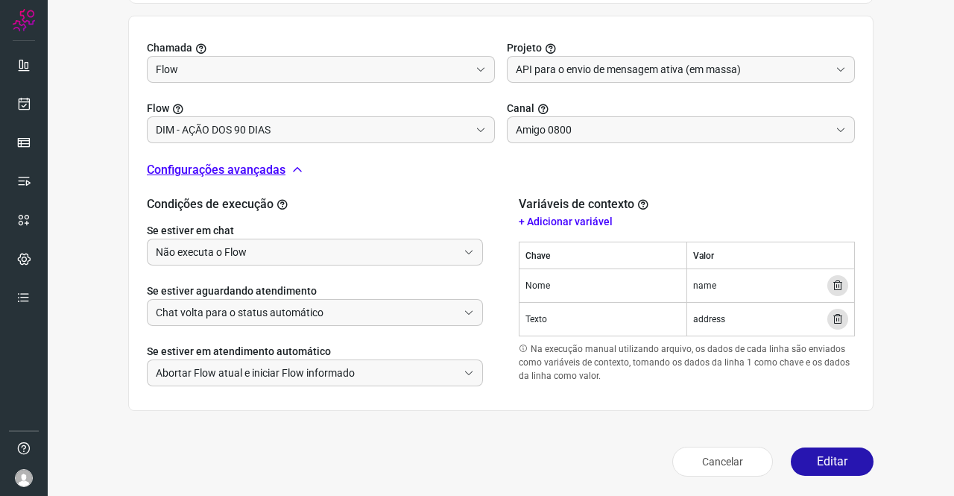
click at [693, 280] on span "name" at bounding box center [704, 285] width 23 height 13
copy span "name"
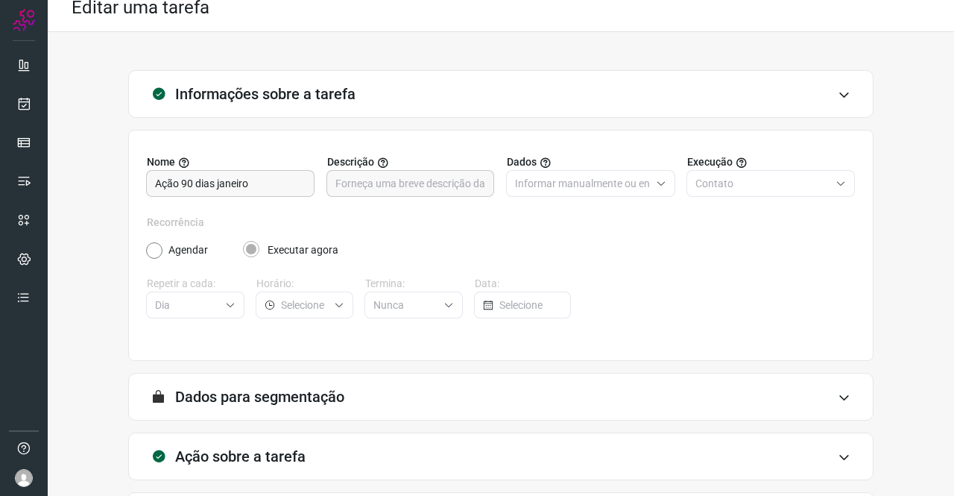
scroll to position [0, 0]
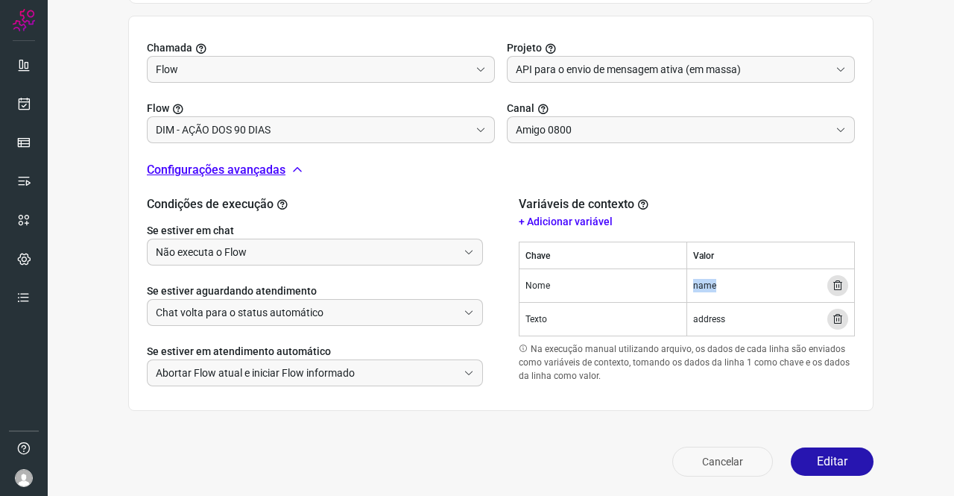
click at [710, 466] on button "Cancelar" at bounding box center [722, 462] width 101 height 30
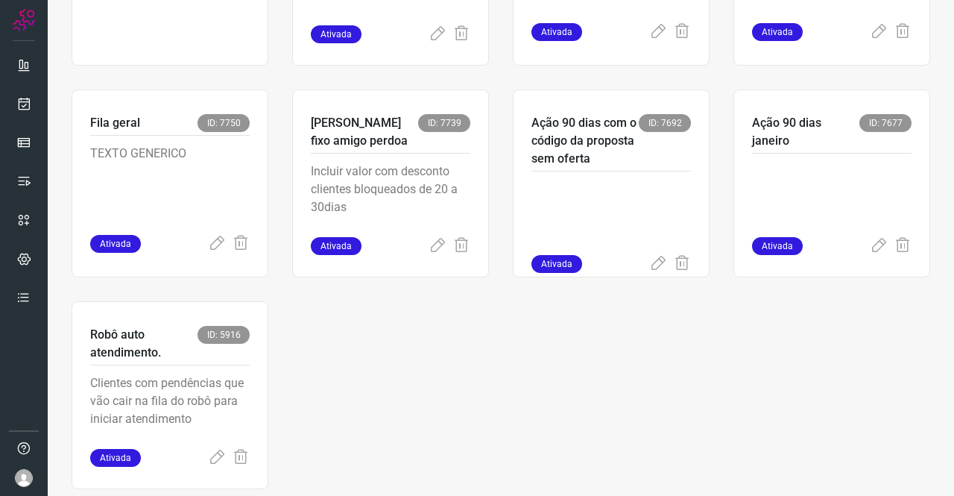
scroll to position [307, 0]
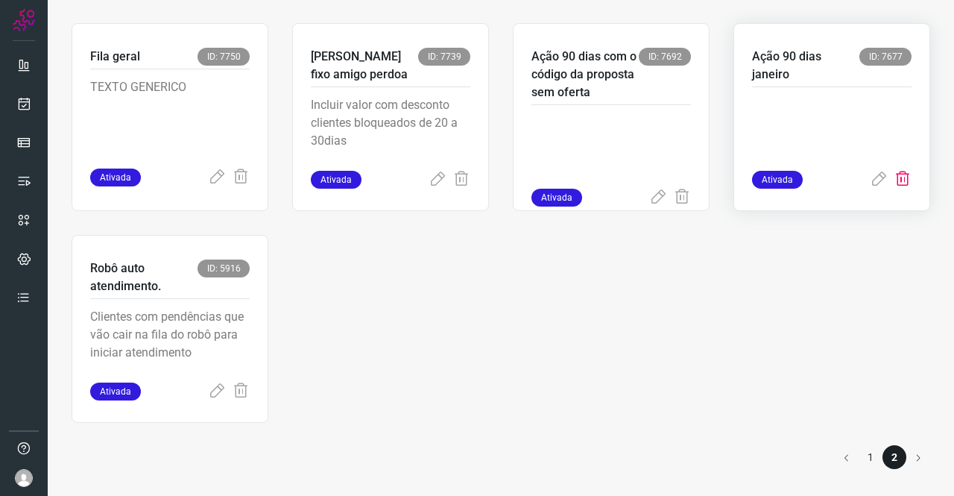
click at [896, 180] on icon at bounding box center [903, 180] width 18 height 18
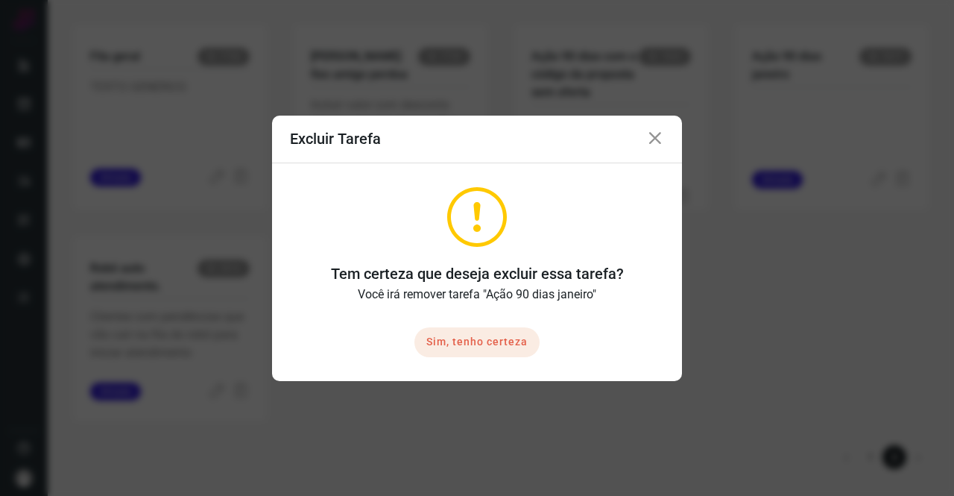
click at [444, 344] on button "Sim, tenho certeza" at bounding box center [476, 342] width 125 height 30
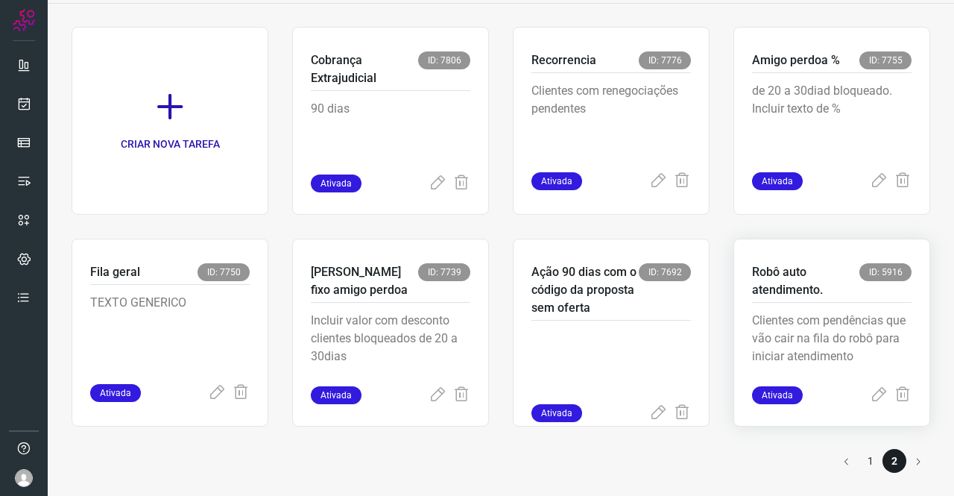
scroll to position [95, 0]
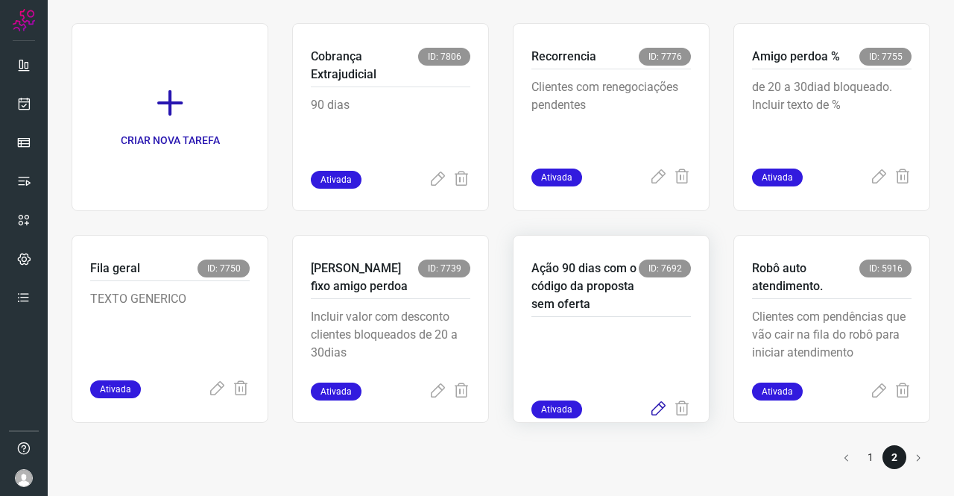
click at [649, 418] on icon at bounding box center [658, 409] width 18 height 18
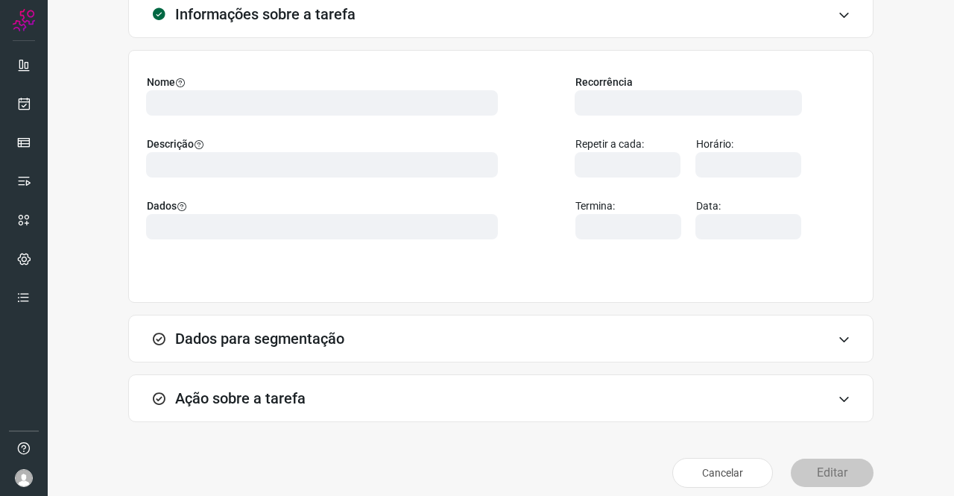
scroll to position [86, 0]
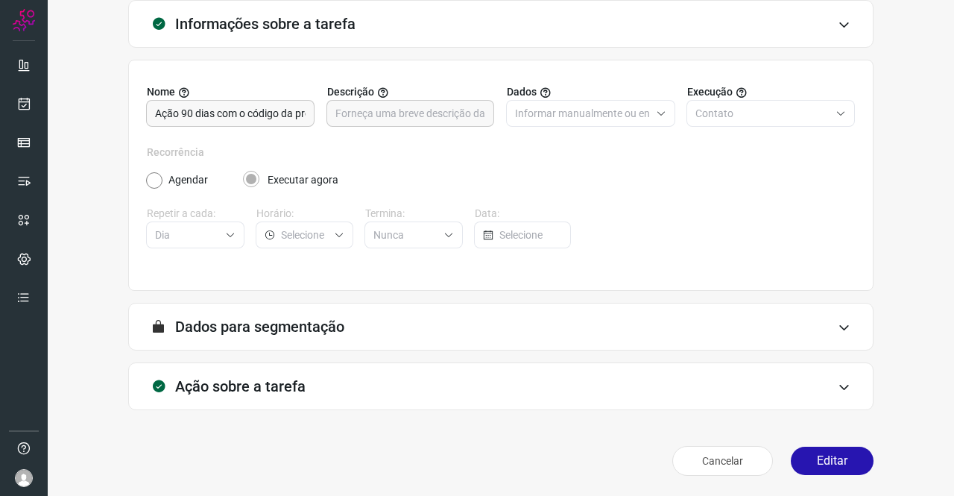
type input "AVISO PENDÊNCIAS NF AMIGO"
type input "API para o envio de mensagem ativa (em massa)"
type input "Amigo 0800"
click at [259, 377] on h3 "Ação sobre a tarefa" at bounding box center [240, 386] width 130 height 18
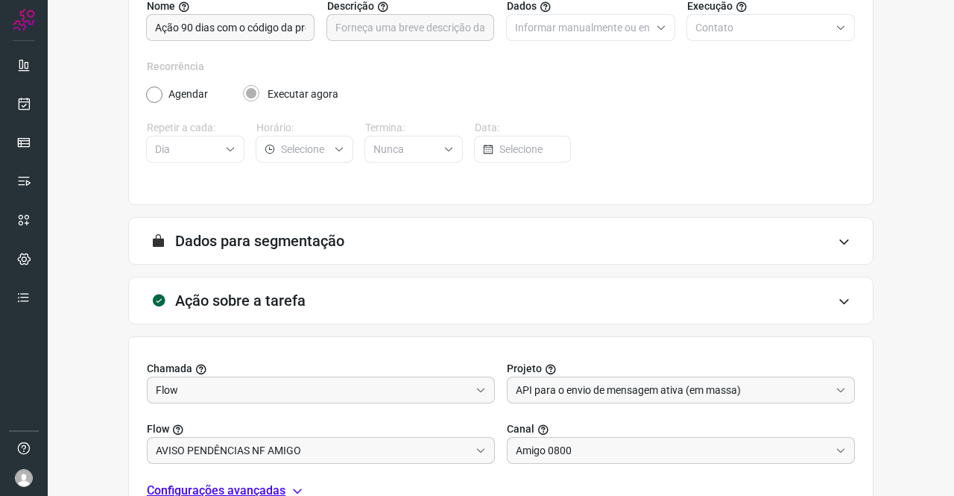
scroll to position [321, 0]
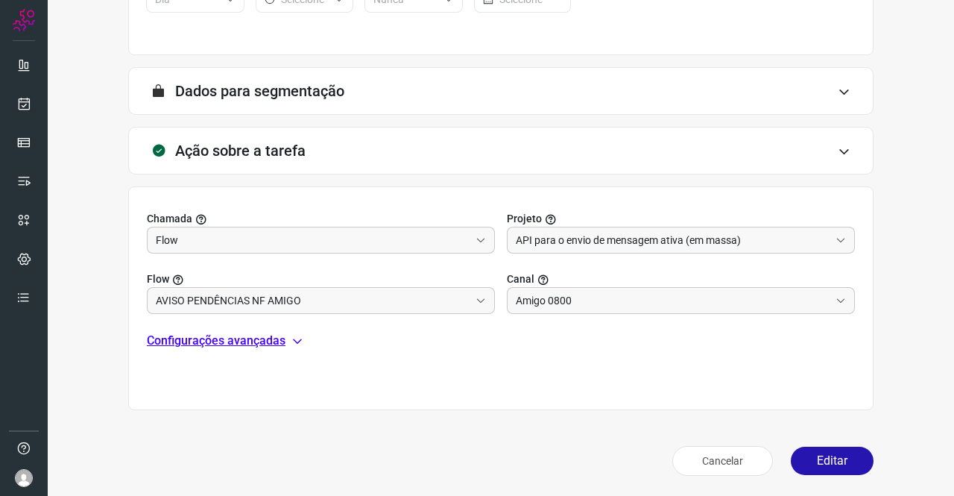
click at [267, 336] on p "Configurações avançadas" at bounding box center [216, 341] width 139 height 18
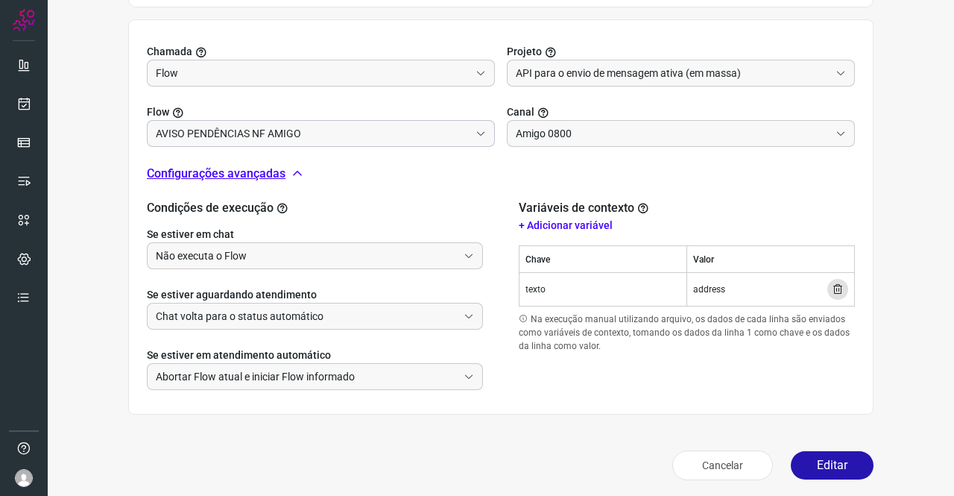
scroll to position [492, 0]
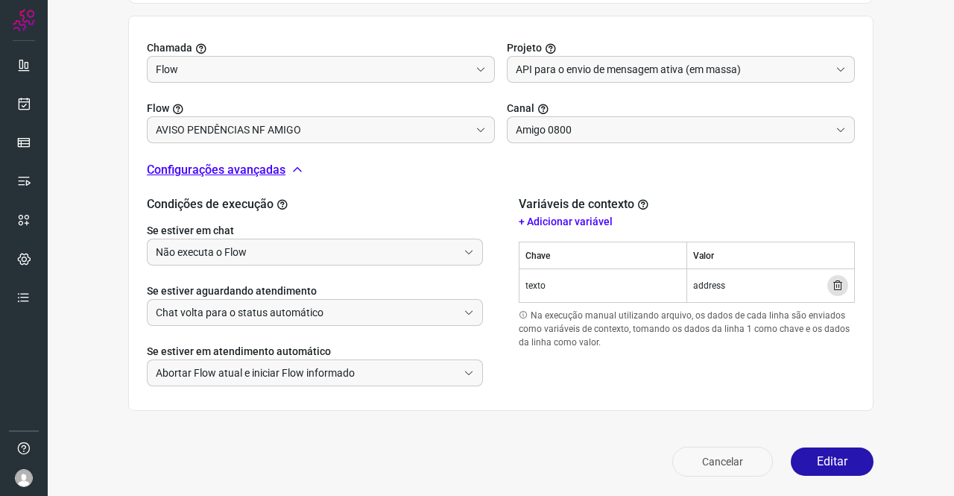
click at [716, 453] on button "Cancelar" at bounding box center [722, 462] width 101 height 30
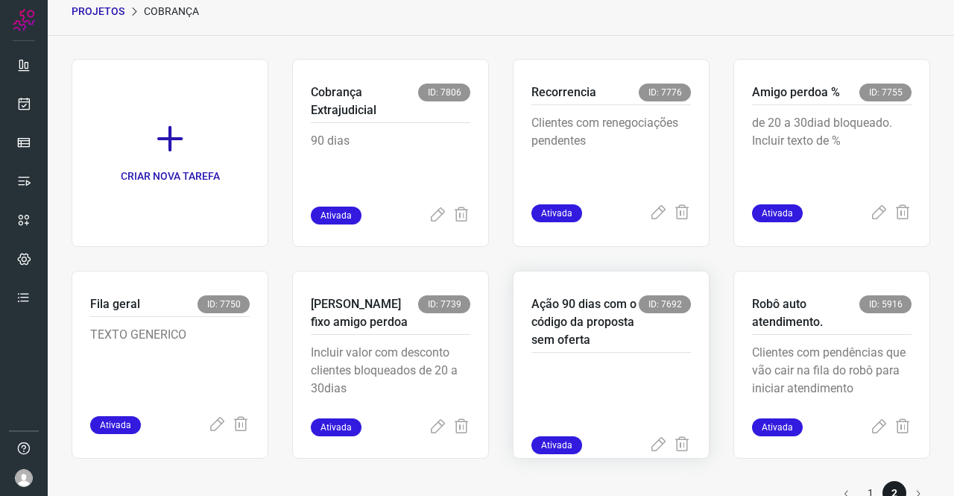
scroll to position [95, 0]
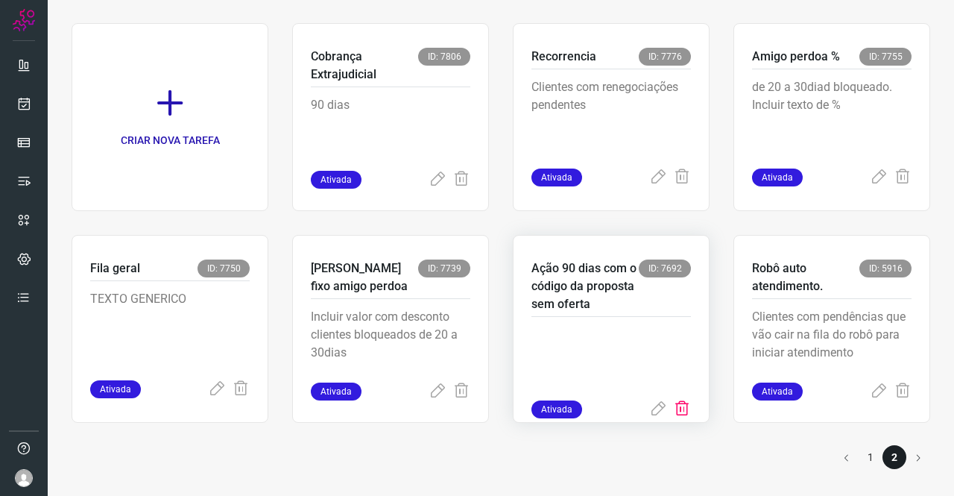
click at [674, 418] on icon at bounding box center [682, 409] width 18 height 18
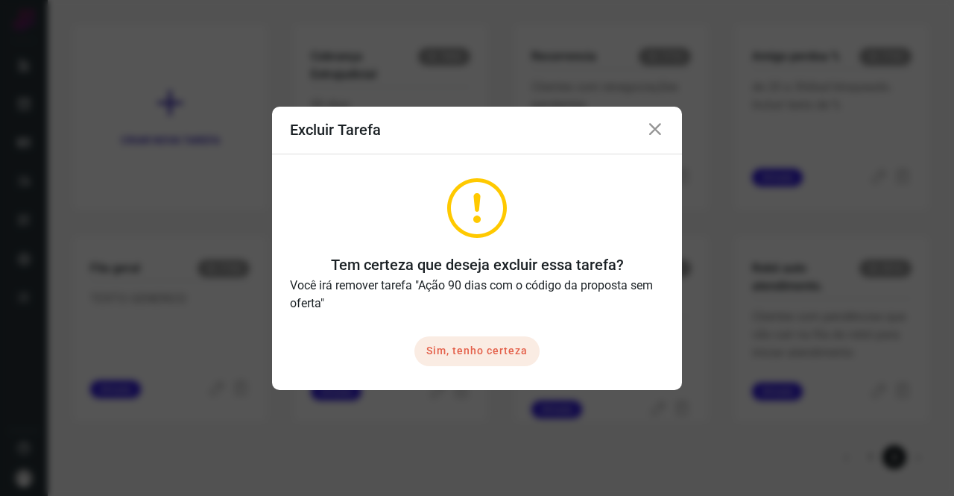
click at [526, 350] on button "Sim, tenho certeza" at bounding box center [476, 351] width 125 height 30
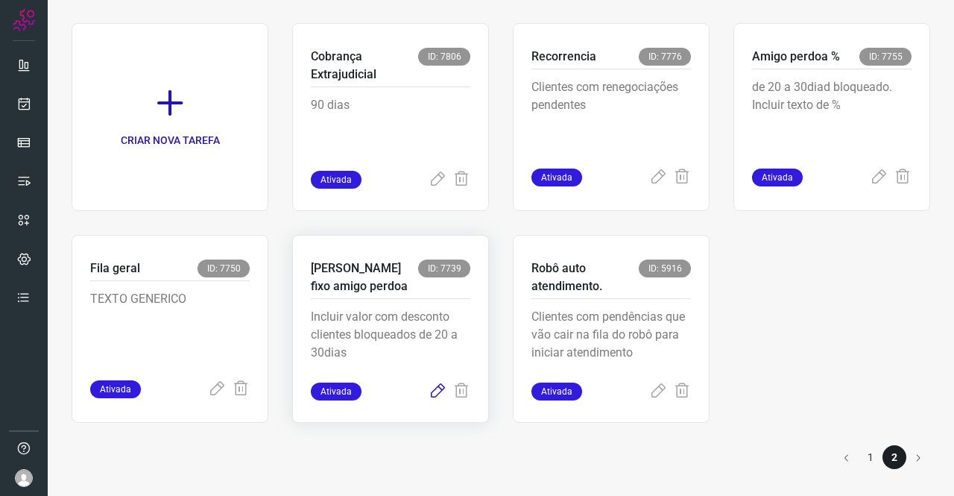
click at [431, 388] on icon at bounding box center [438, 391] width 18 height 18
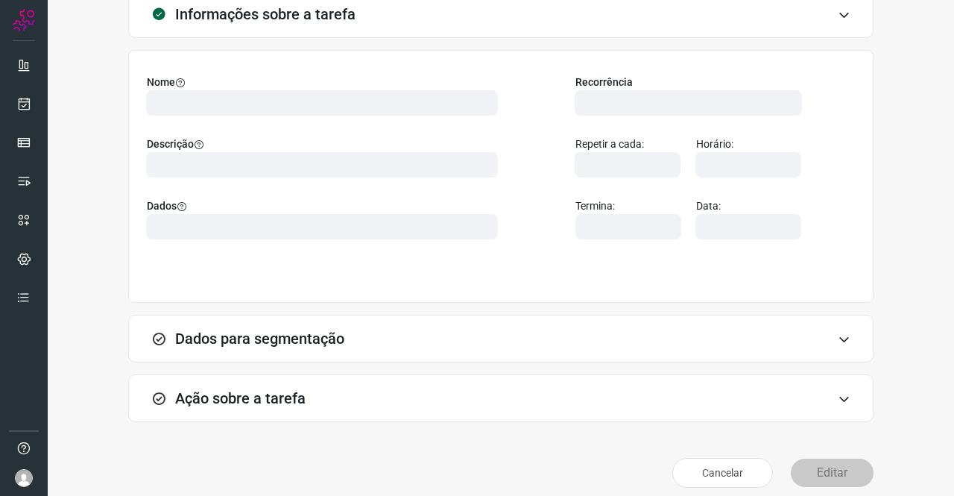
scroll to position [86, 0]
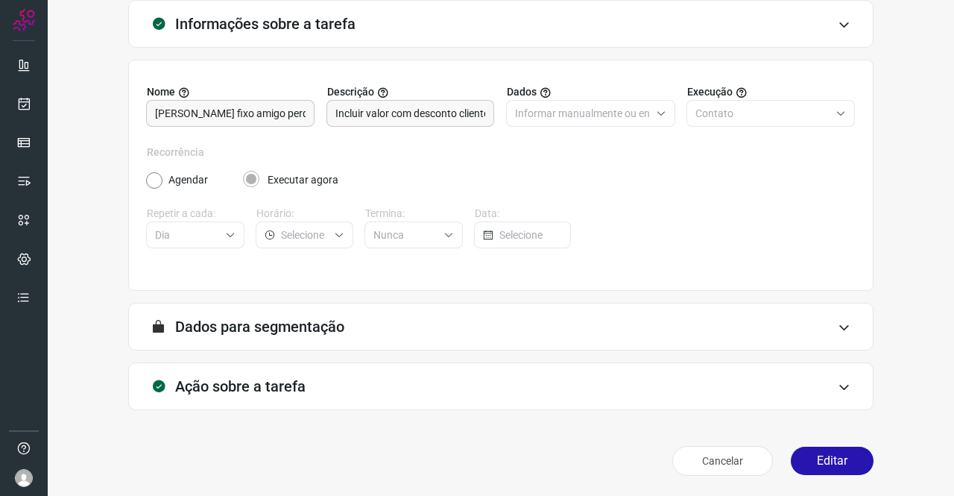
click at [285, 377] on h3 "Ação sobre a tarefa" at bounding box center [240, 386] width 130 height 18
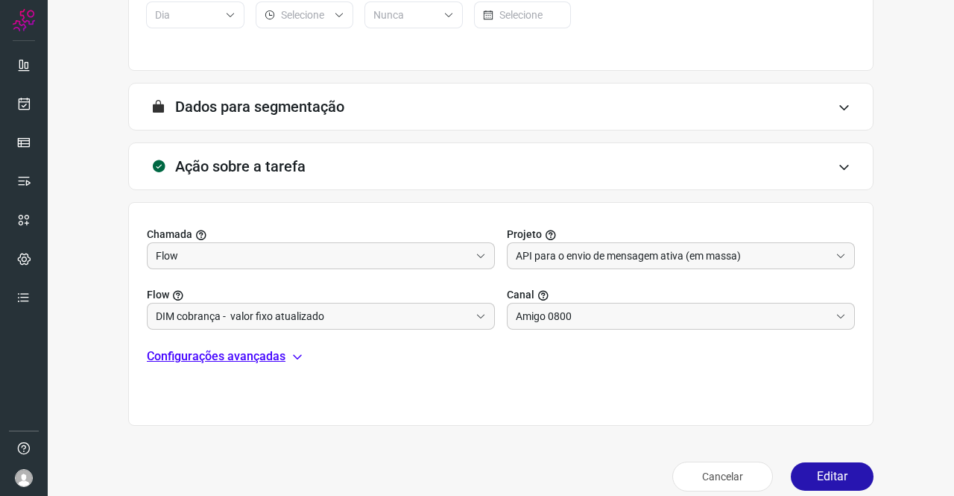
scroll to position [309, 0]
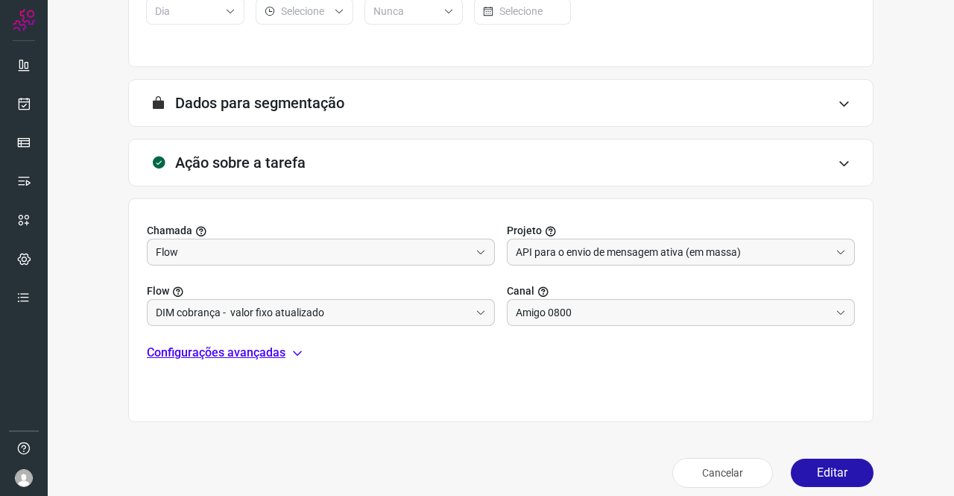
click at [250, 347] on p "Configurações avançadas" at bounding box center [216, 353] width 139 height 18
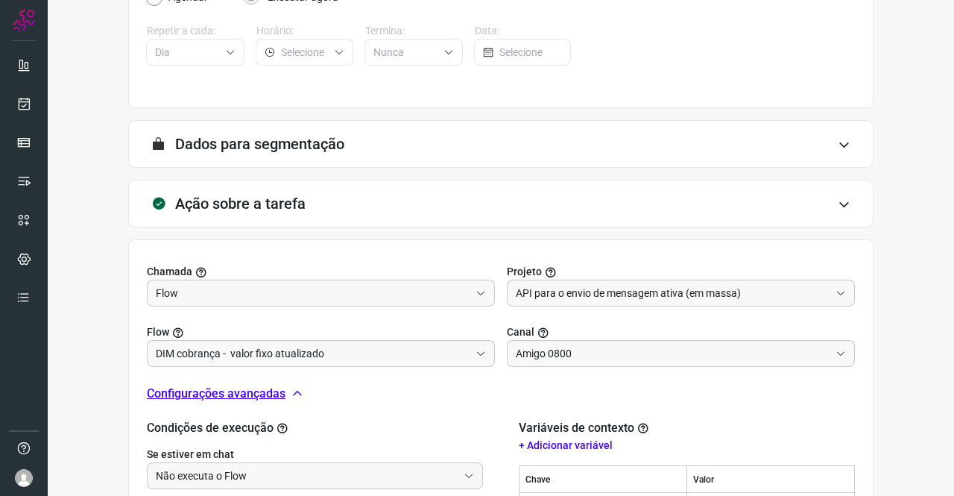
scroll to position [417, 0]
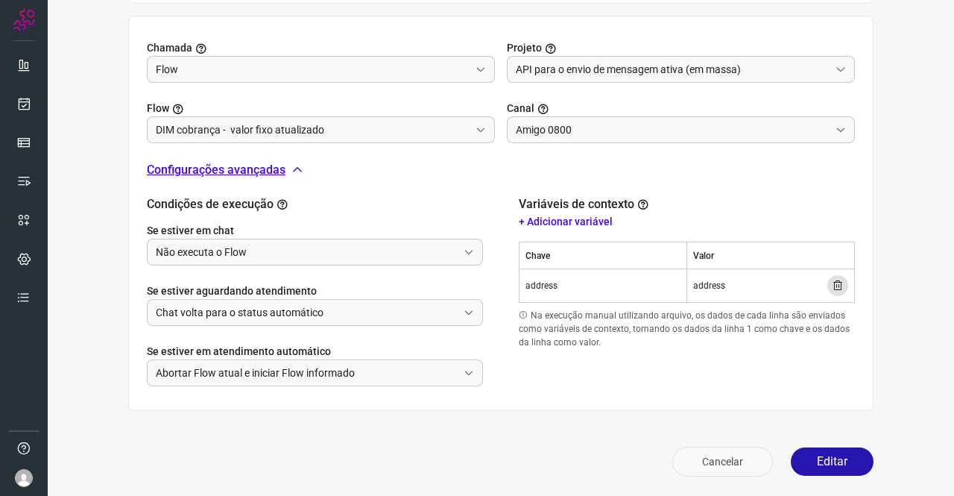
click at [732, 448] on button "Cancelar" at bounding box center [722, 462] width 101 height 30
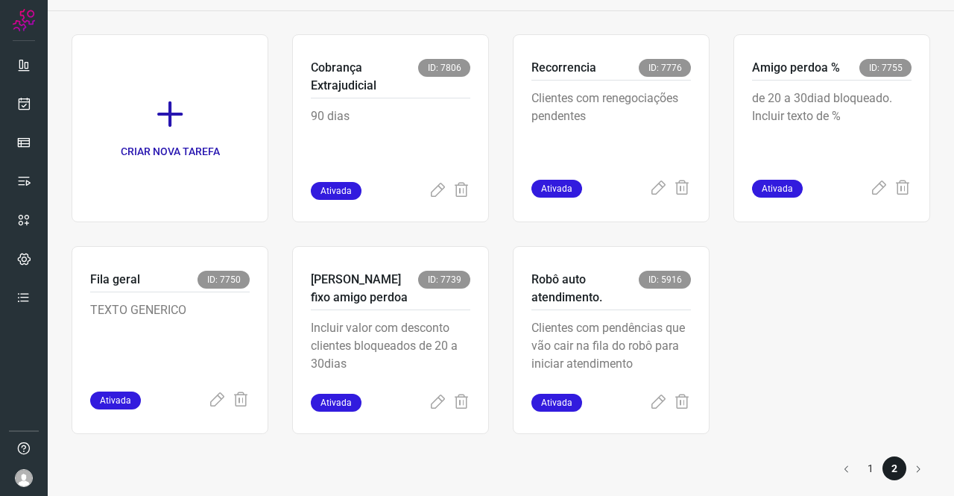
scroll to position [95, 0]
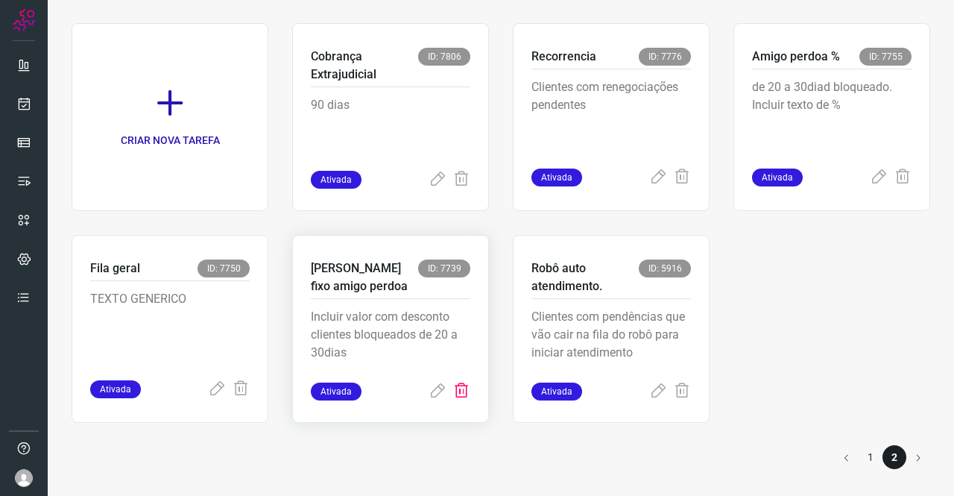
click at [456, 394] on icon at bounding box center [462, 391] width 18 height 18
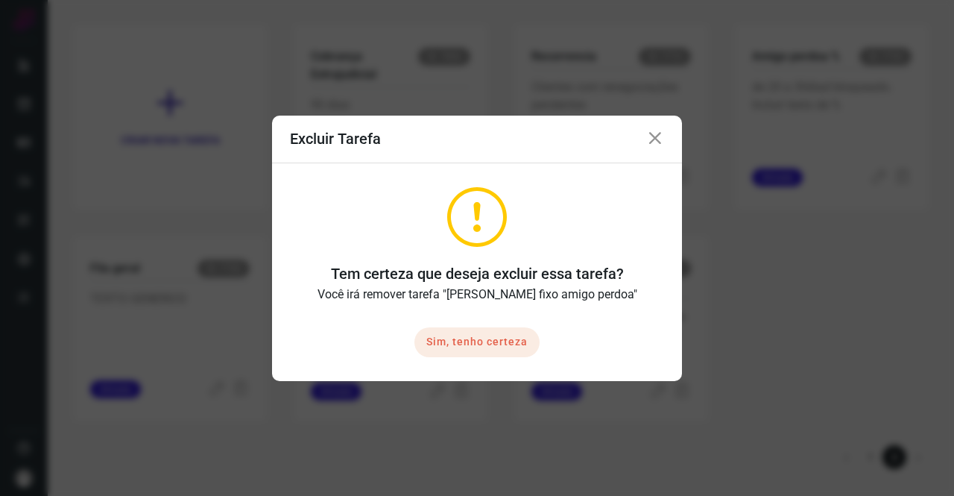
click at [528, 348] on button "Sim, tenho certeza" at bounding box center [476, 342] width 125 height 30
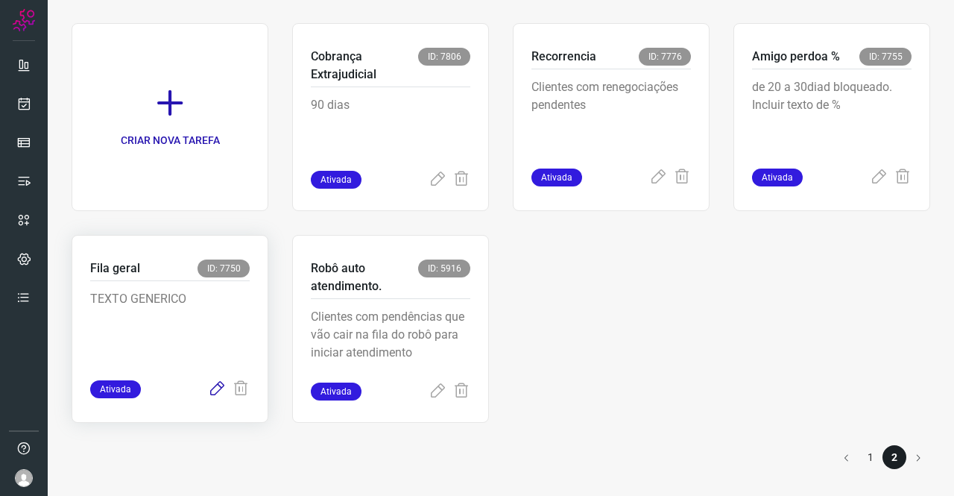
click at [218, 385] on icon at bounding box center [217, 389] width 18 height 18
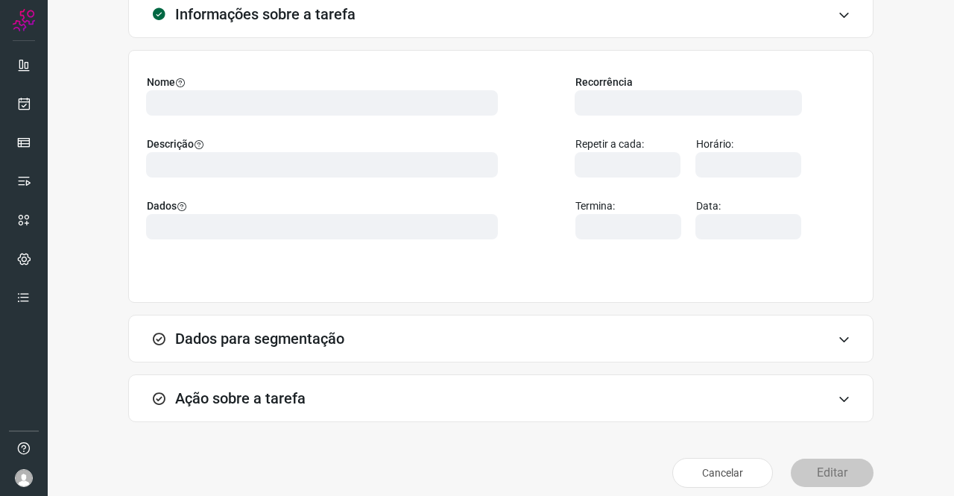
scroll to position [86, 0]
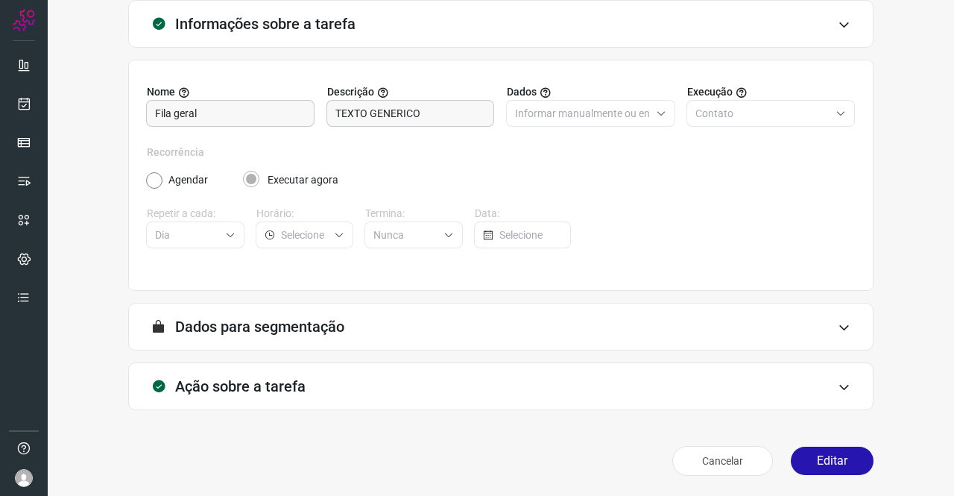
type input "API para o envio de mensagem ativa (em massa)"
type input "DIM COBRANÇA GENERICA - INICIAR CONTATO"
click at [270, 381] on h3 "Ação sobre a tarefa" at bounding box center [240, 386] width 130 height 18
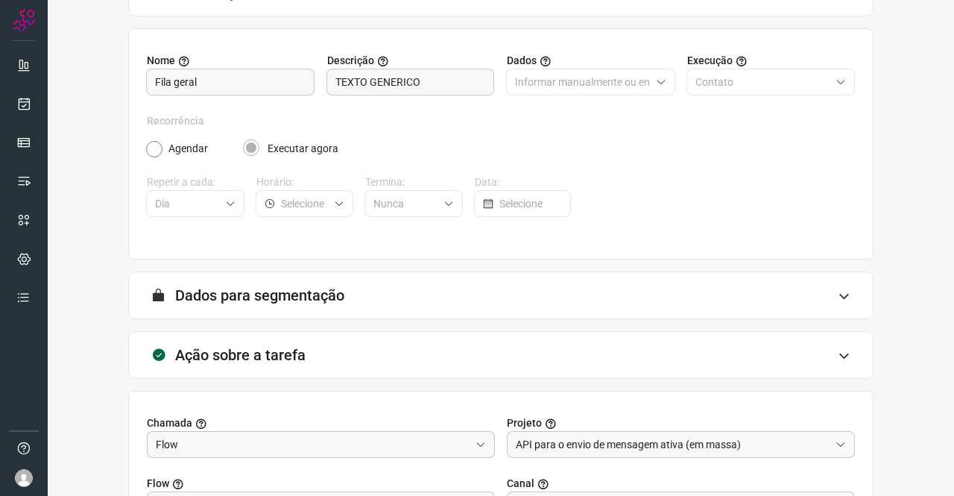
scroll to position [298, 0]
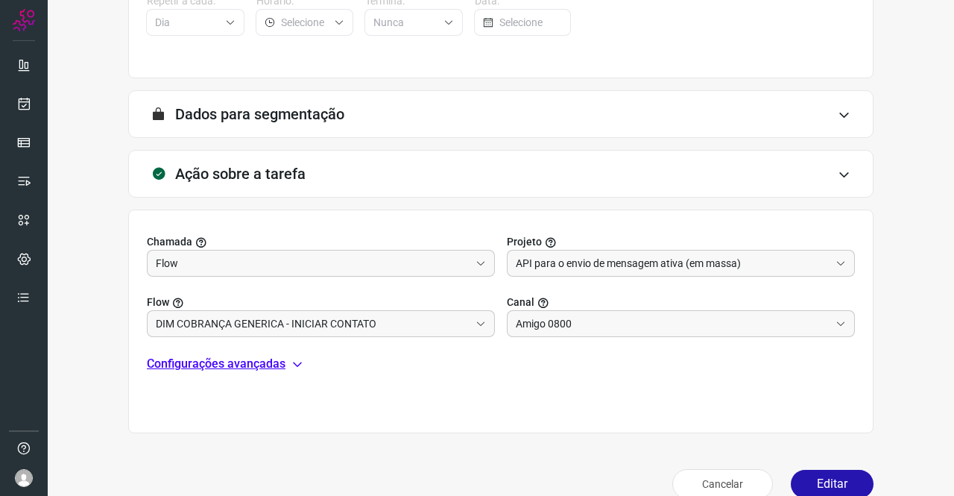
click at [255, 369] on p "Configurações avançadas" at bounding box center [216, 364] width 139 height 18
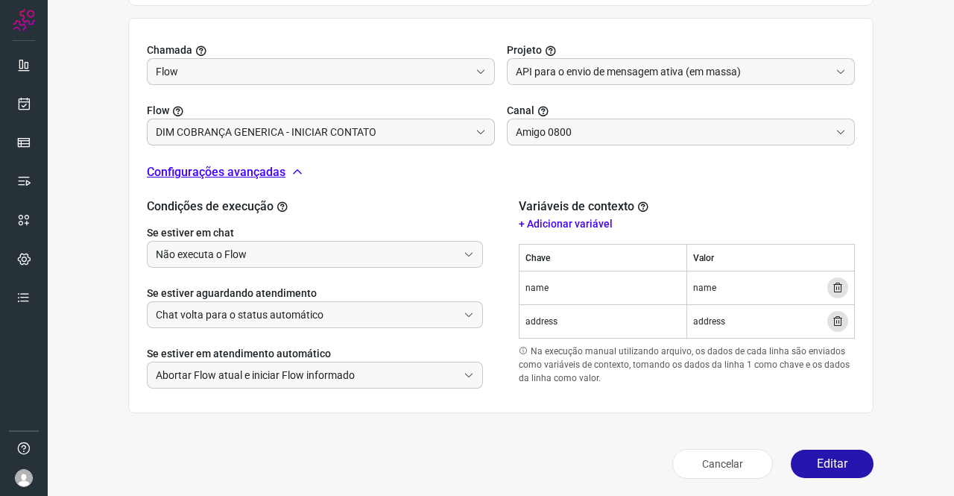
scroll to position [492, 0]
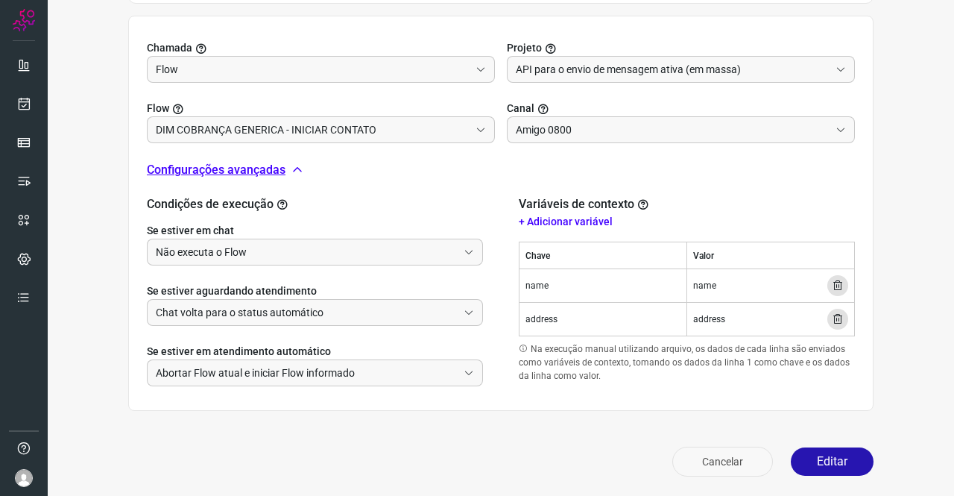
click at [731, 459] on button "Cancelar" at bounding box center [722, 462] width 101 height 30
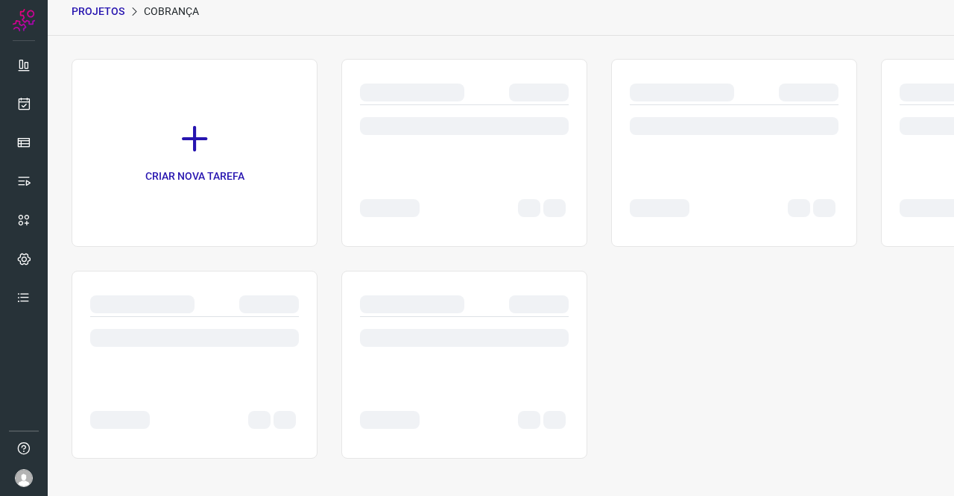
scroll to position [60, 0]
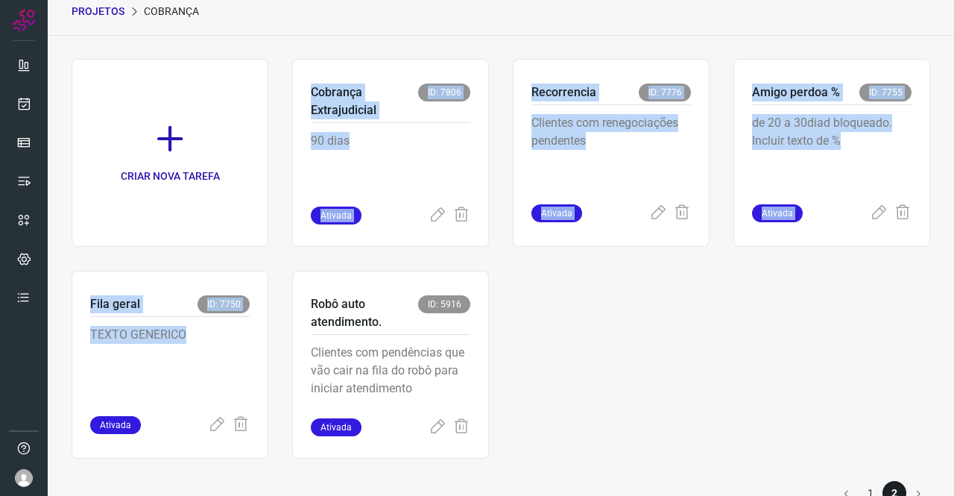
drag, startPoint x: 186, startPoint y: 350, endPoint x: 288, endPoint y: 271, distance: 128.1
click at [262, 244] on div "CRIAR NOVA TAREFA Cobrança Extrajudicial ID: 7806 90 dias Ativada Recorrencia I…" at bounding box center [501, 259] width 859 height 400
click at [245, 423] on icon at bounding box center [241, 425] width 18 height 18
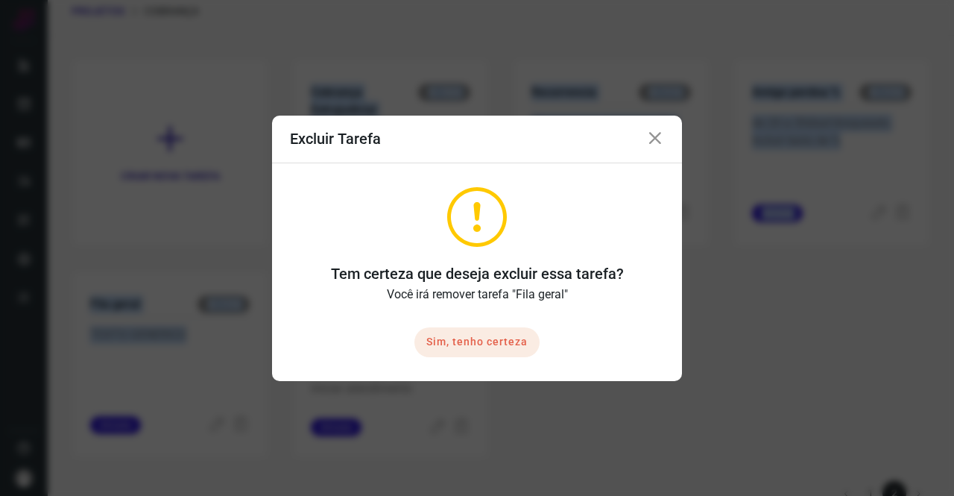
click at [507, 335] on button "Sim, tenho certeza" at bounding box center [476, 342] width 125 height 30
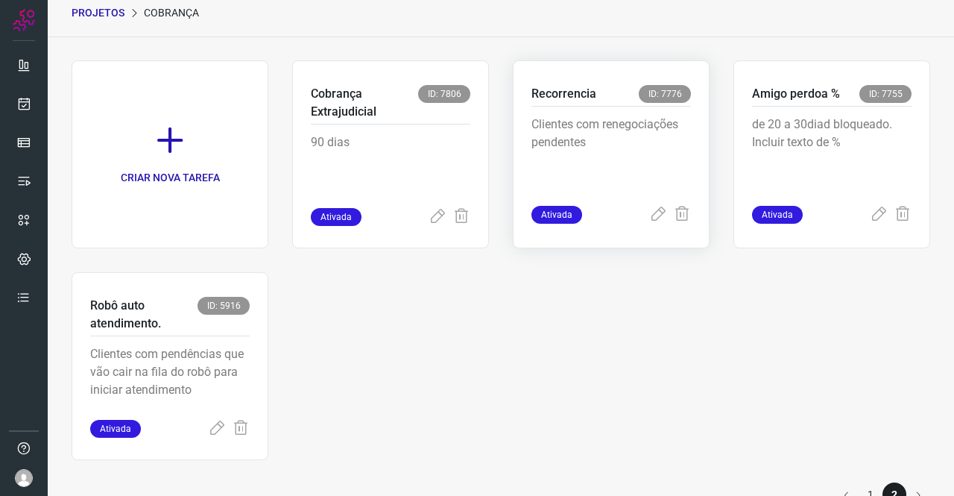
scroll to position [95, 0]
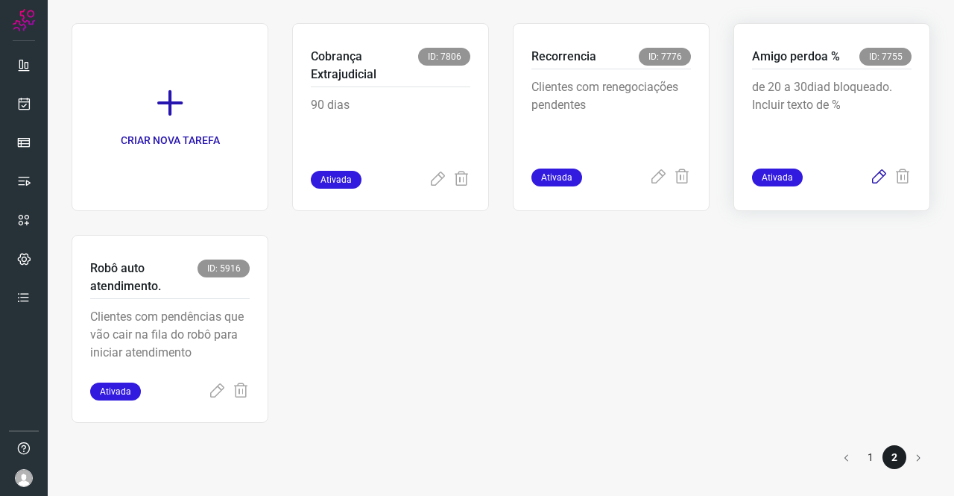
click at [871, 174] on icon at bounding box center [879, 177] width 18 height 18
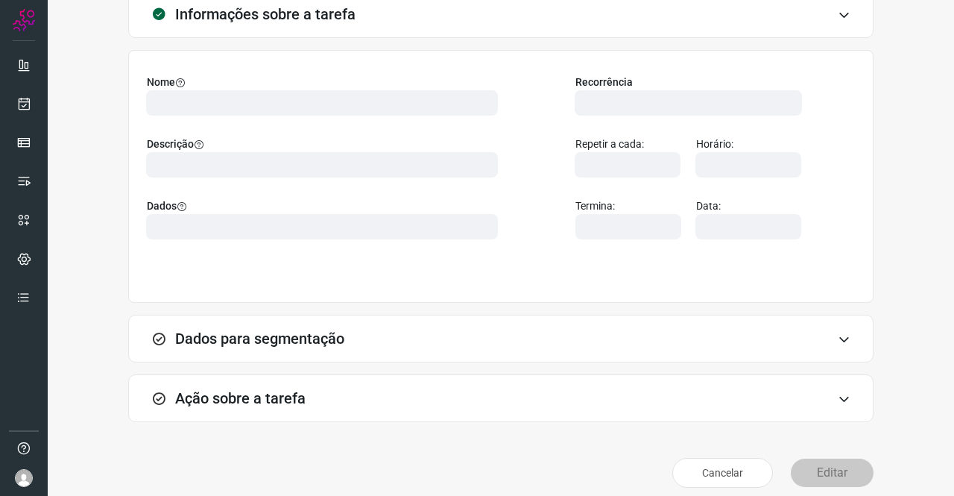
scroll to position [86, 0]
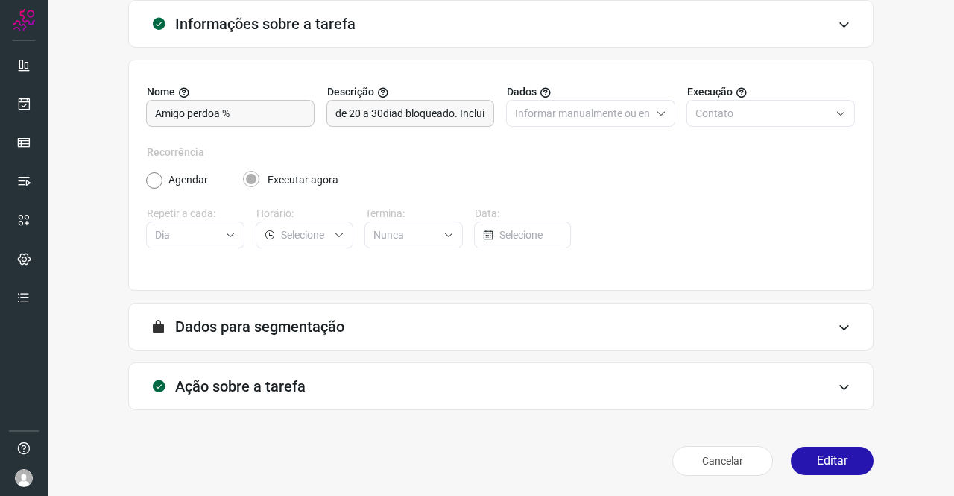
click at [325, 370] on div "Ação sobre a tarefa" at bounding box center [500, 386] width 745 height 48
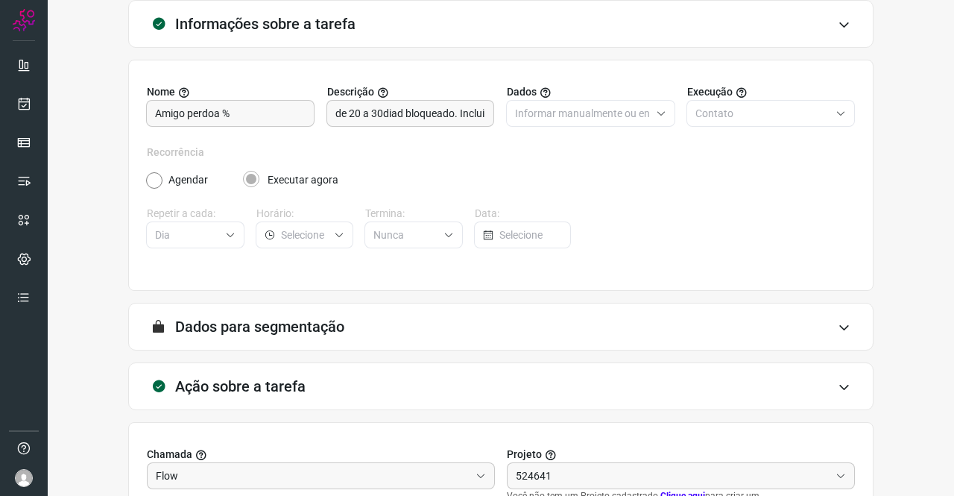
type input "API para o envio de mensagem ativa (em massa)"
type input "Amigo 0800"
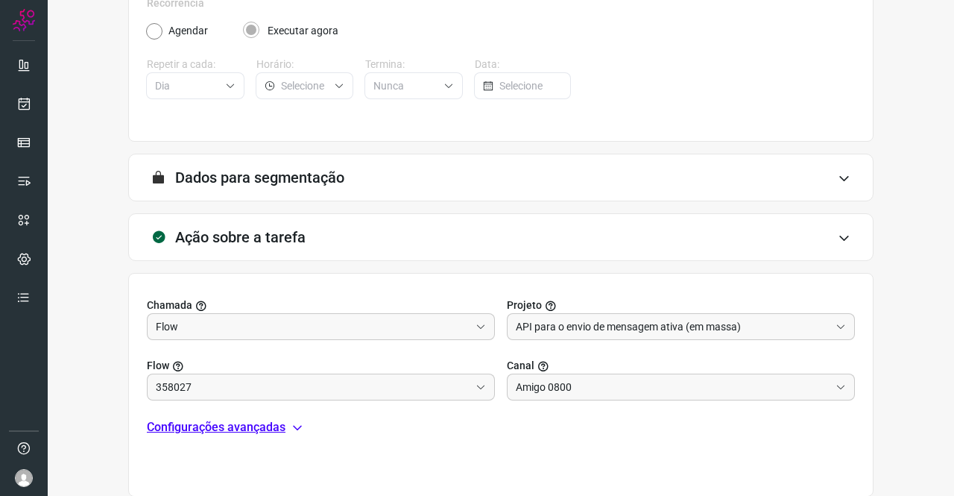
type input "DIM AMIGO PERDOA %"
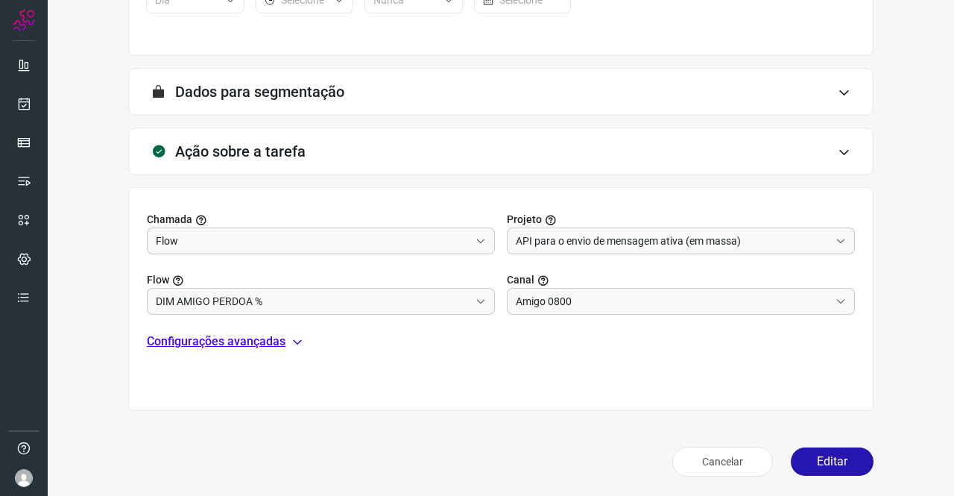
scroll to position [321, 0]
click at [687, 463] on button "Cancelar" at bounding box center [722, 461] width 101 height 30
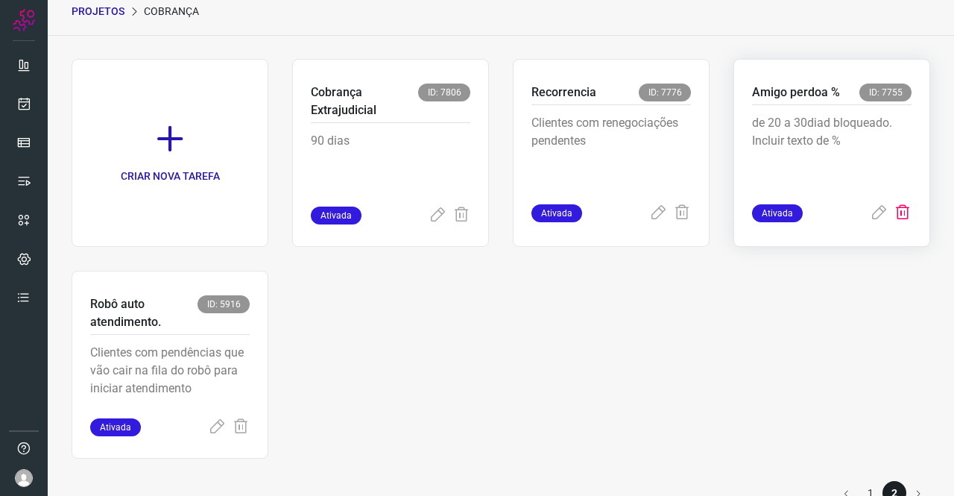
click at [894, 214] on icon at bounding box center [903, 213] width 18 height 18
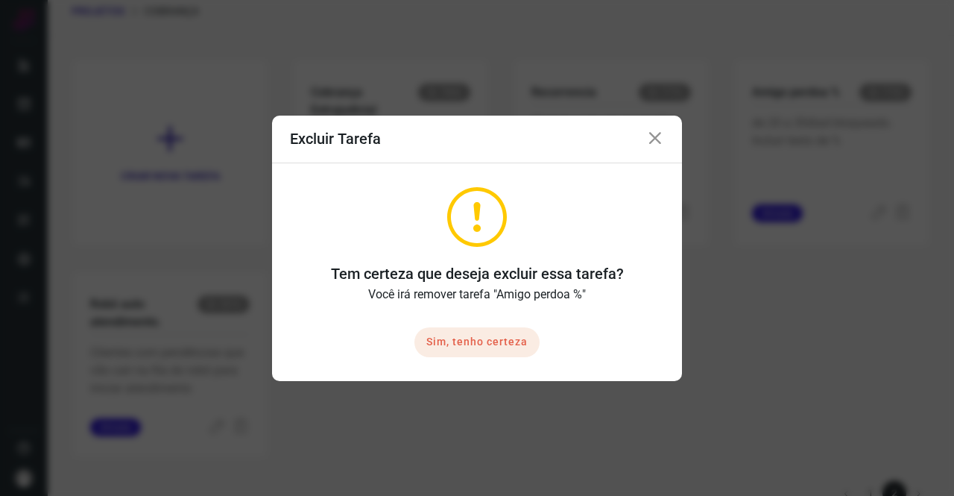
click at [499, 337] on button "Sim, tenho certeza" at bounding box center [476, 342] width 125 height 30
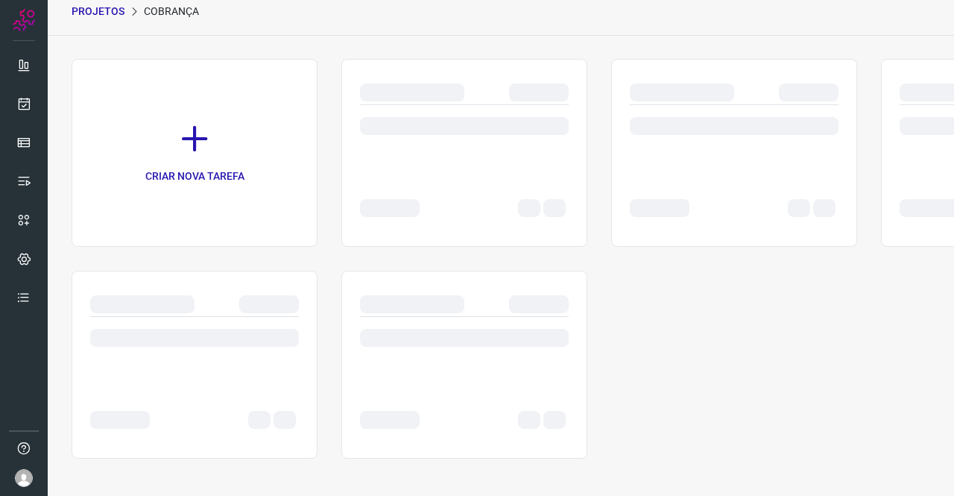
scroll to position [0, 0]
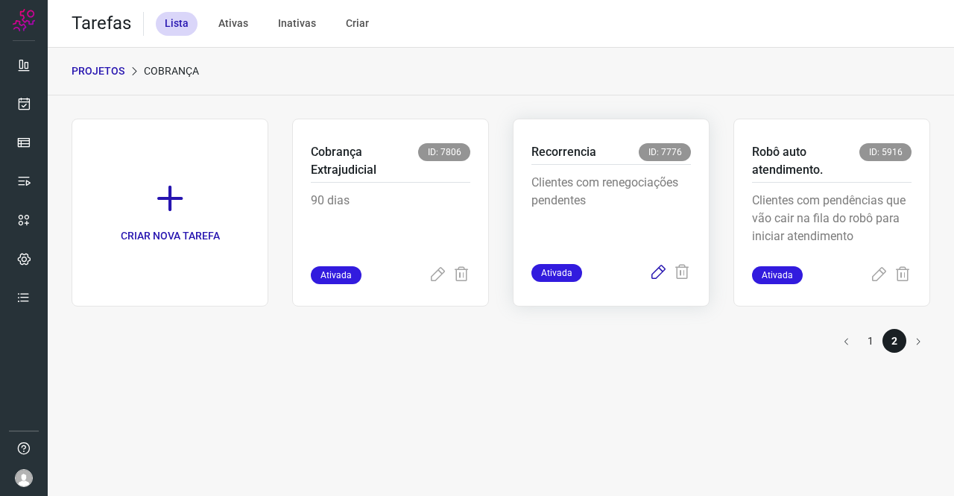
click at [660, 272] on icon at bounding box center [658, 273] width 18 height 18
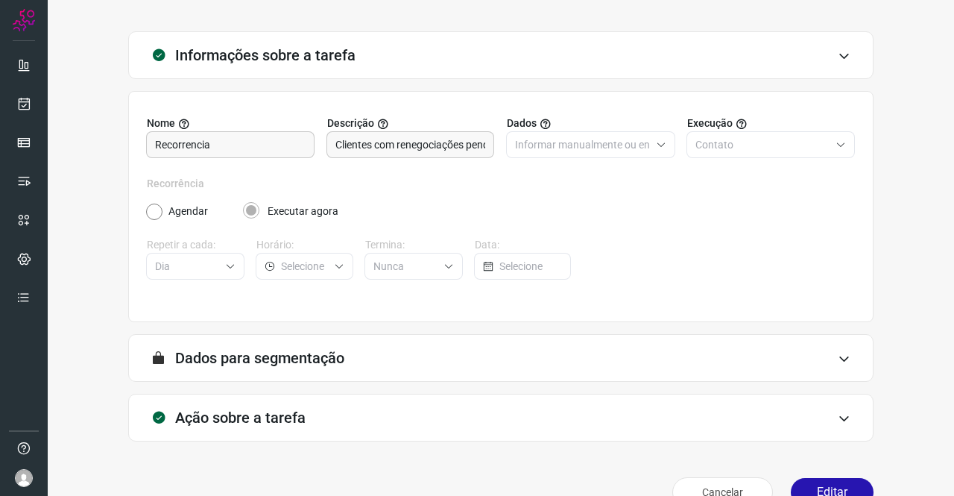
scroll to position [86, 0]
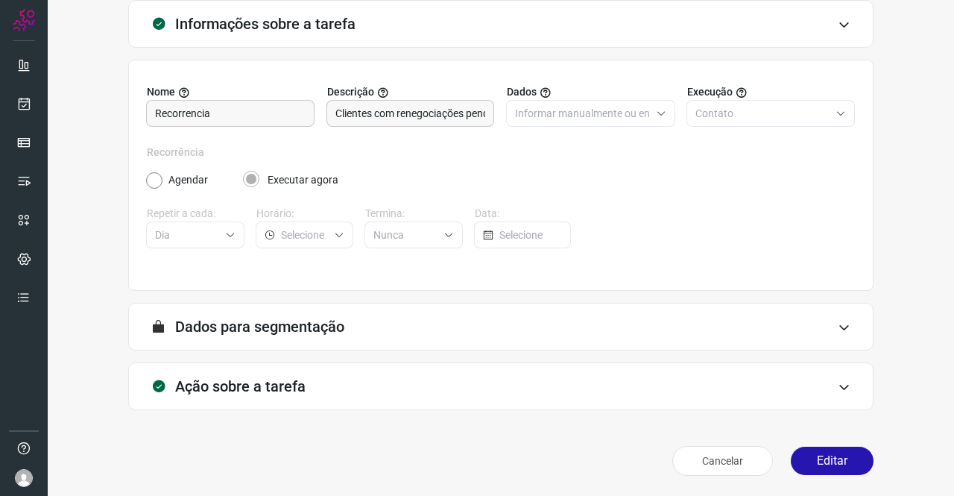
click at [274, 394] on h3 "Ação sobre a tarefa" at bounding box center [240, 386] width 130 height 18
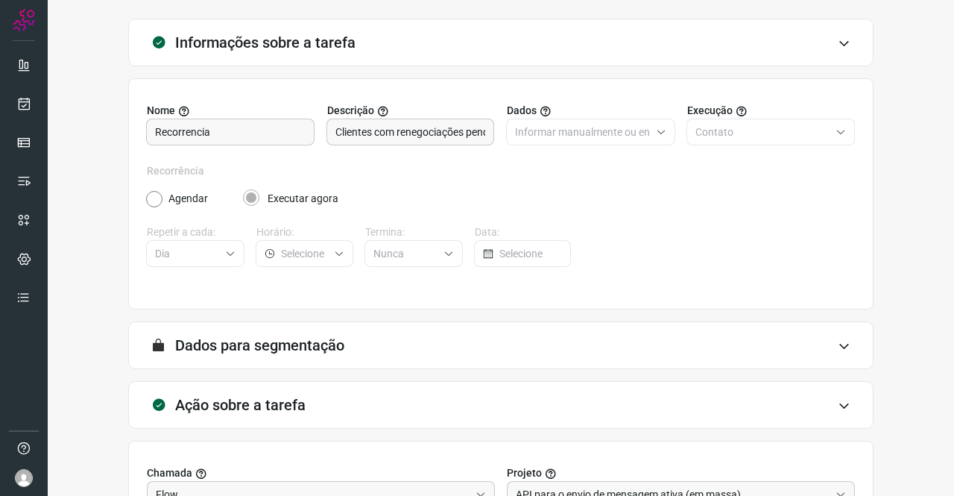
scroll to position [309, 0]
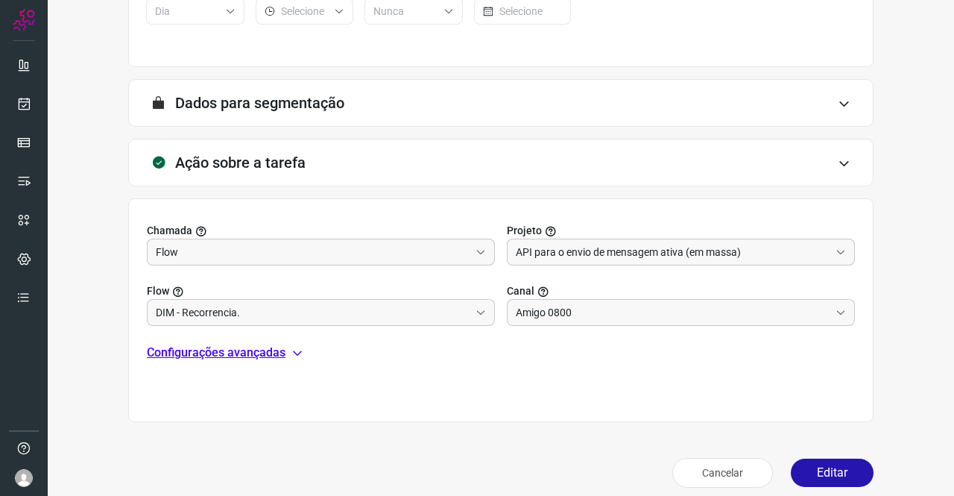
click at [284, 359] on p "Configurações avançadas" at bounding box center [216, 353] width 139 height 18
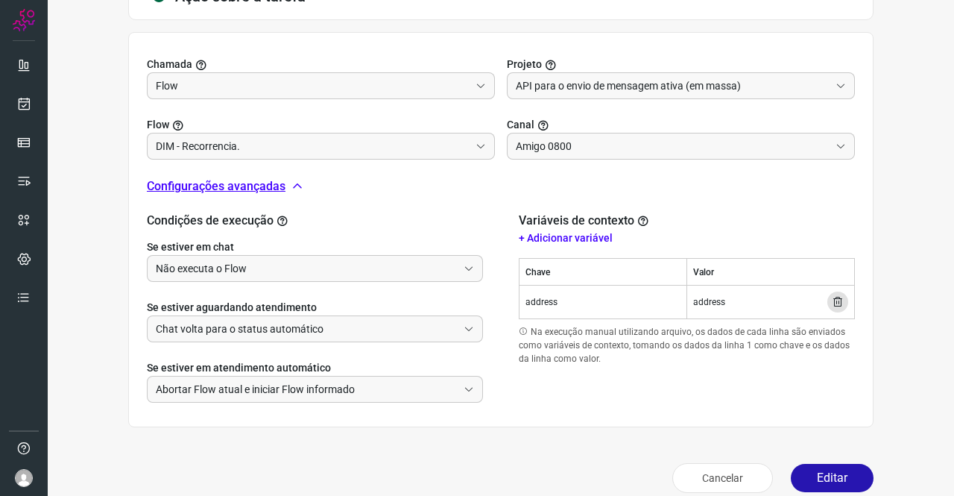
scroll to position [492, 0]
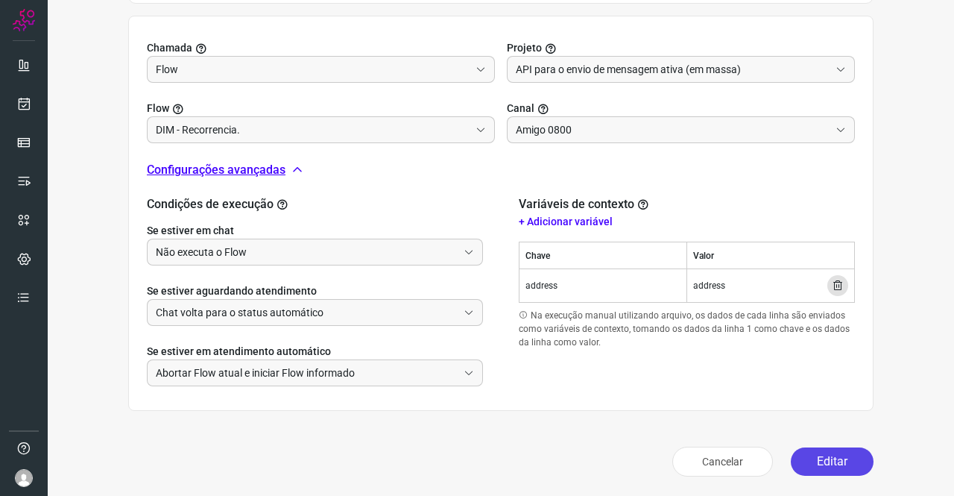
click at [805, 469] on button "Editar" at bounding box center [832, 461] width 83 height 28
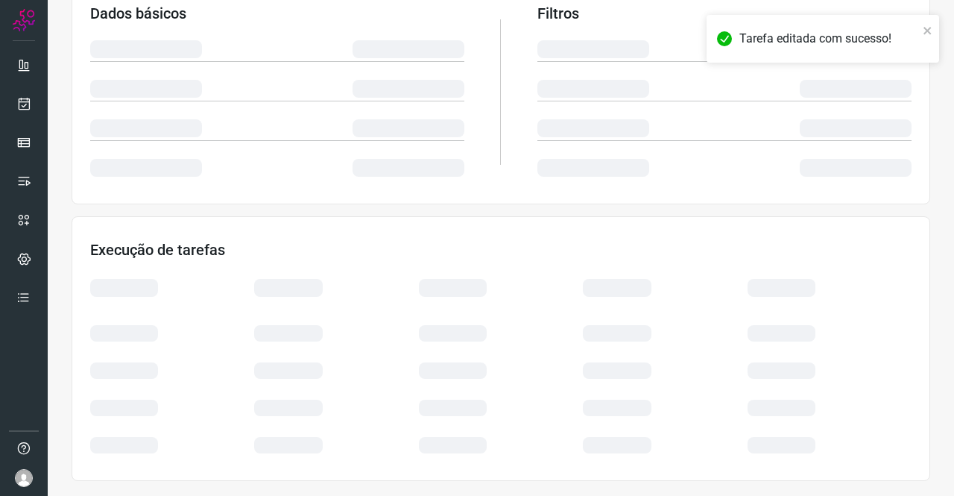
scroll to position [271, 0]
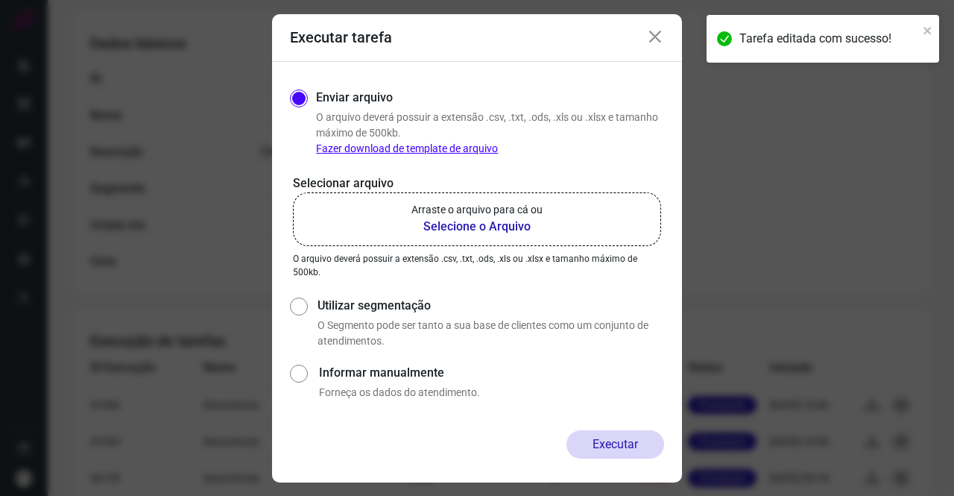
click at [652, 40] on icon at bounding box center [655, 37] width 18 height 18
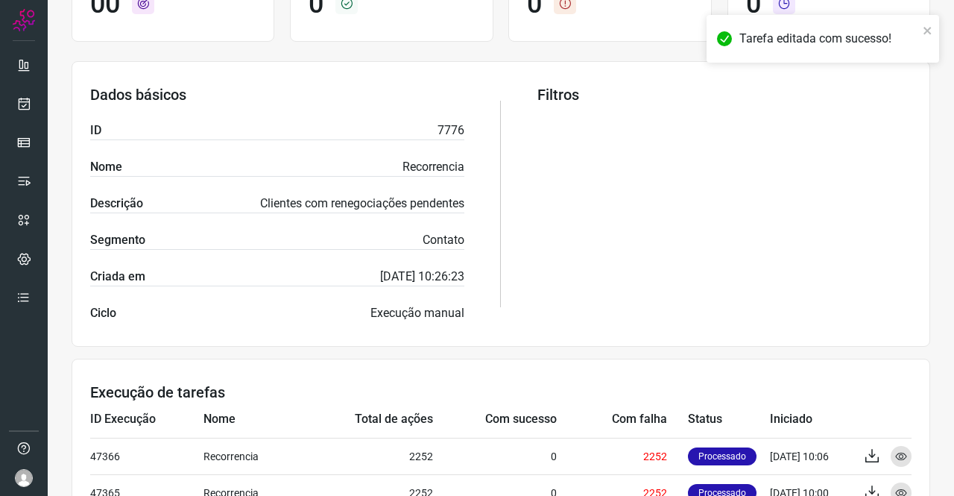
scroll to position [197, 0]
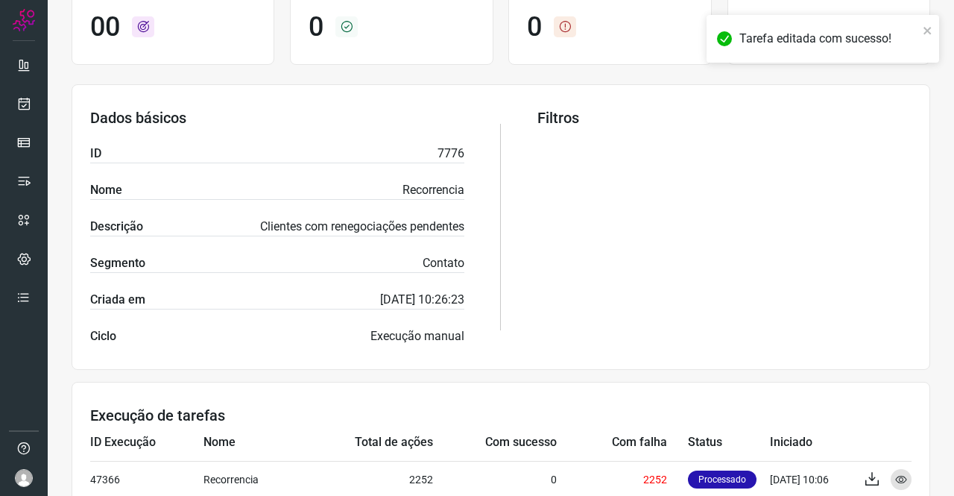
click at [429, 142] on div "Dados básicos ID 7776 Nome Recorrencia Descrição Clientes com renegociações pen…" at bounding box center [277, 227] width 374 height 236
copy p "7776"
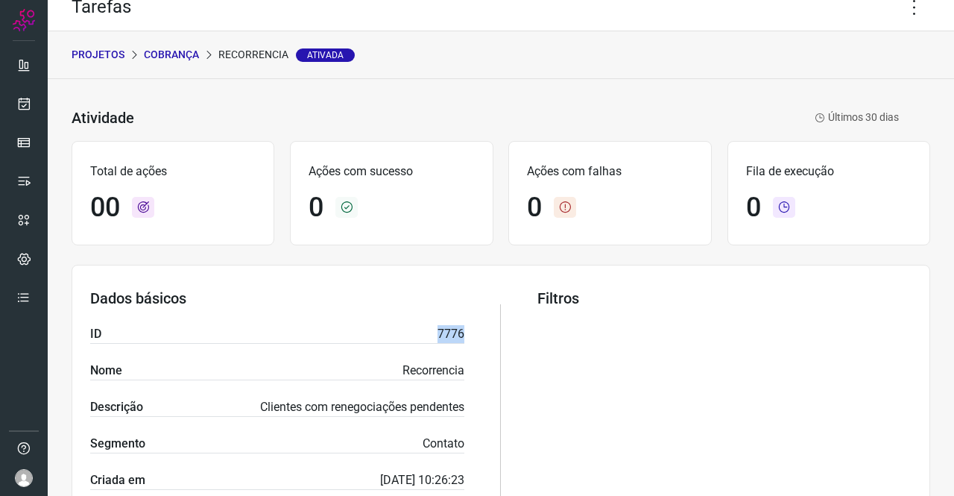
scroll to position [0, 0]
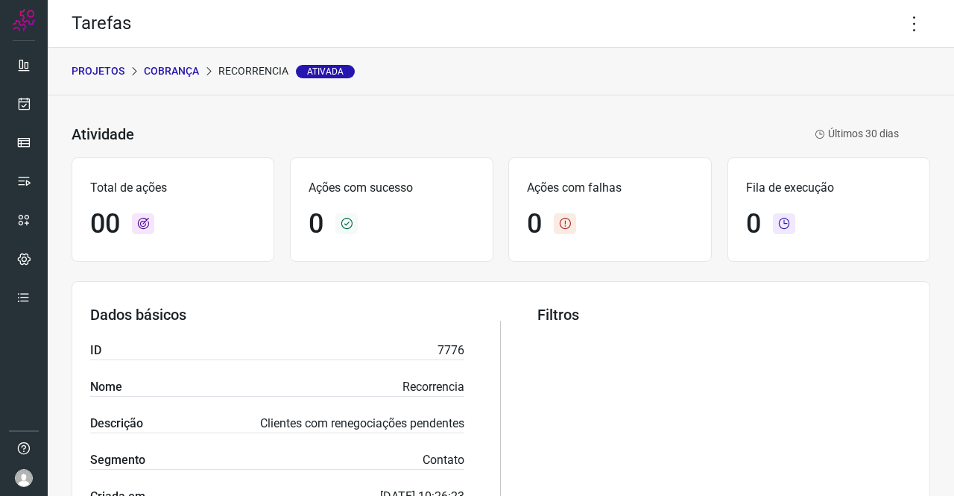
click at [191, 68] on p "Cobrança" at bounding box center [171, 71] width 55 height 16
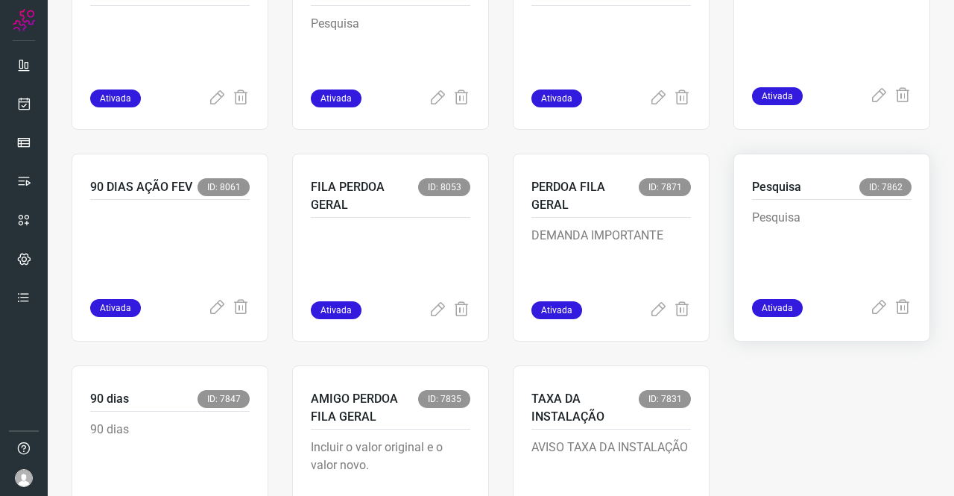
scroll to position [1154, 0]
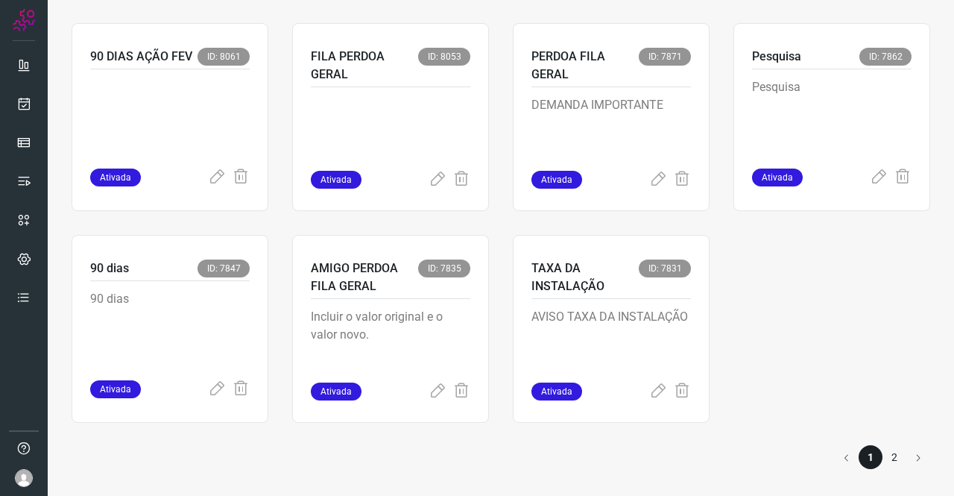
click at [883, 458] on li "2" at bounding box center [895, 457] width 24 height 24
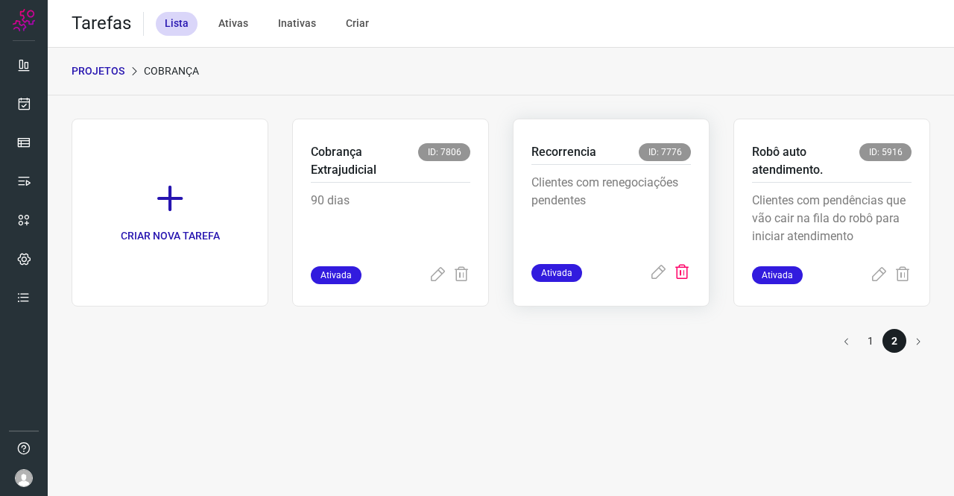
click at [689, 274] on icon at bounding box center [682, 273] width 18 height 18
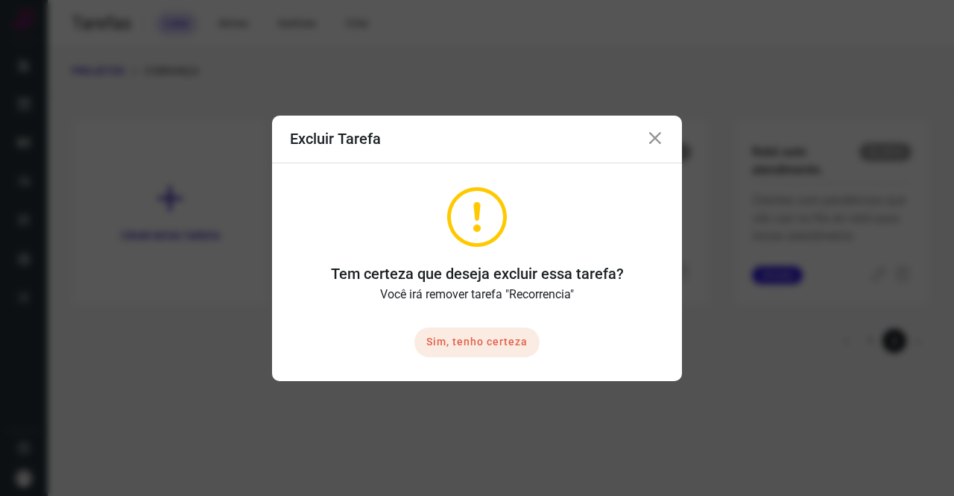
click at [509, 340] on button "Sim, tenho certeza" at bounding box center [476, 342] width 125 height 30
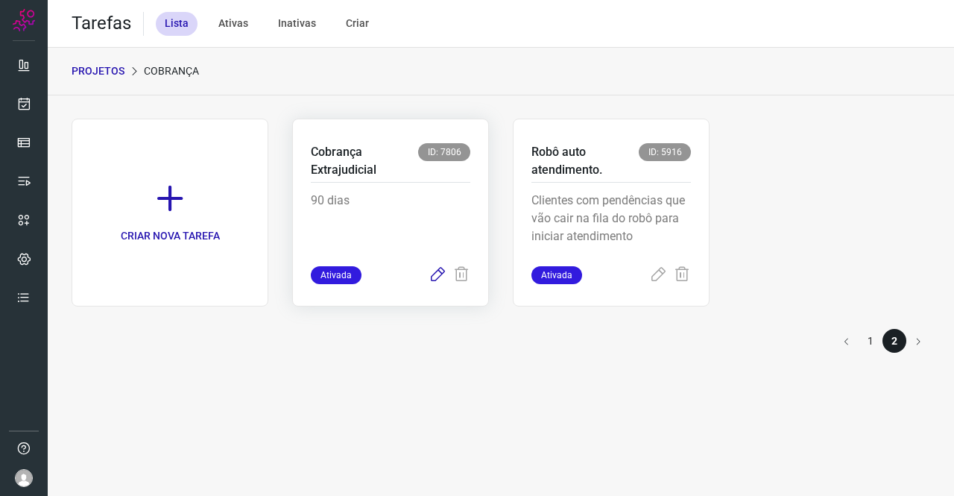
click at [438, 266] on icon at bounding box center [438, 275] width 18 height 18
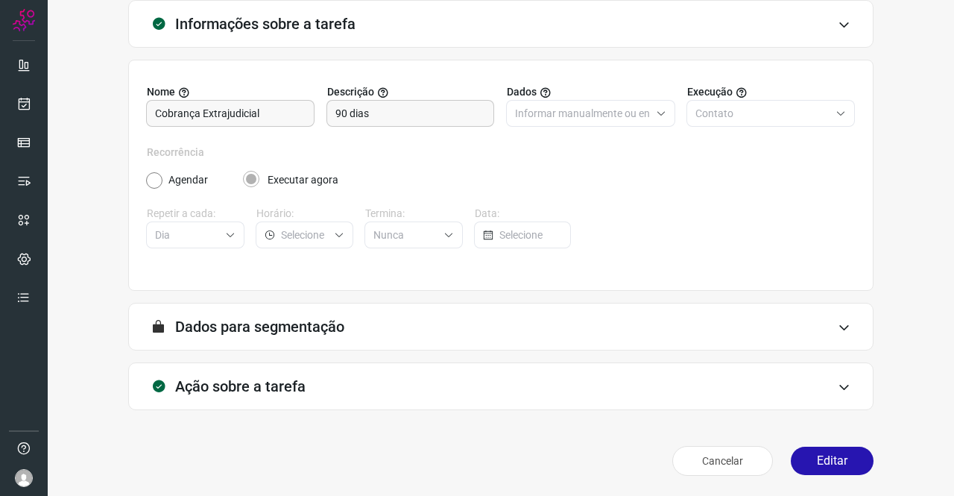
click at [256, 377] on h3 "Ação sobre a tarefa" at bounding box center [240, 386] width 130 height 18
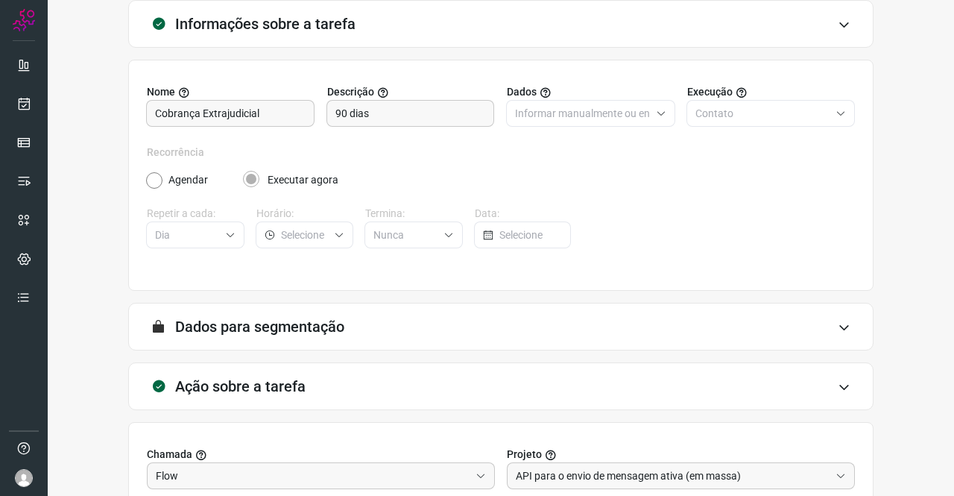
scroll to position [321, 0]
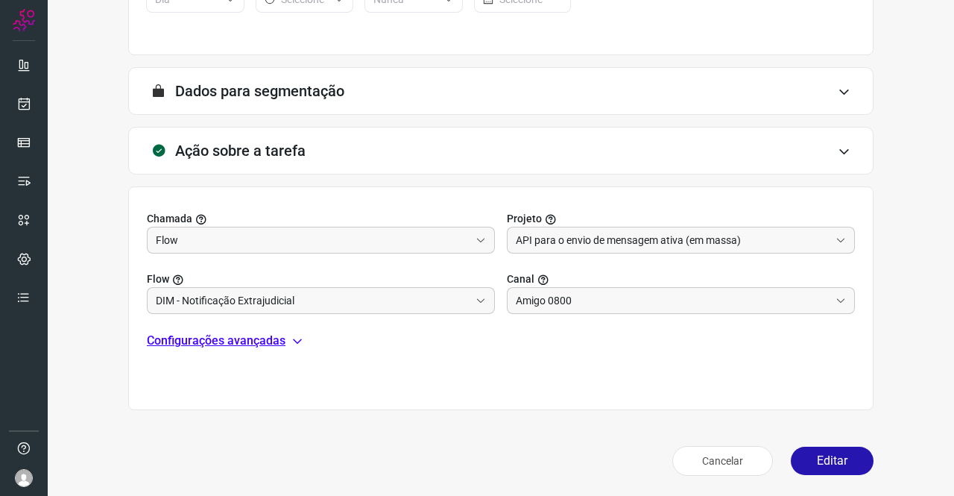
click at [255, 335] on p "Configurações avançadas" at bounding box center [216, 341] width 139 height 18
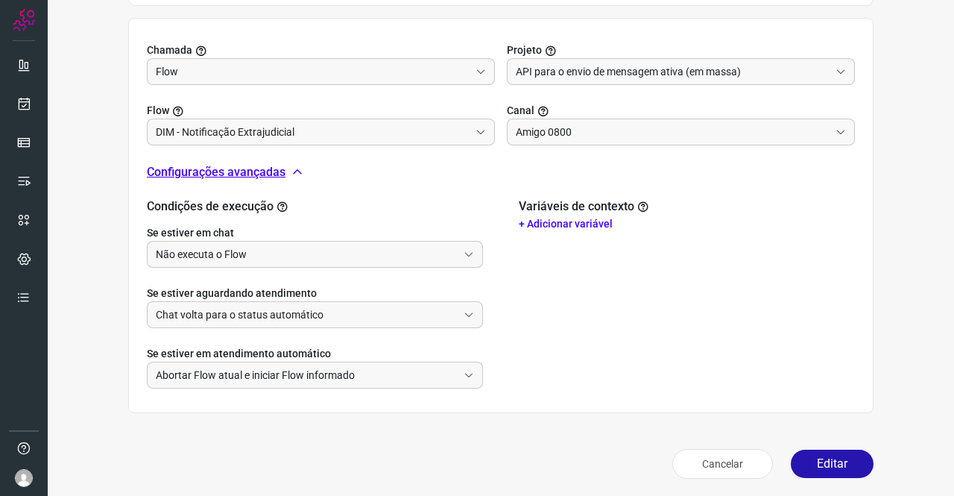
scroll to position [492, 0]
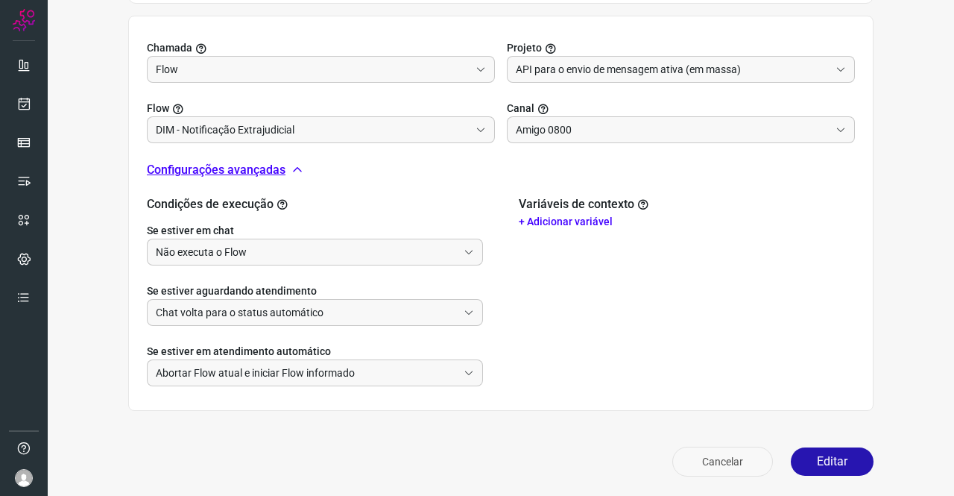
click at [757, 460] on button "Cancelar" at bounding box center [722, 462] width 101 height 30
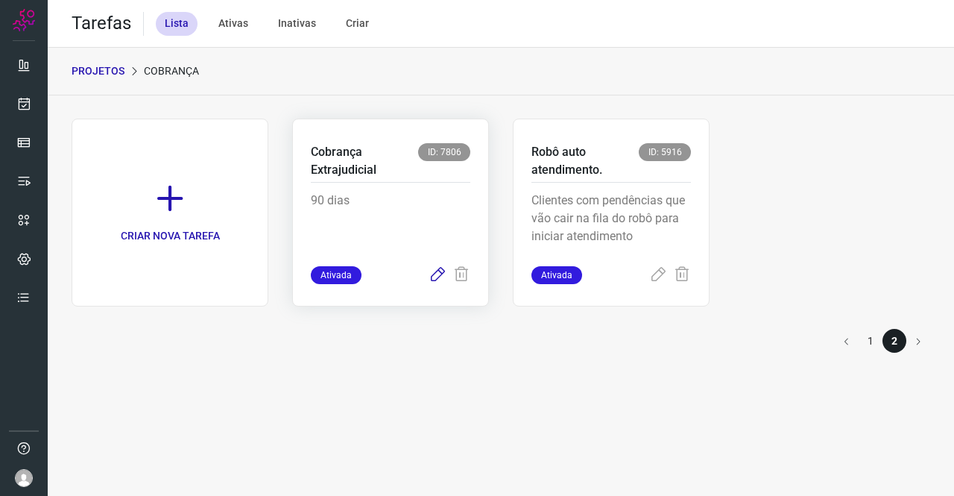
click at [434, 280] on icon at bounding box center [438, 275] width 18 height 18
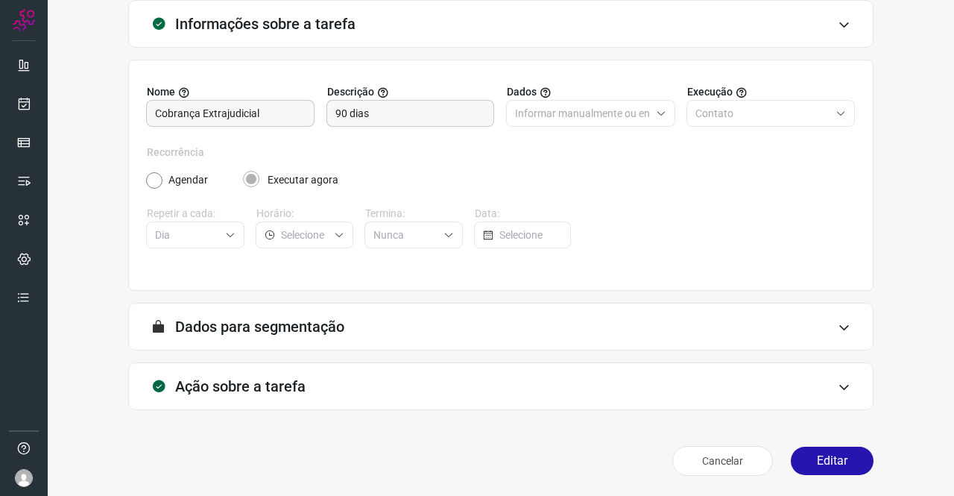
click at [262, 373] on div "Ação sobre a tarefa" at bounding box center [500, 386] width 745 height 48
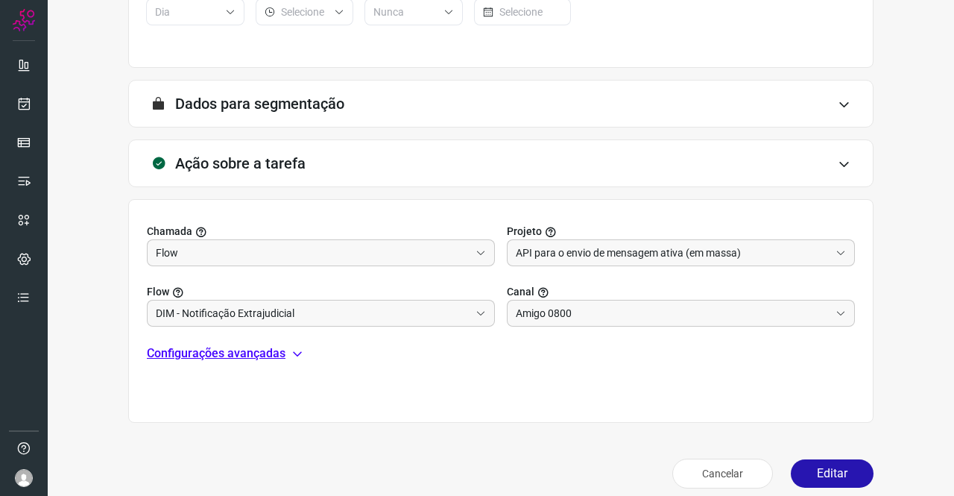
scroll to position [309, 0]
click at [234, 348] on p "Configurações avançadas" at bounding box center [216, 353] width 139 height 18
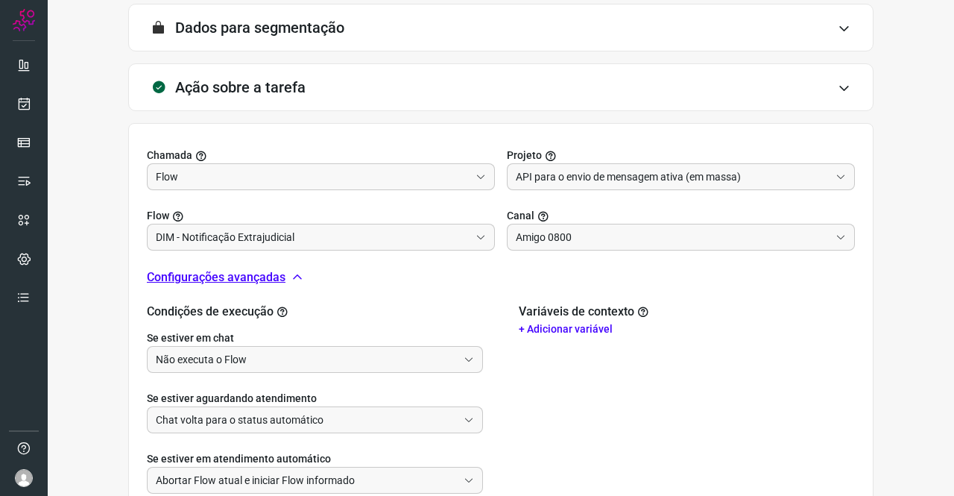
scroll to position [458, 0]
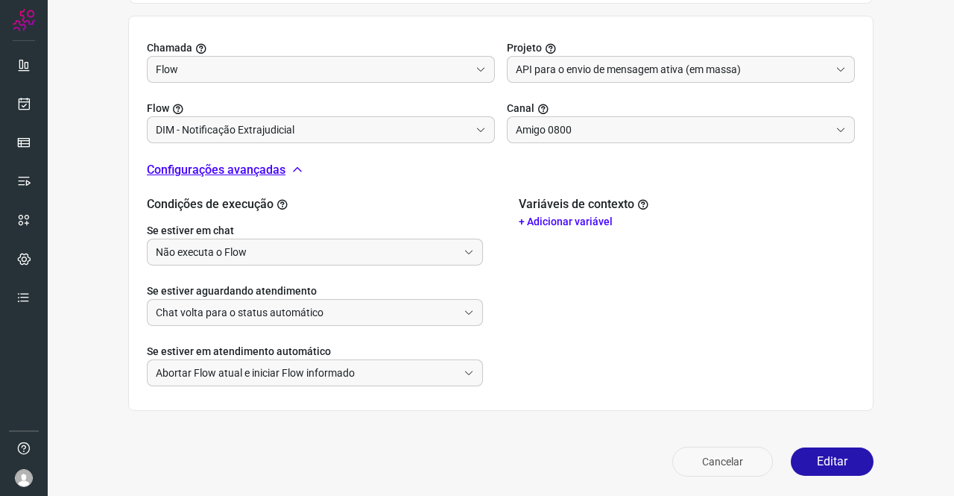
click at [714, 450] on button "Cancelar" at bounding box center [722, 462] width 101 height 30
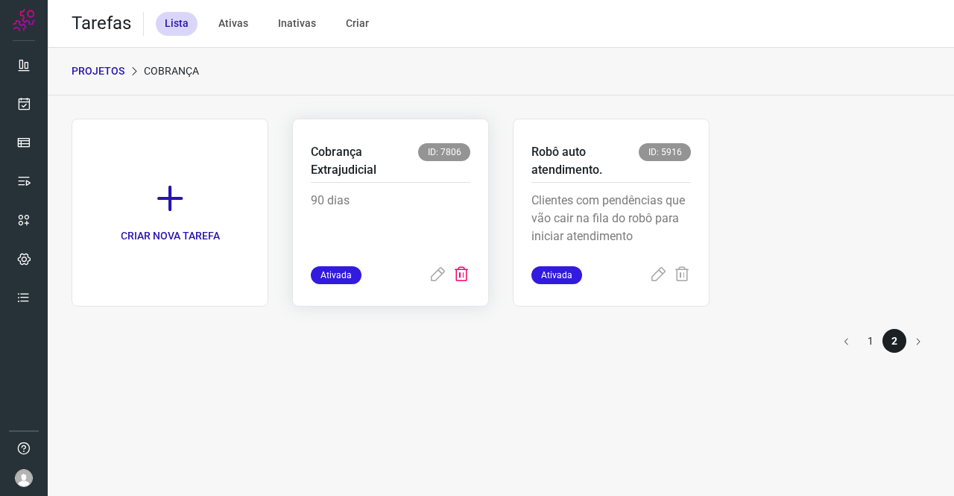
click at [461, 273] on icon at bounding box center [462, 275] width 18 height 18
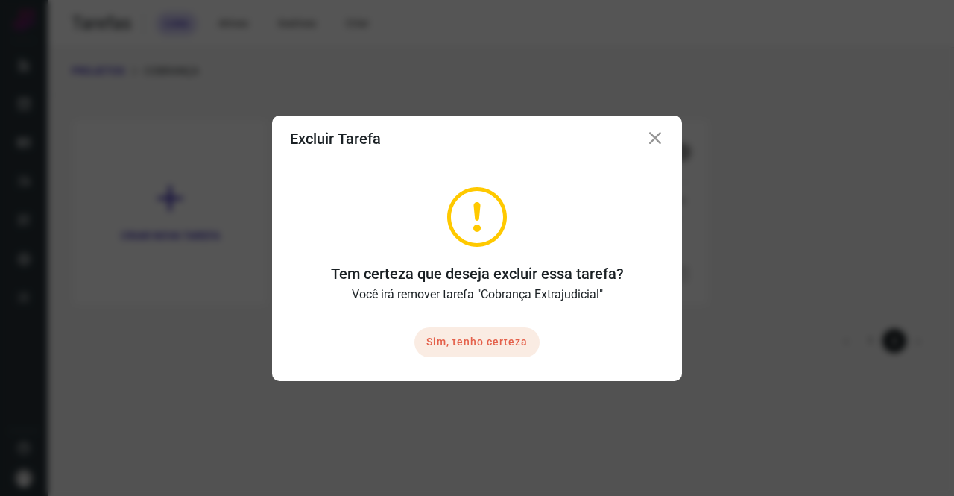
click at [486, 336] on button "Sim, tenho certeza" at bounding box center [476, 342] width 125 height 30
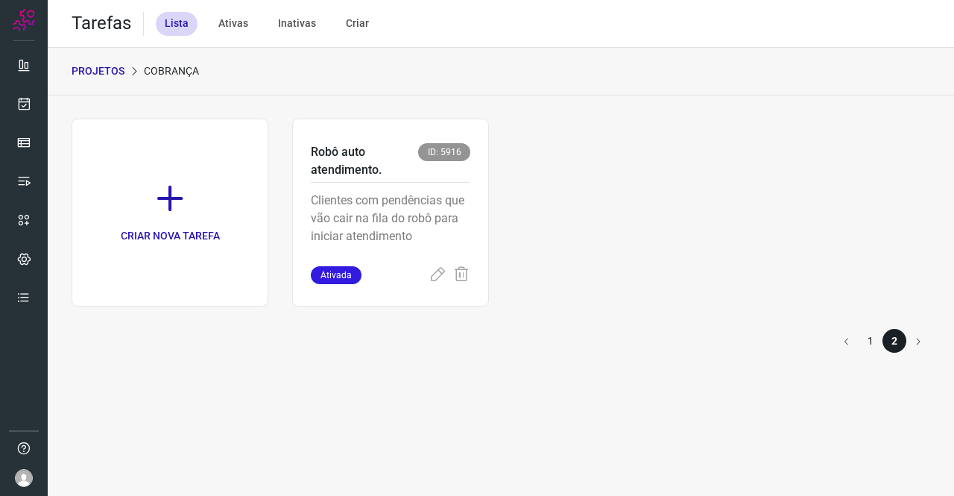
click at [874, 342] on li "1" at bounding box center [871, 341] width 24 height 24
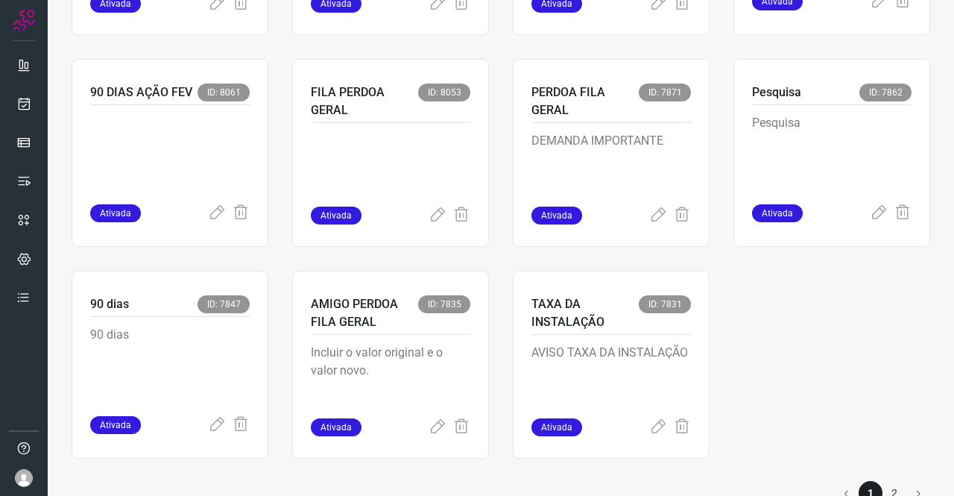
scroll to position [1154, 0]
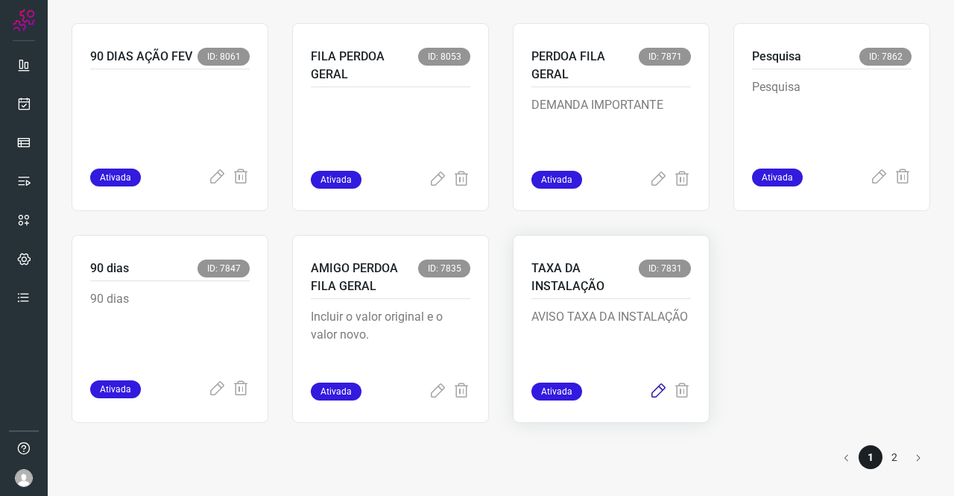
click at [649, 389] on icon at bounding box center [658, 391] width 18 height 18
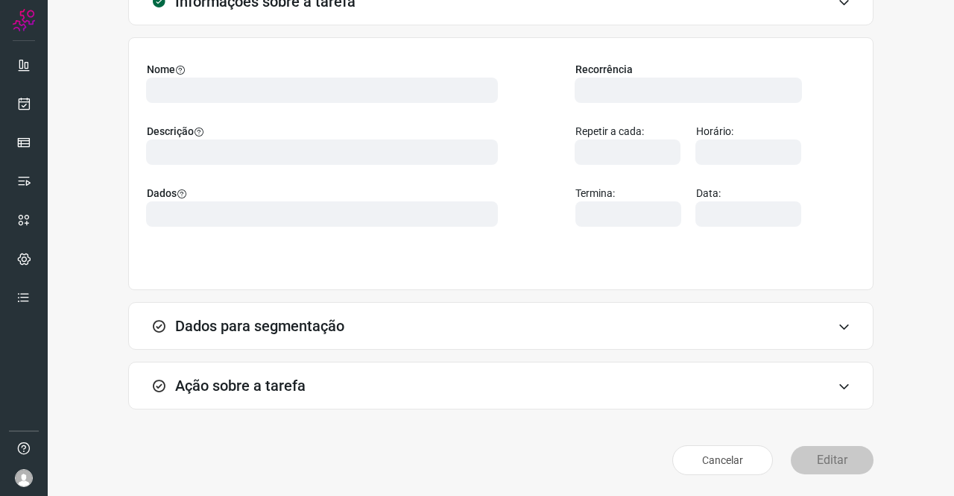
scroll to position [86, 0]
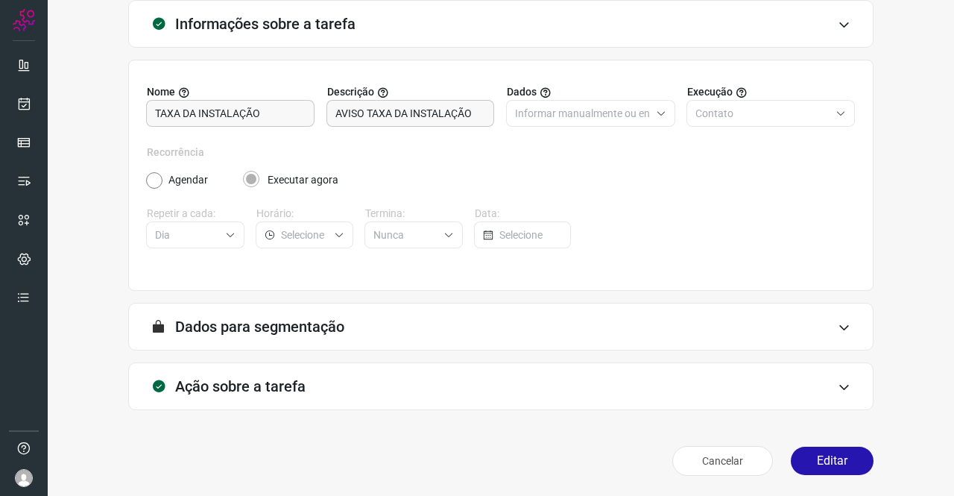
click at [351, 400] on div "Ação sobre a tarefa" at bounding box center [500, 386] width 745 height 48
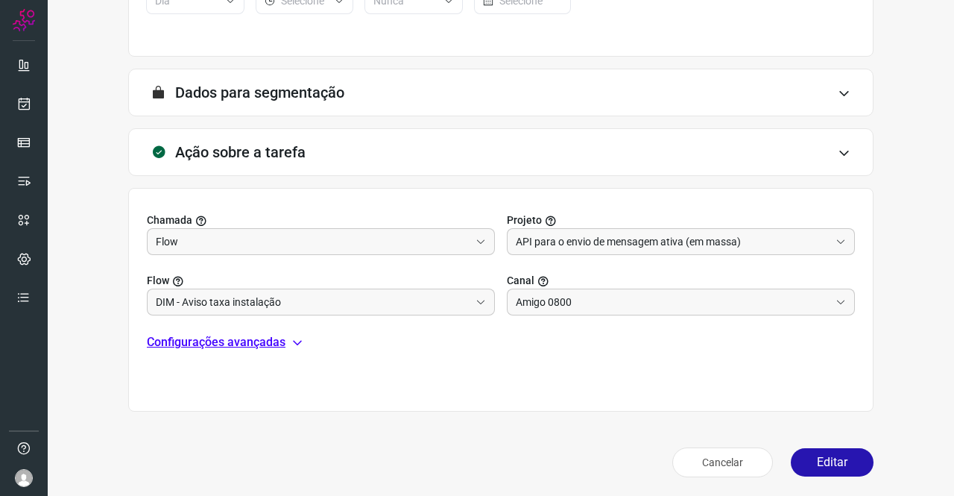
scroll to position [321, 0]
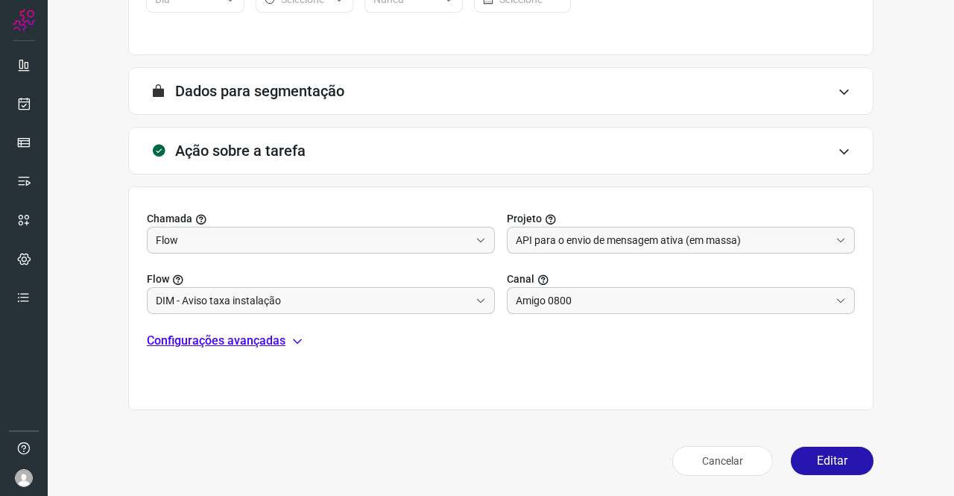
click at [225, 339] on p "Configurações avançadas" at bounding box center [216, 341] width 139 height 18
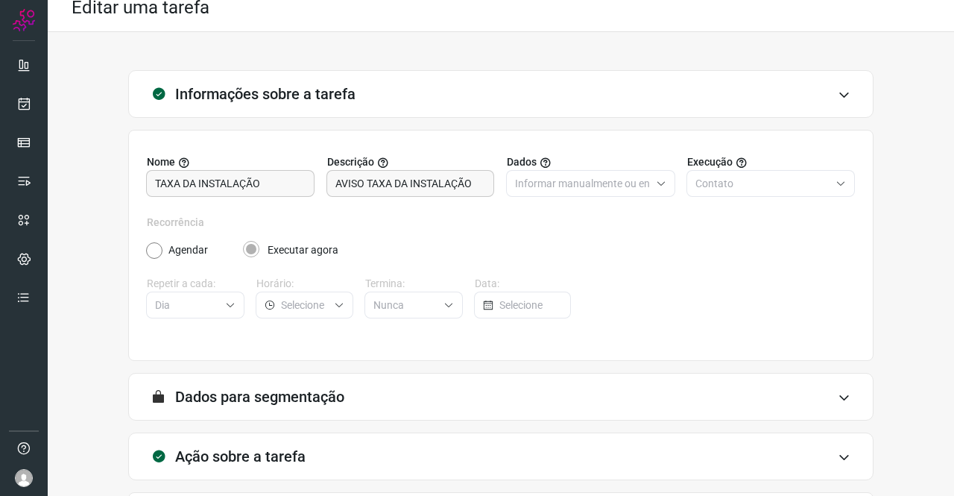
scroll to position [0, 0]
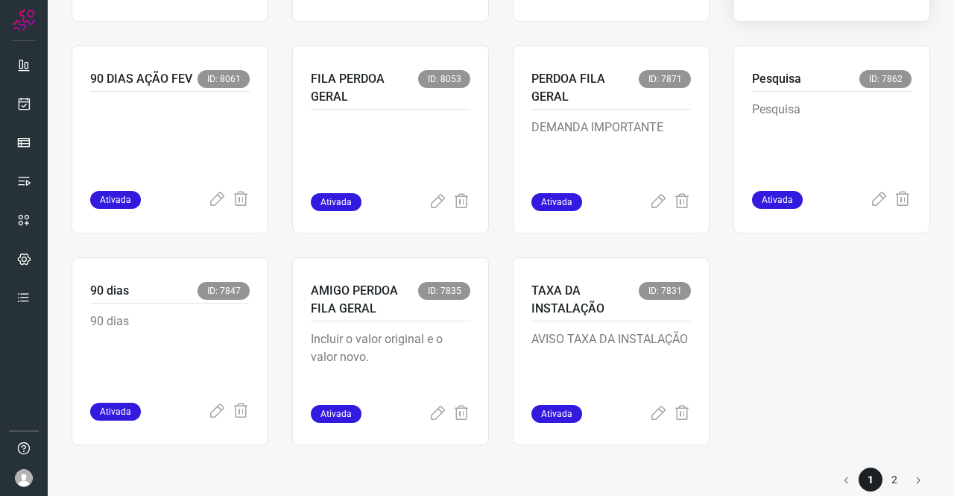
scroll to position [1154, 0]
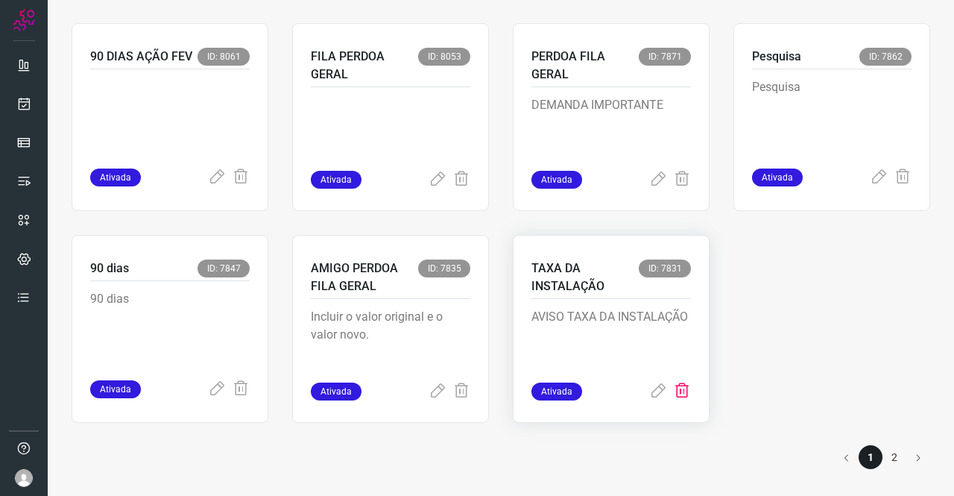
click at [673, 395] on icon at bounding box center [682, 391] width 18 height 18
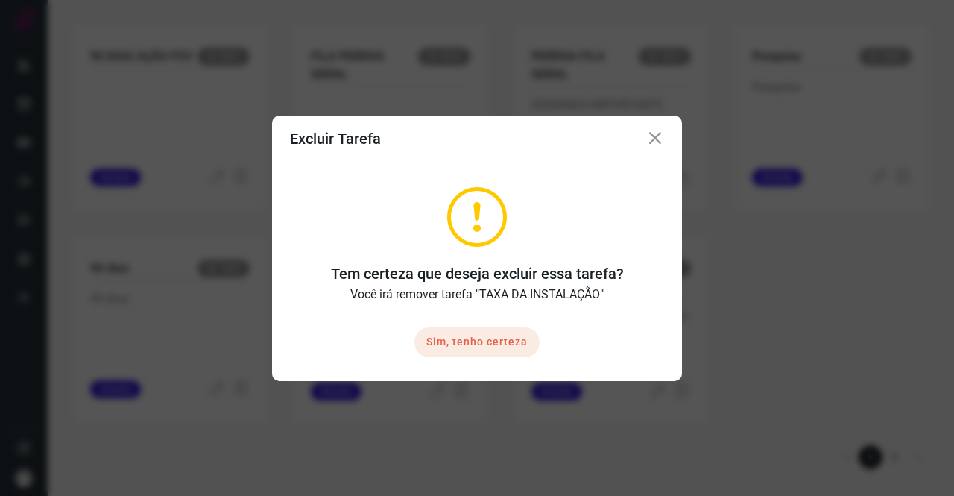
click at [499, 350] on button "Sim, tenho certeza" at bounding box center [476, 342] width 125 height 30
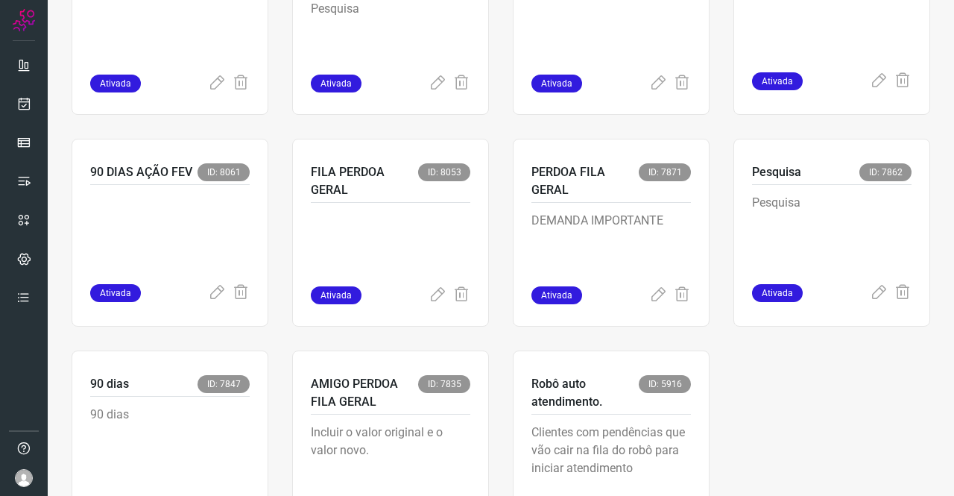
scroll to position [1118, 0]
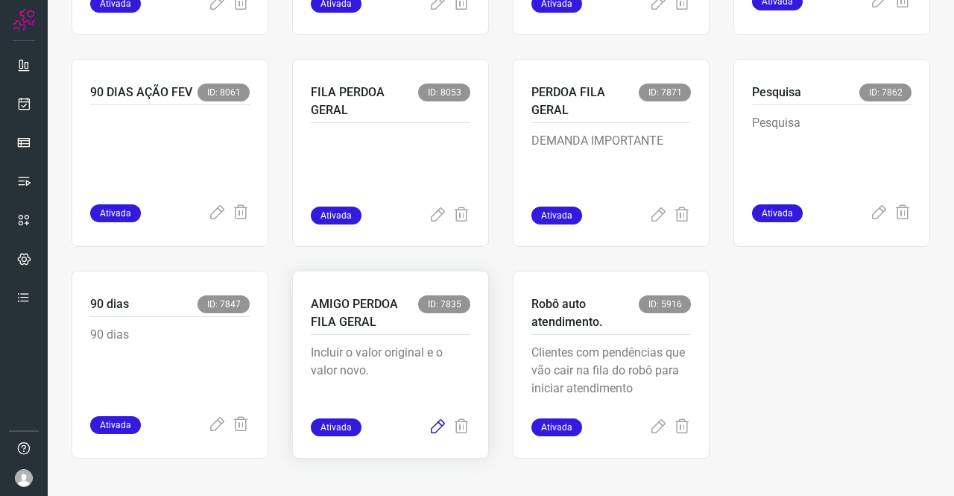
click at [433, 429] on icon at bounding box center [438, 427] width 18 height 18
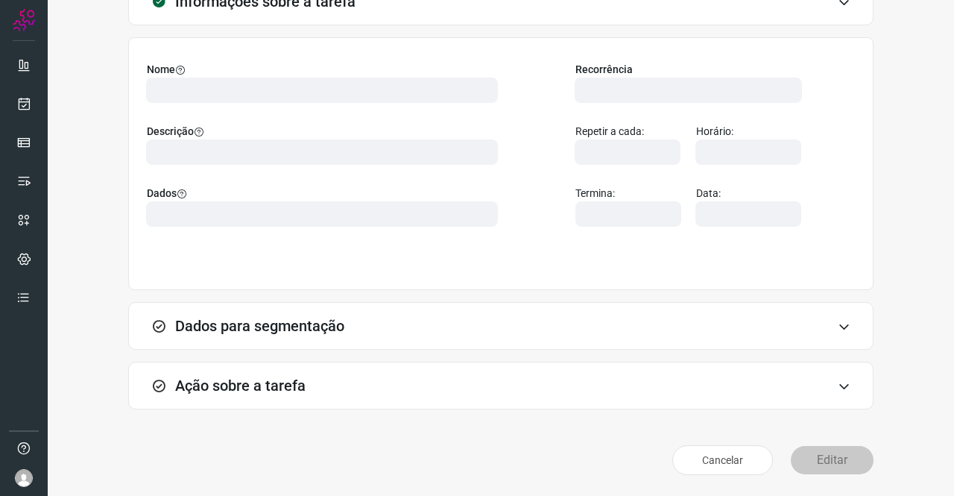
scroll to position [86, 0]
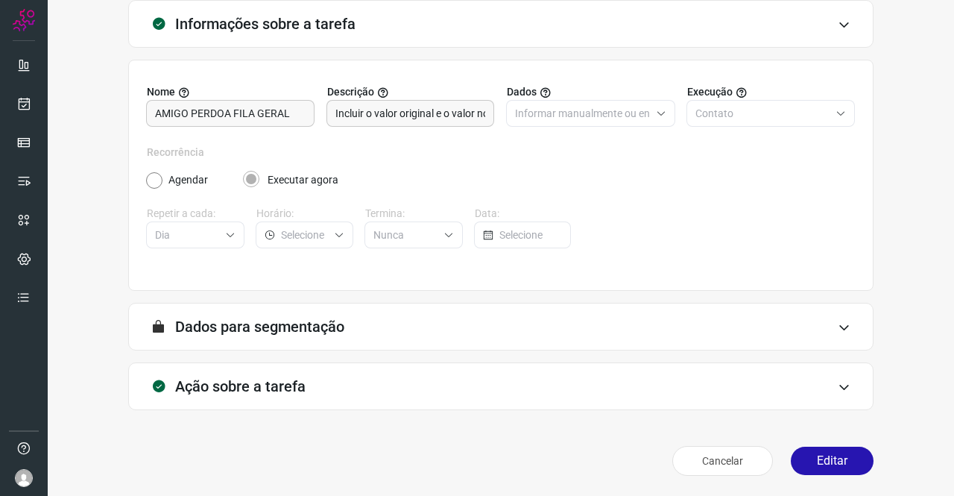
click at [259, 397] on div "Ação sobre a tarefa" at bounding box center [500, 386] width 745 height 48
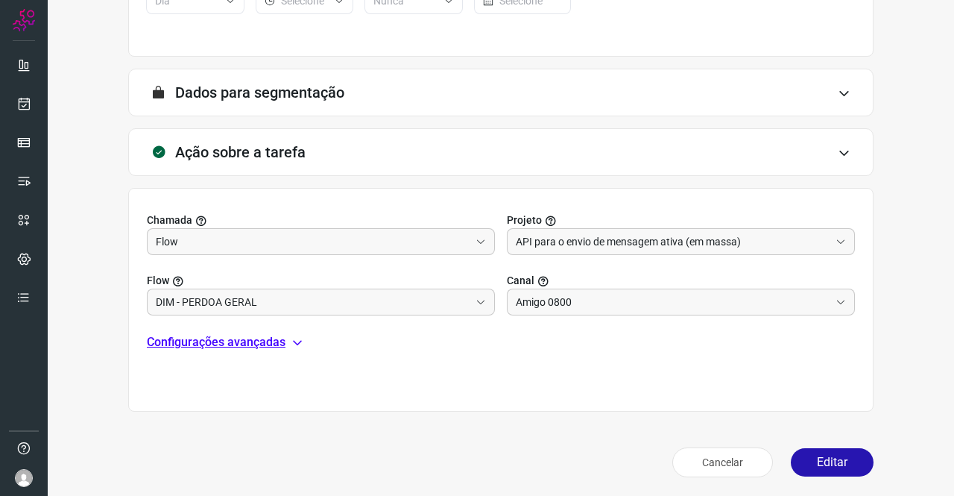
scroll to position [321, 0]
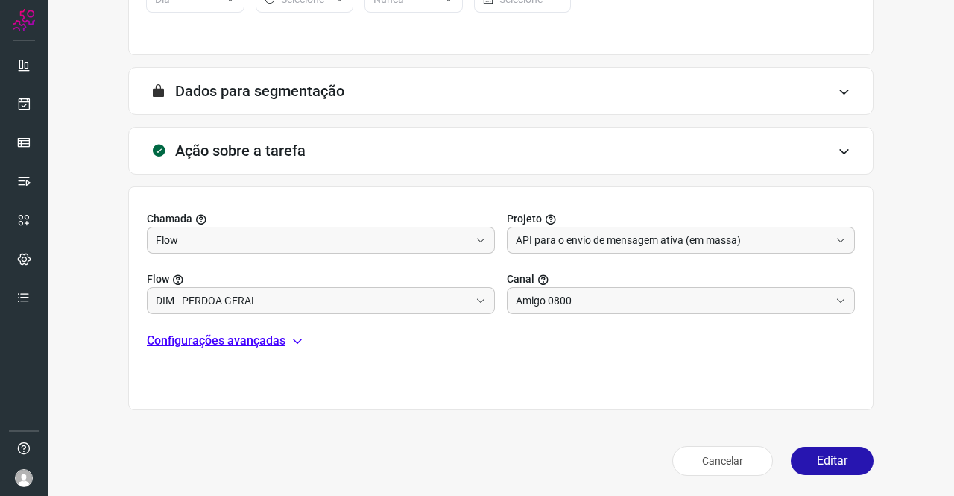
click at [252, 344] on p "Configurações avançadas" at bounding box center [216, 341] width 139 height 18
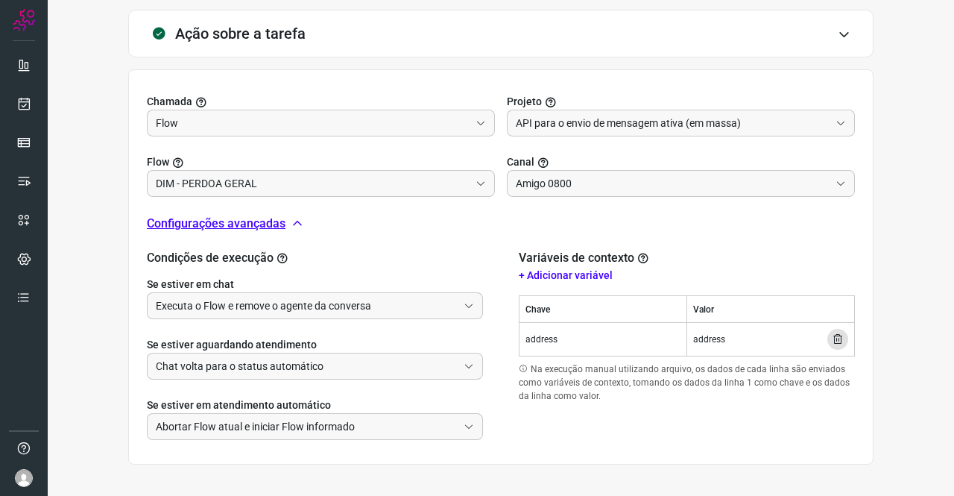
scroll to position [492, 0]
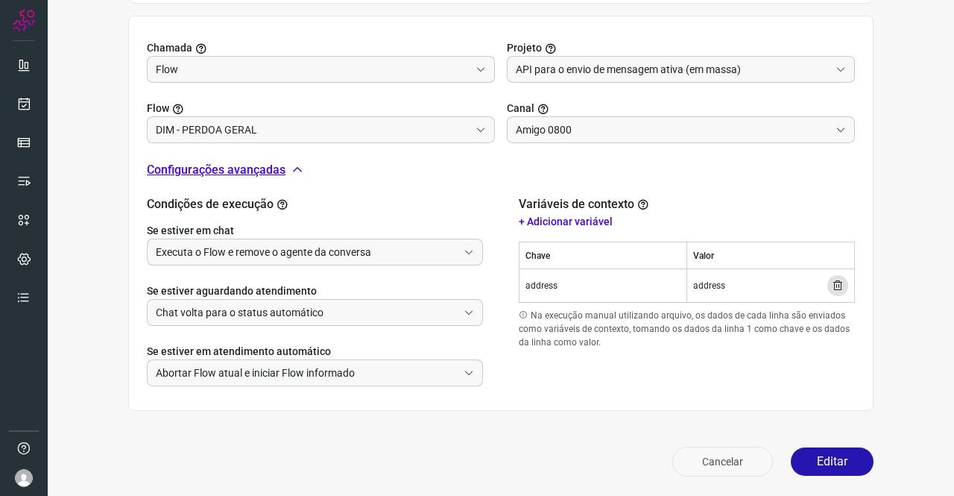
click at [732, 452] on button "Cancelar" at bounding box center [722, 462] width 101 height 30
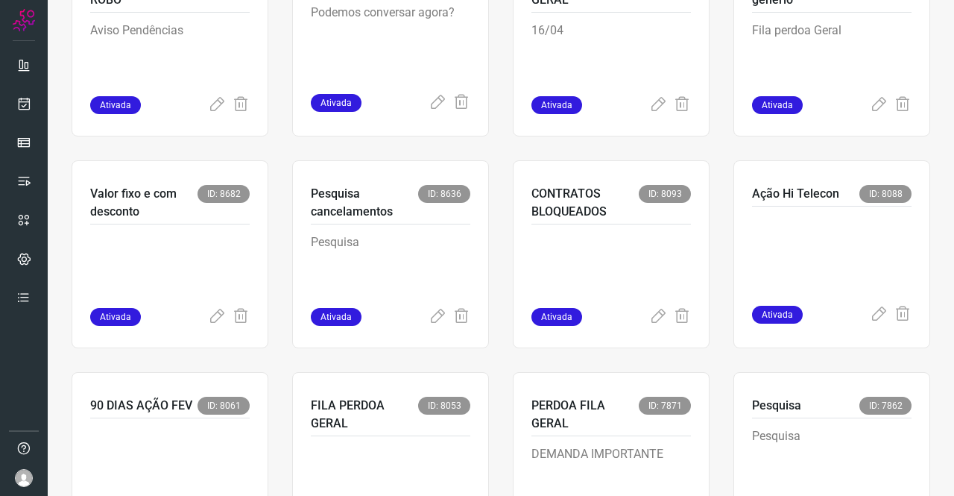
scroll to position [1118, 0]
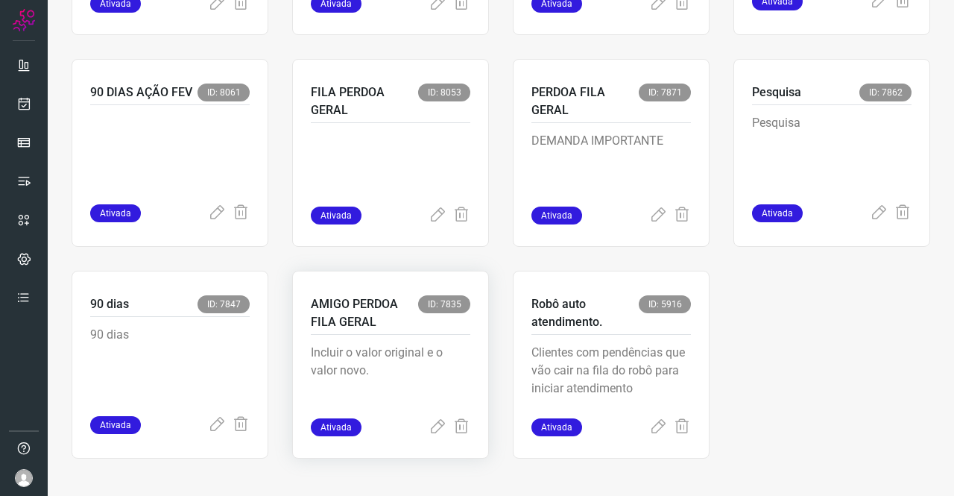
click at [513, 429] on div "AMIGO PERDOA FILA GERAL ID: 7835 Incluir o valor original e o valor novo. Ativa…" at bounding box center [611, 365] width 197 height 188
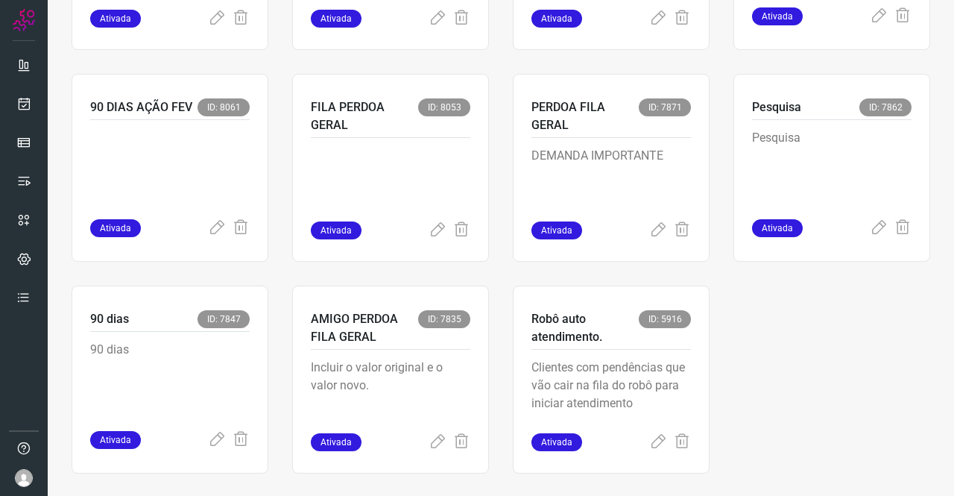
scroll to position [1118, 0]
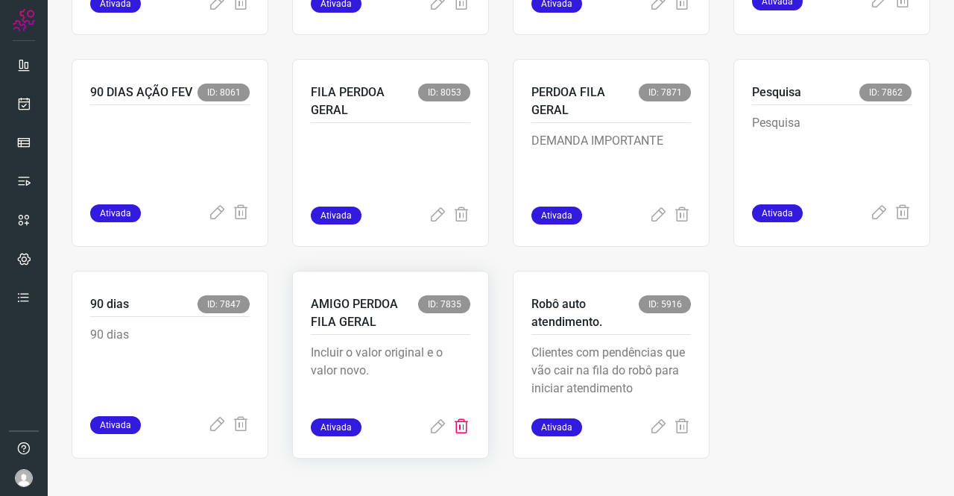
click at [455, 423] on icon at bounding box center [462, 427] width 18 height 18
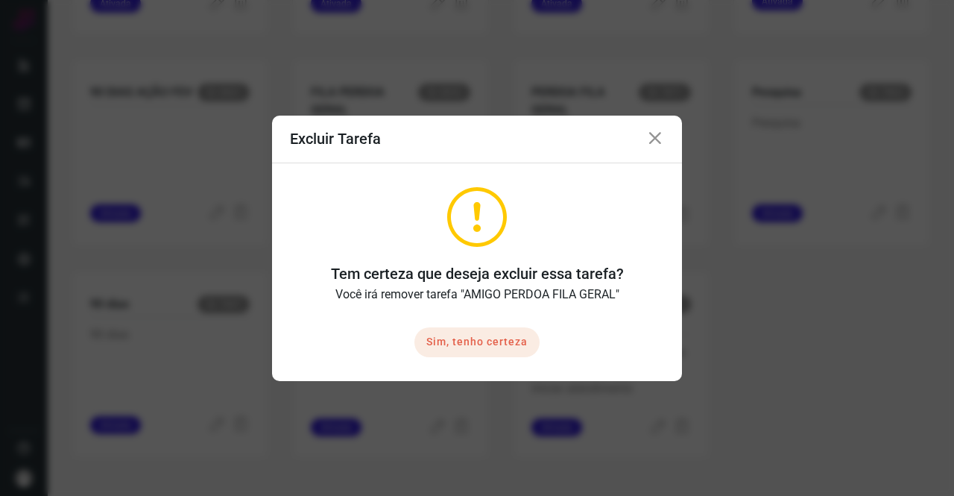
click at [479, 338] on button "Sim, tenho certeza" at bounding box center [476, 342] width 125 height 30
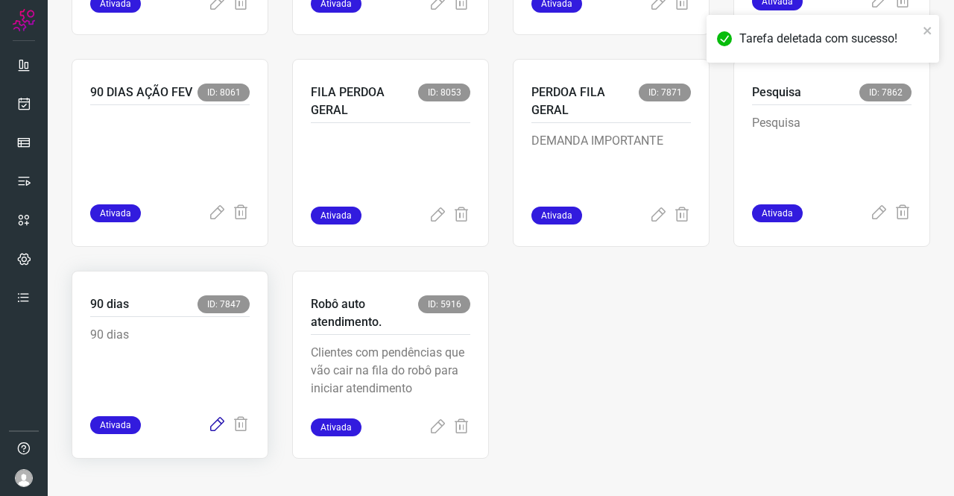
click at [215, 426] on icon at bounding box center [217, 425] width 18 height 18
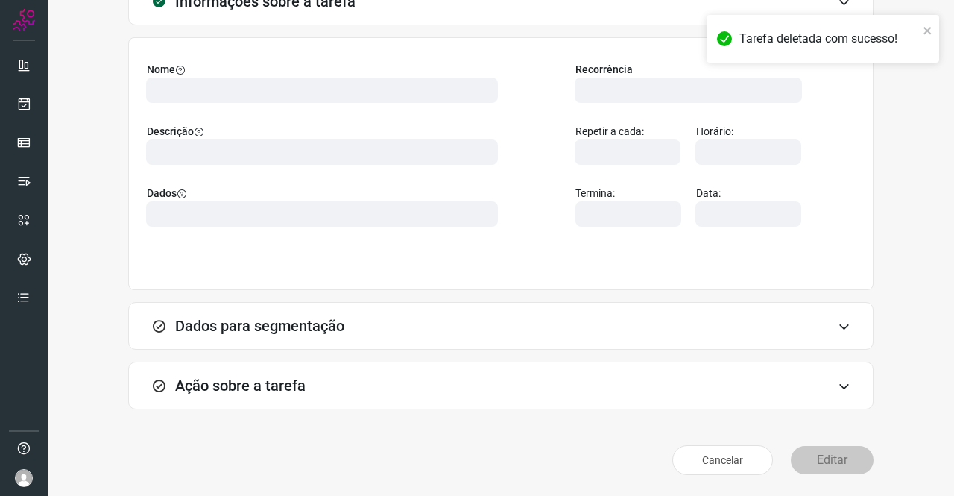
scroll to position [86, 0]
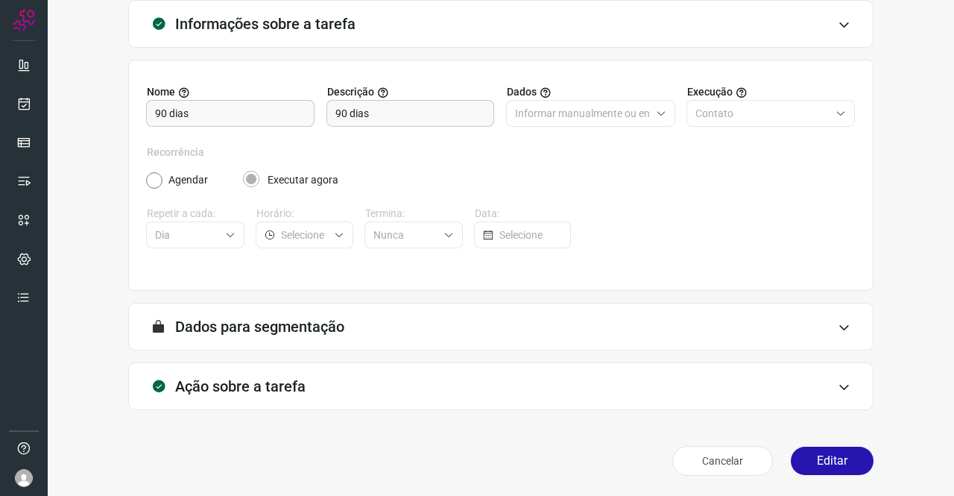
click at [247, 387] on h3 "Ação sobre a tarefa" at bounding box center [240, 386] width 130 height 18
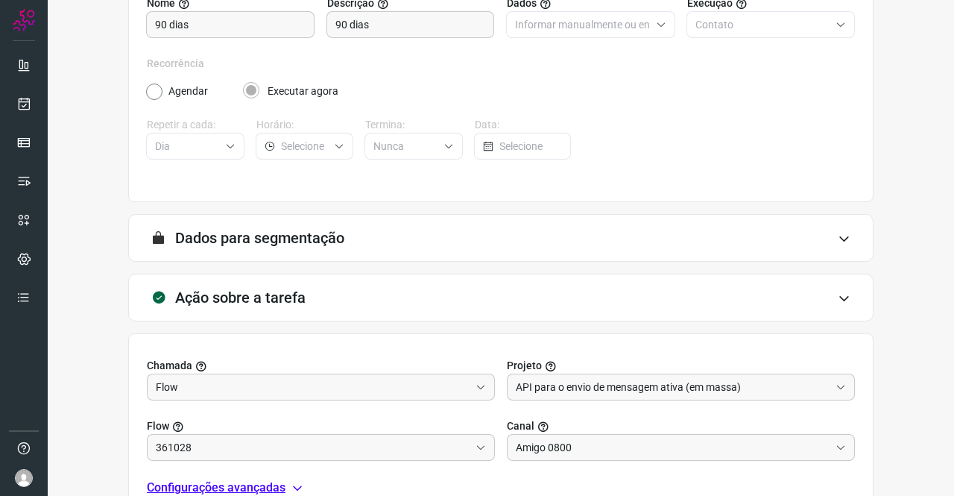
scroll to position [321, 0]
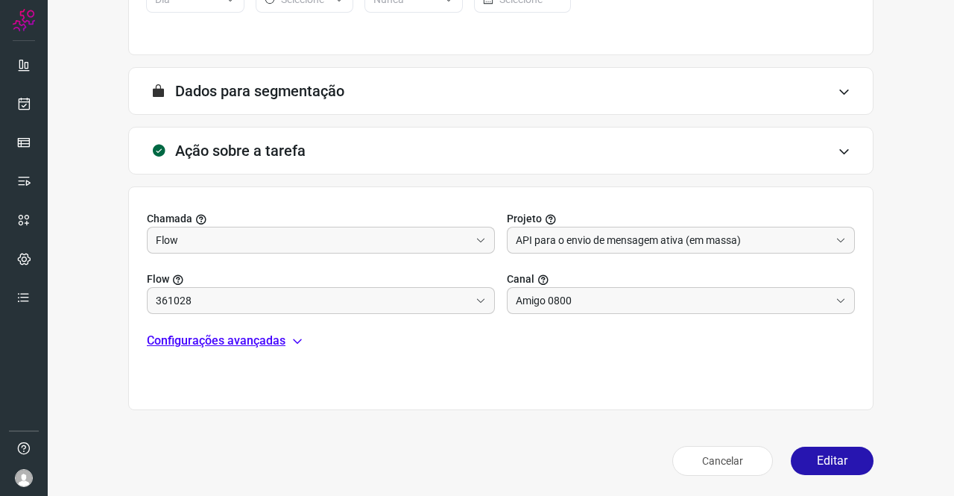
click at [204, 337] on p "Configurações avançadas" at bounding box center [216, 341] width 139 height 18
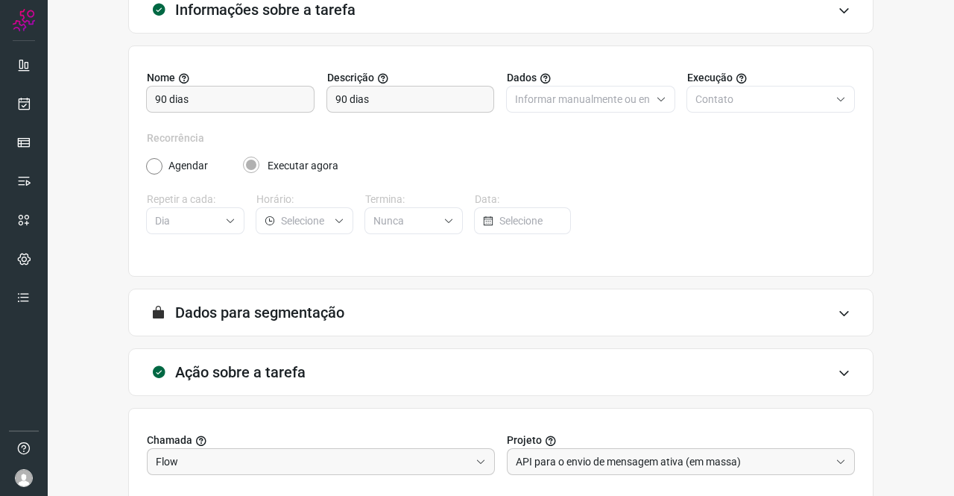
scroll to position [0, 0]
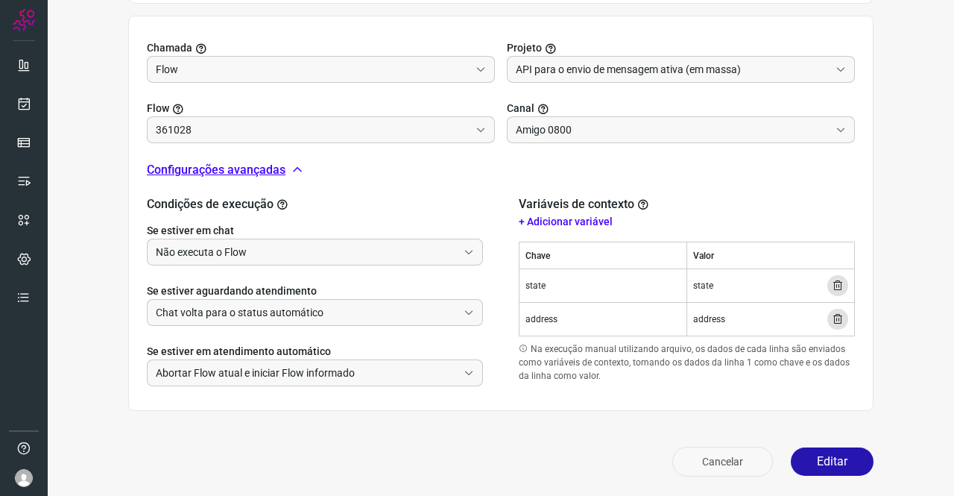
click at [736, 459] on button "Cancelar" at bounding box center [722, 462] width 101 height 30
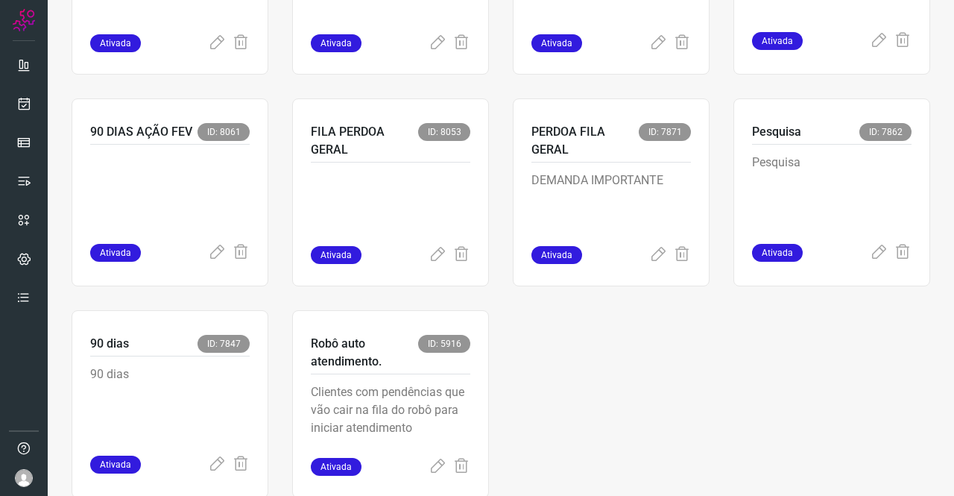
scroll to position [1118, 0]
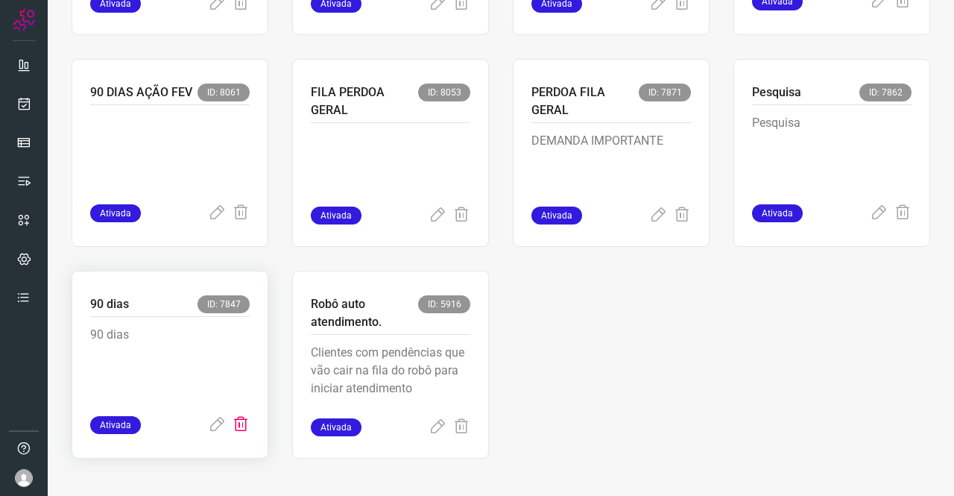
click at [241, 427] on icon at bounding box center [241, 425] width 18 height 18
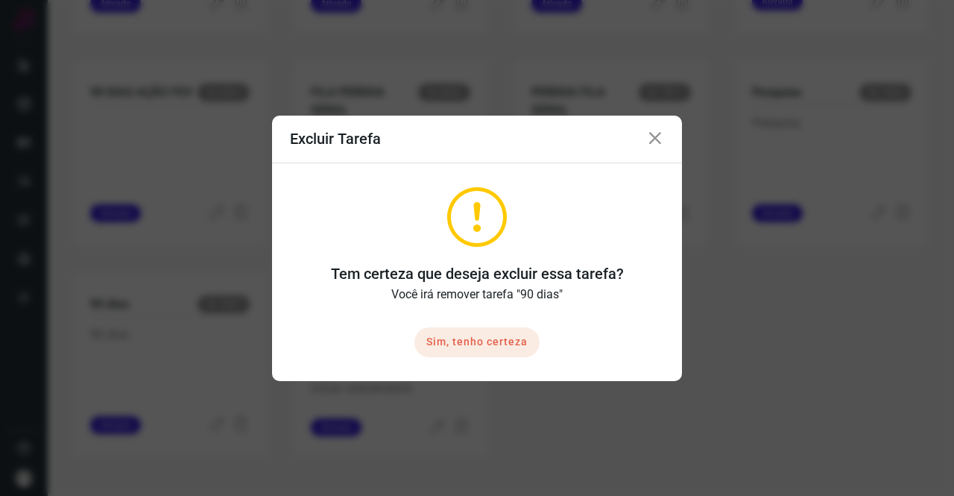
click at [462, 342] on button "Sim, tenho certeza" at bounding box center [476, 342] width 125 height 30
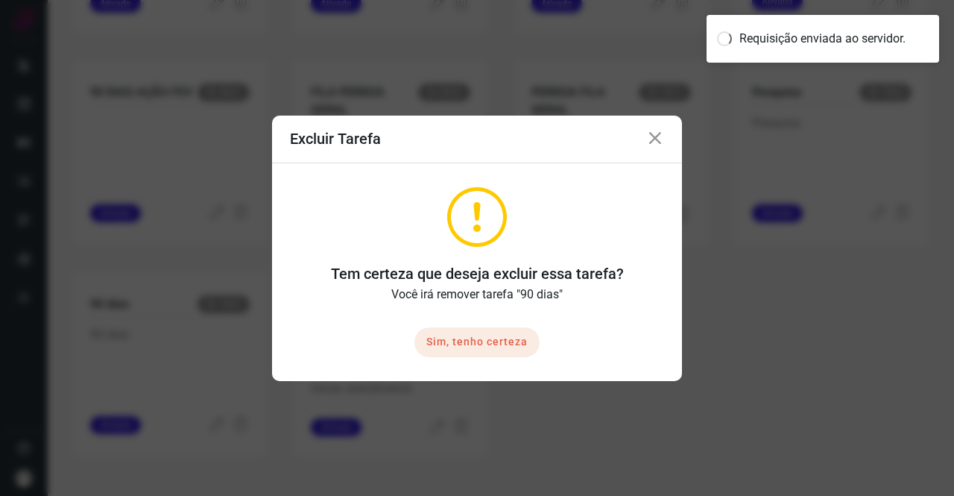
click at [525, 337] on button "Sim, tenho certeza" at bounding box center [476, 342] width 125 height 30
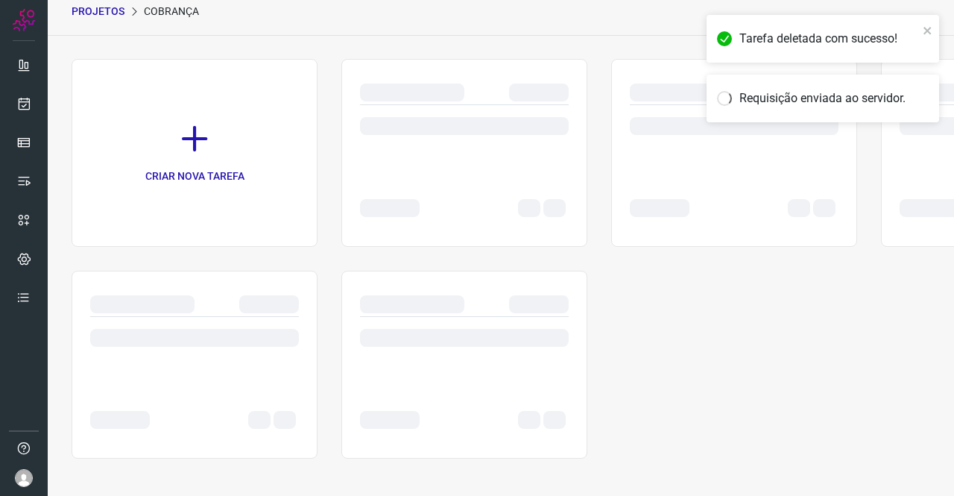
scroll to position [60, 0]
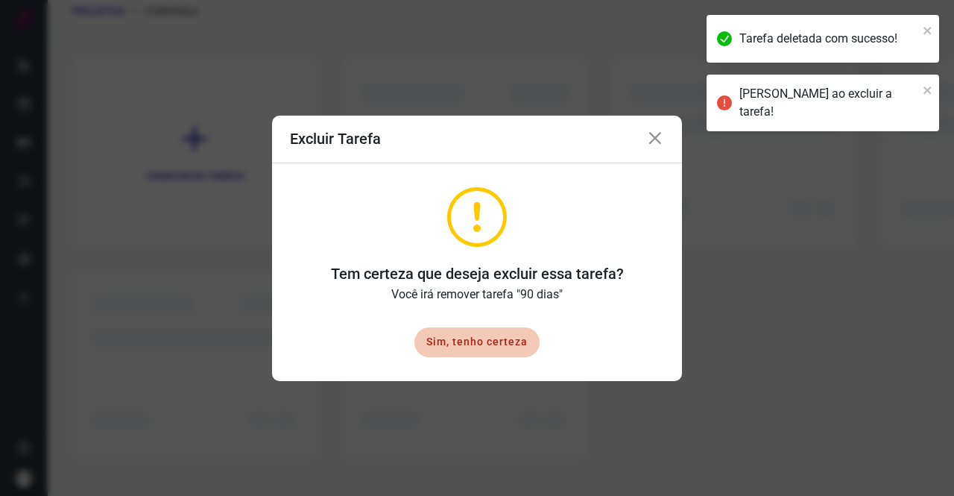
click at [654, 143] on icon at bounding box center [655, 139] width 18 height 18
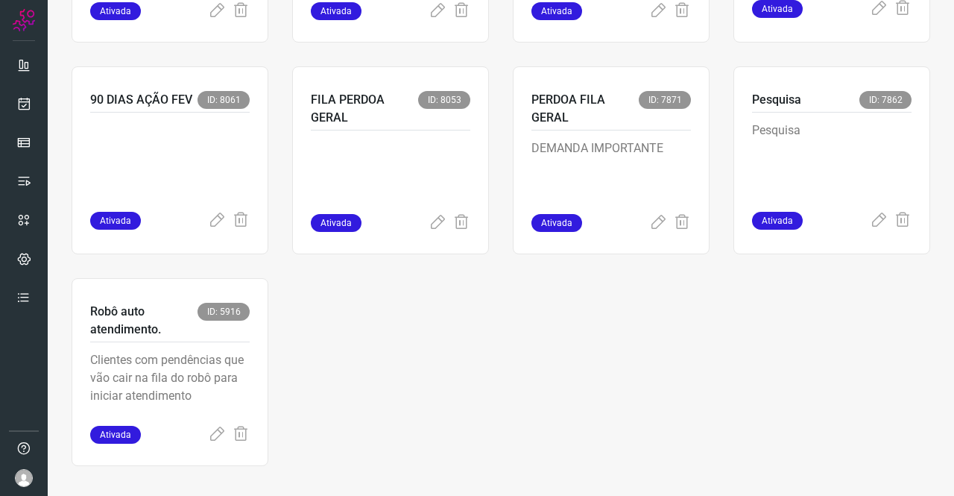
scroll to position [1118, 0]
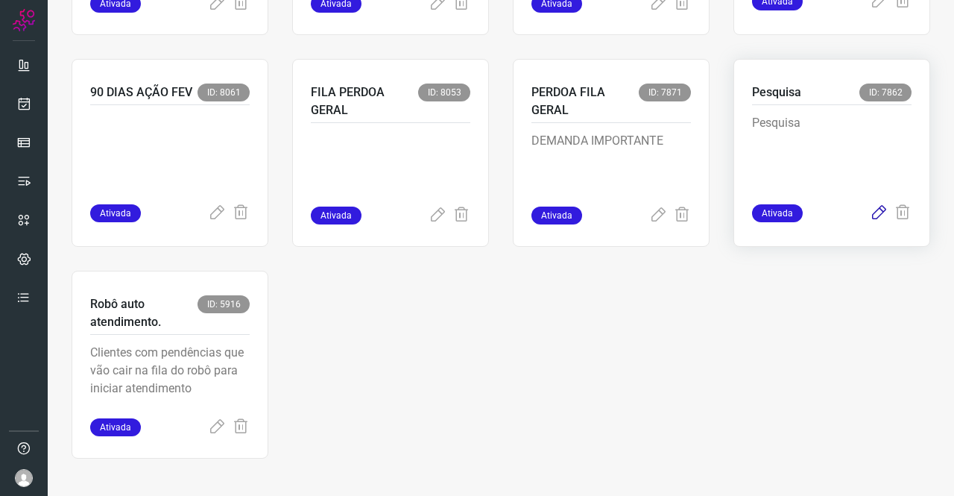
click at [873, 211] on icon at bounding box center [879, 213] width 18 height 18
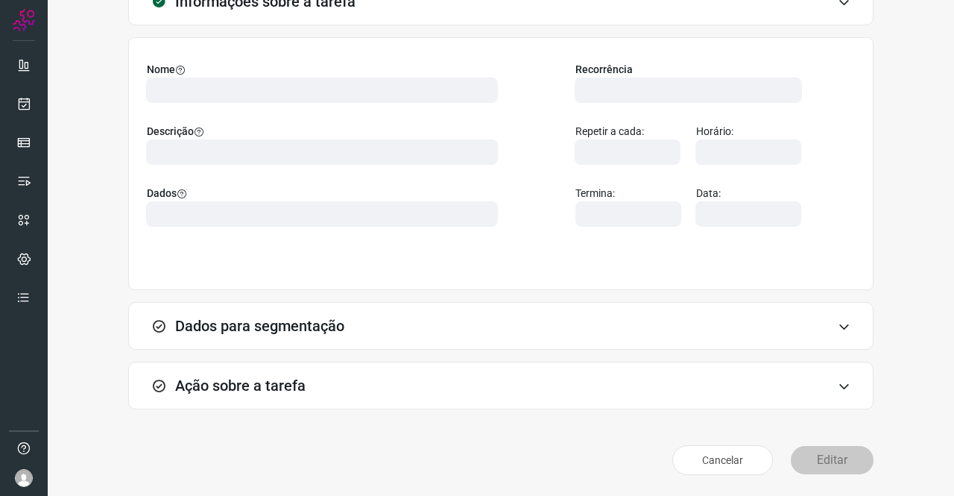
scroll to position [86, 0]
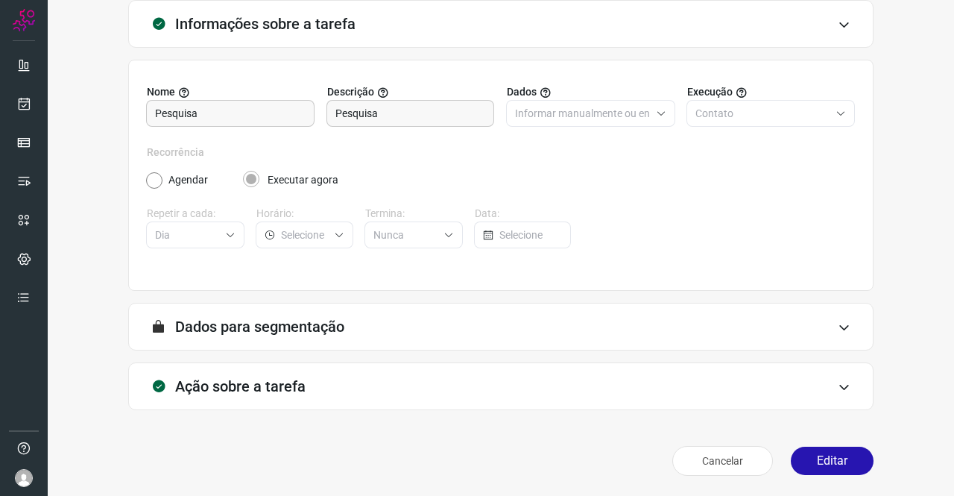
type input "Amigo 0800"
type input "API para o envio de mensagem ativa (em massa)"
click at [241, 384] on h3 "Ação sobre a tarefa" at bounding box center [240, 386] width 130 height 18
type input "DIM - Pesquisa de satisfação"
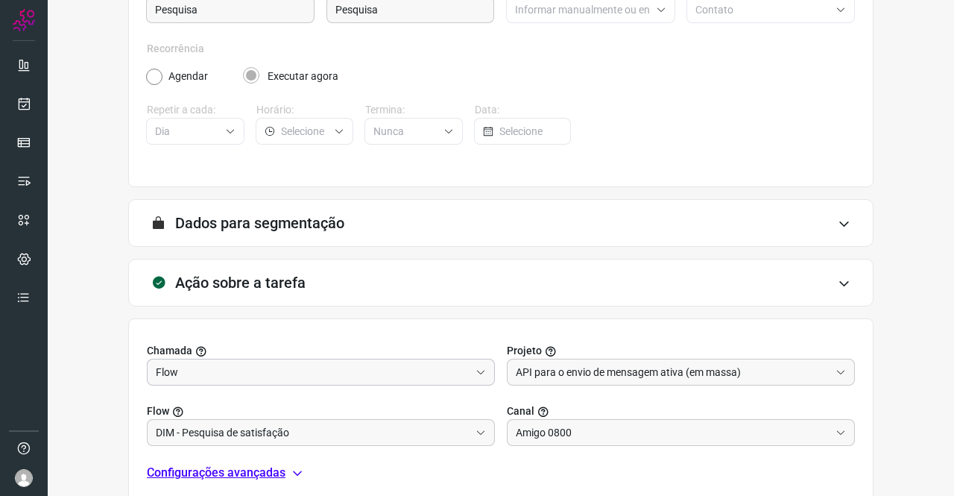
scroll to position [321, 0]
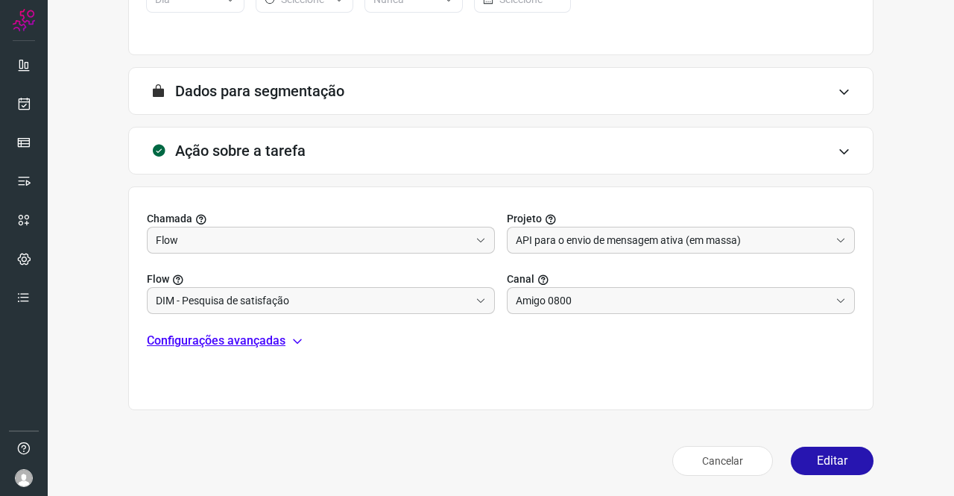
click at [237, 338] on p "Configurações avançadas" at bounding box center [216, 341] width 139 height 18
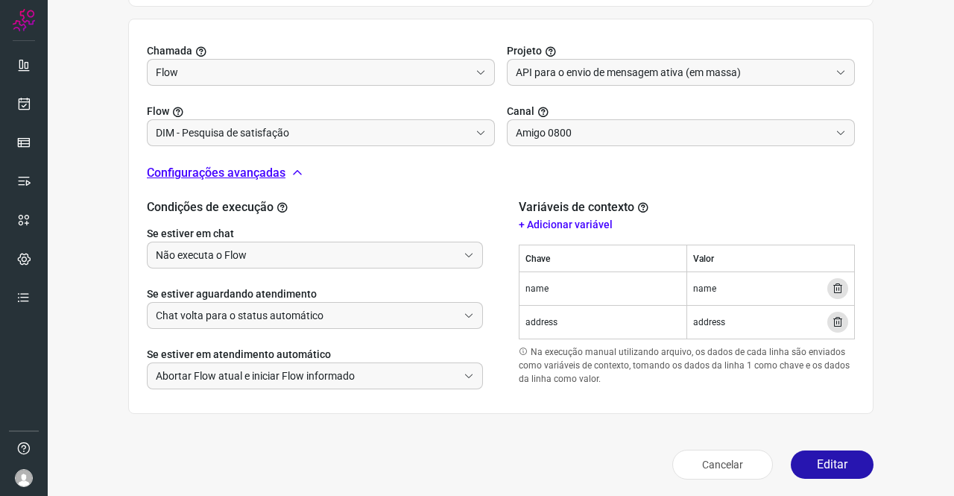
scroll to position [492, 0]
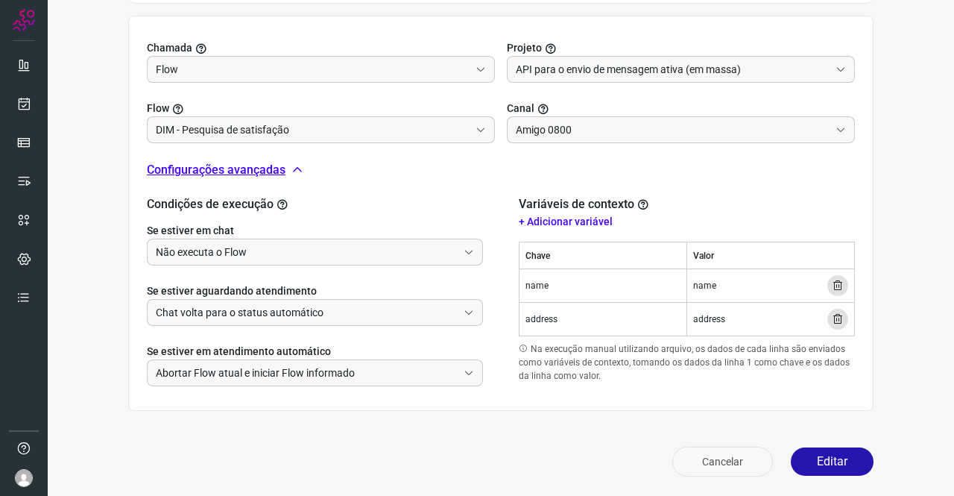
click at [693, 454] on button "Cancelar" at bounding box center [722, 462] width 101 height 30
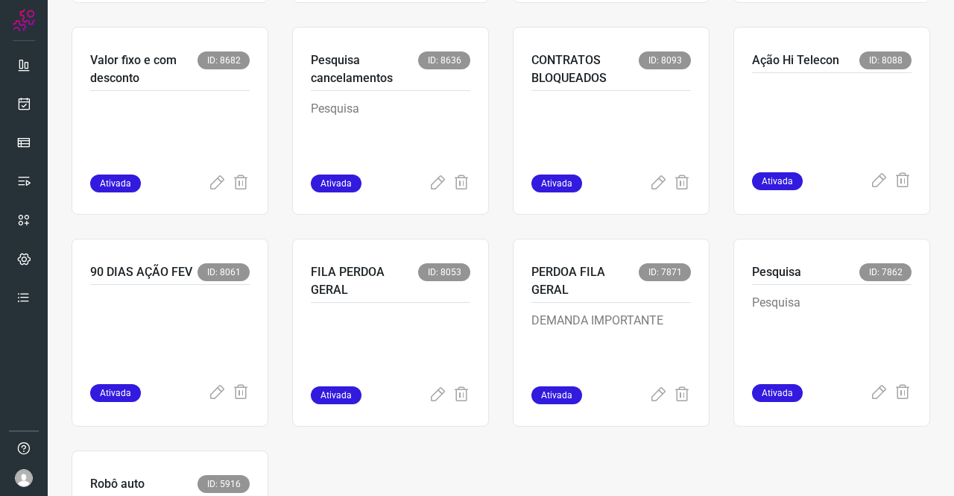
scroll to position [1103, 0]
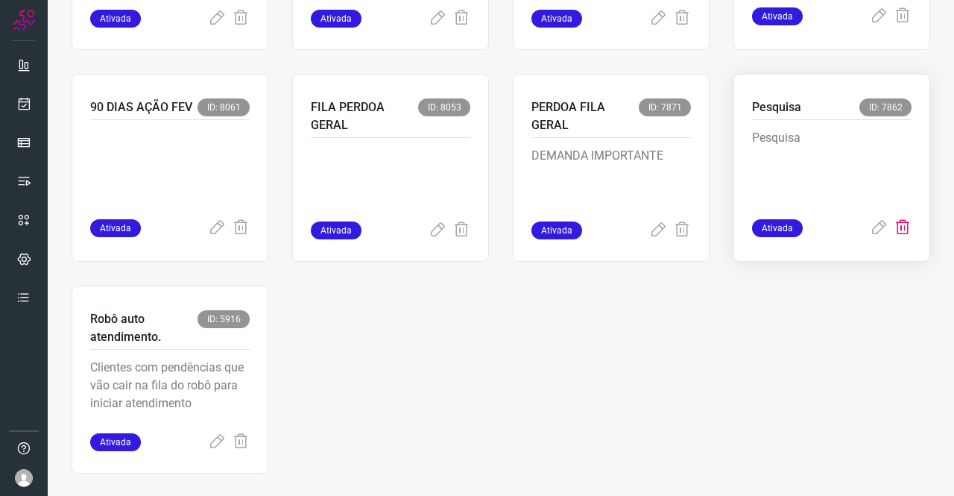
click at [895, 227] on icon at bounding box center [903, 228] width 18 height 18
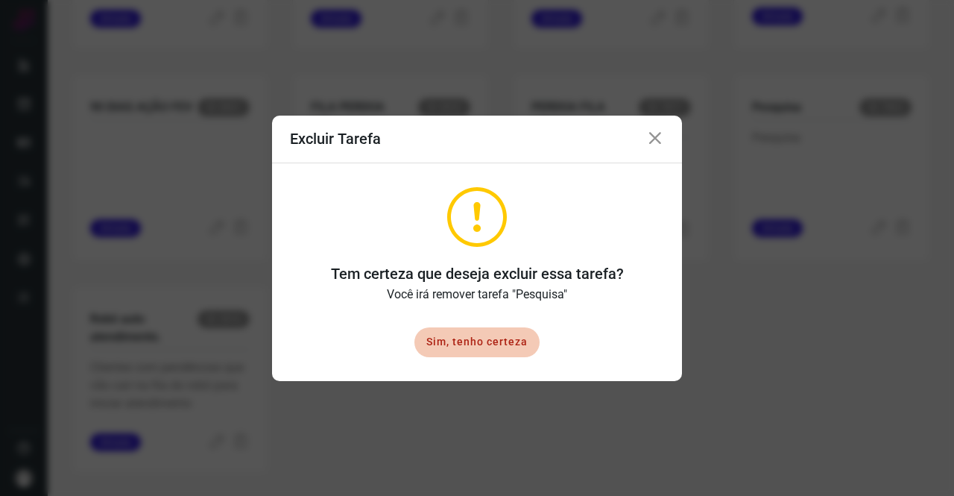
click at [663, 142] on icon at bounding box center [655, 139] width 18 height 18
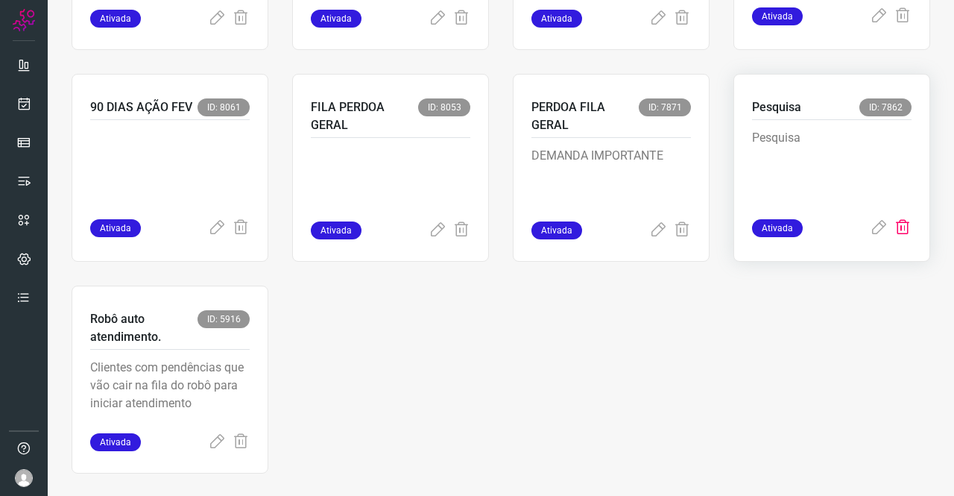
click at [895, 226] on icon at bounding box center [903, 228] width 18 height 18
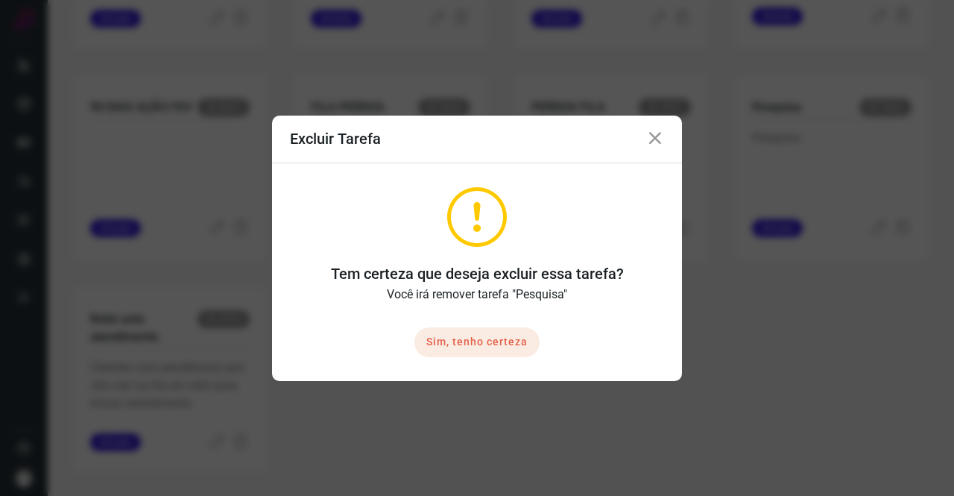
click at [498, 344] on button "Sim, tenho certeza" at bounding box center [476, 342] width 125 height 30
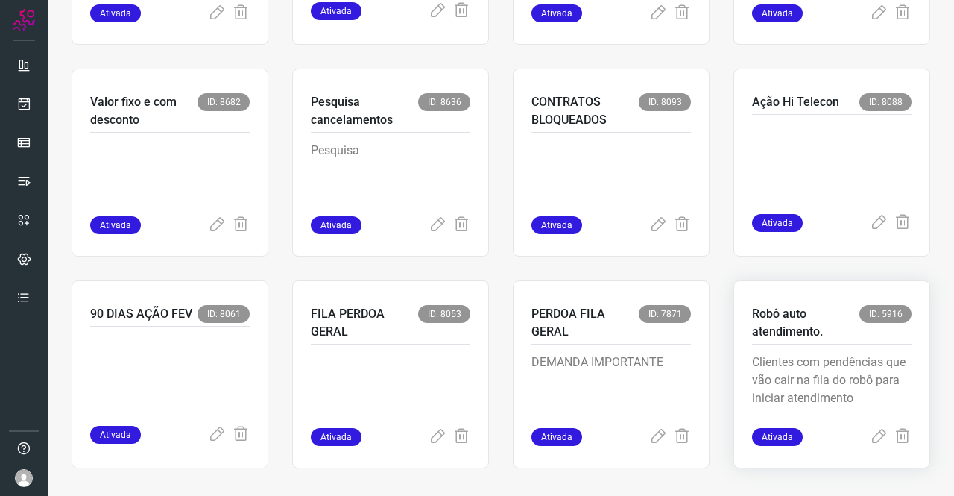
scroll to position [906, 0]
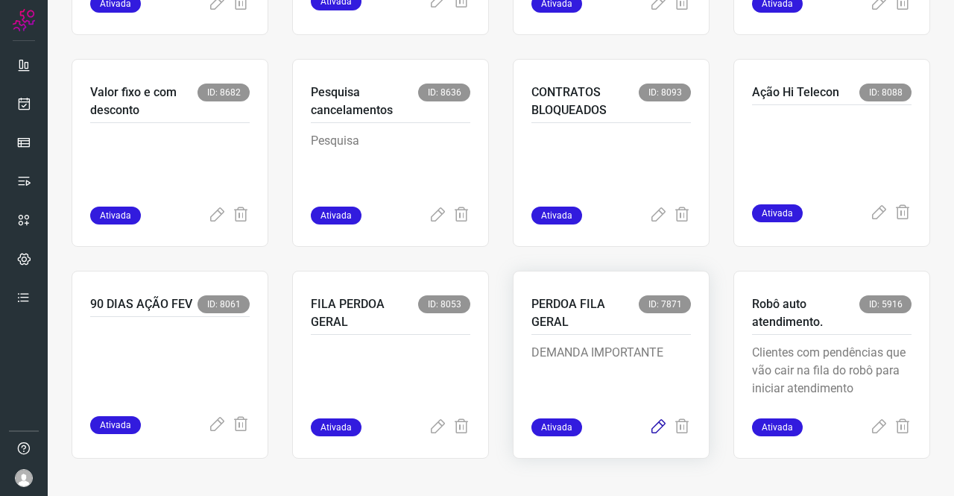
click at [649, 430] on icon at bounding box center [658, 427] width 18 height 18
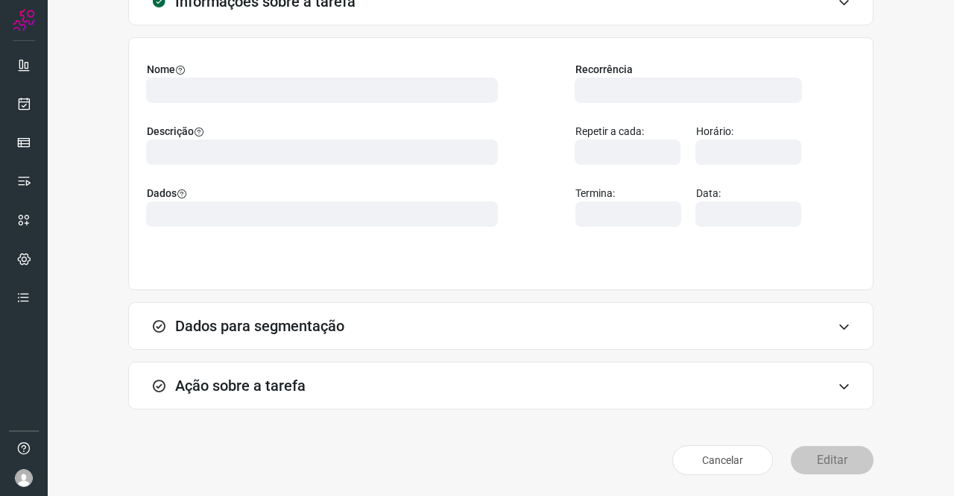
scroll to position [86, 0]
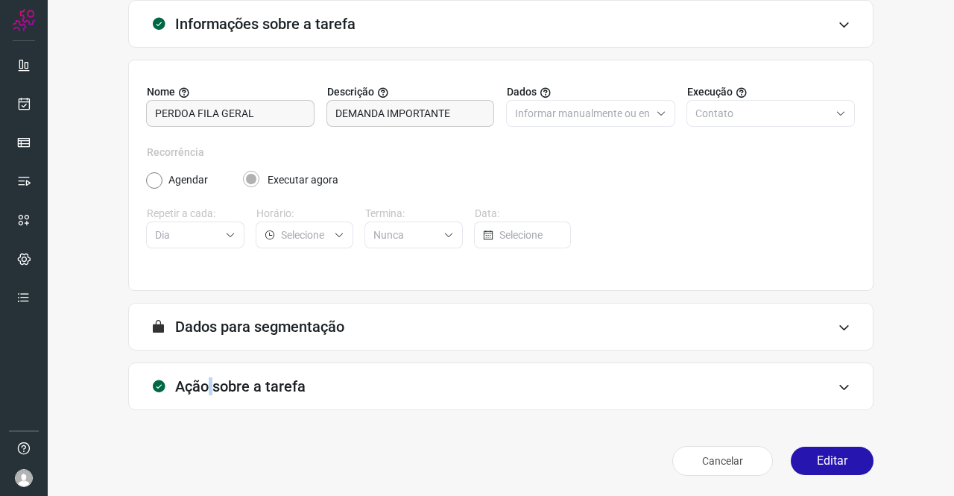
click at [211, 372] on div "Ação sobre a tarefa" at bounding box center [500, 386] width 745 height 48
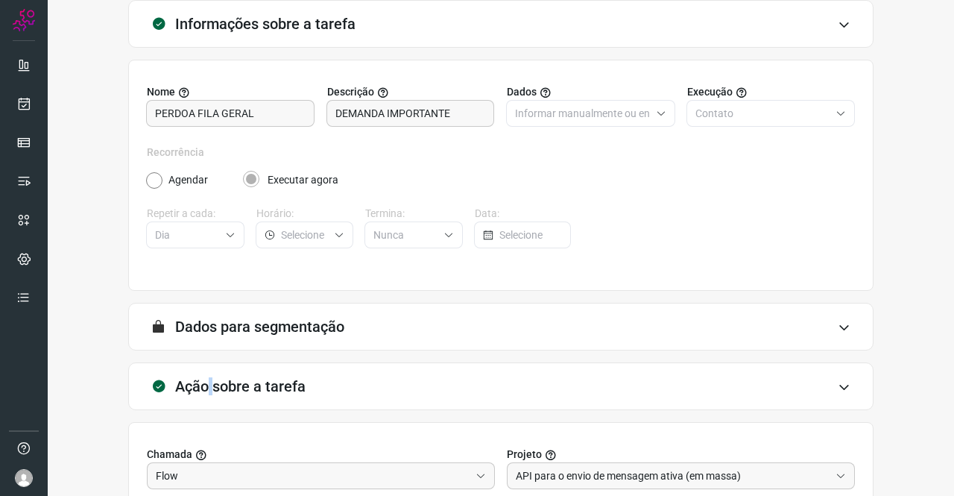
scroll to position [321, 0]
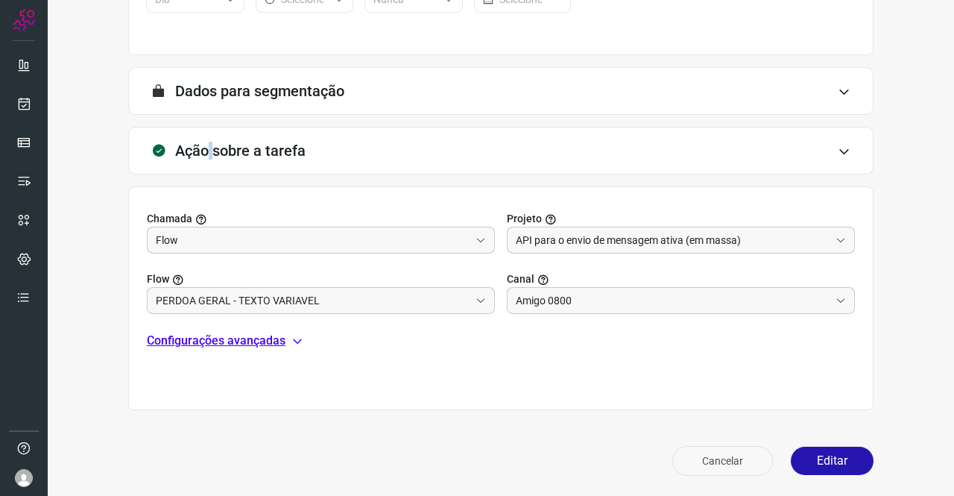
click at [714, 460] on button "Cancelar" at bounding box center [722, 461] width 101 height 30
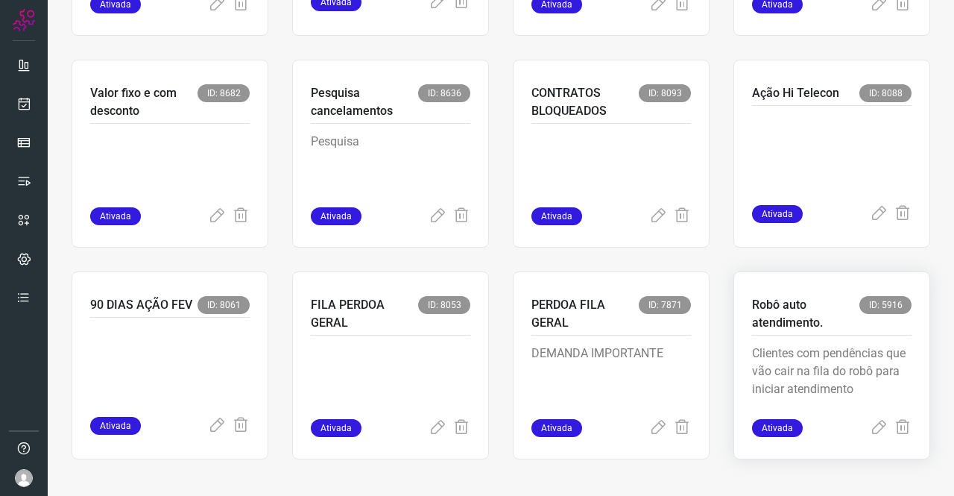
scroll to position [906, 0]
click at [674, 427] on icon at bounding box center [682, 427] width 18 height 18
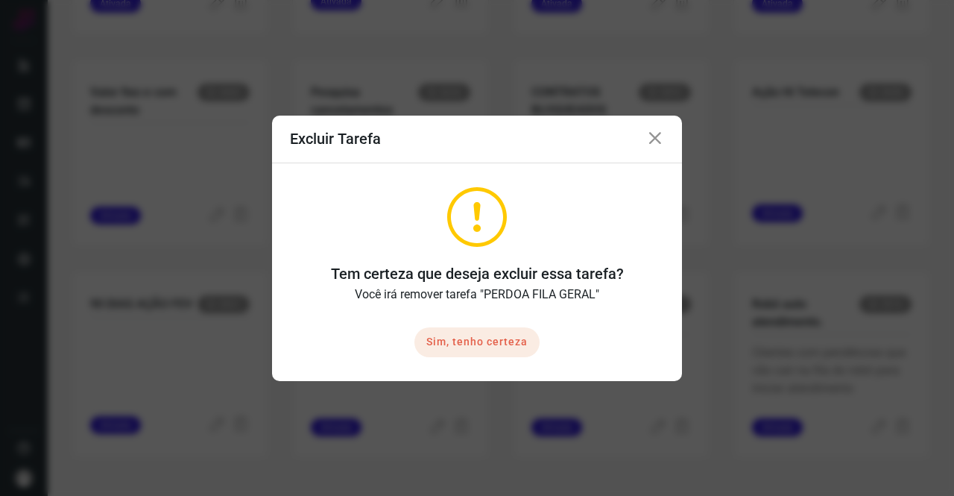
click at [517, 329] on button "Sim, tenho certeza" at bounding box center [476, 342] width 125 height 30
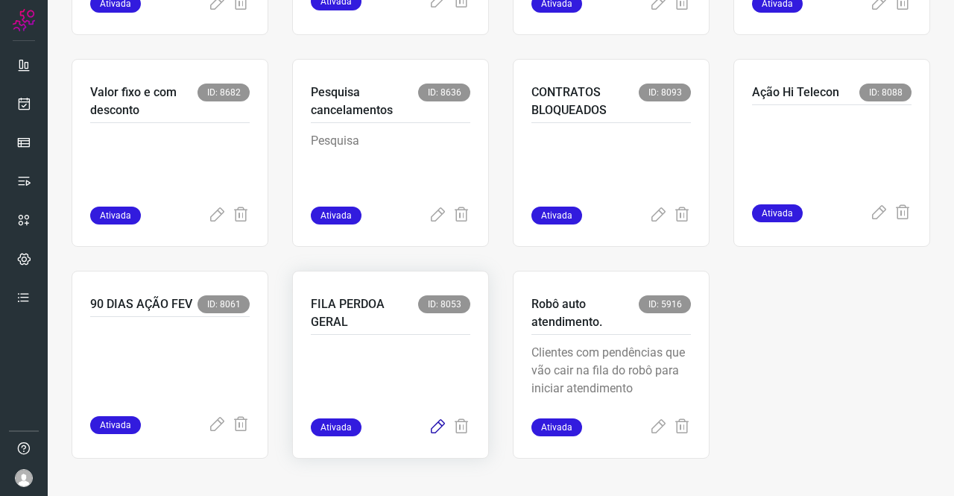
click at [433, 421] on icon at bounding box center [438, 427] width 18 height 18
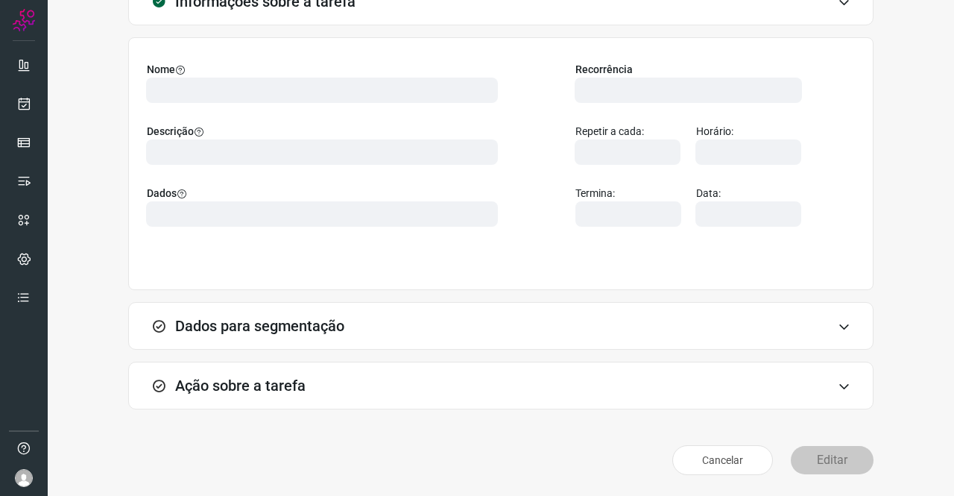
scroll to position [86, 0]
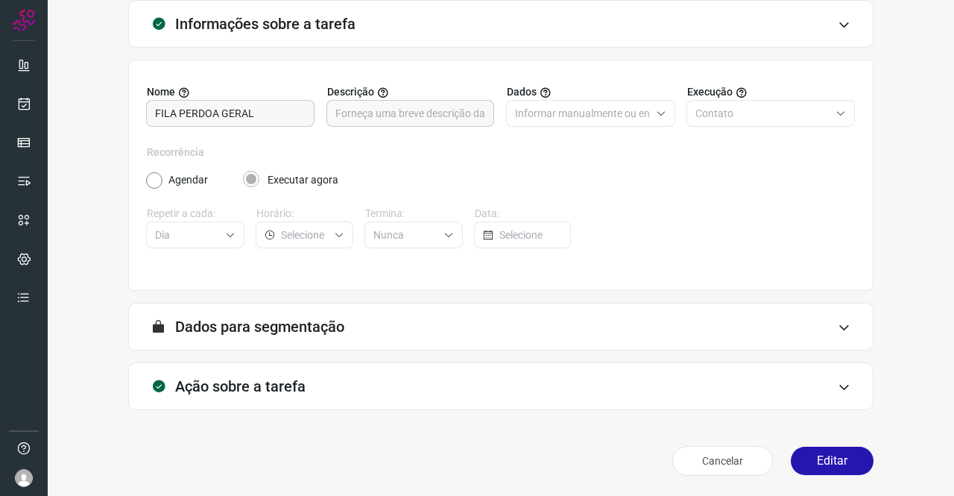
click at [245, 382] on h3 "Ação sobre a tarefa" at bounding box center [240, 386] width 130 height 18
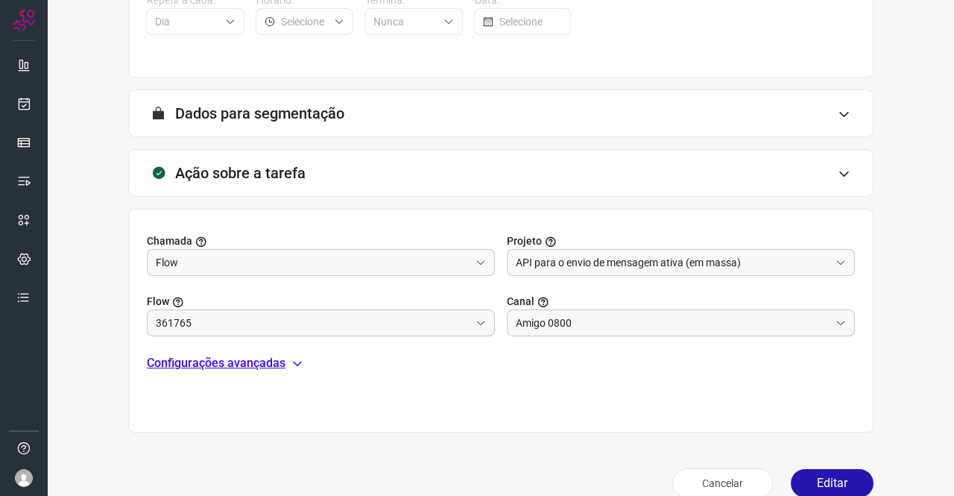
scroll to position [321, 0]
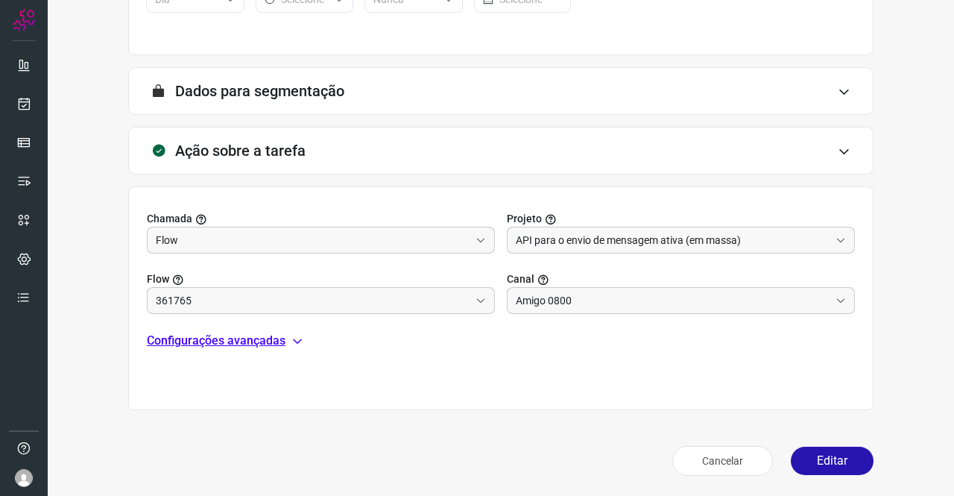
click at [223, 344] on p "Configurações avançadas" at bounding box center [216, 341] width 139 height 18
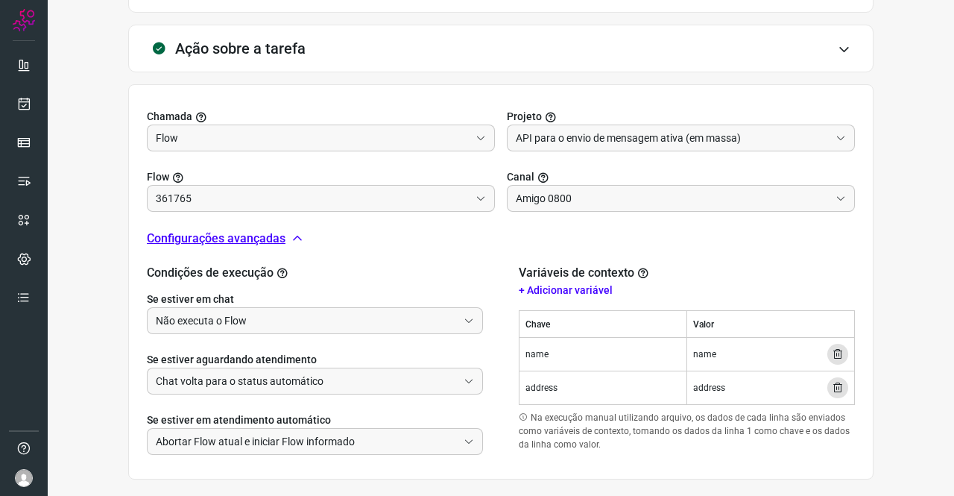
scroll to position [343, 0]
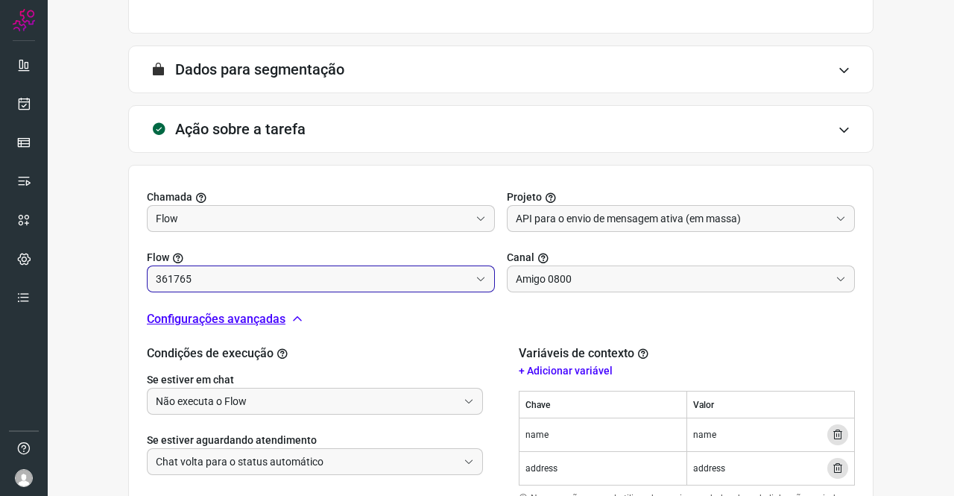
click at [195, 283] on input "361765" at bounding box center [313, 278] width 314 height 25
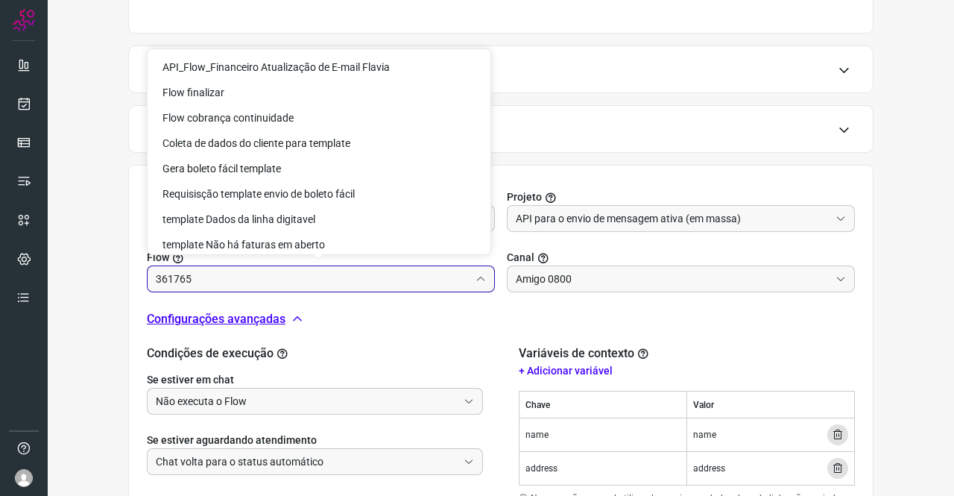
click at [195, 283] on input "361765" at bounding box center [313, 278] width 314 height 25
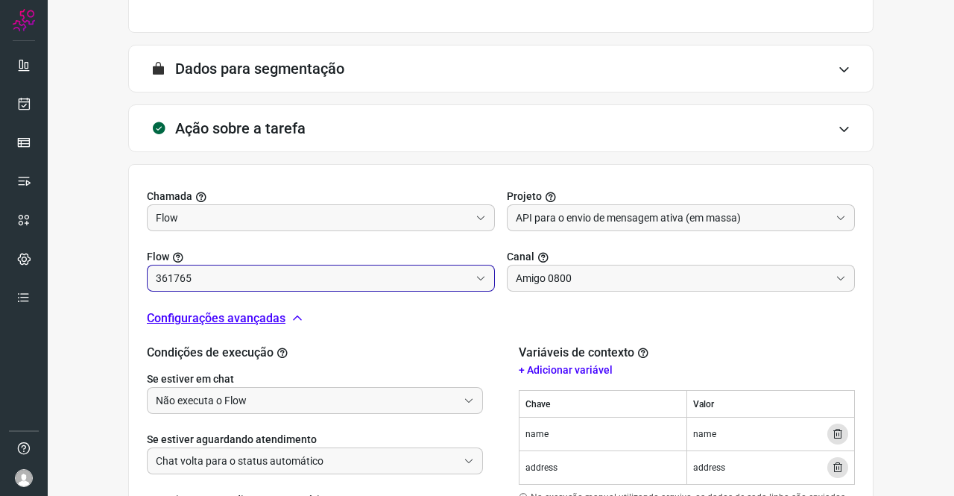
scroll to position [492, 0]
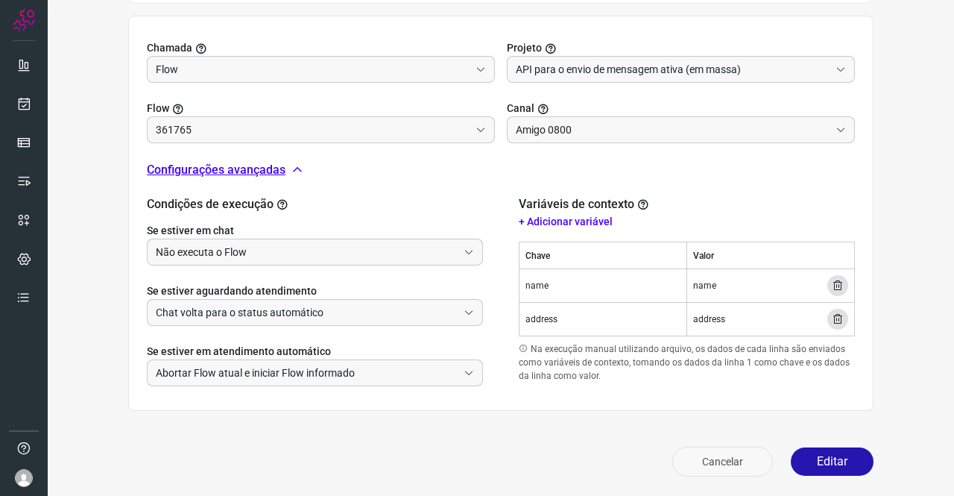
click at [690, 456] on button "Cancelar" at bounding box center [722, 462] width 101 height 30
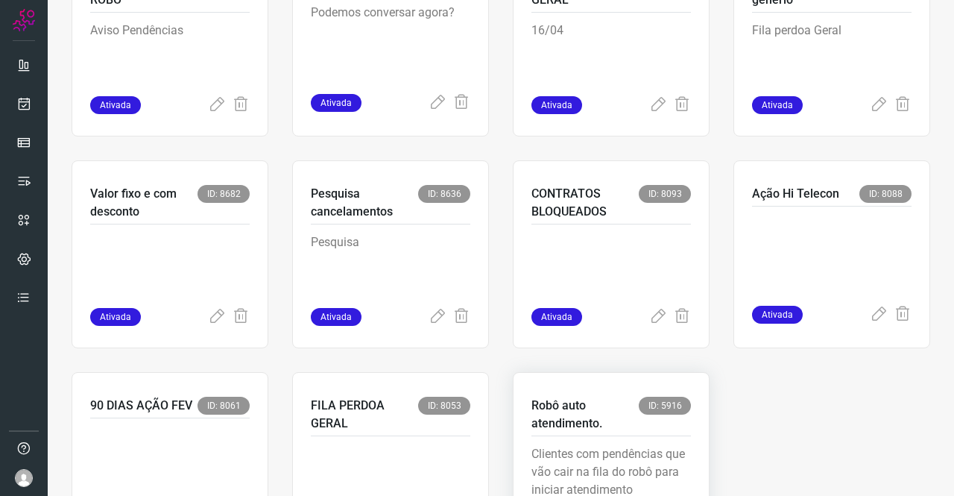
scroll to position [906, 0]
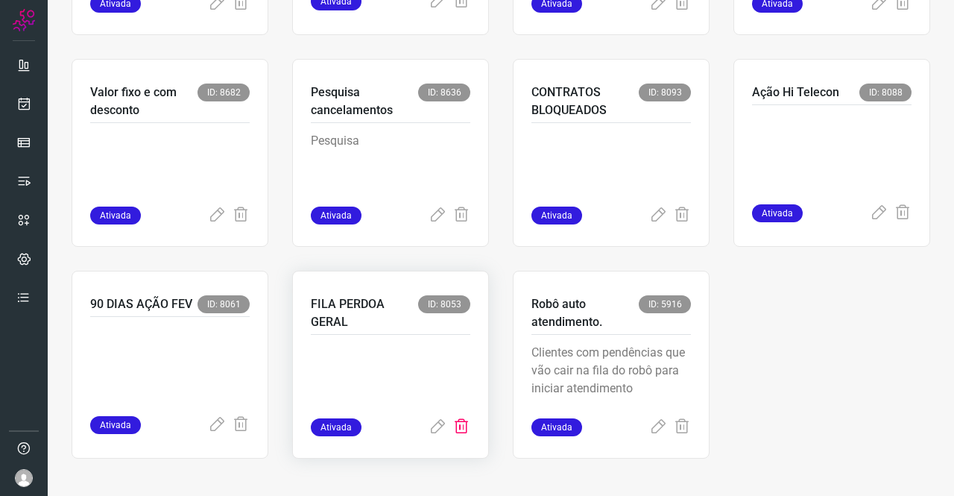
click at [453, 432] on icon at bounding box center [462, 427] width 18 height 18
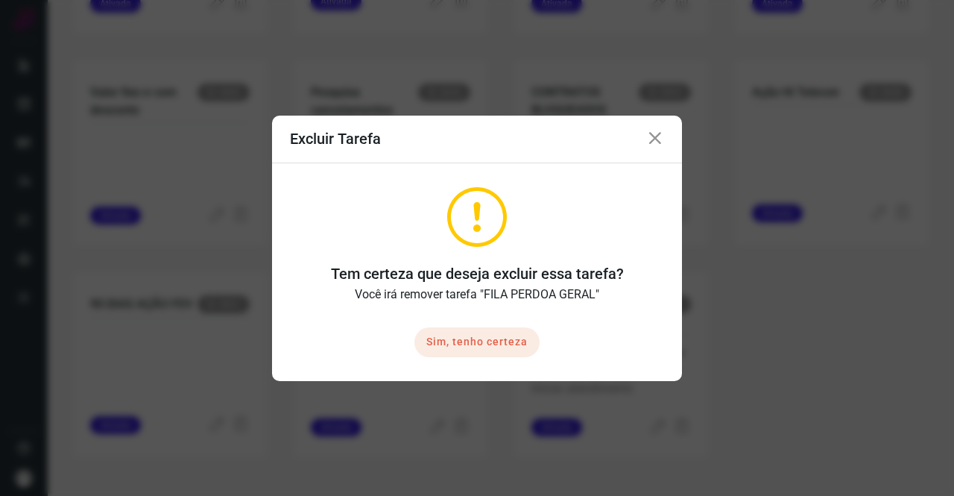
click at [485, 341] on button "Sim, tenho certeza" at bounding box center [476, 342] width 125 height 30
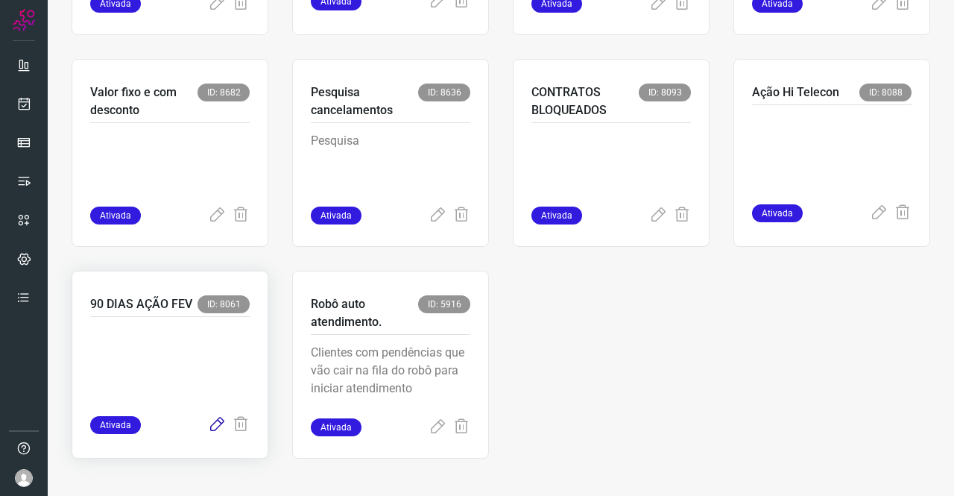
click at [209, 426] on icon at bounding box center [217, 425] width 18 height 18
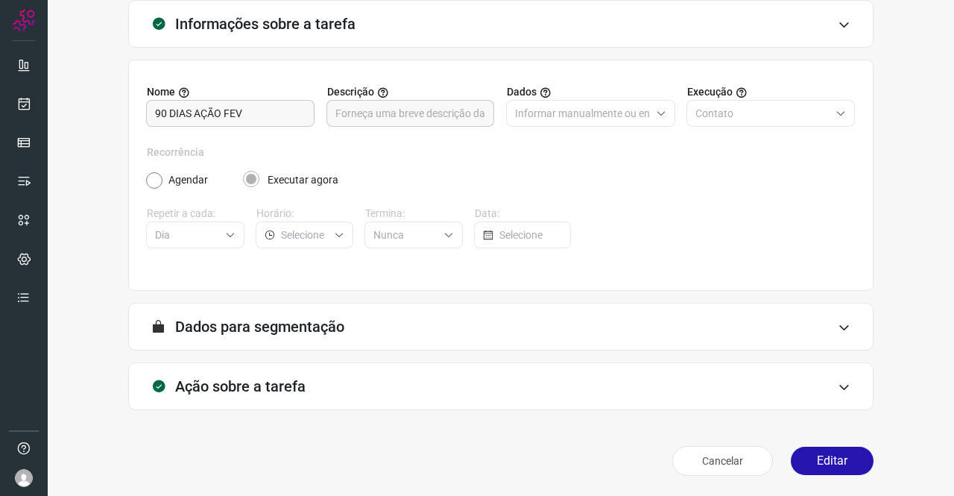
click at [279, 373] on div "Ação sobre a tarefa" at bounding box center [500, 386] width 745 height 48
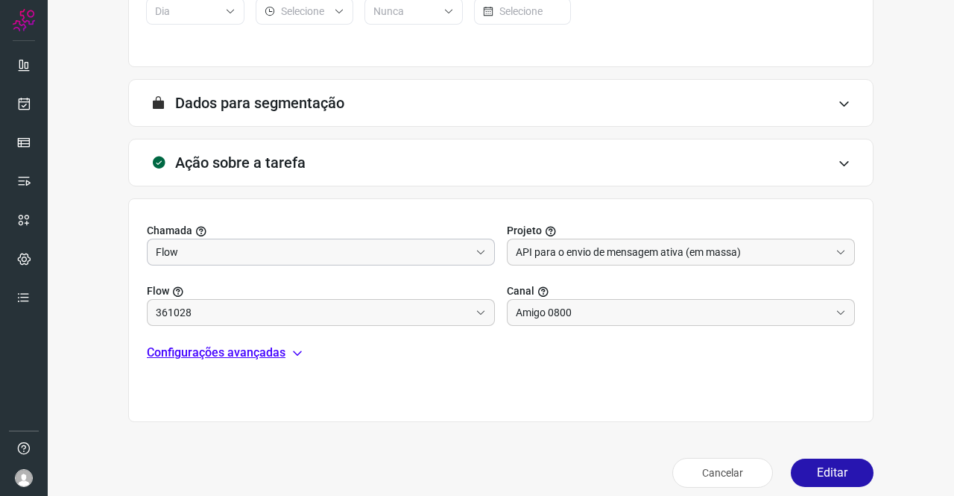
scroll to position [321, 0]
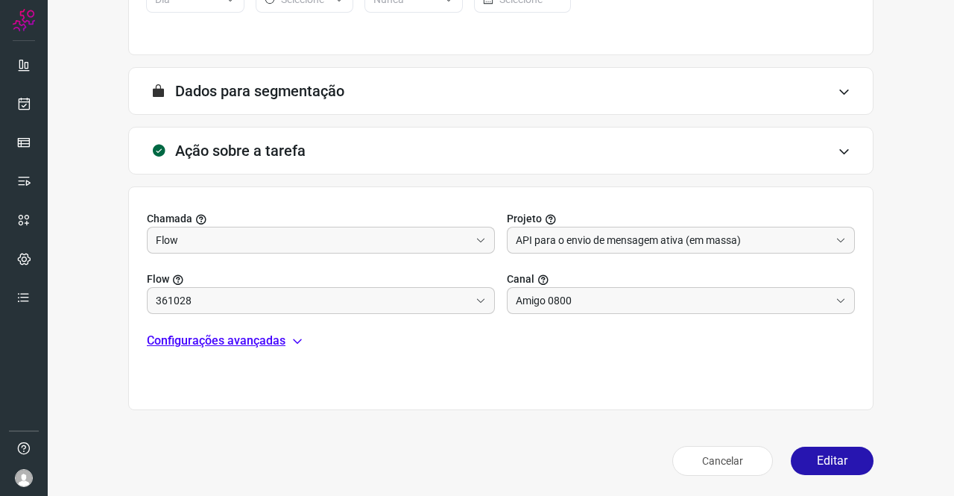
click at [213, 337] on p "Configurações avançadas" at bounding box center [216, 341] width 139 height 18
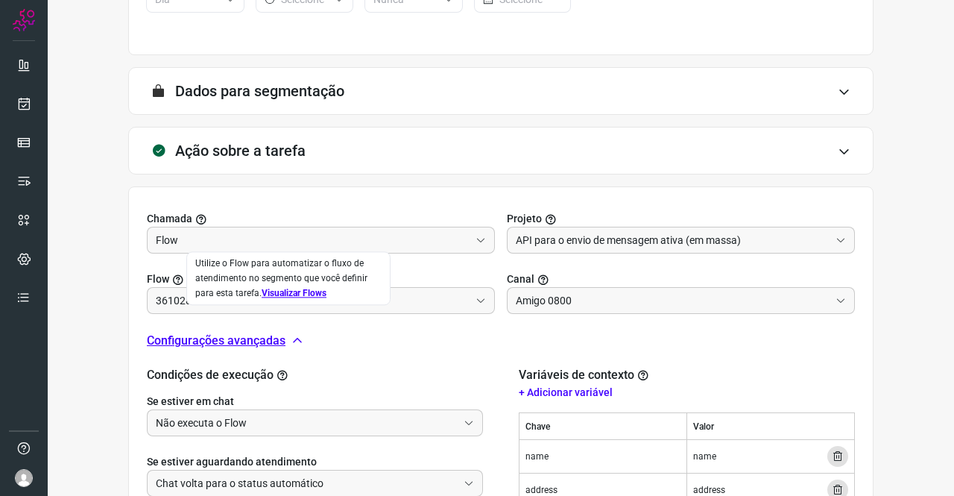
click at [289, 294] on link "Visualizar Flows" at bounding box center [294, 293] width 65 height 10
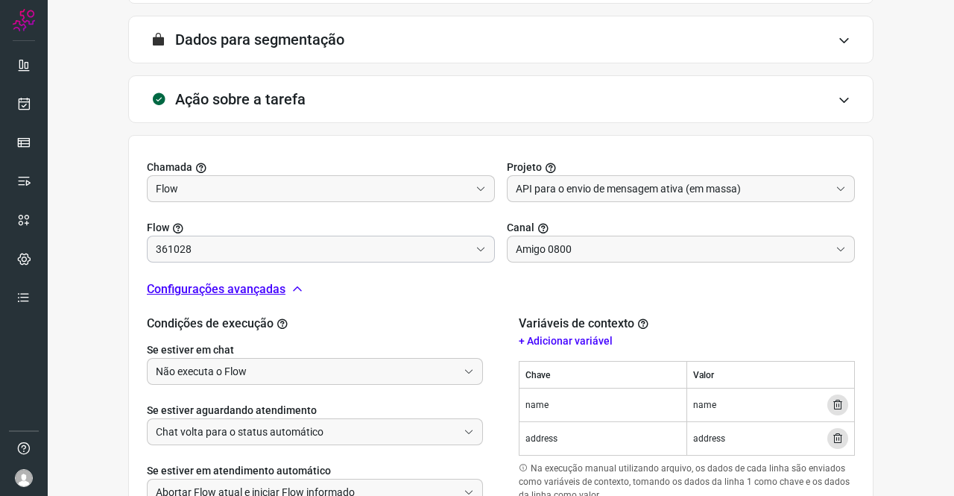
scroll to position [396, 0]
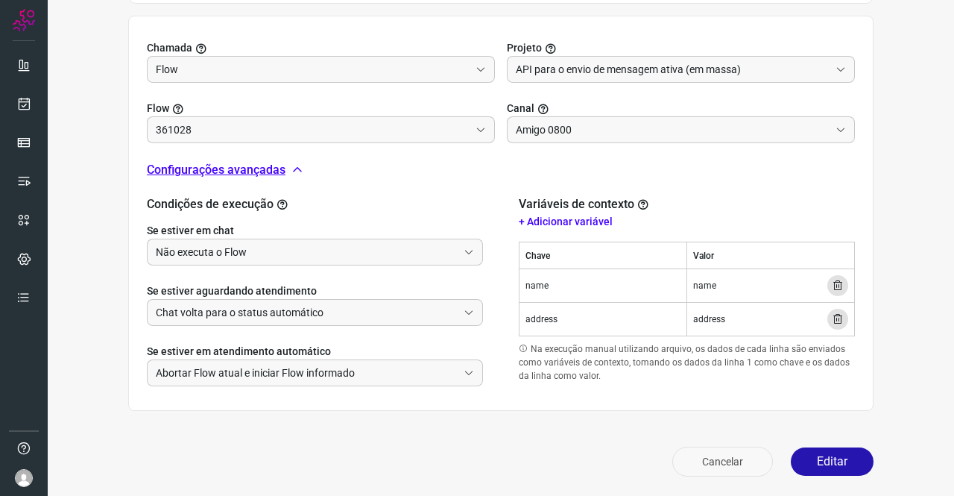
click at [696, 455] on button "Cancelar" at bounding box center [722, 462] width 101 height 30
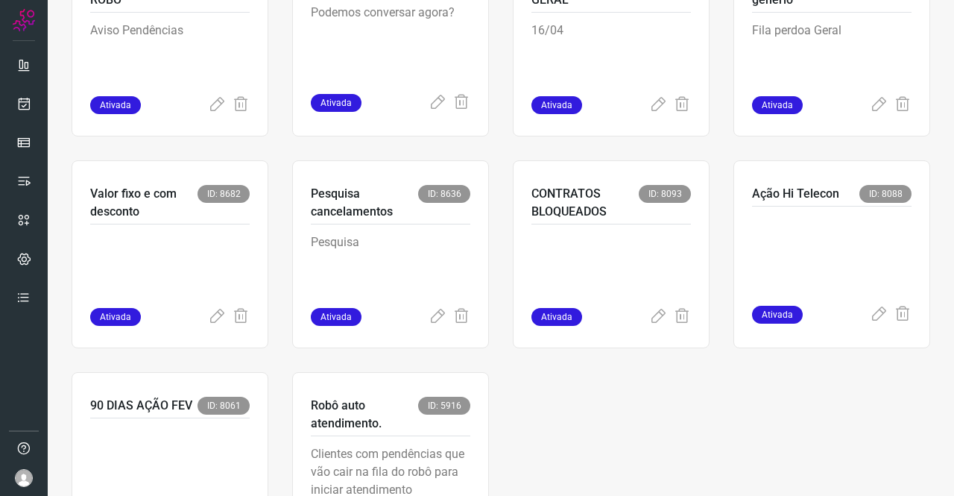
scroll to position [906, 0]
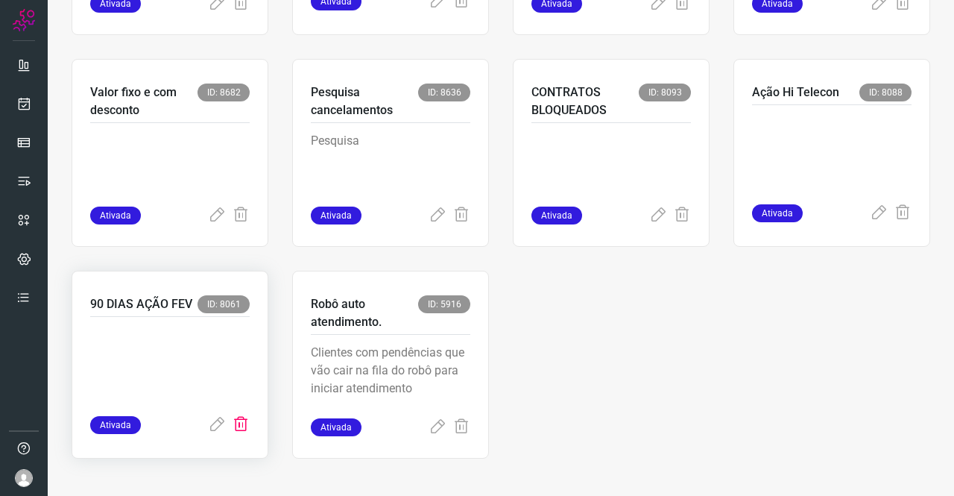
click at [237, 421] on icon at bounding box center [241, 425] width 18 height 18
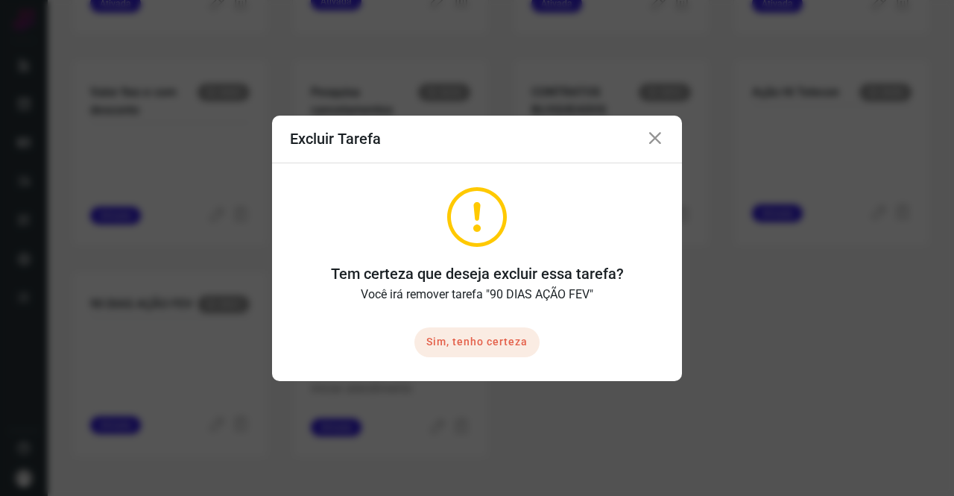
click at [446, 338] on button "Sim, tenho certeza" at bounding box center [476, 342] width 125 height 30
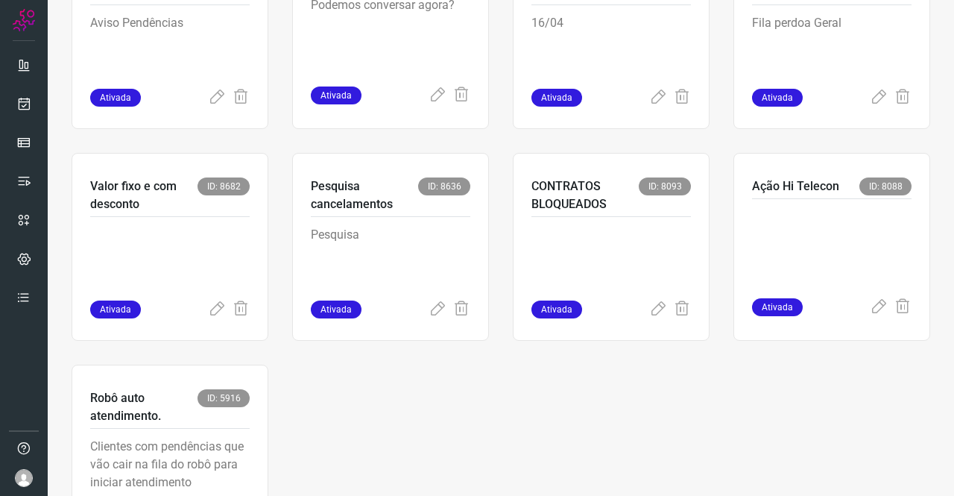
scroll to position [895, 0]
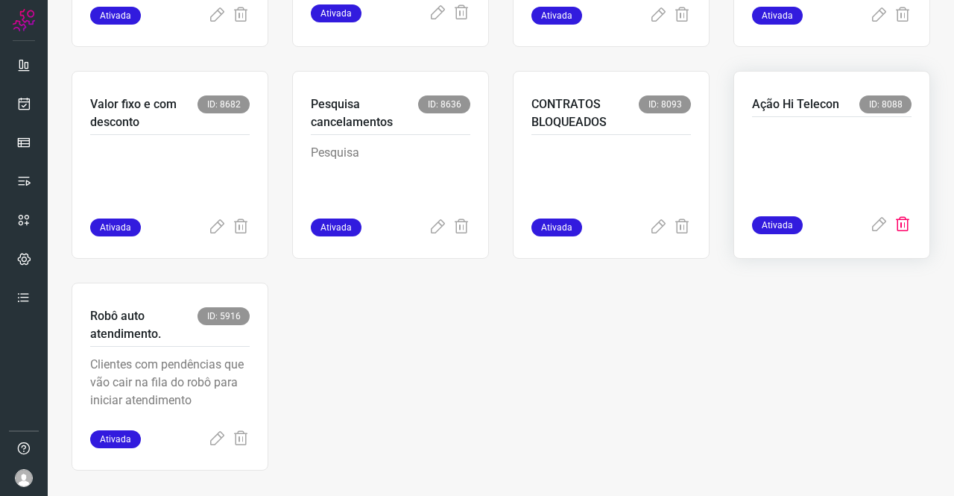
click at [894, 233] on icon at bounding box center [903, 225] width 18 height 18
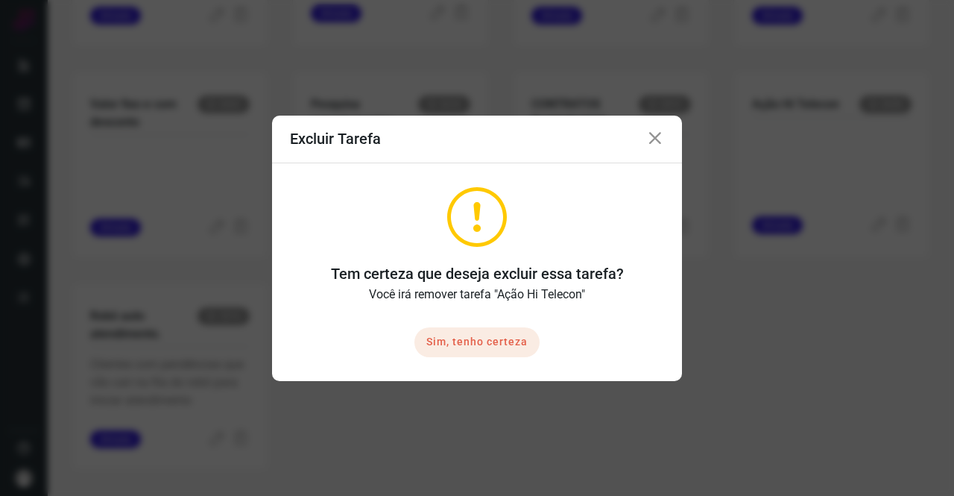
click at [520, 343] on button "Sim, tenho certeza" at bounding box center [476, 342] width 125 height 30
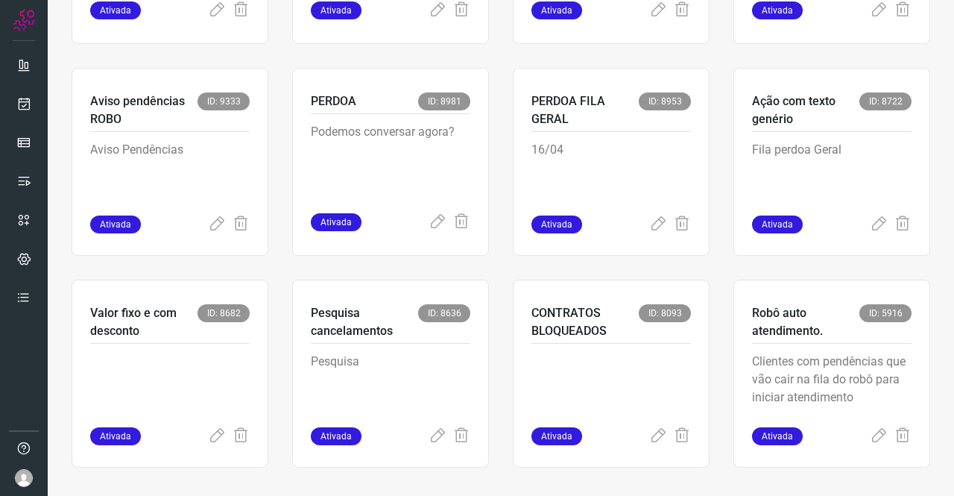
scroll to position [695, 0]
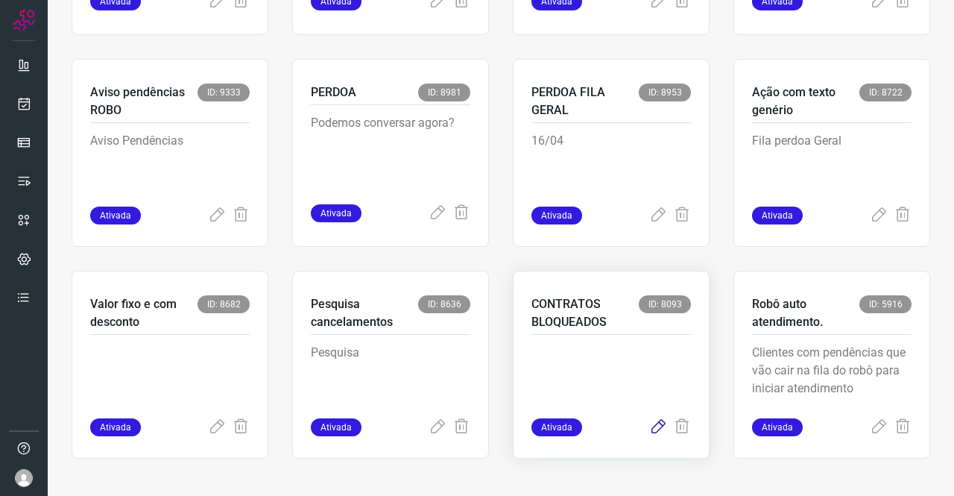
click at [649, 420] on icon at bounding box center [658, 427] width 18 height 18
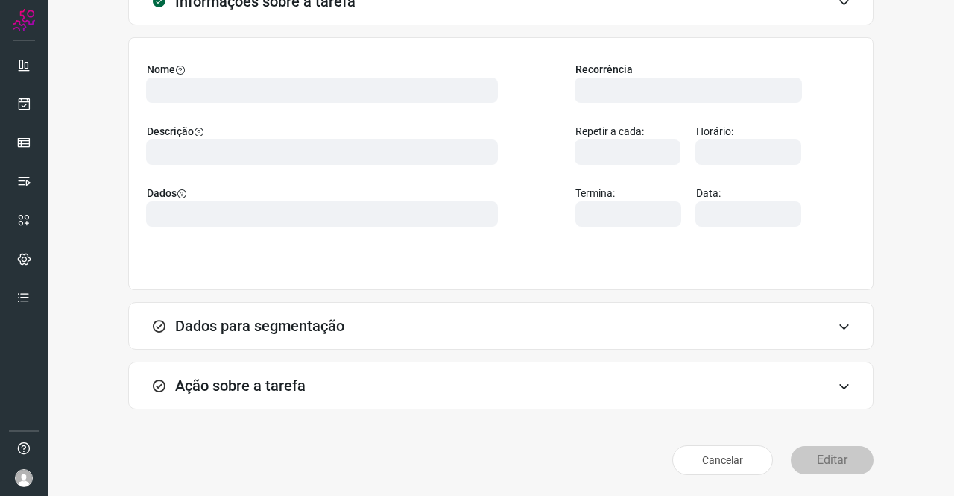
scroll to position [86, 0]
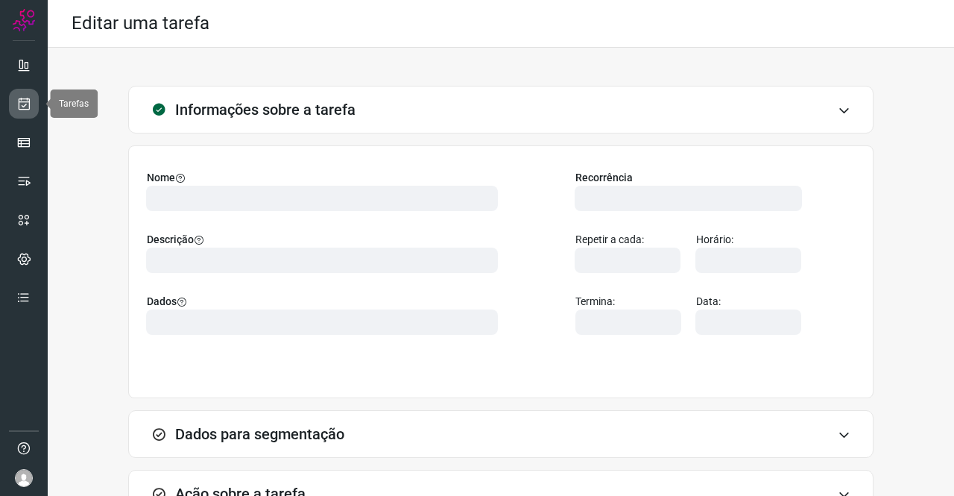
click at [36, 94] on link at bounding box center [24, 104] width 30 height 30
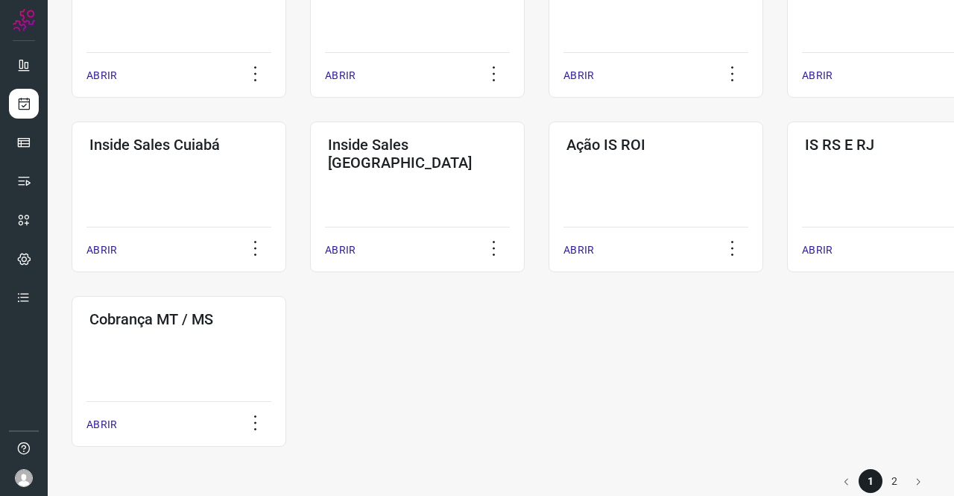
scroll to position [719, 0]
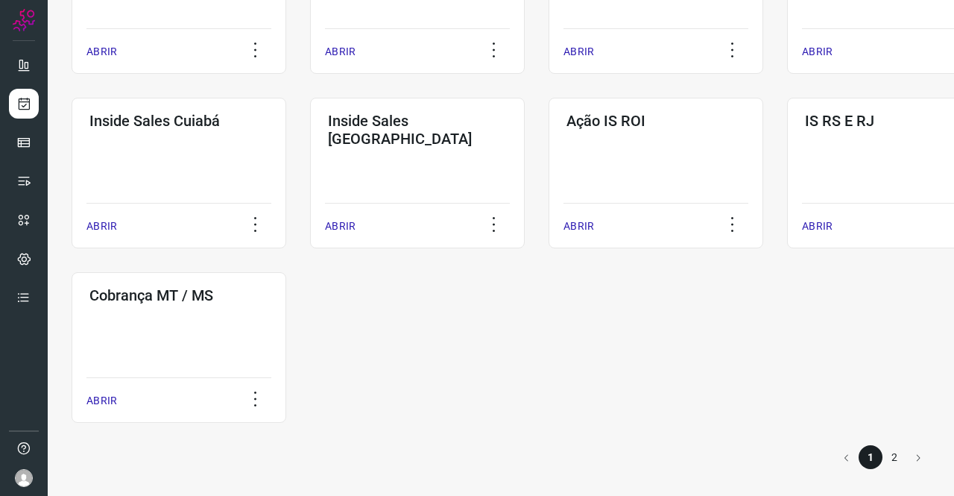
click at [883, 454] on li "2" at bounding box center [895, 457] width 24 height 24
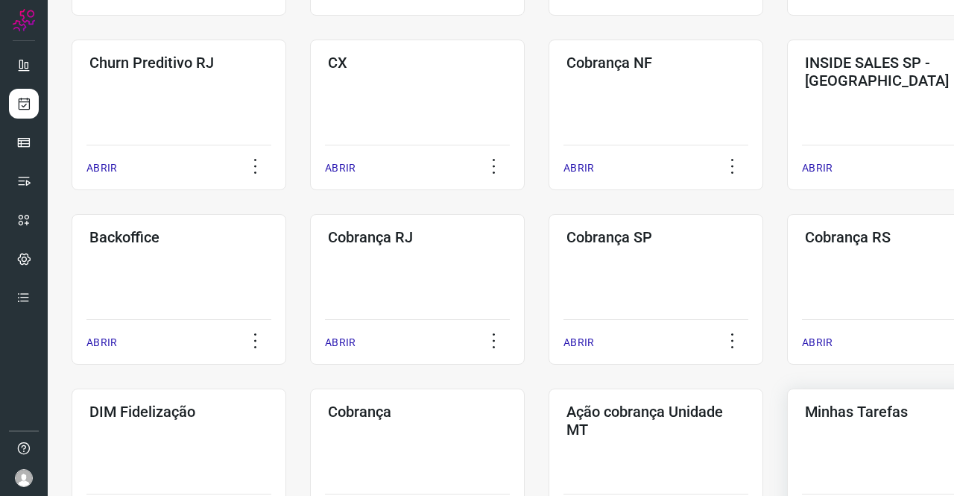
scroll to position [221, 0]
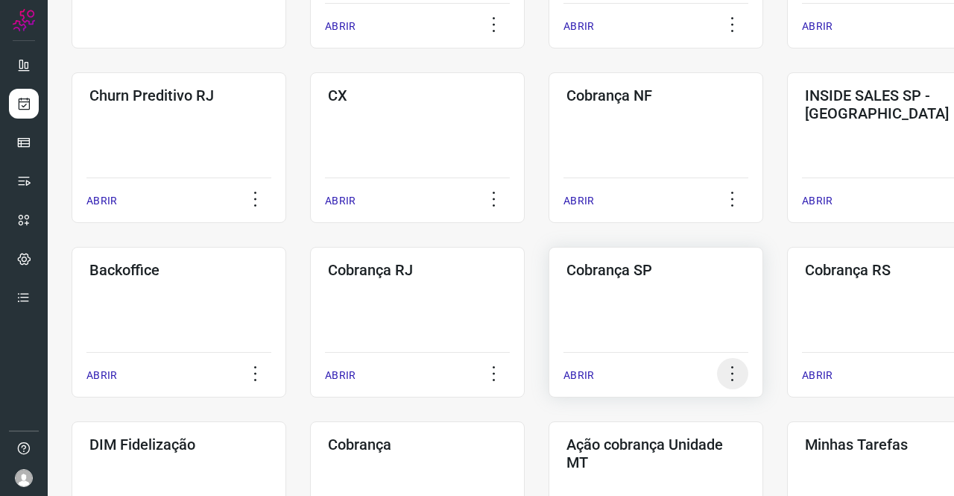
click at [732, 375] on icon at bounding box center [732, 373] width 31 height 31
click at [716, 439] on li "Remover" at bounding box center [704, 448] width 87 height 24
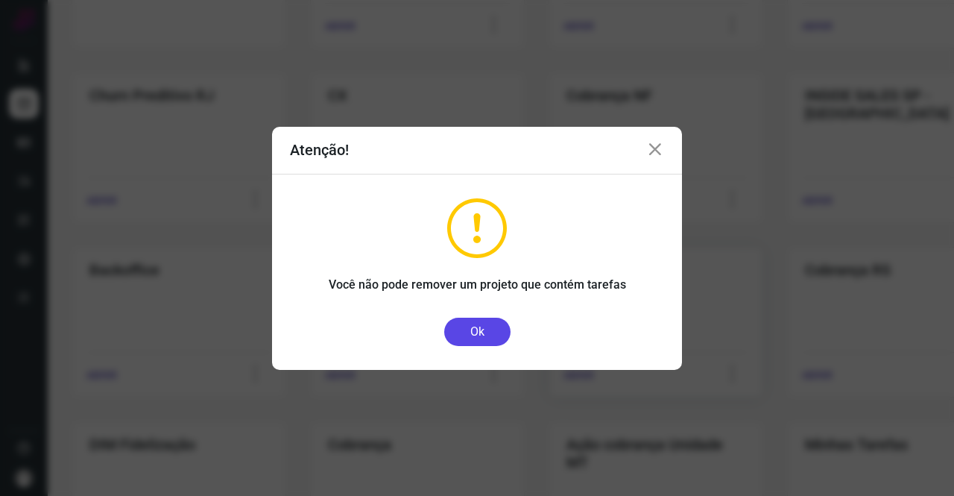
click at [483, 340] on button "Ok" at bounding box center [477, 332] width 66 height 28
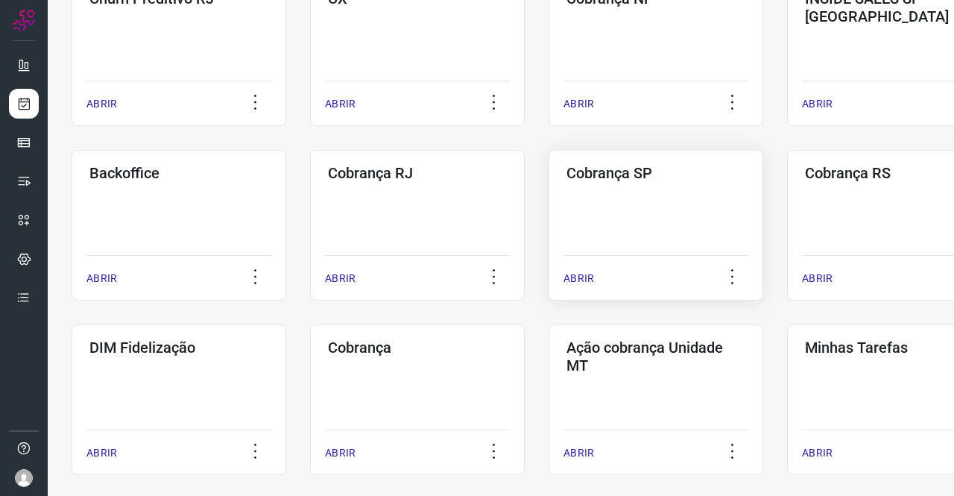
scroll to position [295, 0]
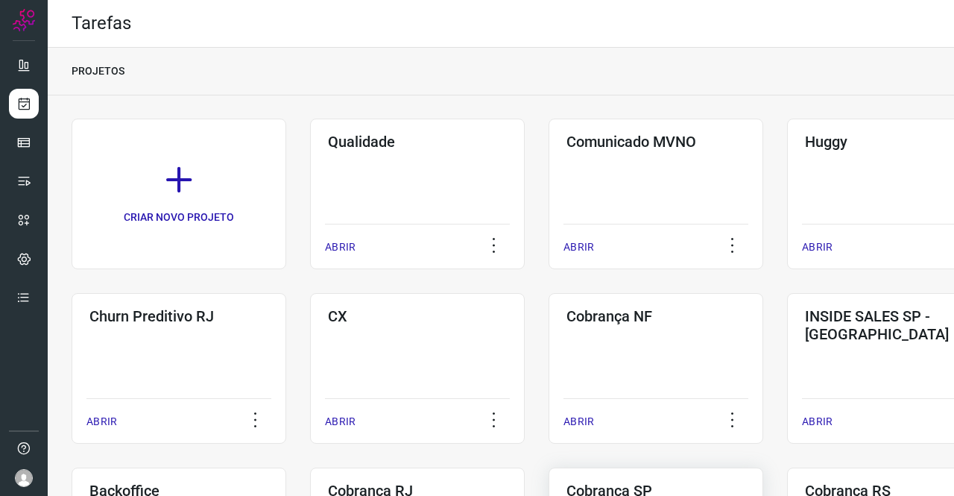
scroll to position [224, 0]
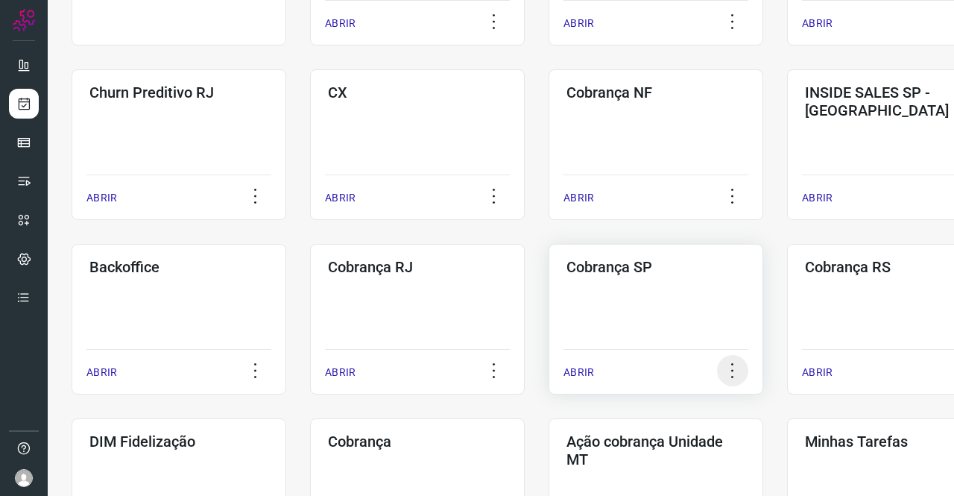
click at [731, 370] on icon at bounding box center [732, 370] width 31 height 31
click at [720, 441] on li "Remover" at bounding box center [704, 445] width 87 height 24
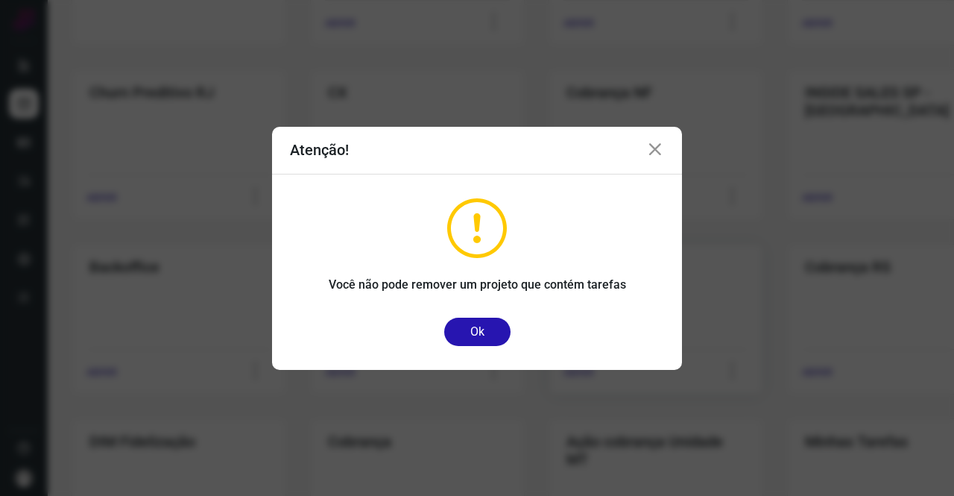
click at [647, 154] on icon at bounding box center [655, 150] width 18 height 18
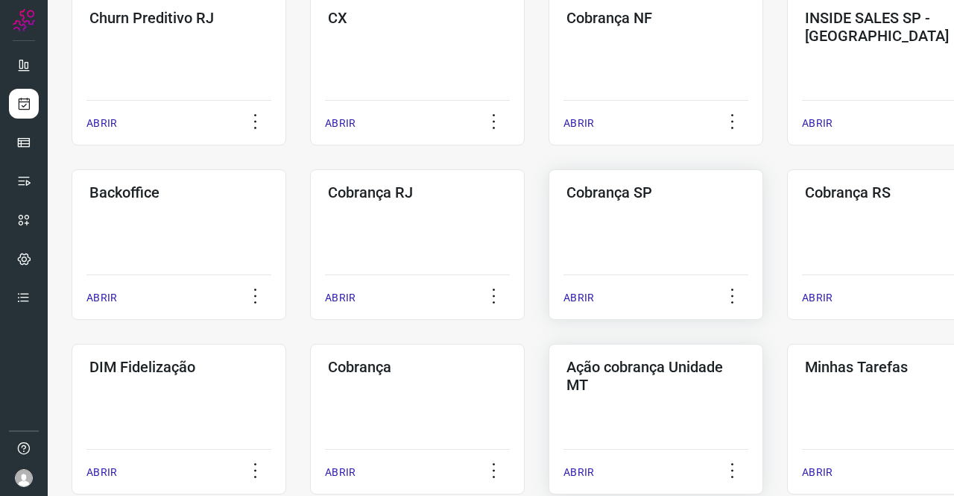
scroll to position [370, 0]
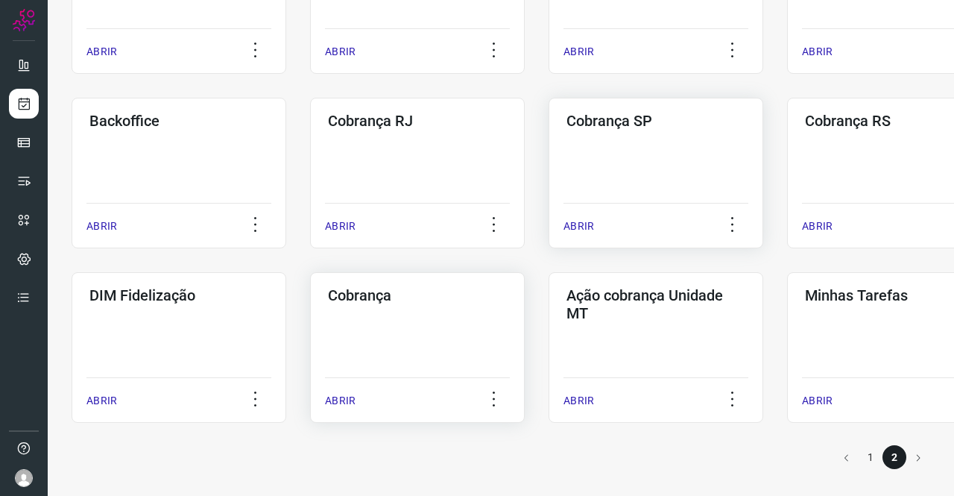
click at [549, 320] on div "Cobrança ABRIR" at bounding box center [656, 347] width 215 height 151
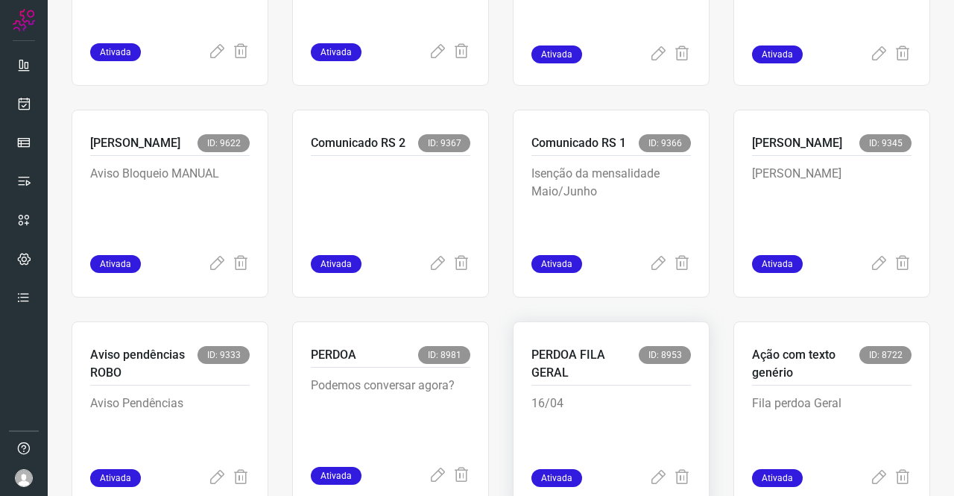
scroll to position [695, 0]
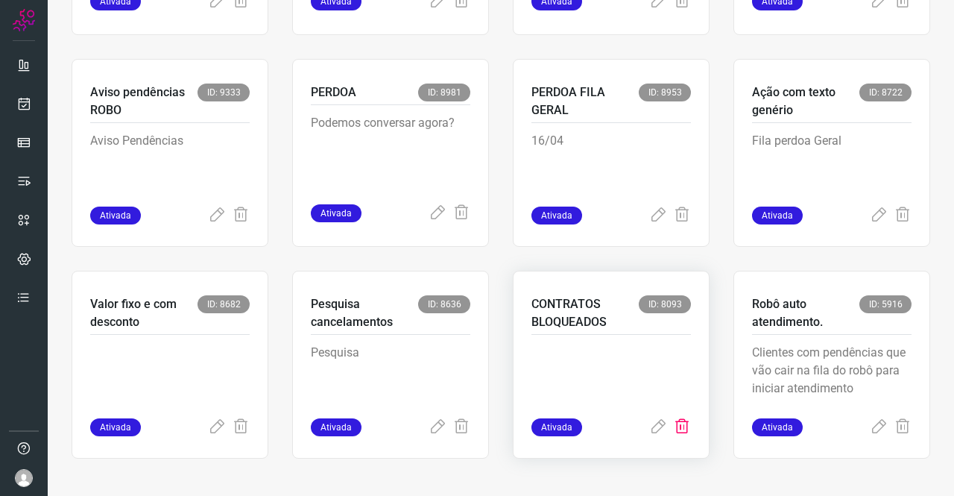
click at [673, 425] on icon at bounding box center [682, 427] width 18 height 18
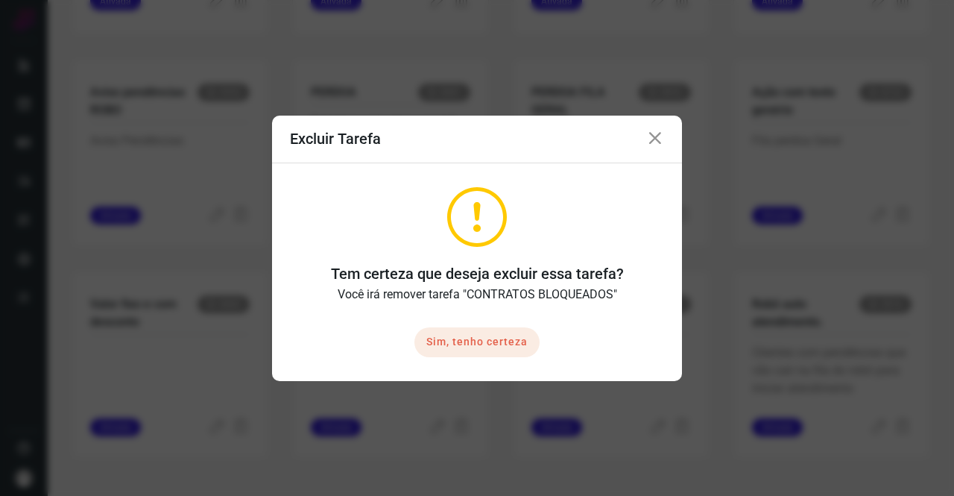
click at [503, 336] on button "Sim, tenho certeza" at bounding box center [476, 342] width 125 height 30
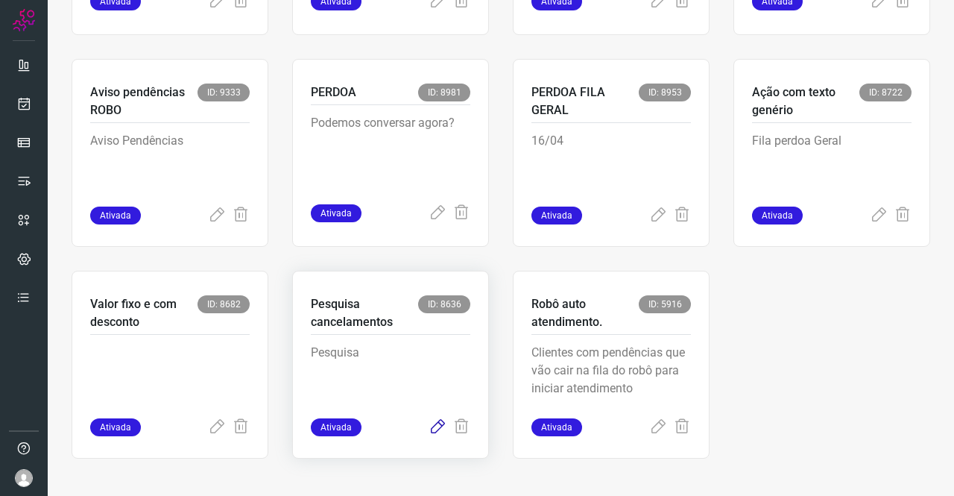
click at [434, 420] on icon at bounding box center [438, 427] width 18 height 18
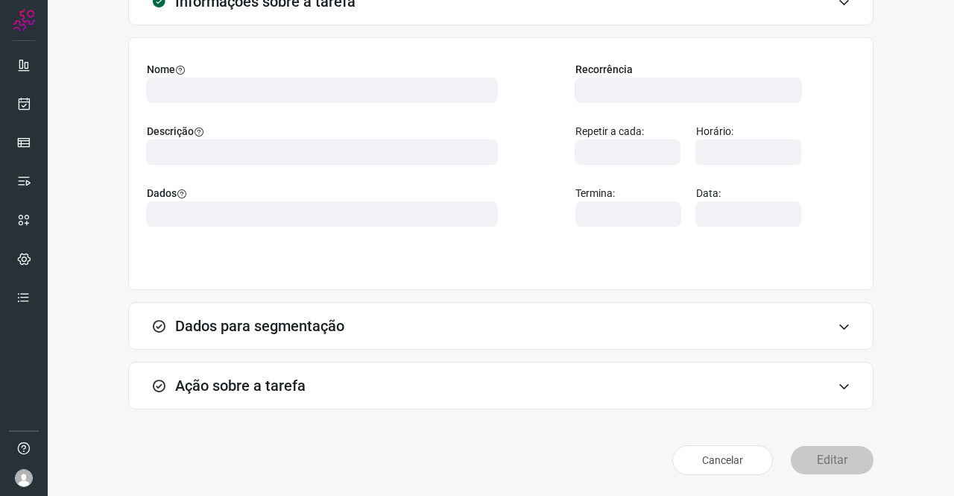
scroll to position [86, 0]
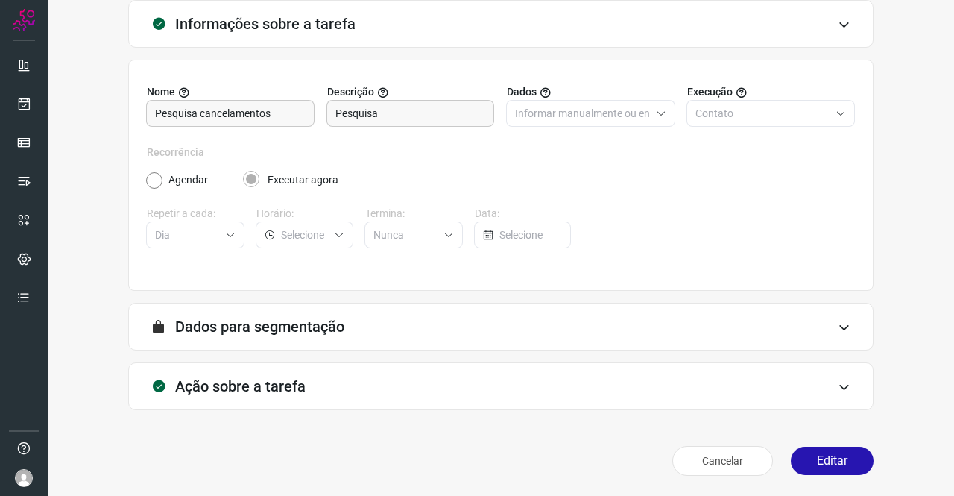
type input "API para o envio de mensagem ativa (em massa)"
type input "PESQUISA CONTRATOS CANCELADOS"
type input "Amigo 0800"
click at [261, 375] on div "Ação sobre a tarefa" at bounding box center [500, 386] width 745 height 48
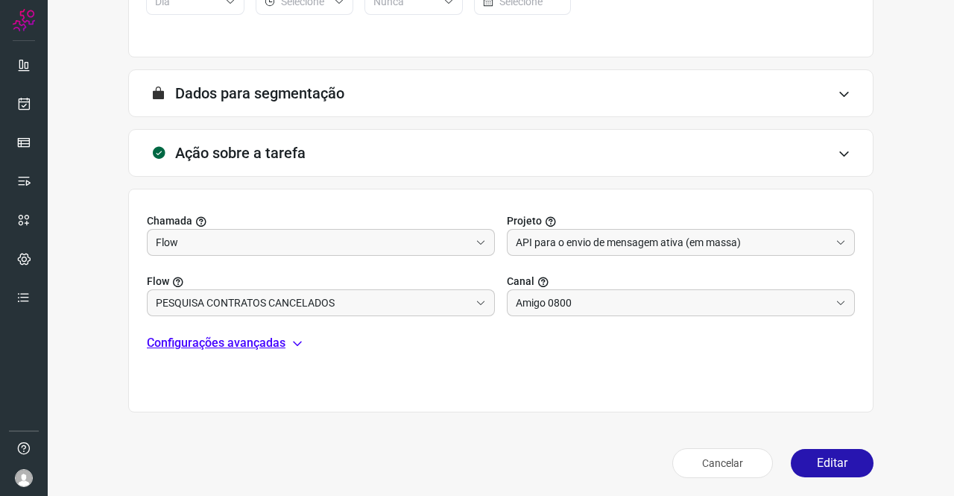
scroll to position [321, 0]
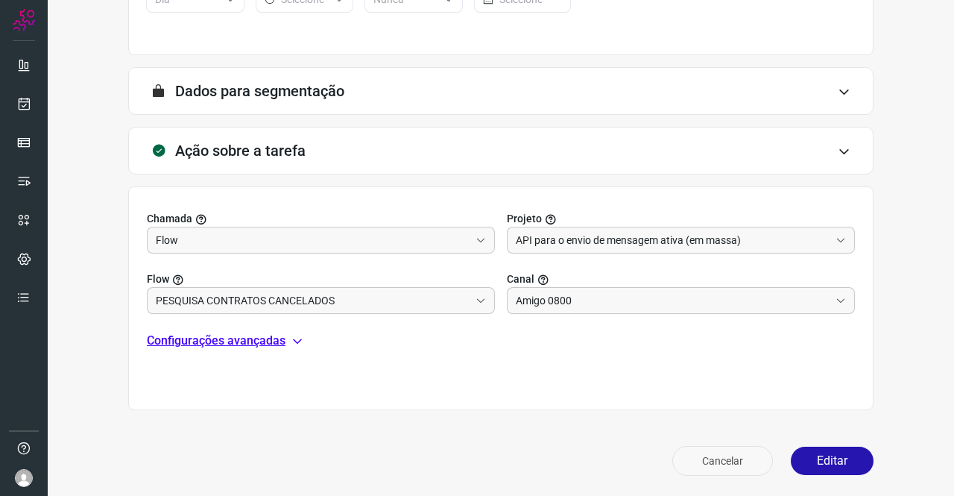
click at [715, 445] on div "Cancelar Editar" at bounding box center [500, 461] width 745 height 42
click at [715, 446] on button "Cancelar" at bounding box center [722, 461] width 101 height 30
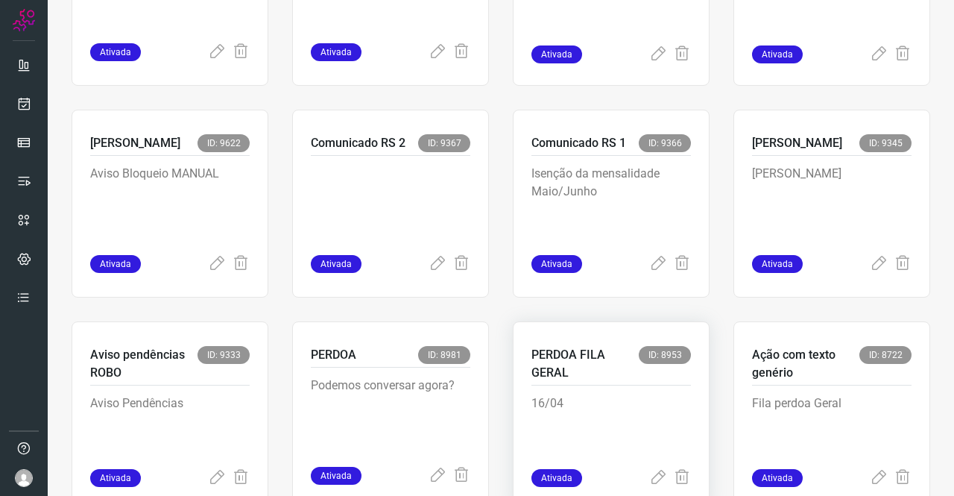
scroll to position [695, 0]
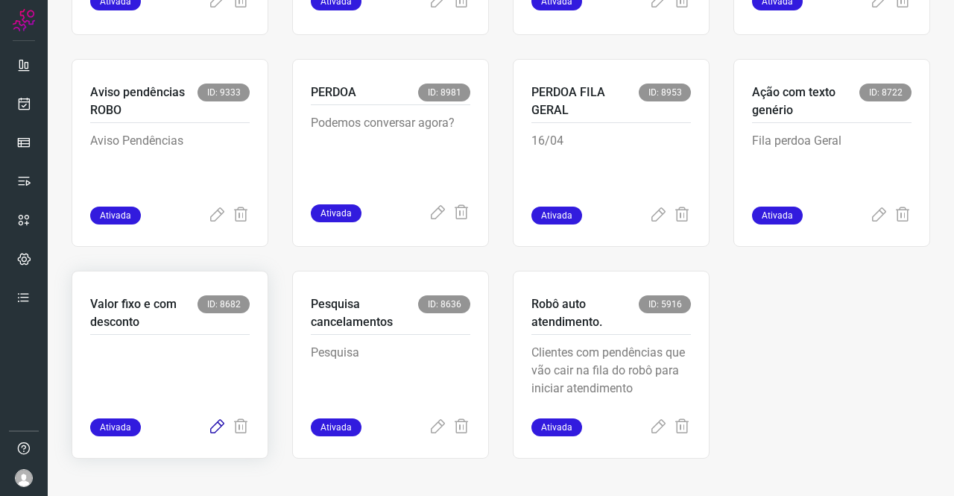
click at [217, 427] on icon at bounding box center [217, 427] width 18 height 18
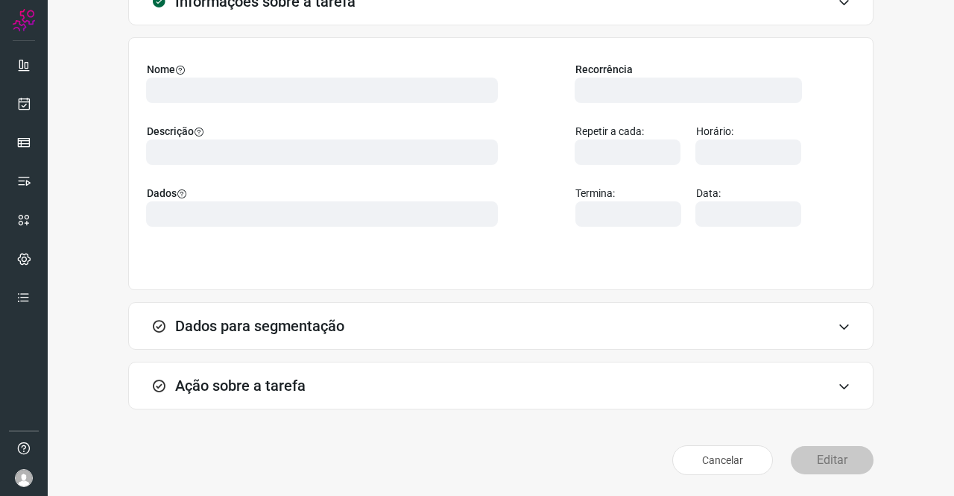
scroll to position [86, 0]
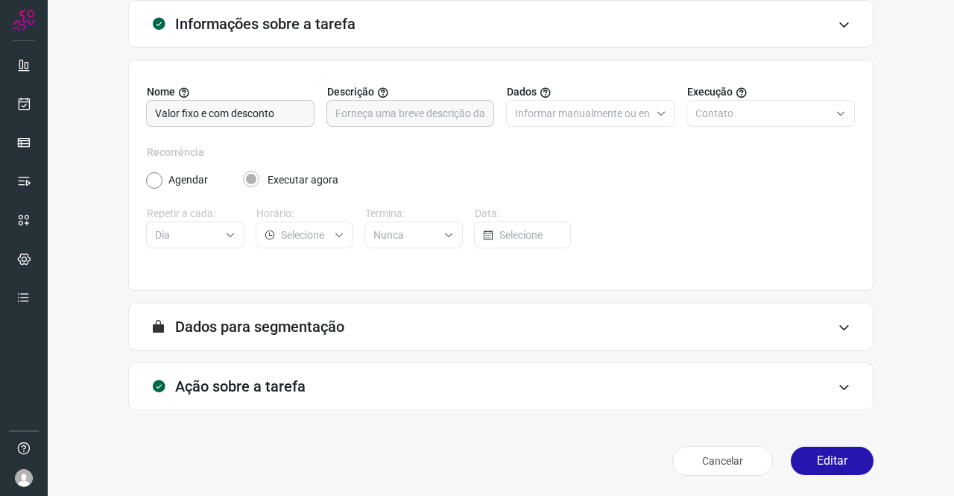
click at [309, 376] on div "Ação sobre a tarefa" at bounding box center [500, 386] width 745 height 48
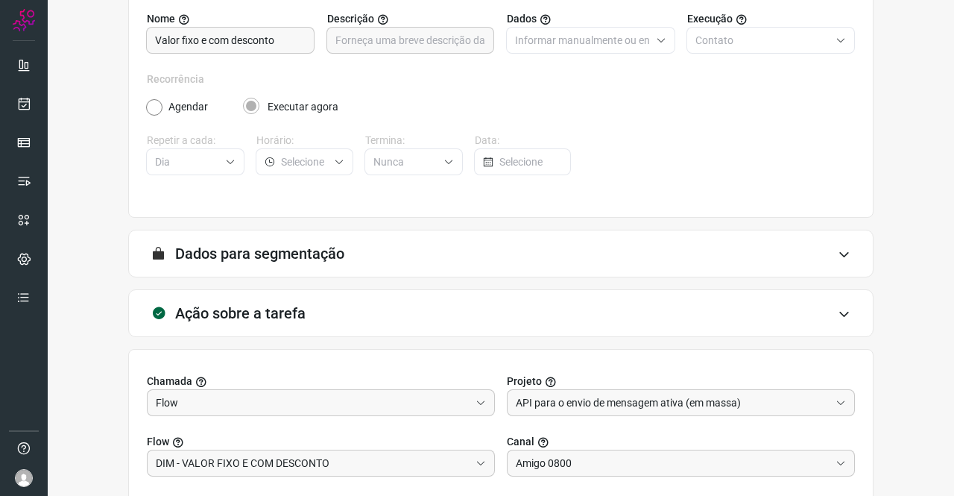
scroll to position [309, 0]
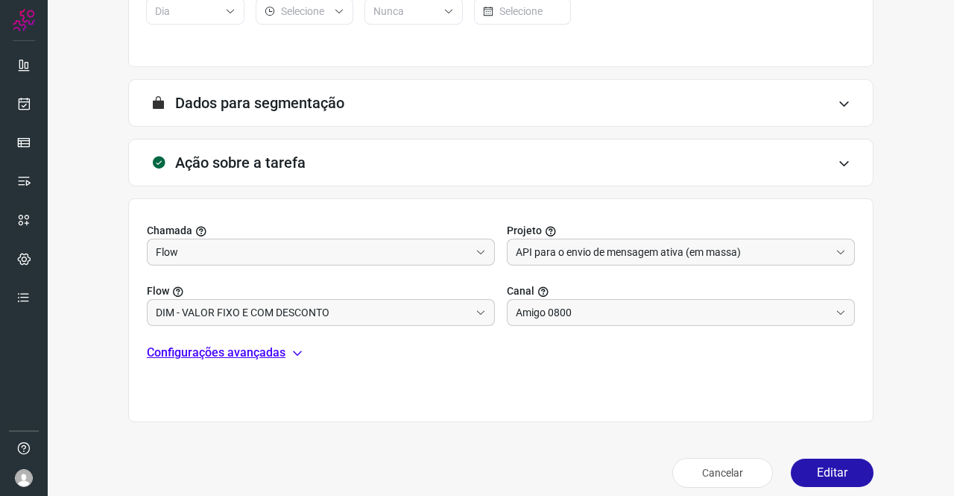
click at [274, 350] on p "Configurações avançadas" at bounding box center [216, 353] width 139 height 18
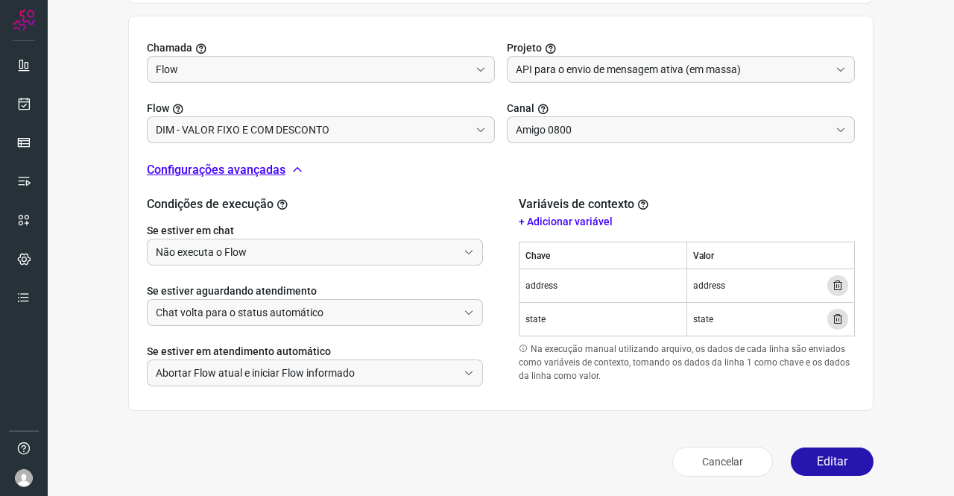
scroll to position [417, 0]
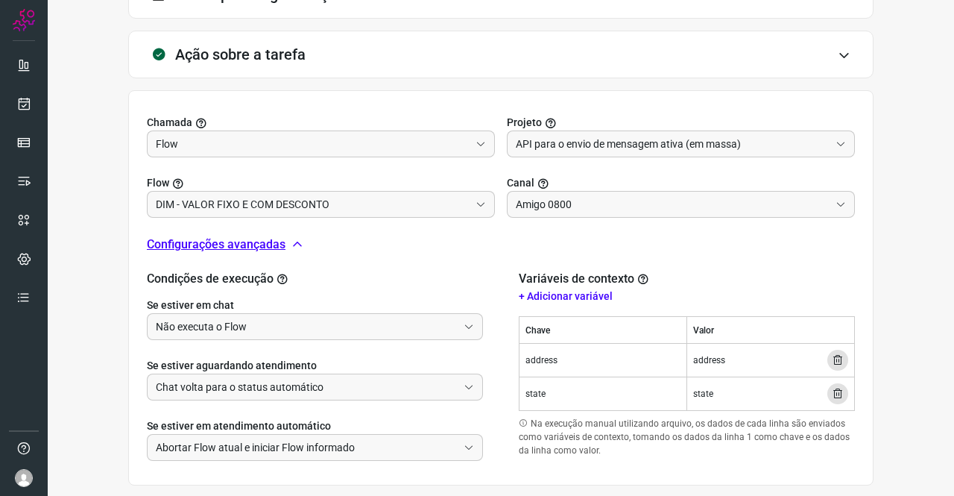
click at [549, 358] on td "address" at bounding box center [604, 361] width 168 height 34
copy td "address"
click at [525, 388] on td "state" at bounding box center [604, 394] width 168 height 34
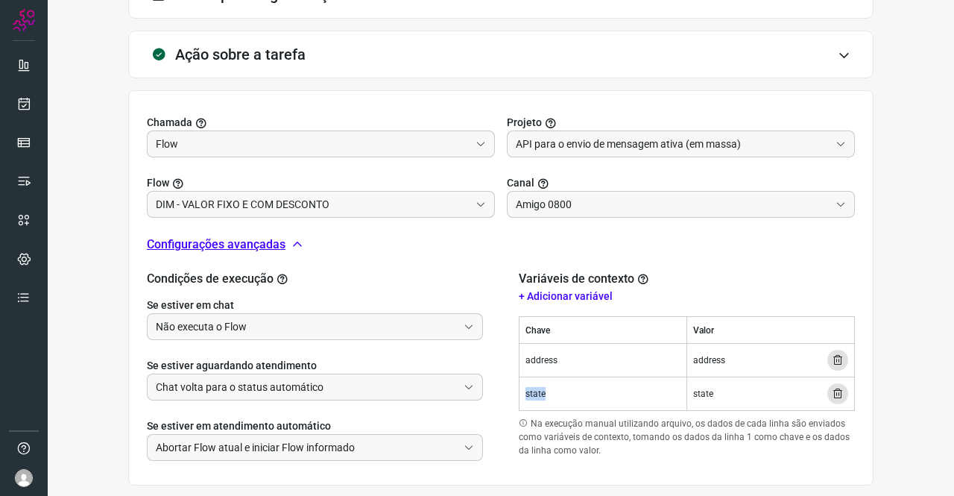
copy td "state"
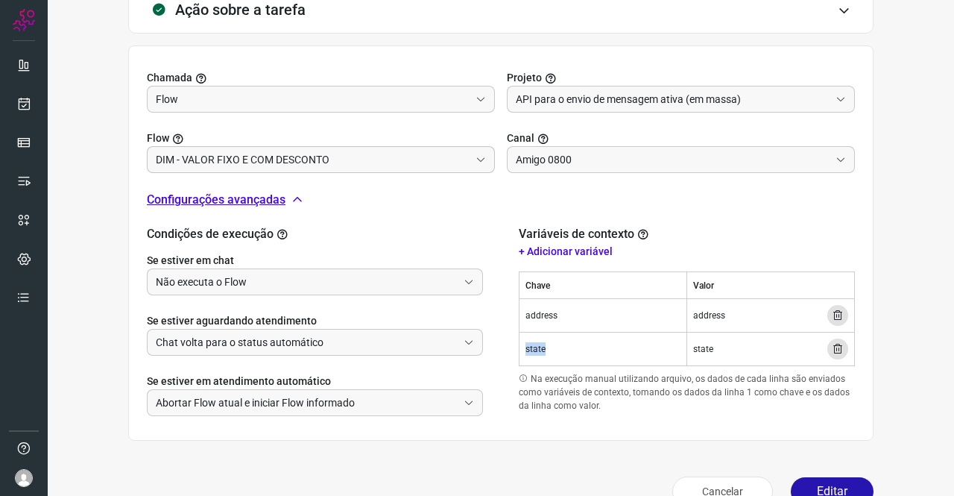
scroll to position [492, 0]
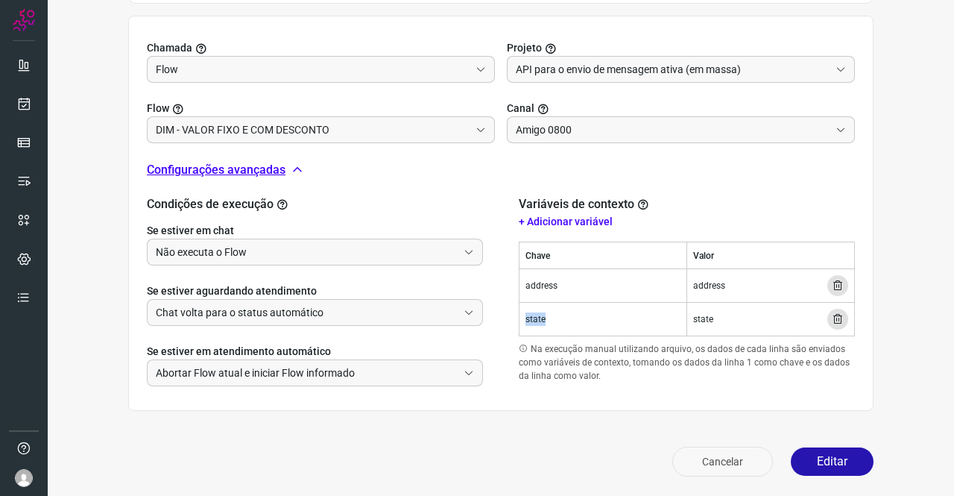
click at [744, 466] on button "Cancelar" at bounding box center [722, 462] width 101 height 30
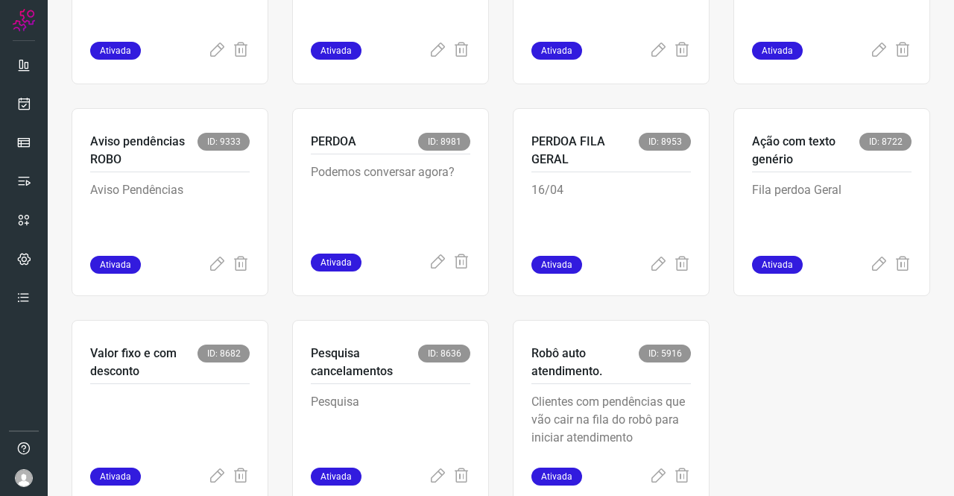
scroll to position [695, 0]
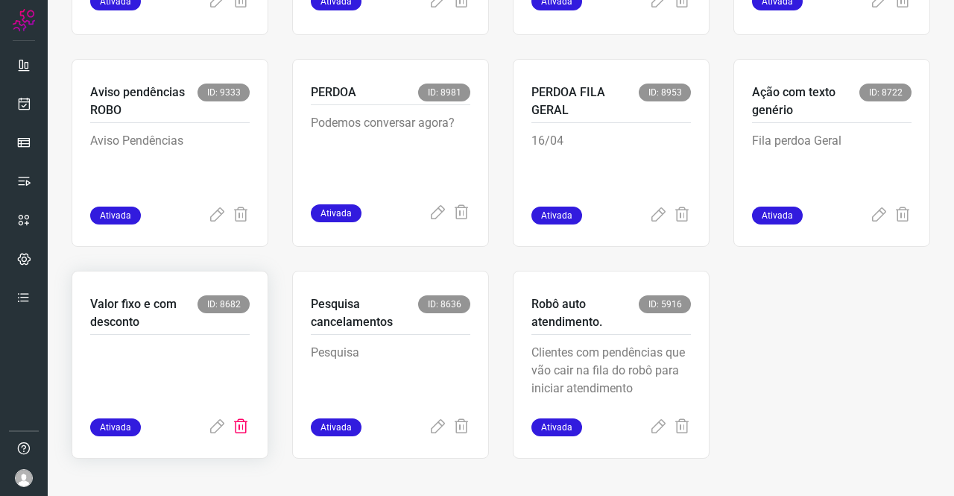
click at [242, 427] on icon at bounding box center [241, 427] width 18 height 18
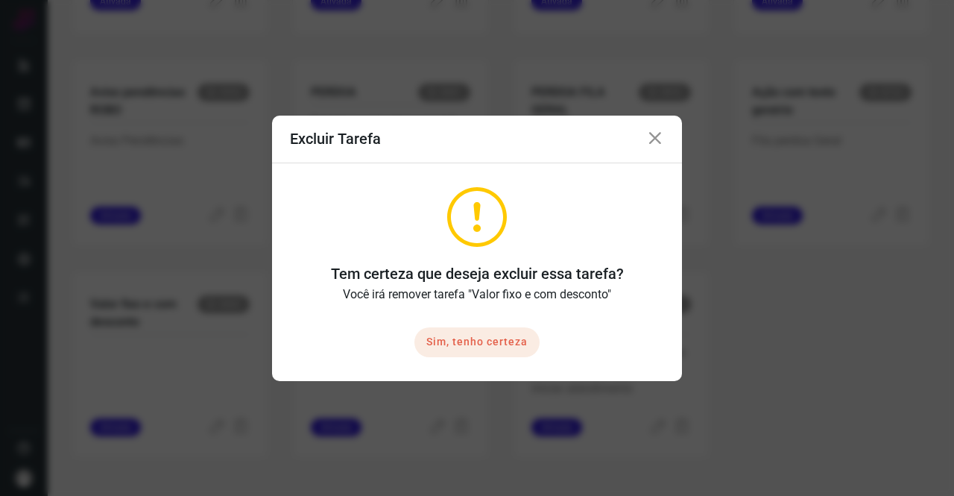
click at [489, 337] on button "Sim, tenho certeza" at bounding box center [476, 342] width 125 height 30
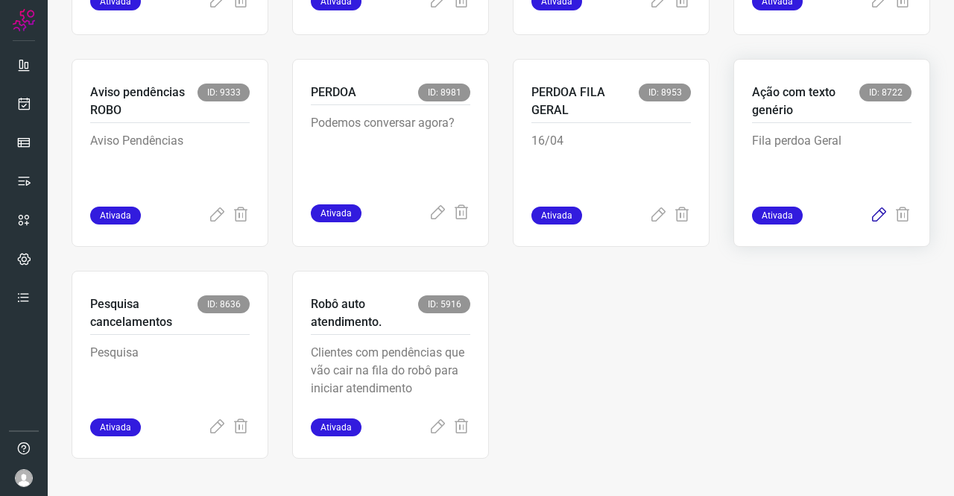
click at [870, 218] on icon at bounding box center [879, 215] width 18 height 18
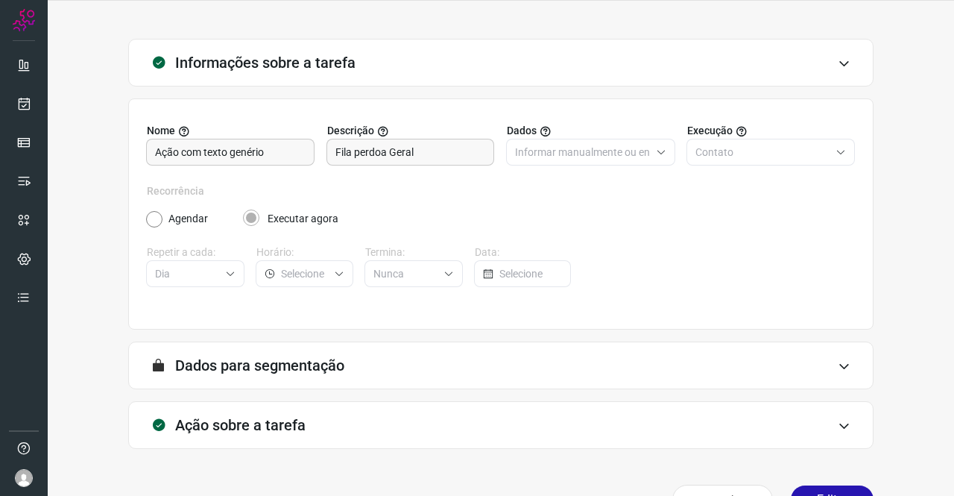
scroll to position [86, 0]
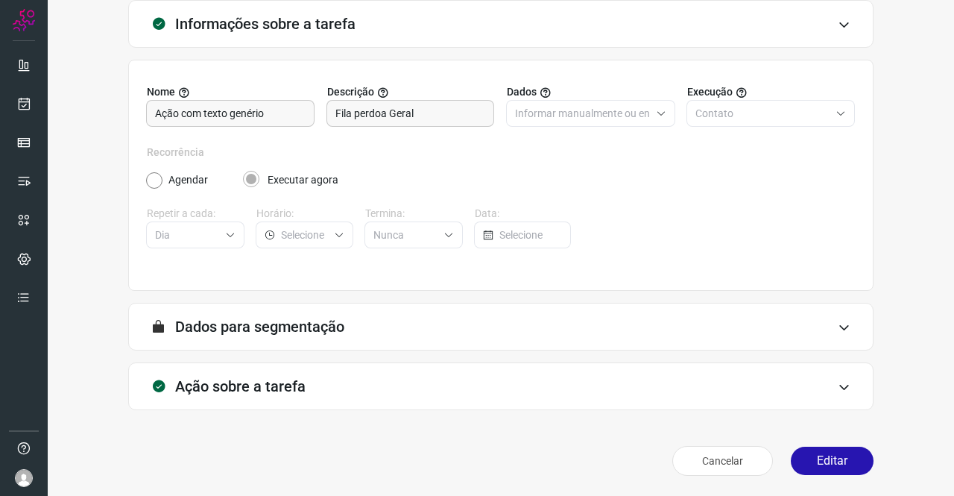
click at [258, 375] on div "Ação sobre a tarefa" at bounding box center [500, 386] width 745 height 48
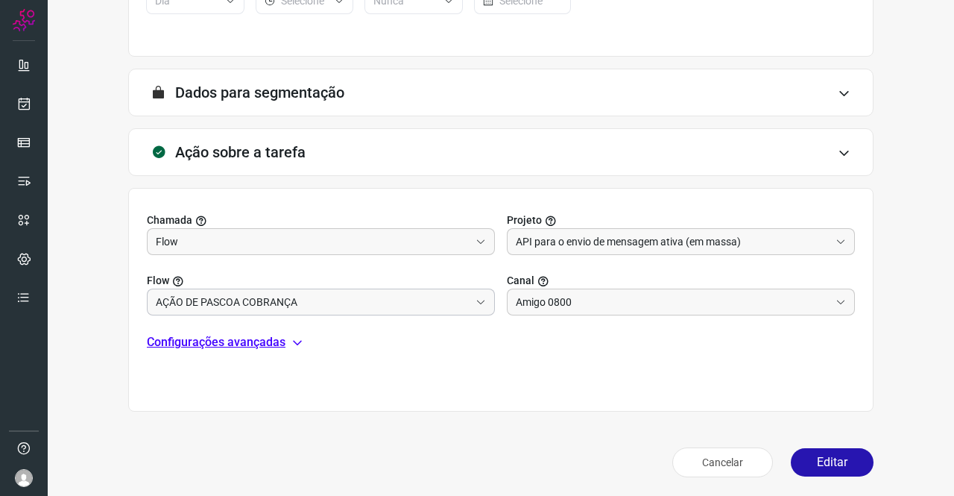
scroll to position [321, 0]
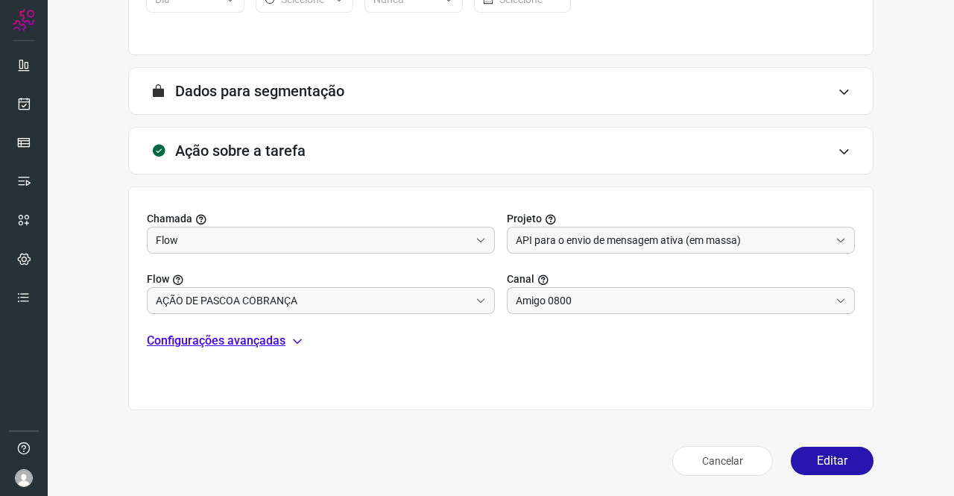
click at [246, 334] on p "Configurações avançadas" at bounding box center [216, 341] width 139 height 18
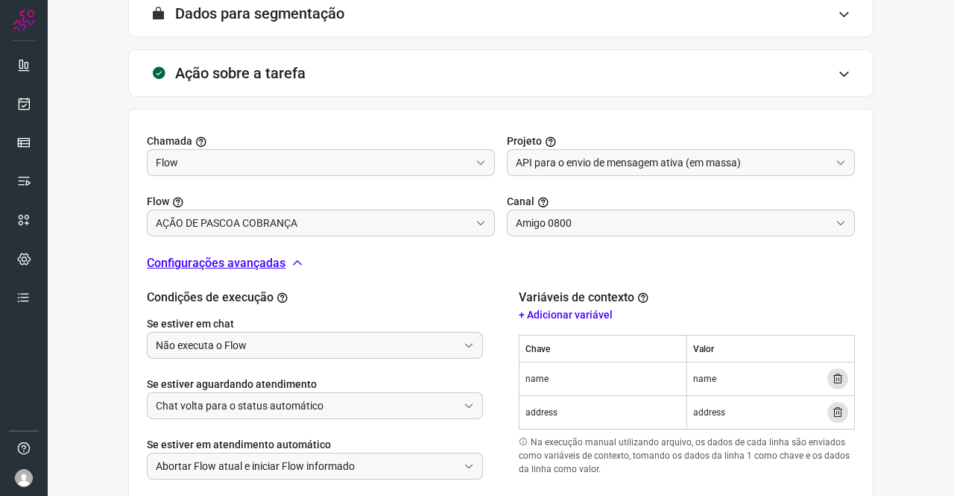
scroll to position [492, 0]
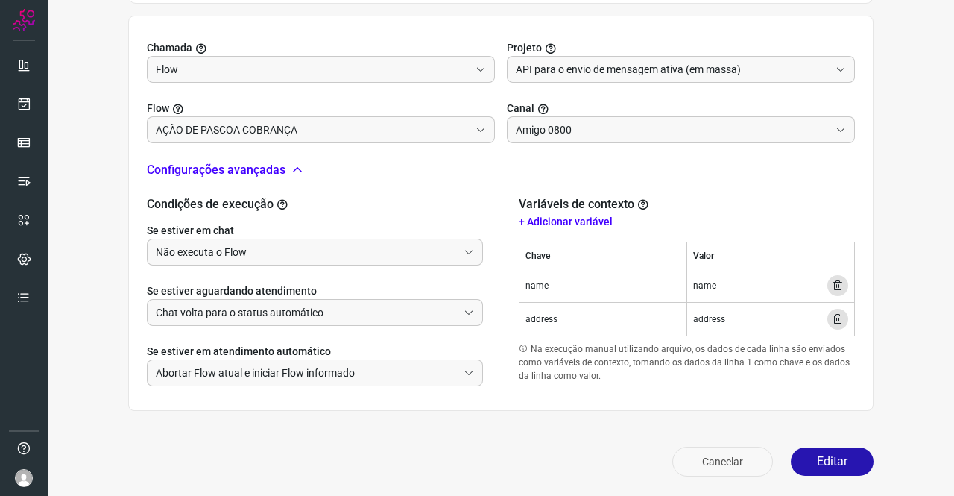
click at [723, 450] on button "Cancelar" at bounding box center [722, 462] width 101 height 30
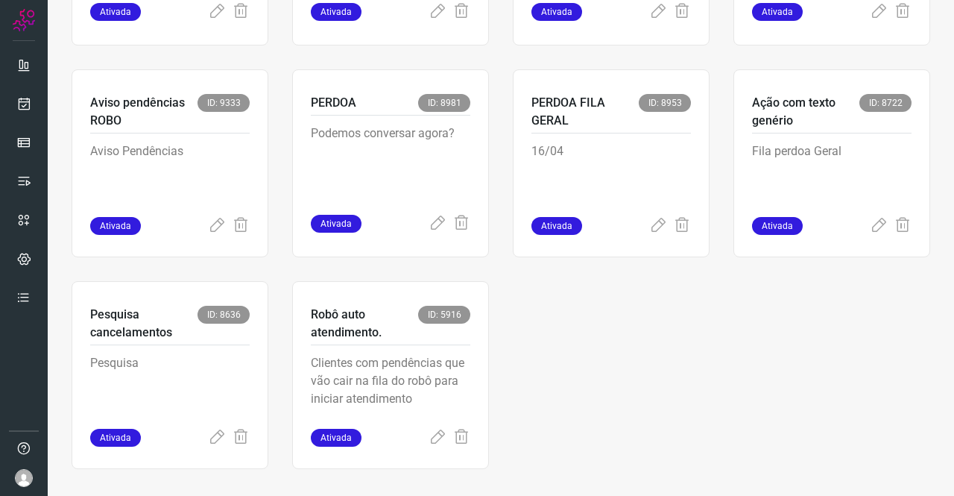
scroll to position [695, 0]
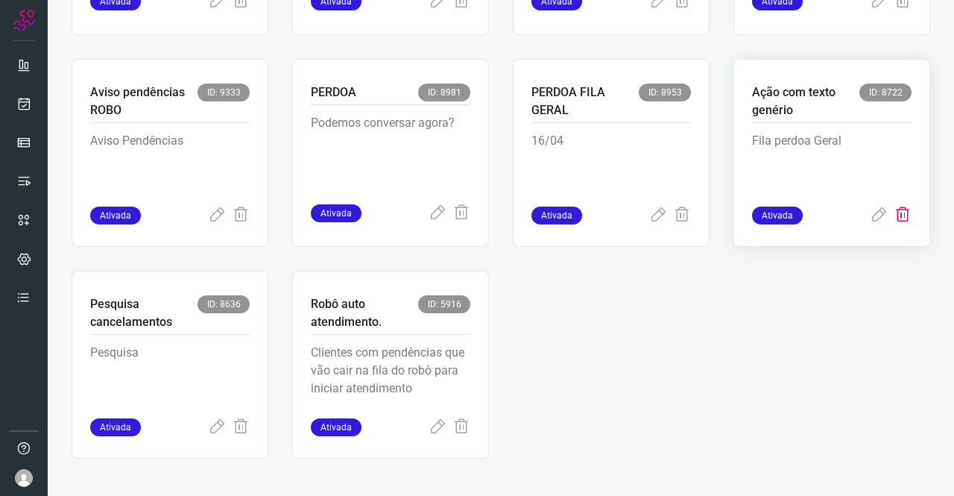
click at [899, 217] on icon at bounding box center [903, 215] width 18 height 18
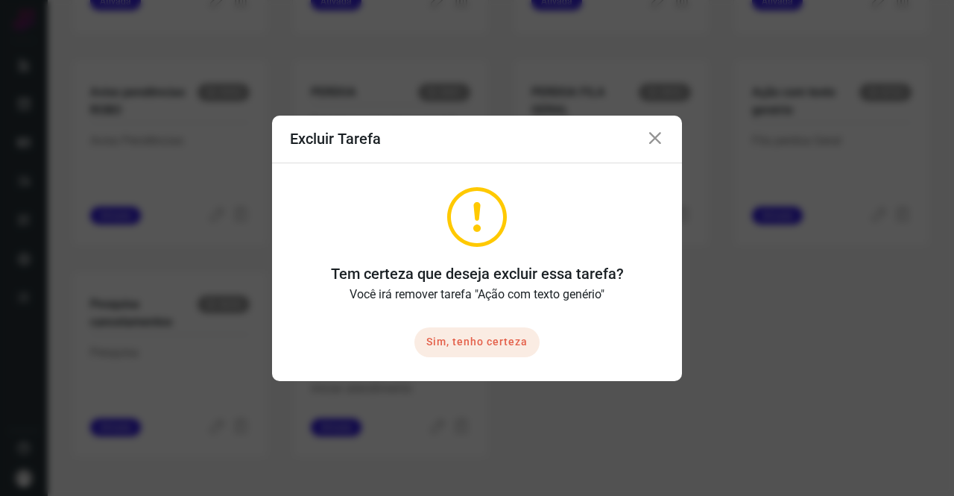
click at [471, 337] on button "Sim, tenho certeza" at bounding box center [476, 342] width 125 height 30
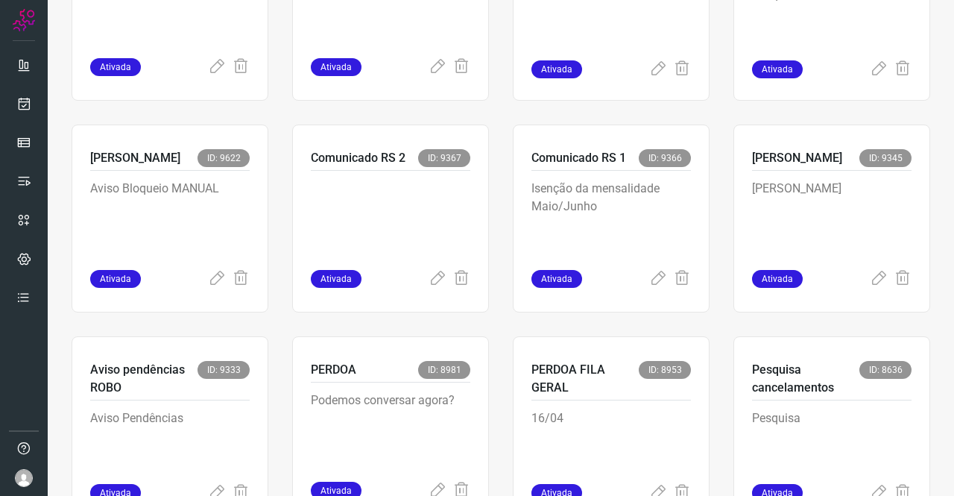
scroll to position [397, 0]
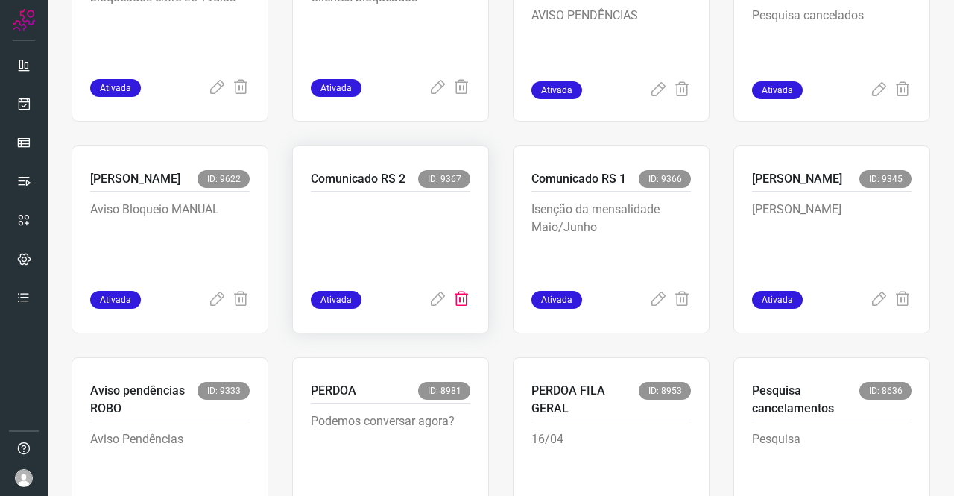
click at [454, 305] on icon at bounding box center [462, 300] width 18 height 18
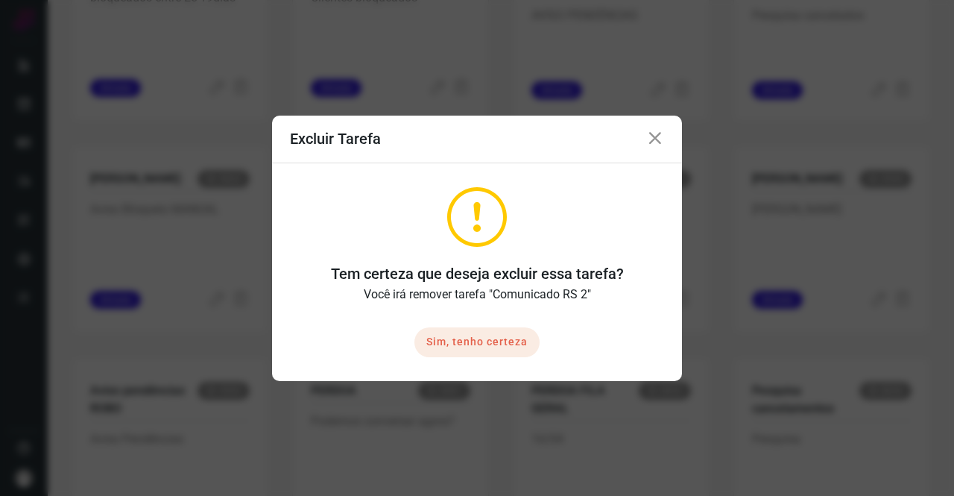
click at [483, 332] on button "Sim, tenho certeza" at bounding box center [476, 342] width 125 height 30
